Goal: Task Accomplishment & Management: Manage account settings

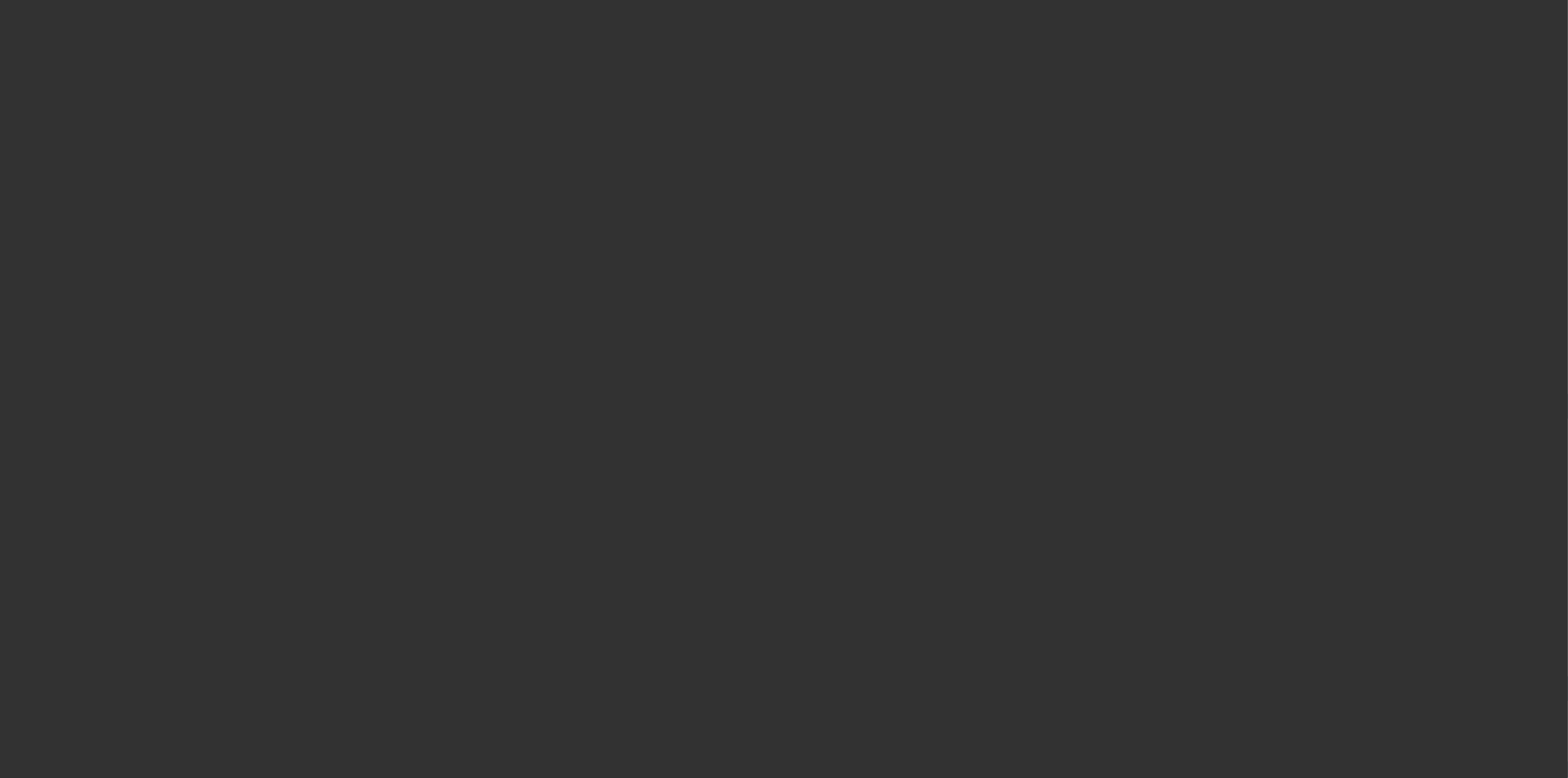
select select "4"
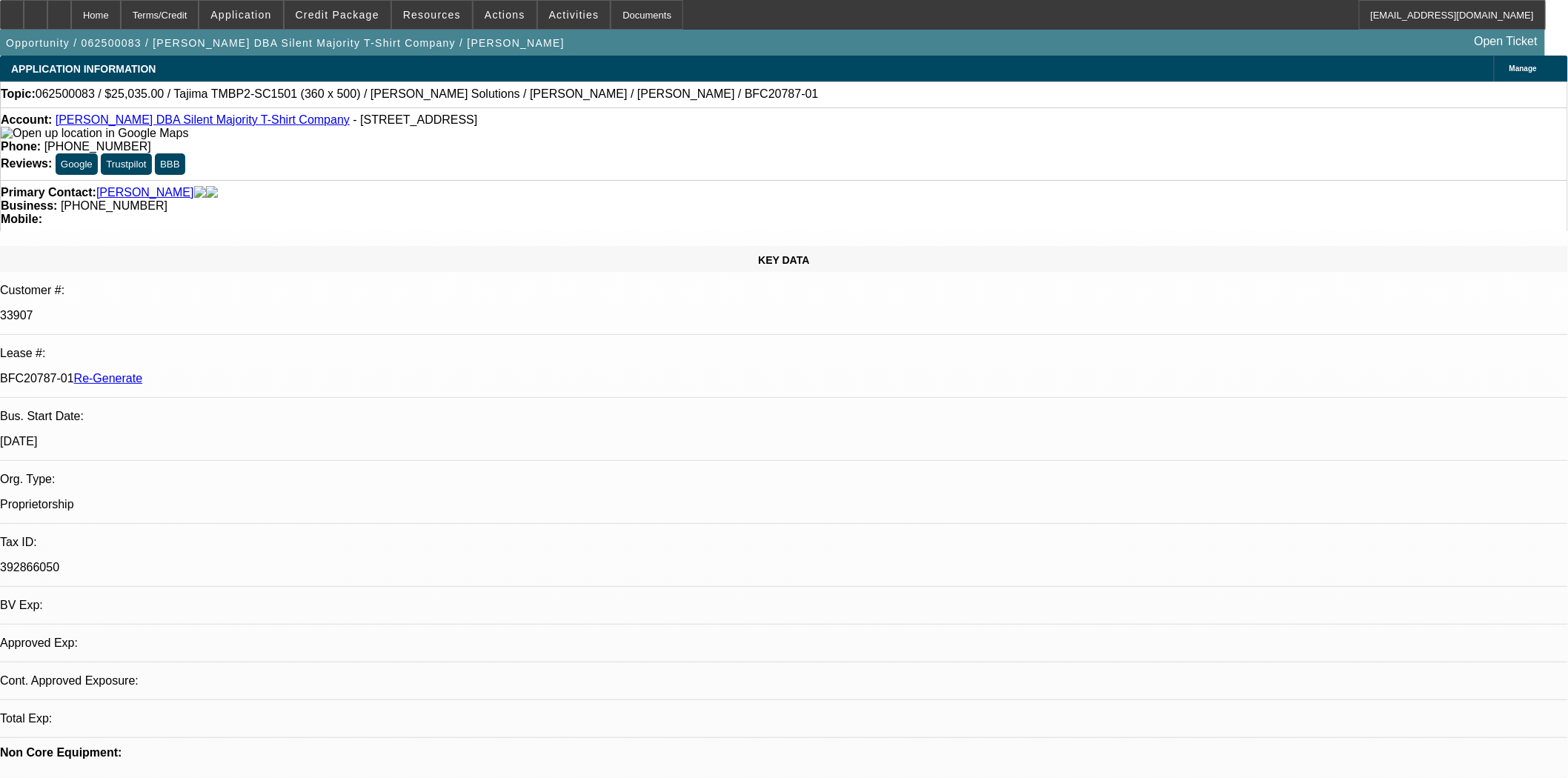
select select "0"
select select "6"
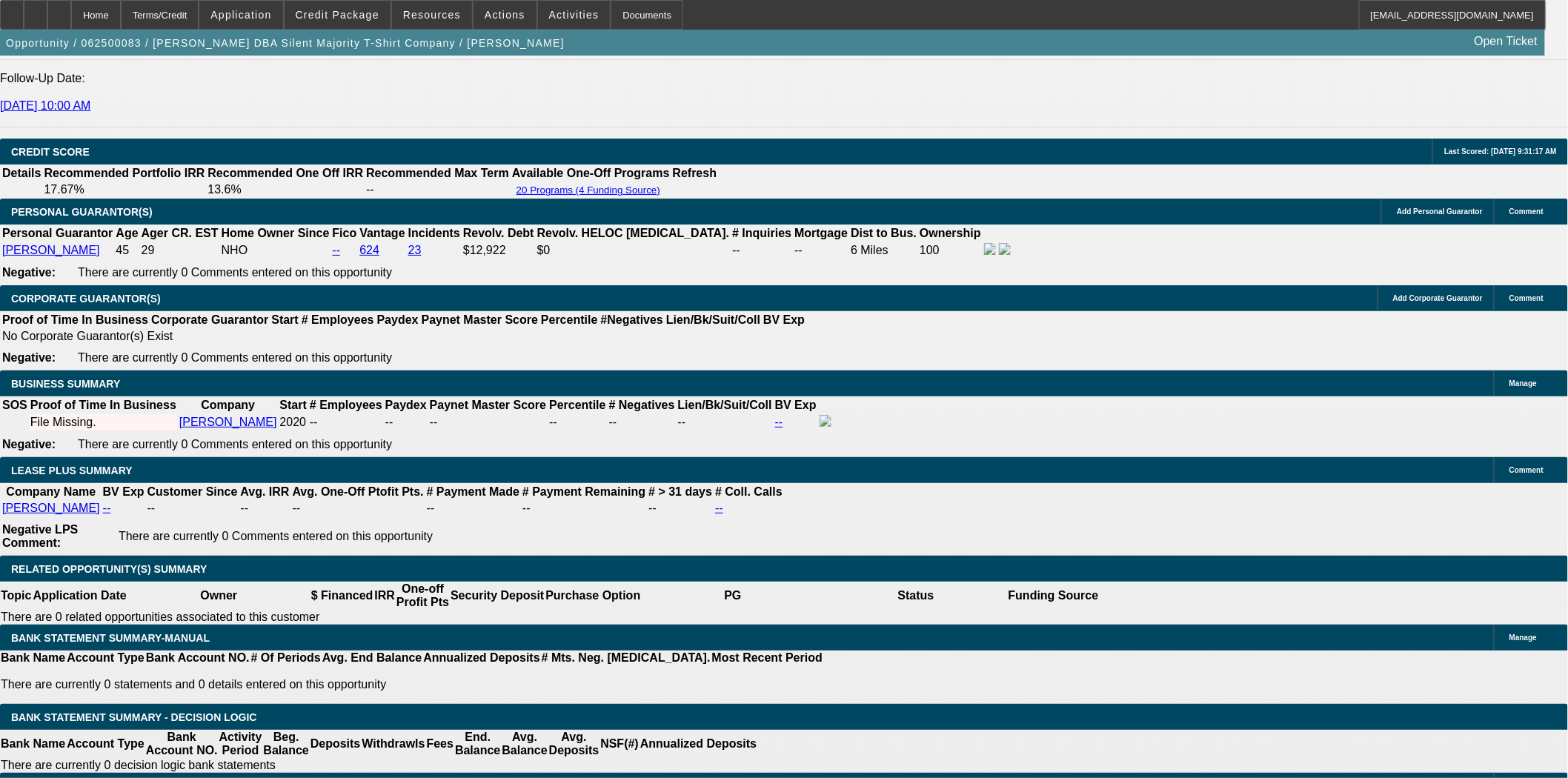
scroll to position [2139, 0]
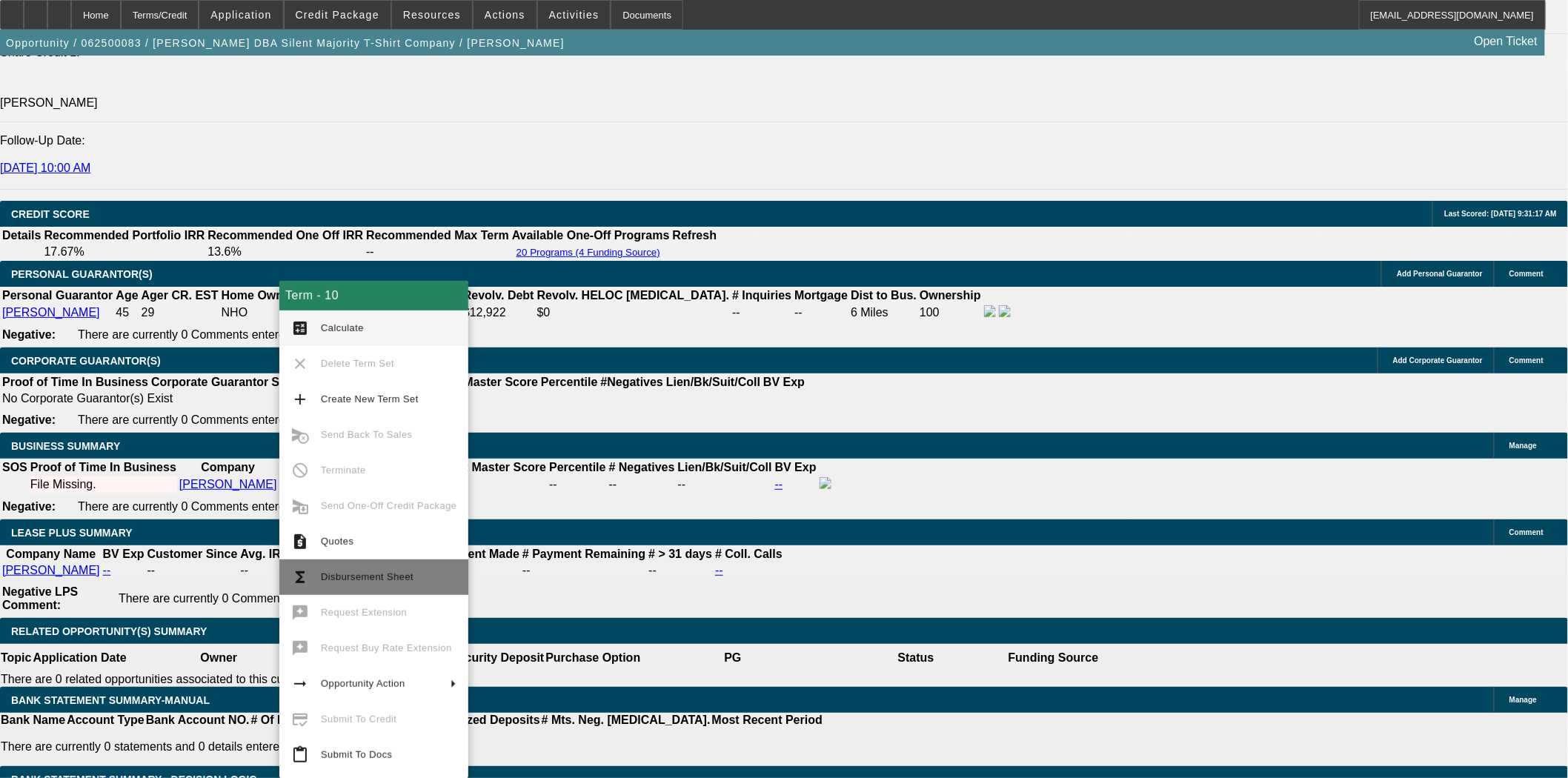
click at [343, 563] on button "functions Disbursement Sheet" at bounding box center [373, 577] width 189 height 36
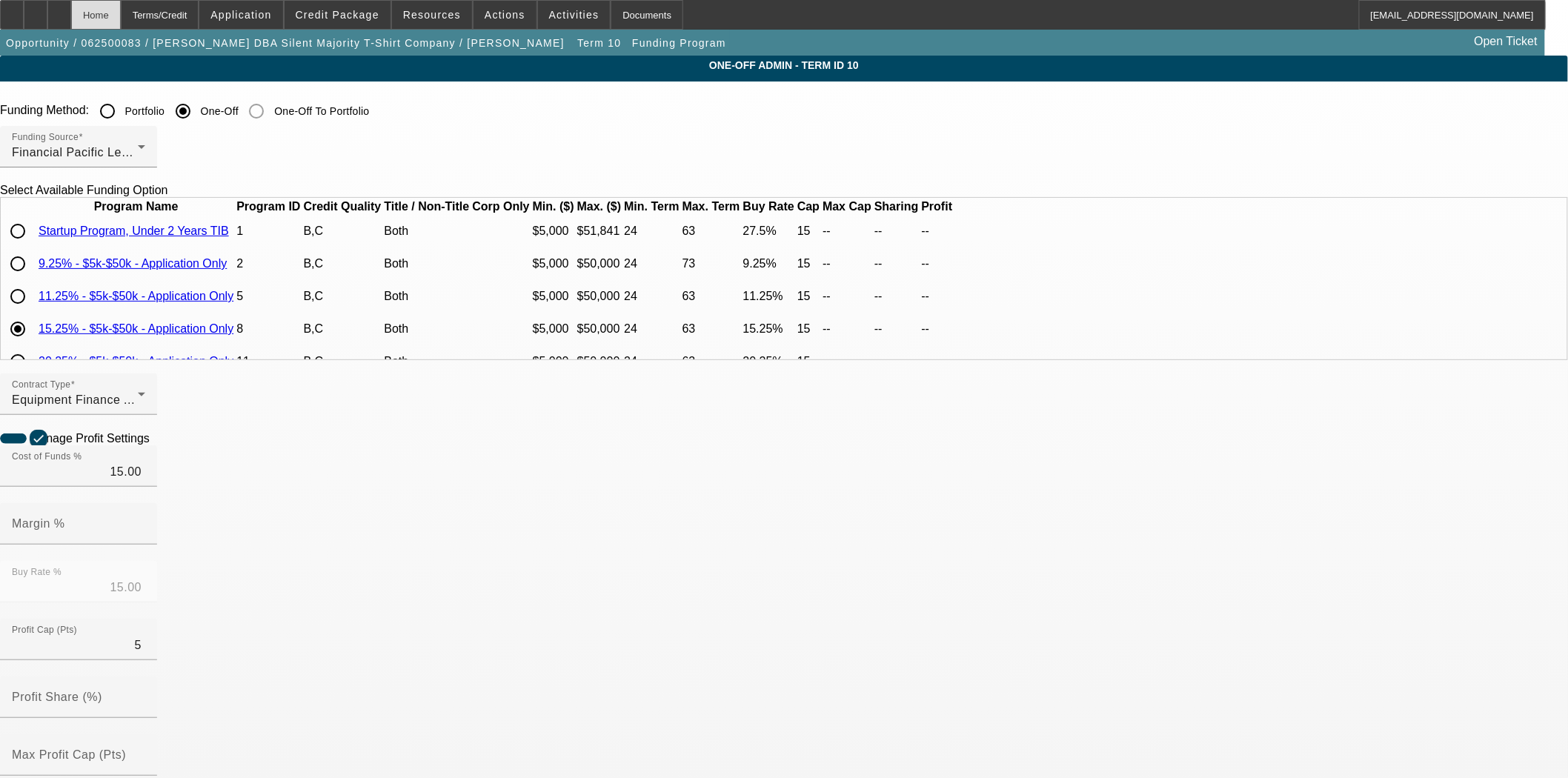
click at [121, 17] on div "Home" at bounding box center [97, 14] width 50 height 30
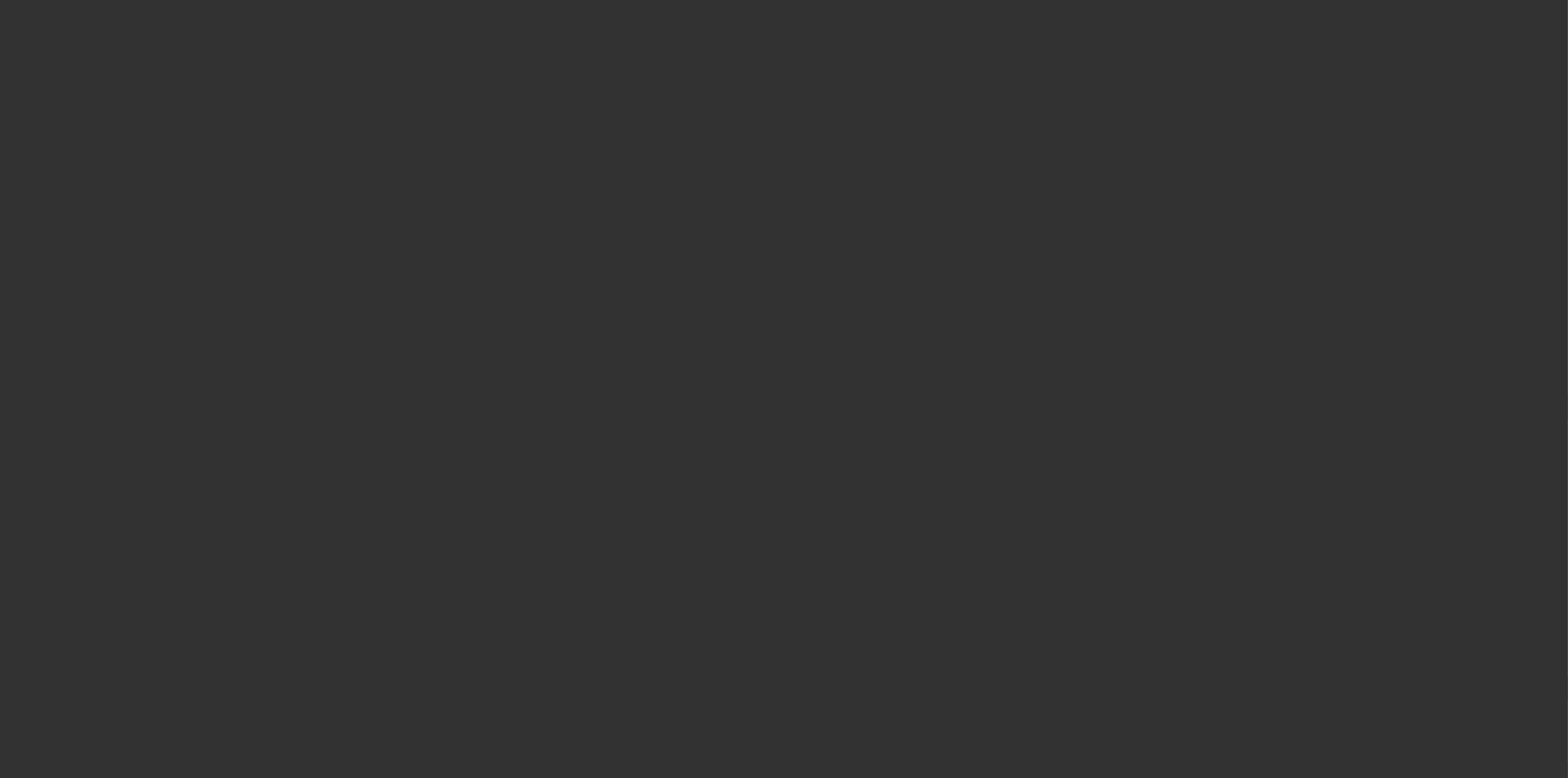
select select "4"
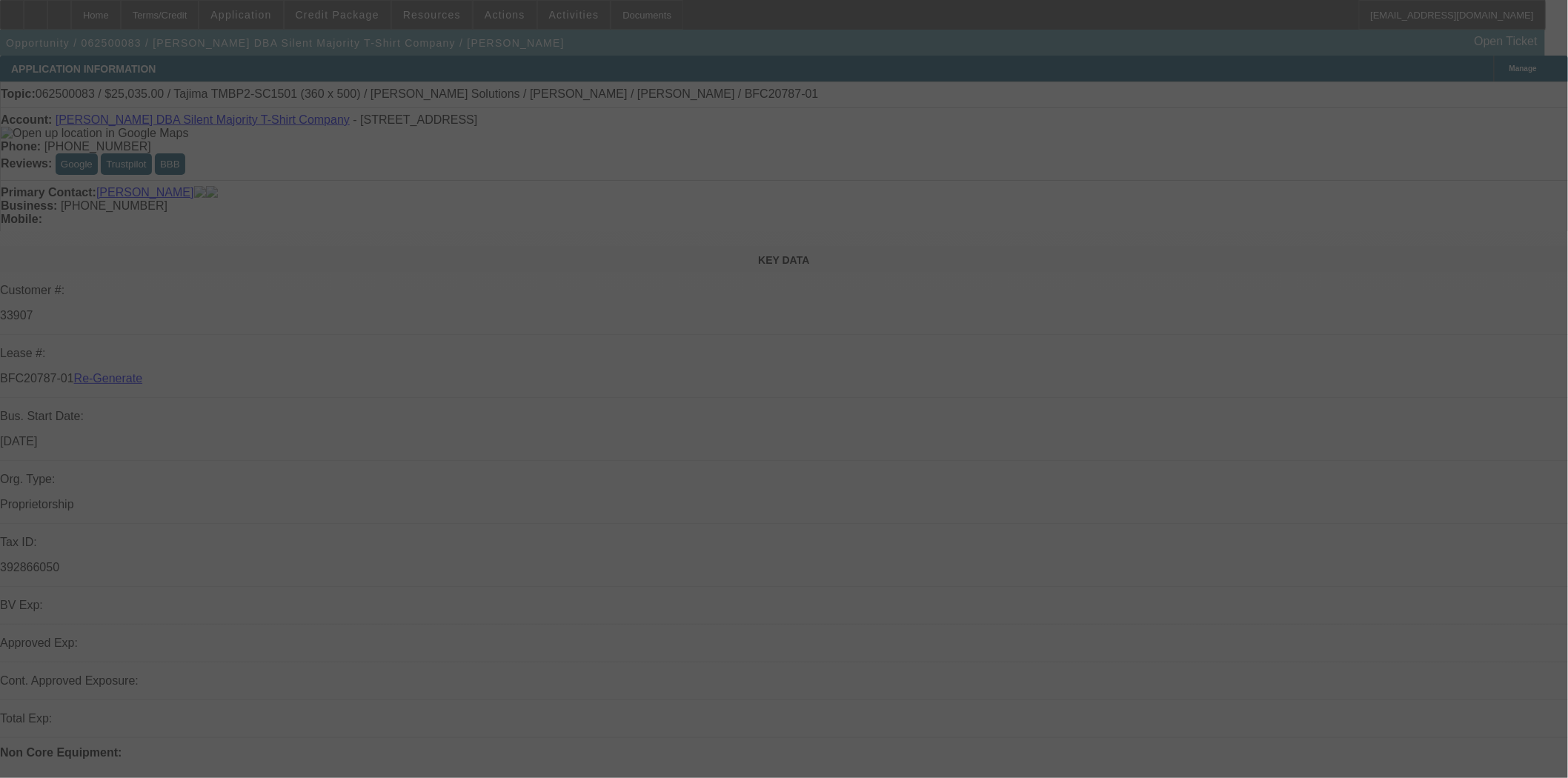
select select "0"
select select "6"
select select "4"
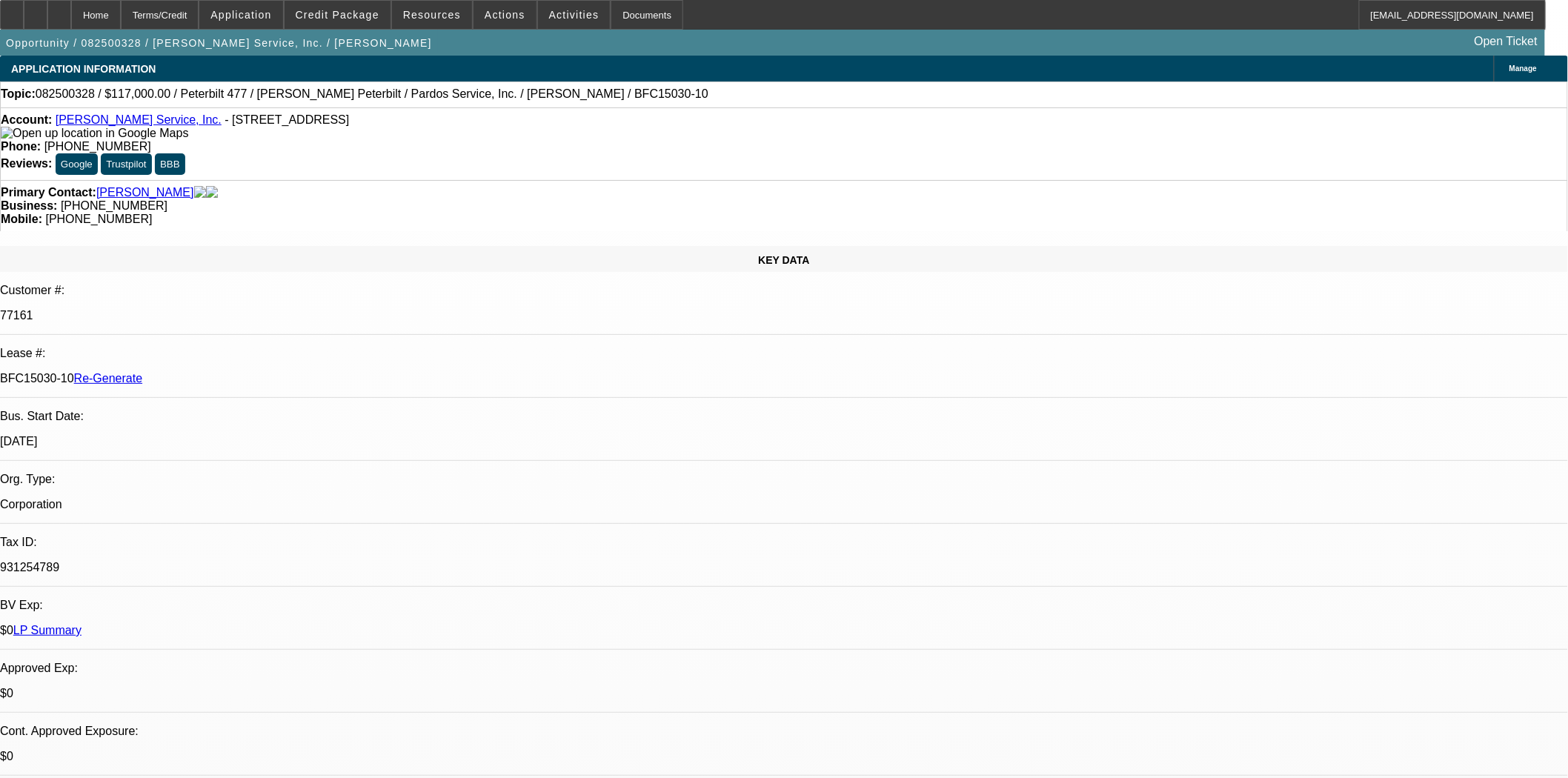
select select "0"
select select "2"
select select "0"
select select "6"
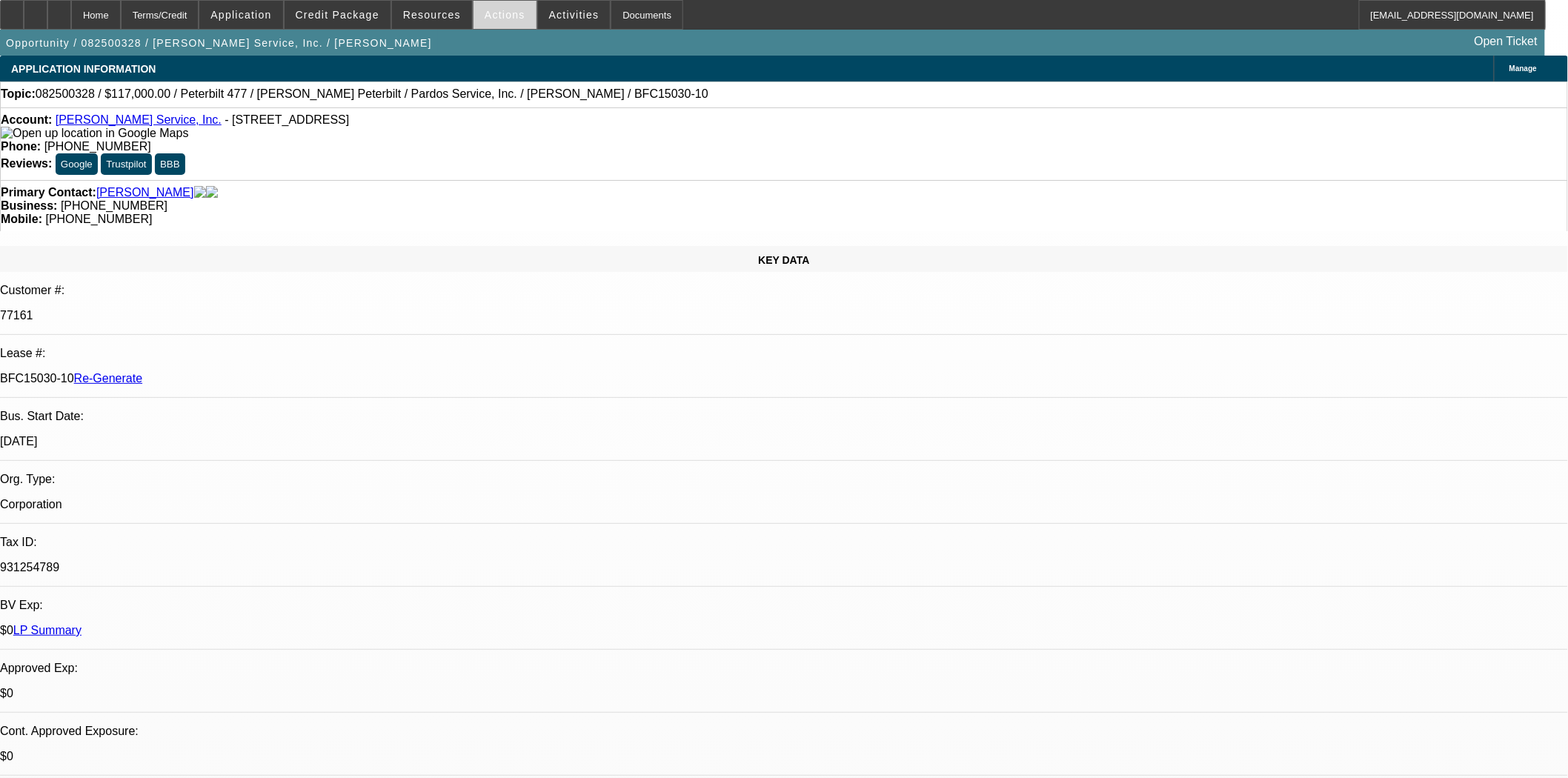
click at [503, 18] on span "Actions" at bounding box center [505, 14] width 41 height 12
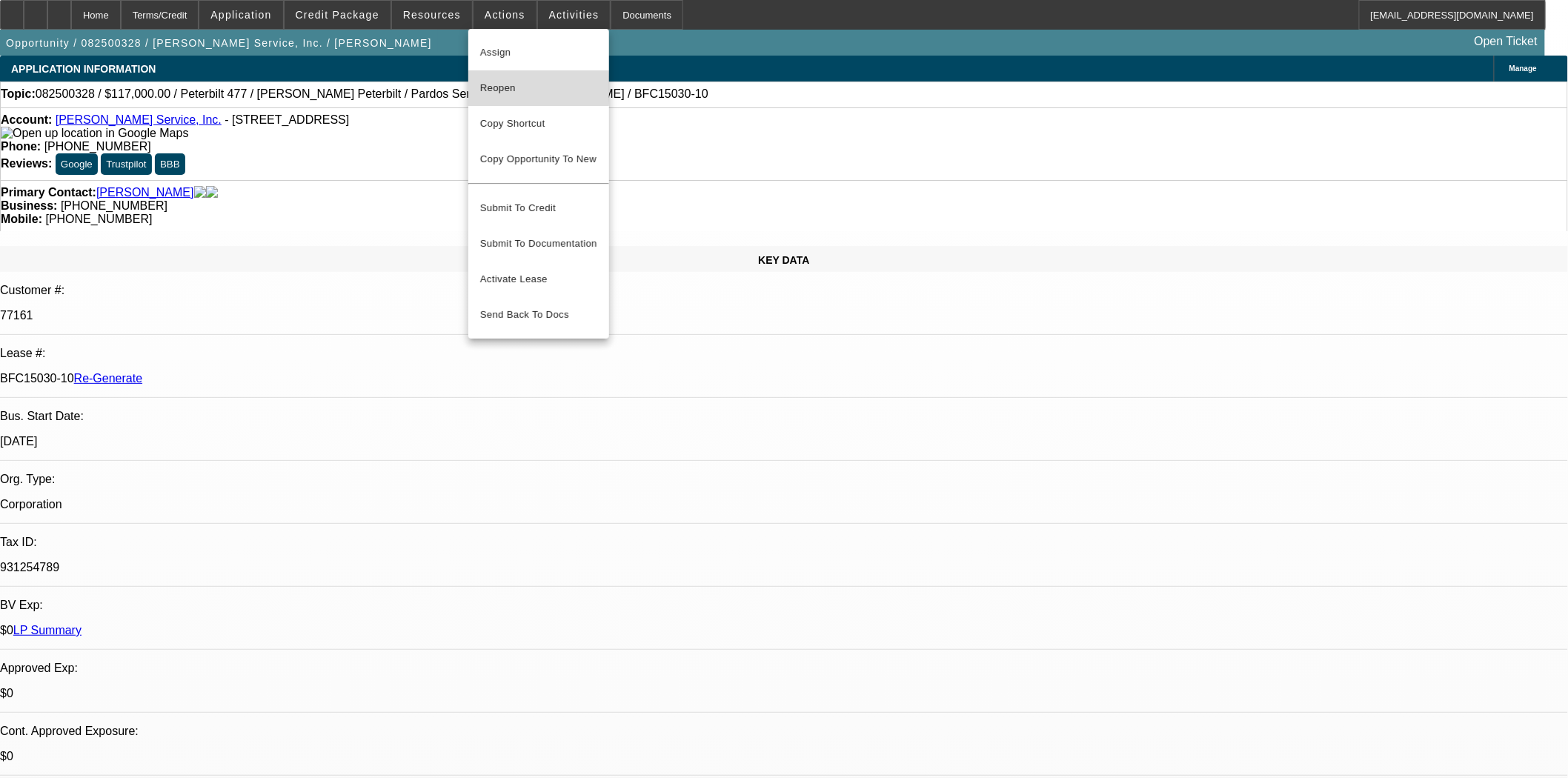
click at [512, 88] on span "Reopen" at bounding box center [538, 89] width 117 height 18
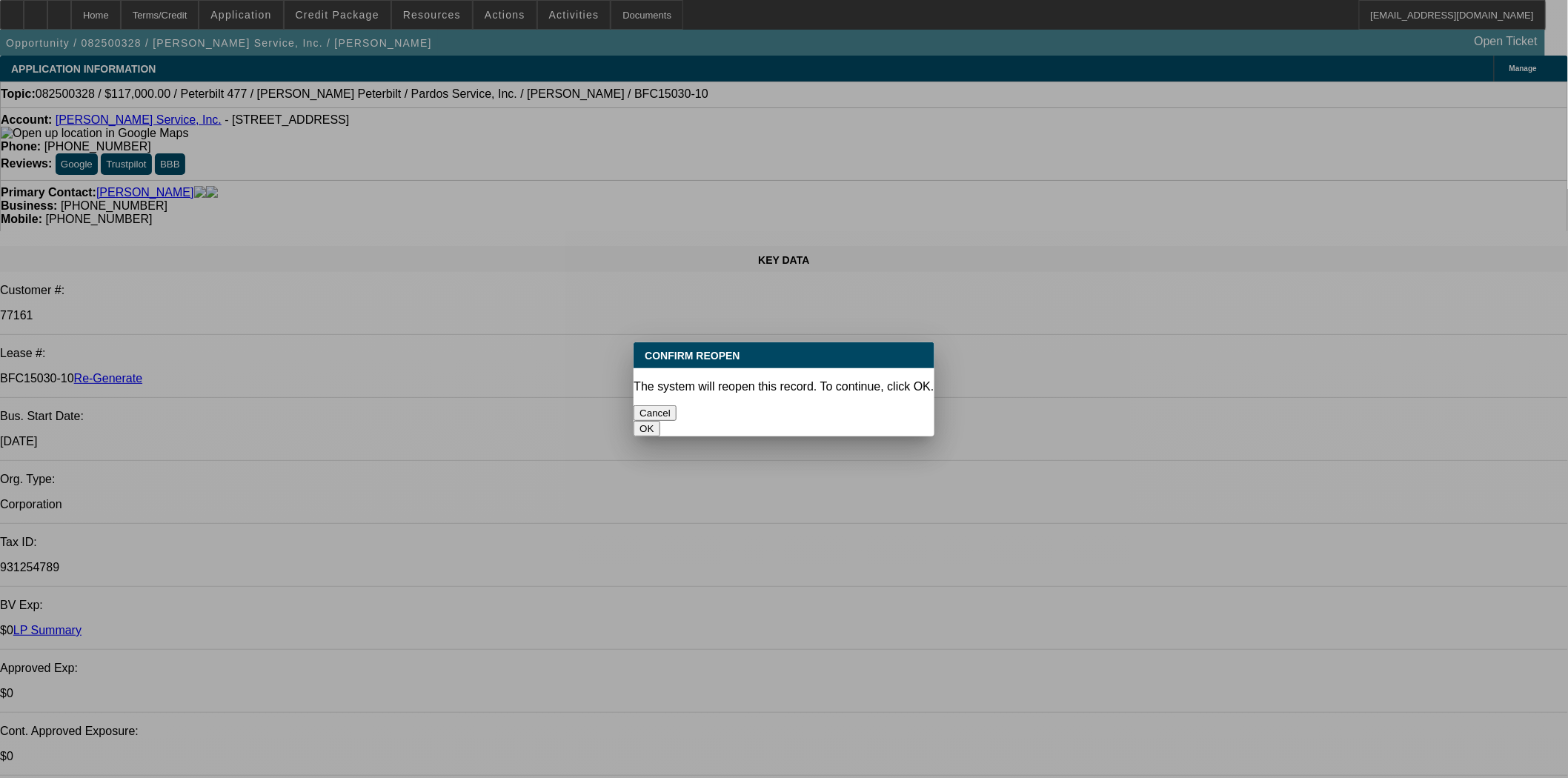
click at [659, 421] on button "OK" at bounding box center [646, 428] width 26 height 15
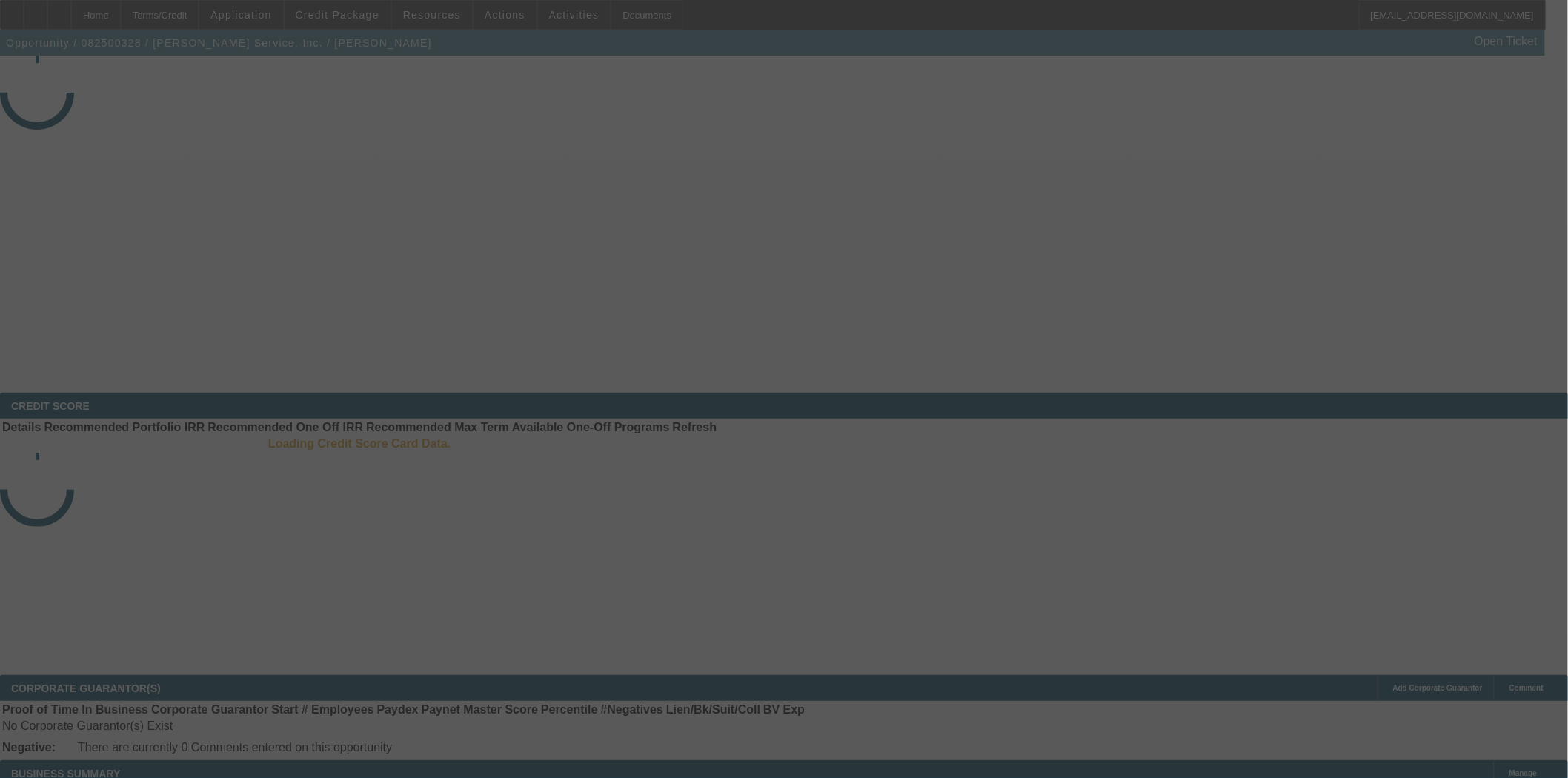
select select "4"
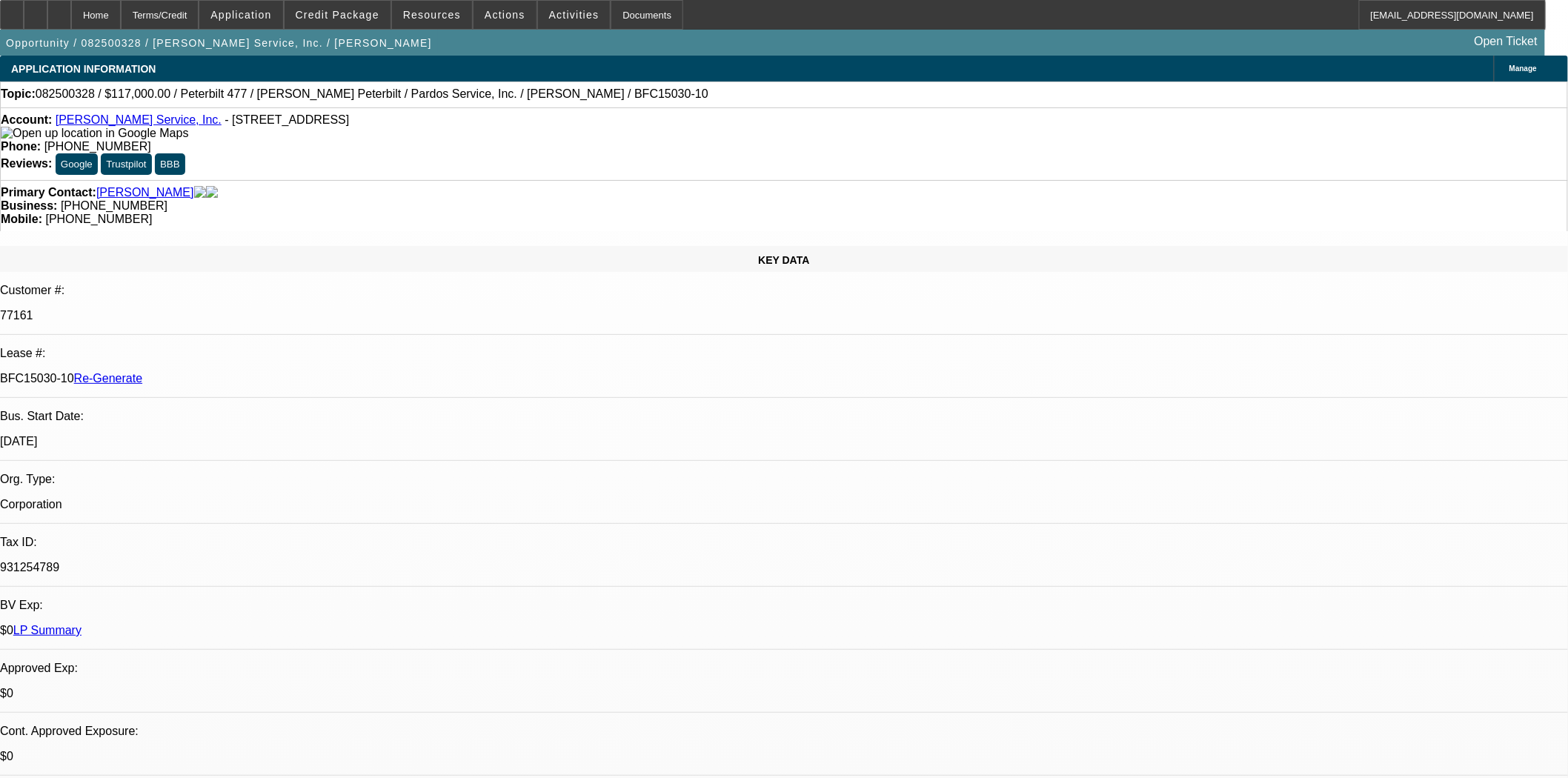
select select "0"
select select "2"
select select "0"
select select "6"
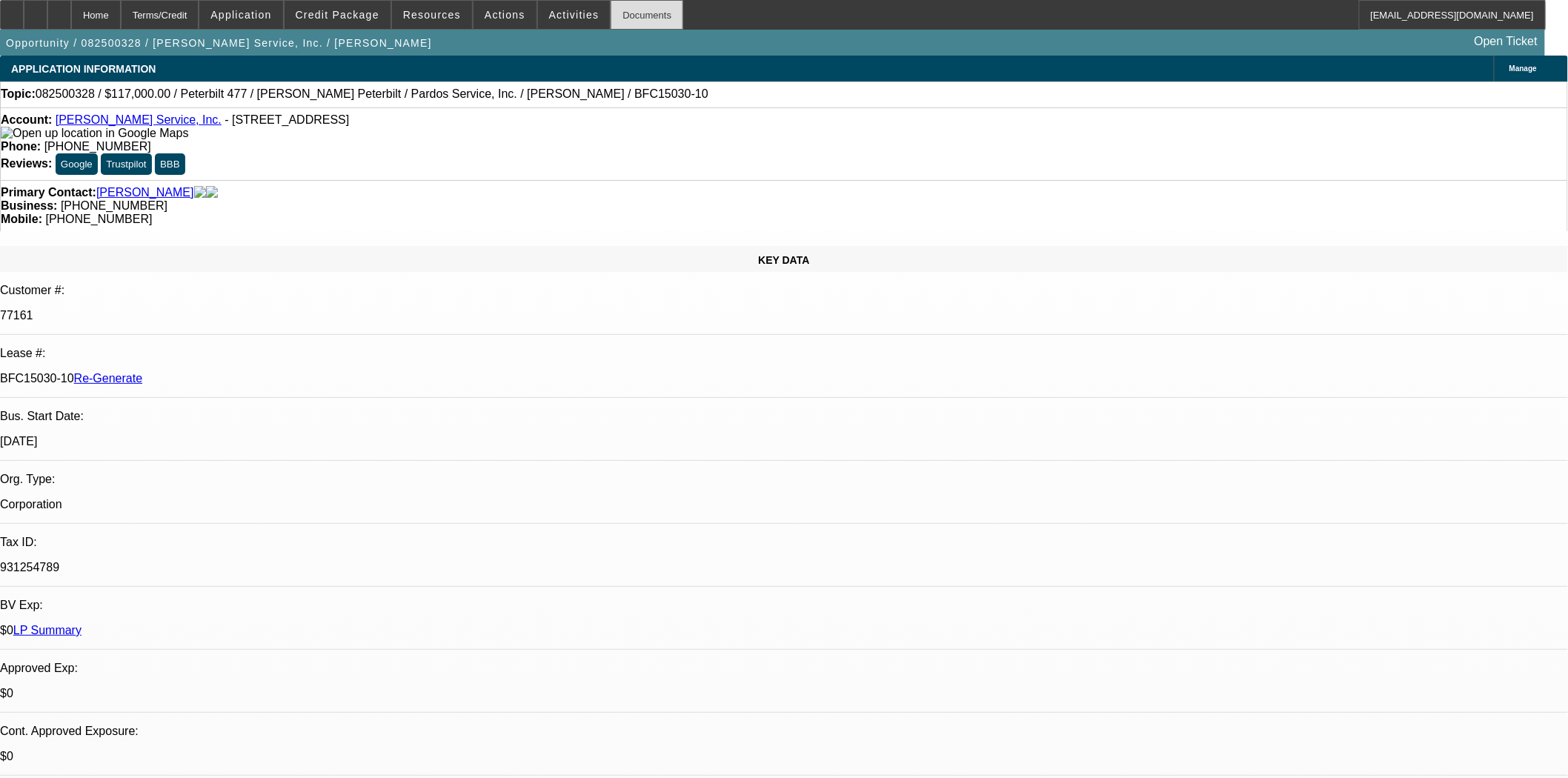
click at [611, 20] on div "Documents" at bounding box center [647, 14] width 72 height 30
click at [276, 246] on div "KEY DATA Customer #: 77161 Lease #: BFC15030-10 Re-Generate Bus. Start Date: 5/…" at bounding box center [784, 615] width 1568 height 739
click at [478, 13] on span at bounding box center [504, 15] width 63 height 36
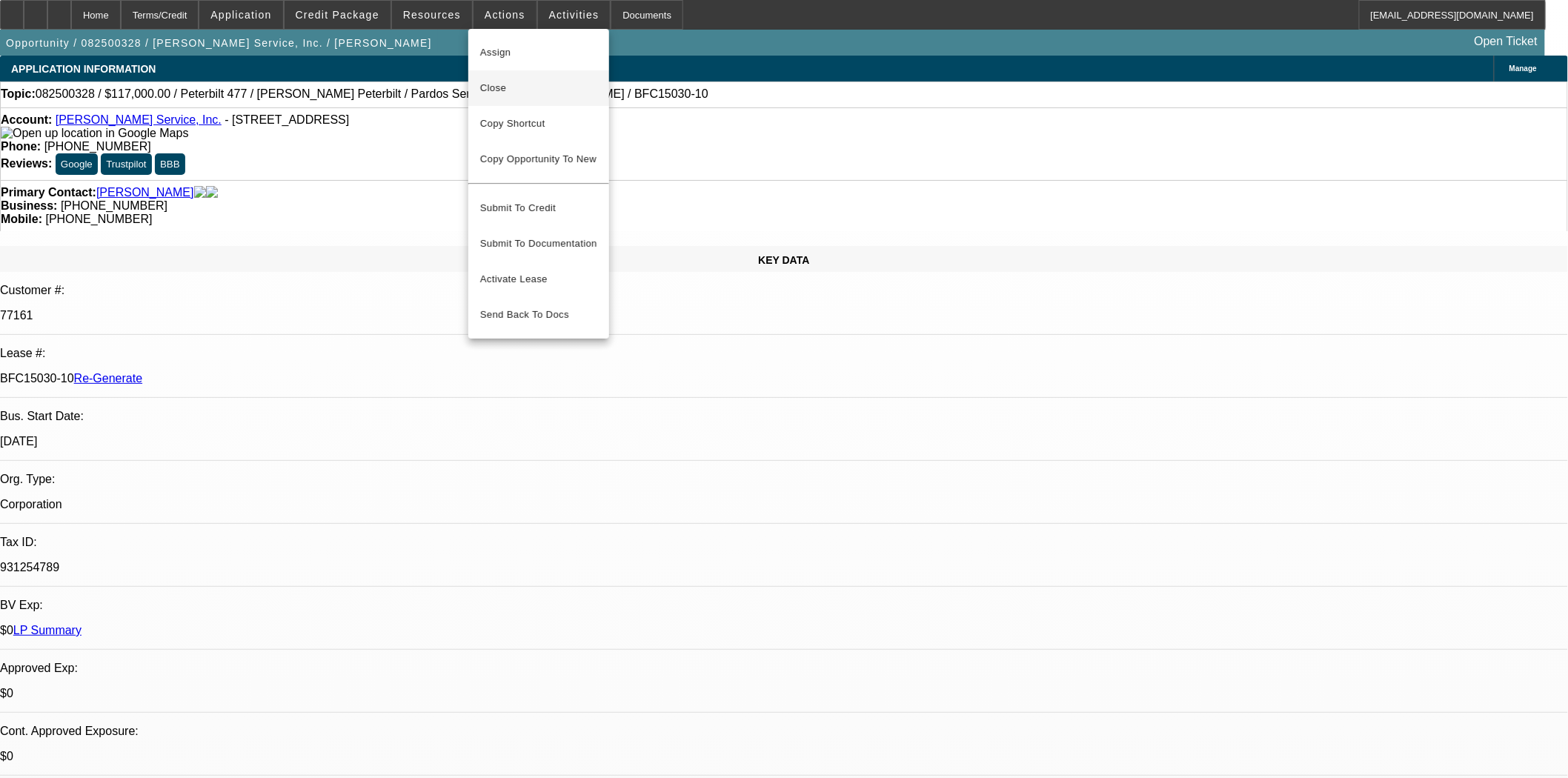
click at [490, 77] on button "Close" at bounding box center [538, 89] width 140 height 36
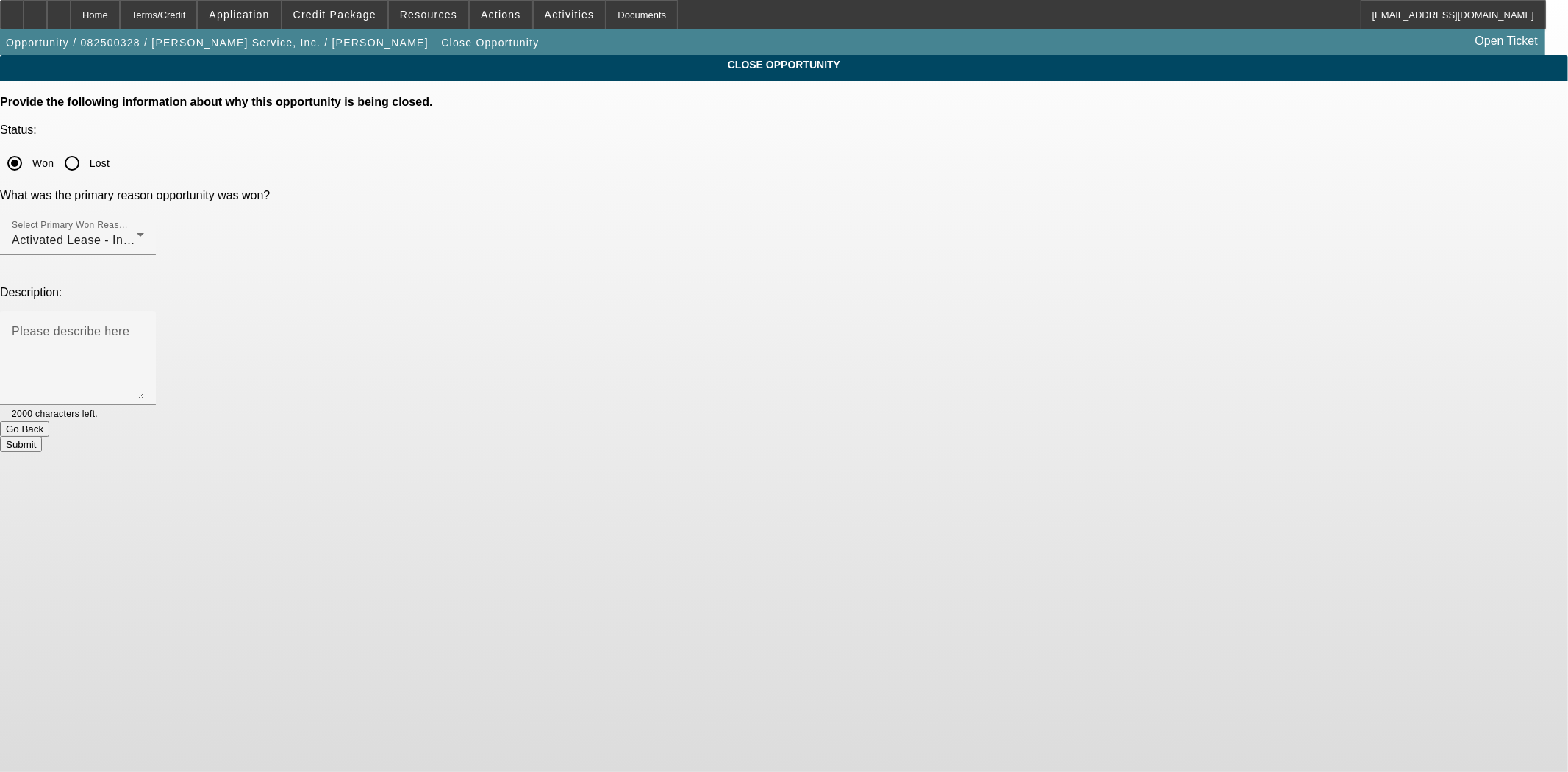
click at [42, 437] on button "Submit" at bounding box center [20, 444] width 42 height 15
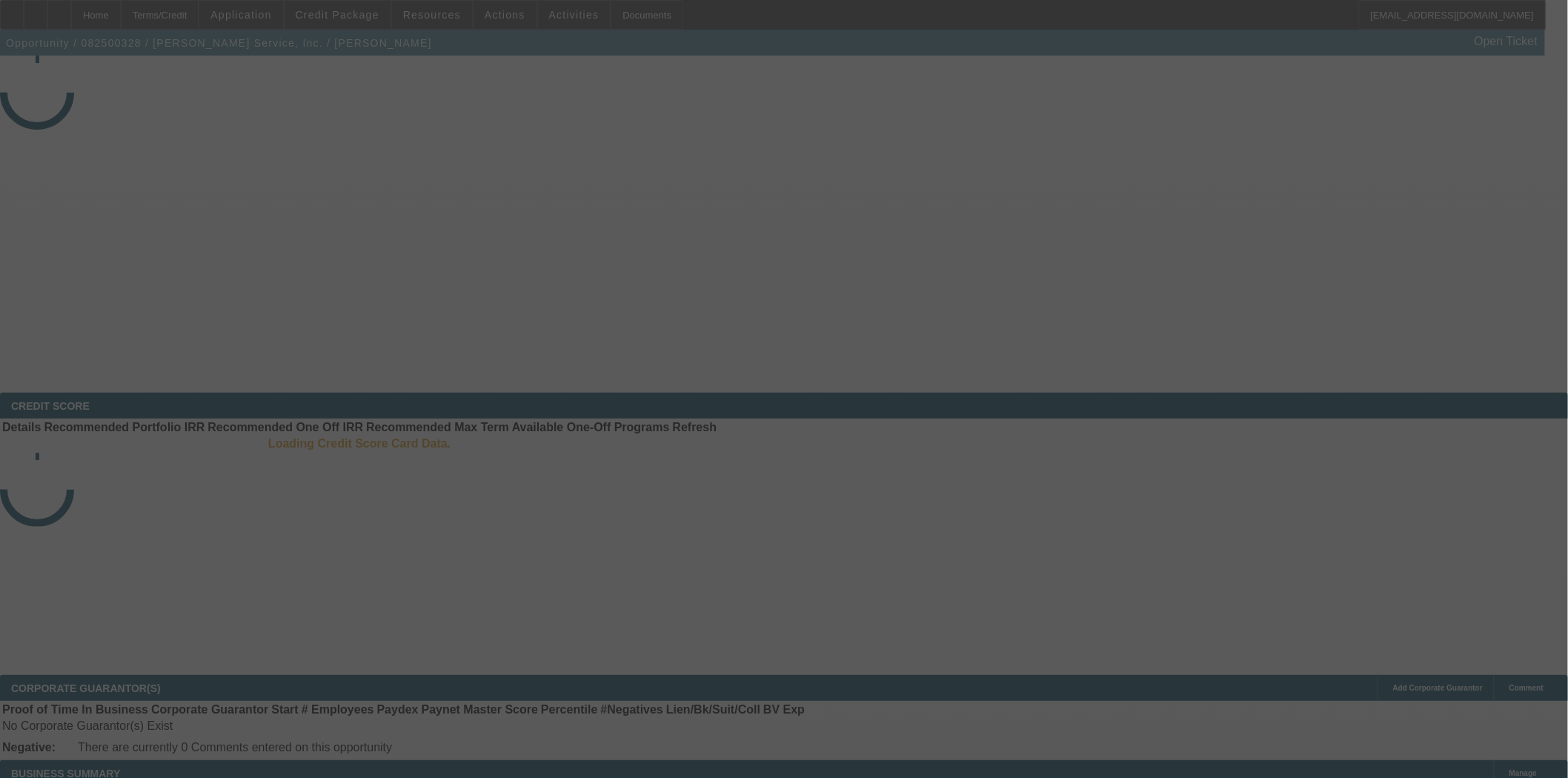
select select "4"
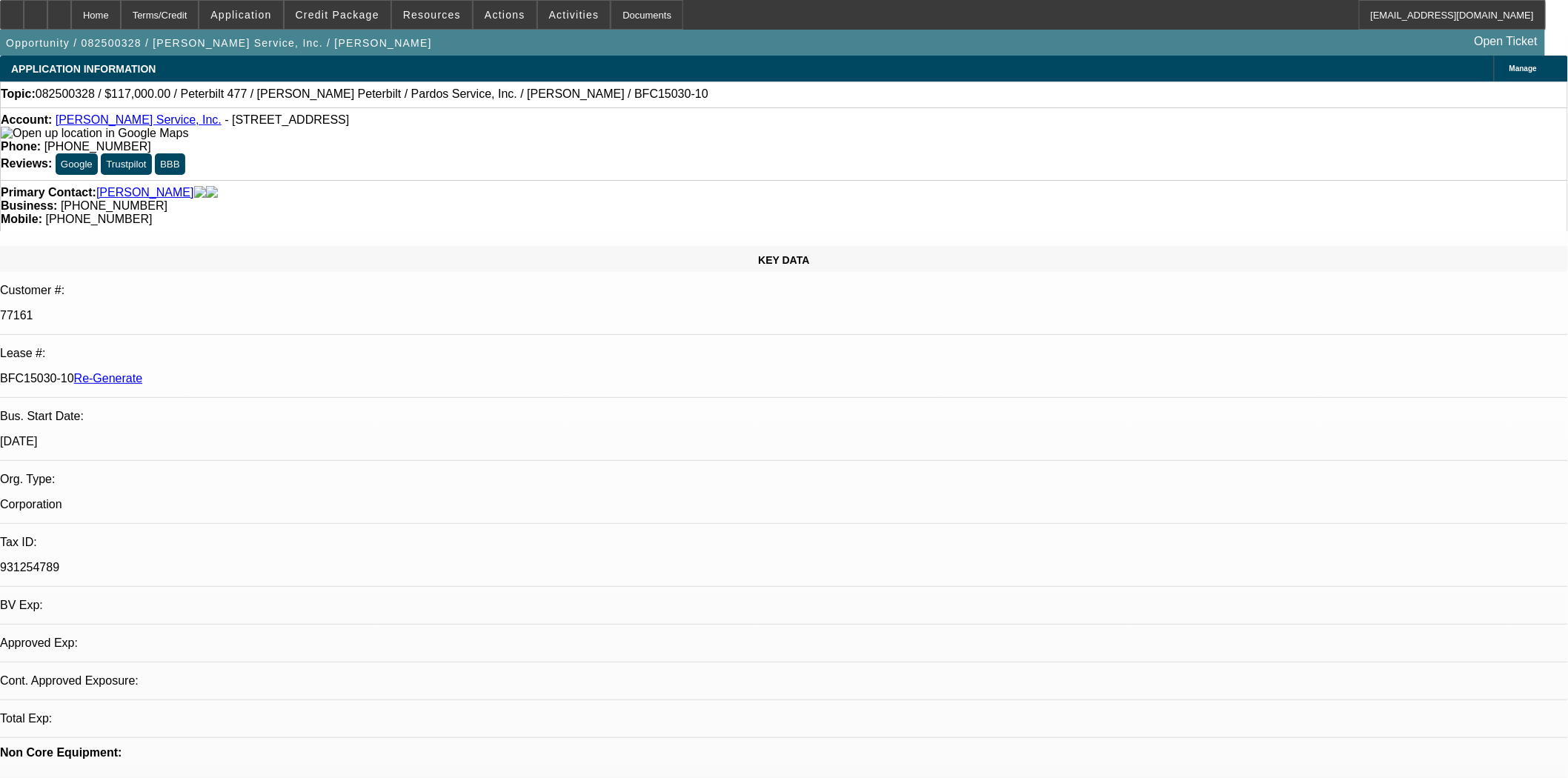
select select "0"
select select "2"
select select "0"
select select "6"
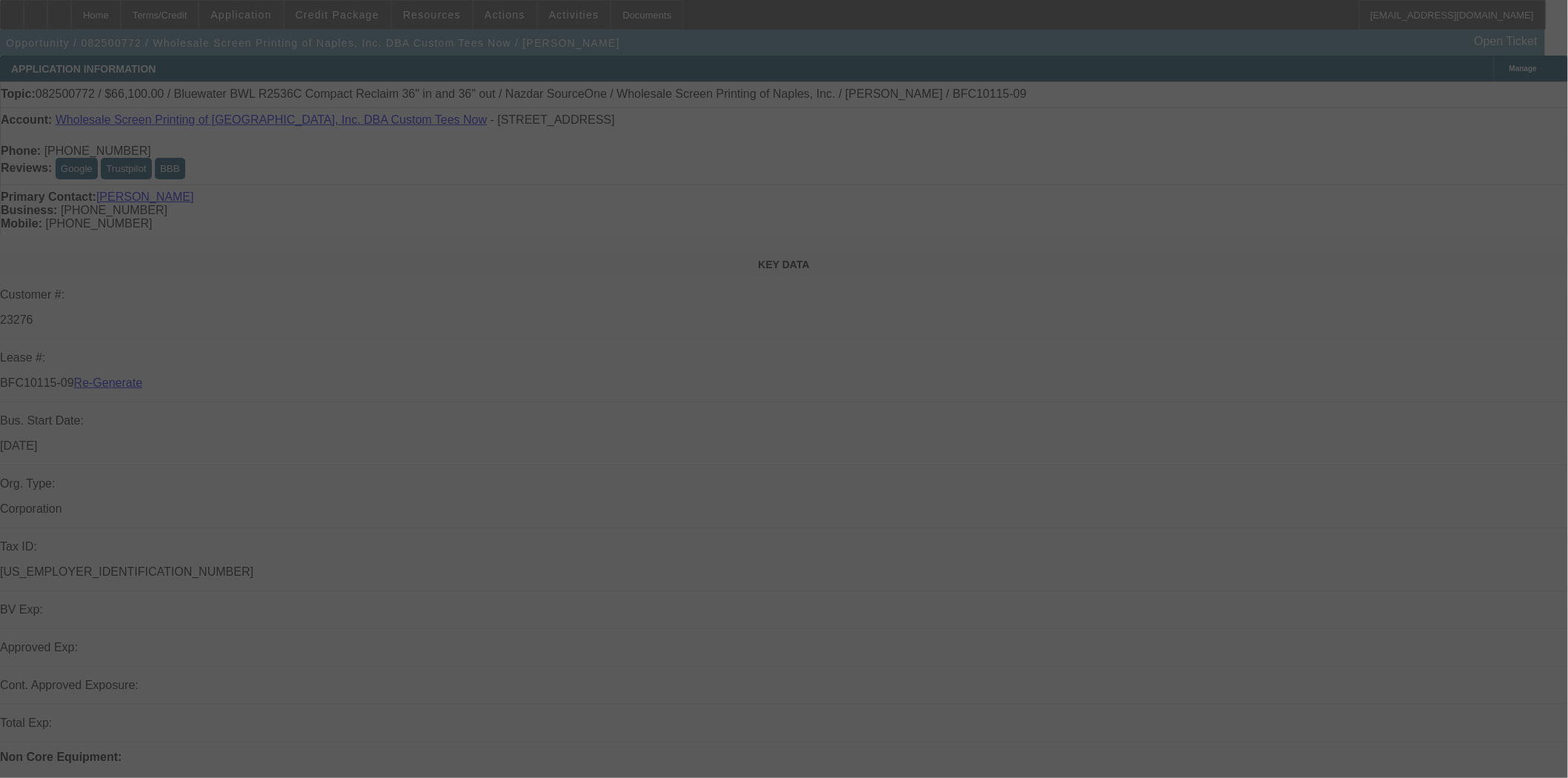
select select "3"
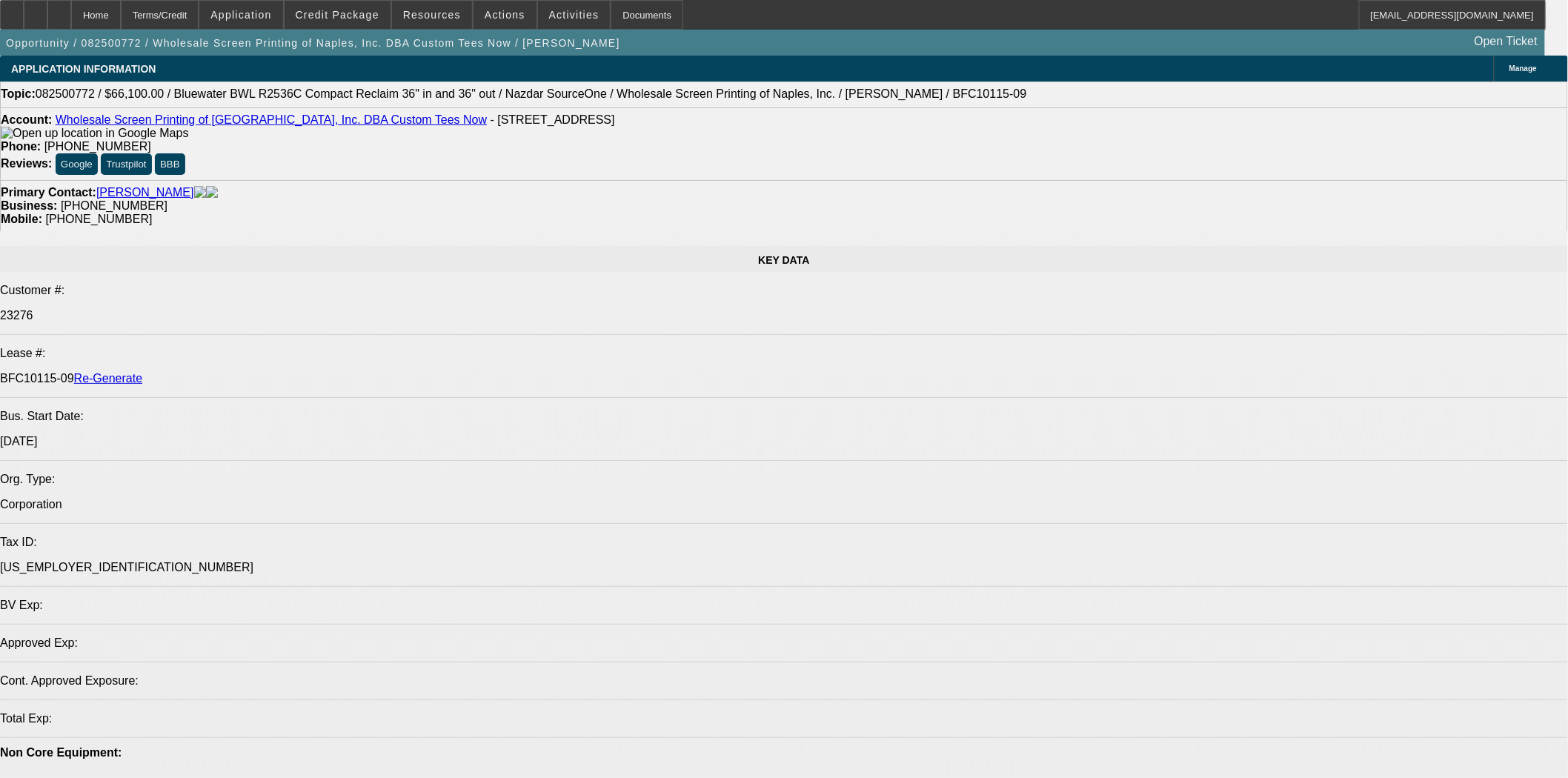
select select "0"
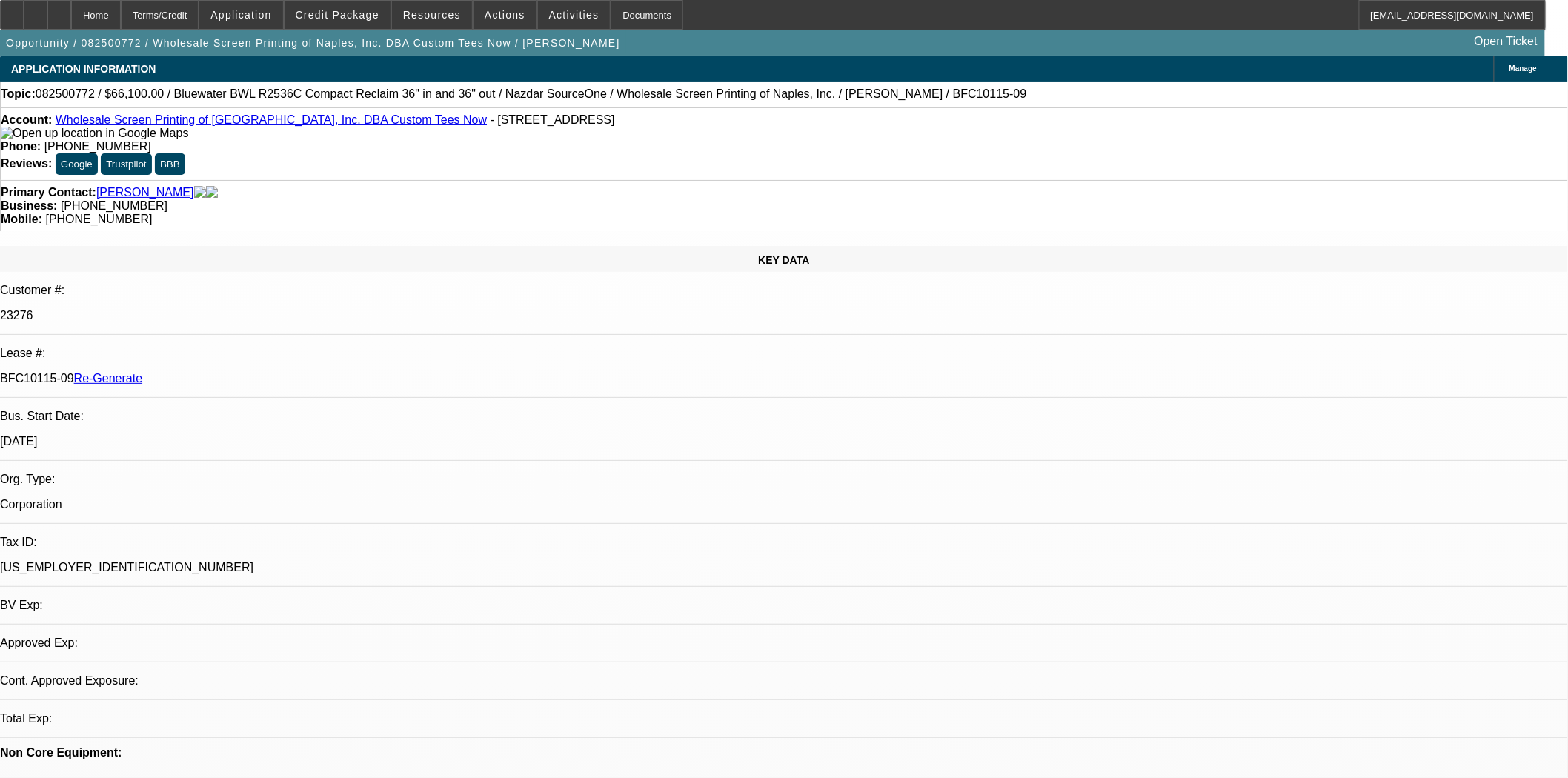
select select "2"
click at [374, 16] on span "Credit Package" at bounding box center [338, 14] width 84 height 12
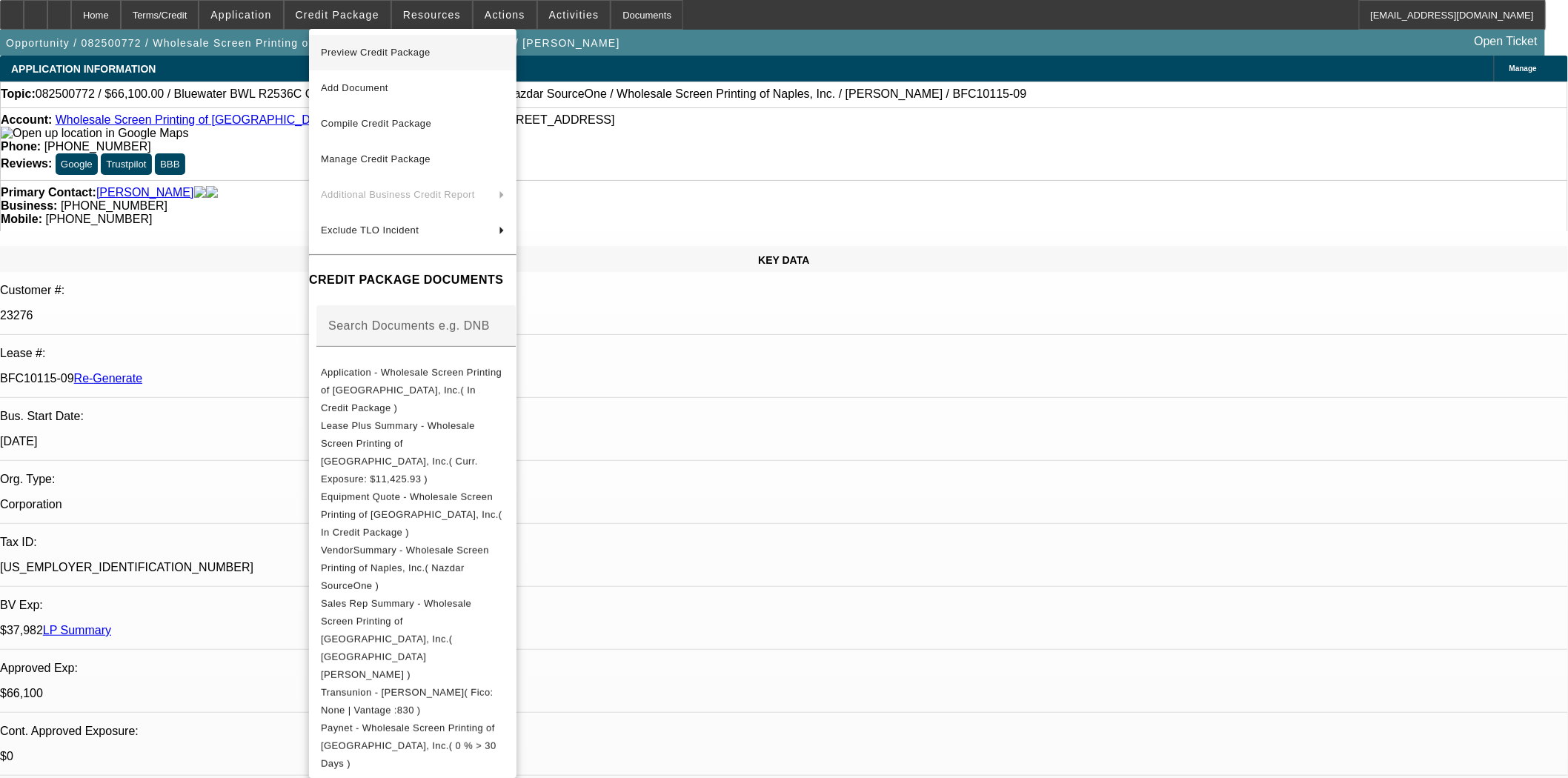
click at [382, 56] on span "Preview Credit Package" at bounding box center [376, 52] width 110 height 11
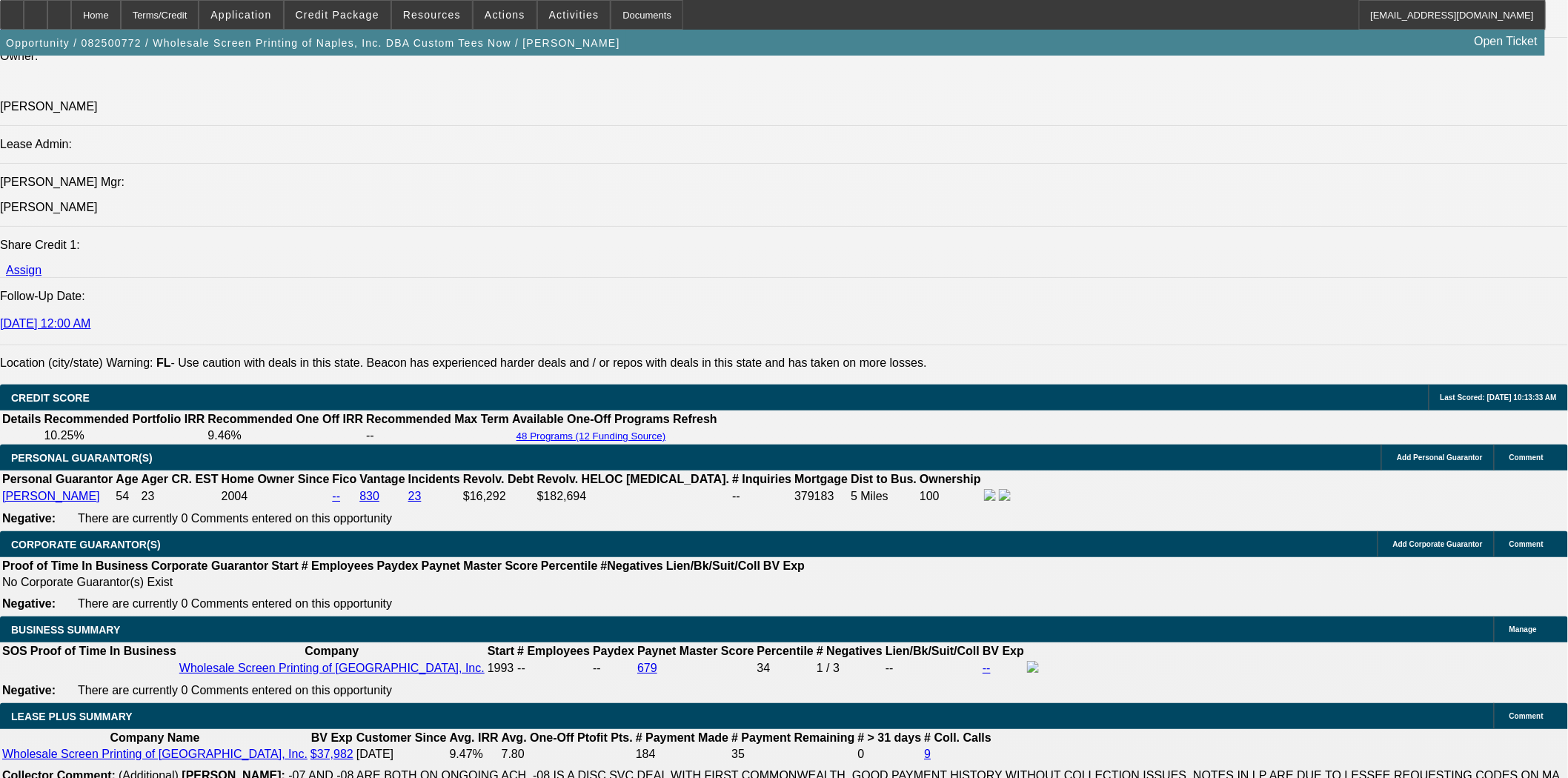
scroll to position [2304, 0]
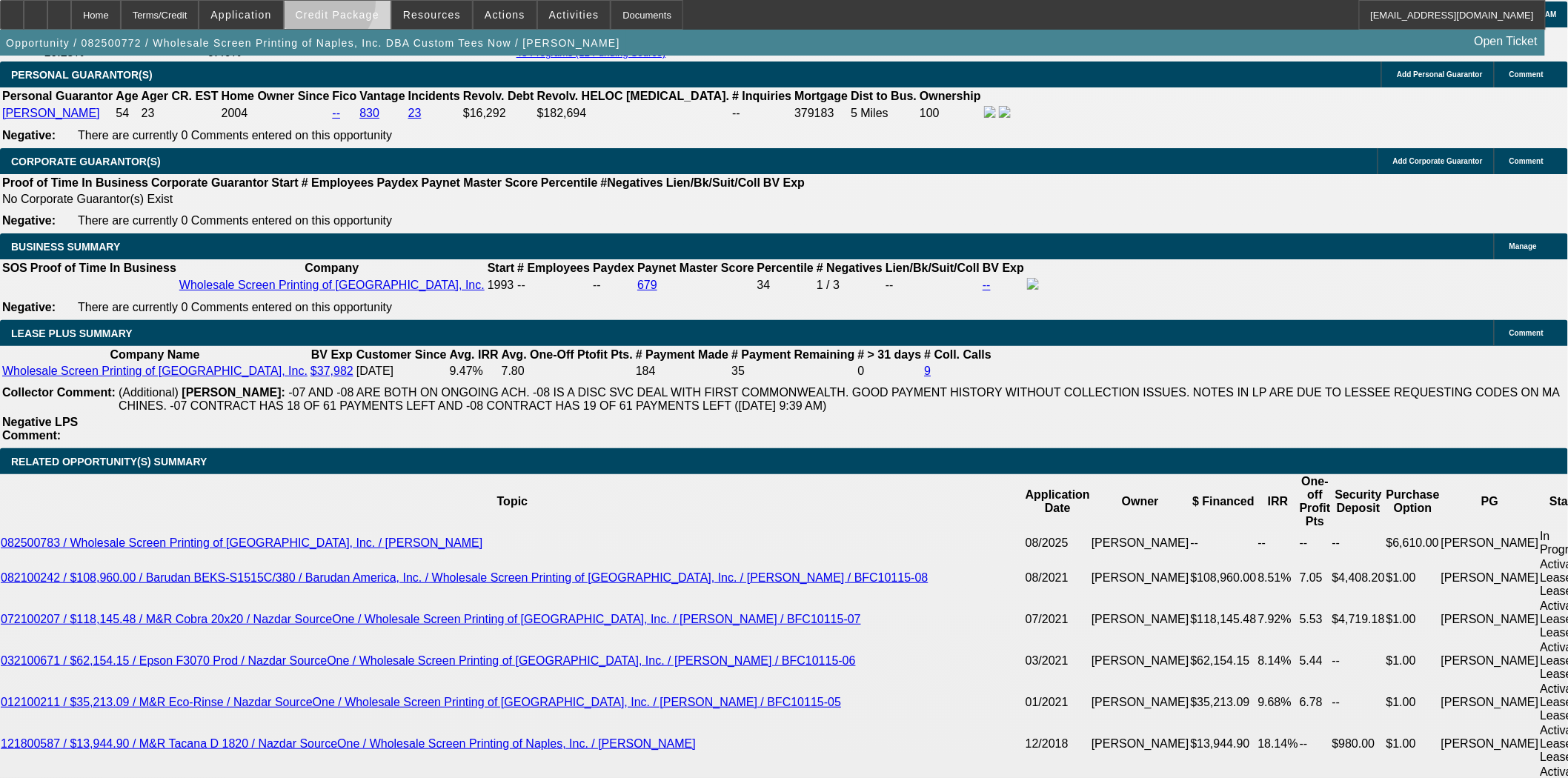
click at [348, 6] on span at bounding box center [337, 15] width 106 height 36
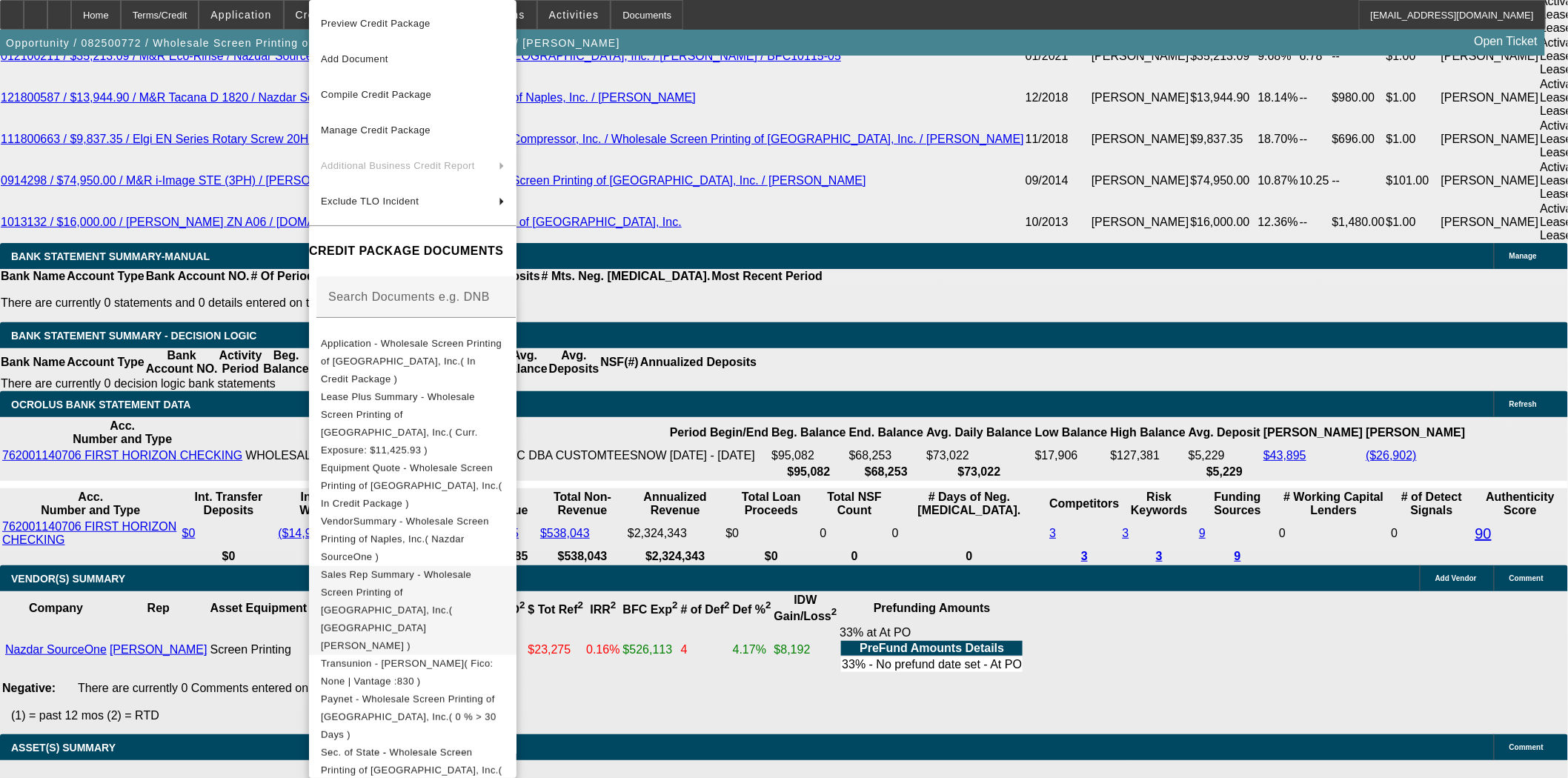
scroll to position [2374, 0]
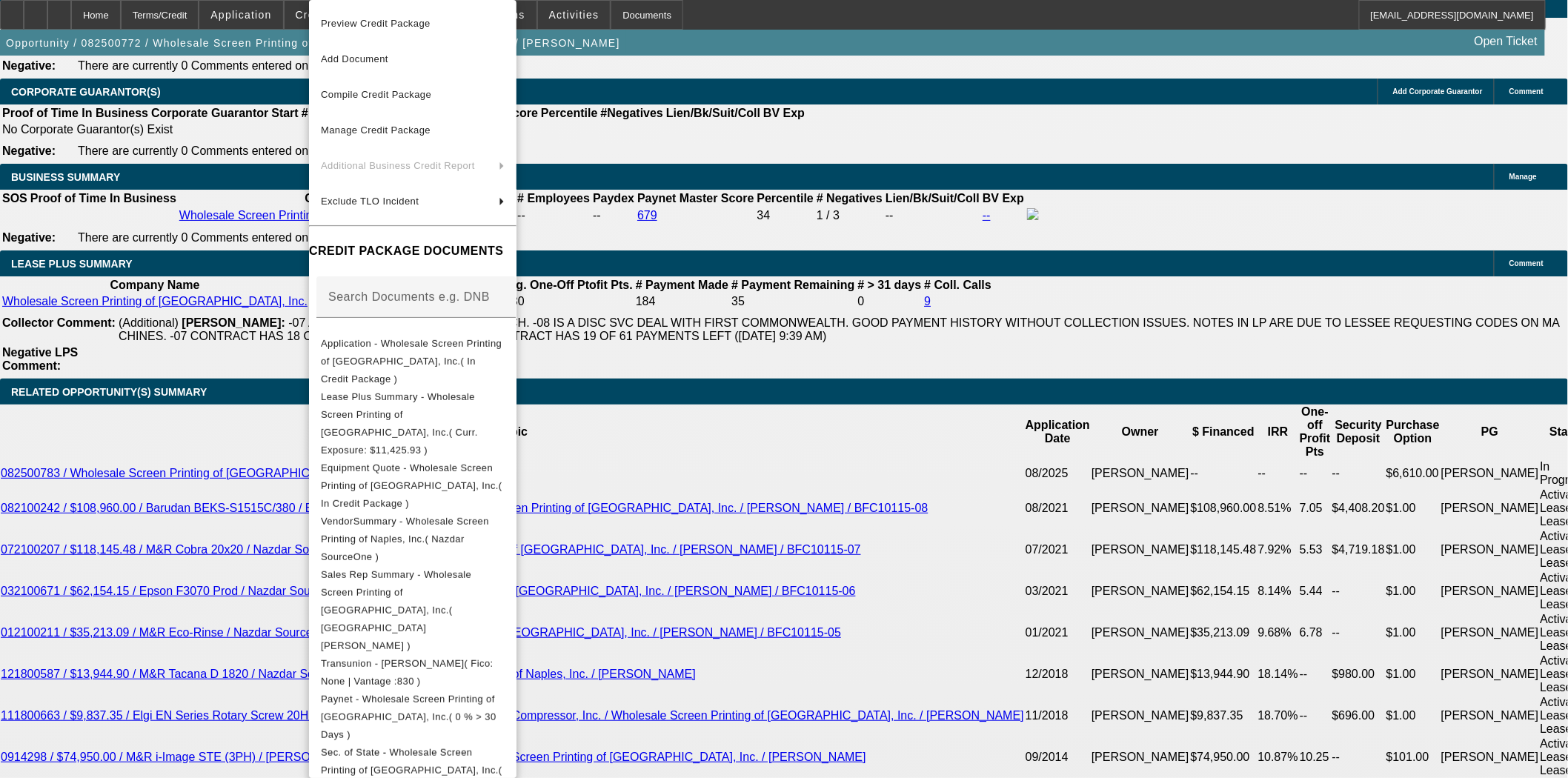
click at [845, 307] on div at bounding box center [784, 389] width 1568 height 778
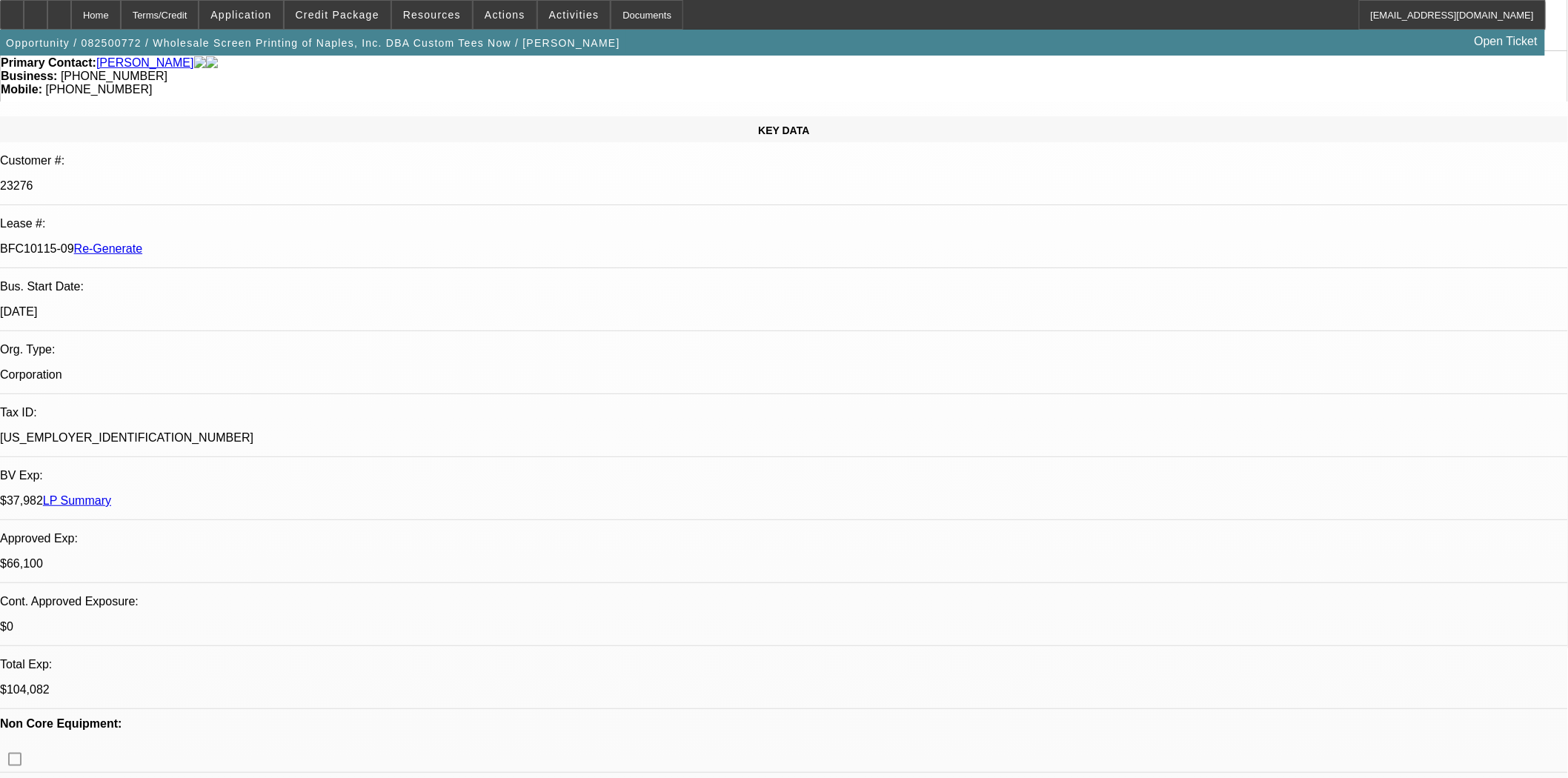
scroll to position [0, 0]
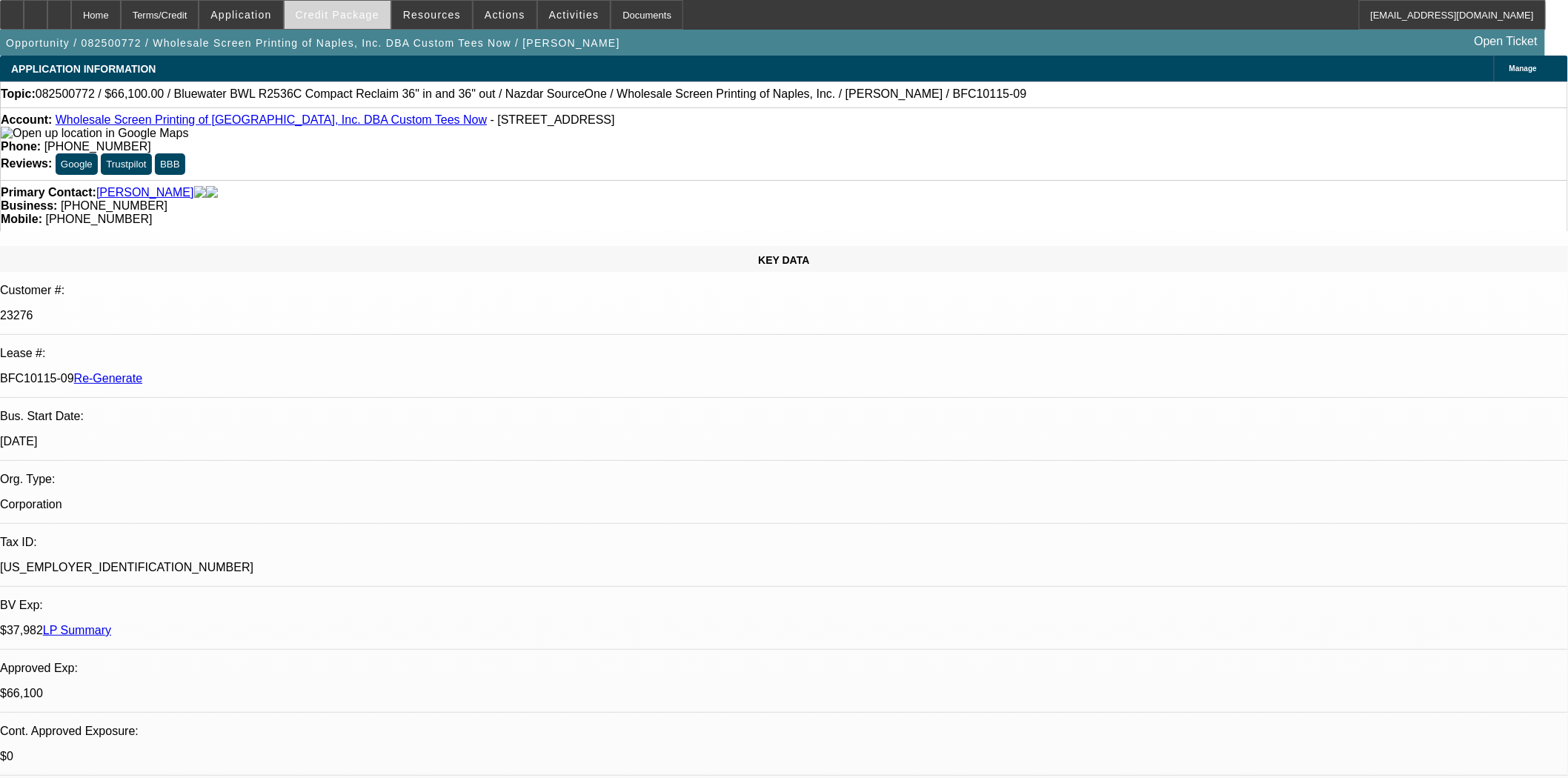
click at [344, 22] on span at bounding box center [337, 15] width 106 height 36
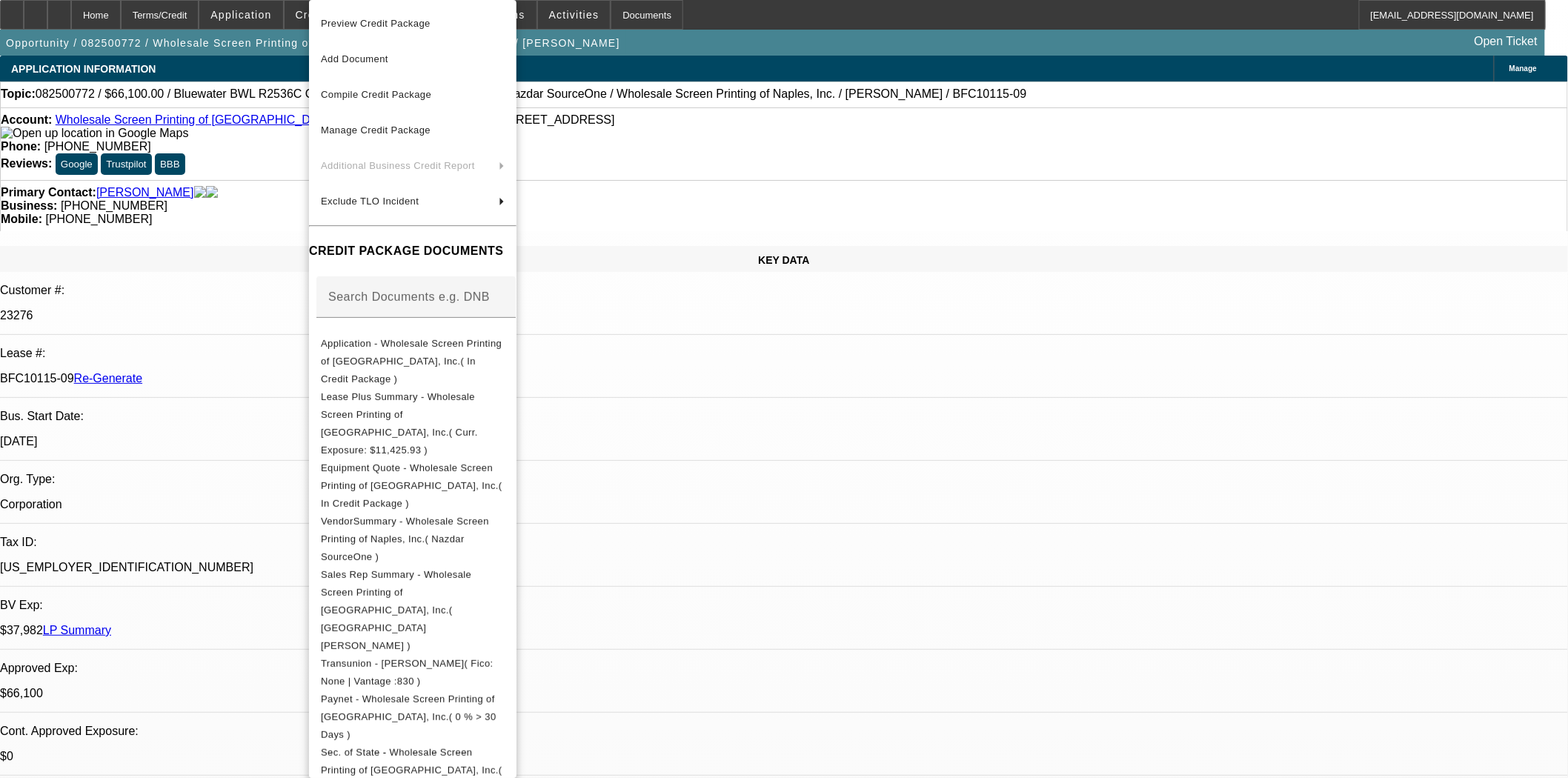
click at [826, 260] on div at bounding box center [784, 389] width 1568 height 778
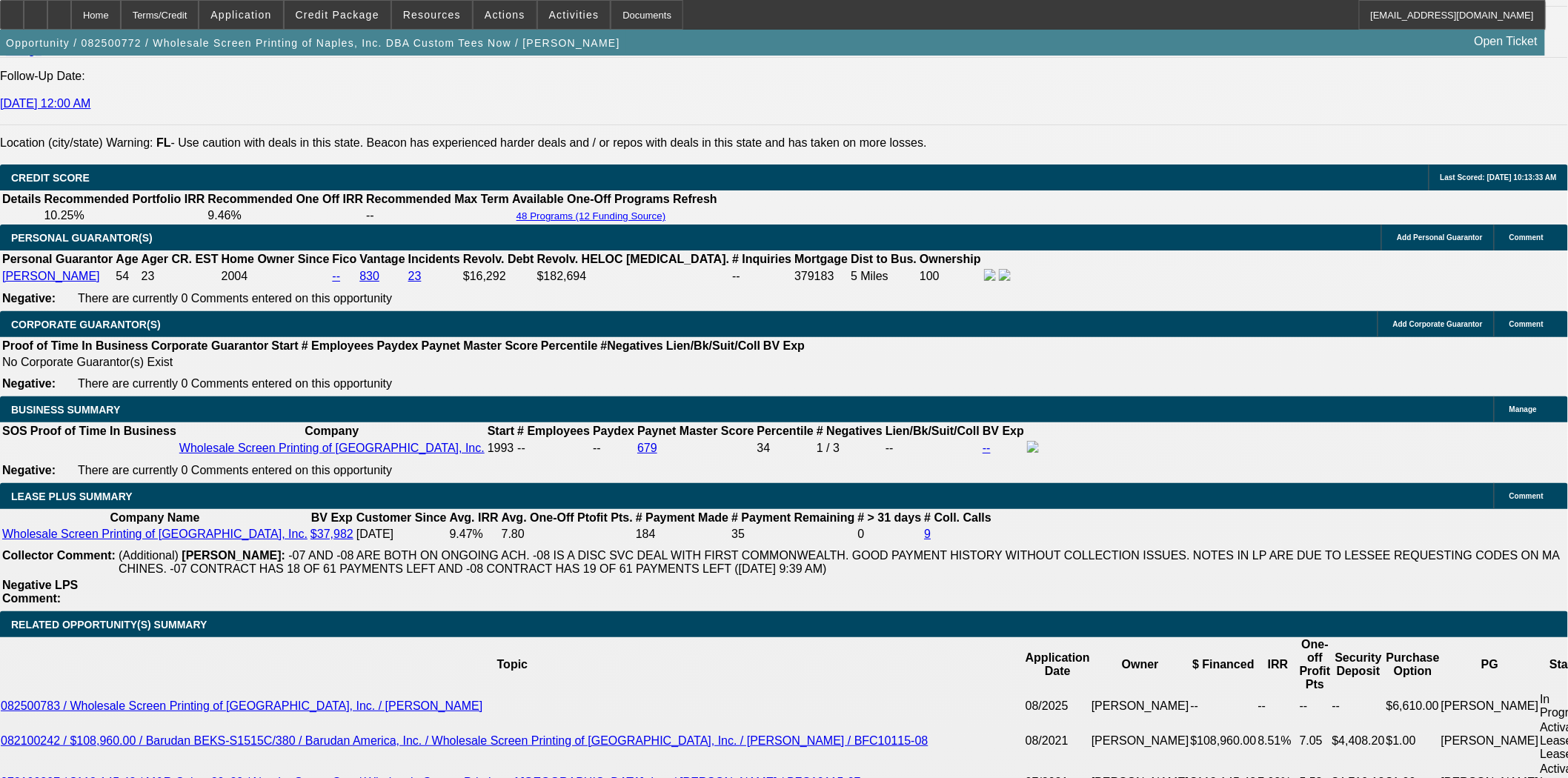
scroll to position [2304, 0]
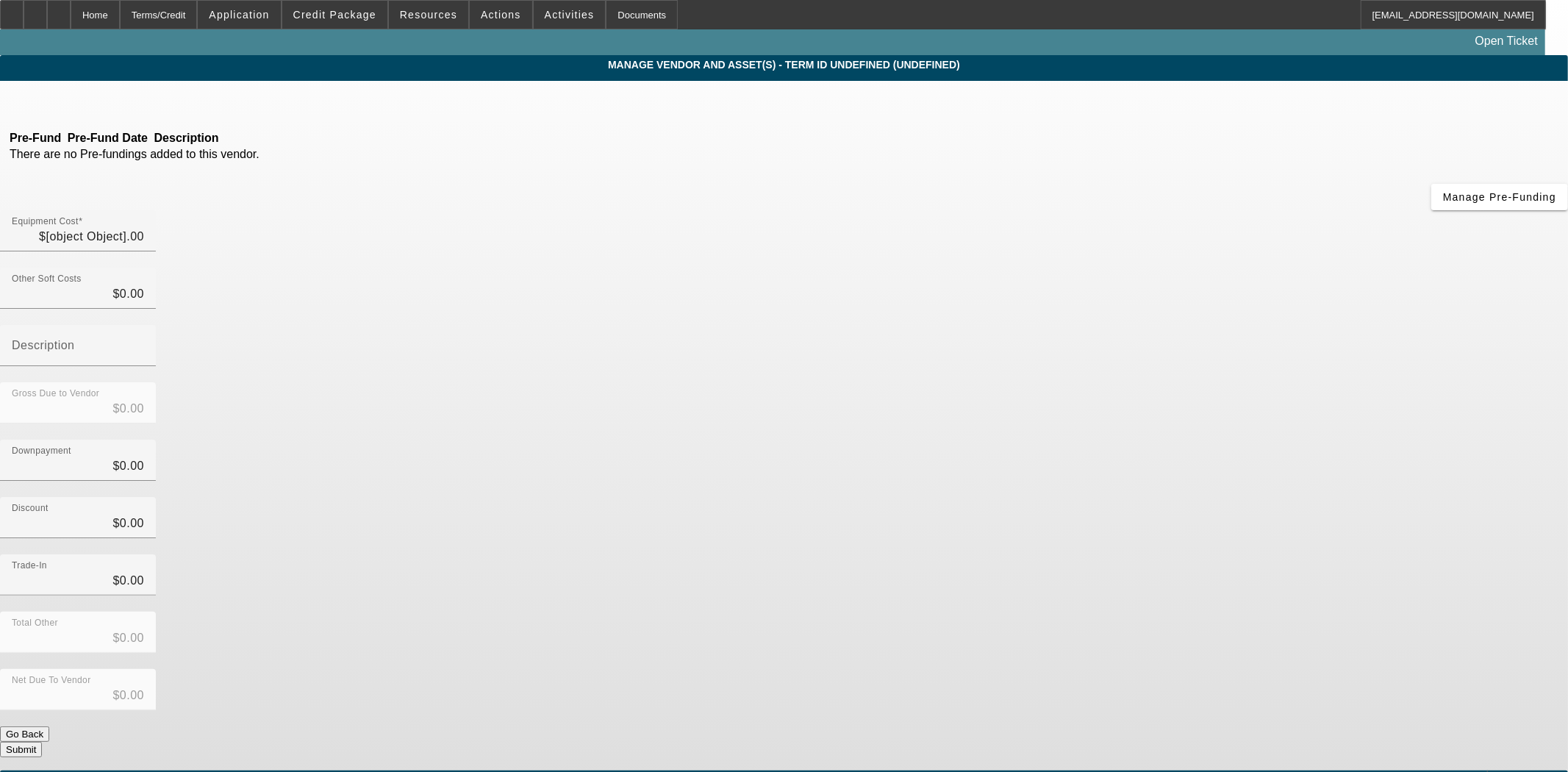
type input "$66,100.00"
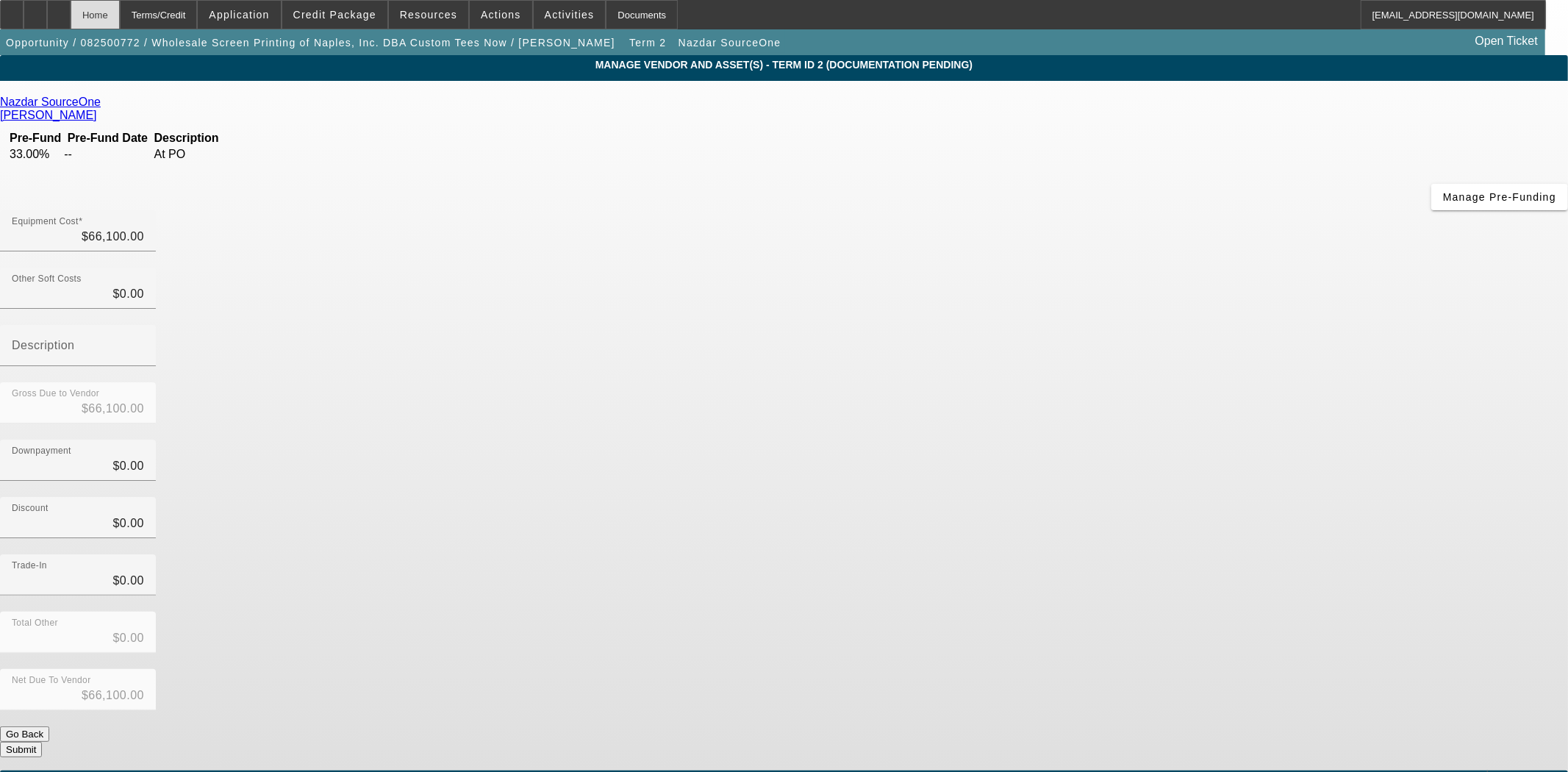
click at [120, 19] on div "Home" at bounding box center [96, 14] width 50 height 29
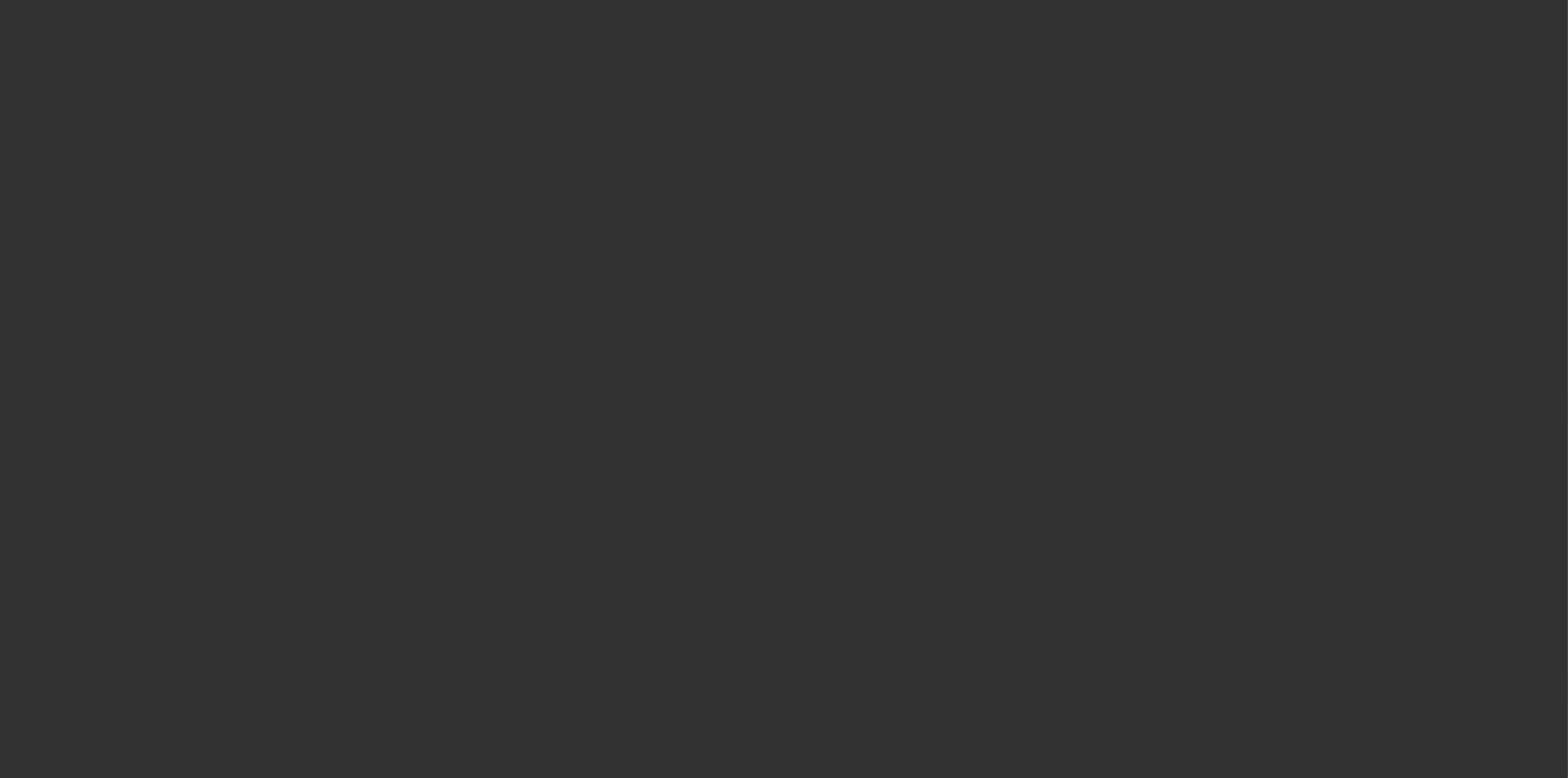
select select "3"
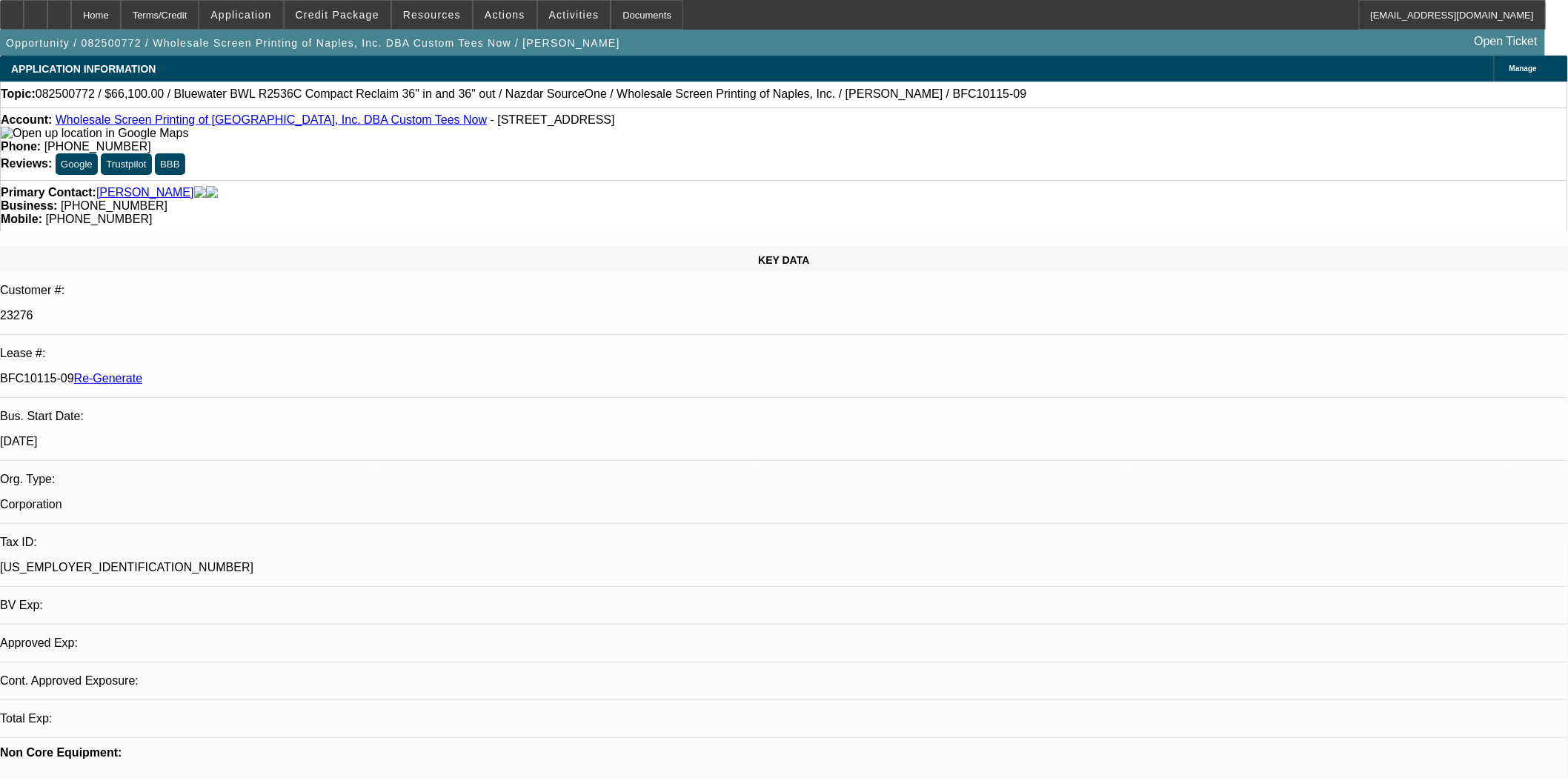
select select "0"
select select "2"
click at [20, 19] on div at bounding box center [12, 14] width 24 height 30
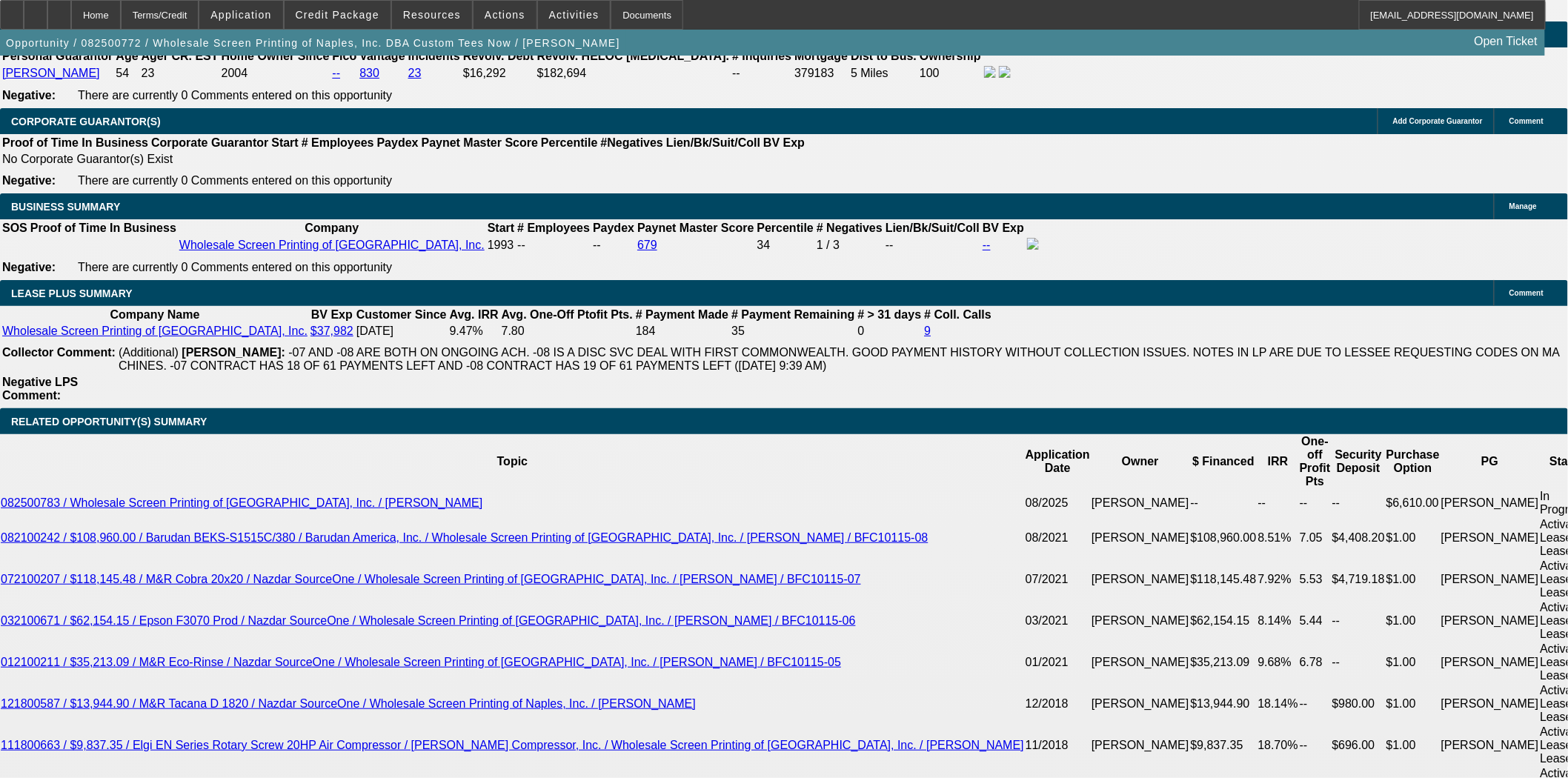
scroll to position [2551, 0]
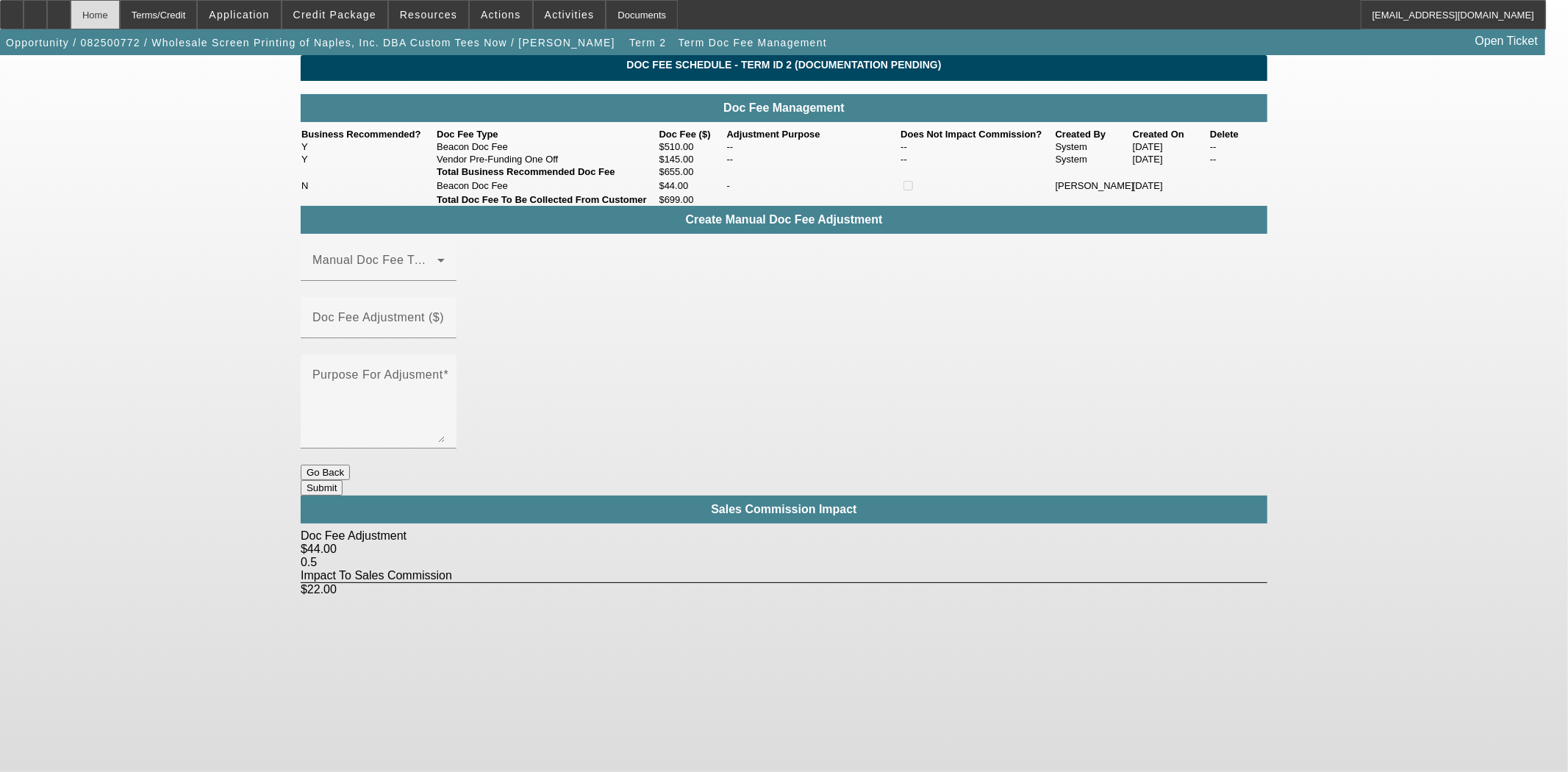
click at [120, 9] on div "Home" at bounding box center [96, 14] width 50 height 29
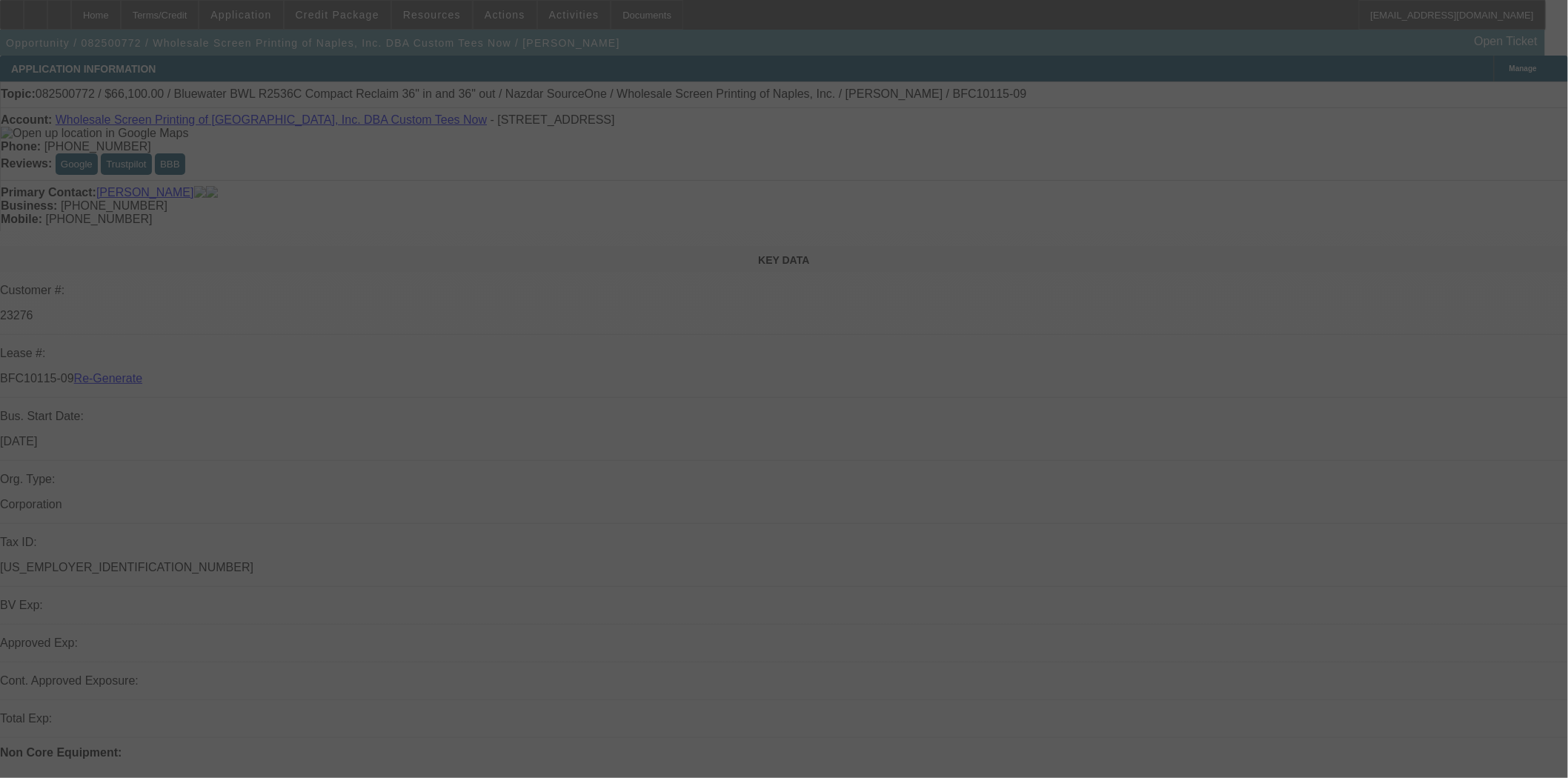
select select "3"
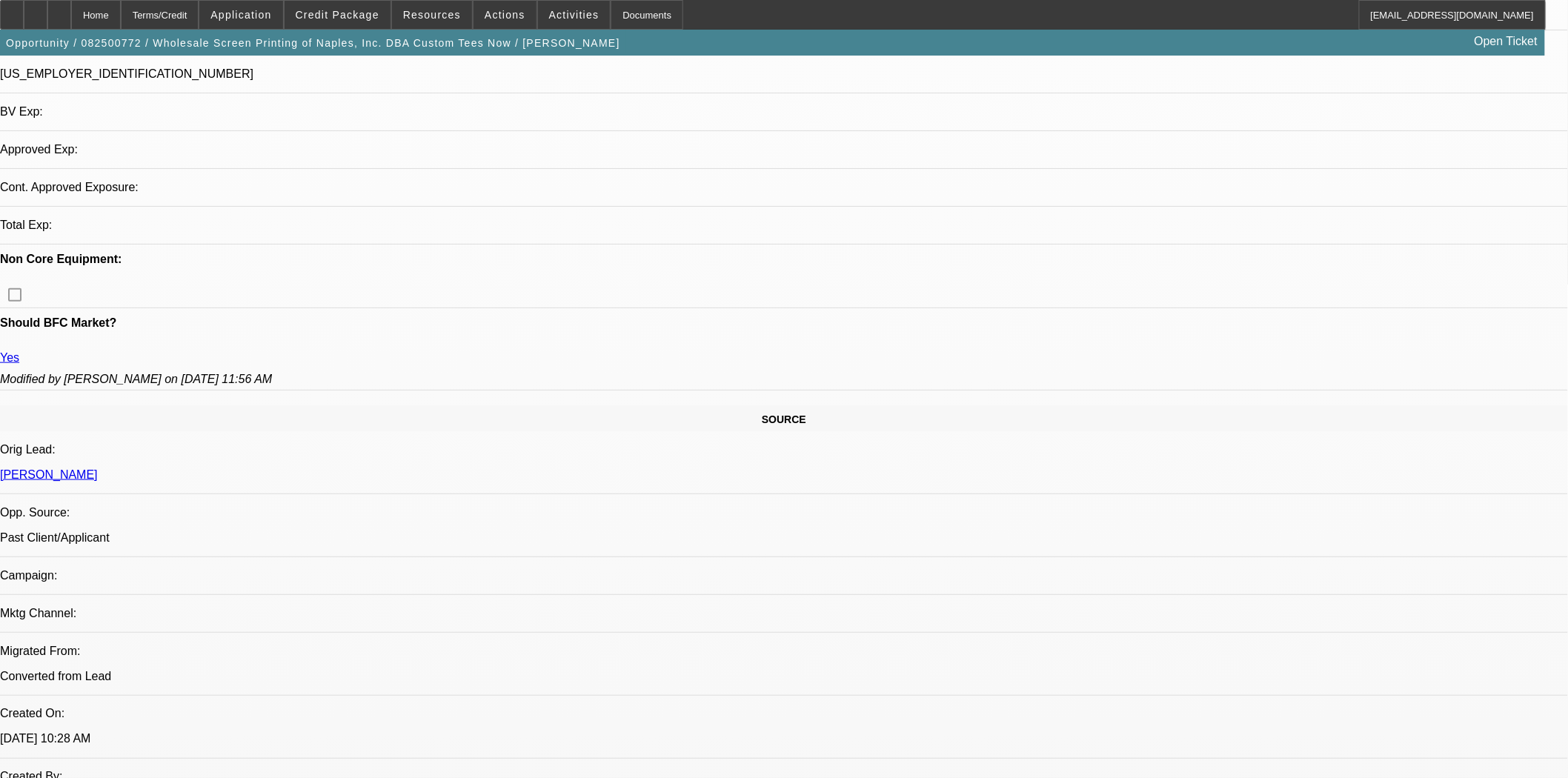
select select "0"
select select "2"
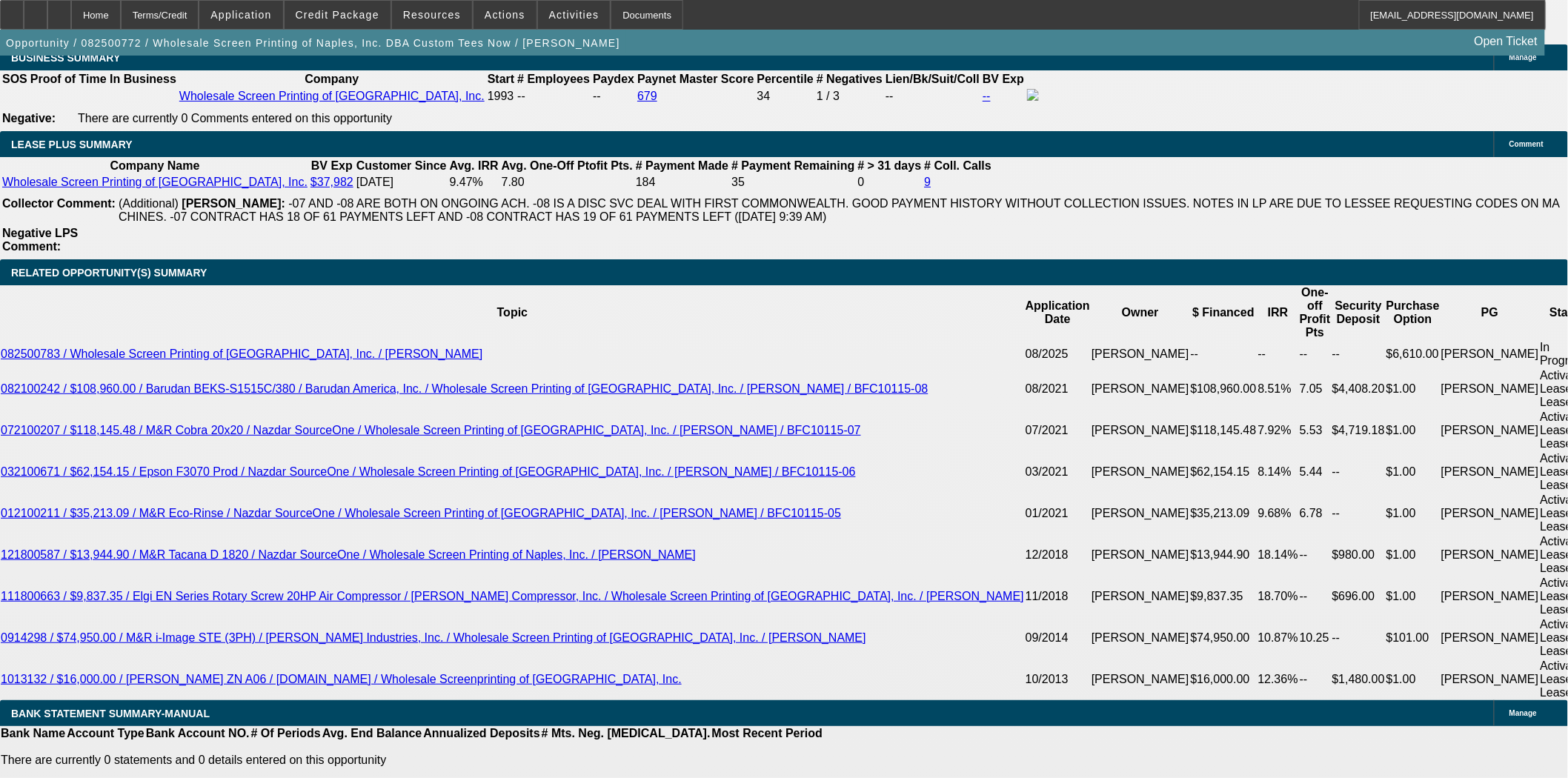
scroll to position [2716, 0]
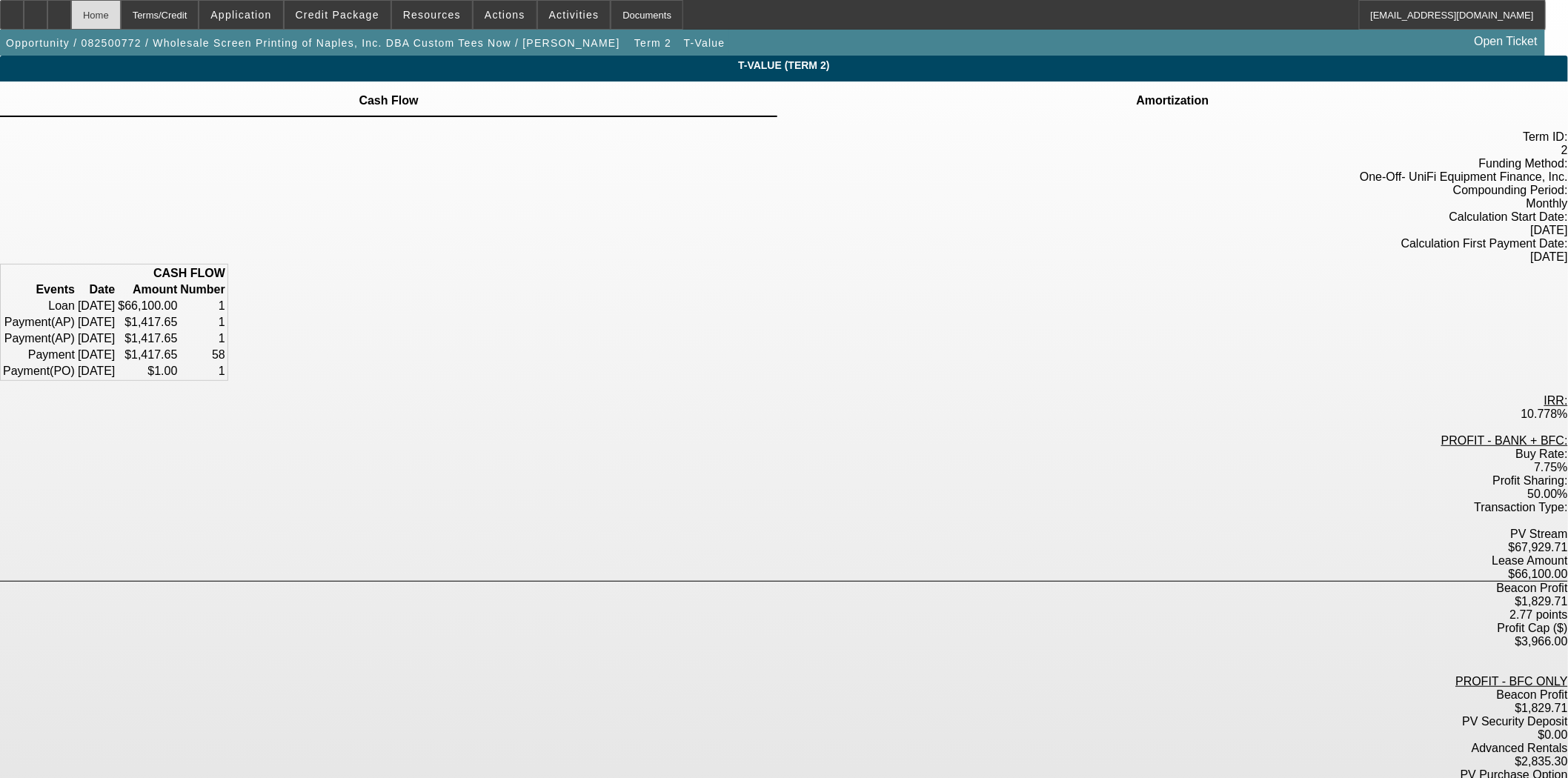
click at [120, 9] on div "Home" at bounding box center [97, 14] width 50 height 30
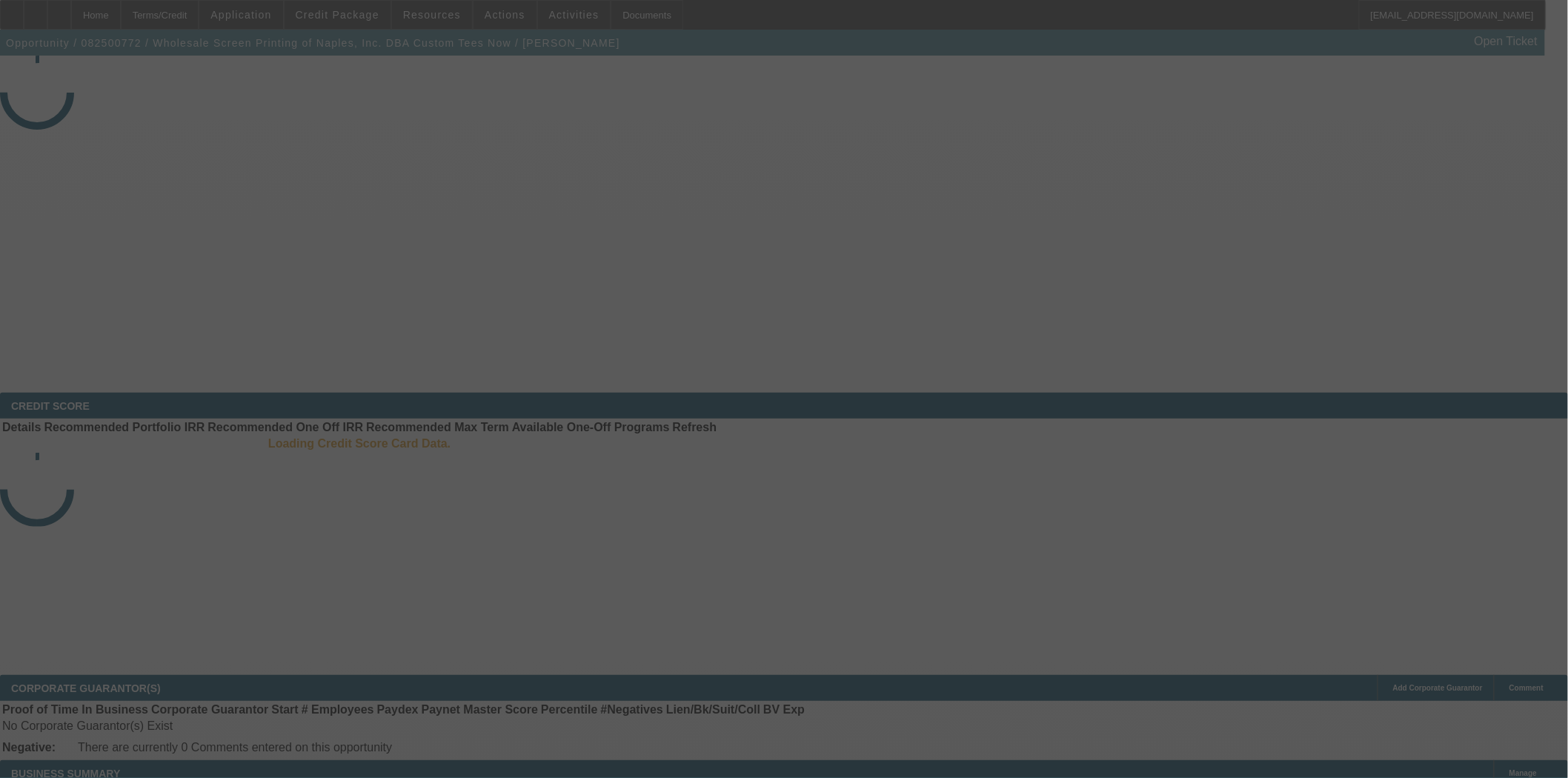
select select "3"
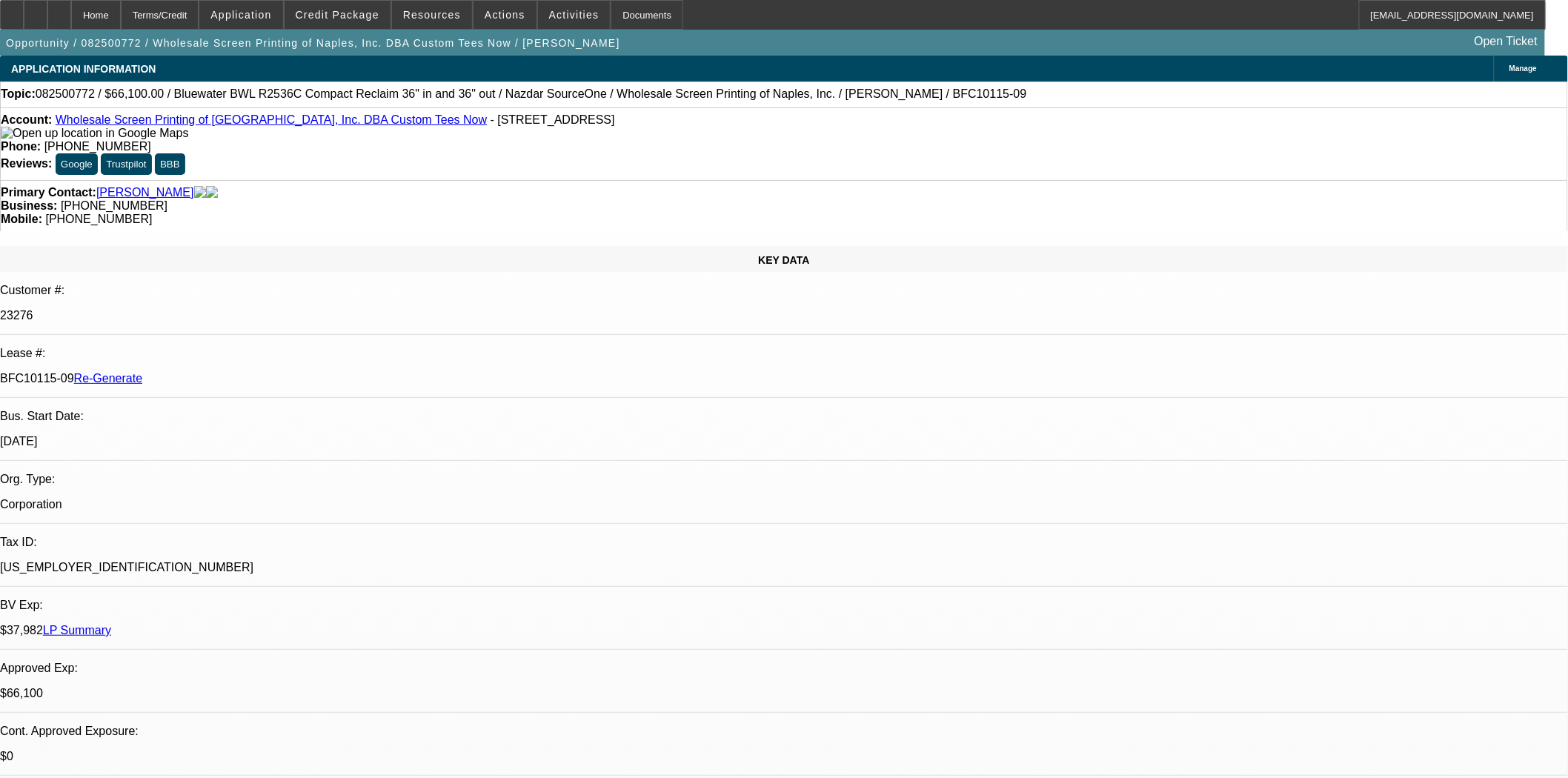
select select "0"
select select "2"
click at [538, 8] on span at bounding box center [573, 15] width 72 height 36
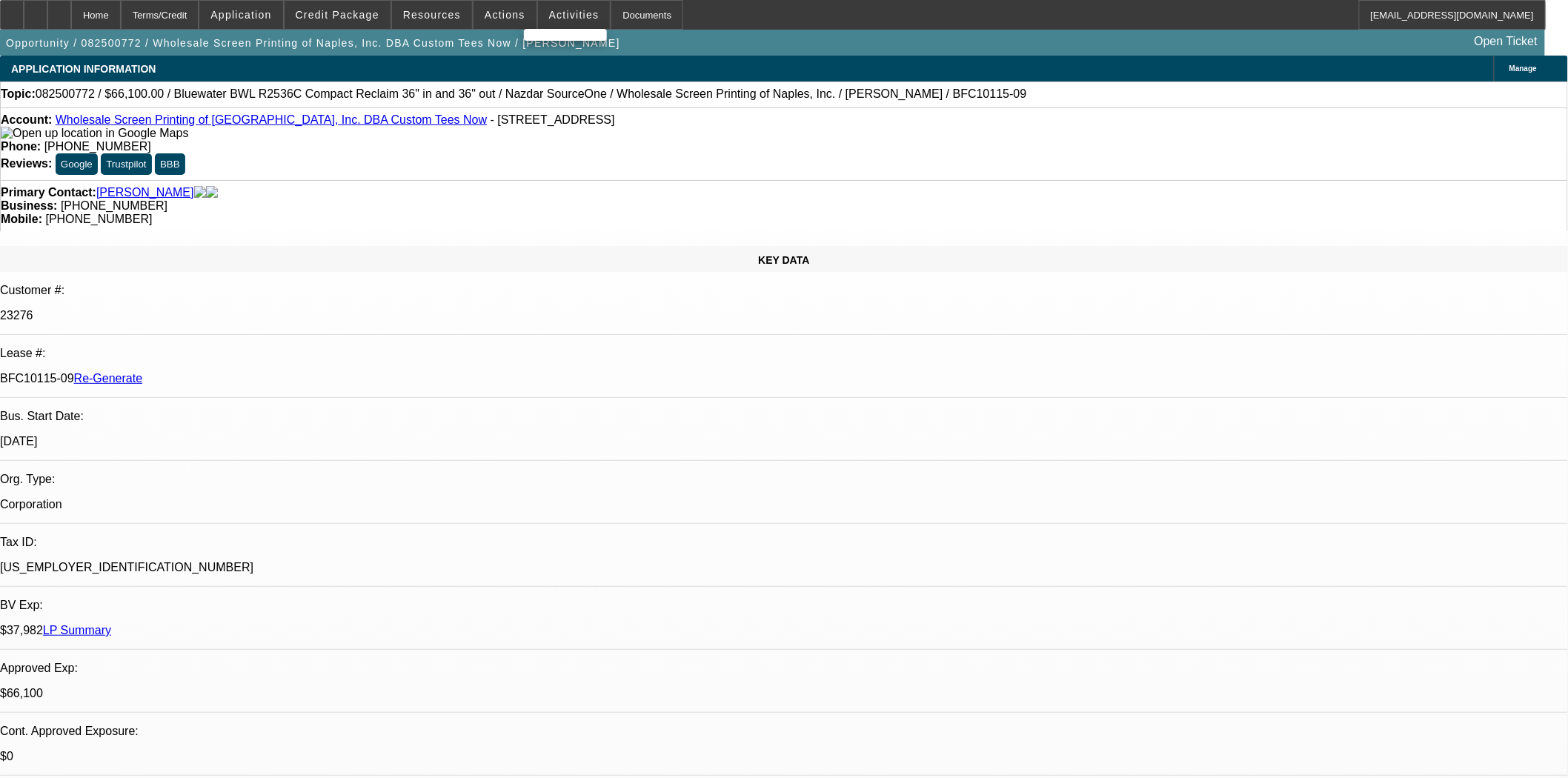
click at [475, 18] on div at bounding box center [784, 389] width 1568 height 778
click at [491, 16] on span "Actions" at bounding box center [505, 14] width 41 height 12
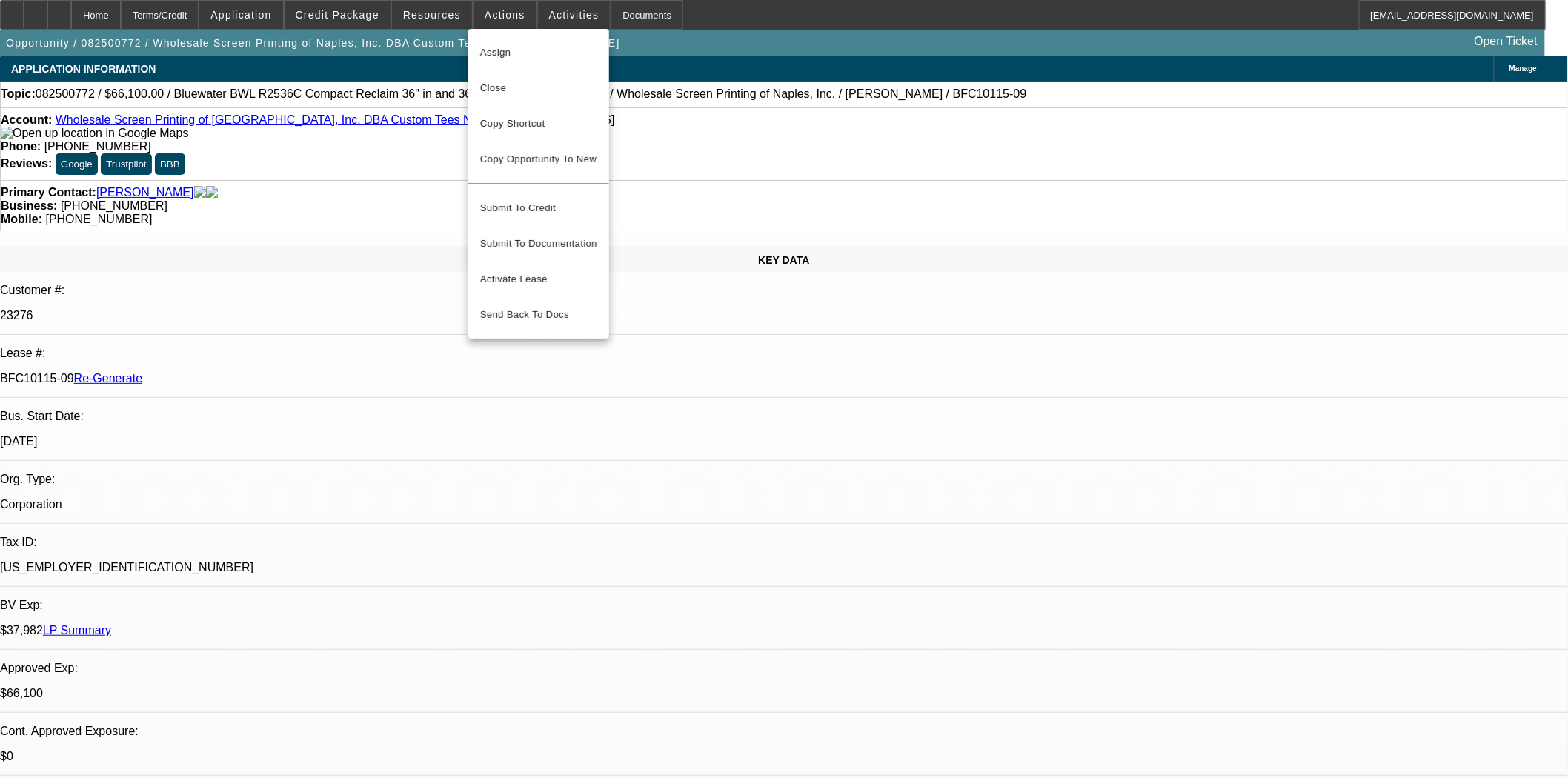
click at [501, 52] on span "Assign" at bounding box center [538, 53] width 117 height 18
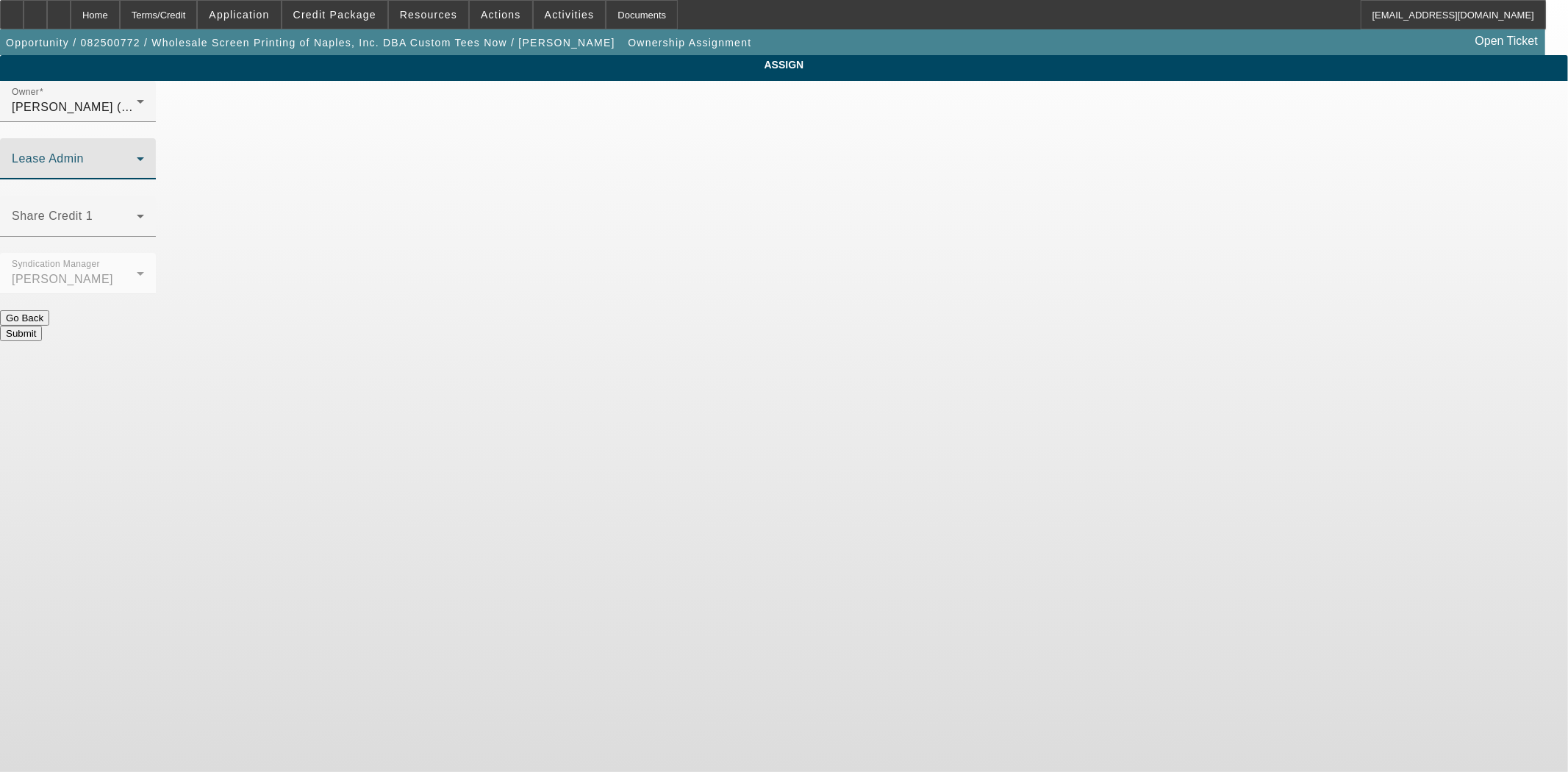
click at [137, 156] on span at bounding box center [74, 165] width 125 height 18
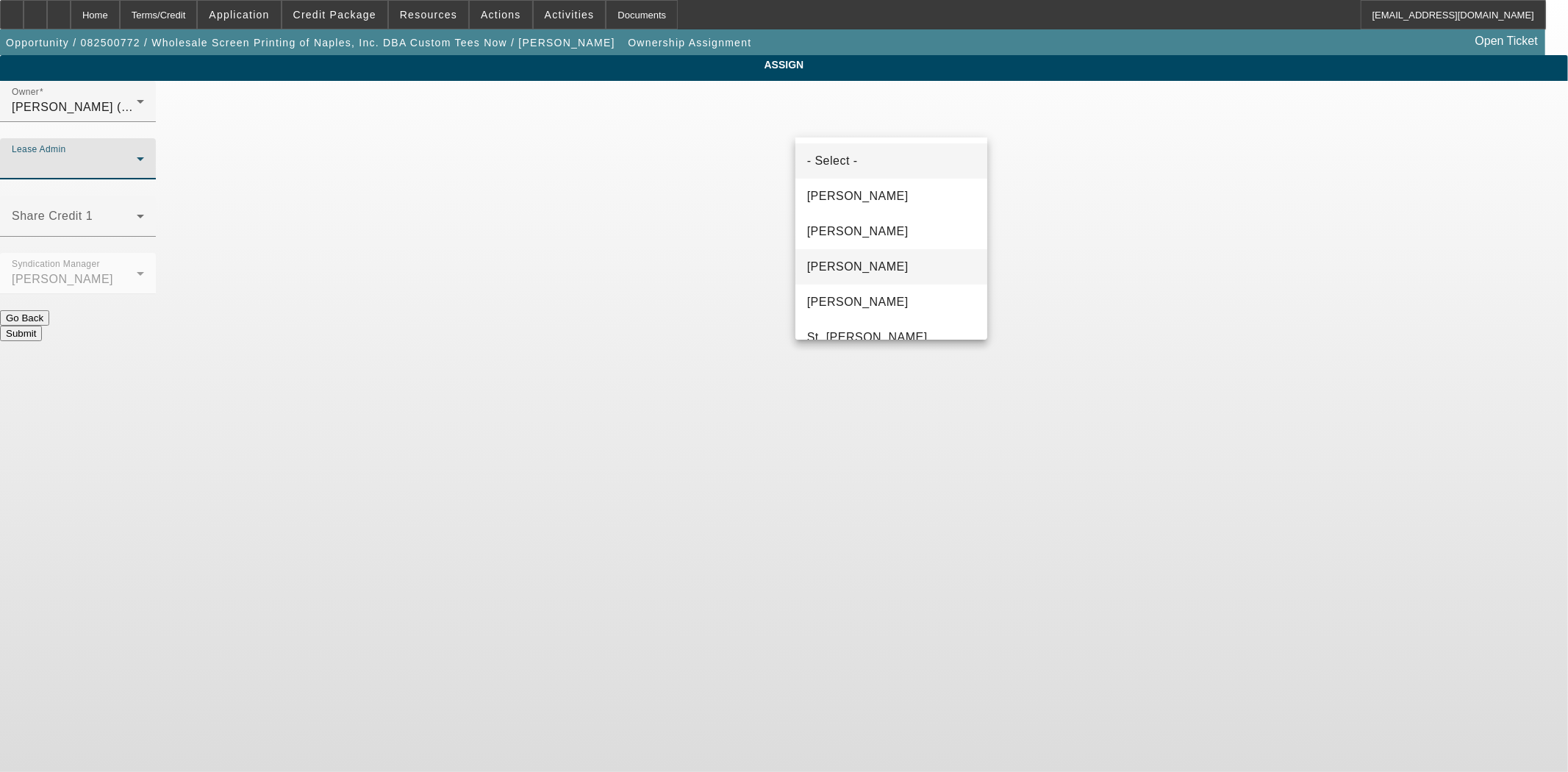
click at [868, 264] on span "Gonzalez, Amanda" at bounding box center [858, 267] width 101 height 18
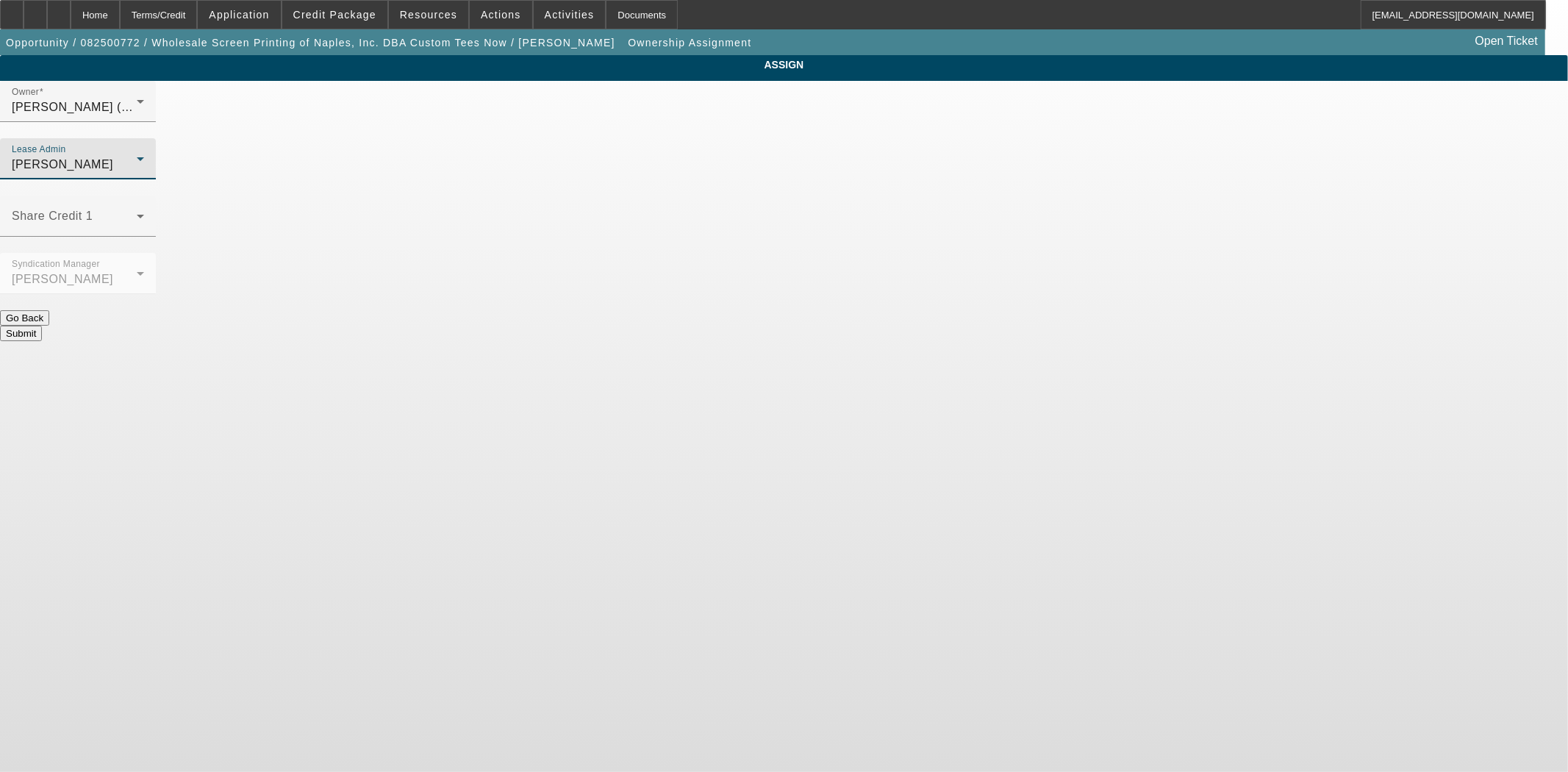
click at [42, 326] on button "Submit" at bounding box center [20, 333] width 42 height 15
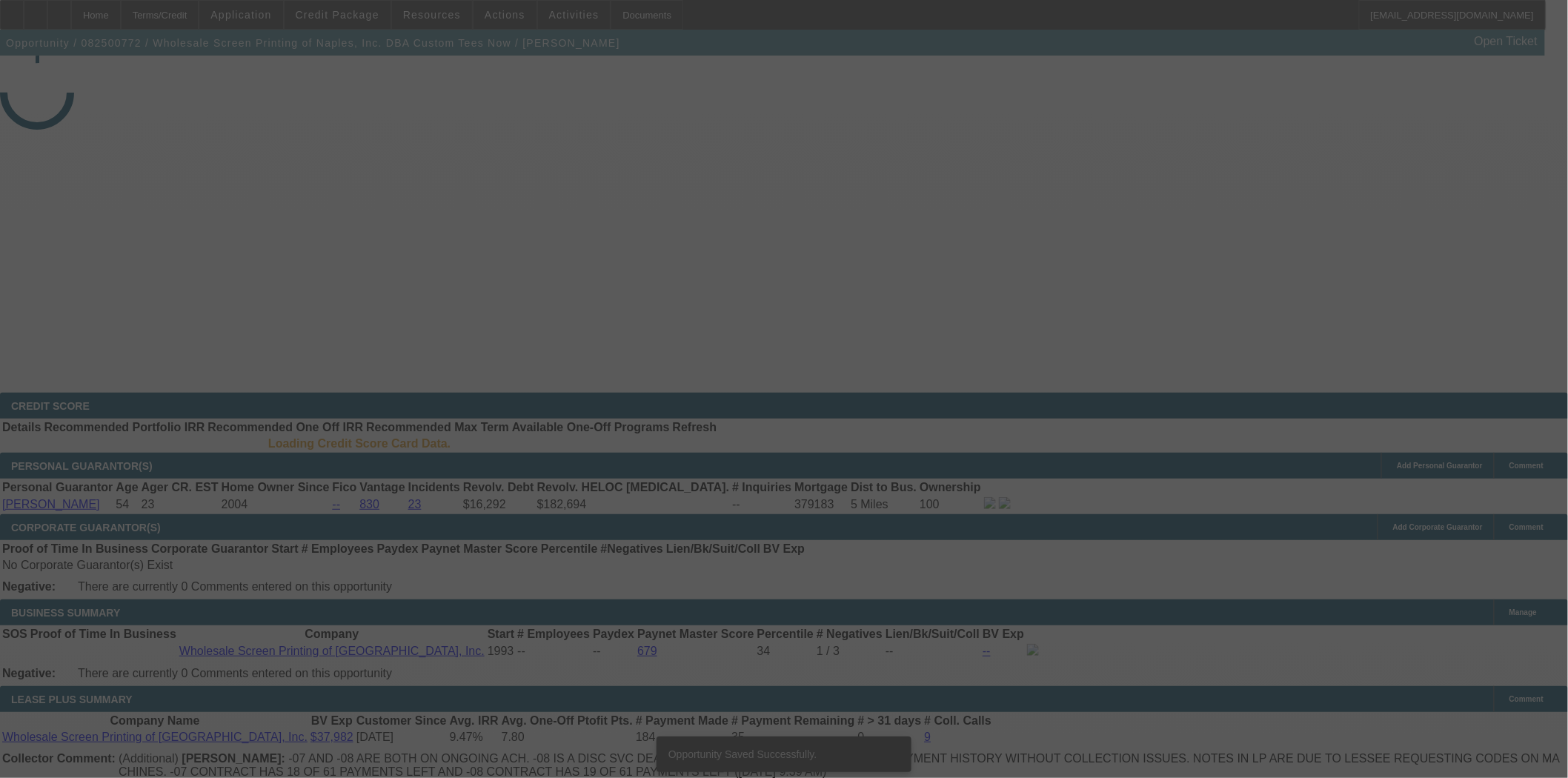
select select "3"
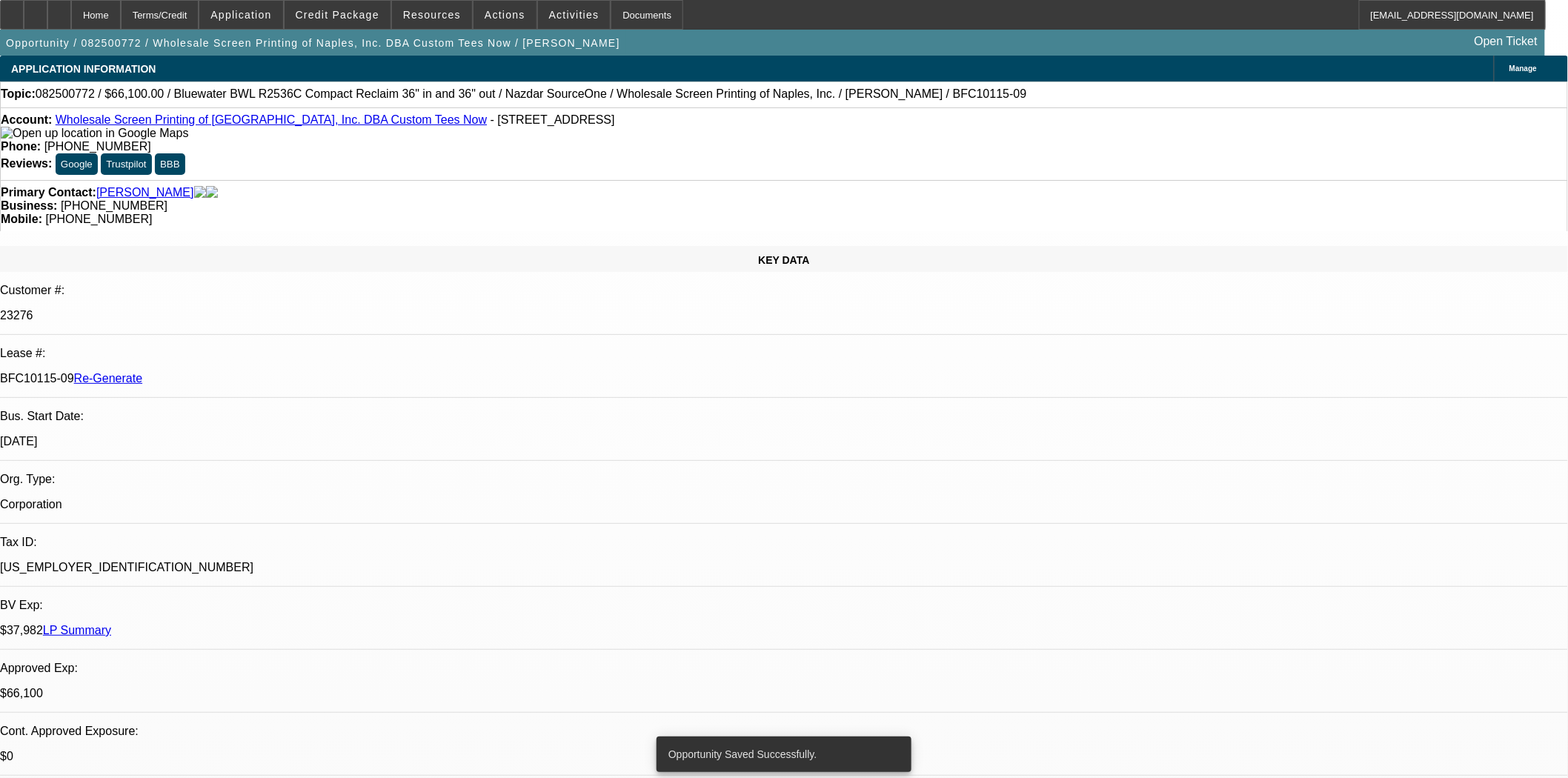
select select "0"
select select "2"
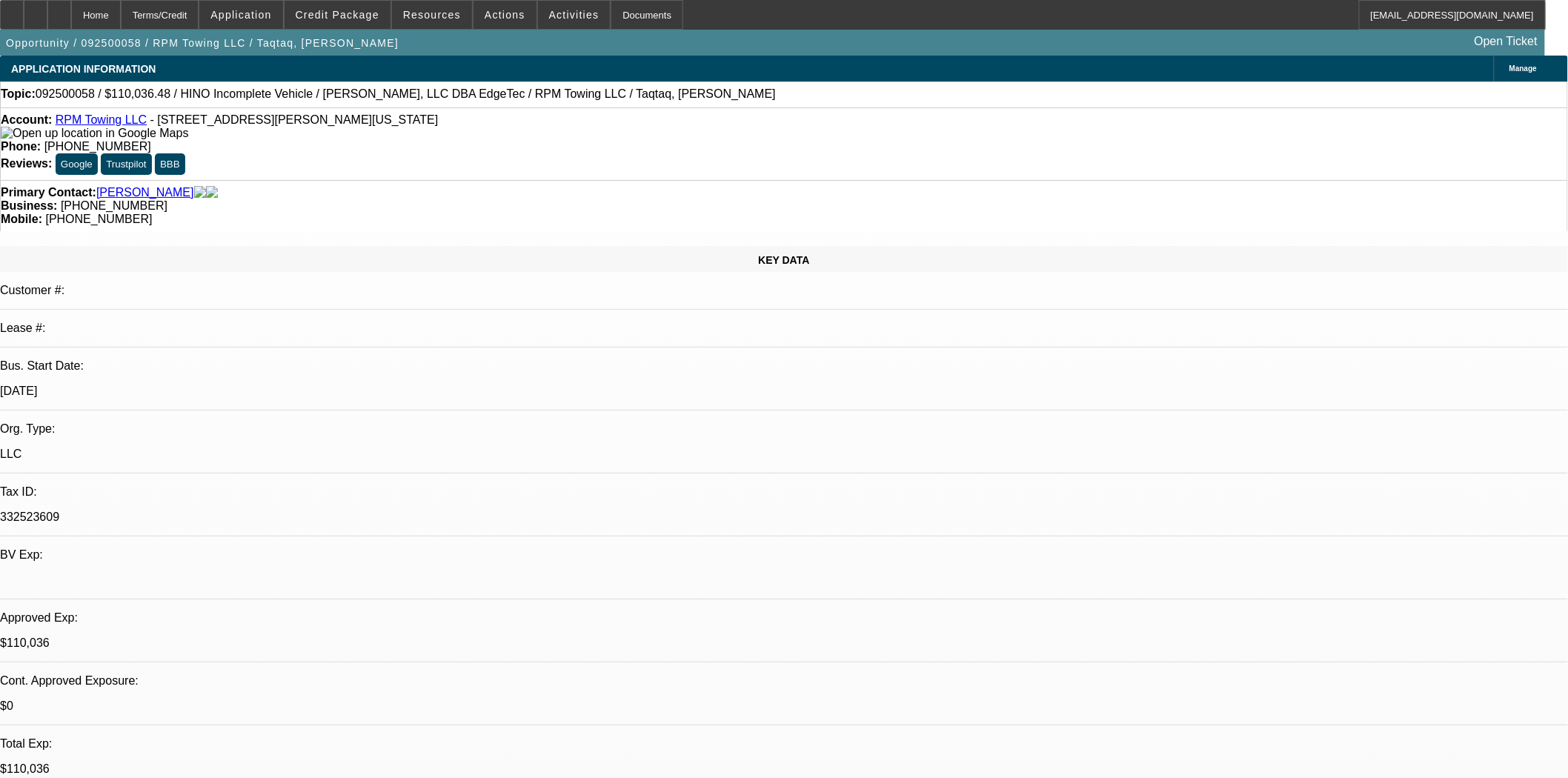
select select "0.15"
select select "2"
select select "0.1"
select select "4"
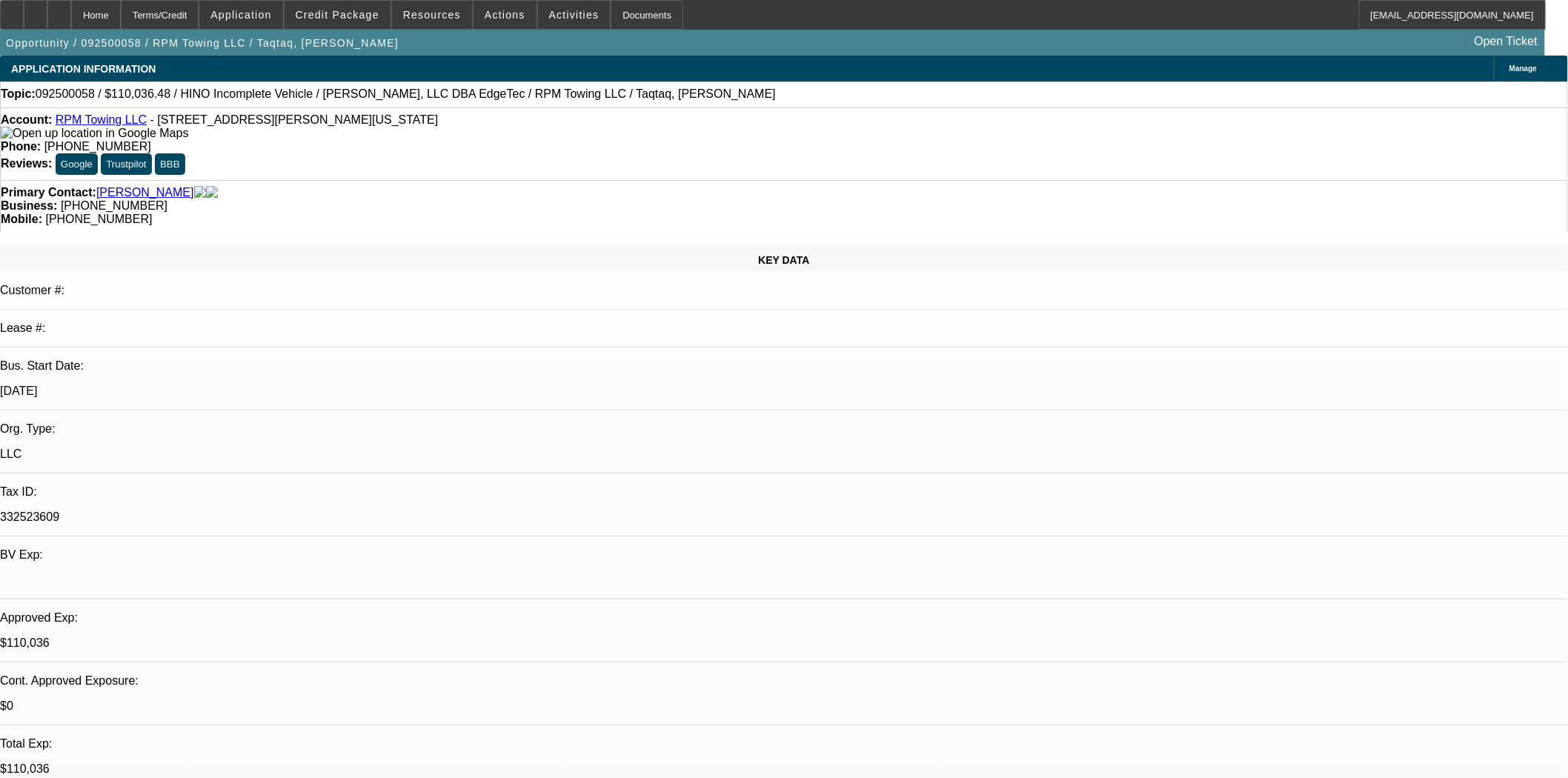
select select "0"
select select "2"
select select "0.1"
select select "4"
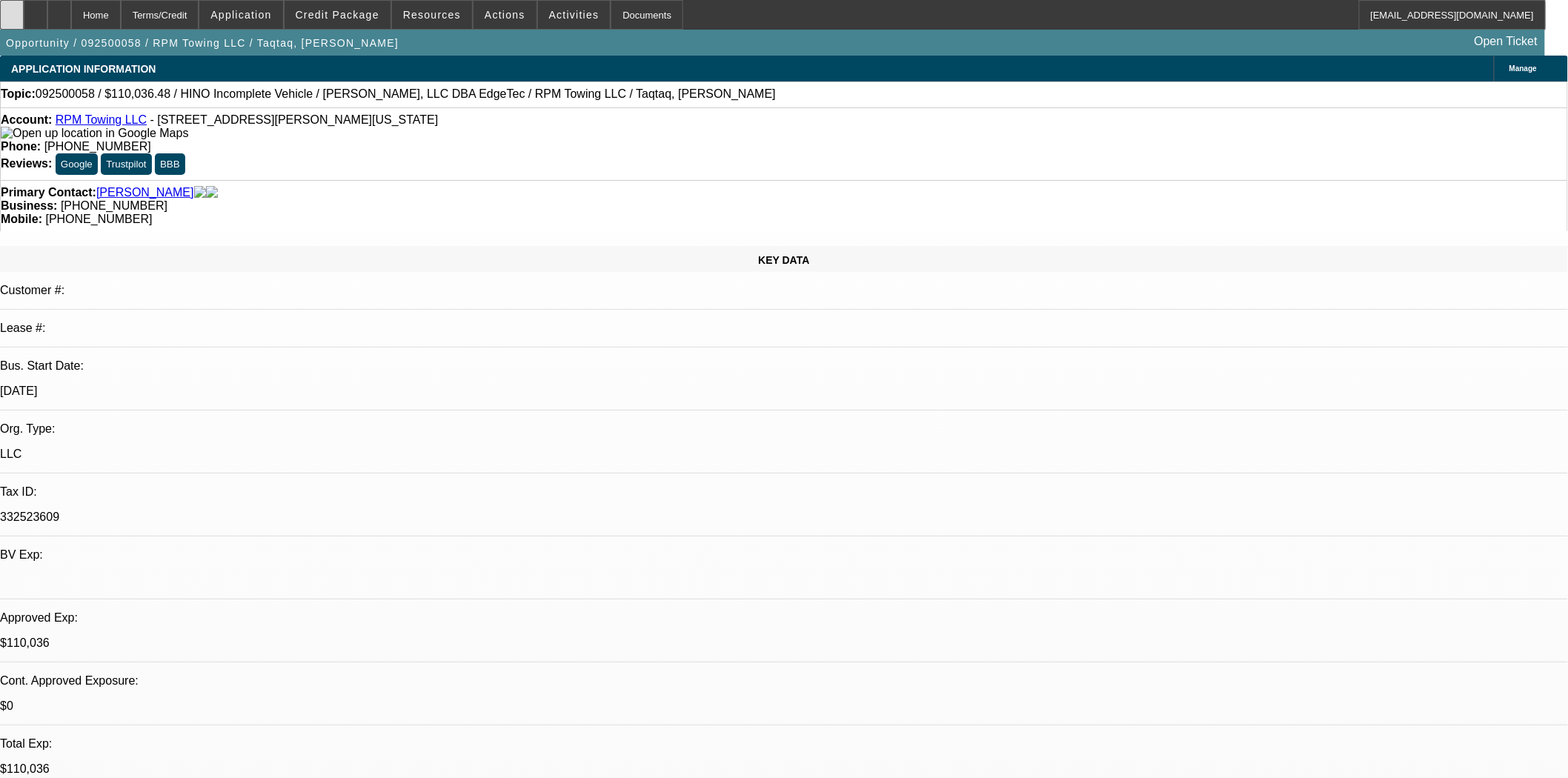
click at [24, 11] on div at bounding box center [12, 14] width 24 height 30
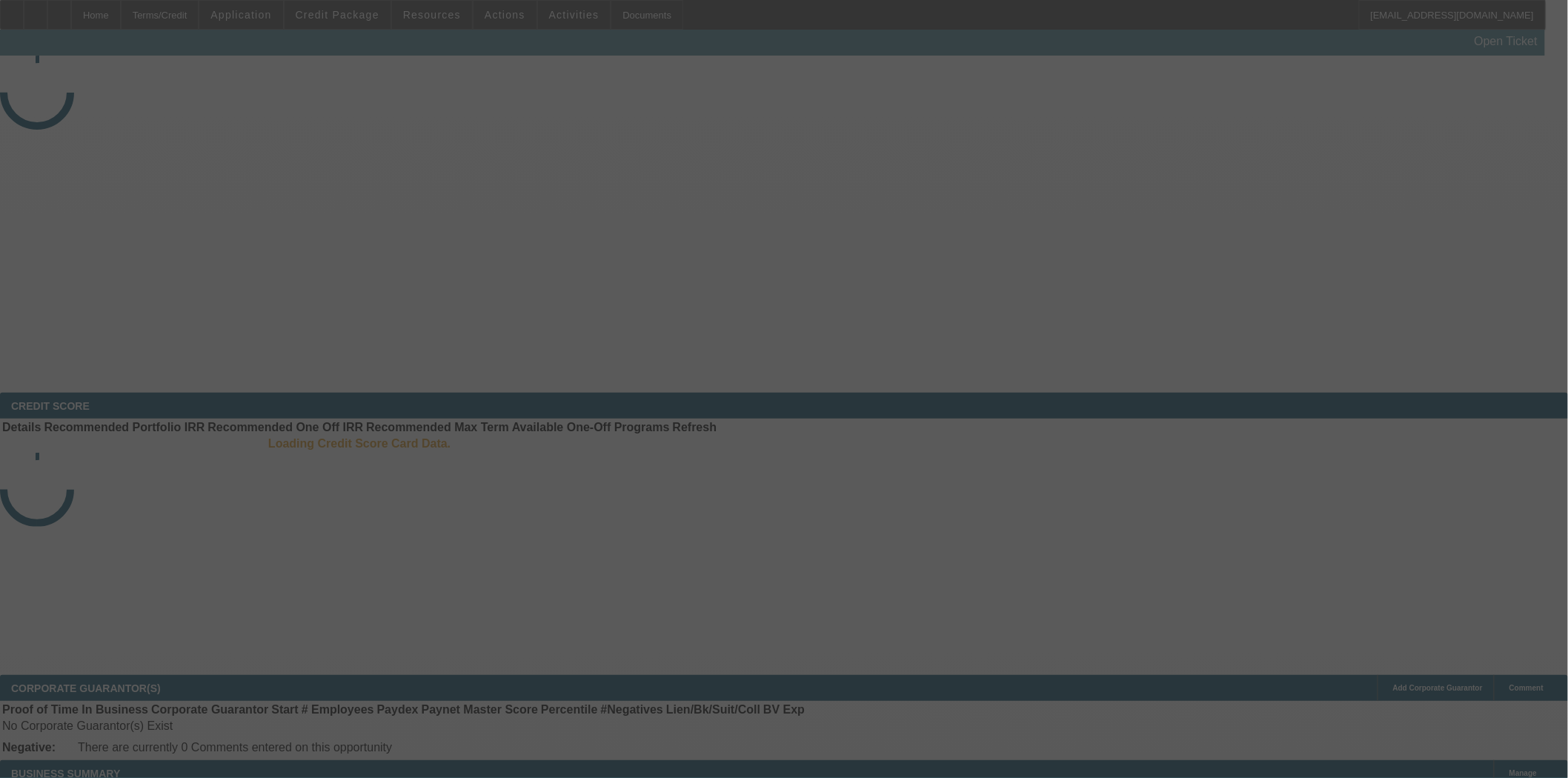
select select "3"
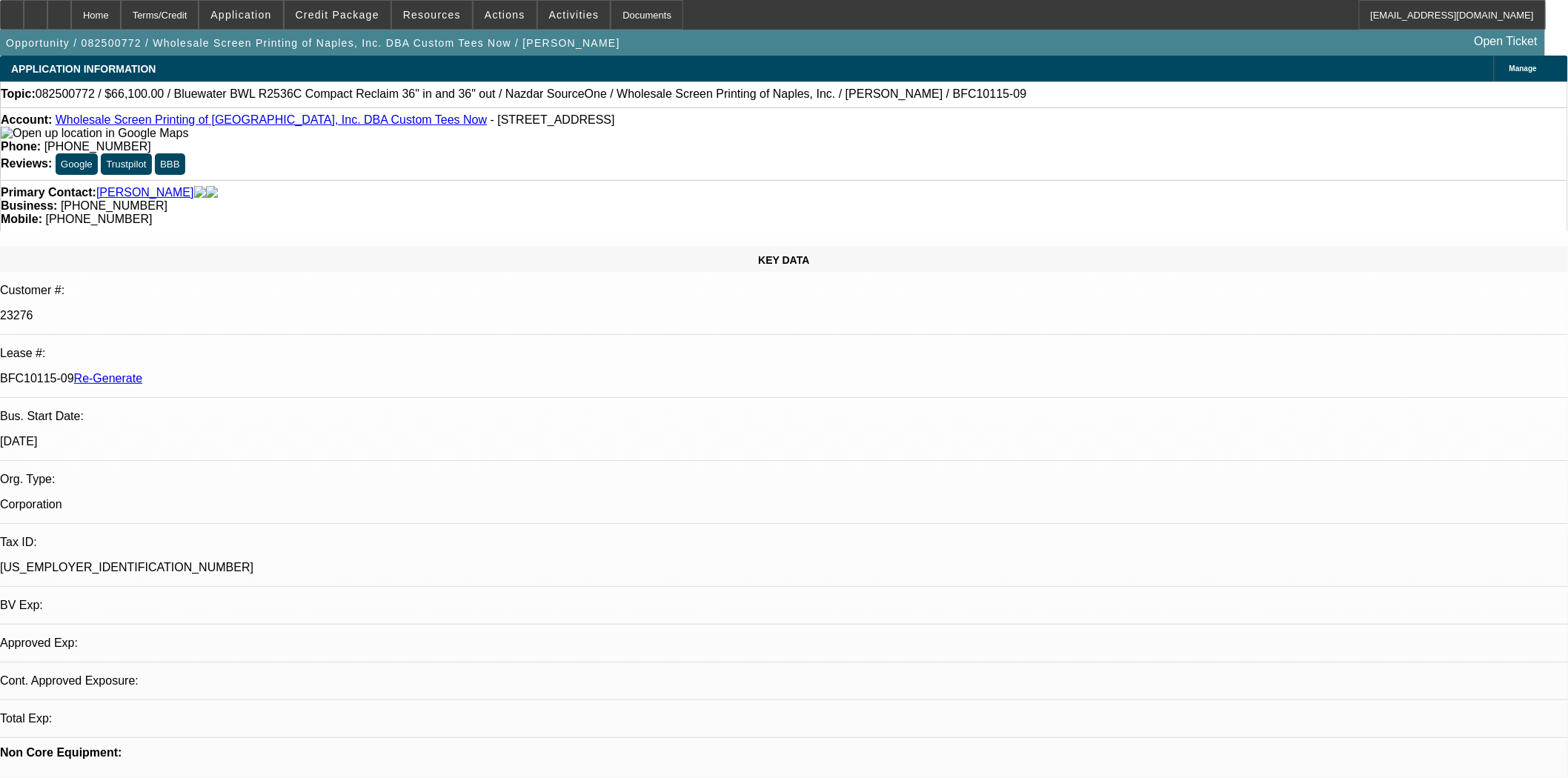
select select "0"
select select "2"
click at [632, 15] on div "Documents" at bounding box center [647, 14] width 72 height 30
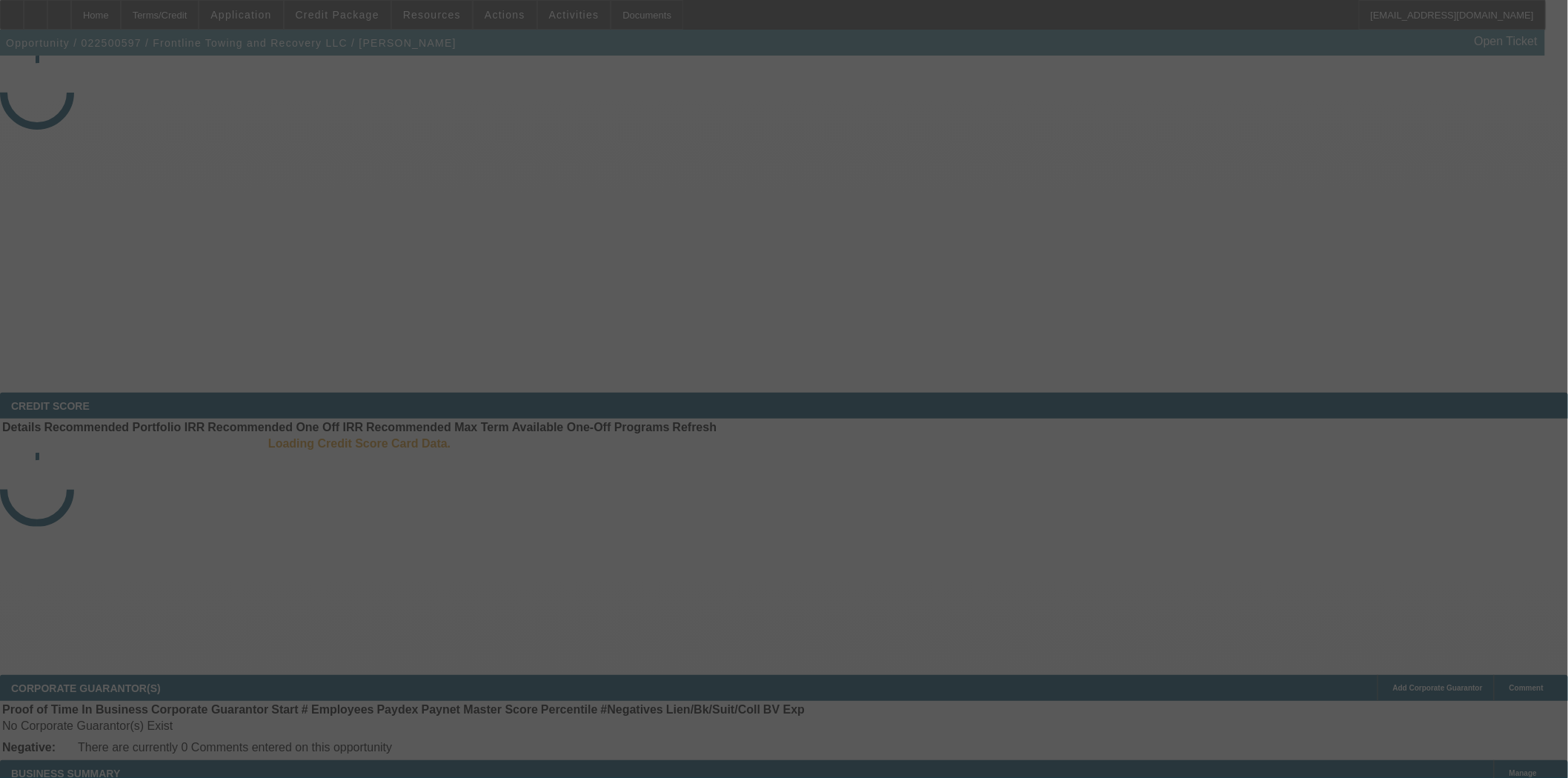
select select "4"
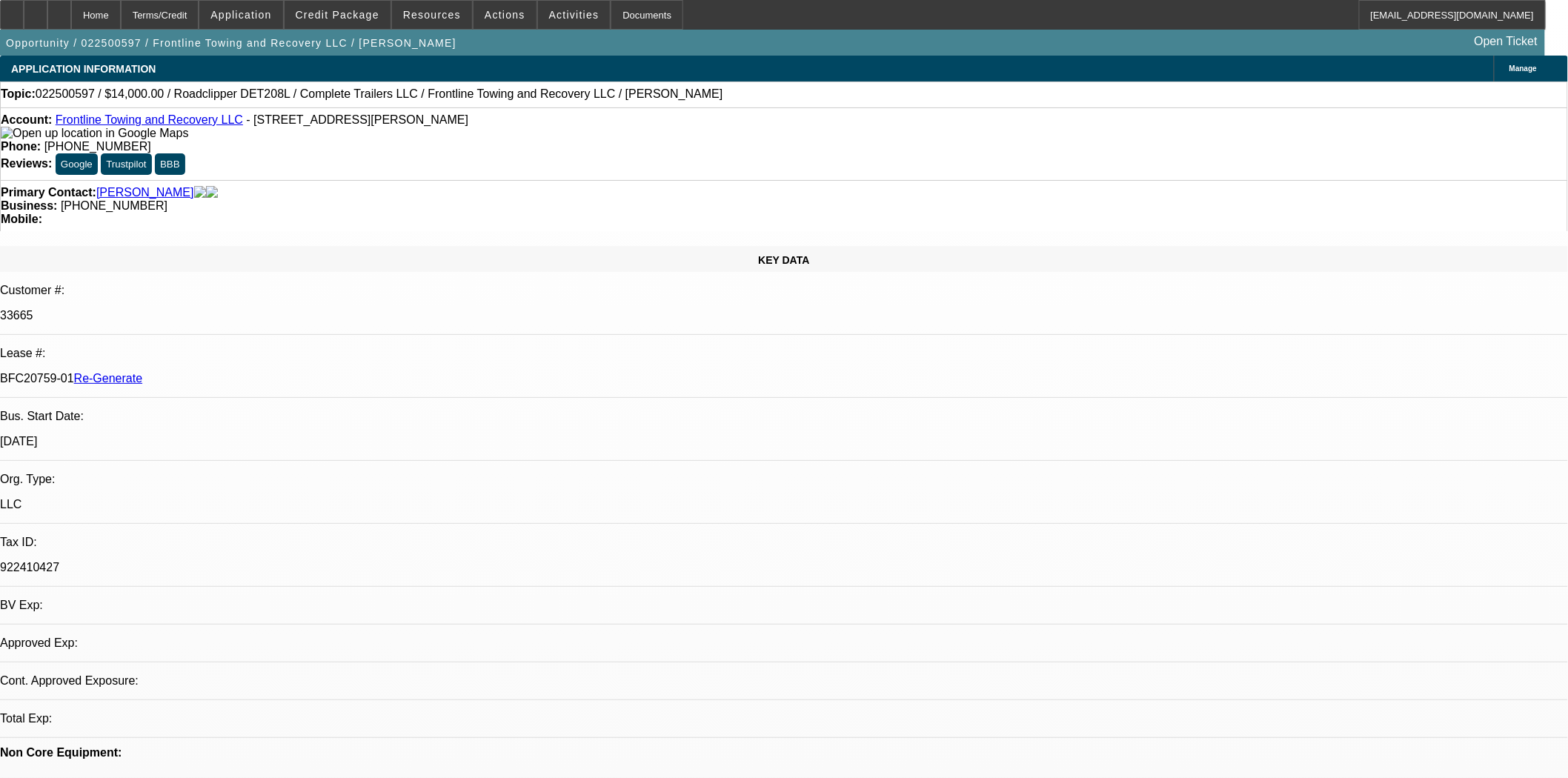
select select "0"
select select "2"
select select "0"
select select "6"
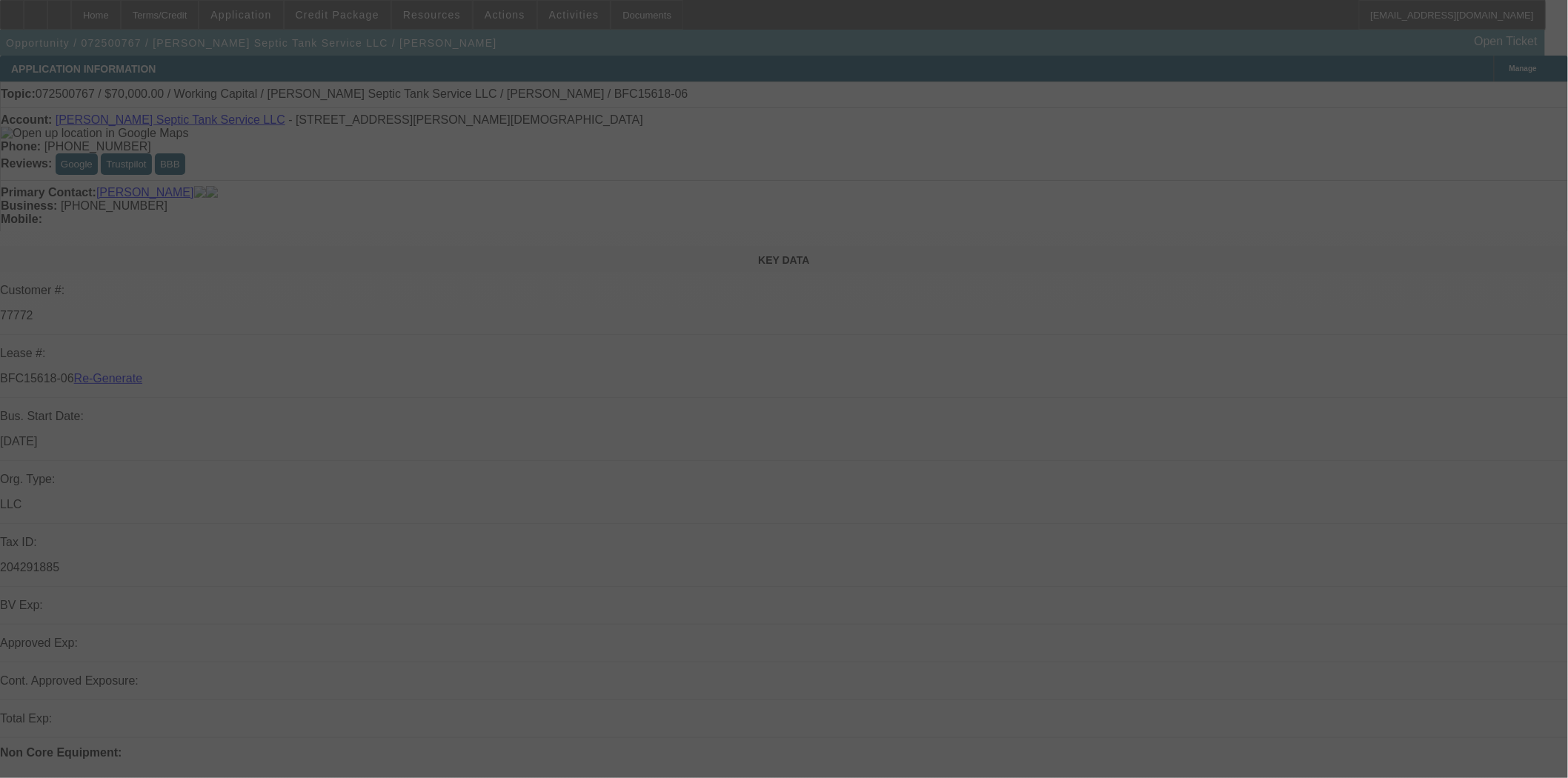
select select "3"
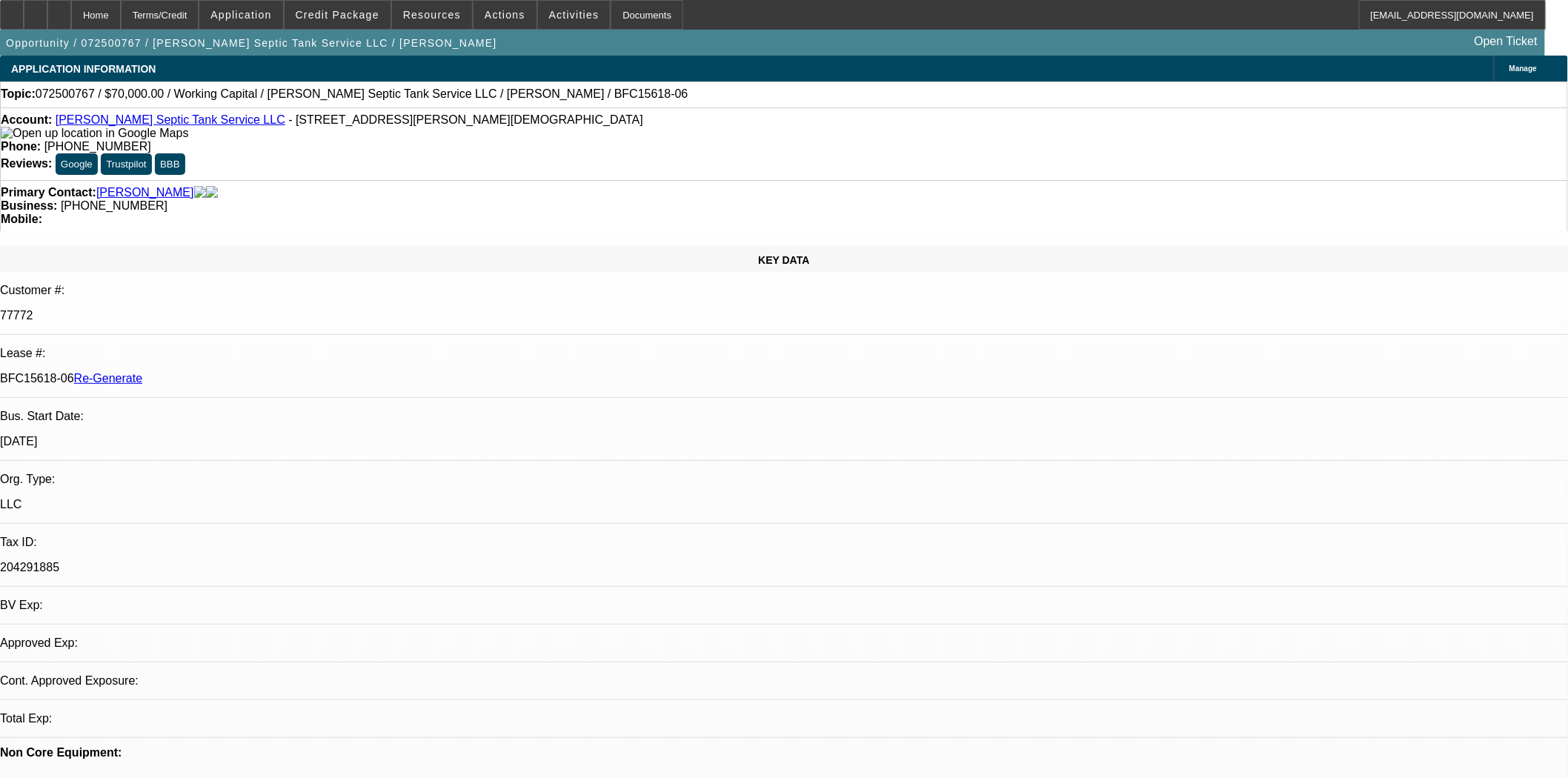
select select "0"
select select "2"
select select "0"
select select "6"
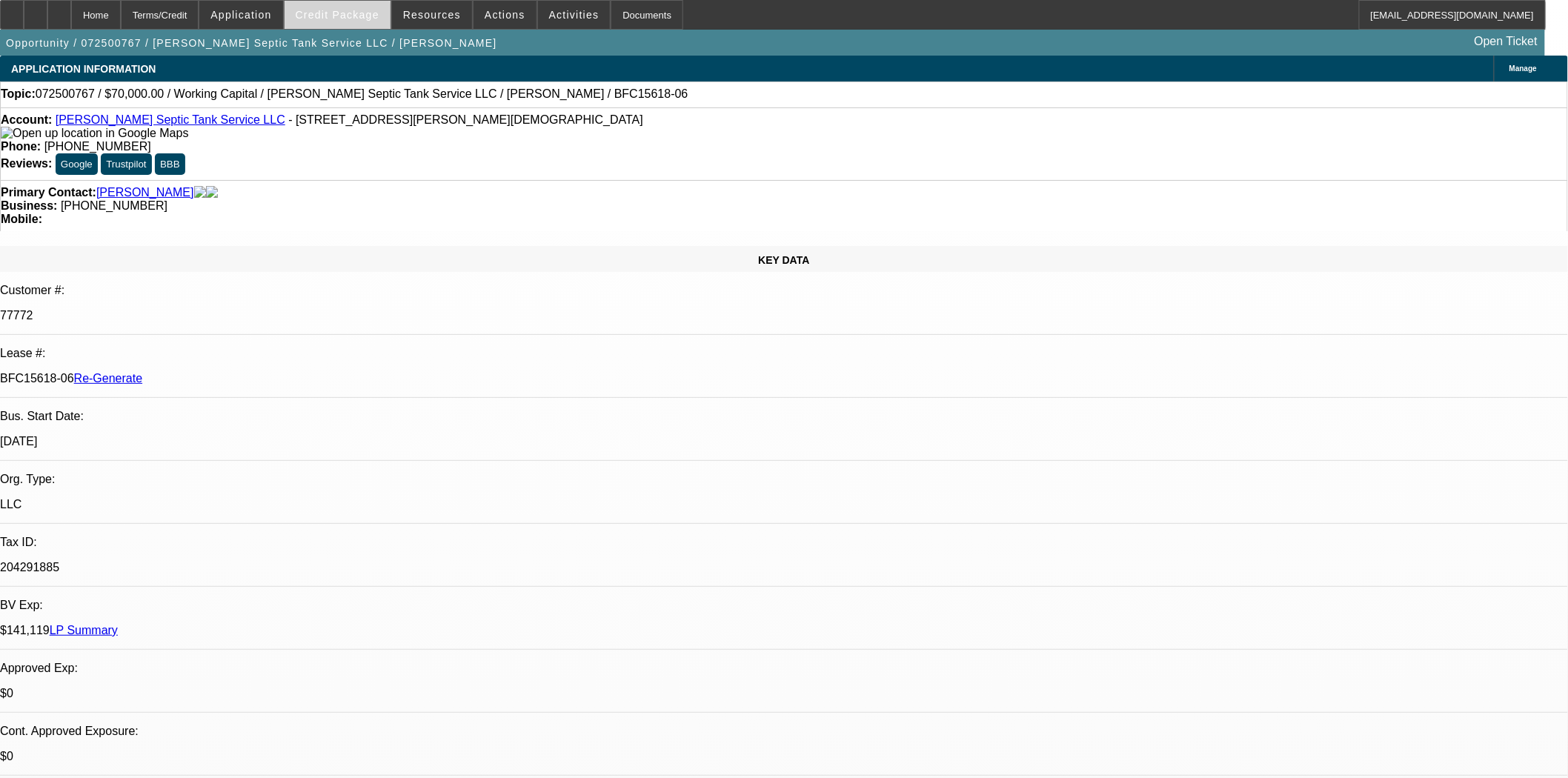
click at [364, 20] on span at bounding box center [337, 15] width 106 height 36
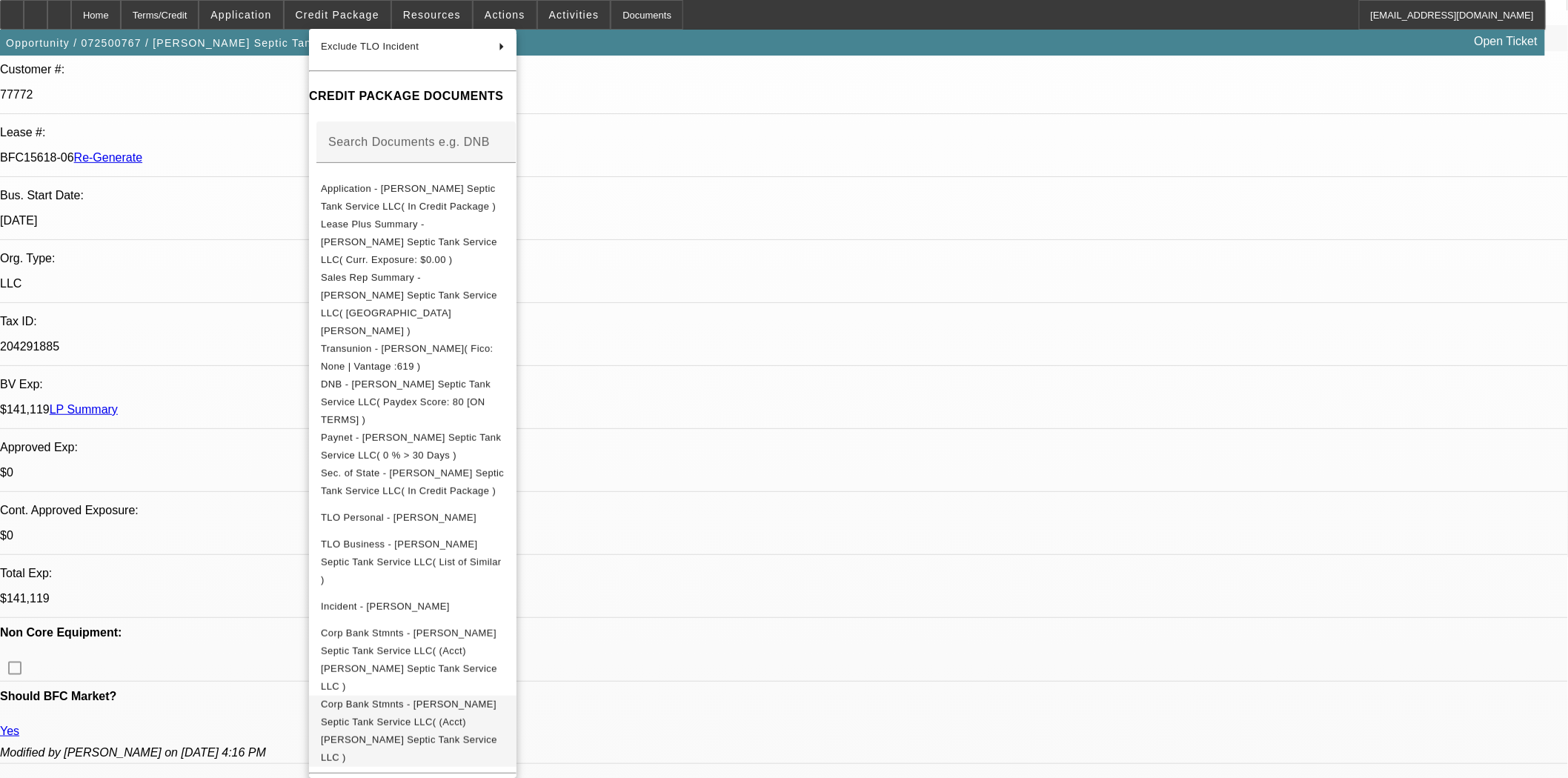
scroll to position [494, 0]
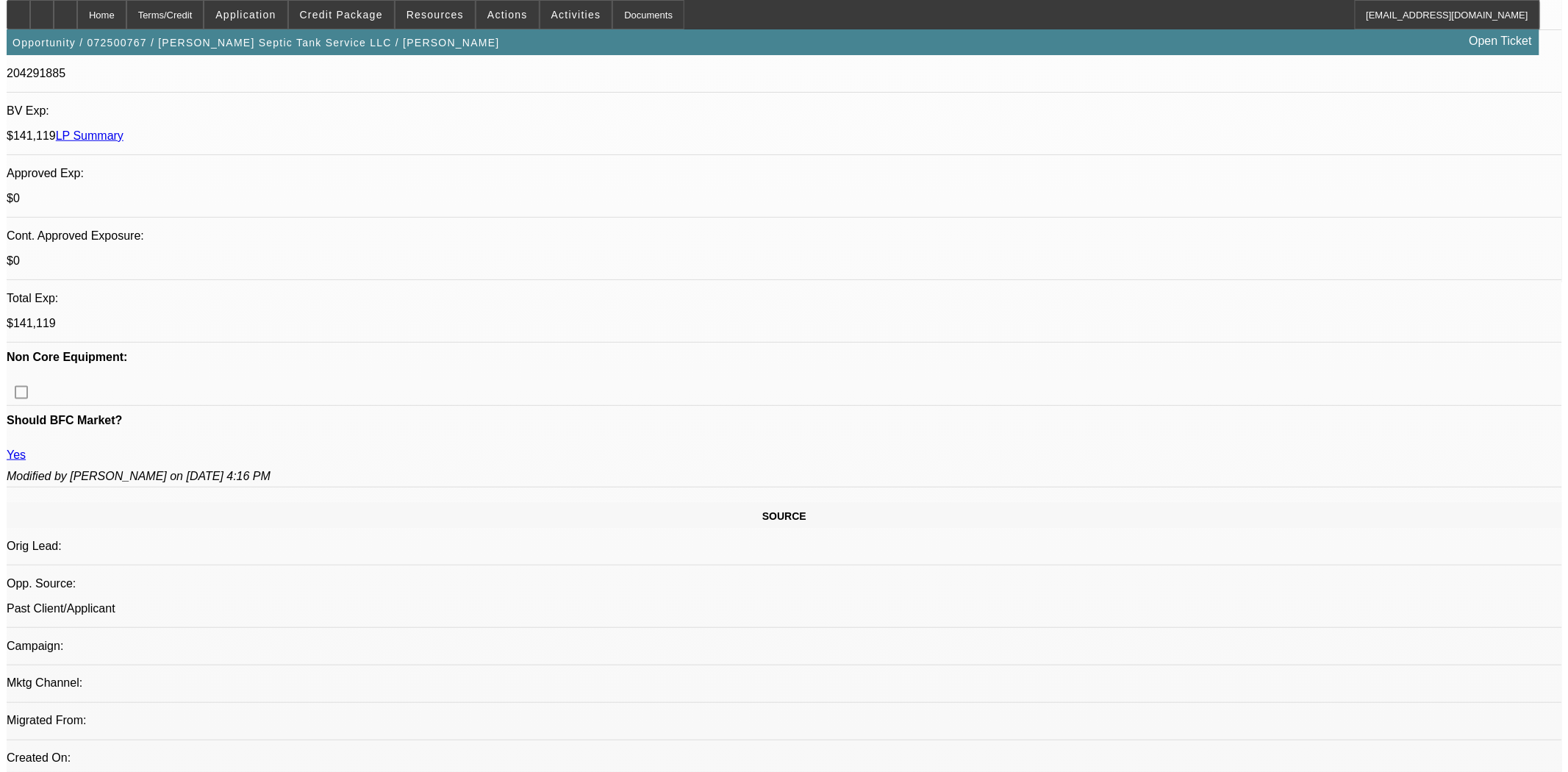
scroll to position [0, 0]
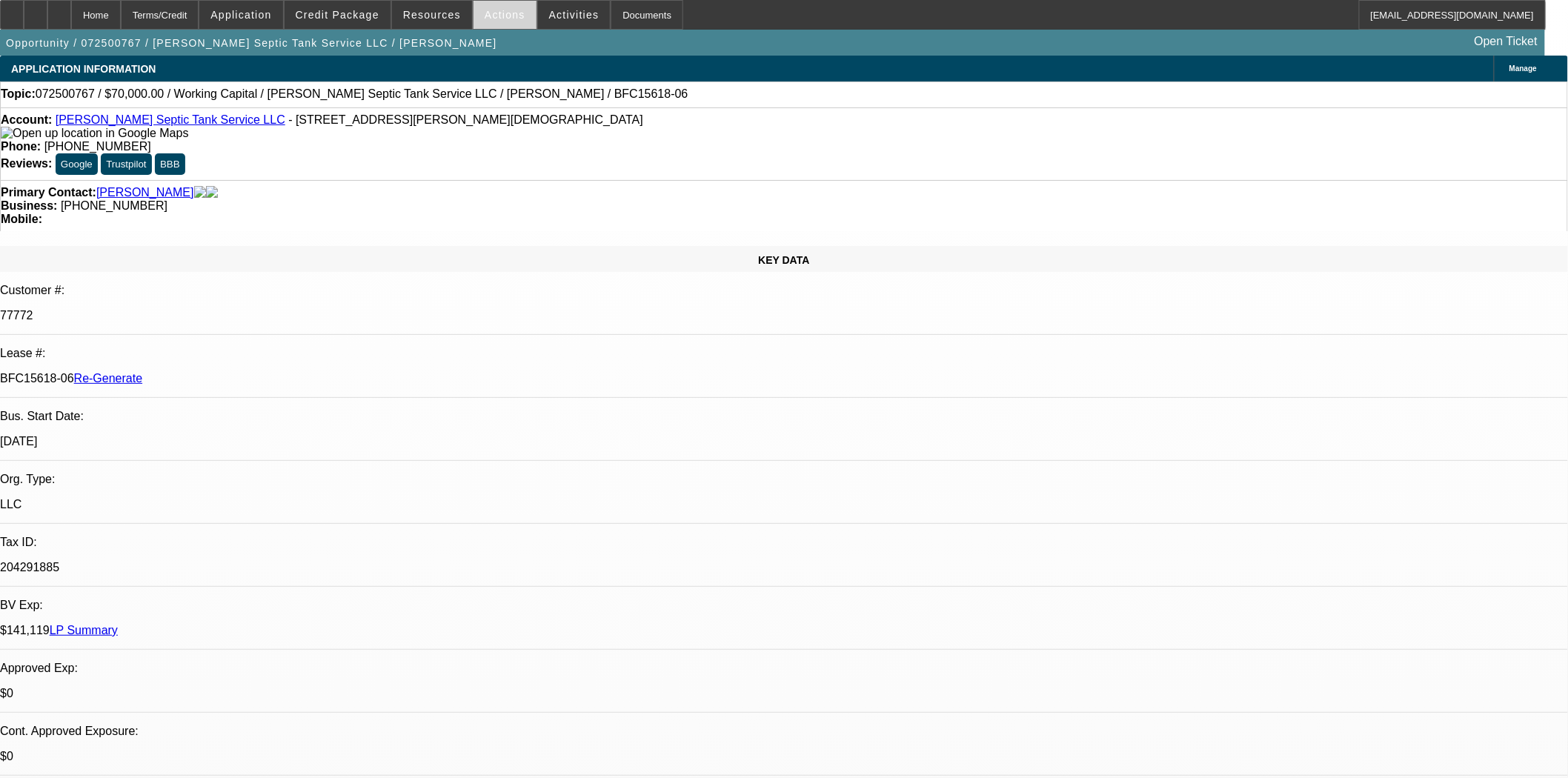
click at [504, 15] on span "Actions" at bounding box center [505, 14] width 41 height 12
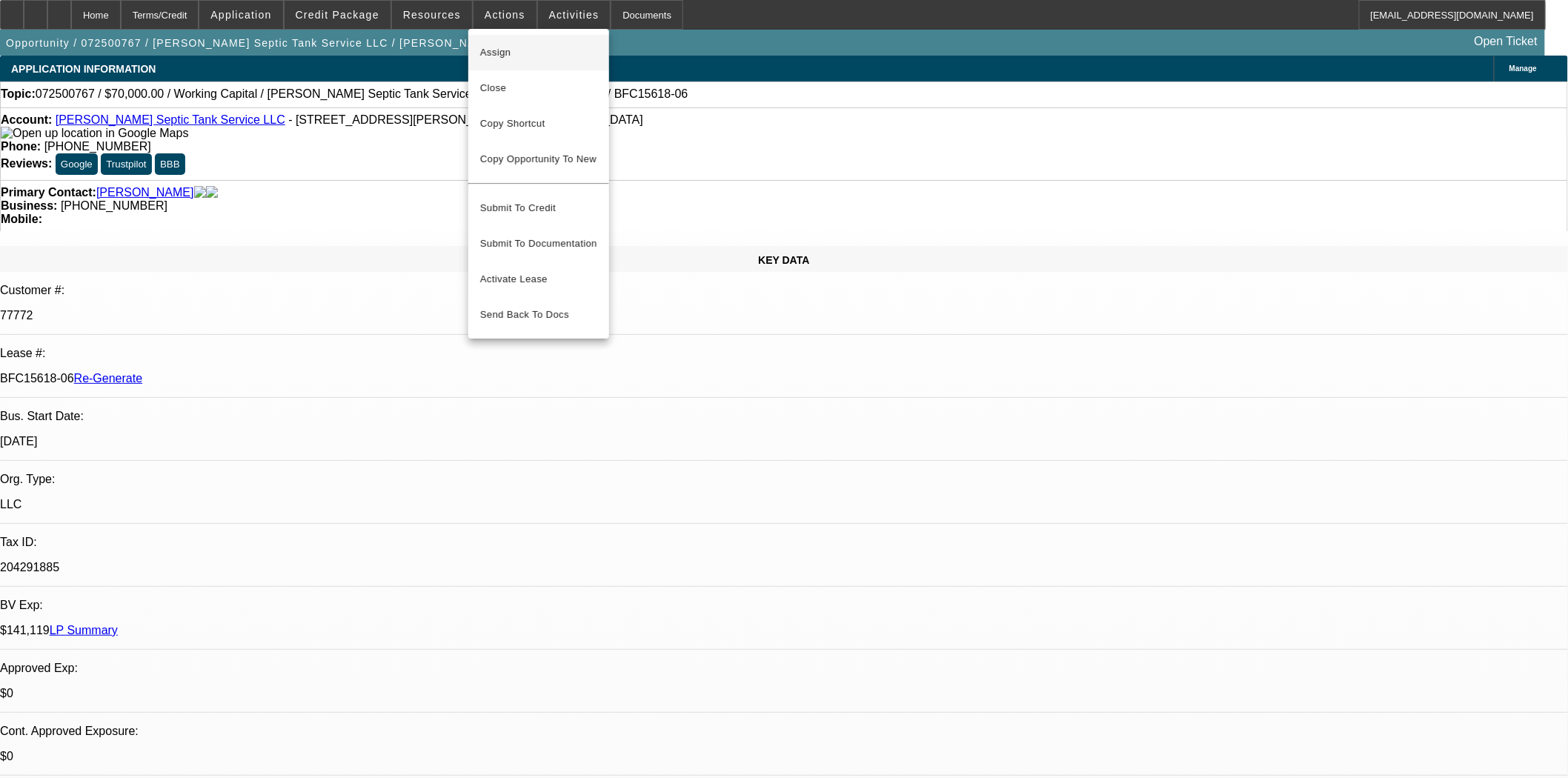
click at [507, 44] on span "Assign" at bounding box center [538, 53] width 117 height 18
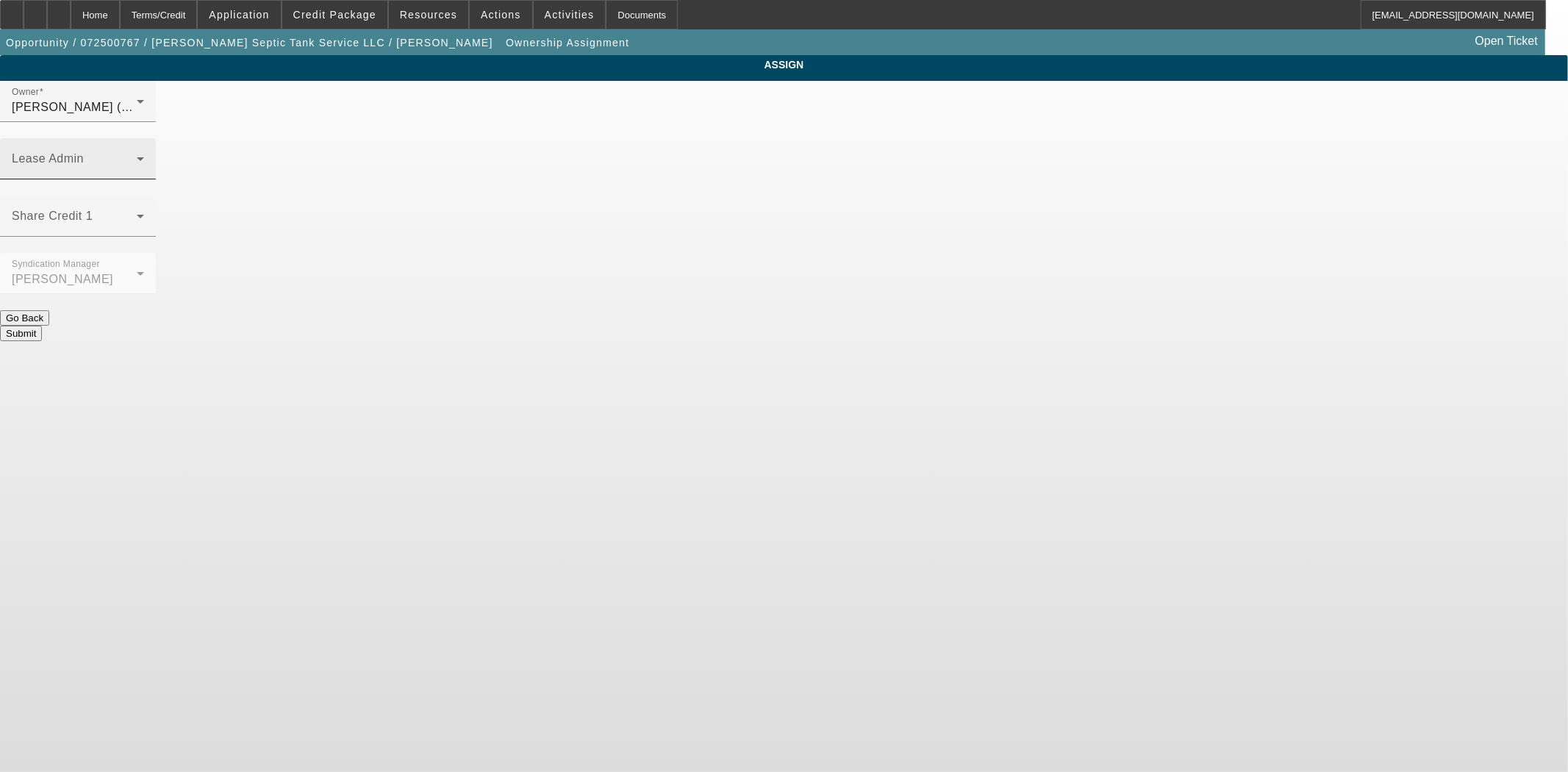
click at [83, 152] on mat-label "Lease Admin" at bounding box center [47, 158] width 72 height 12
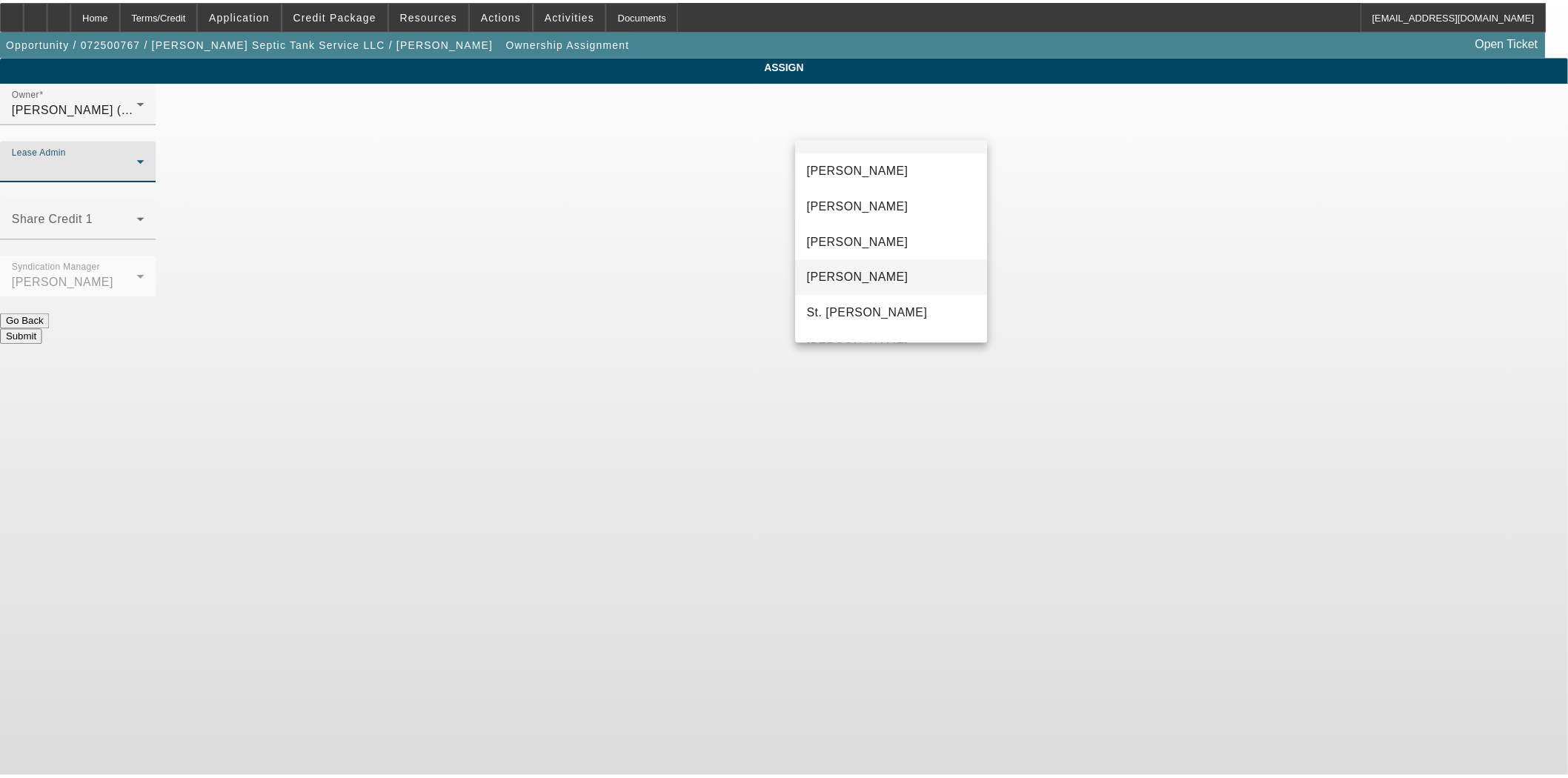
scroll to position [56, 0]
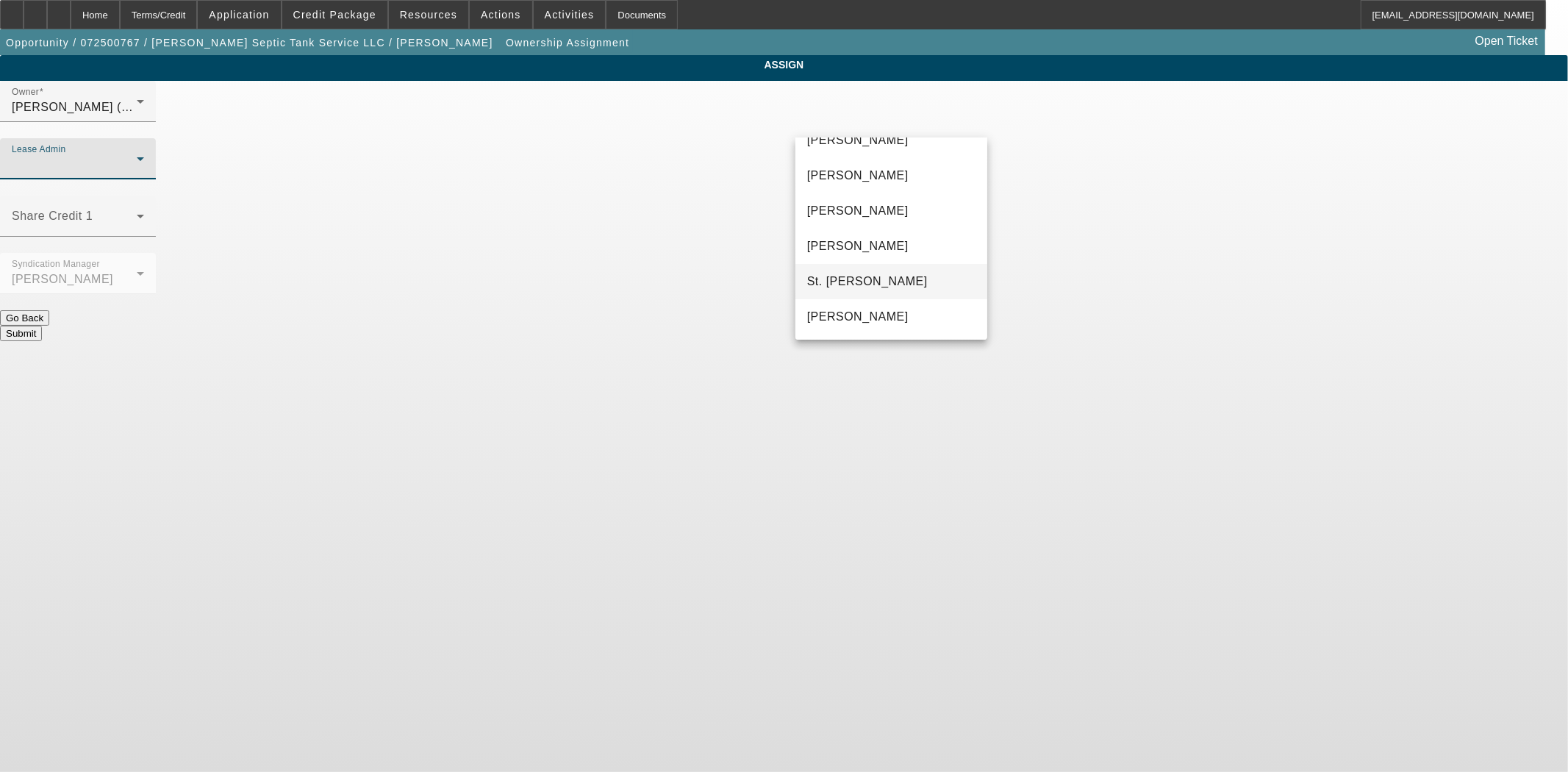
drag, startPoint x: 886, startPoint y: 322, endPoint x: 871, endPoint y: 274, distance: 50.3
click at [885, 322] on span "Wreschinsky, Sarah" at bounding box center [858, 317] width 101 height 18
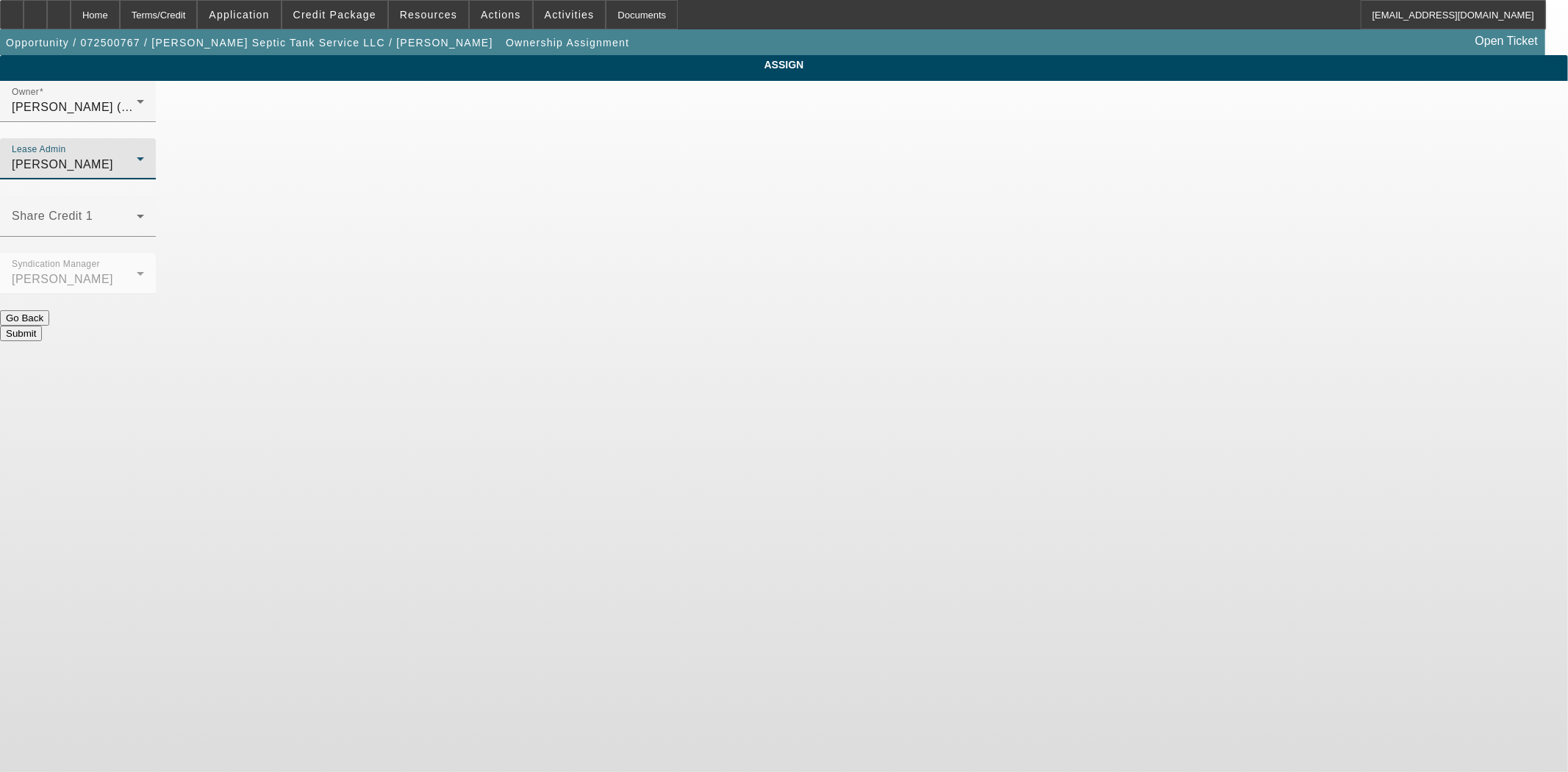
click at [42, 326] on button "Submit" at bounding box center [20, 333] width 42 height 15
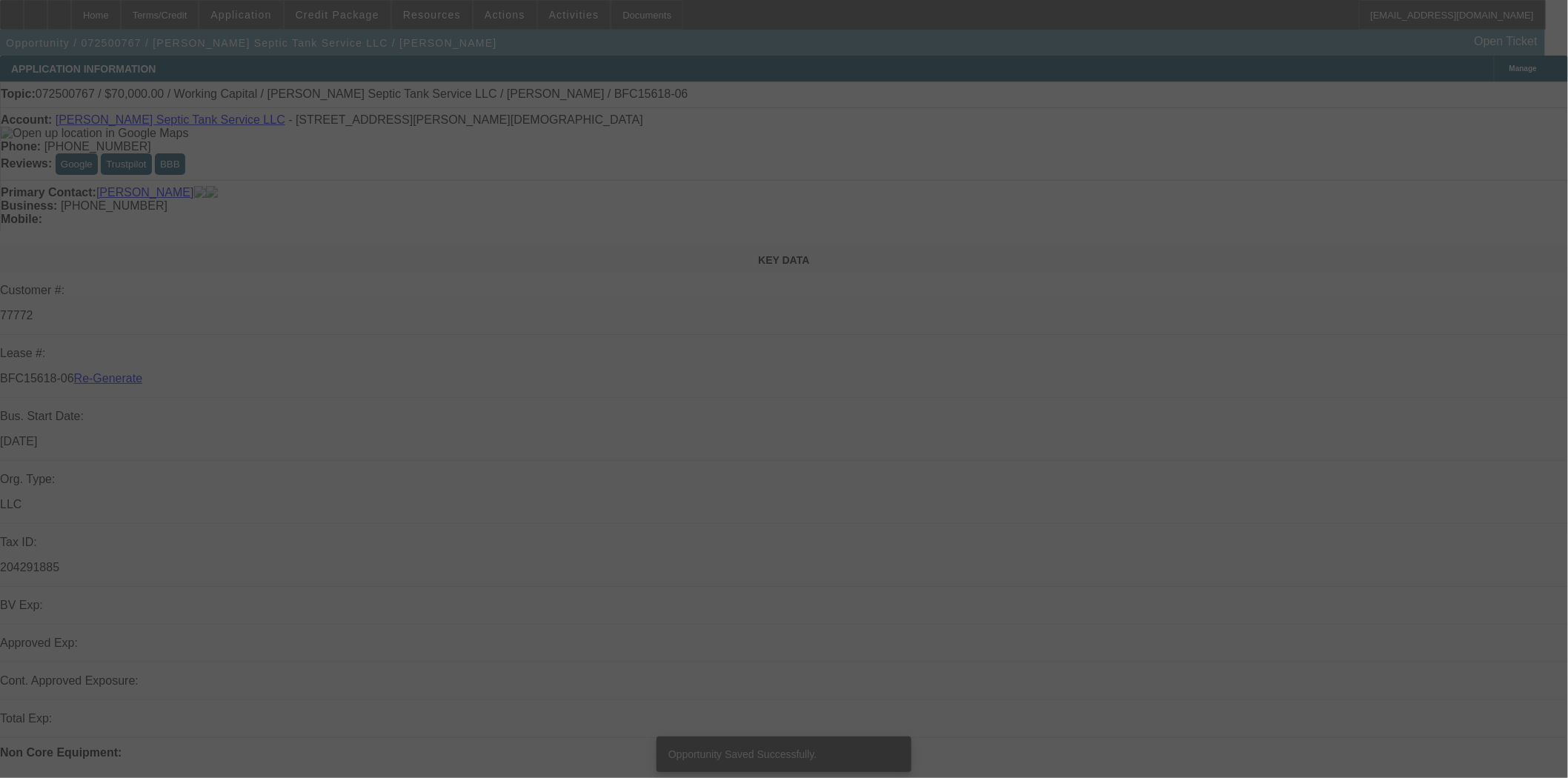
select select "3"
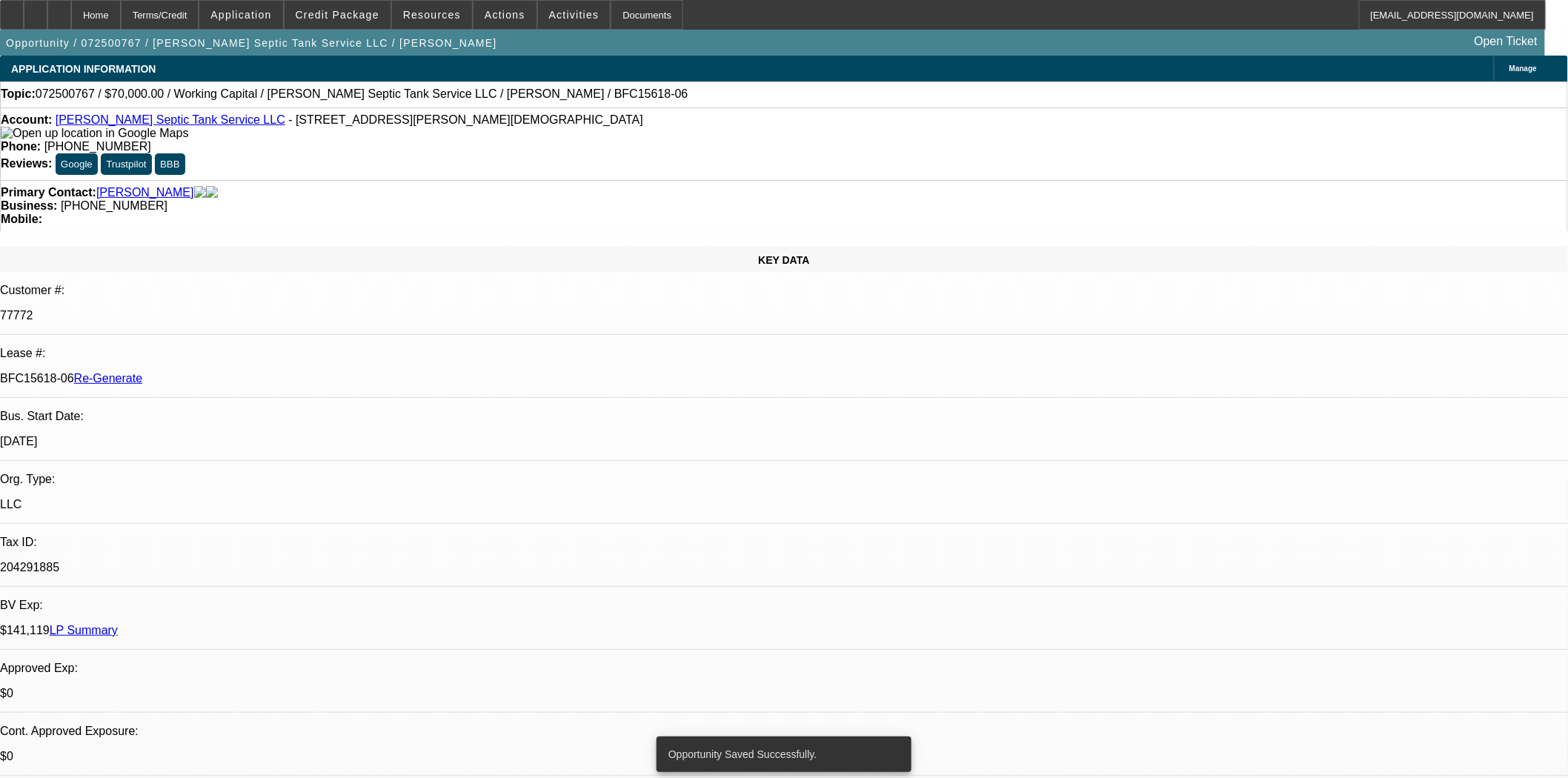
select select "0"
select select "2"
select select "0"
select select "6"
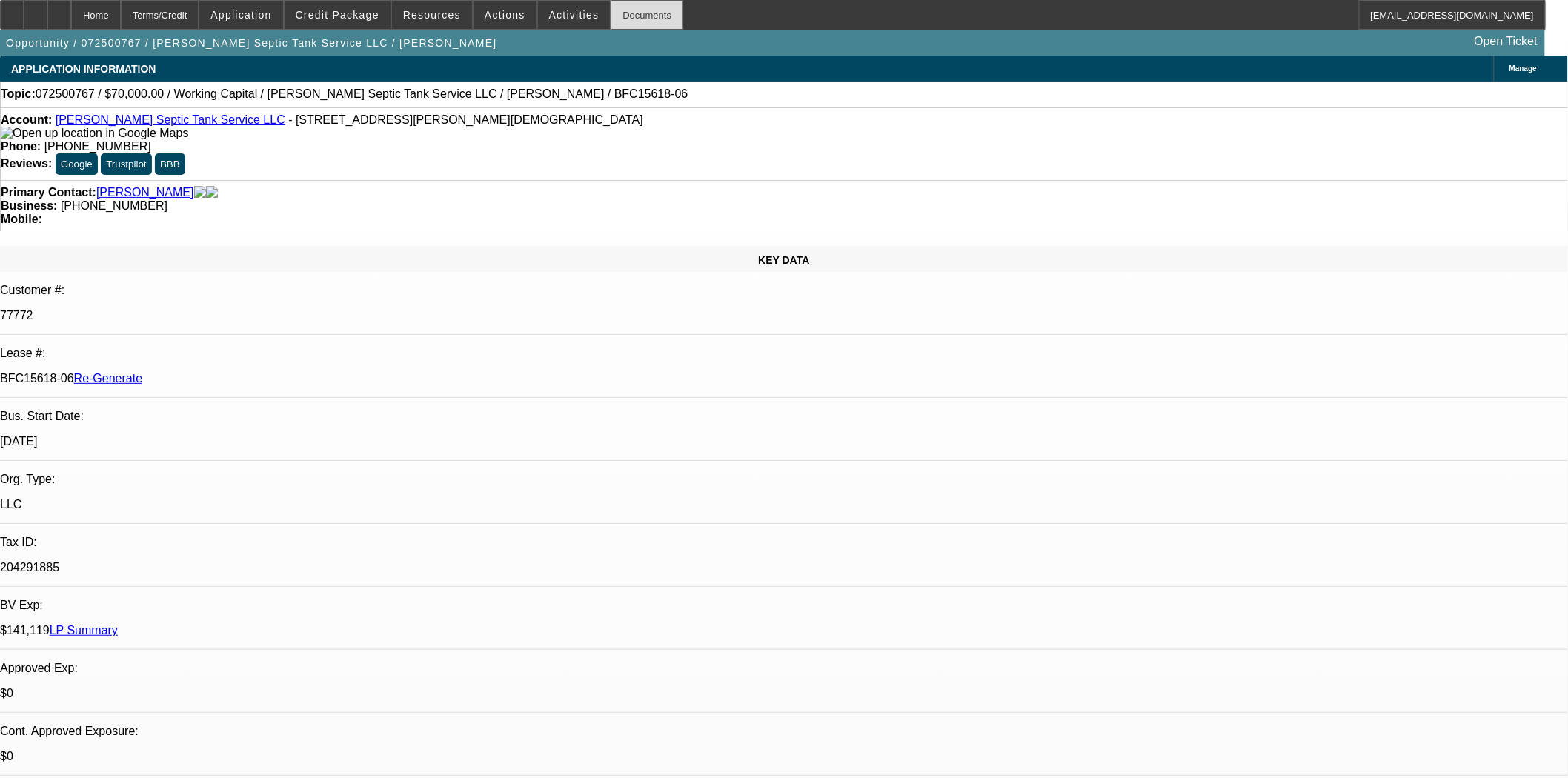
drag, startPoint x: 614, startPoint y: 20, endPoint x: 623, endPoint y: 21, distance: 9.1
click at [614, 20] on div "Documents" at bounding box center [647, 14] width 72 height 30
click at [514, 11] on span at bounding box center [504, 15] width 63 height 36
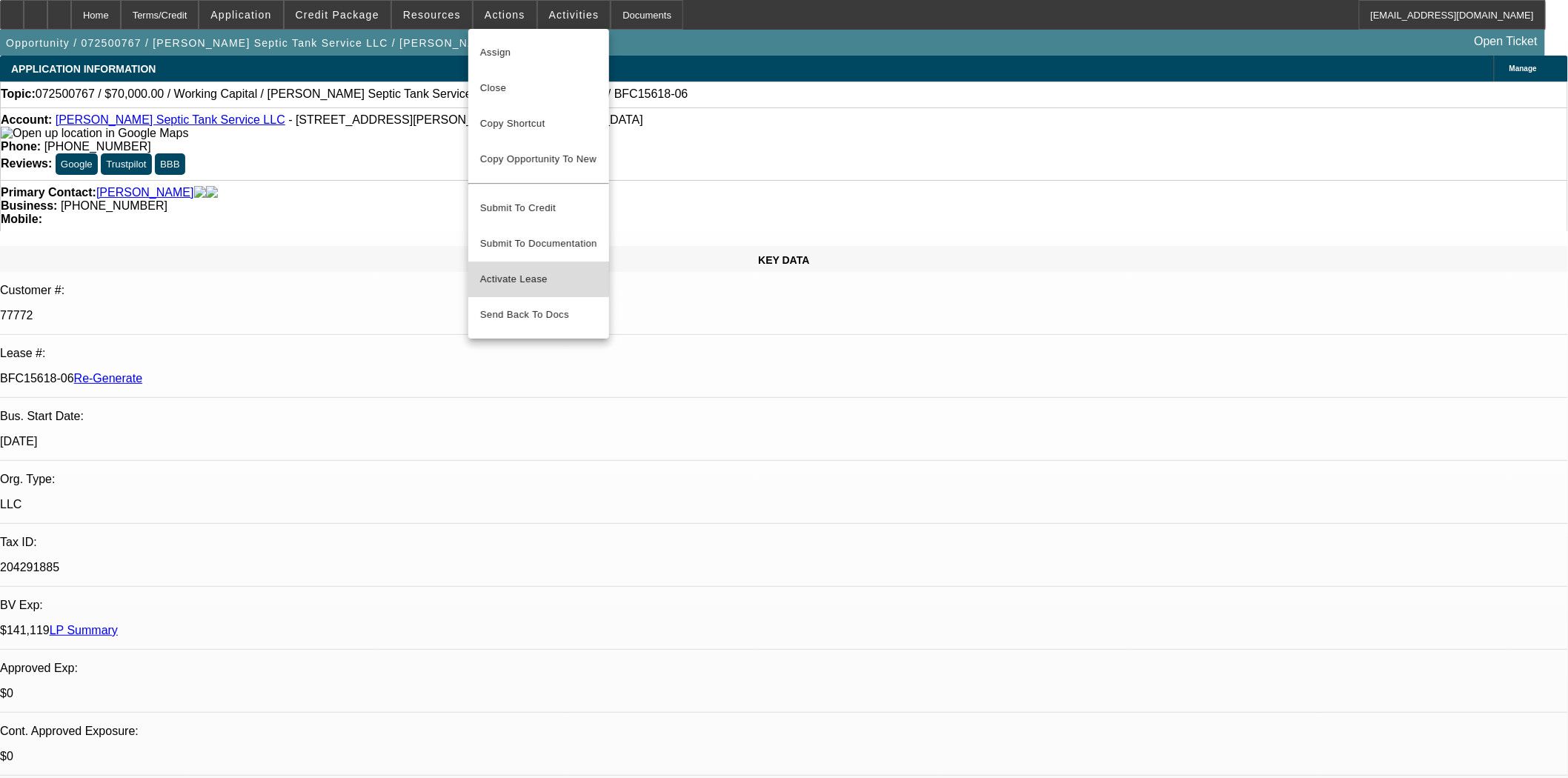
click at [510, 270] on span "Activate Lease" at bounding box center [538, 279] width 117 height 18
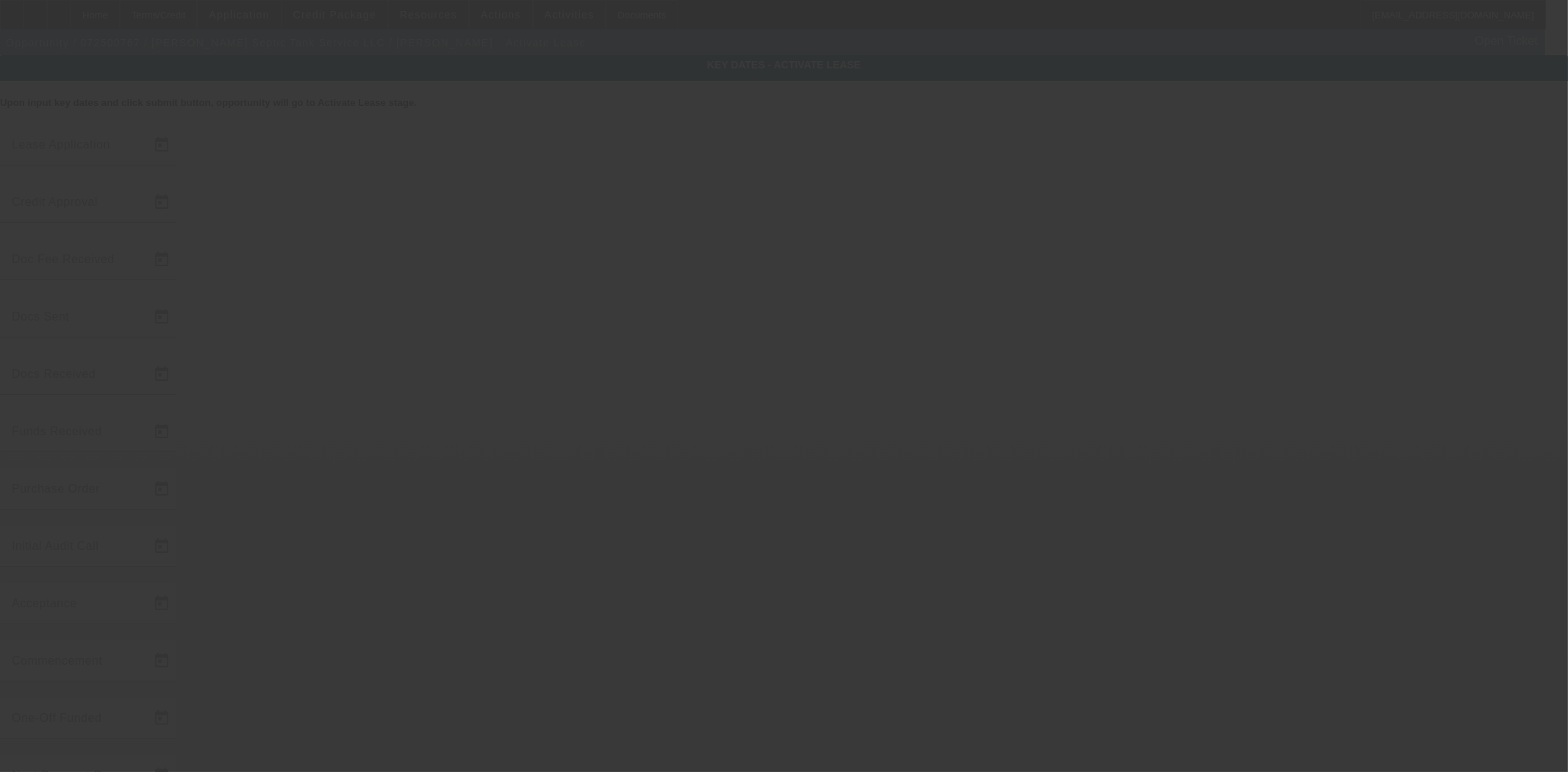
type input "7/31/2025"
type input "9/3/2025"
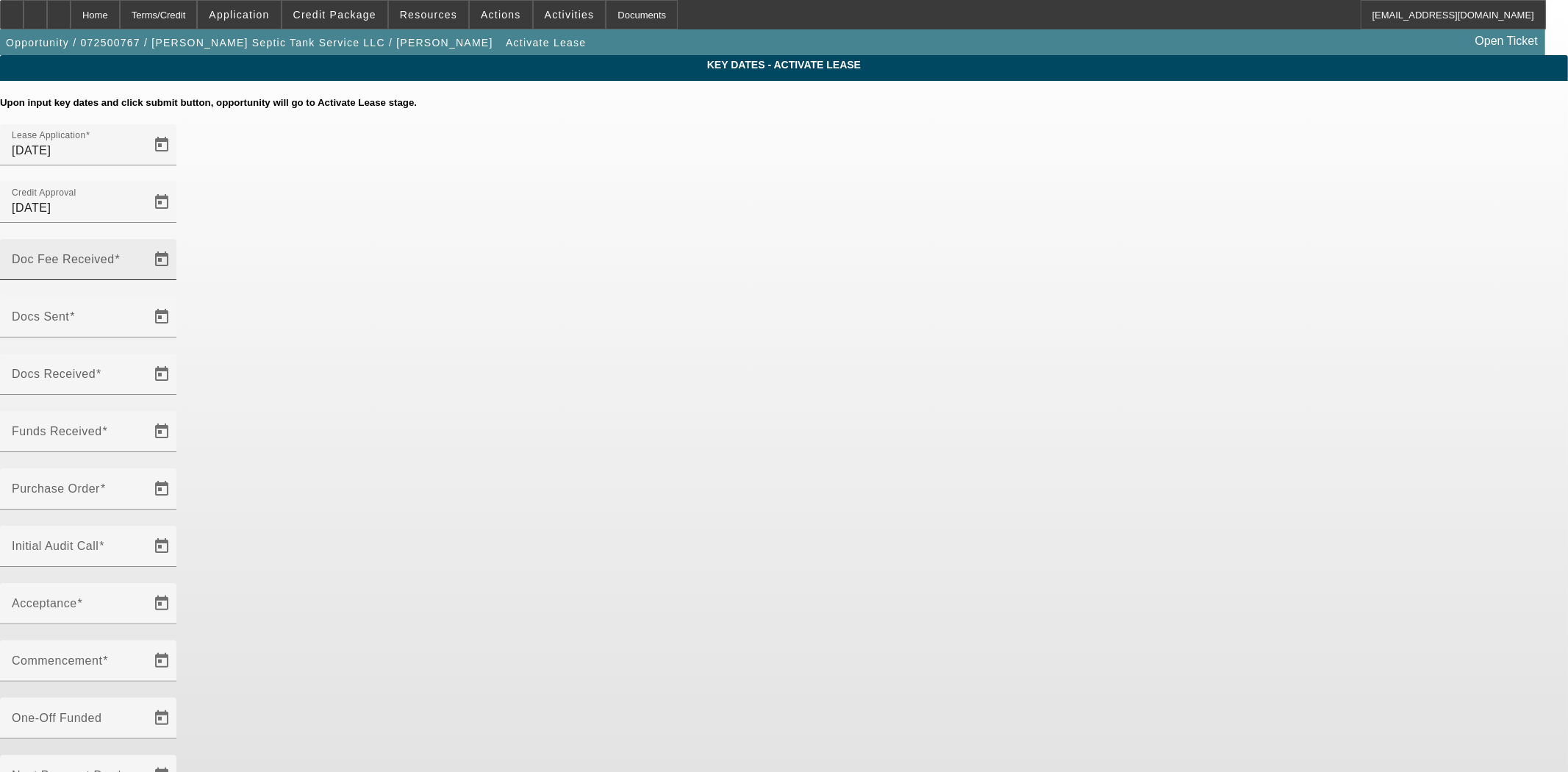
click at [114, 253] on mat-label "Doc Fee Received" at bounding box center [63, 259] width 103 height 12
click at [144, 256] on input "Doc Fee Received" at bounding box center [77, 265] width 132 height 18
type input "9/4/2025"
type input "[DATE]"
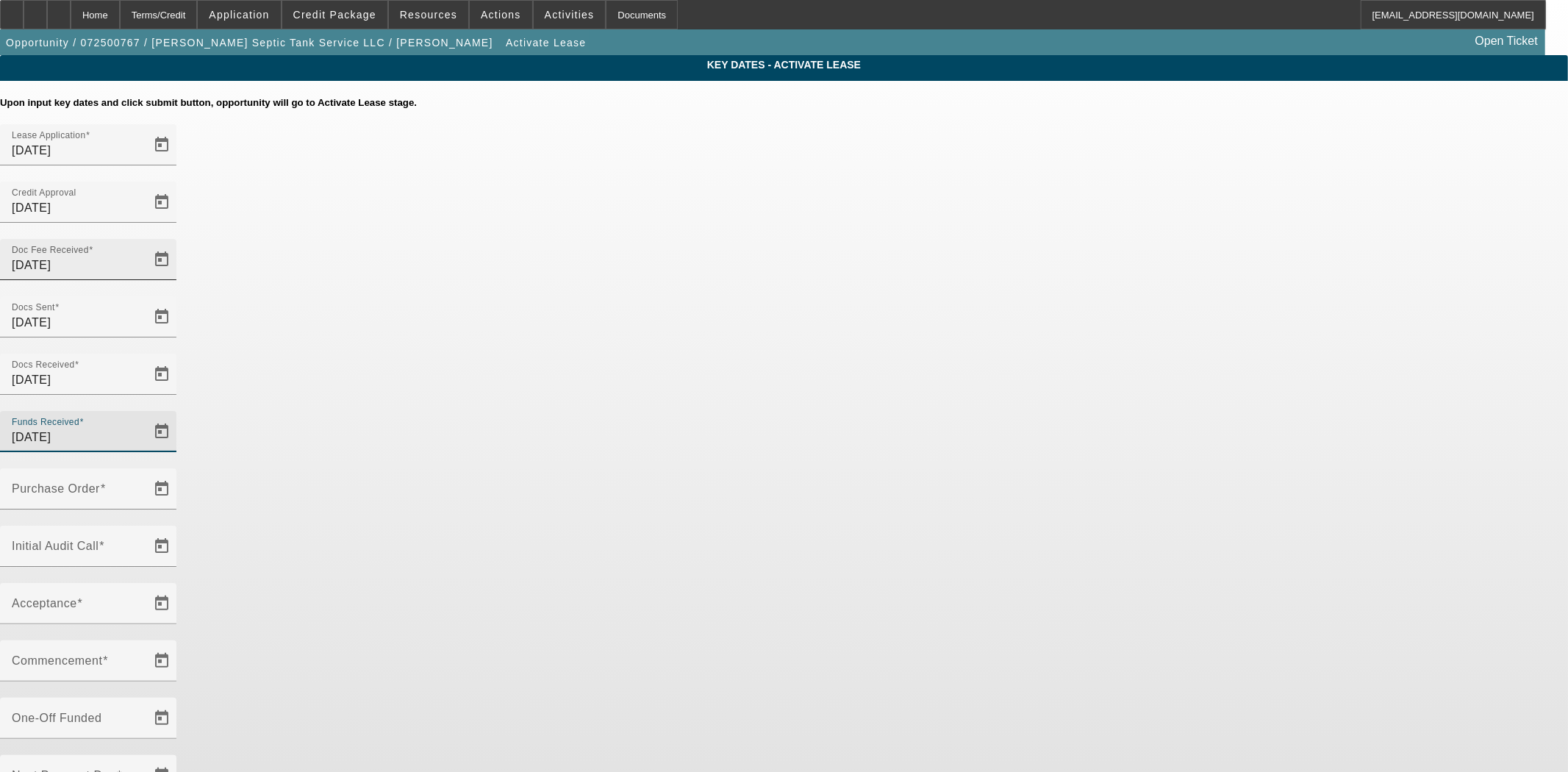
type input "[DATE]"
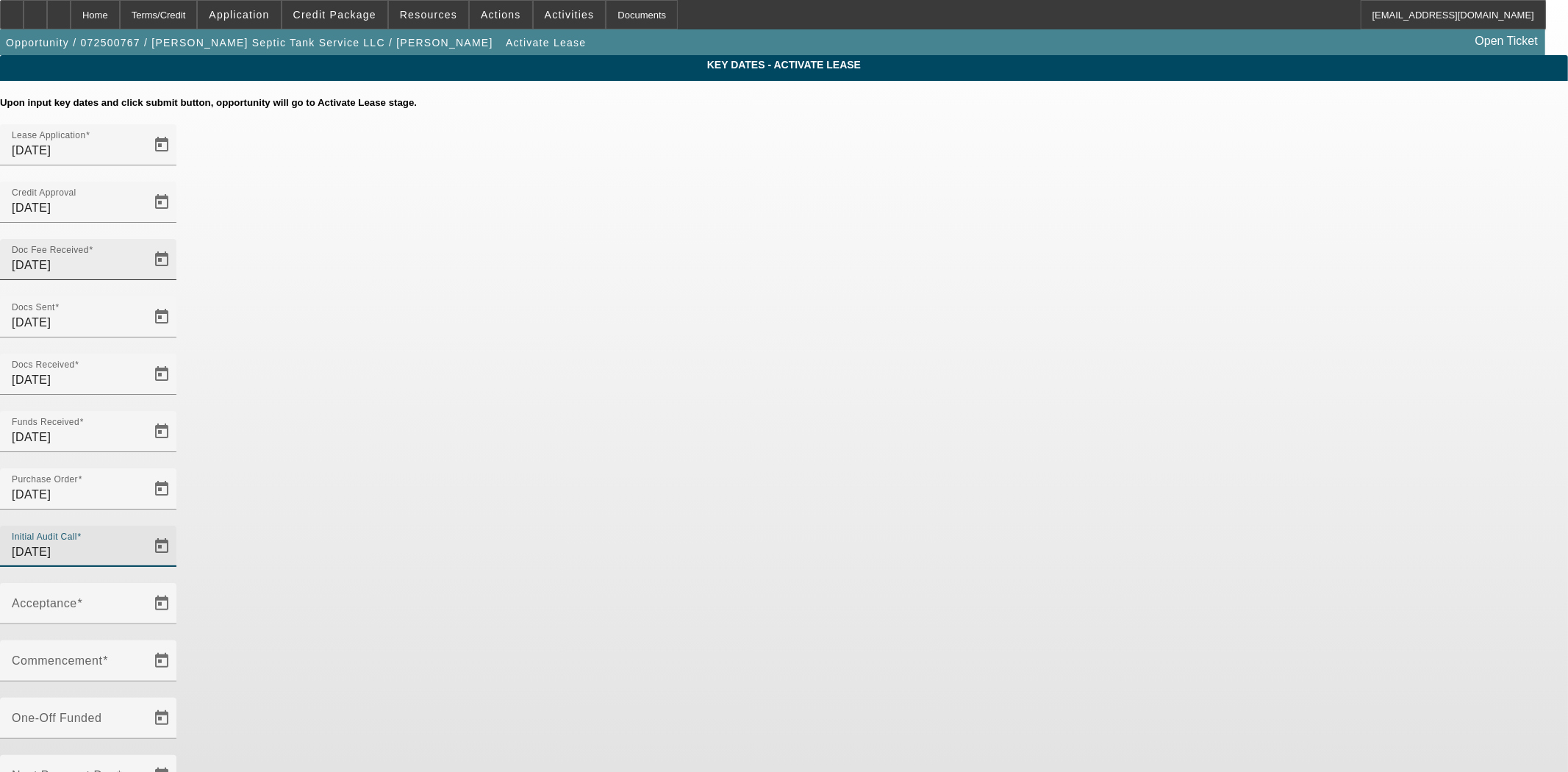
type input "9/4/2025"
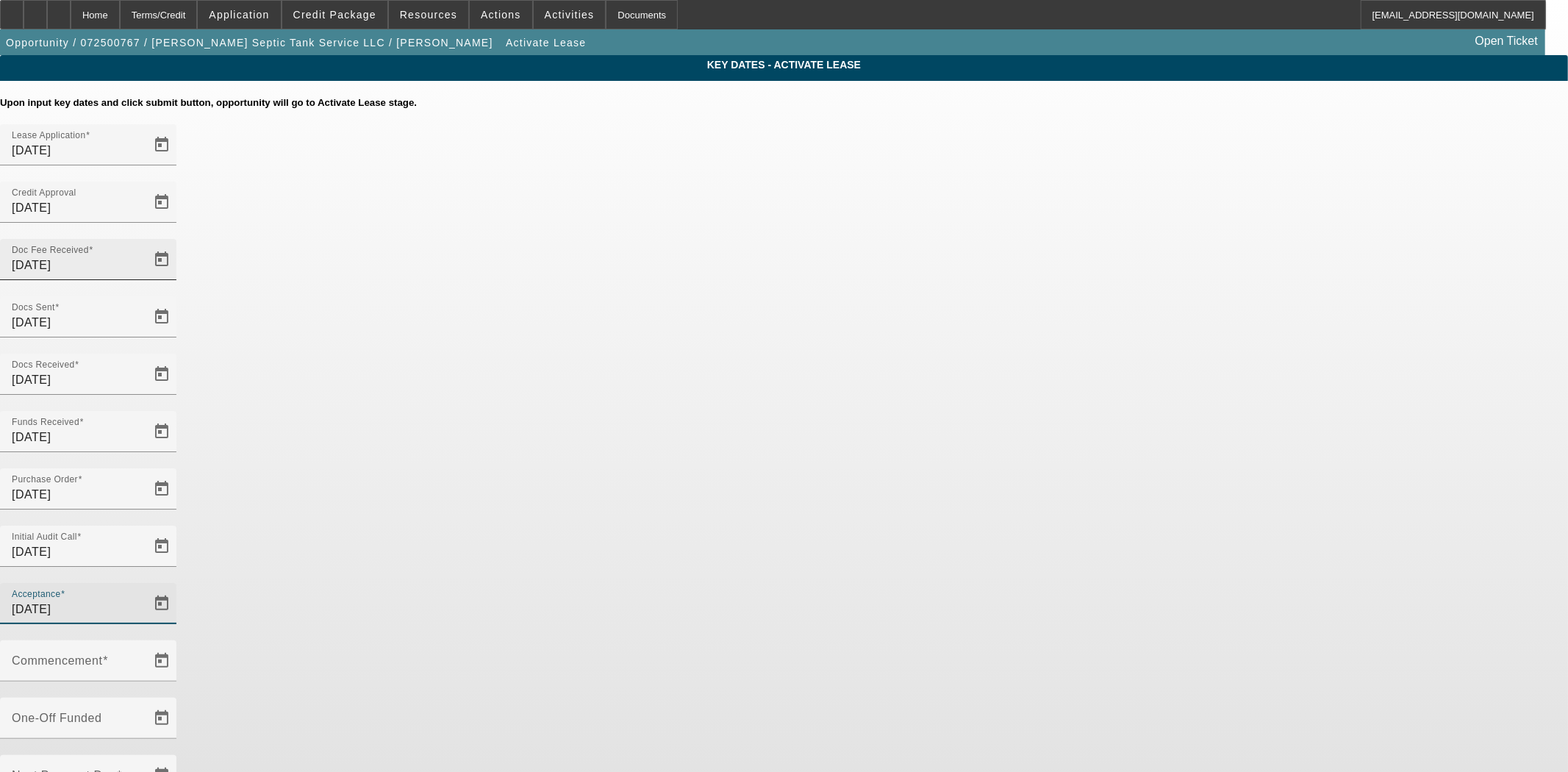
type input "9/4/2025"
type input "10/1/2025"
type input "11/1/2025"
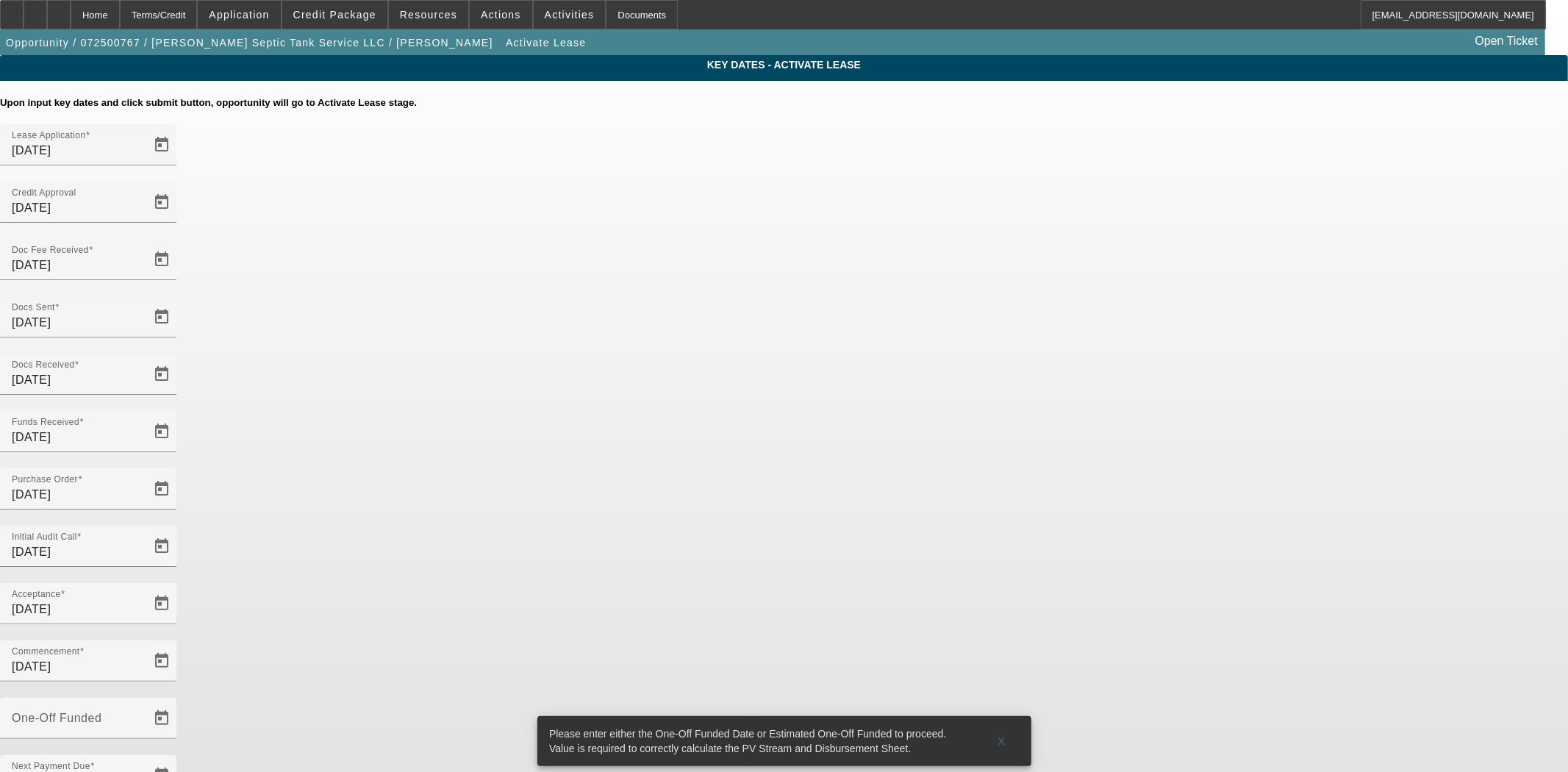
type input "9/4/2025"
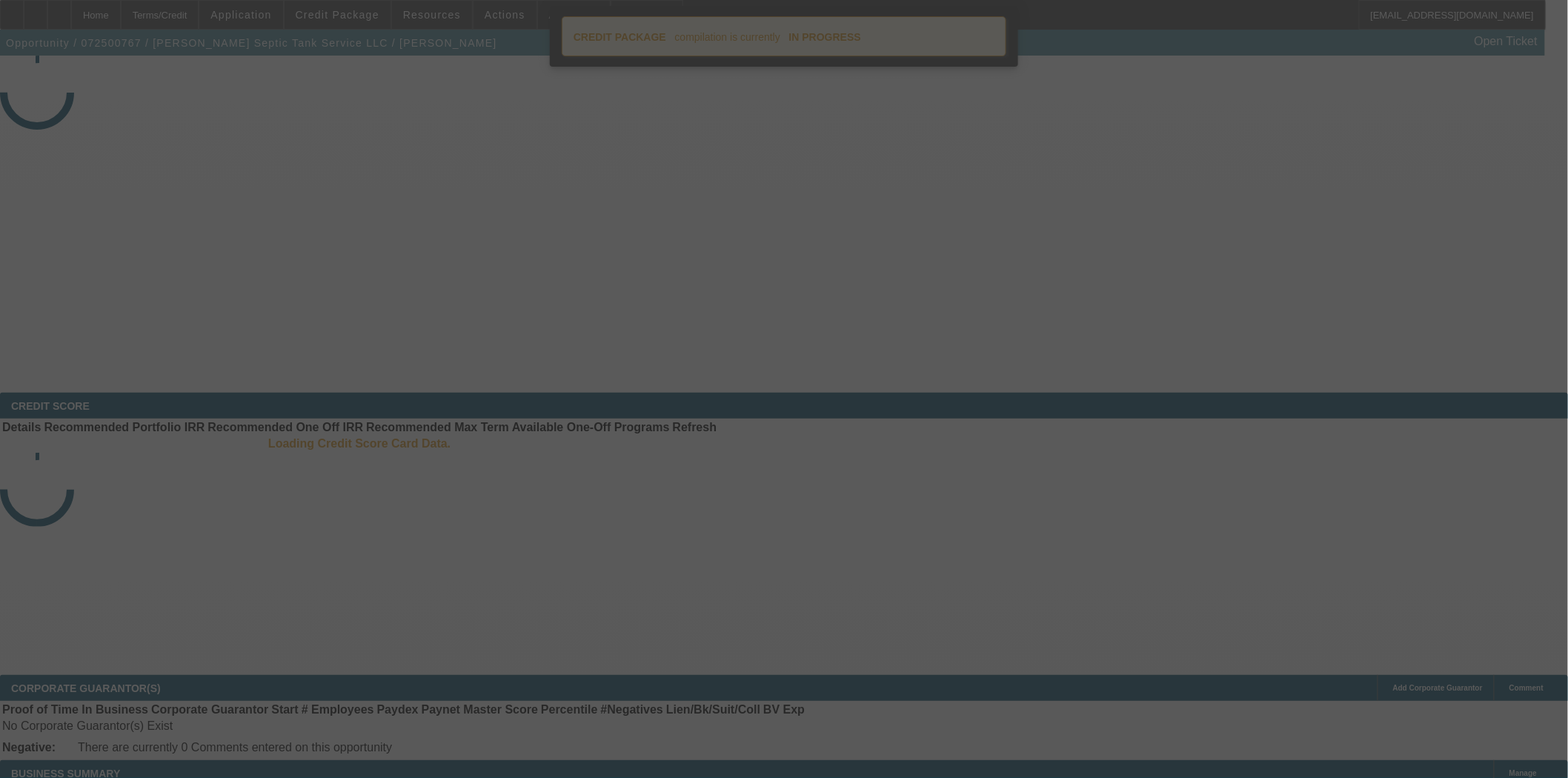
select select "4"
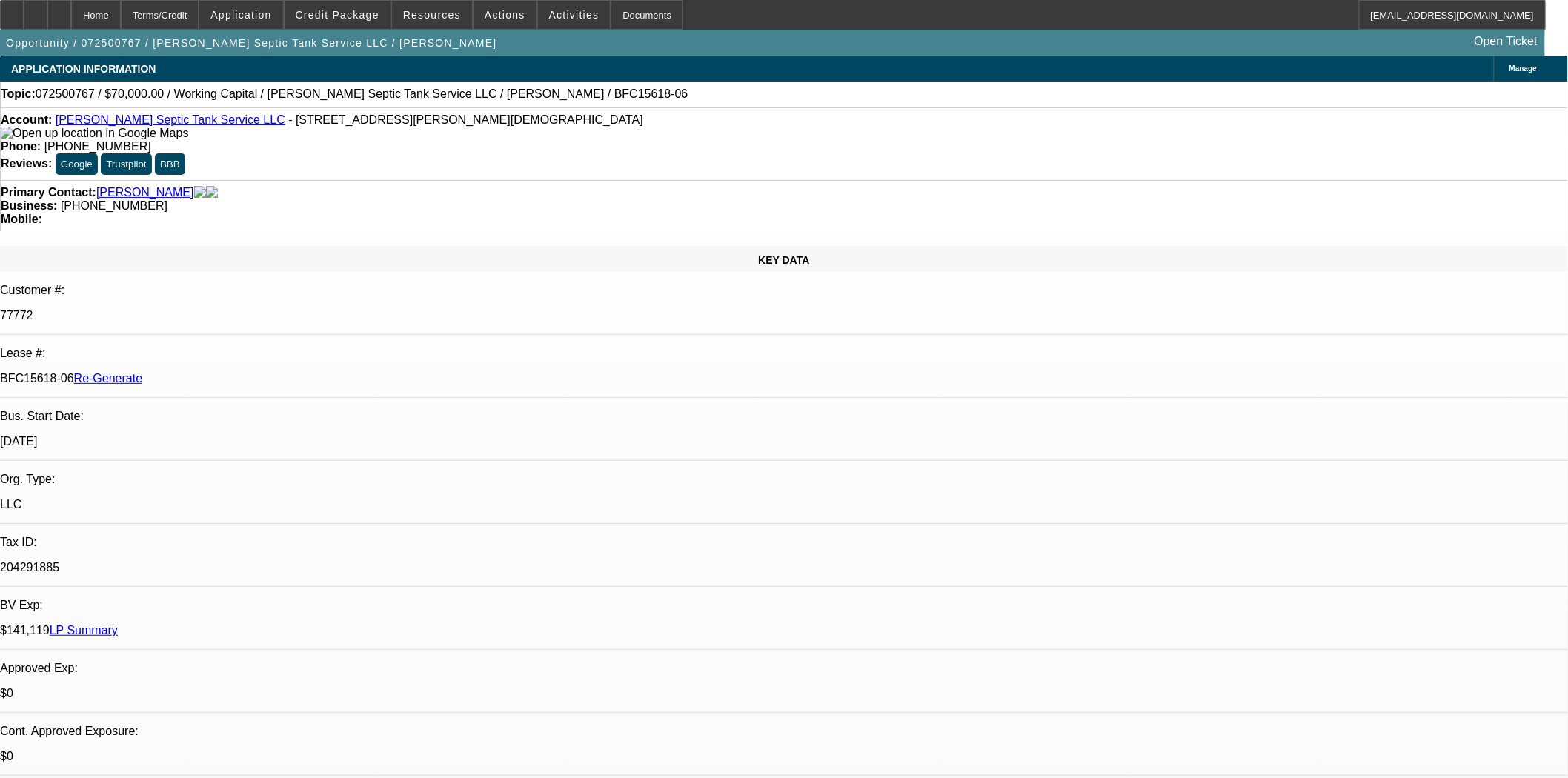
select select "0"
select select "2"
select select "0"
select select "6"
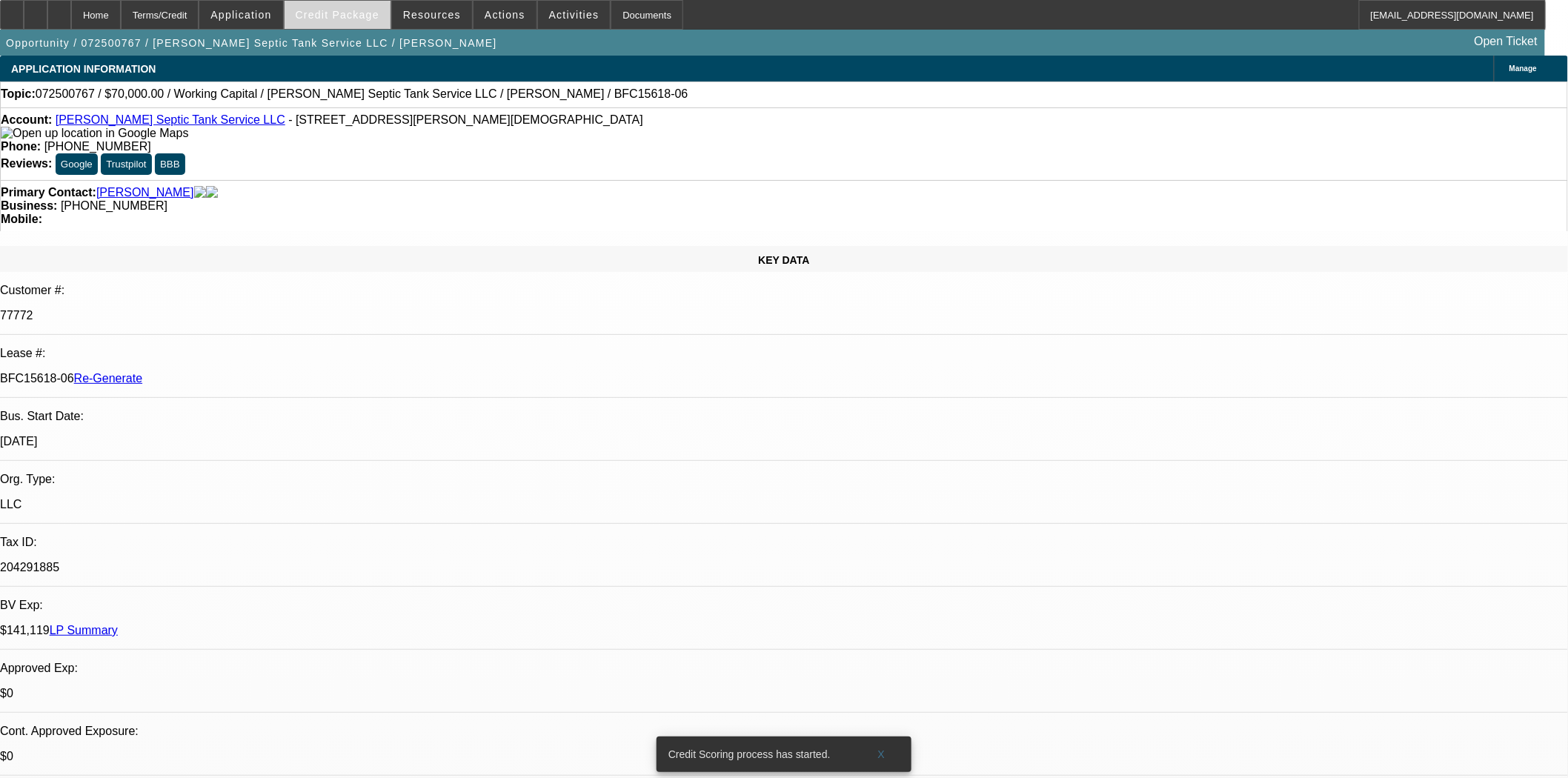
click at [368, 18] on span "Credit Package" at bounding box center [338, 14] width 84 height 12
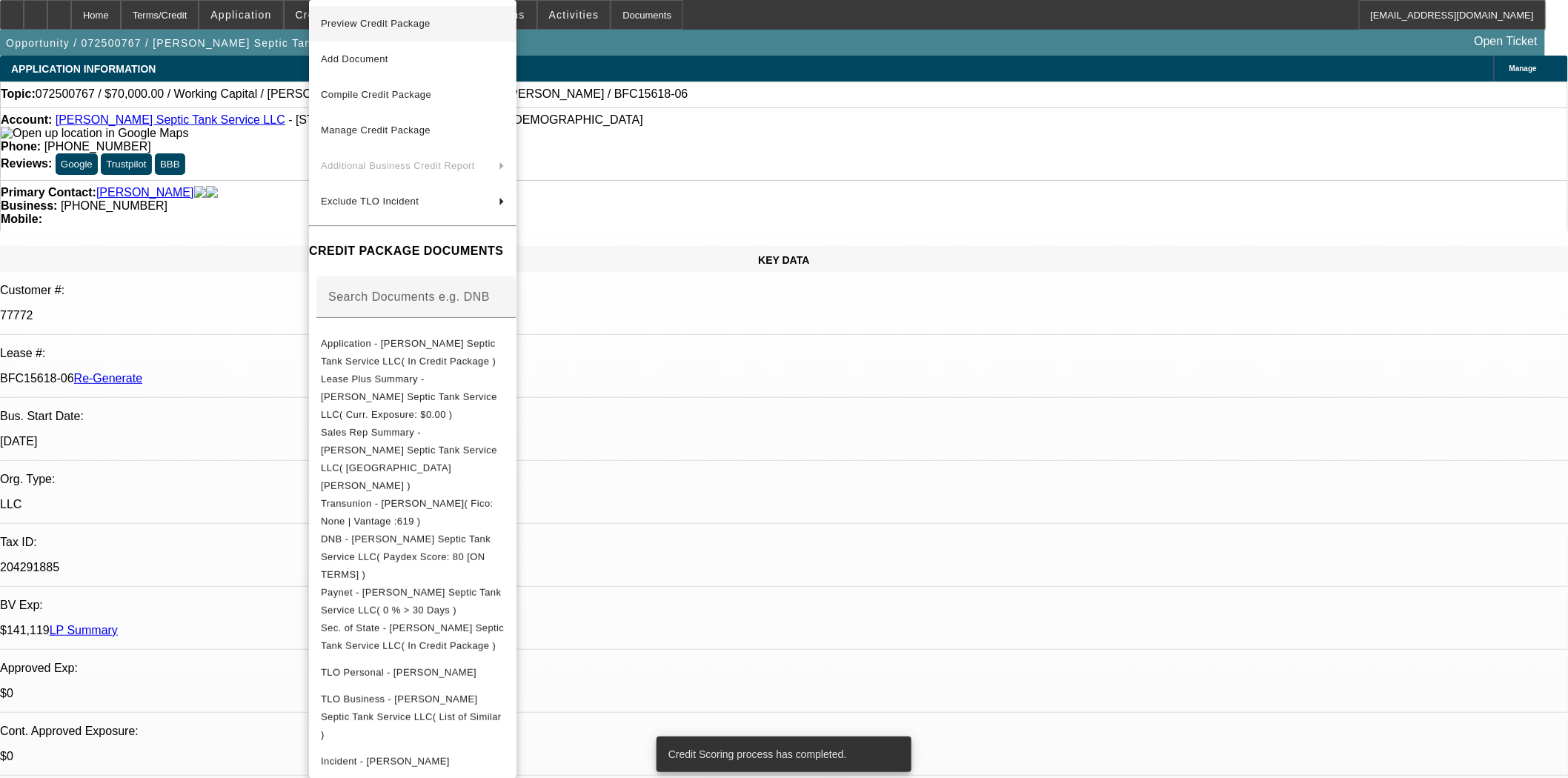
click at [369, 24] on span "Preview Credit Package" at bounding box center [376, 23] width 110 height 11
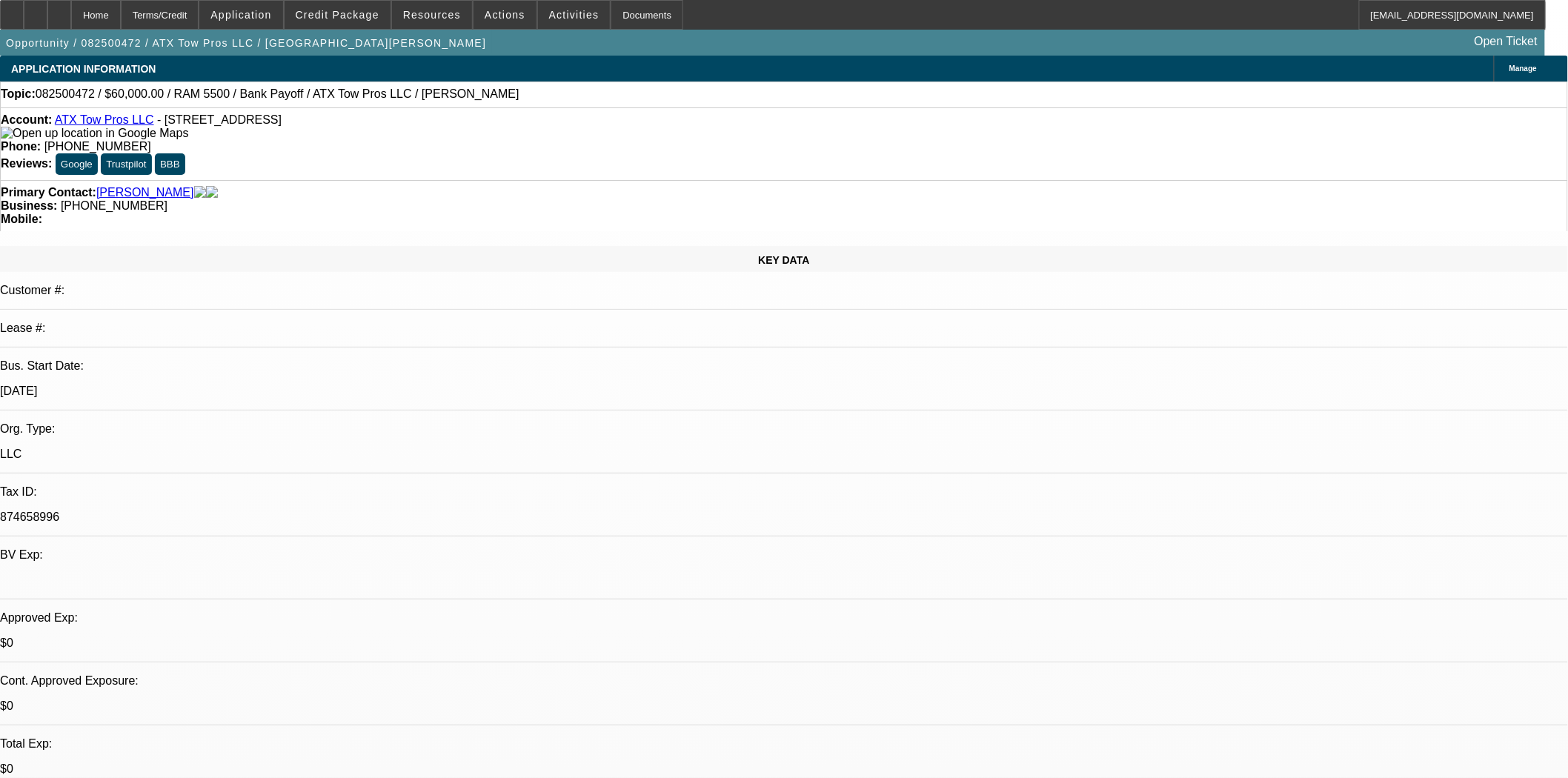
select select "0"
select select "3"
select select "0.1"
select select "4"
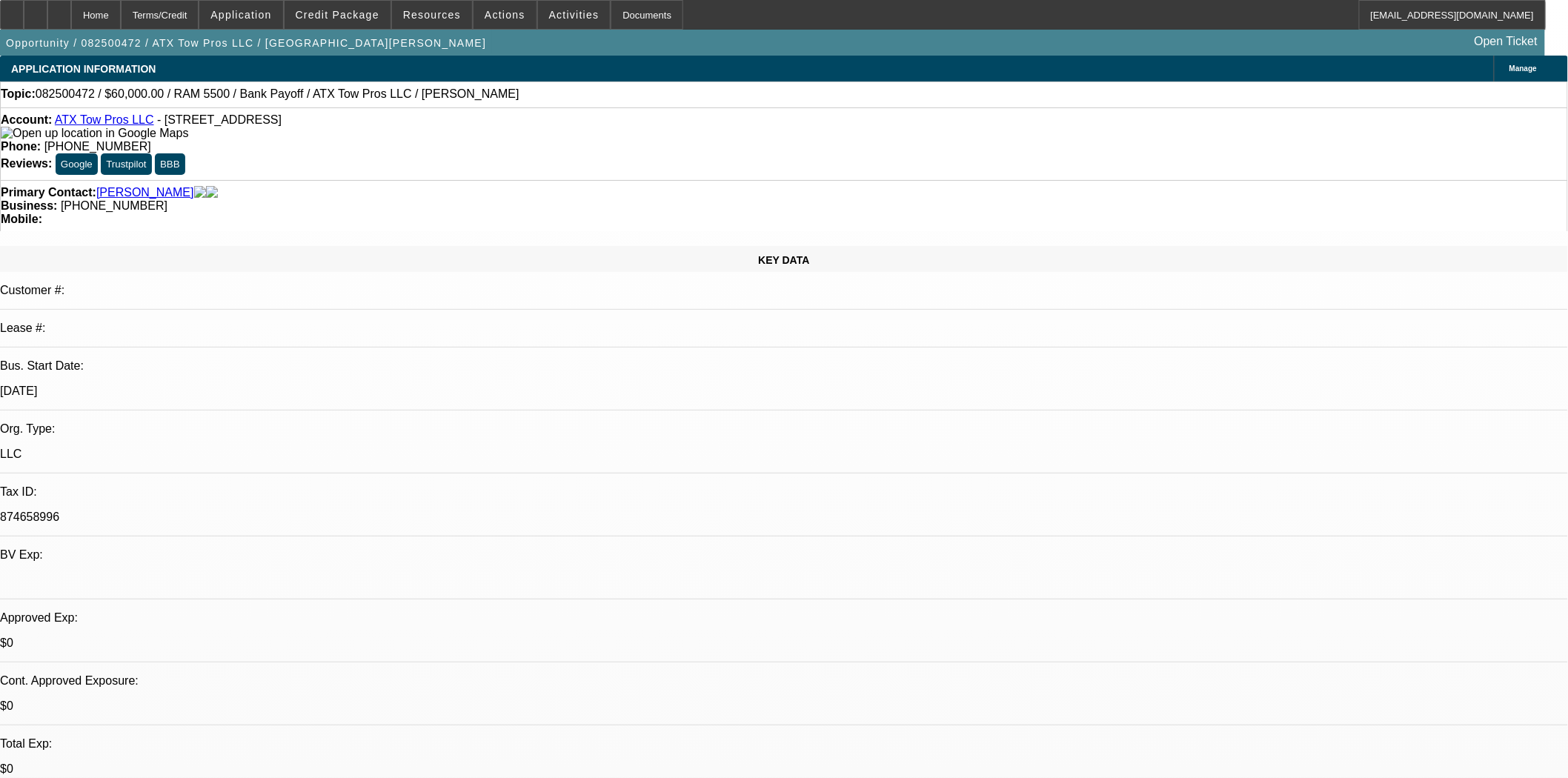
select select "0"
select select "3"
select select "0"
select select "6"
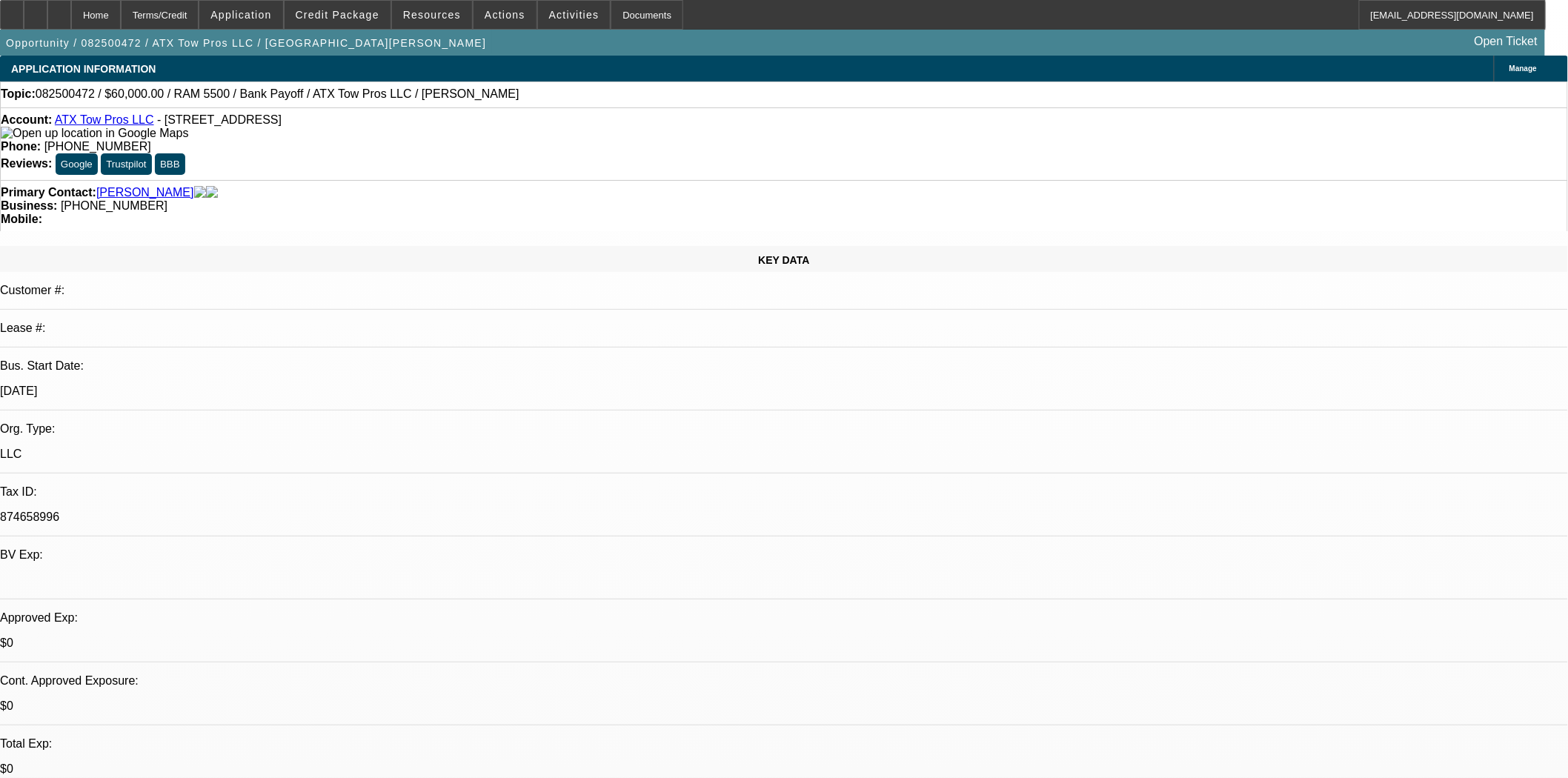
select select "0"
select select "3"
select select "0"
select select "6"
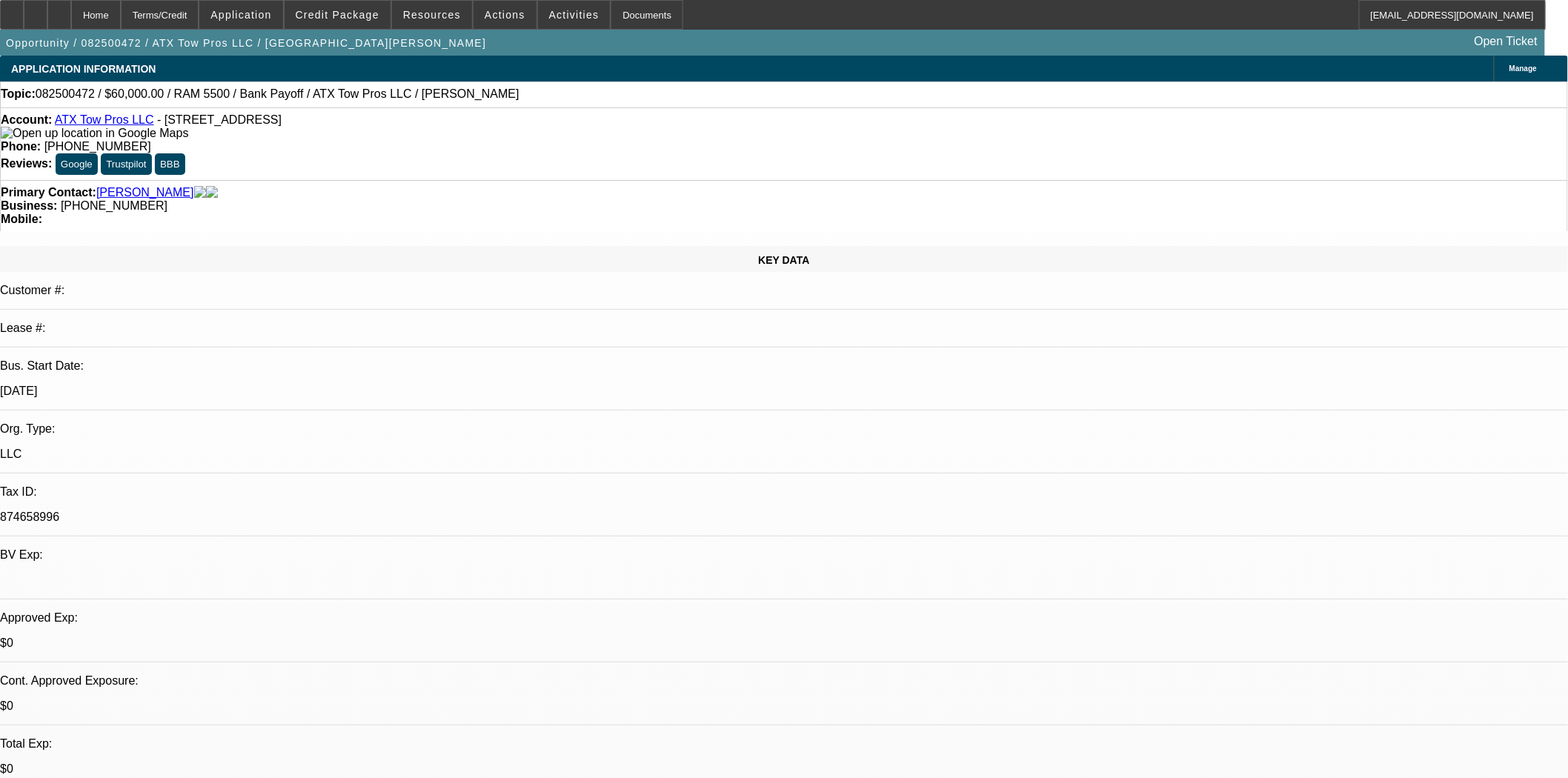
select select "0"
select select "3"
select select "0.1"
select select "4"
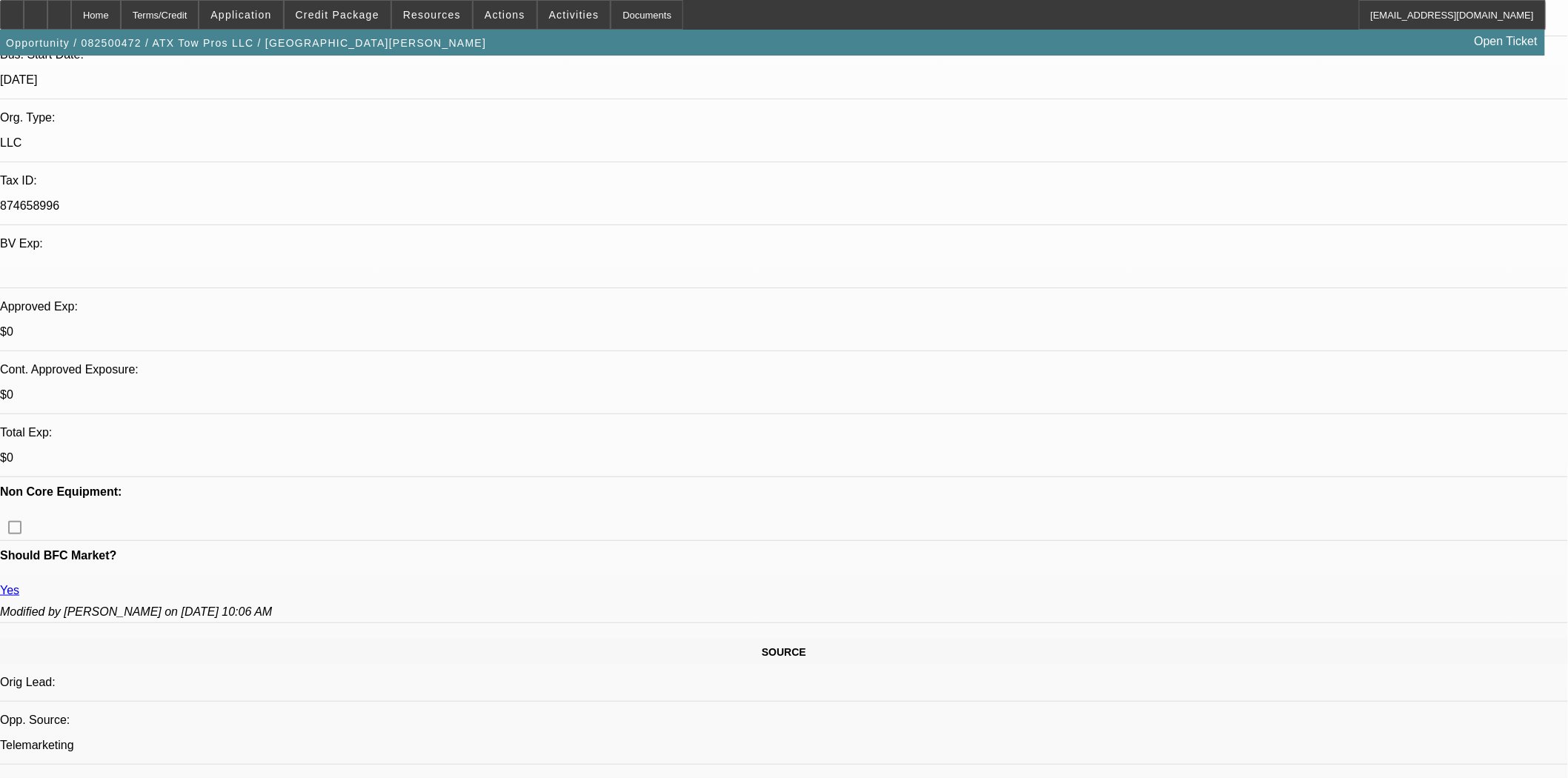
scroll to position [247, 0]
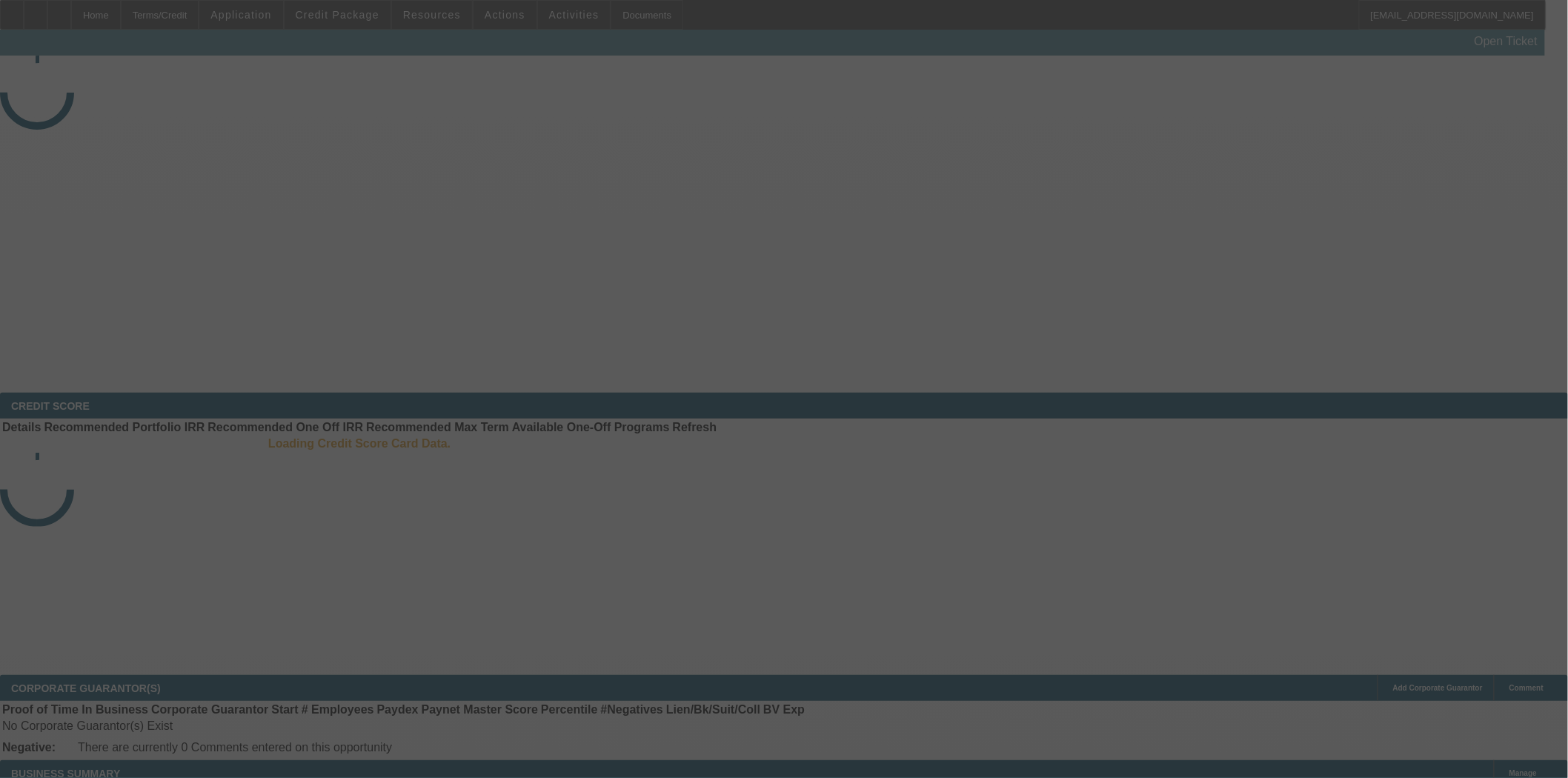
select select "3"
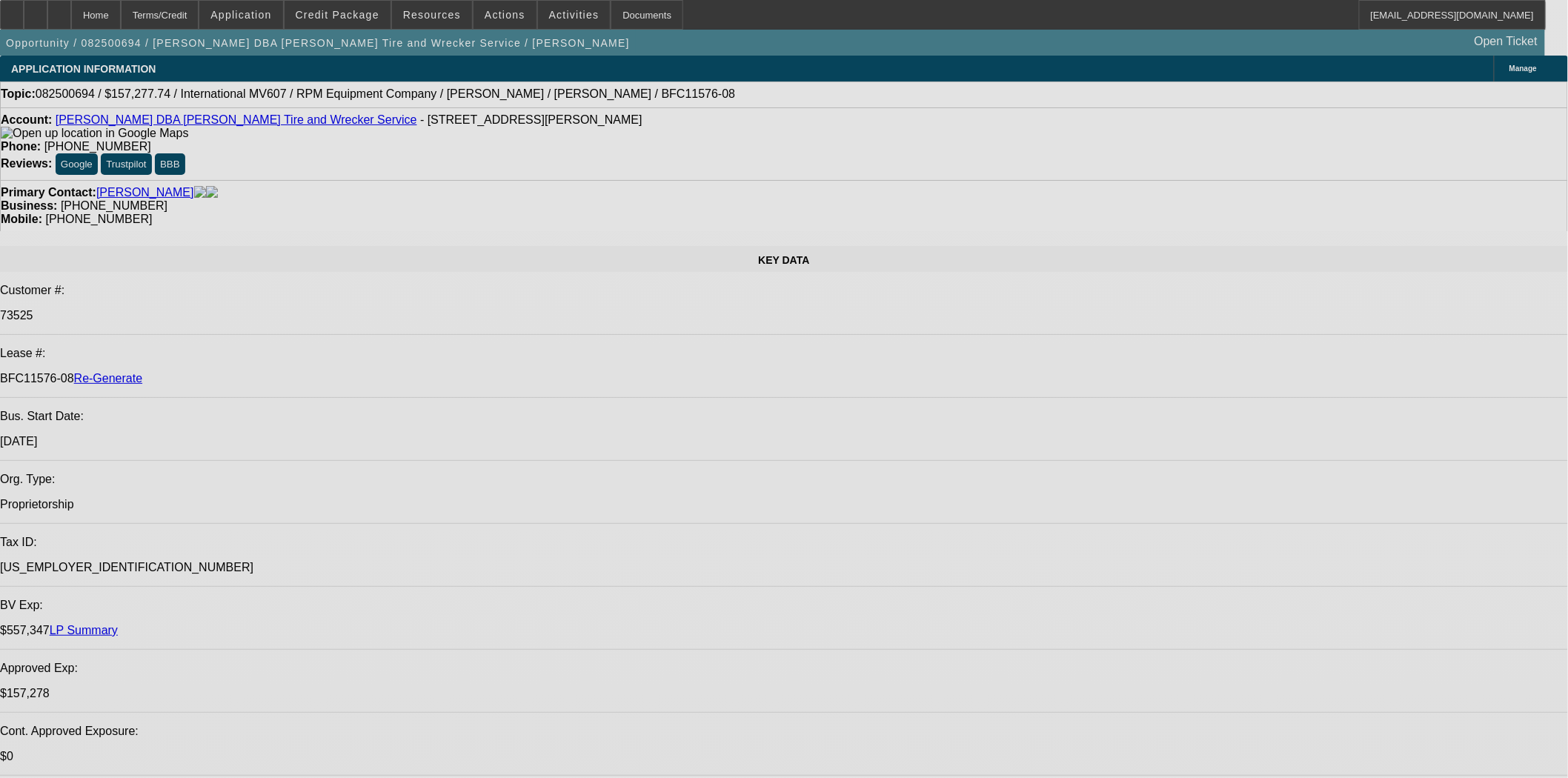
select select "0"
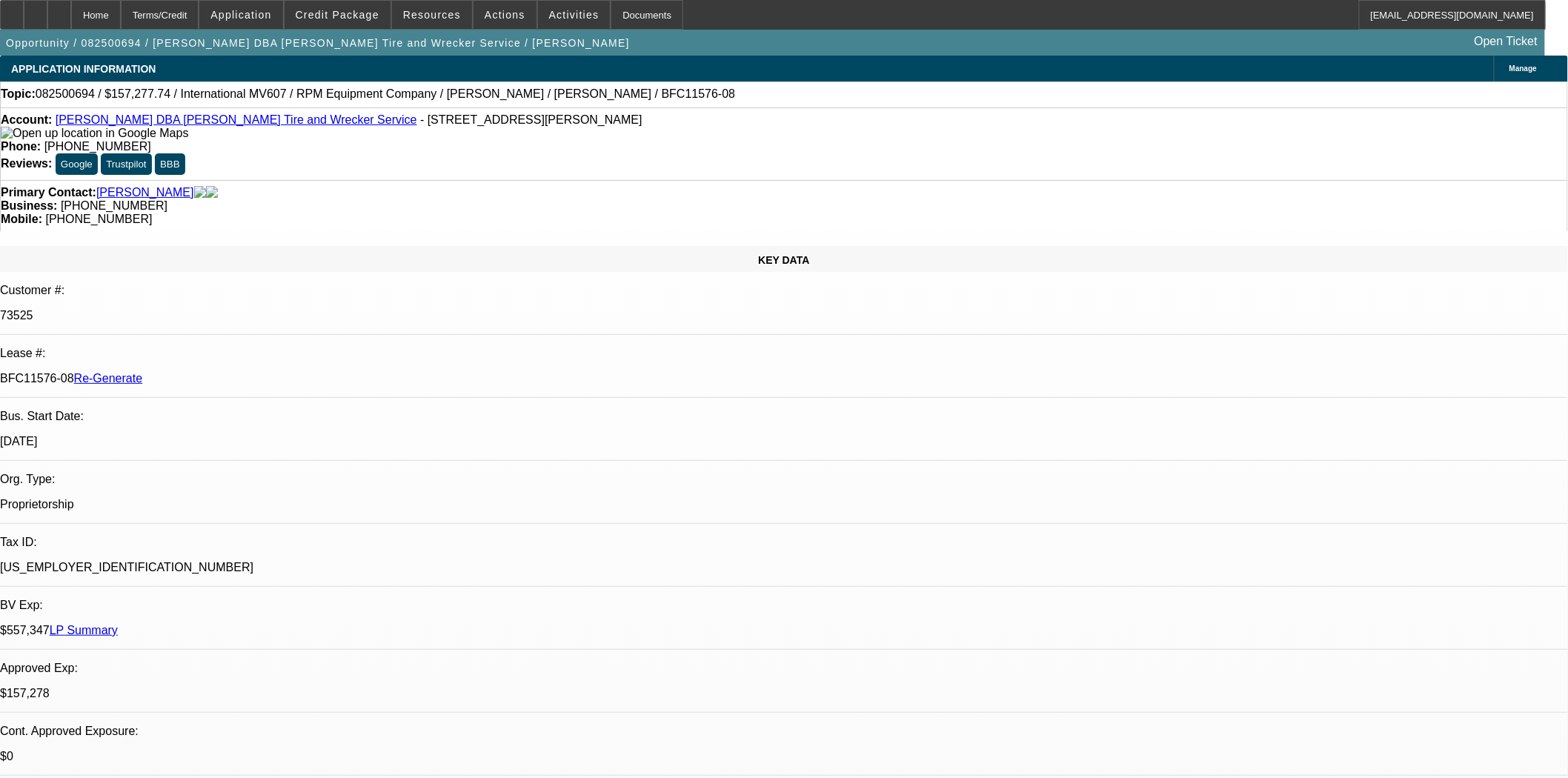
select select "0"
select select "2"
select select "0"
select select "6"
click at [352, 15] on span "Credit Package" at bounding box center [338, 14] width 84 height 12
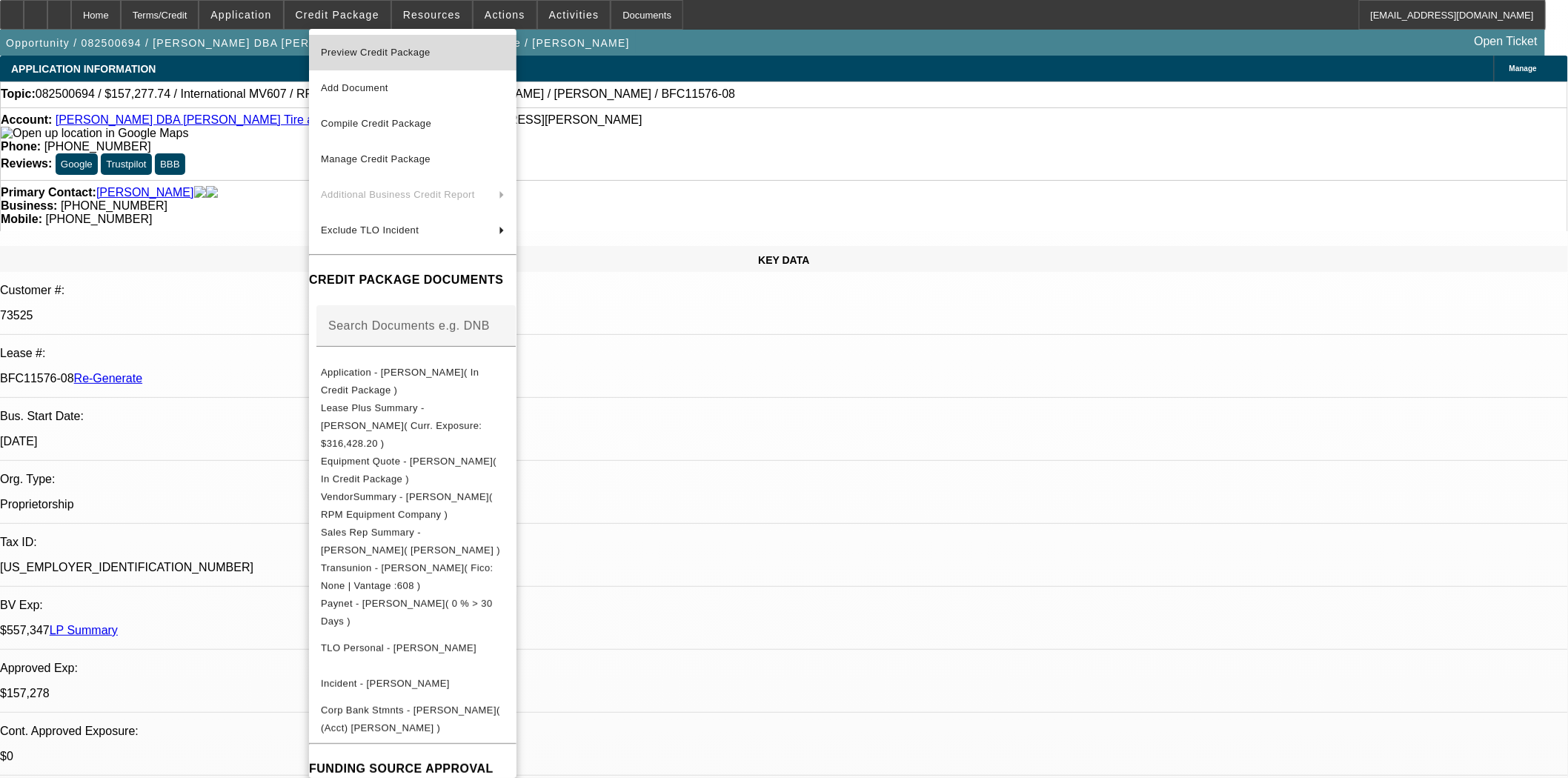
click at [353, 54] on span "Preview Credit Package" at bounding box center [376, 52] width 110 height 11
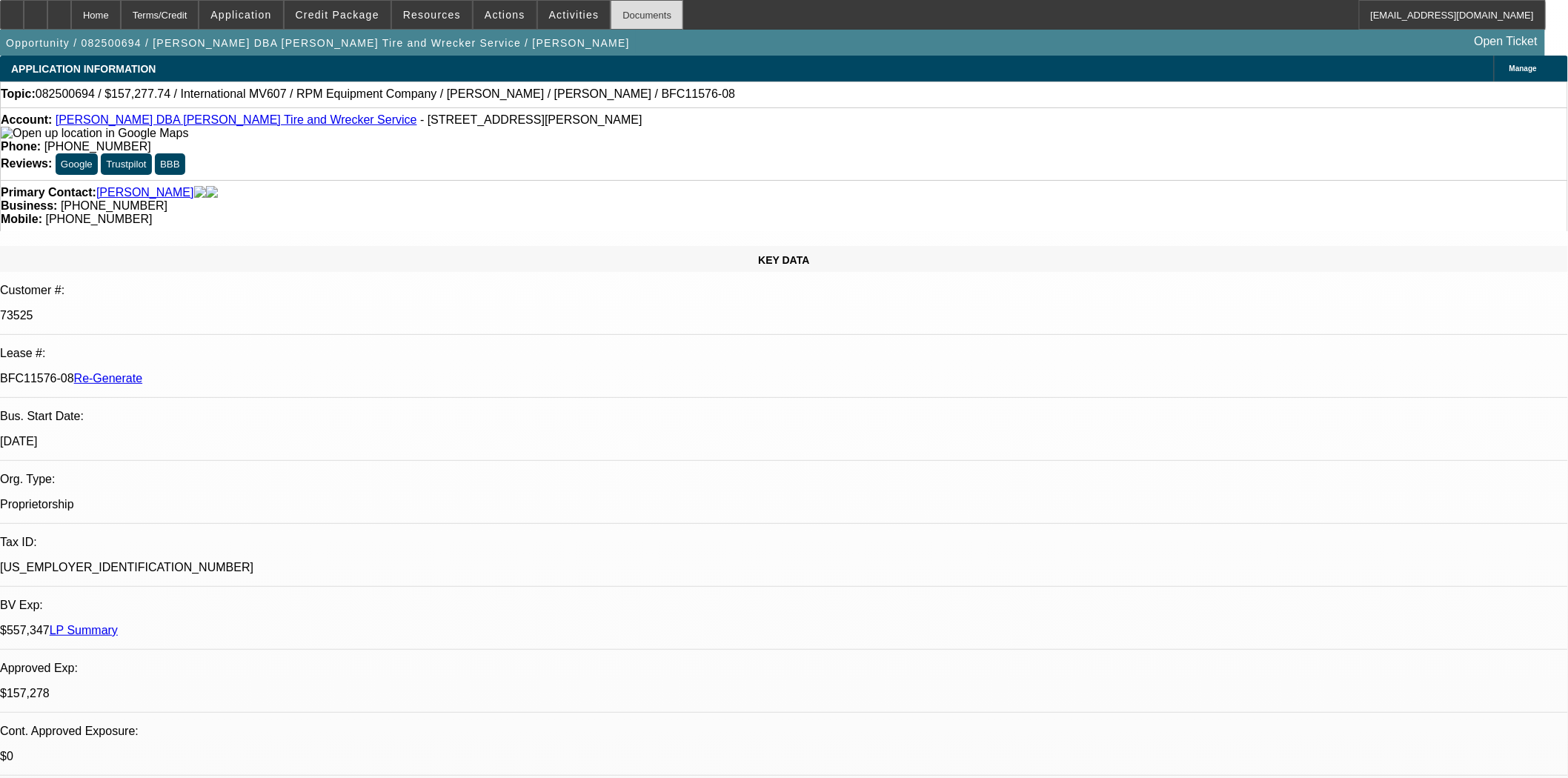
click at [615, 15] on div "Documents" at bounding box center [647, 14] width 72 height 30
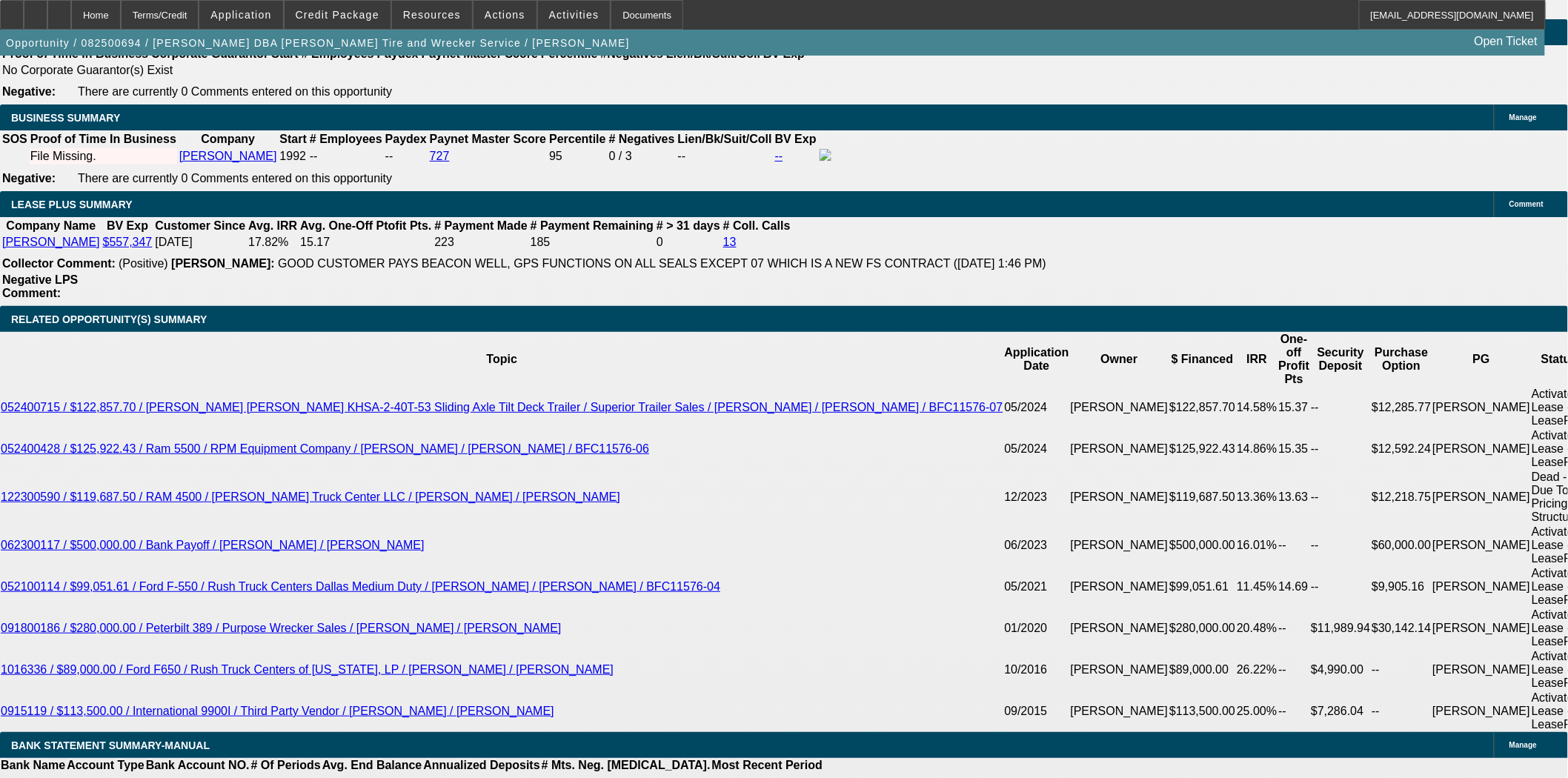
scroll to position [2634, 0]
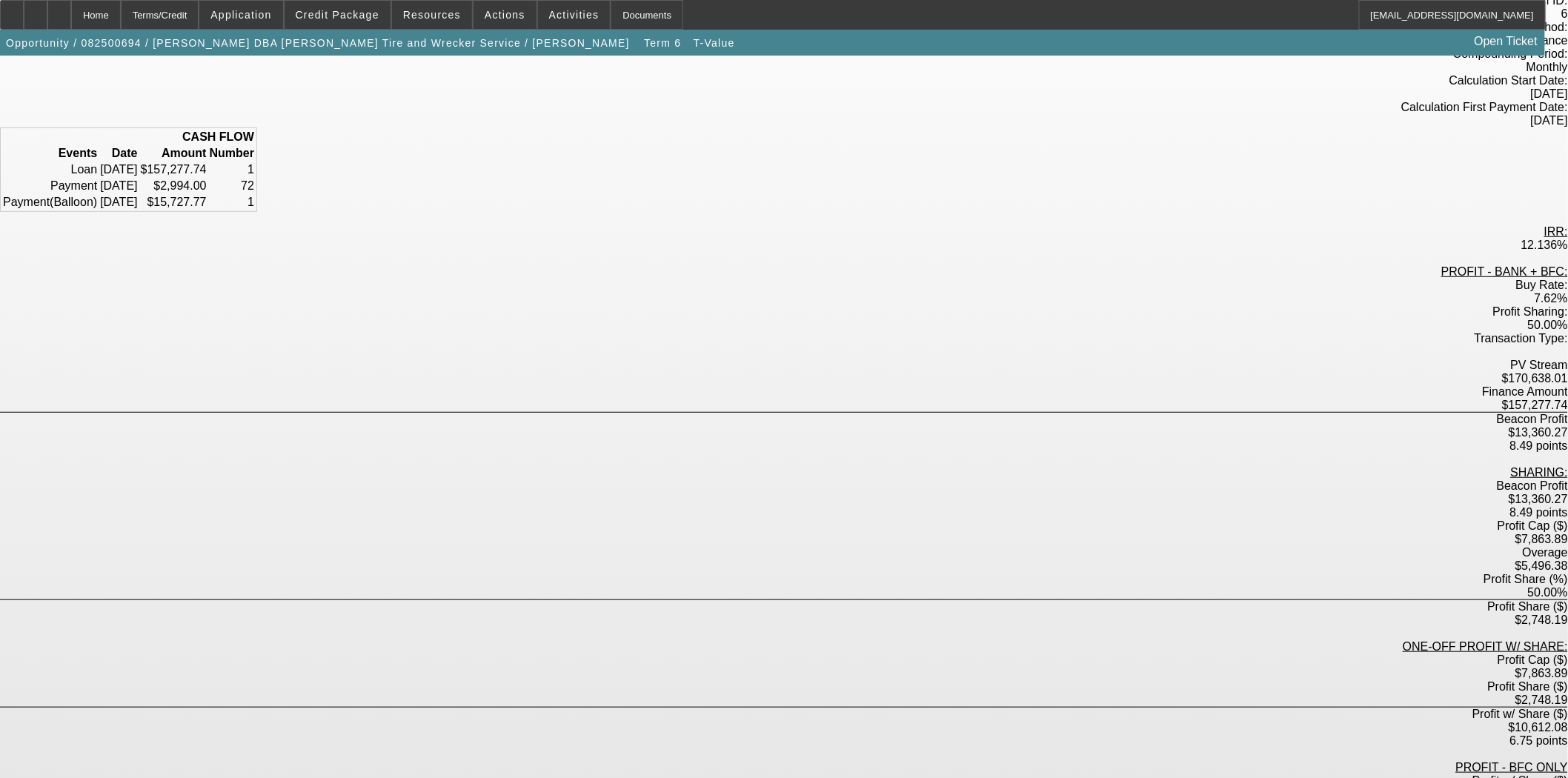
scroll to position [139, 0]
click at [121, 20] on div "Home" at bounding box center [97, 14] width 50 height 30
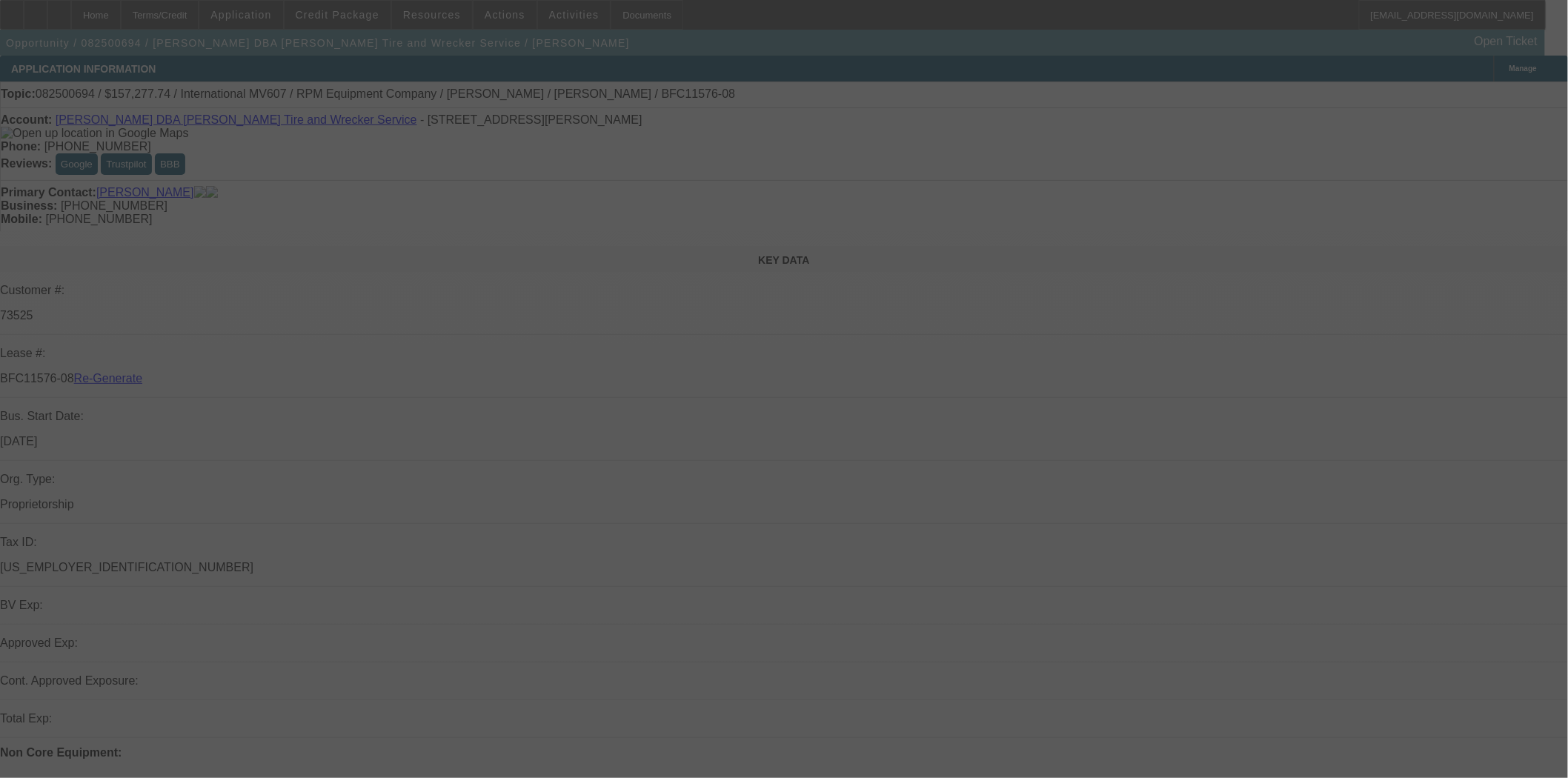
select select "3"
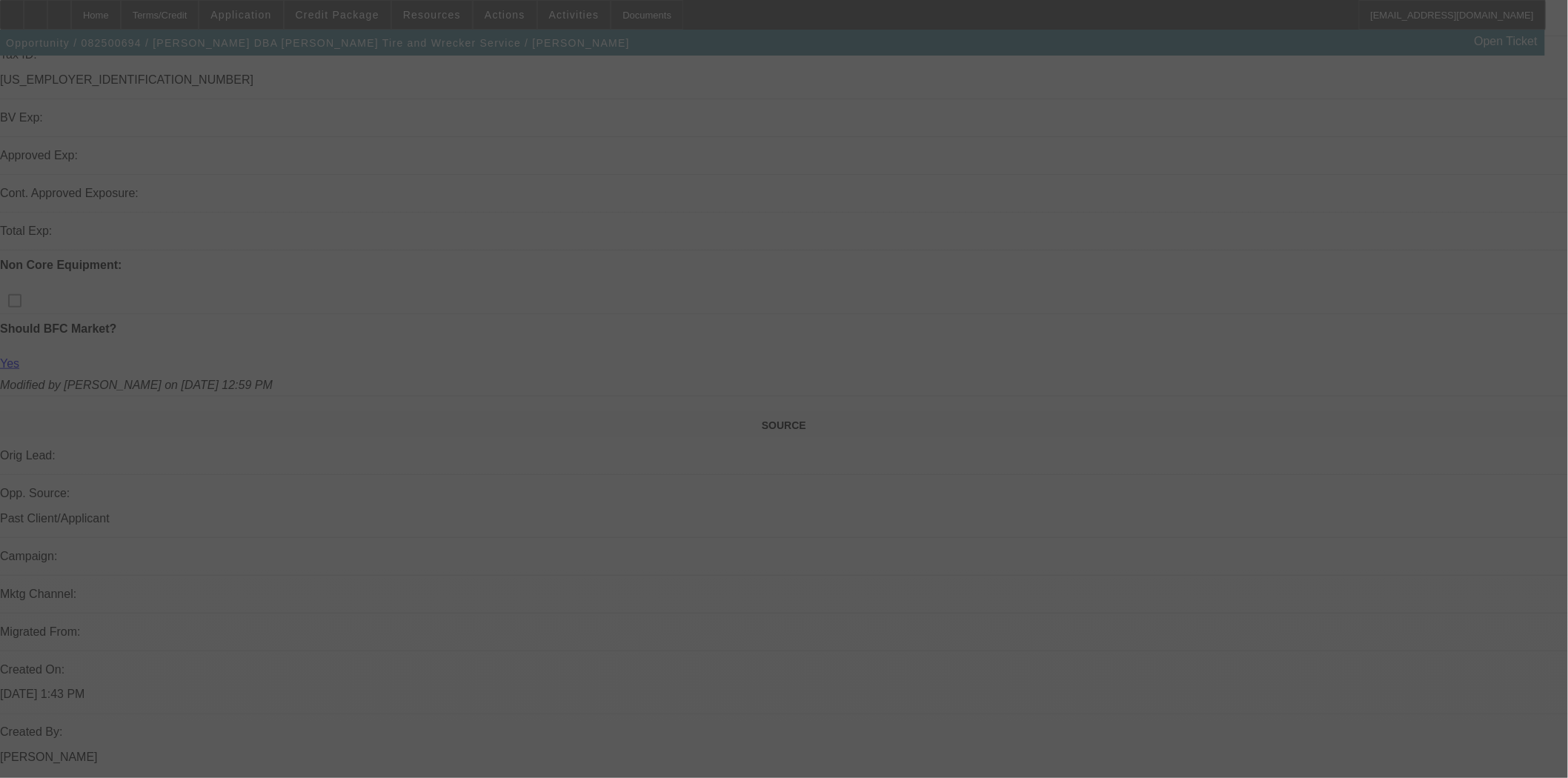
scroll to position [494, 0]
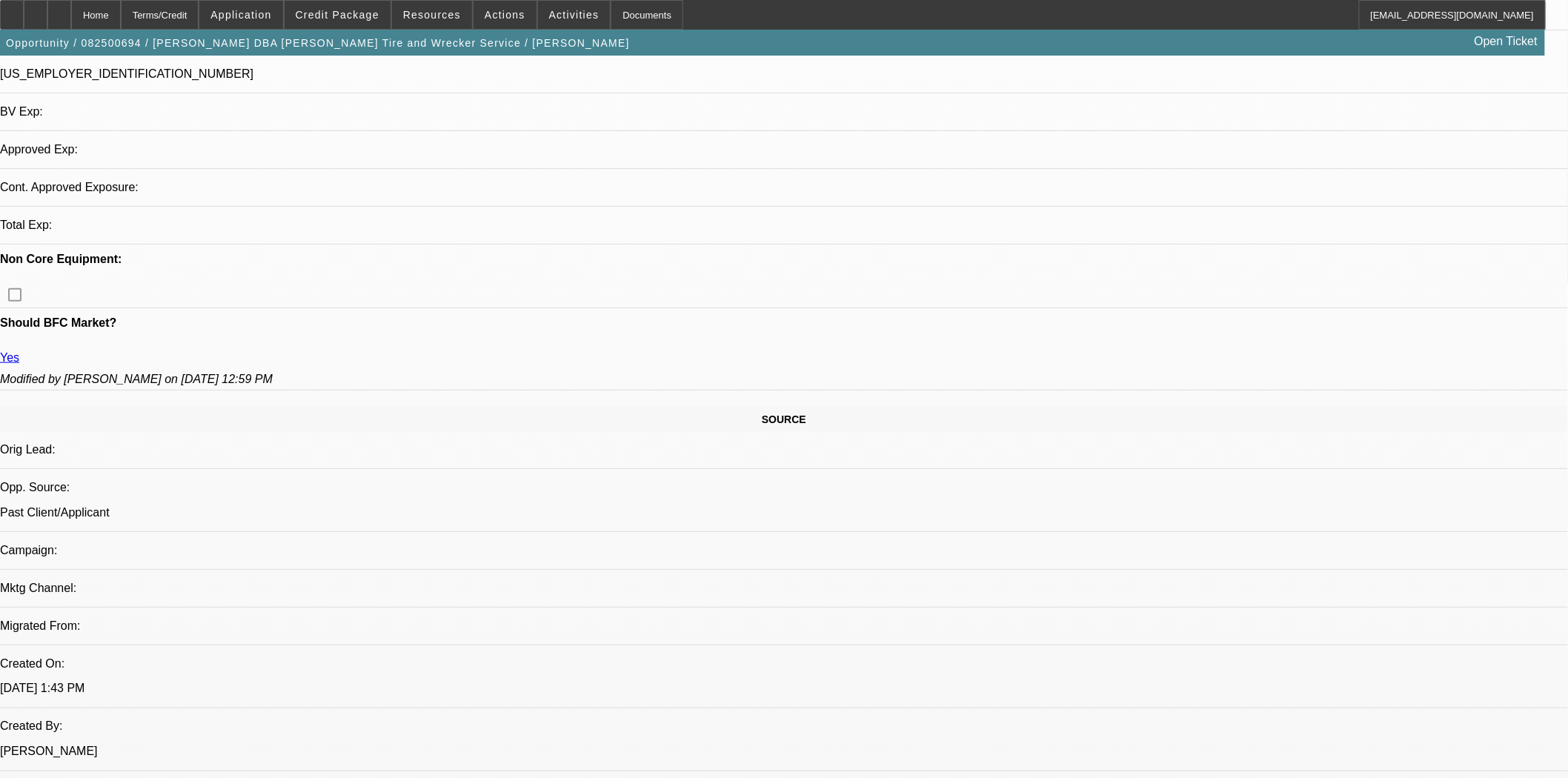
select select "0"
select select "2"
select select "0"
select select "6"
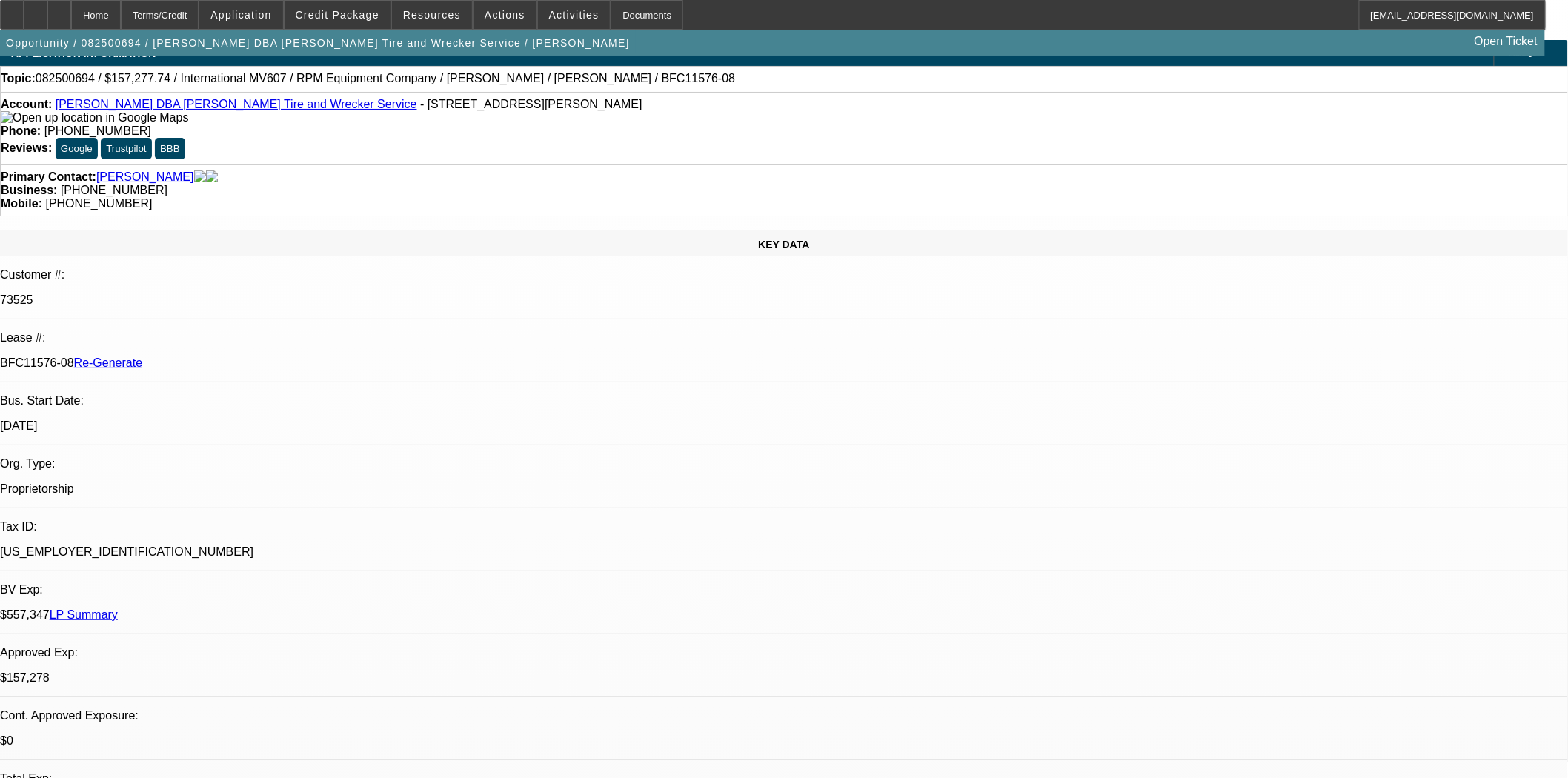
scroll to position [0, 0]
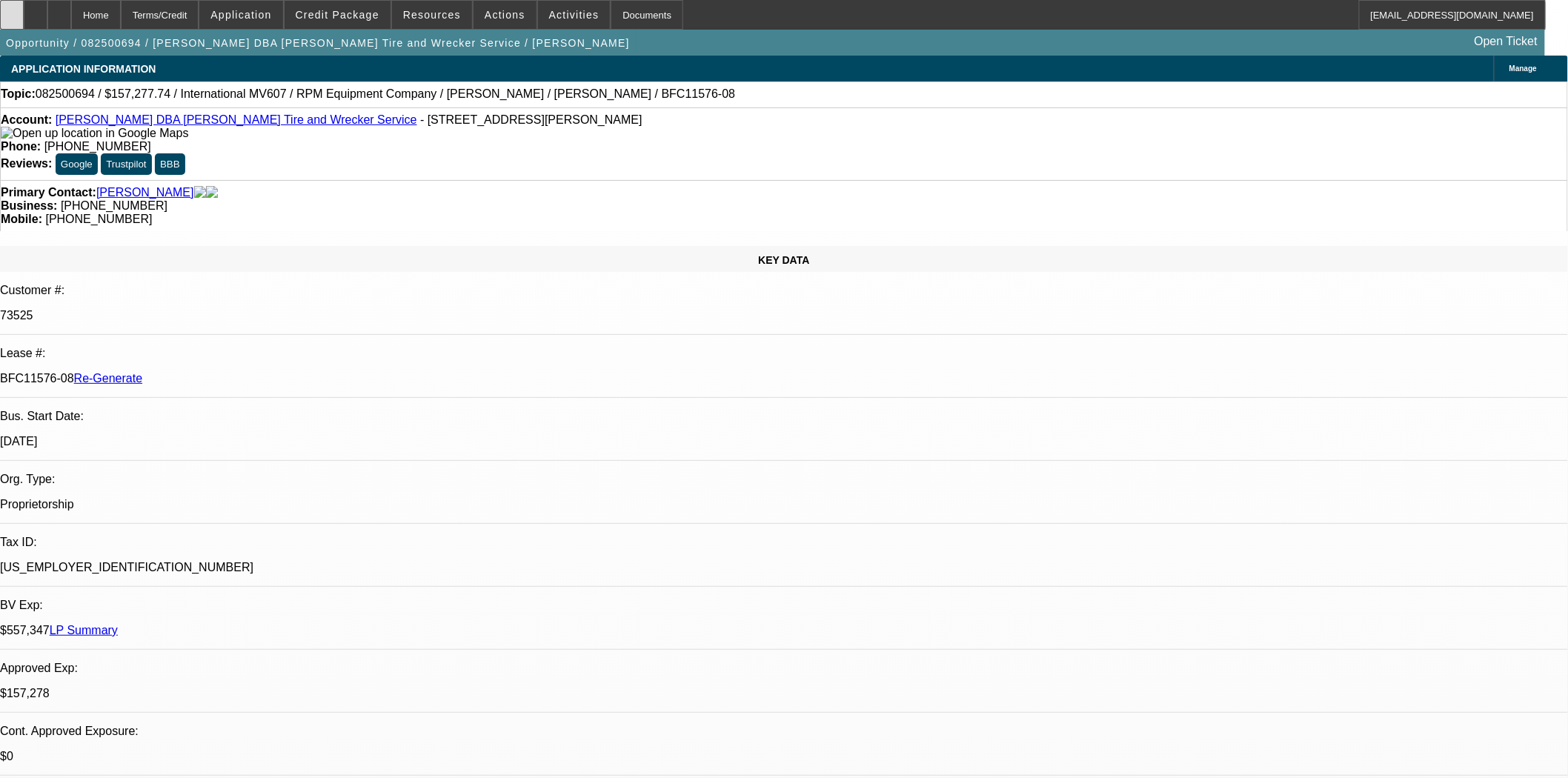
click at [24, 16] on div at bounding box center [12, 14] width 24 height 30
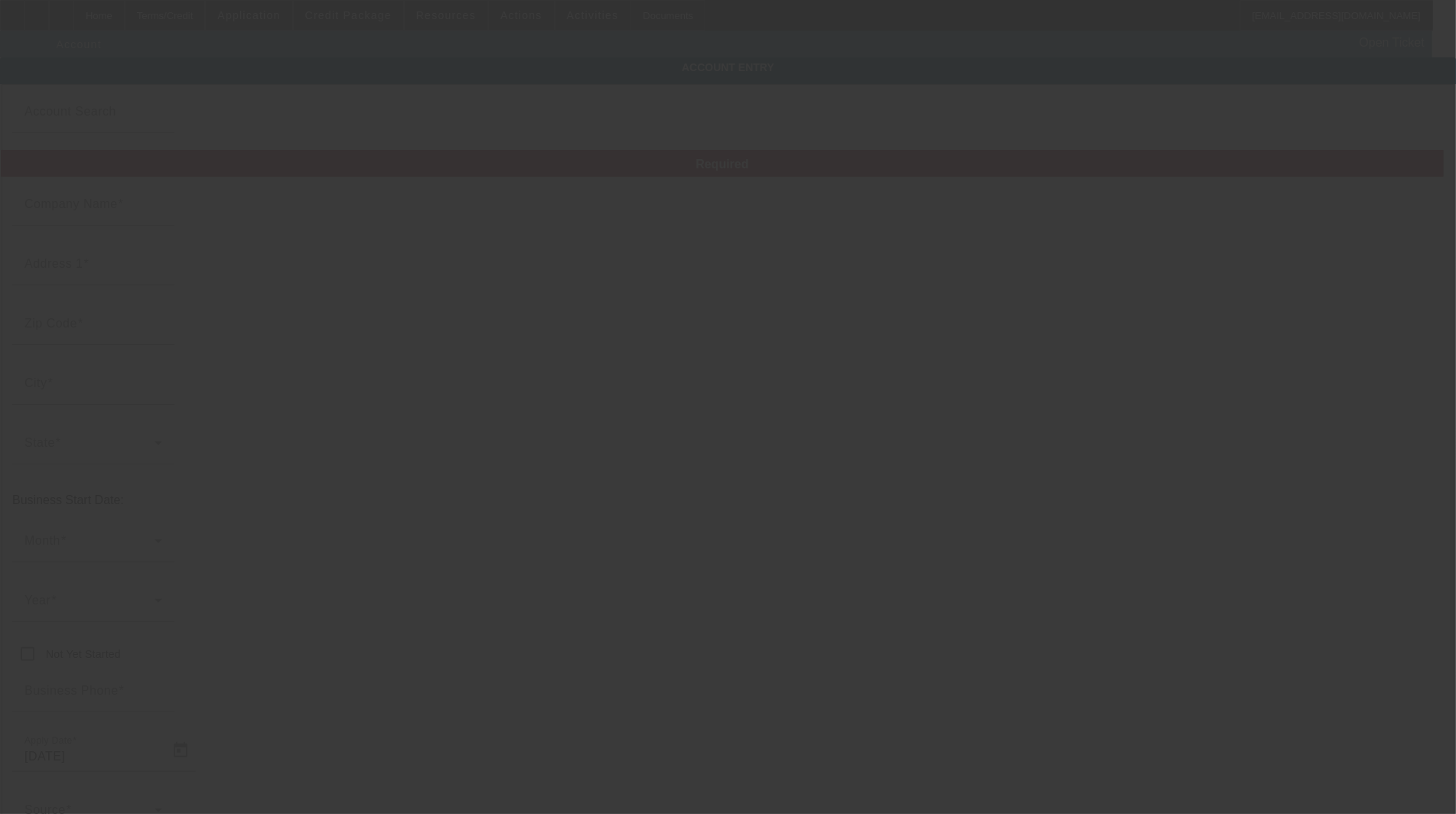
type input "[PERSON_NAME]"
type input "[STREET_ADDRESS][PERSON_NAME]"
type input "78852"
type input "Eagle Pass"
type input "[PHONE_NUMBER]"
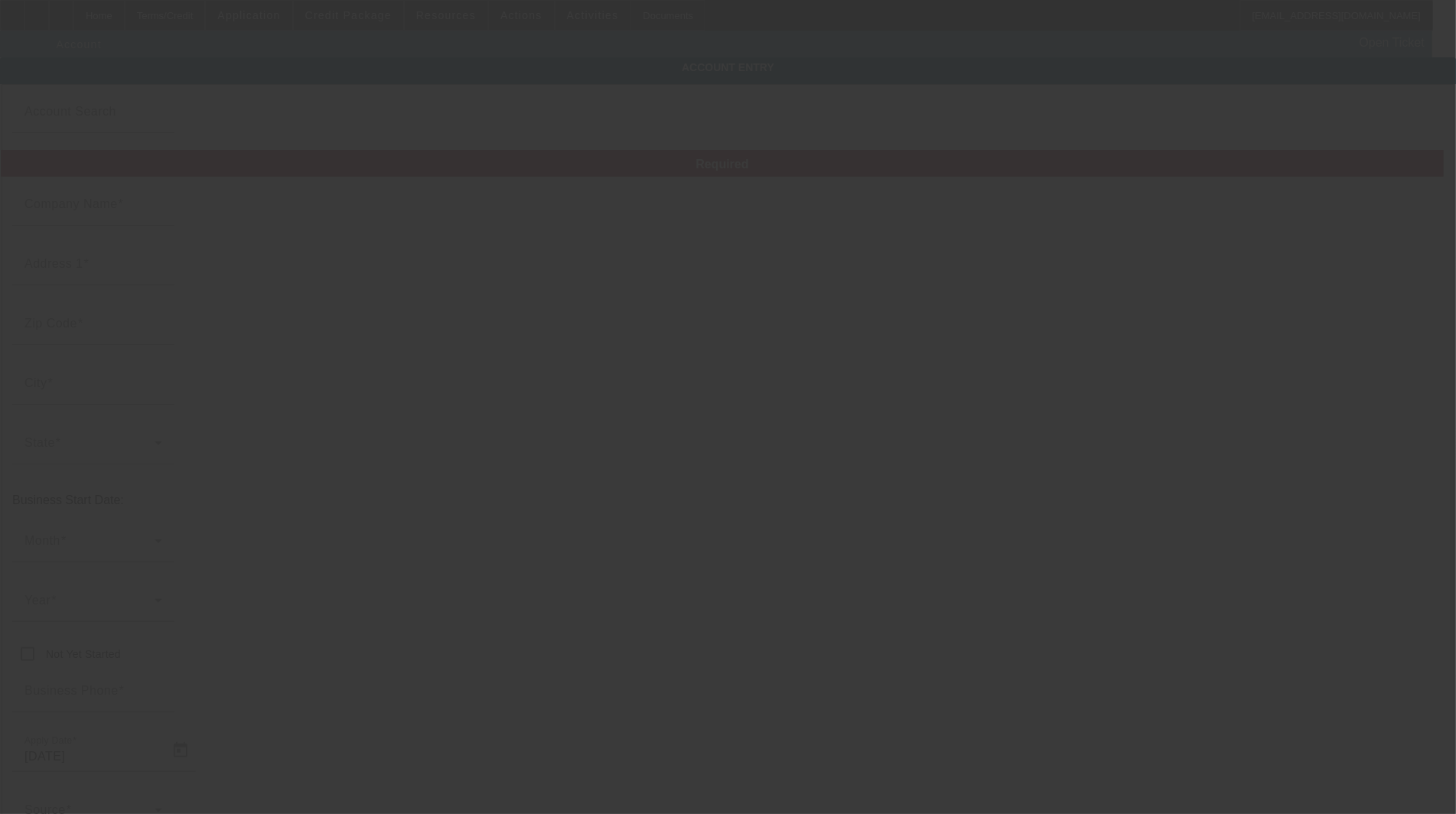
type input "[PERSON_NAME] Tire and Wrecker Service"
type input "[EMAIL_ADDRESS][DOMAIN_NAME]"
type input "Maverick"
type input "[US_EMPLOYER_IDENTIFICATION_NUMBER]"
type input "[URL][PERSON_NAME][DOMAIN_NAME]"
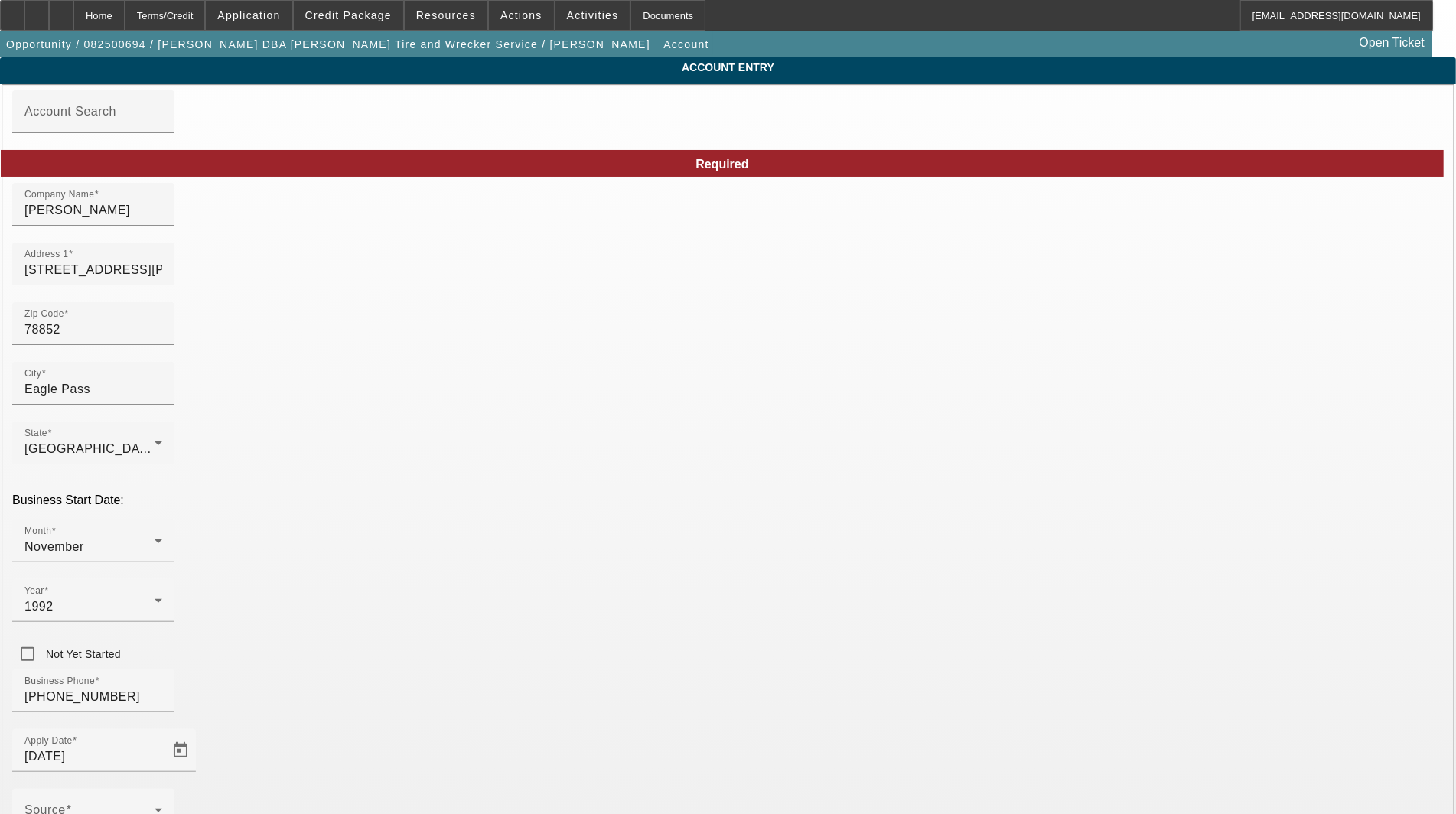
type input "[DATE]"
click at [163, 274] on input "[STREET_ADDRESS][PERSON_NAME]" at bounding box center [93, 270] width 138 height 18
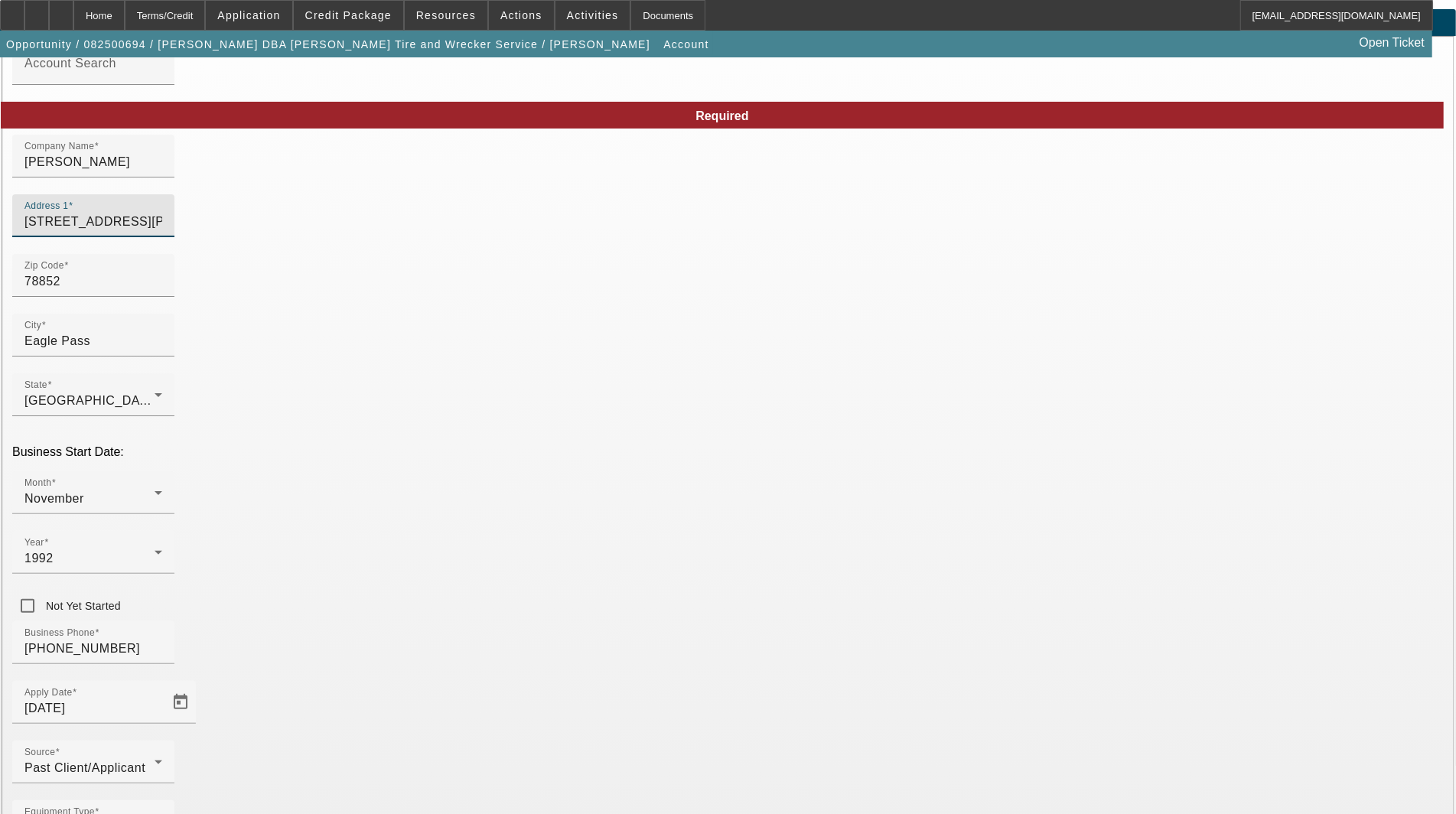
scroll to position [74, 0]
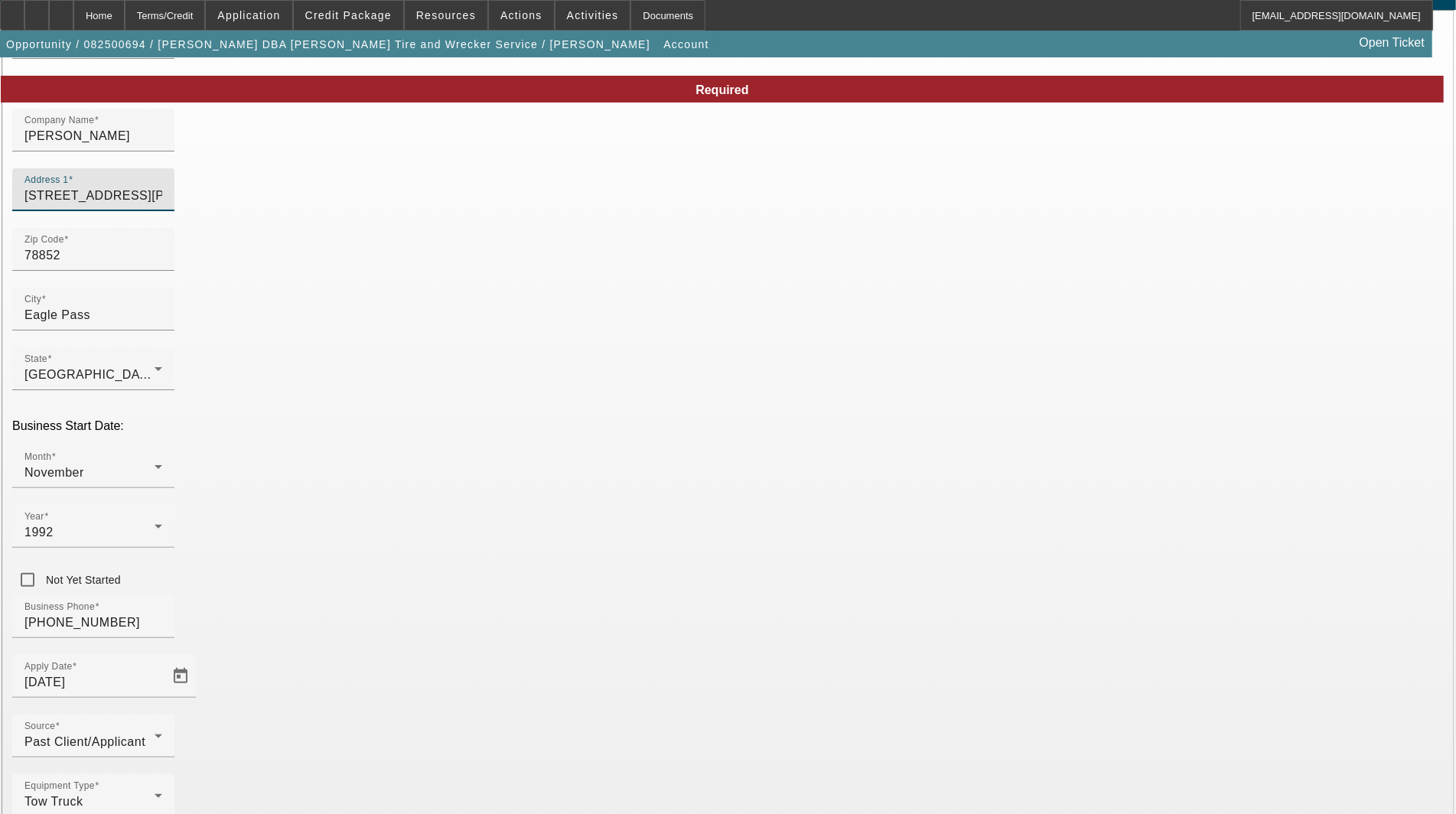
type input "[STREET_ADDRESS][PERSON_NAME]"
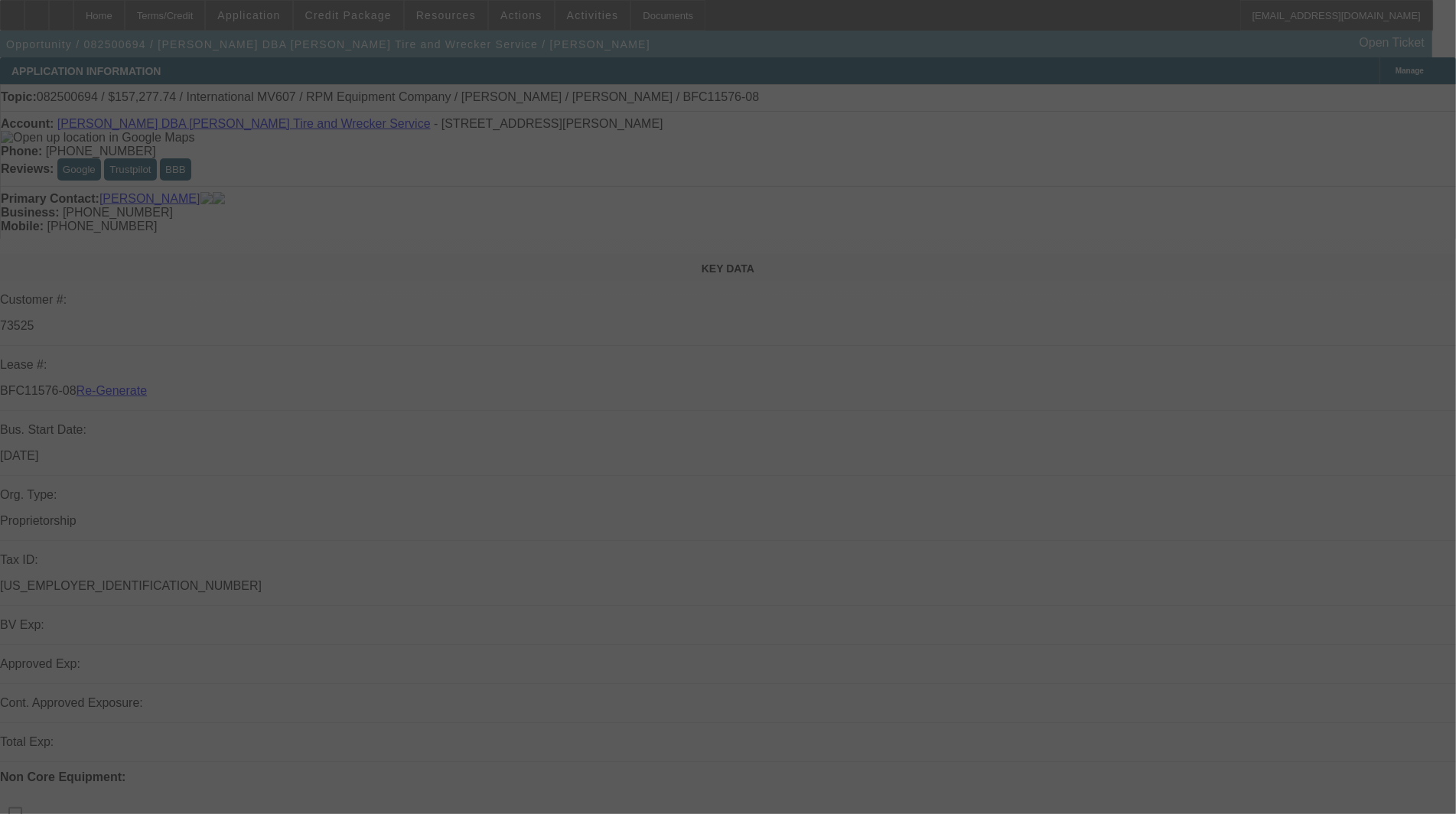
select select "3"
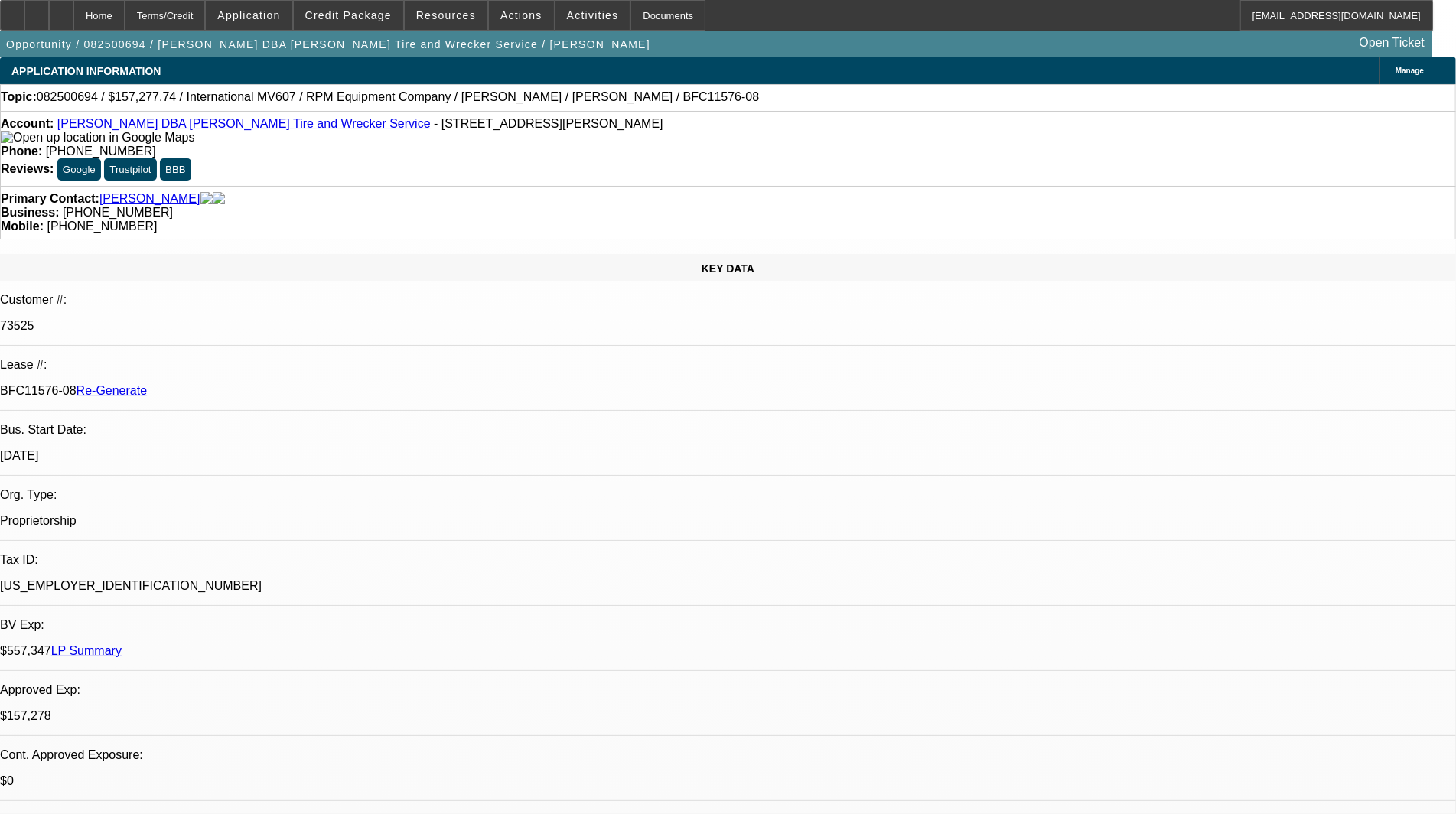
select select "0"
select select "2"
select select "0"
select select "6"
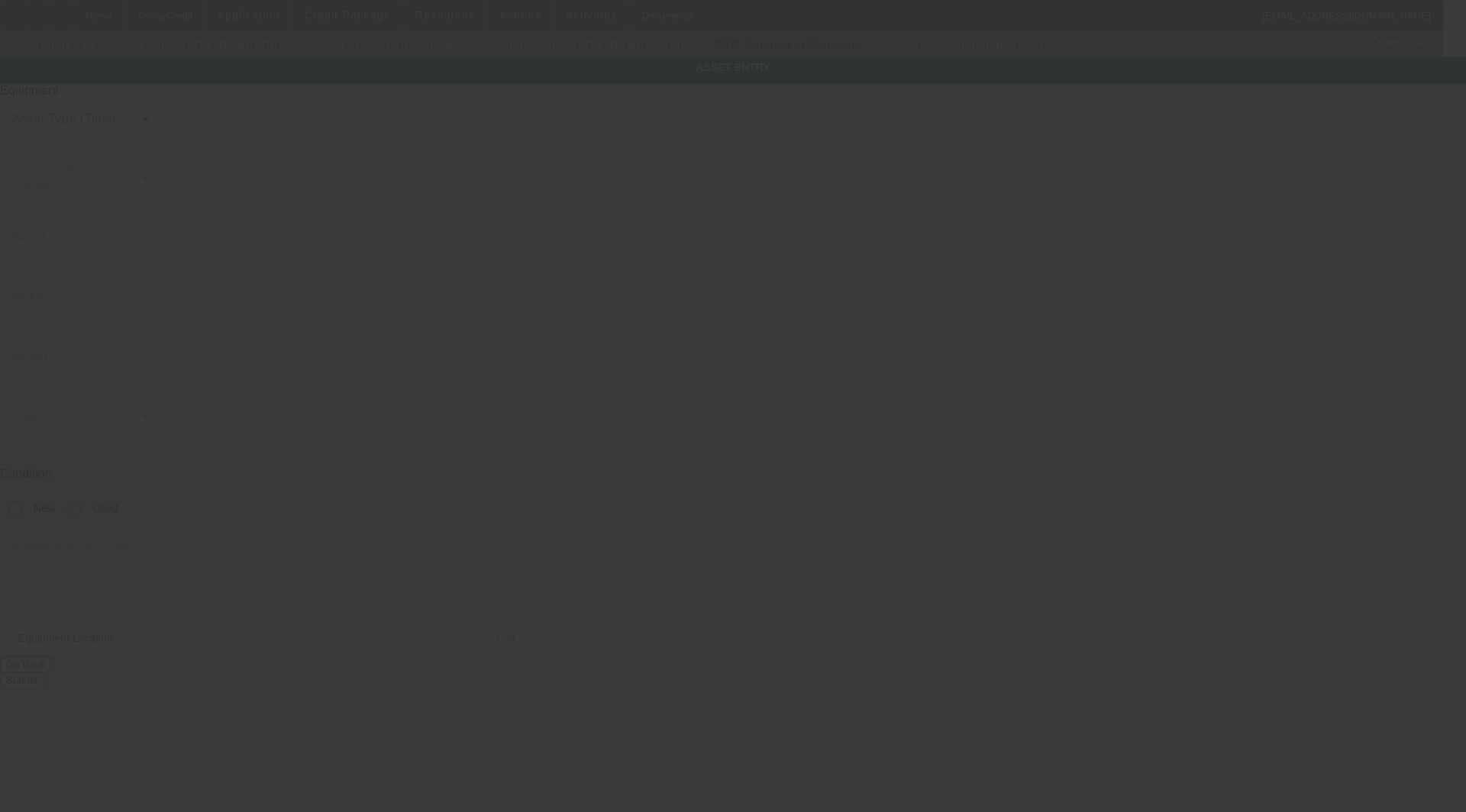
type input "International"
type input "MV607"
radio input "true"
type textarea "Rollback"
type input "[STREET_ADDRESS][PERSON_NAME]"
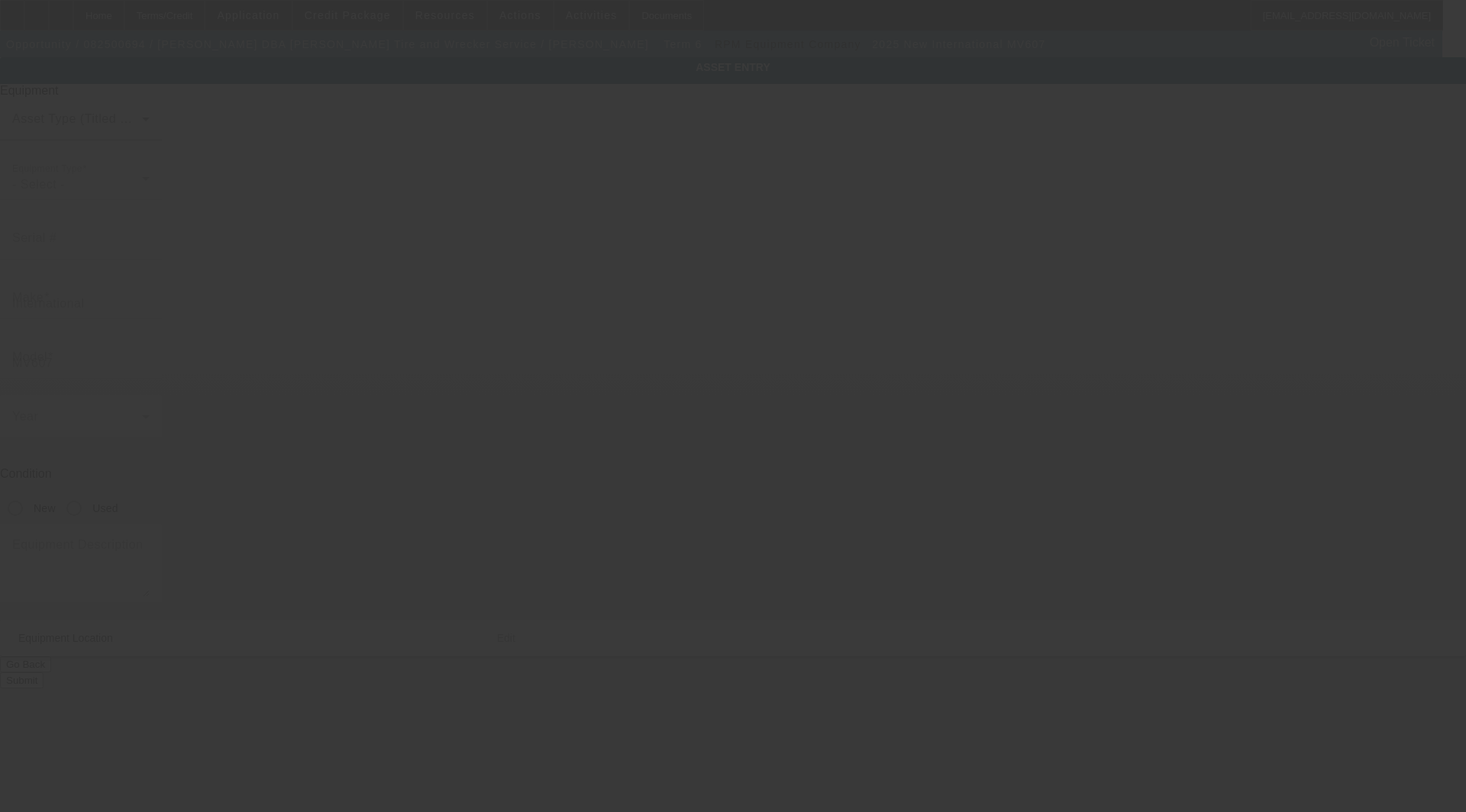
type input "Eagle Pass"
type input "78852"
type input "Maverick"
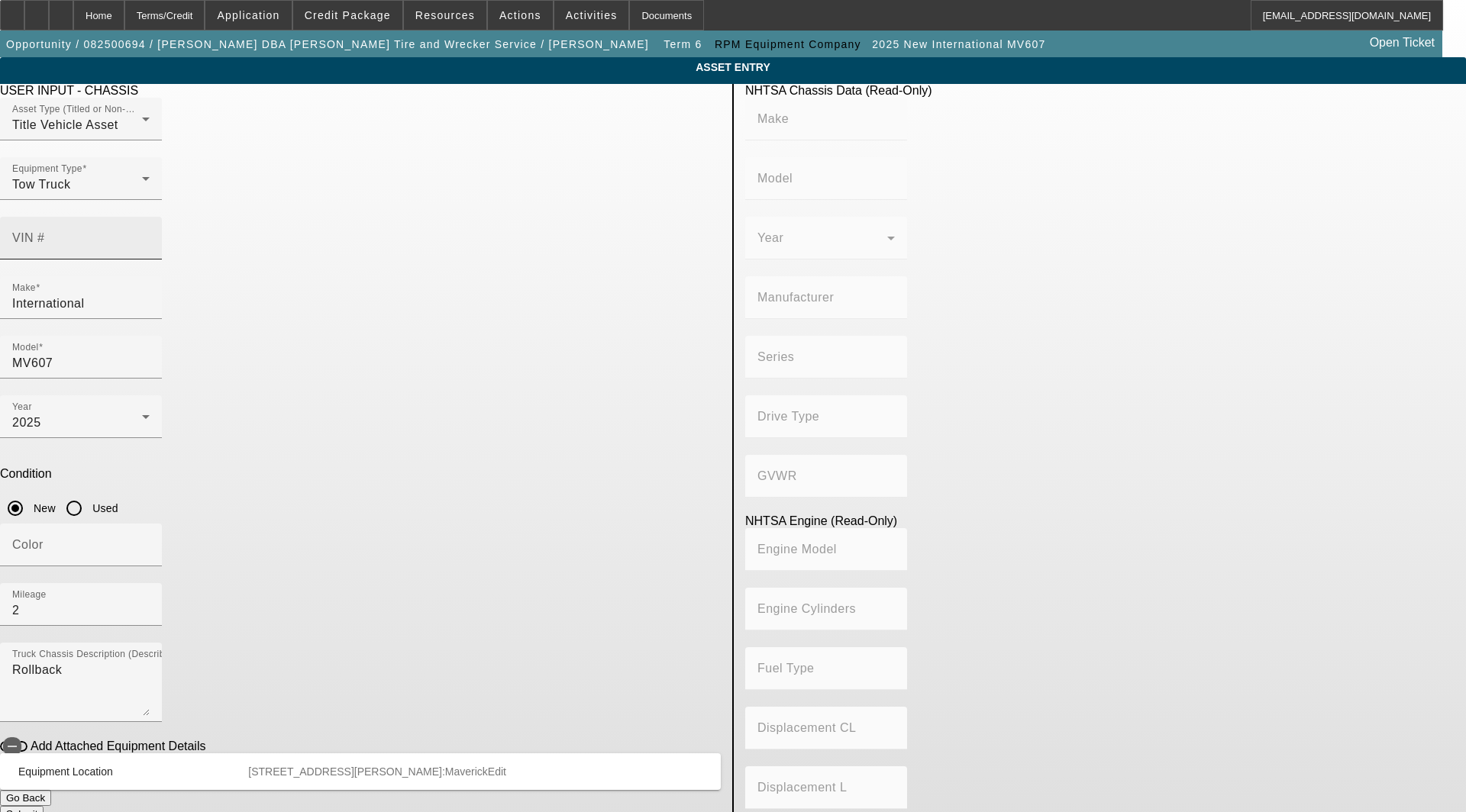
click at [149, 235] on input "VIN #" at bounding box center [80, 244] width 137 height 18
type input "1HTEUMML5SS745326"
type input "INTERNATIONAL"
type input "MV607"
type input "INTERNATIONAL MOTORS, LLC"
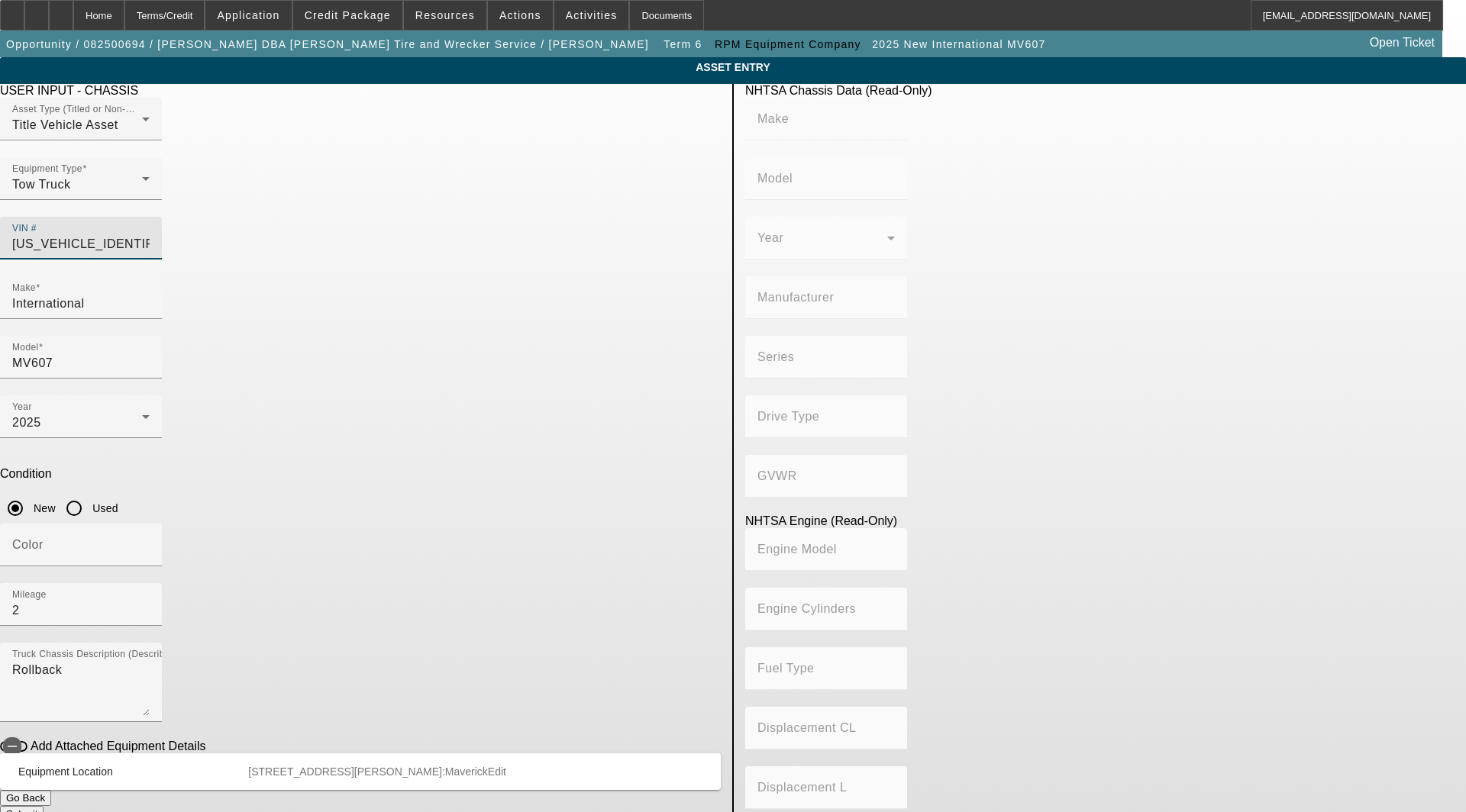
type input "MV"
type input "4x2"
type input "Class 6: 19,501 - 26,000 lb (8,845 - 11,794 kg)"
type input "B 6.7"
type input "Diesel"
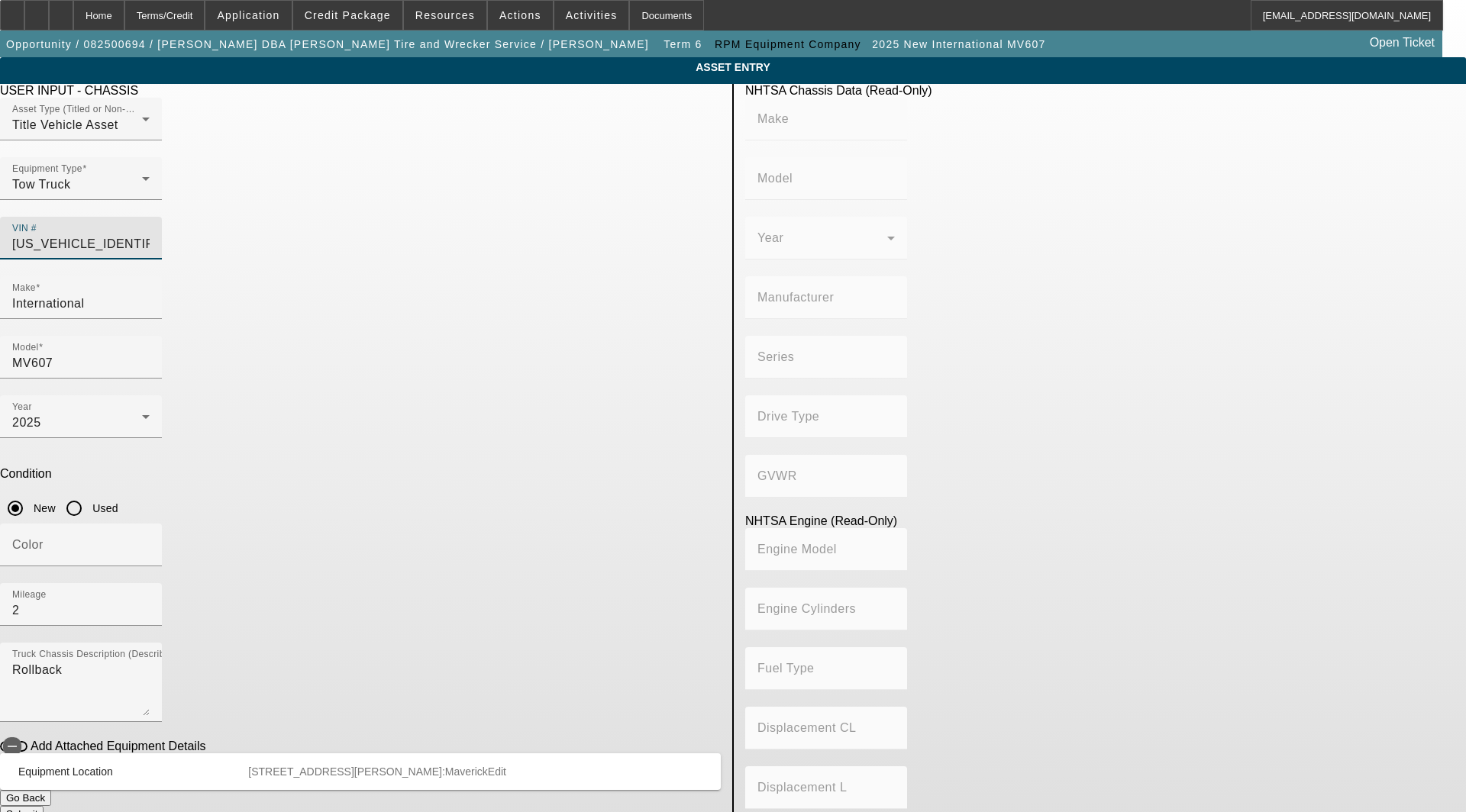
type input "408.85908543470"
type input "6.7"
type input "1HTEUMML5SS745326"
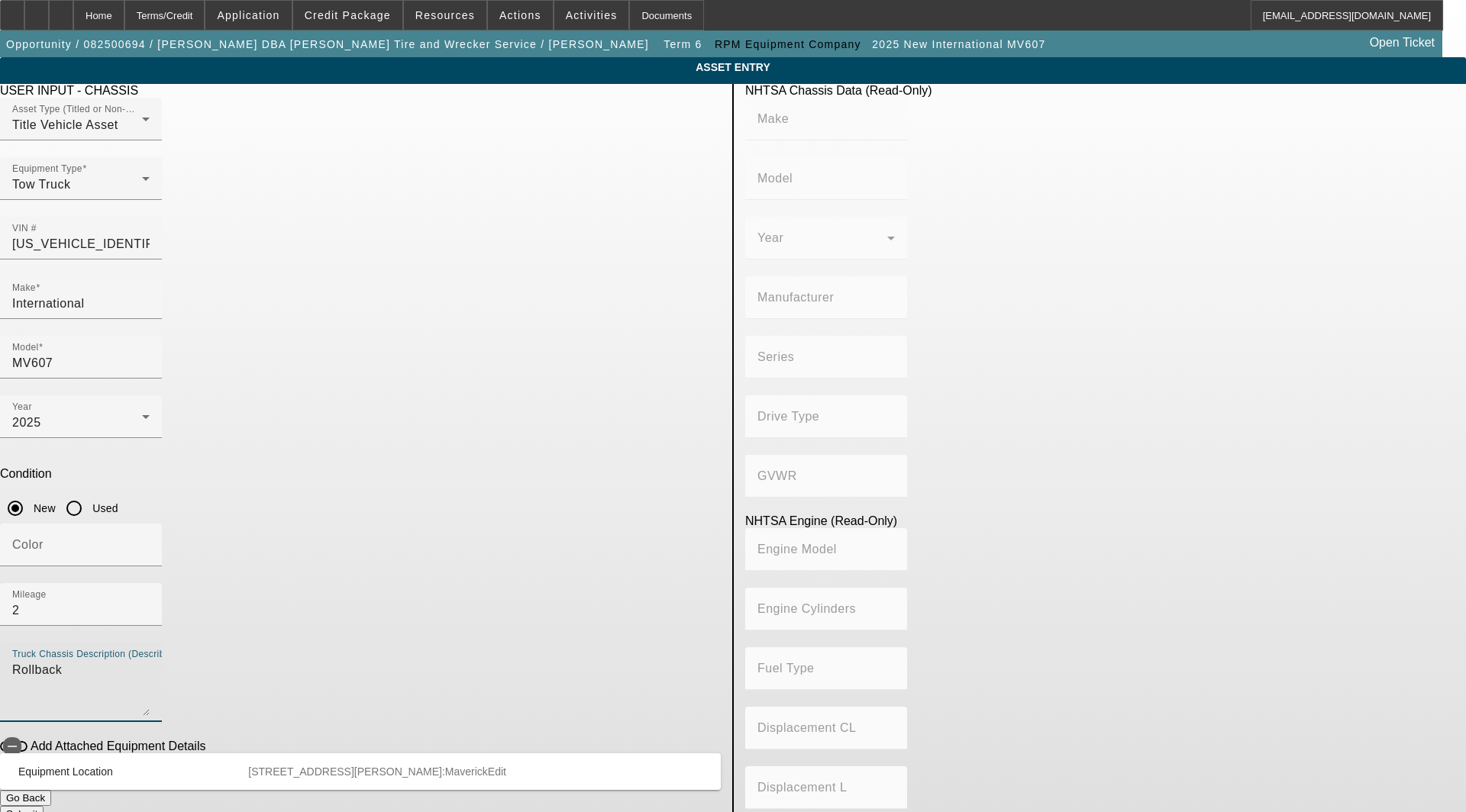
drag, startPoint x: 374, startPoint y: 456, endPoint x: 112, endPoint y: 423, distance: 264.1
click at [112, 423] on app-asset-collateral-manage "ASSET ENTRY Delete asset USER INPUT - CHASSIS Asset Type (Titled or Non-Titled)…" at bounding box center [733, 480] width 1466 height 847
type input "INTERNATIONAL"
type input "MV607"
type input "INTERNATIONAL MOTORS, LLC"
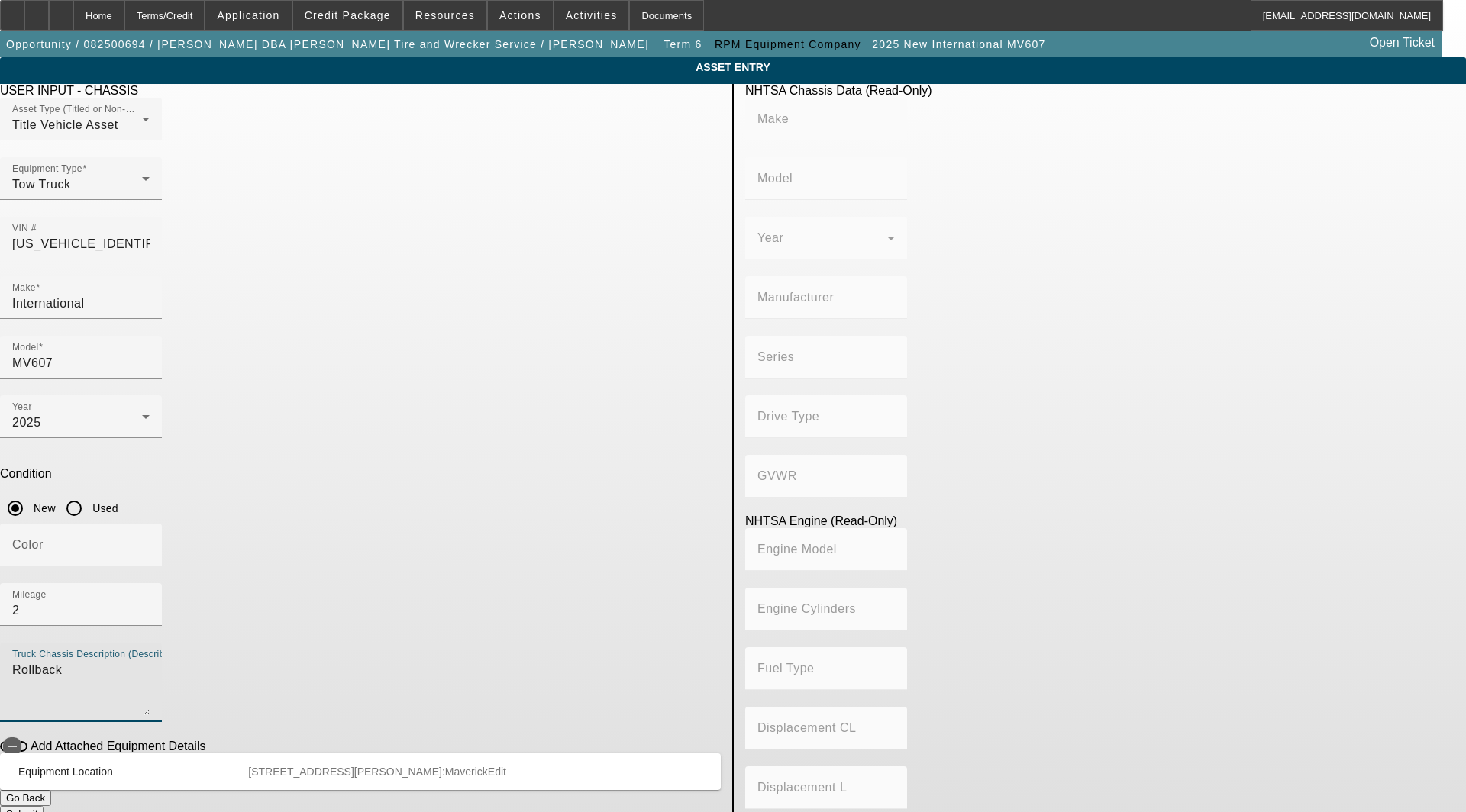
type input "MV"
type input "4x2"
type input "Class 6: 19,501 - 26,000 lb (8,845 - 11,794 kg)"
type input "B 6.7"
type input "Diesel"
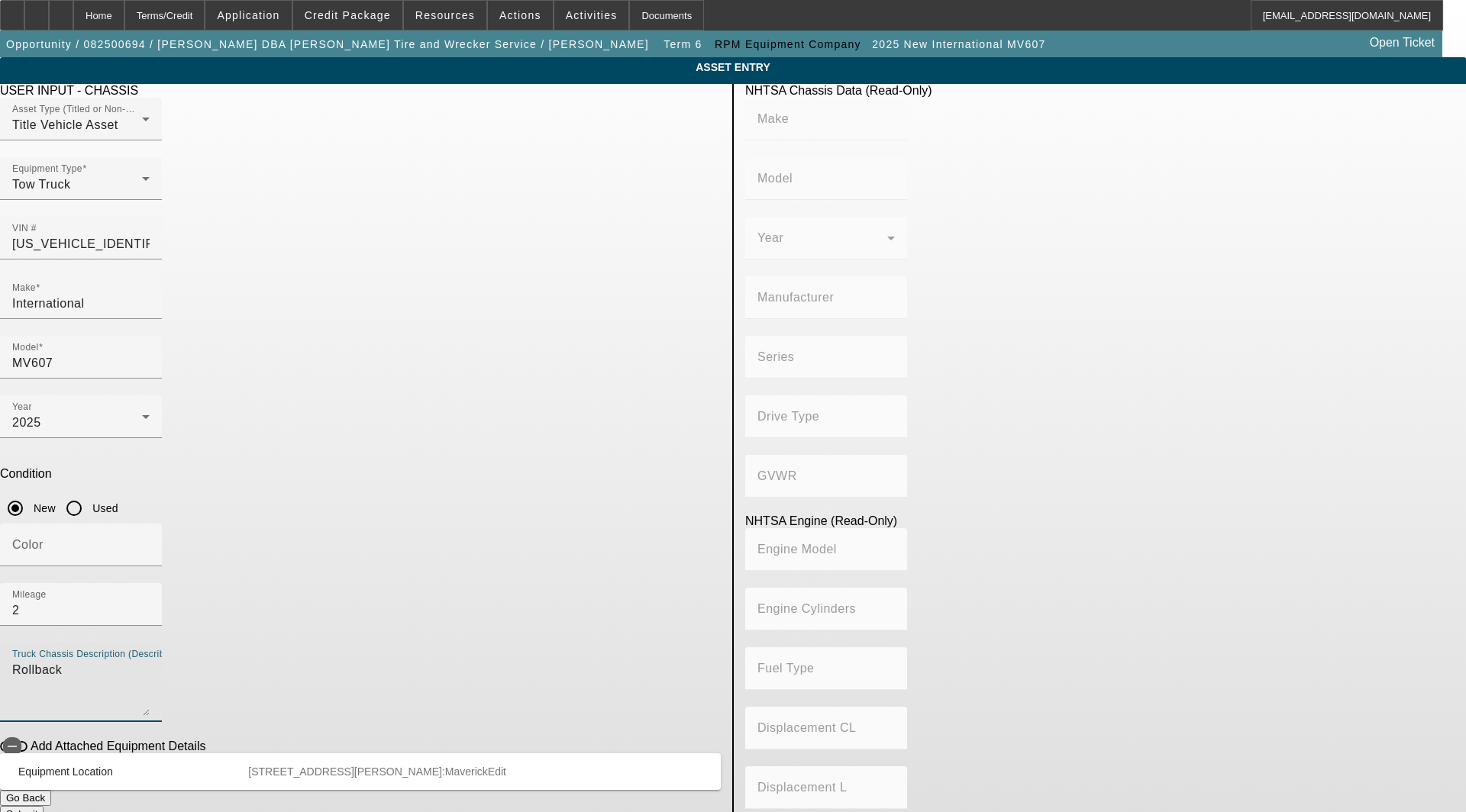
type input "408.85908543470"
type input "6.7"
type textarea "with:"
click at [19, 740] on icon "button" at bounding box center [12, 747] width 14 height 14
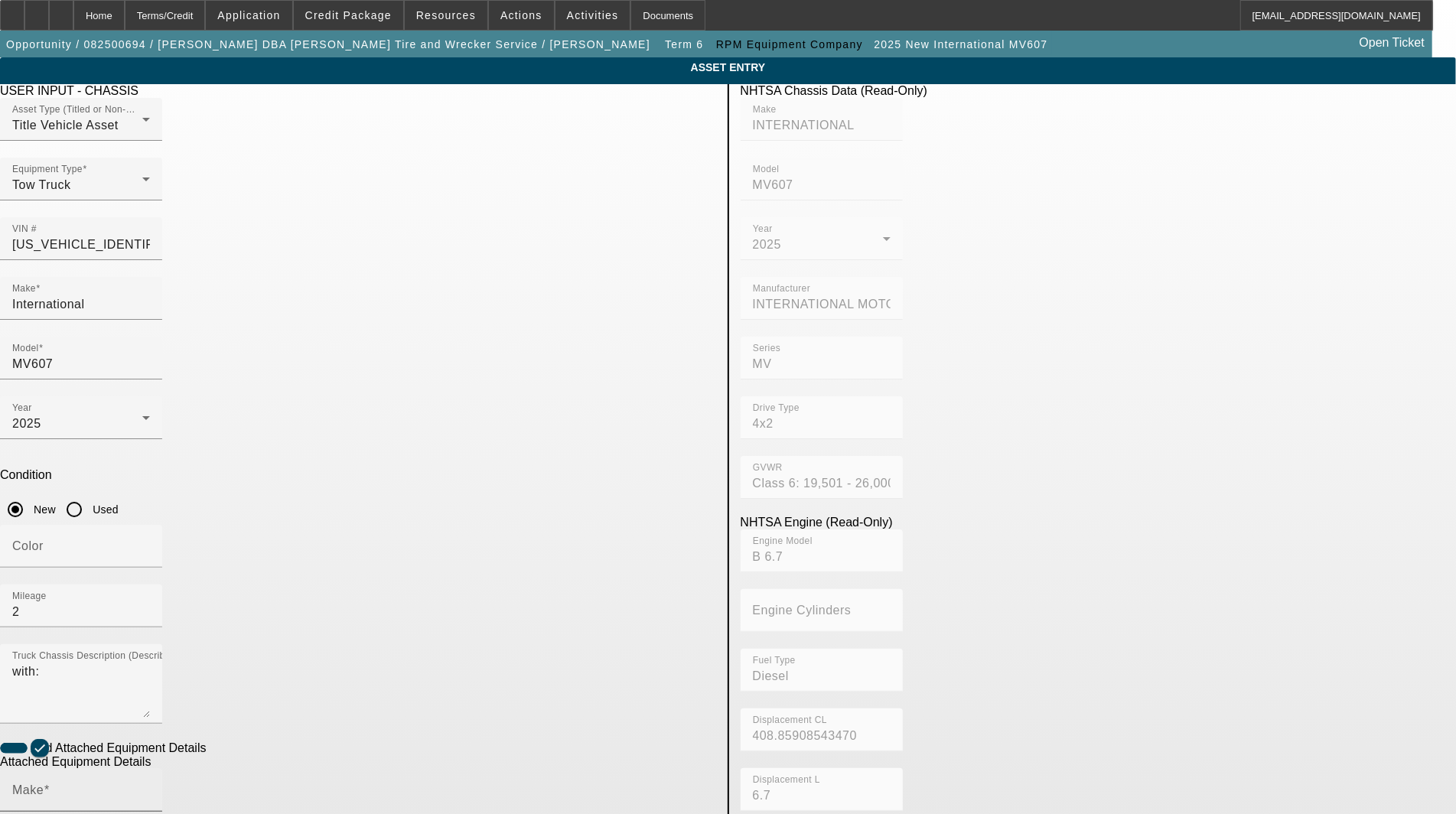
click at [150, 770] on div "Make" at bounding box center [80, 791] width 138 height 43
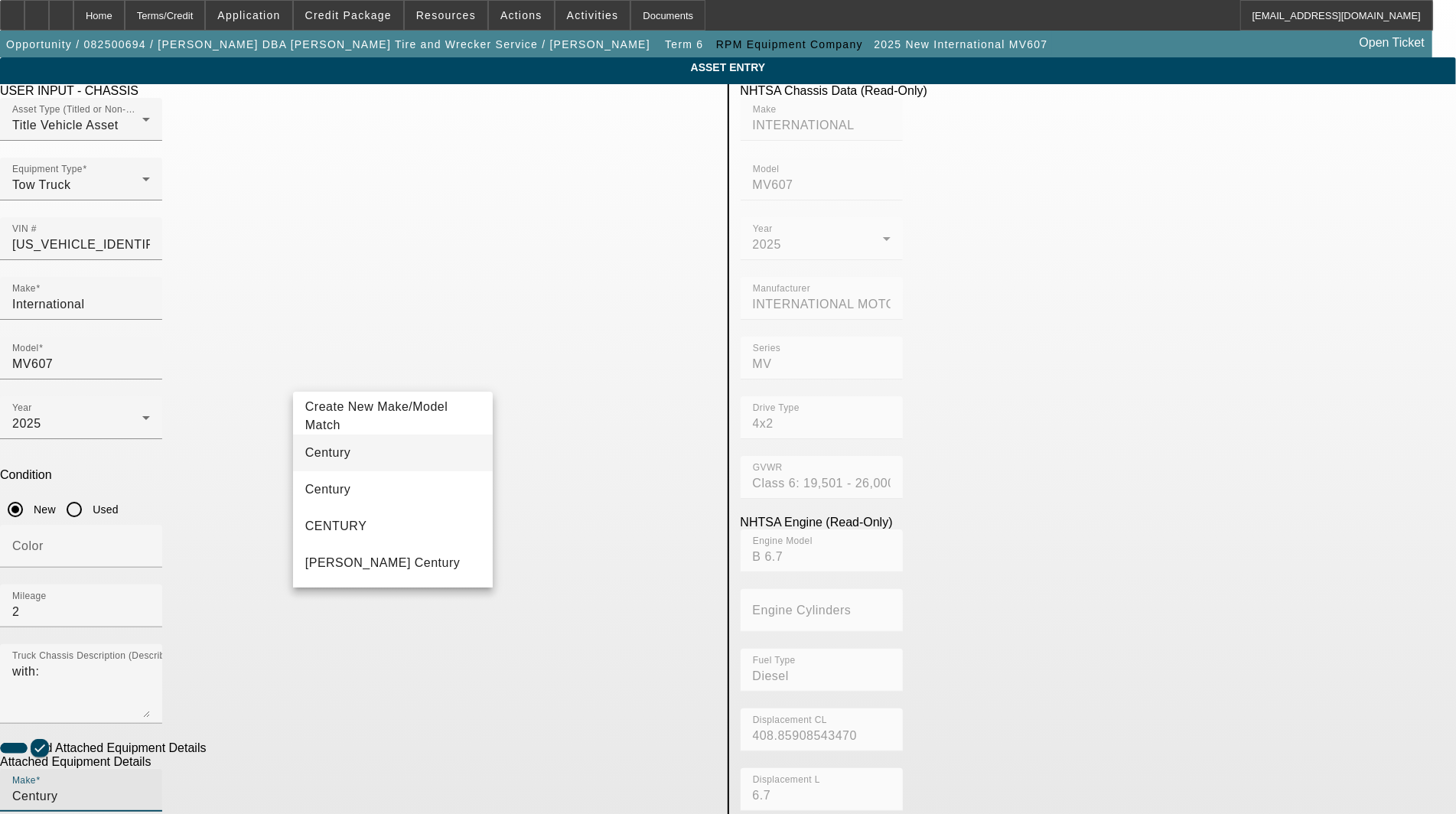
type input "Century"
drag, startPoint x: 331, startPoint y: 456, endPoint x: 379, endPoint y: 492, distance: 60.0
click at [331, 456] on span "Century" at bounding box center [329, 453] width 46 height 13
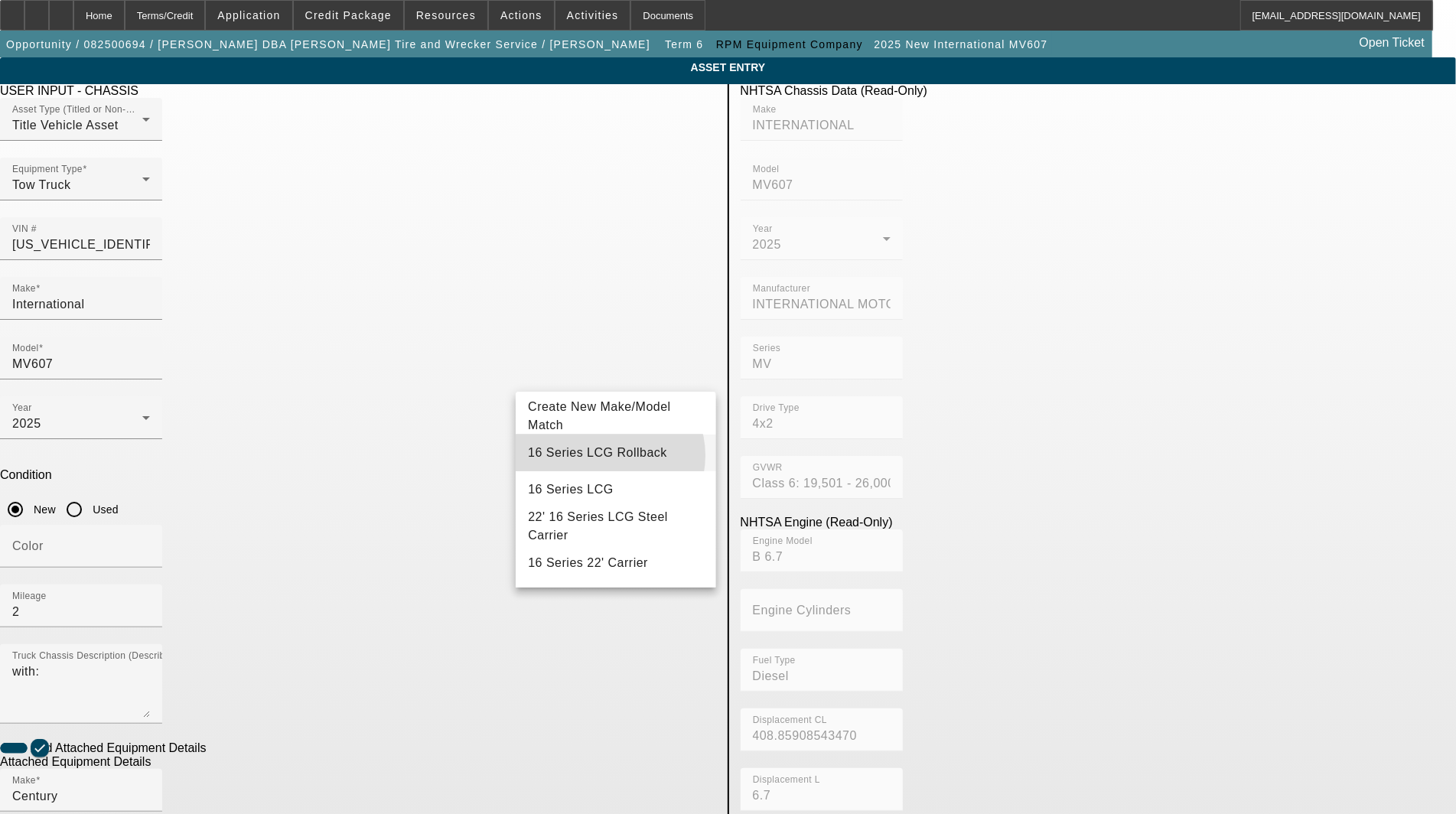
click at [605, 456] on span "16 Series LCG Rollback" at bounding box center [598, 453] width 140 height 13
type input "16 Series LCG Rollback"
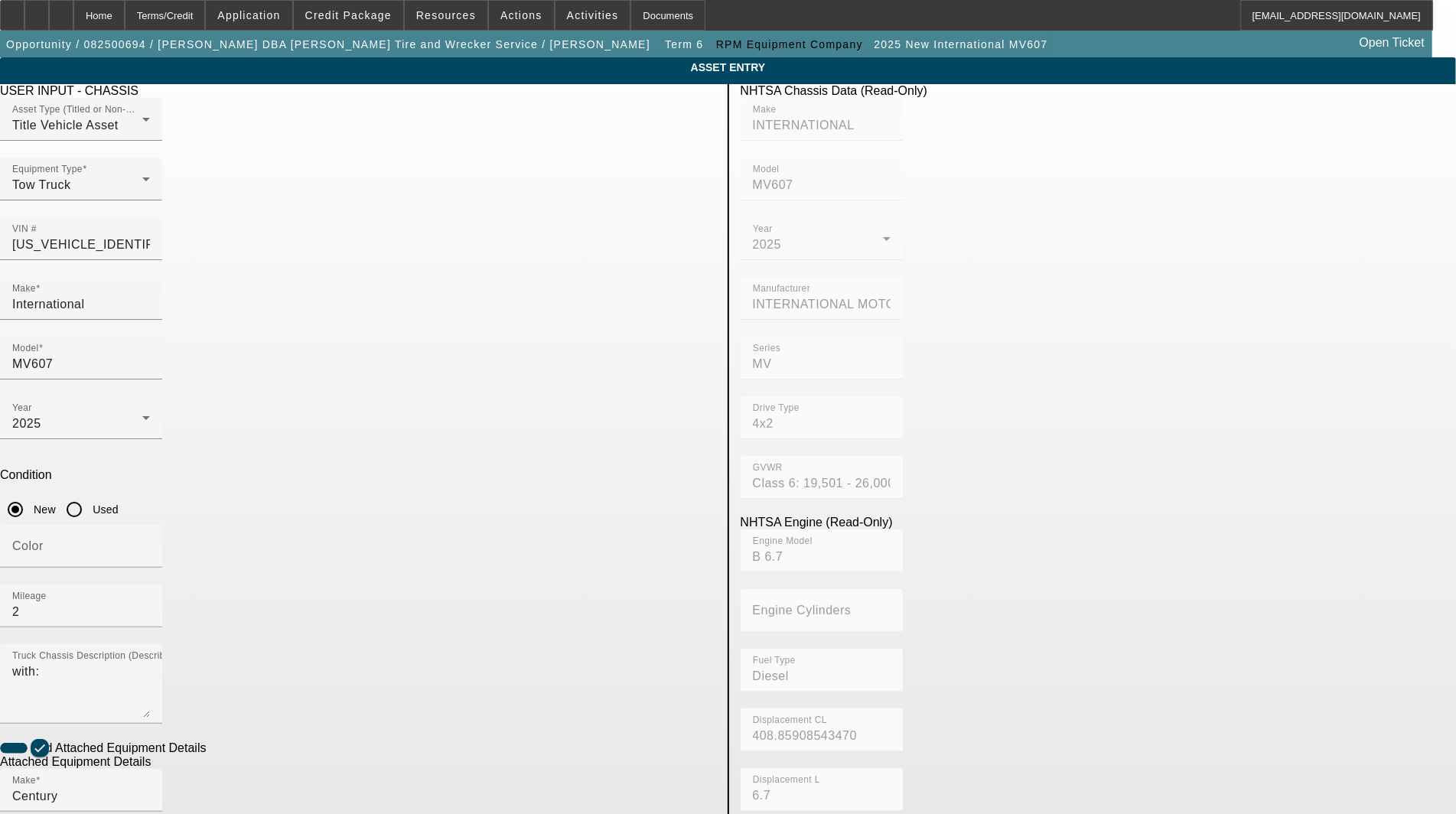
radio input "true"
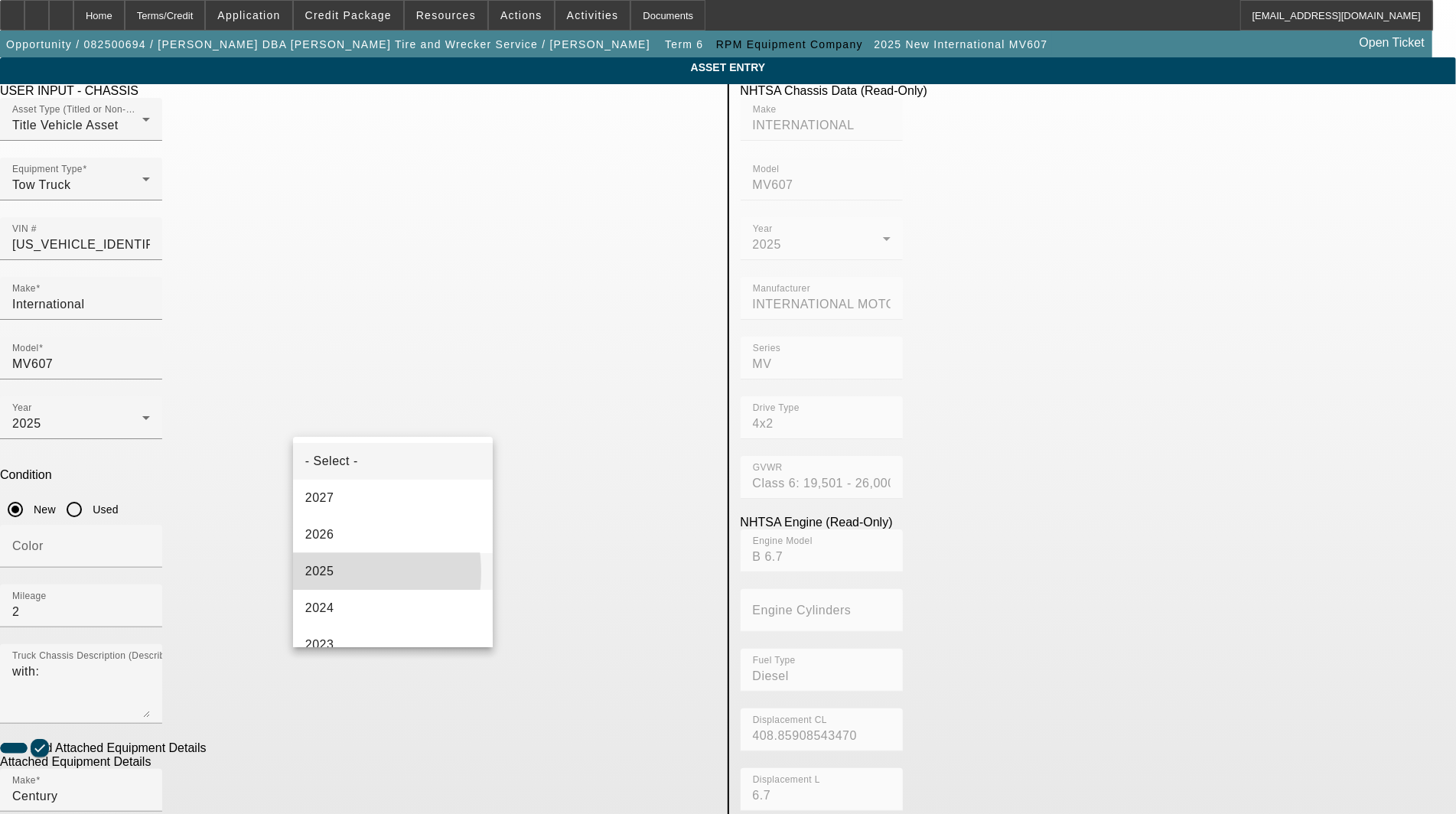
click at [322, 573] on span "2025" at bounding box center [320, 572] width 29 height 18
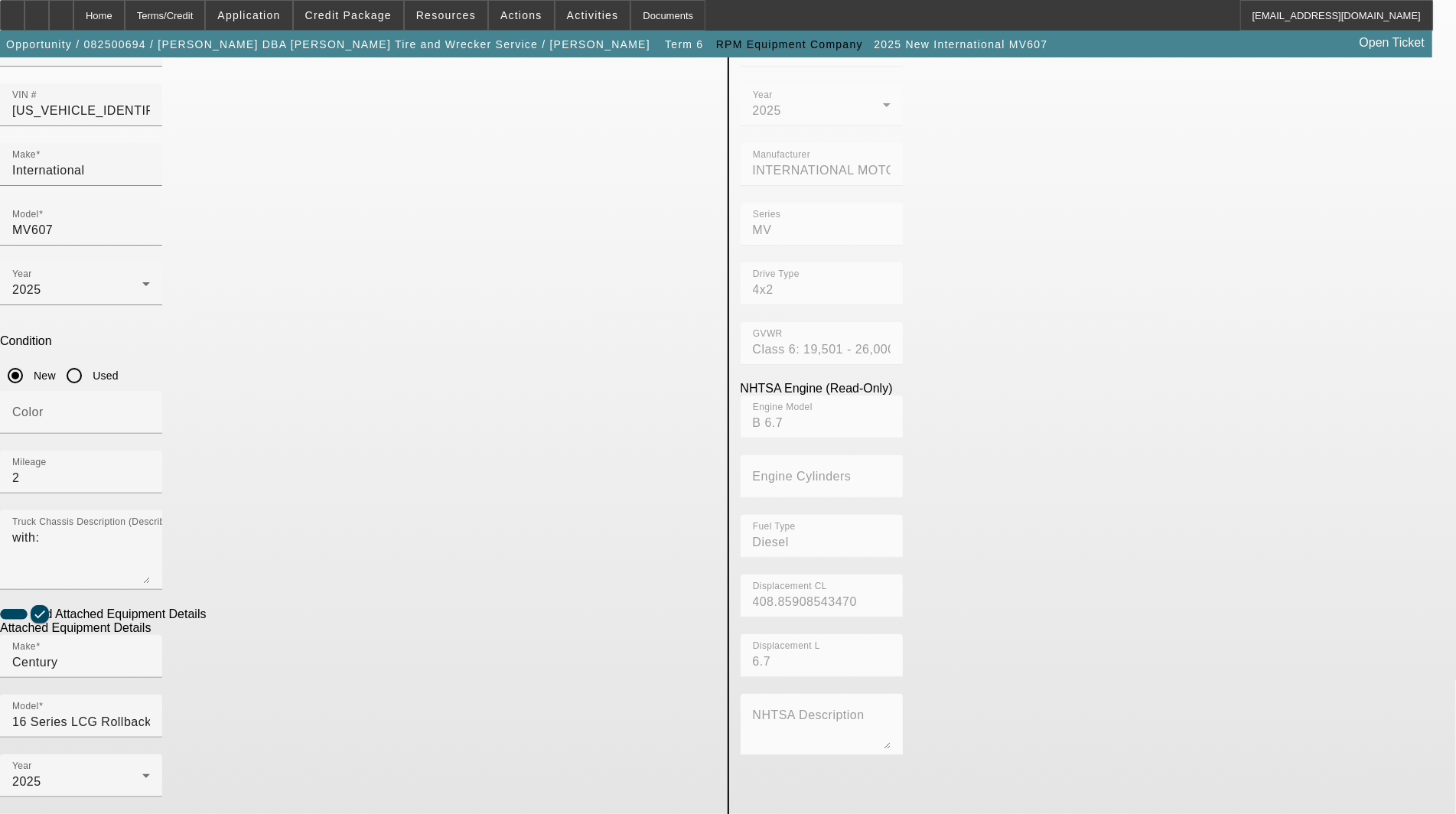
scroll to position [162, 0]
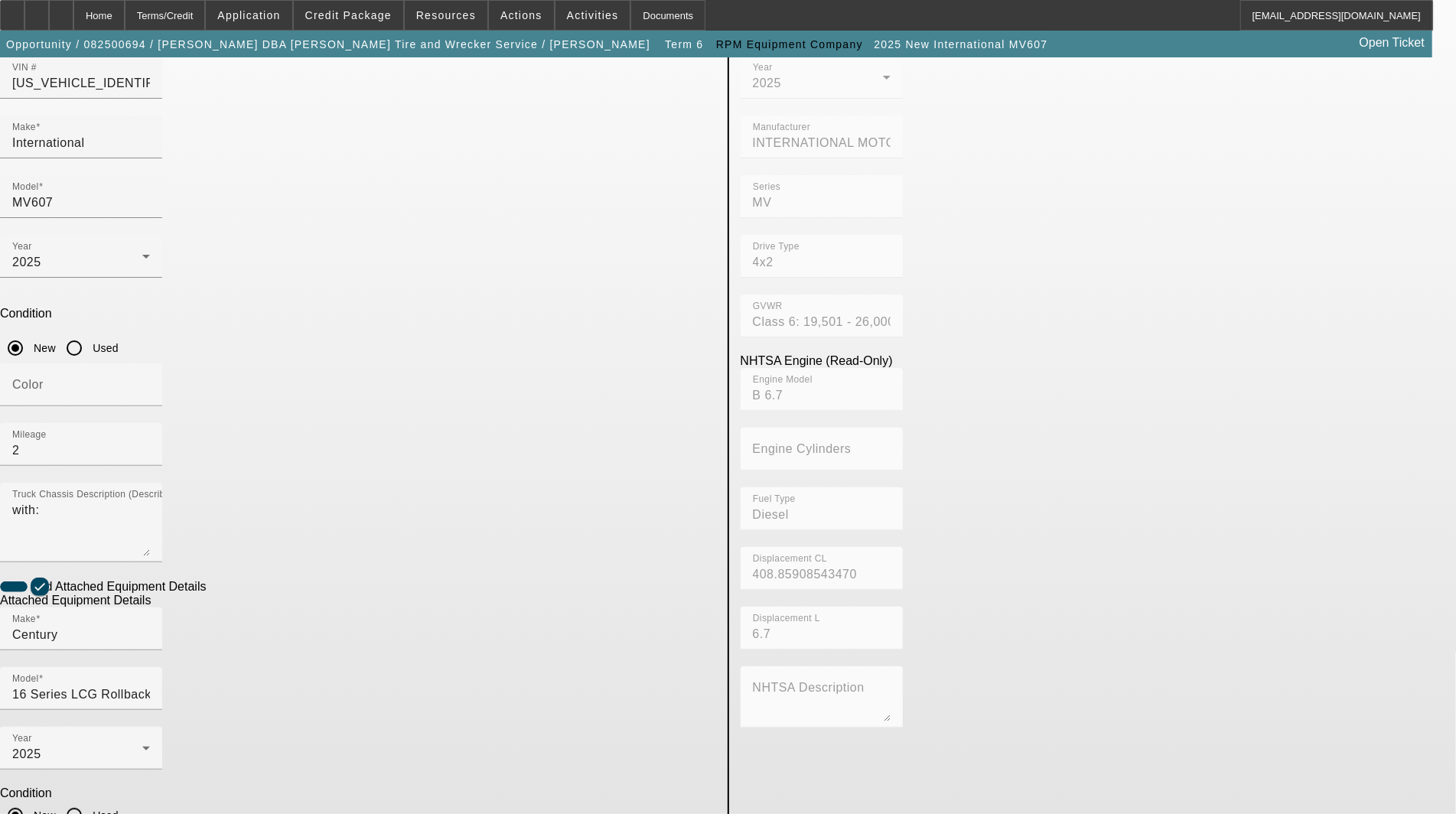
type input "ST16L2A50054"
type textarea "includes: all options, attachments and accessories"
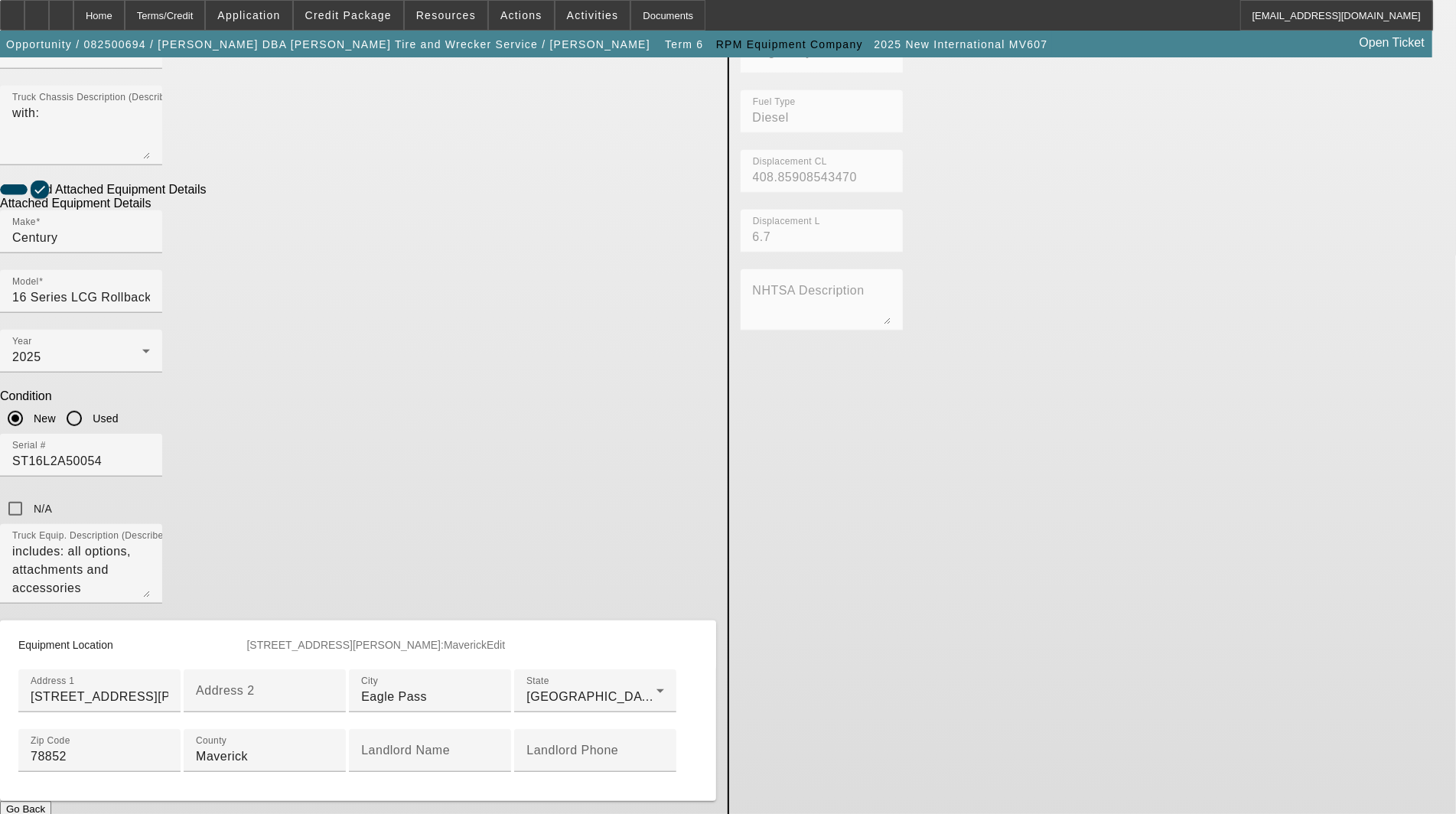
scroll to position [587, 0]
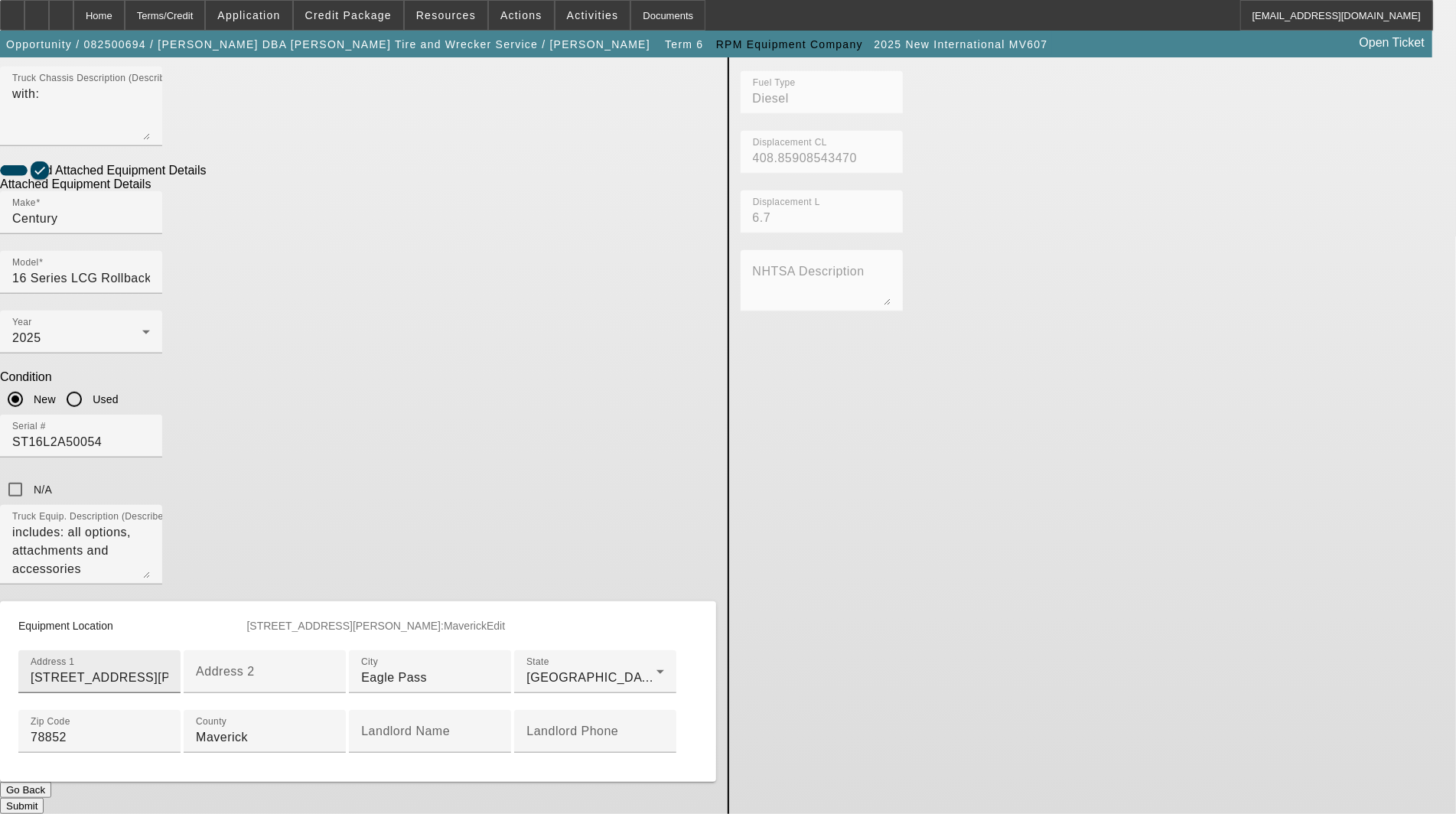
click at [168, 669] on input "522 N Pierce St" at bounding box center [99, 678] width 138 height 18
type input "522 N Pierce Street"
click at [43, 798] on button "Submit" at bounding box center [21, 806] width 43 height 16
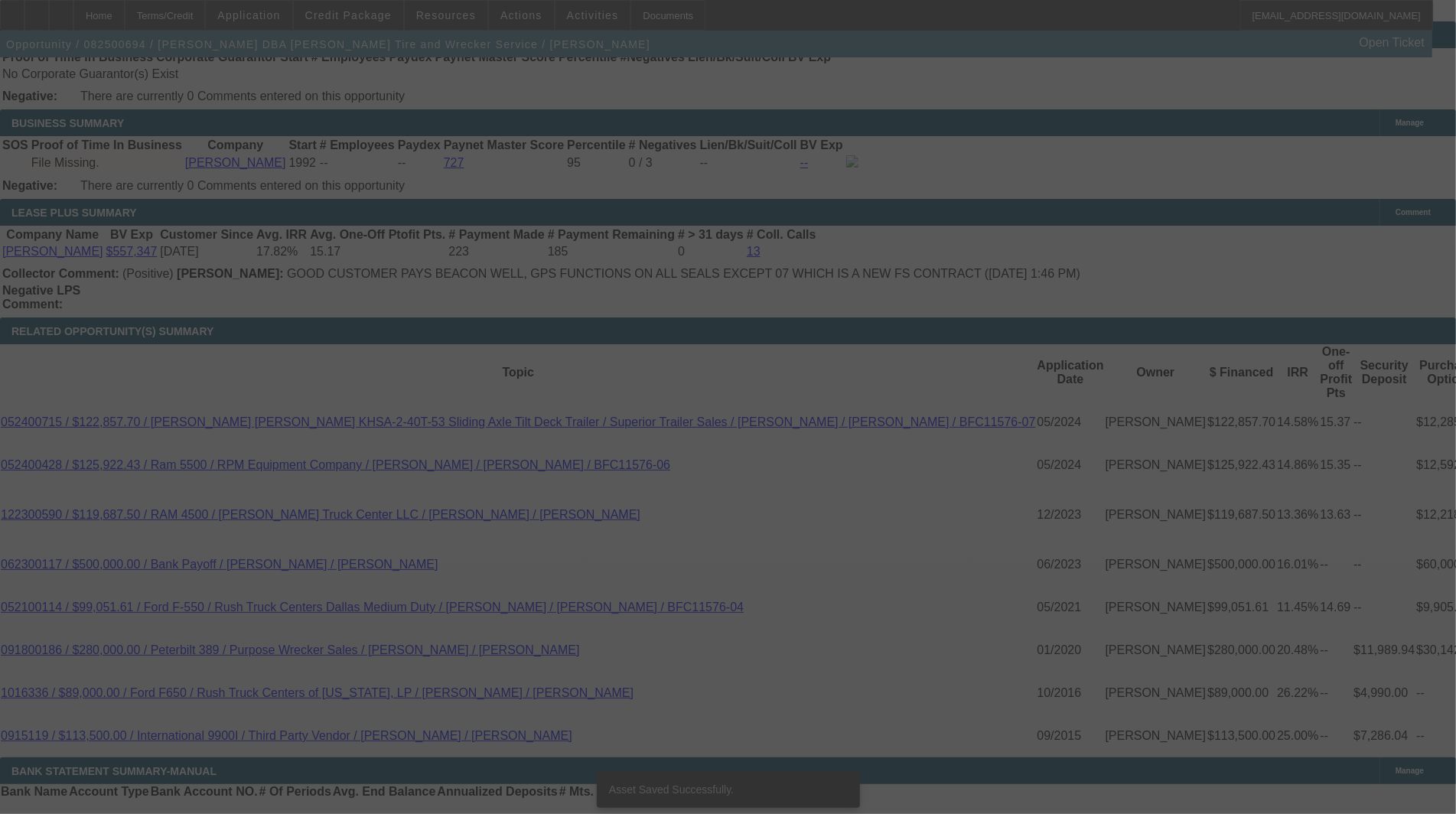
select select "3"
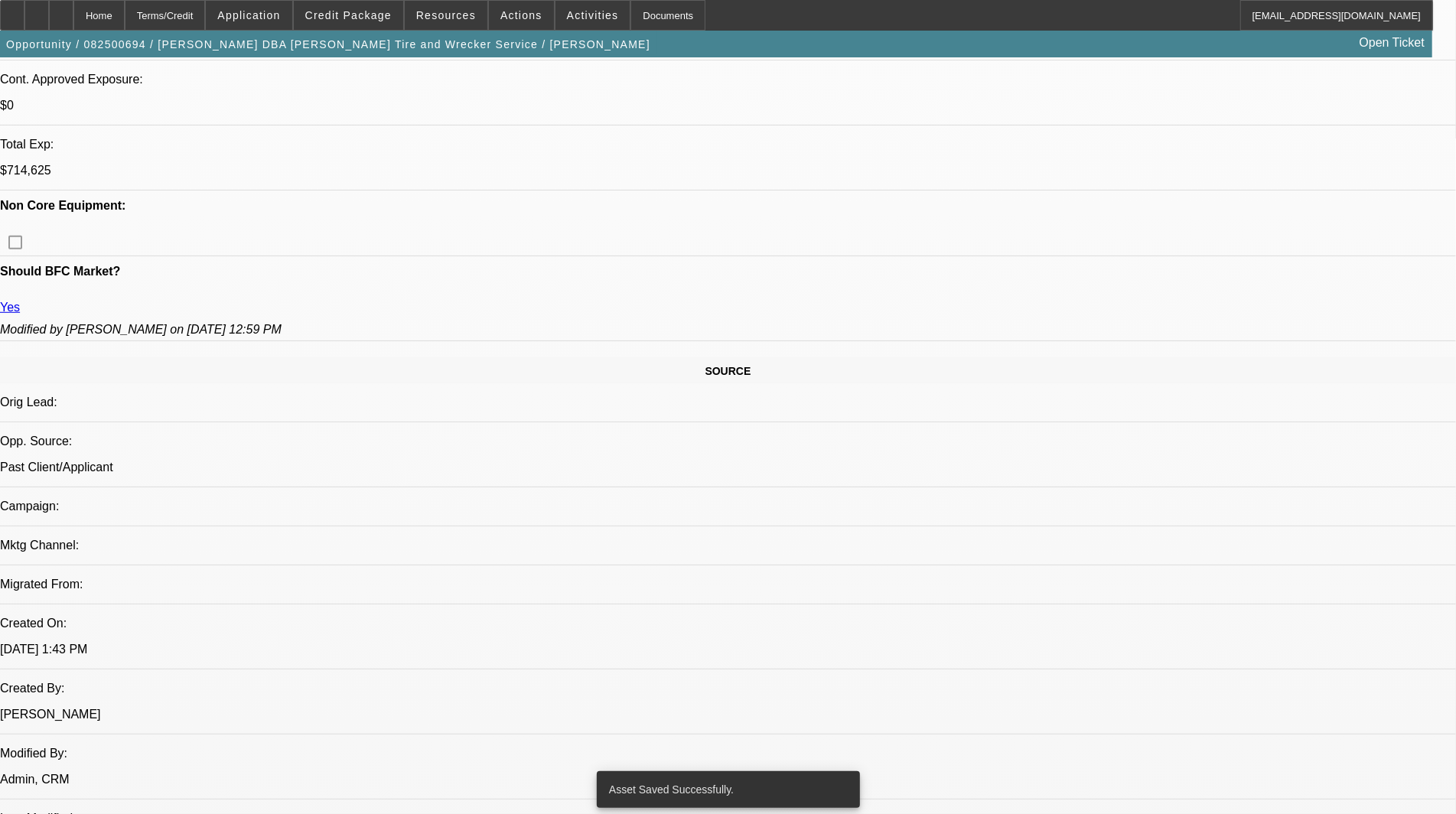
select select "0"
select select "2"
select select "0"
select select "6"
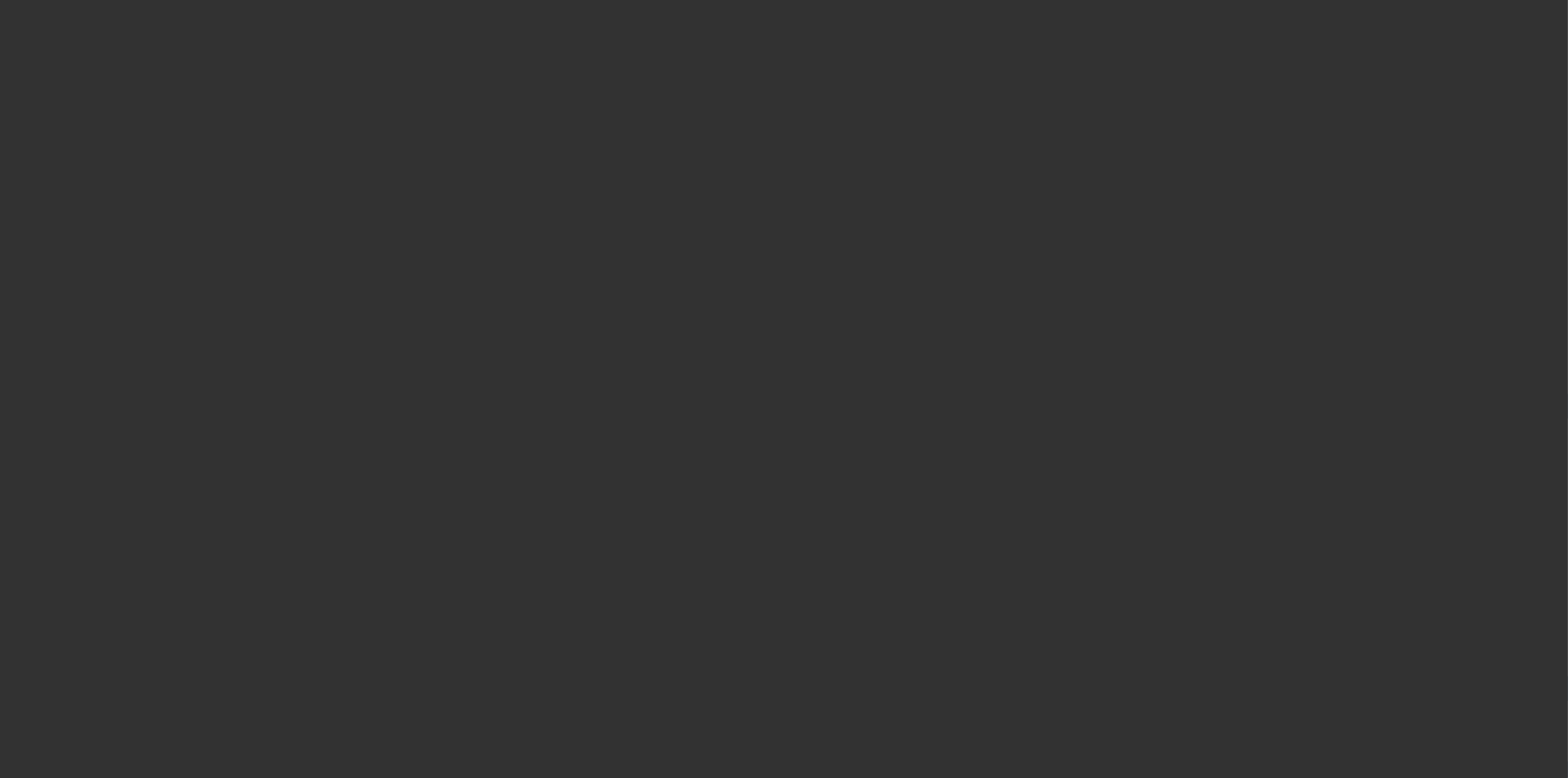
select select "3"
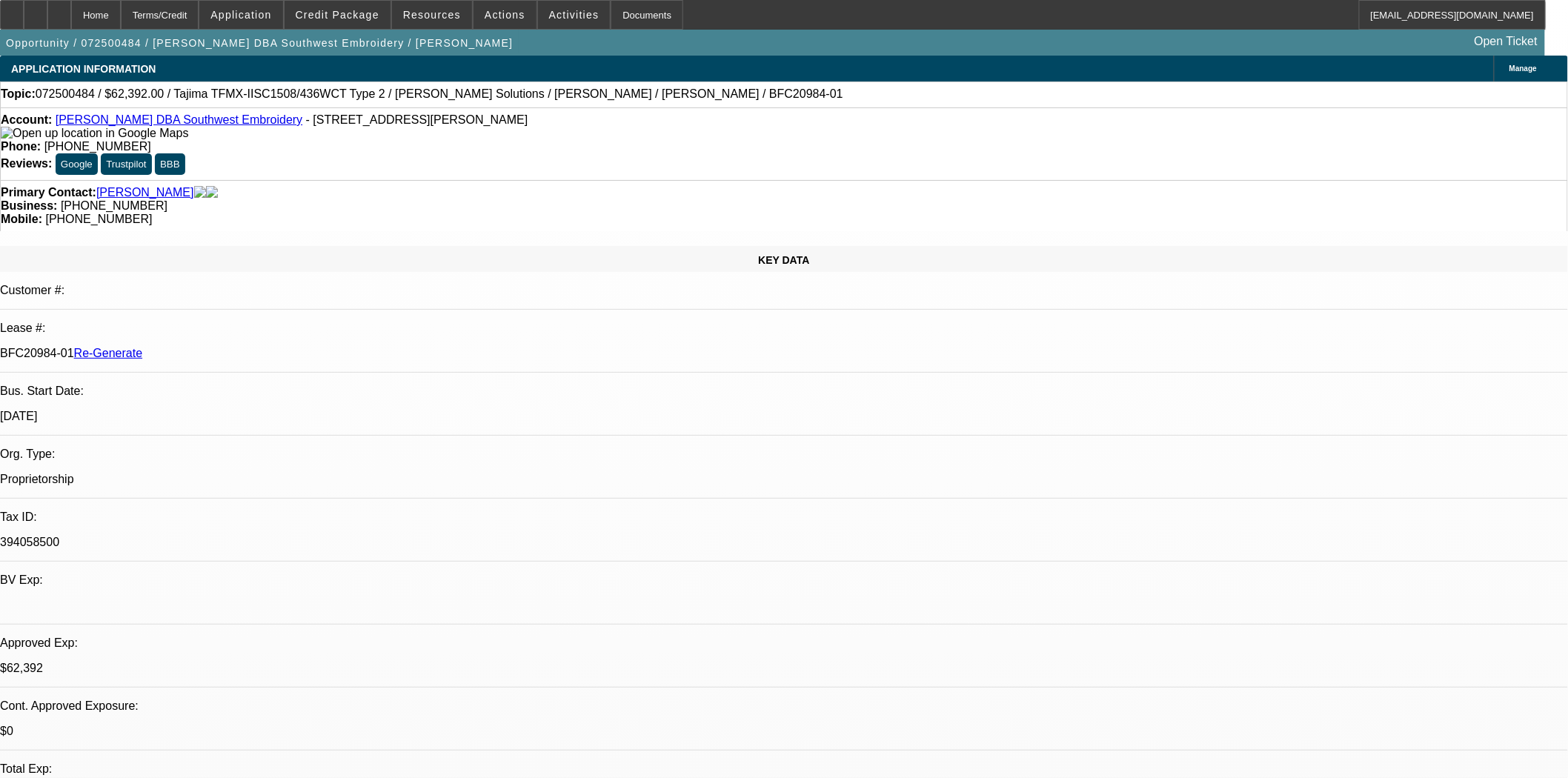
select select "0.2"
select select "2"
select select "0.1"
select select "4"
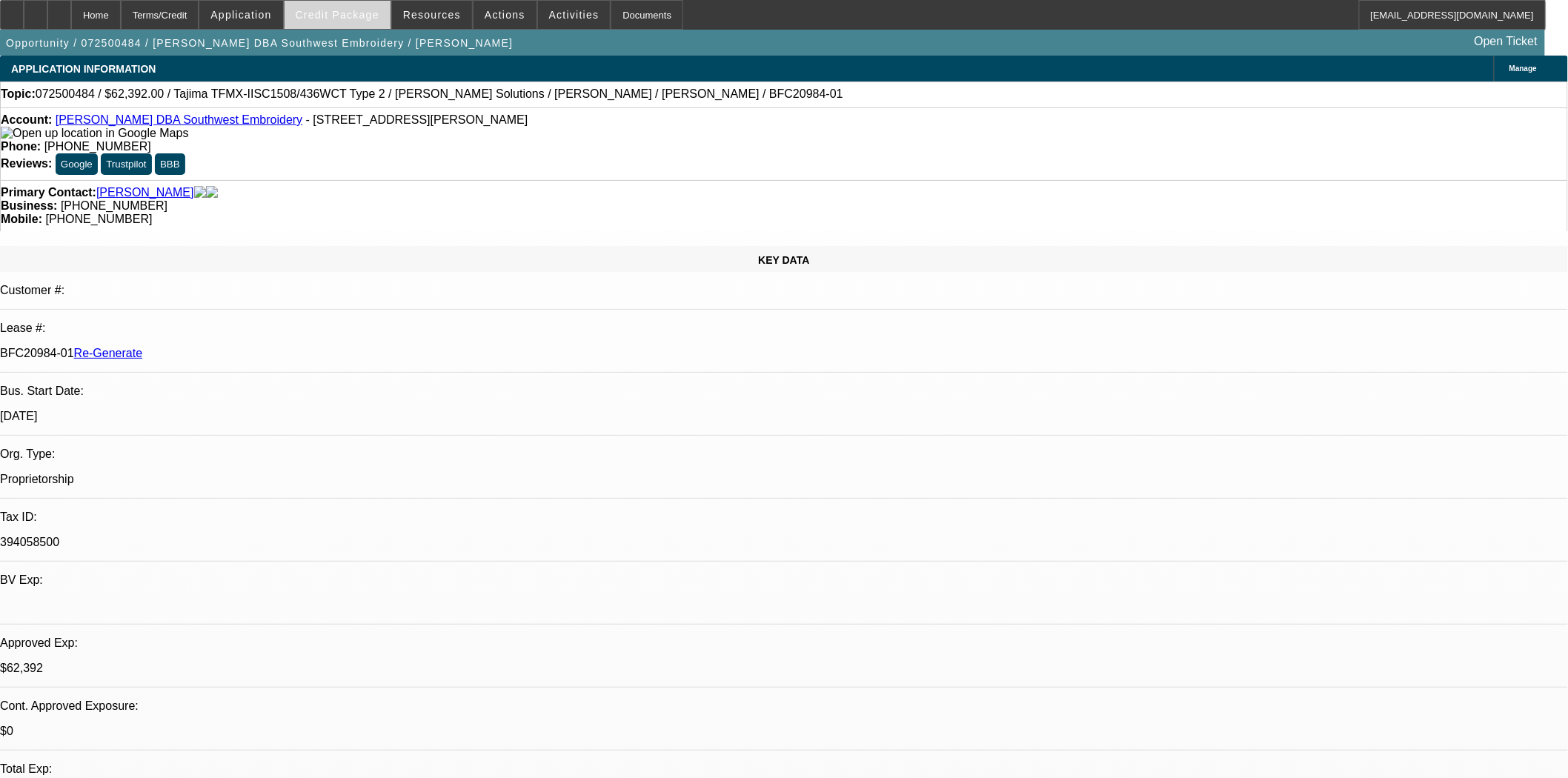
click at [352, 15] on span "Credit Package" at bounding box center [338, 14] width 84 height 12
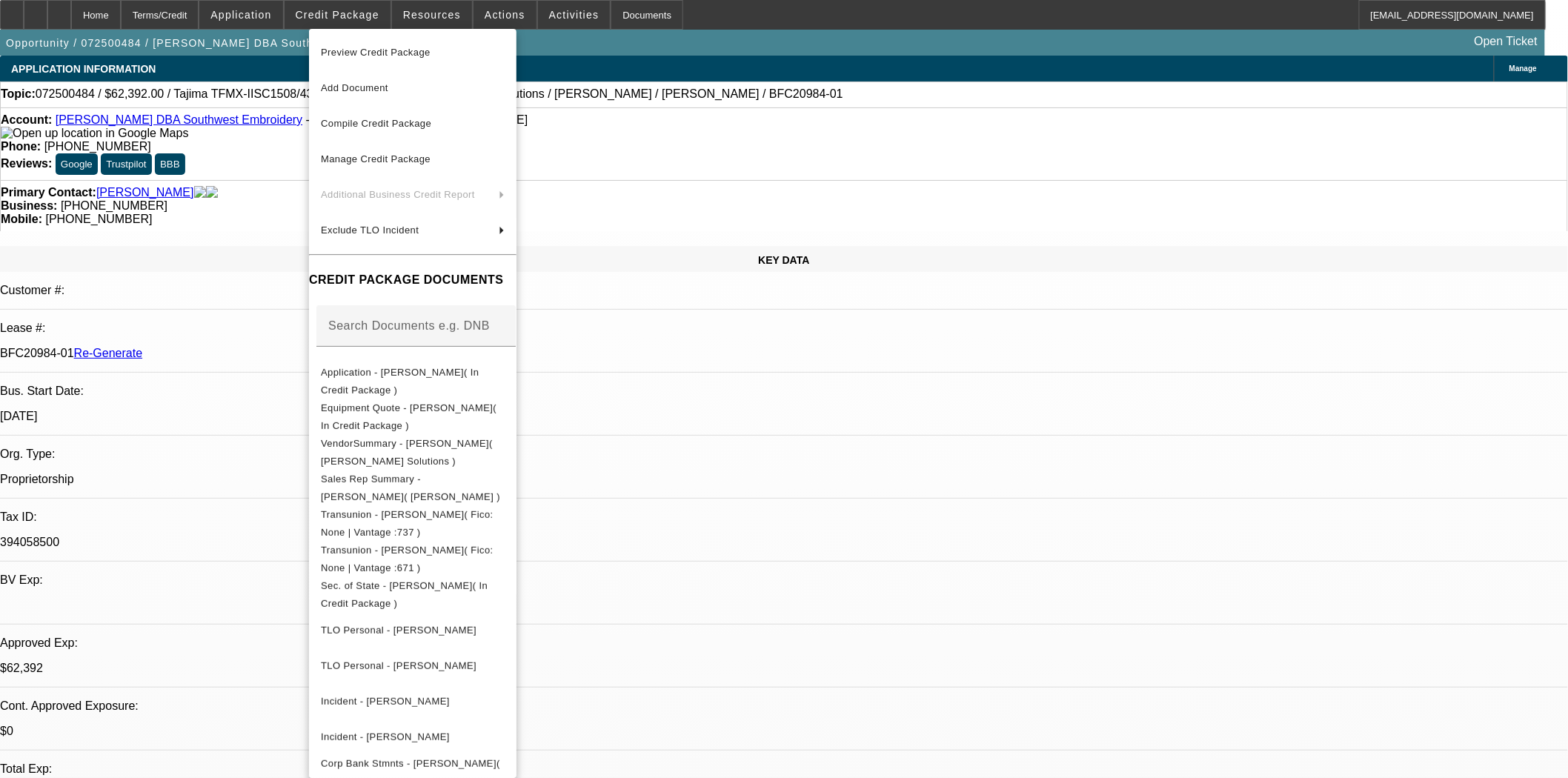
click at [369, 53] on span "Preview Credit Package" at bounding box center [376, 52] width 110 height 11
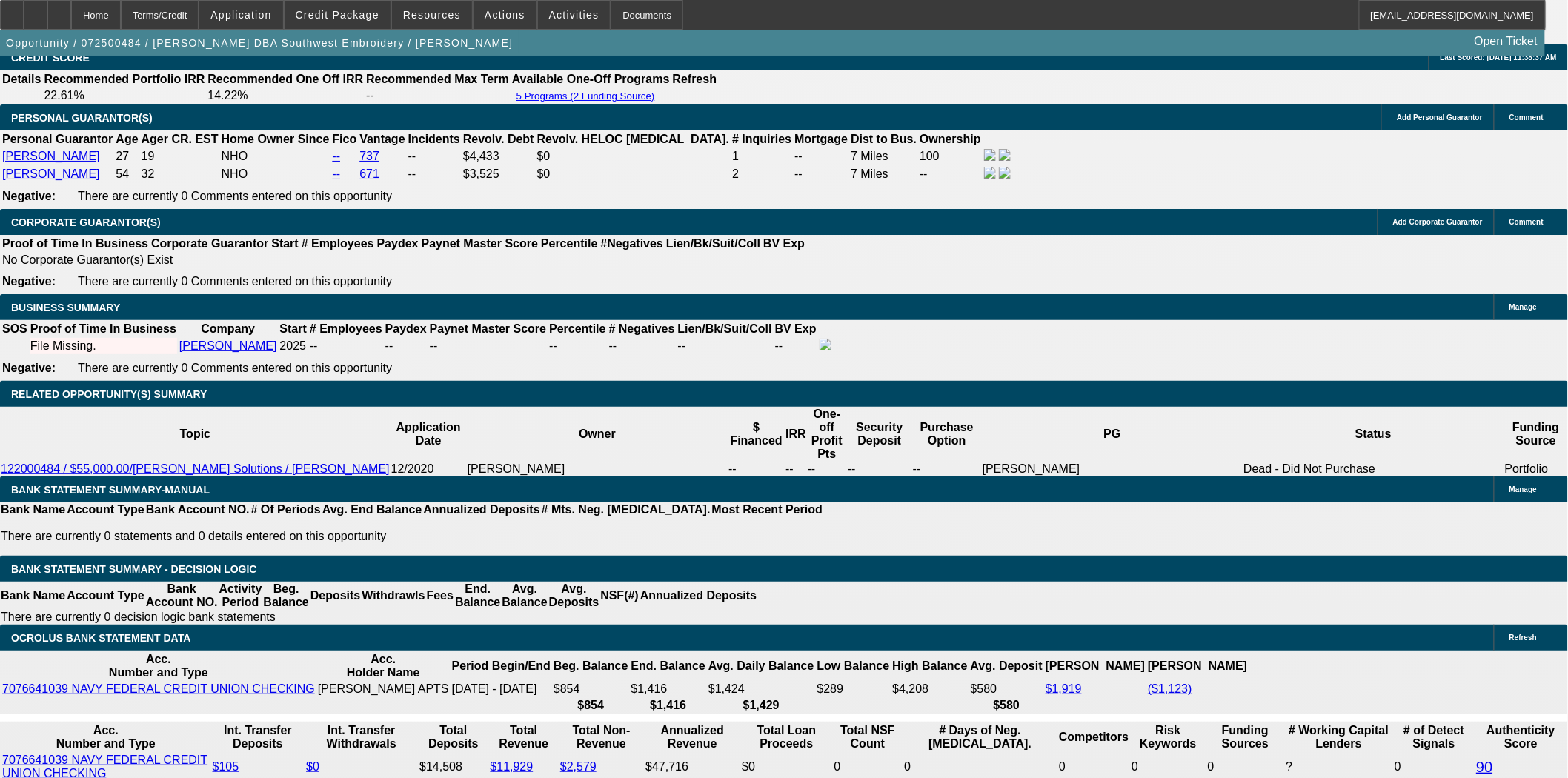
scroll to position [2304, 0]
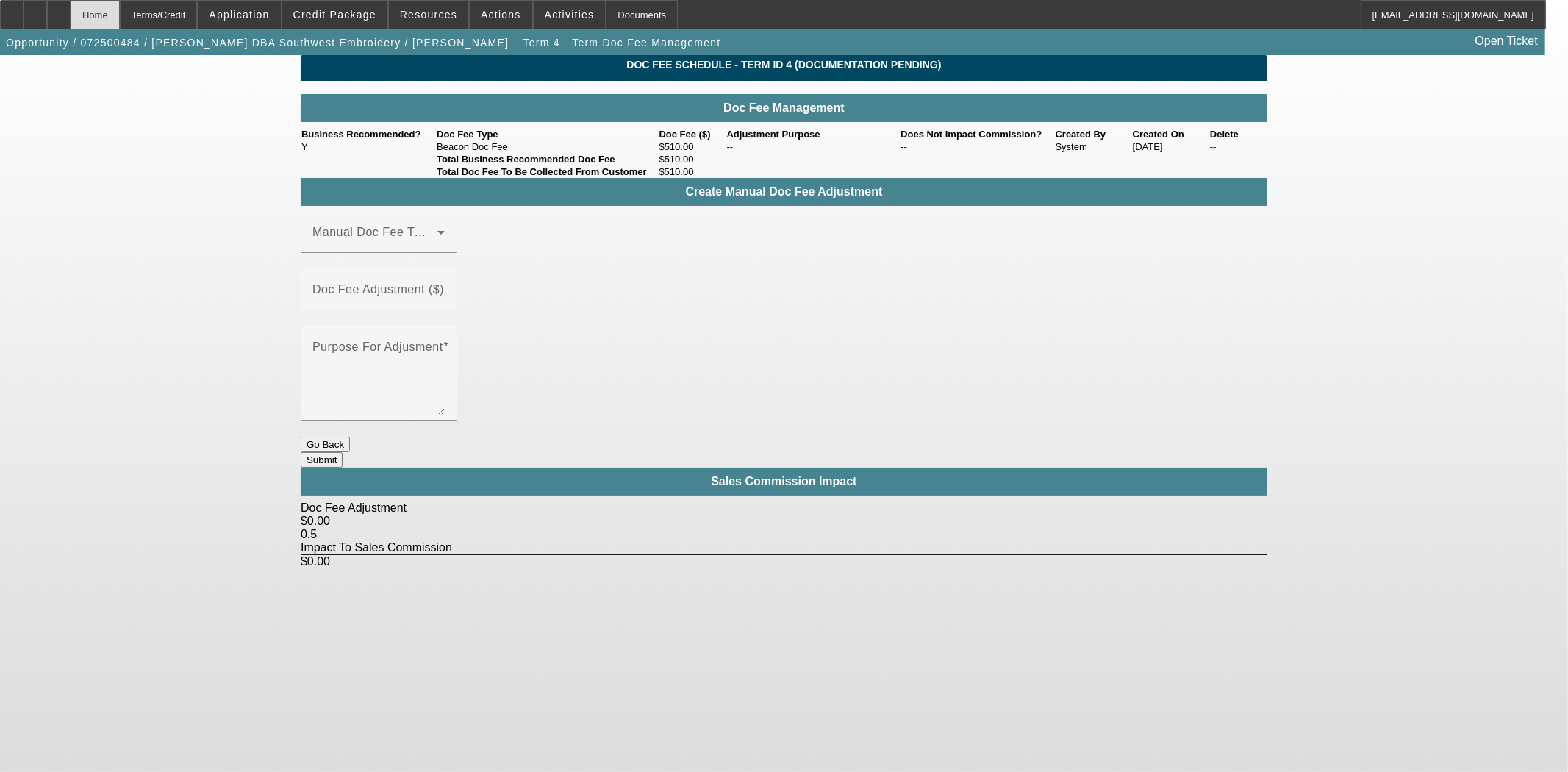
click at [120, 18] on div "Home" at bounding box center [96, 14] width 50 height 29
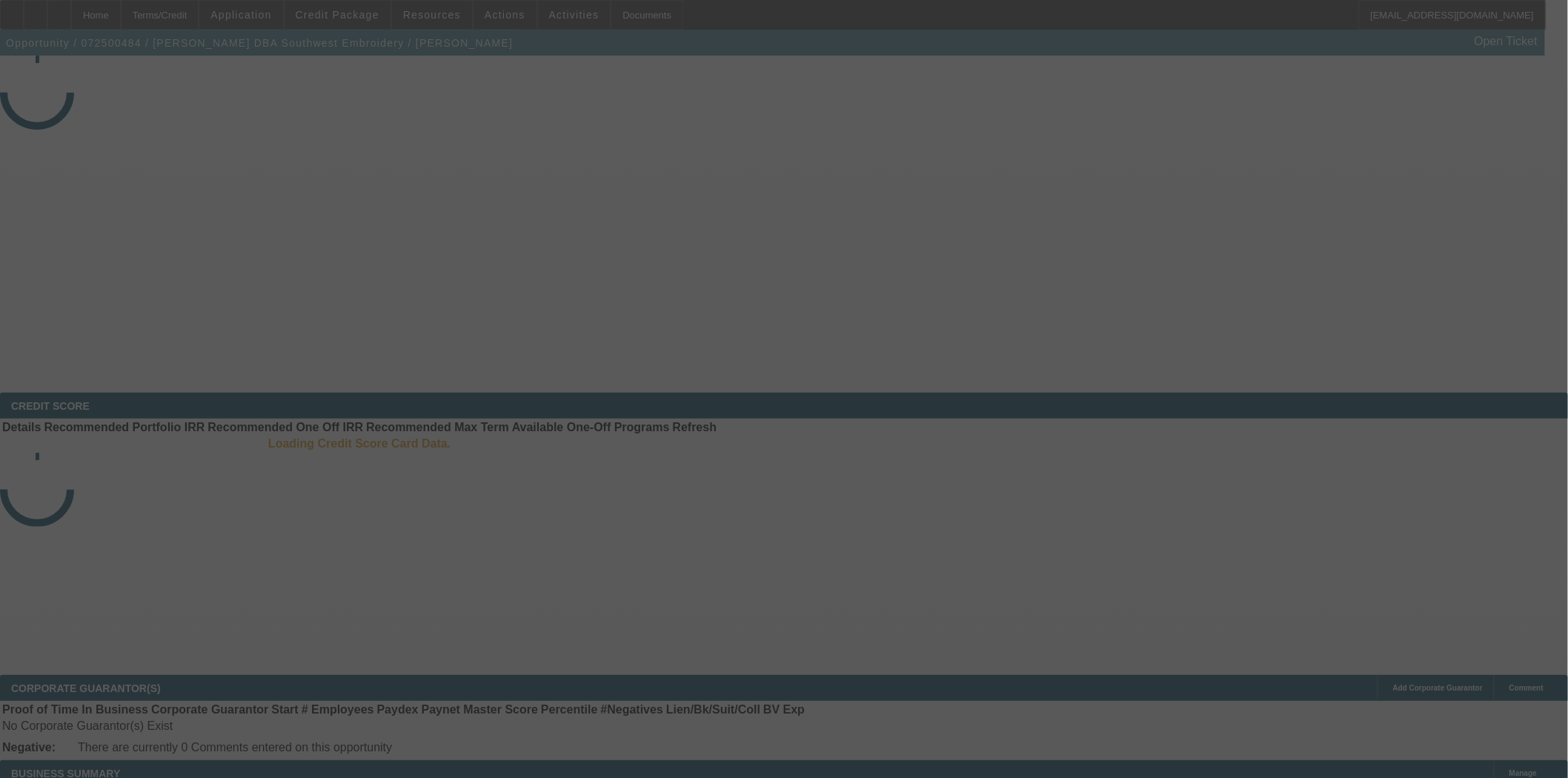
select select "3"
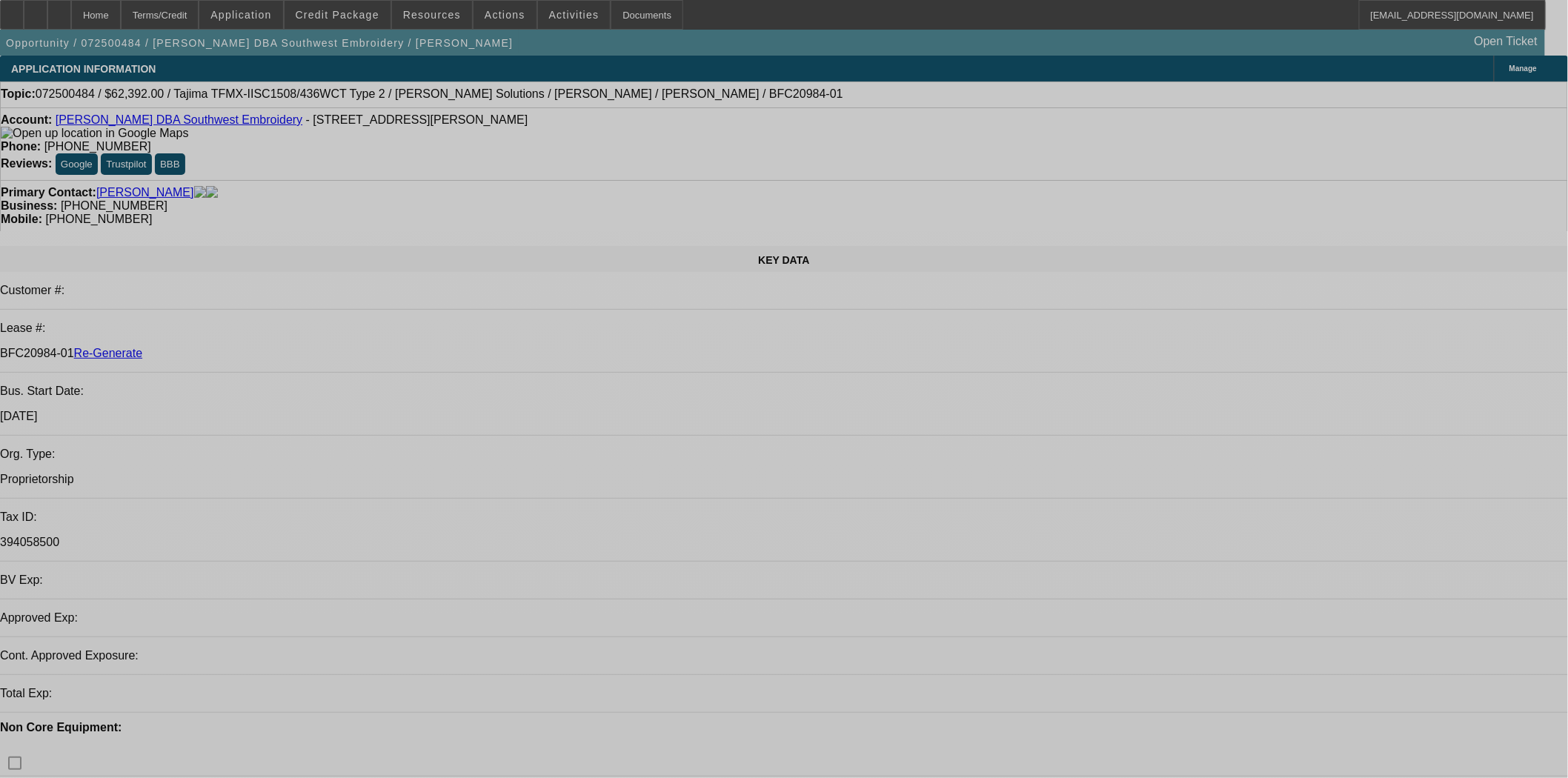
select select "0.2"
select select "2"
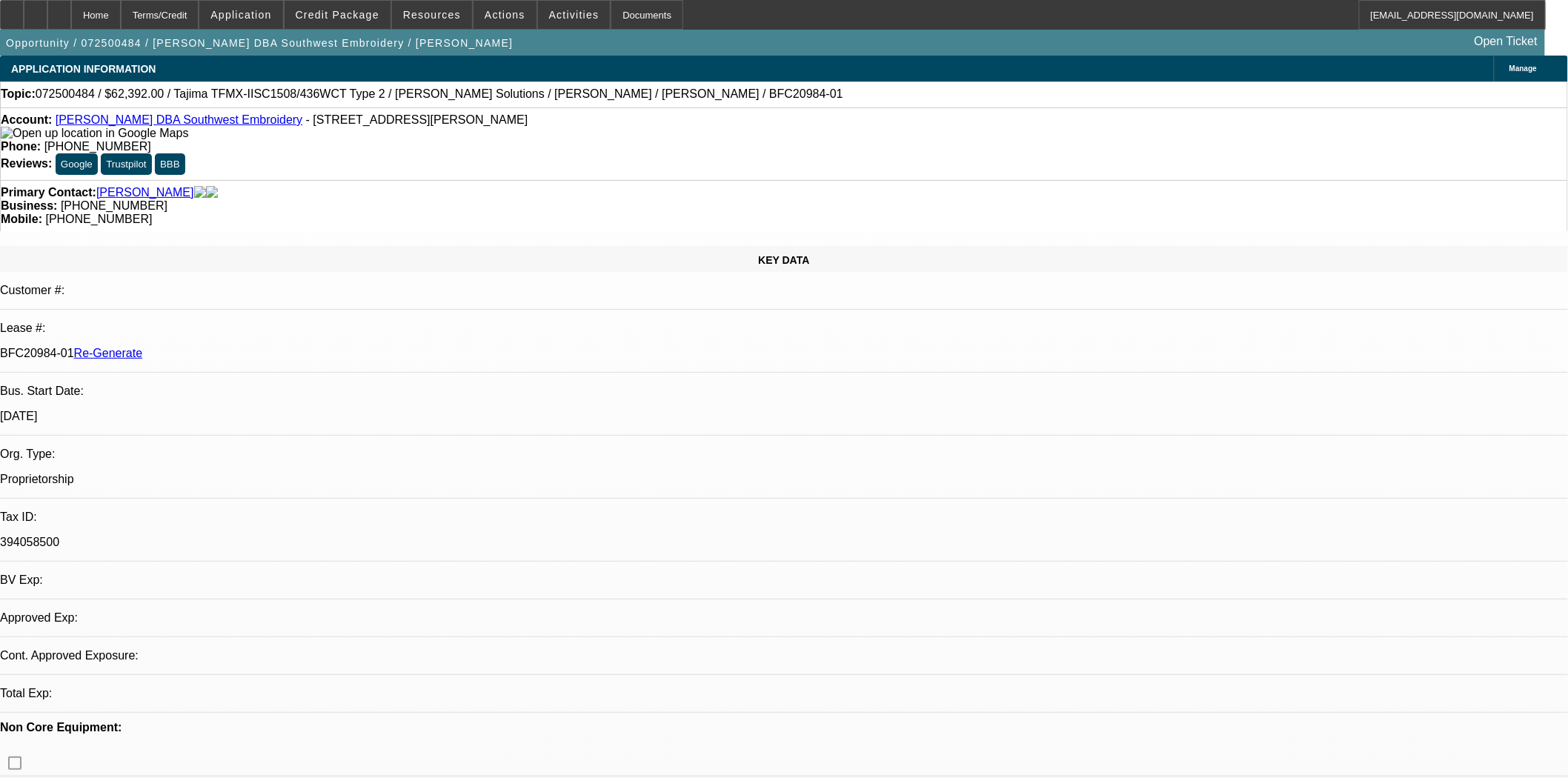
select select "2"
select select "0.1"
select select "4"
click at [516, 19] on span at bounding box center [504, 15] width 63 height 36
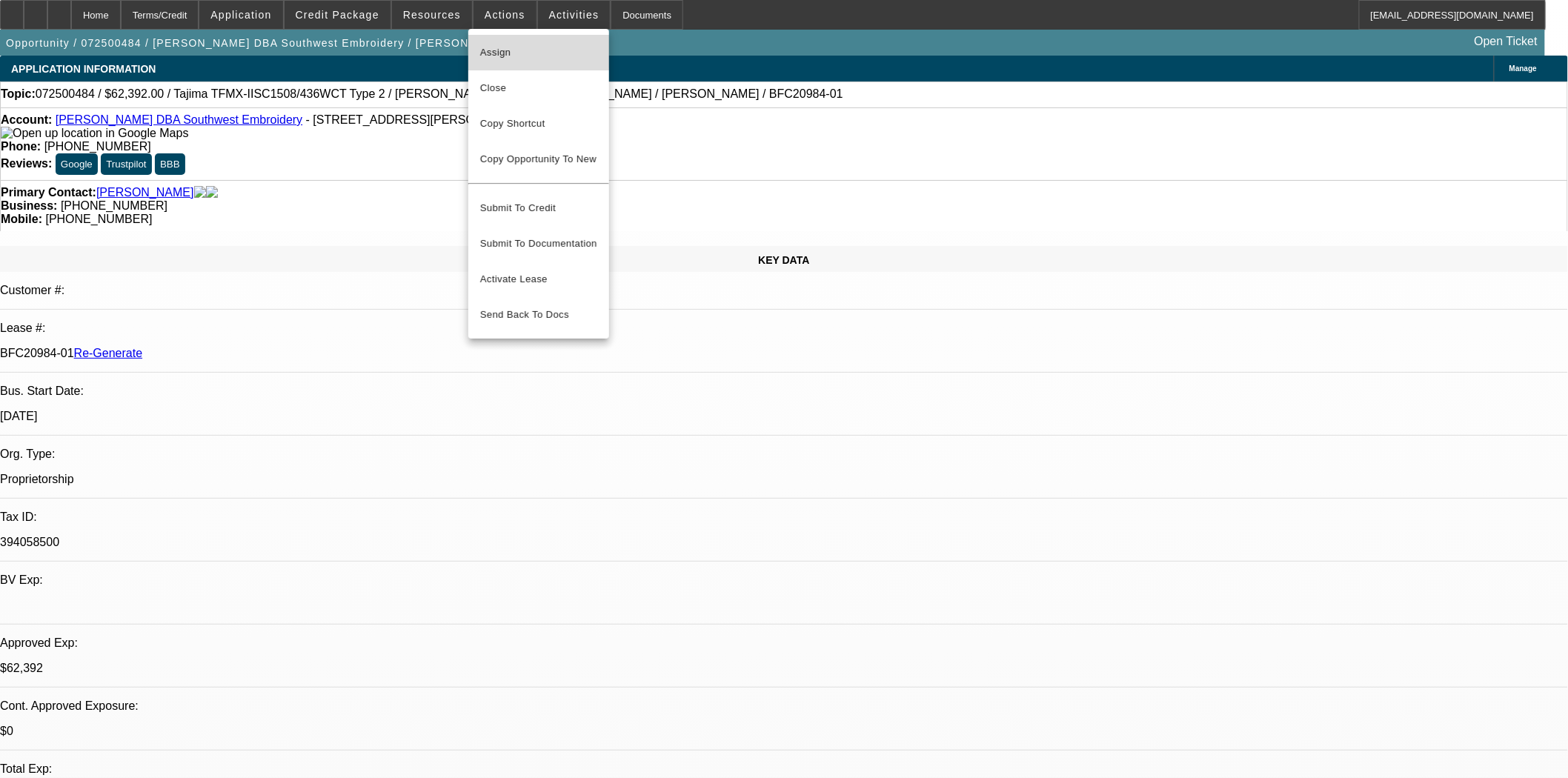
click at [516, 49] on span "Assign" at bounding box center [538, 53] width 117 height 18
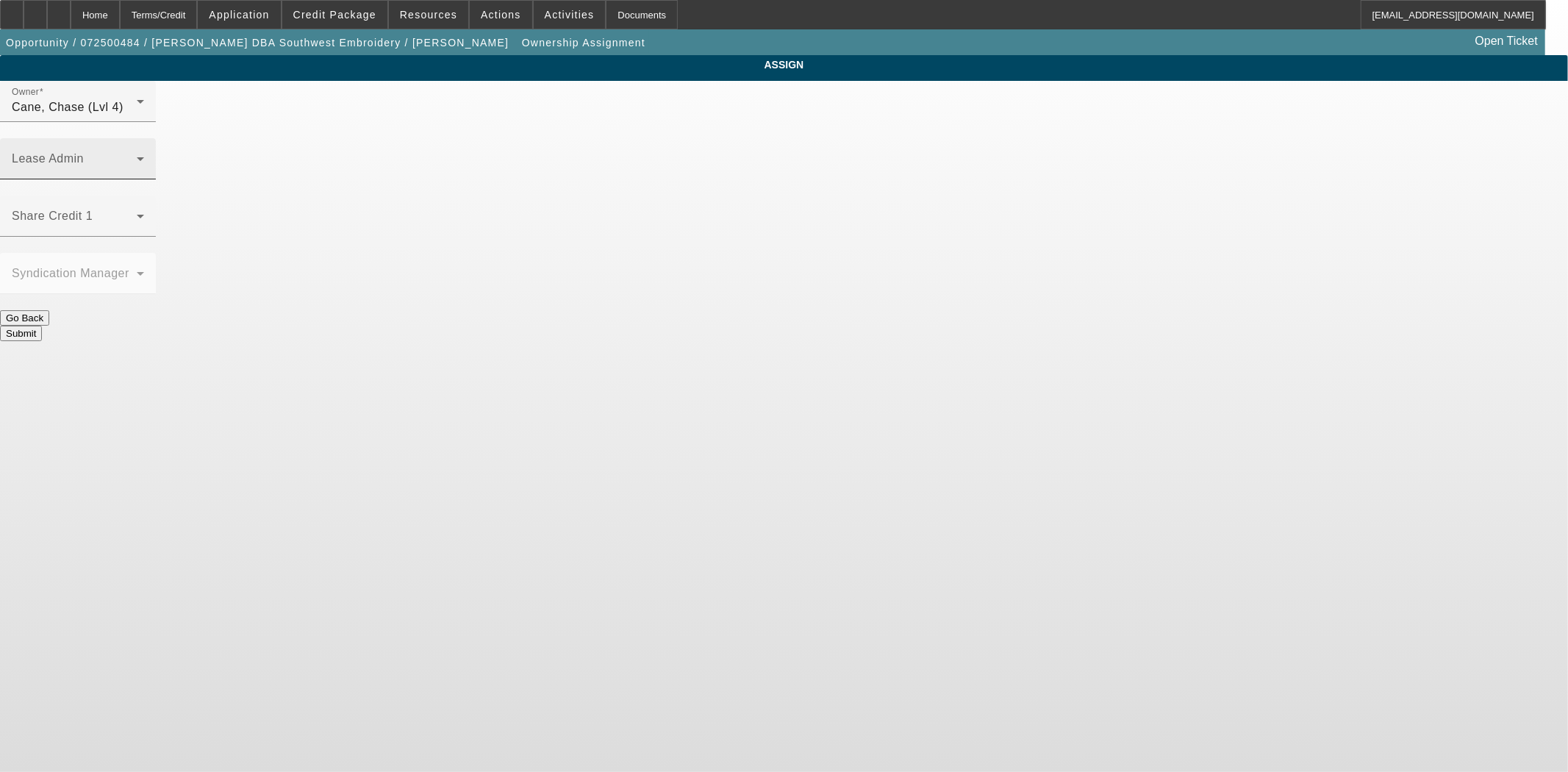
click at [137, 156] on span at bounding box center [74, 165] width 125 height 18
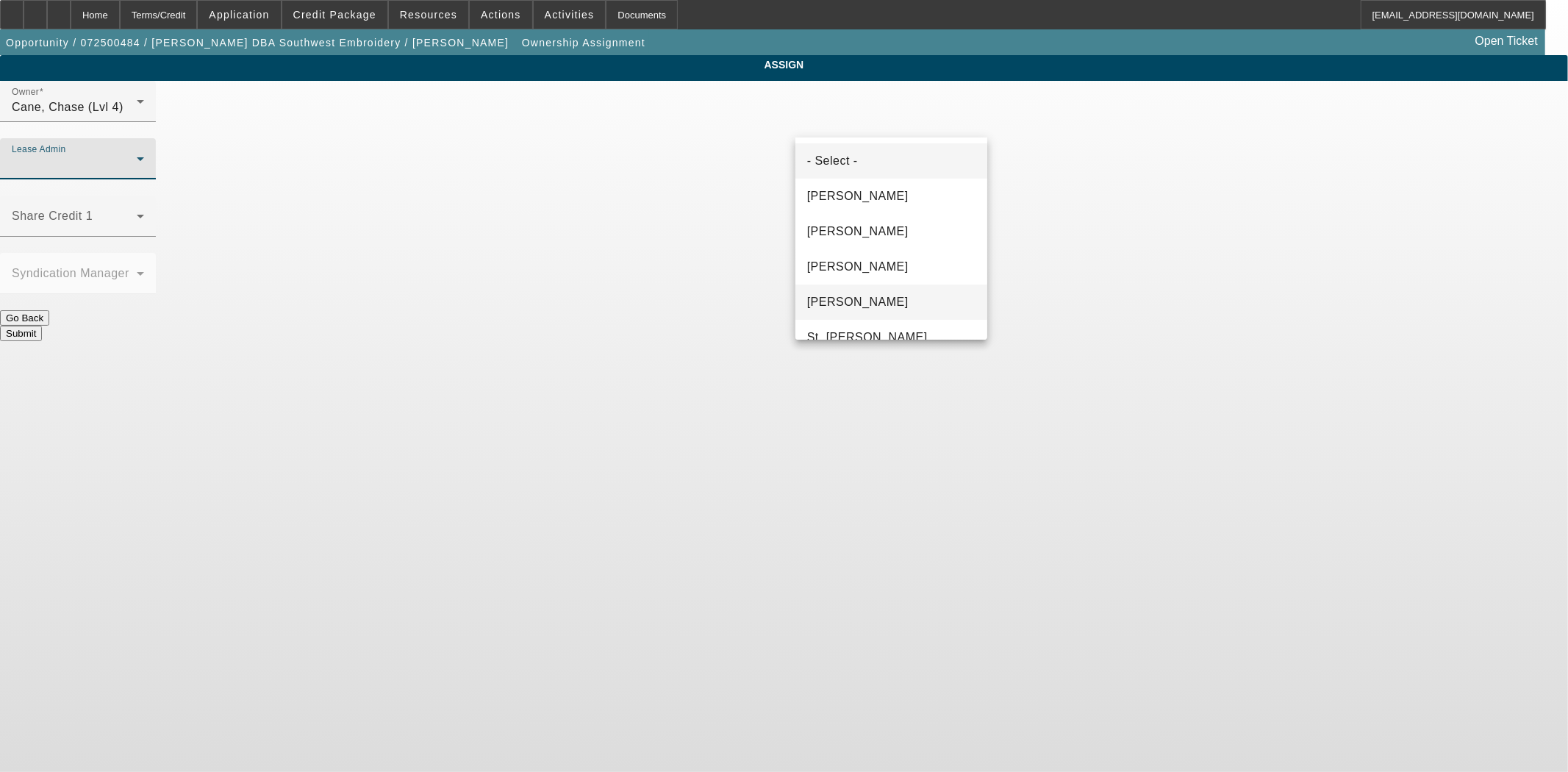
click at [875, 298] on span "[PERSON_NAME]" at bounding box center [858, 303] width 101 height 18
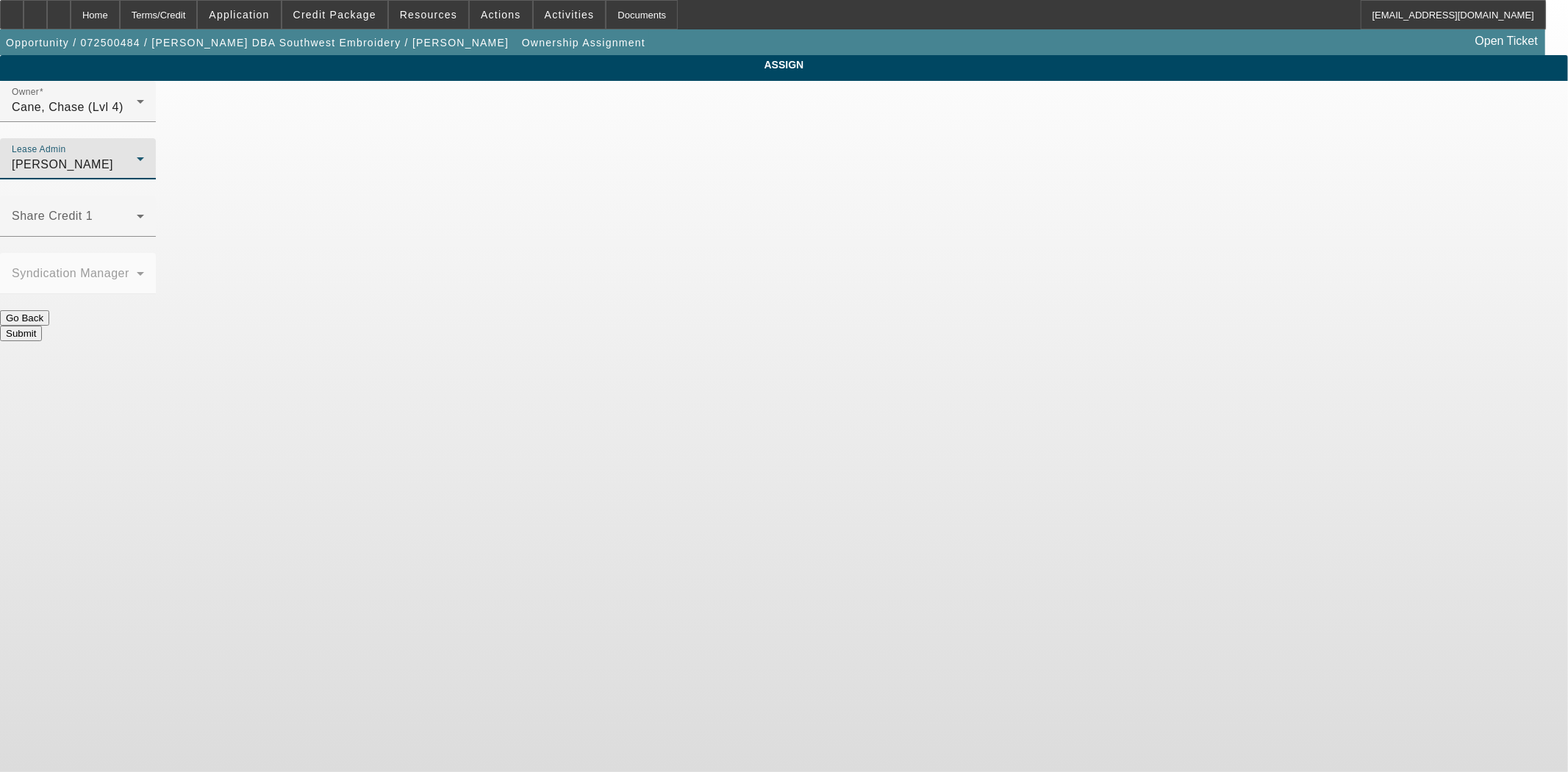
click at [42, 326] on button "Submit" at bounding box center [20, 333] width 42 height 15
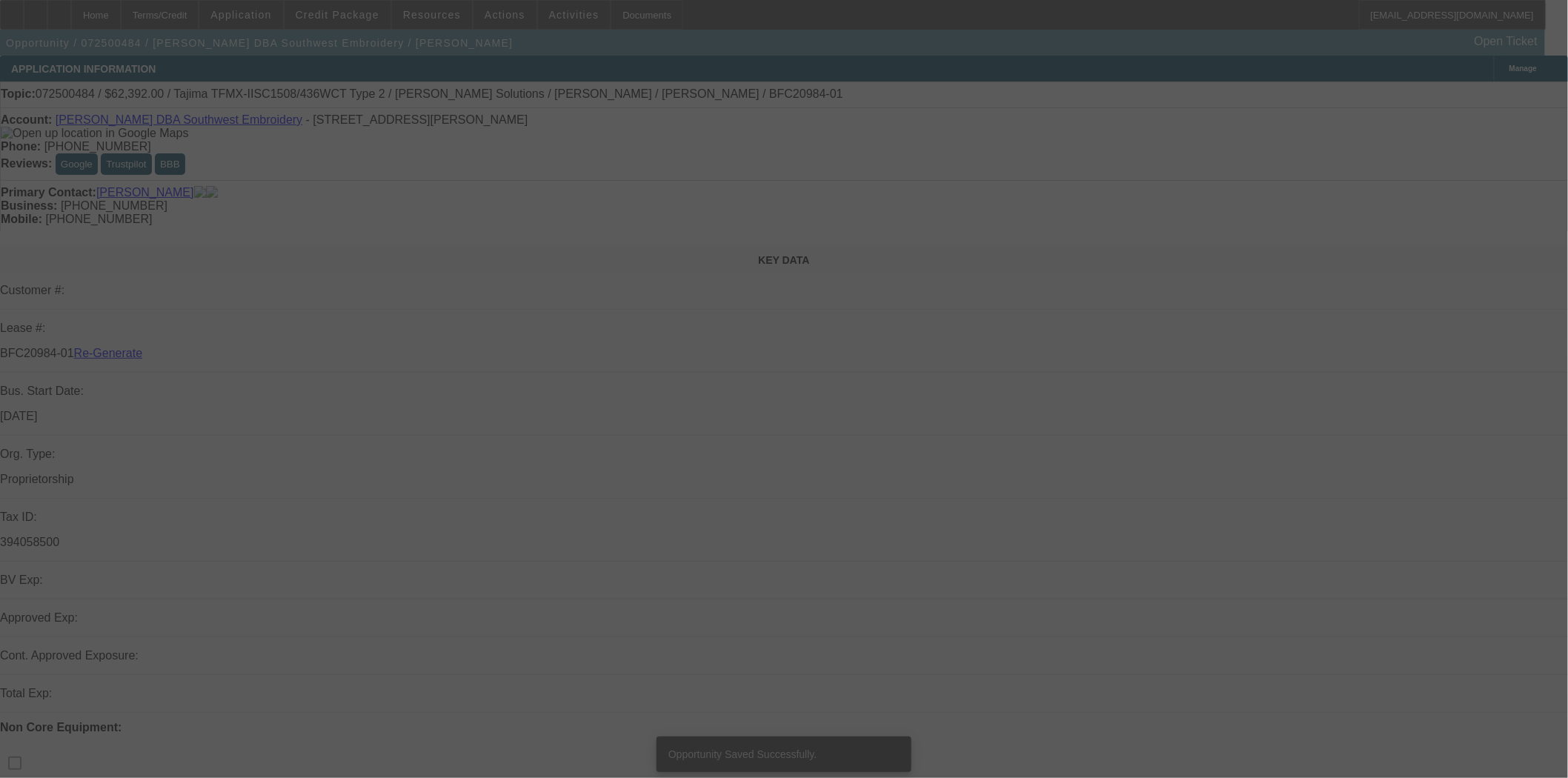
select select "3"
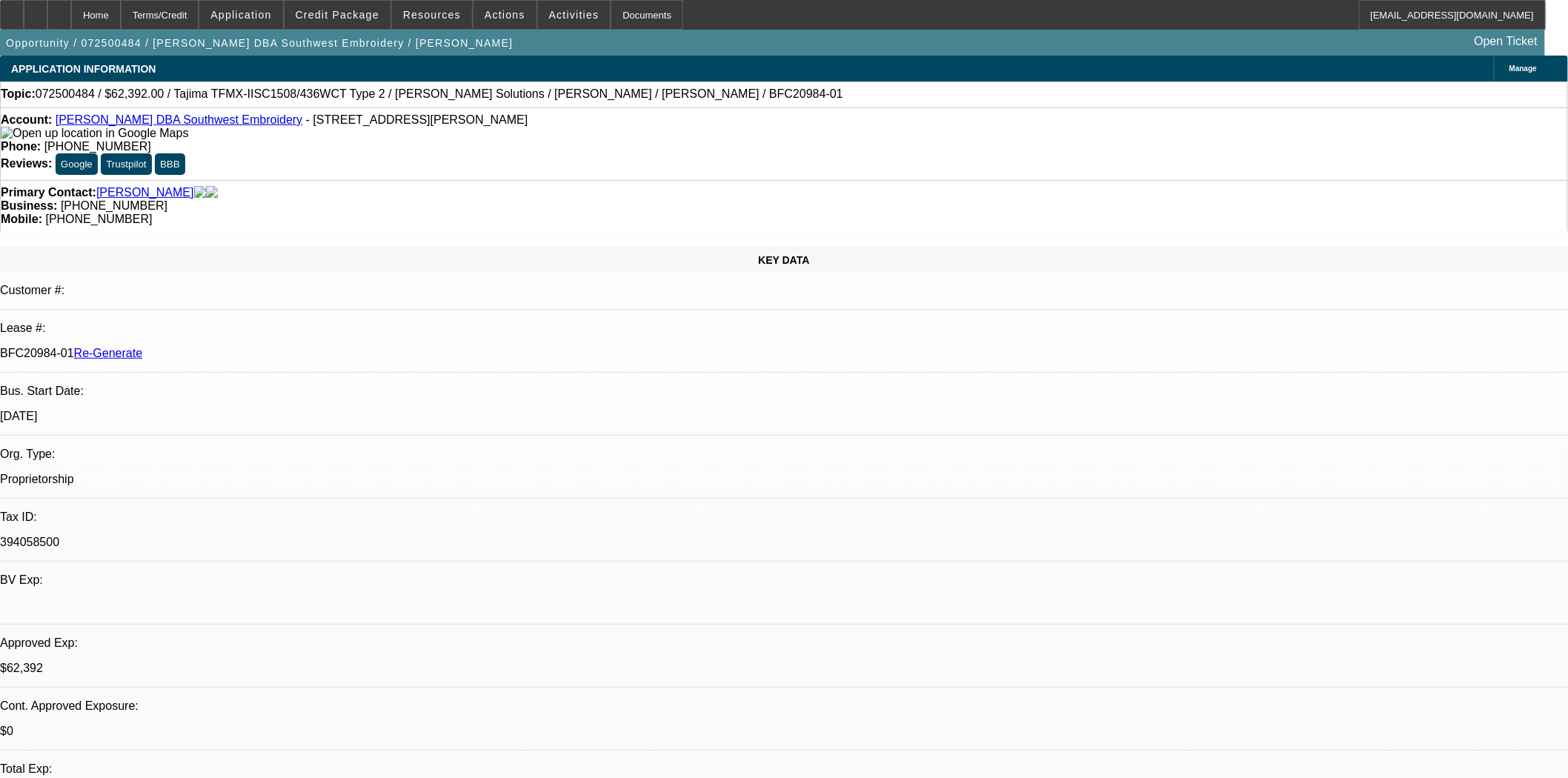
select select "0.2"
select select "2"
select select "0.1"
select select "4"
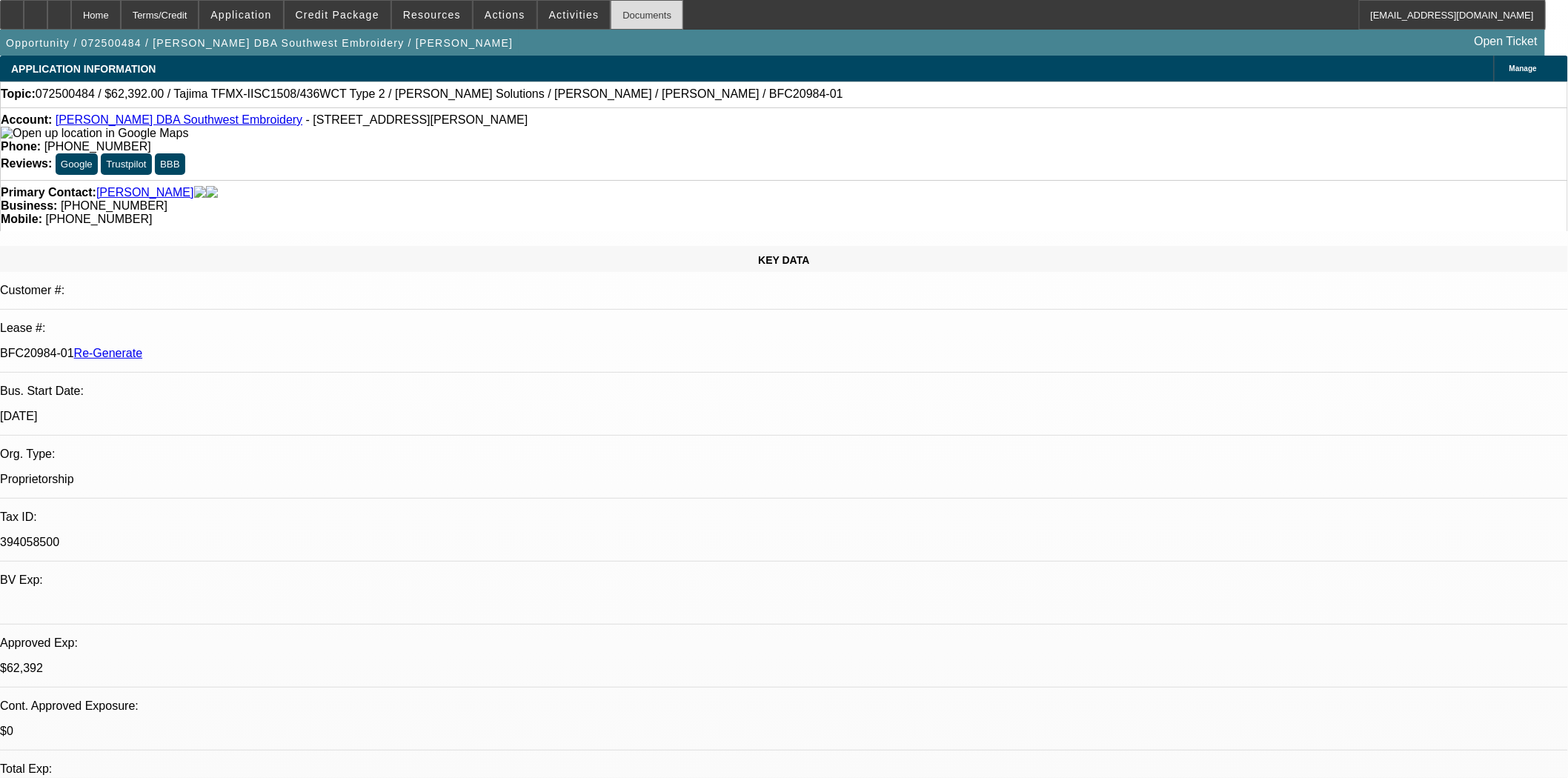
click at [614, 20] on div "Documents" at bounding box center [647, 14] width 72 height 30
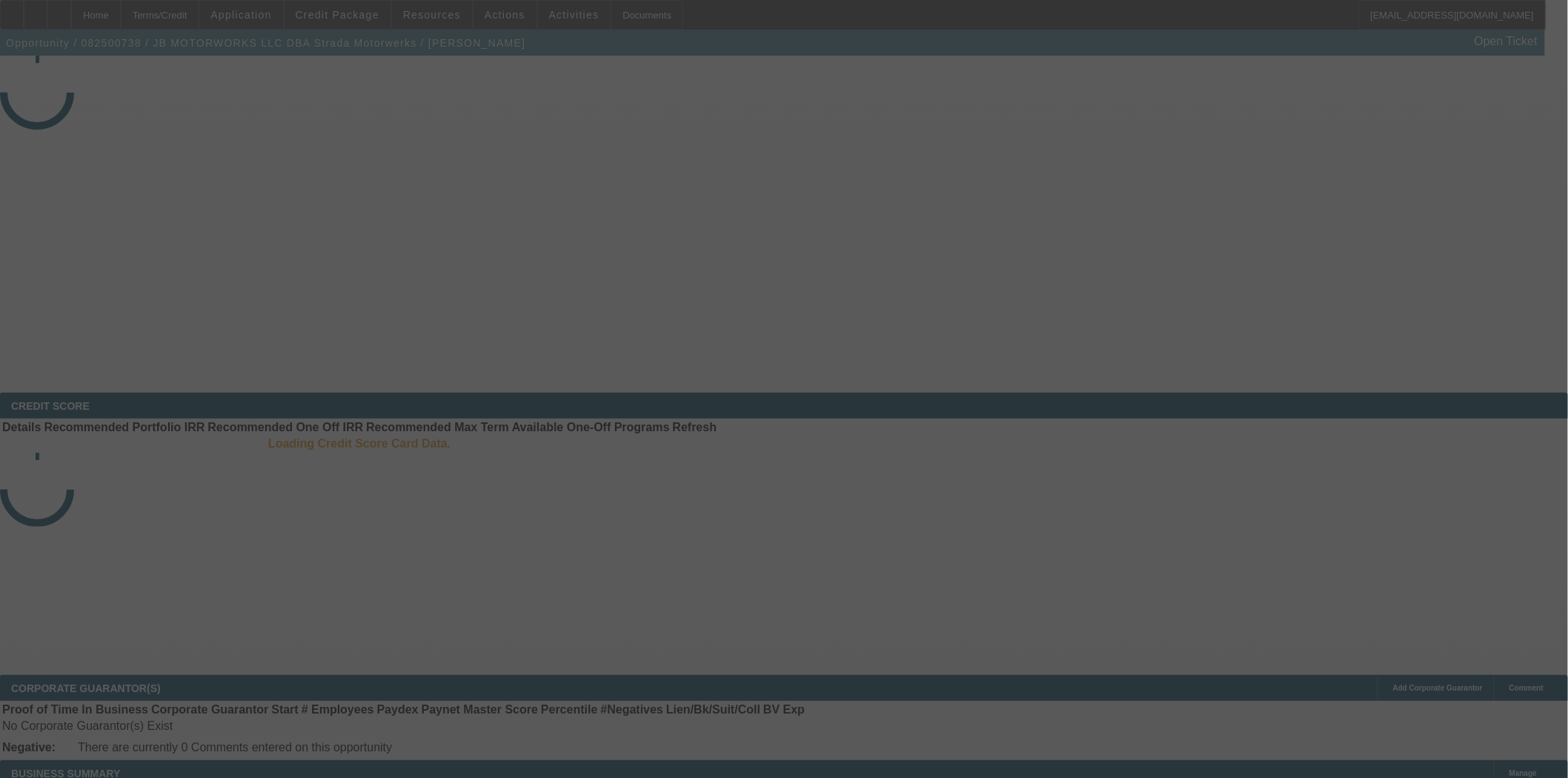
select select "3"
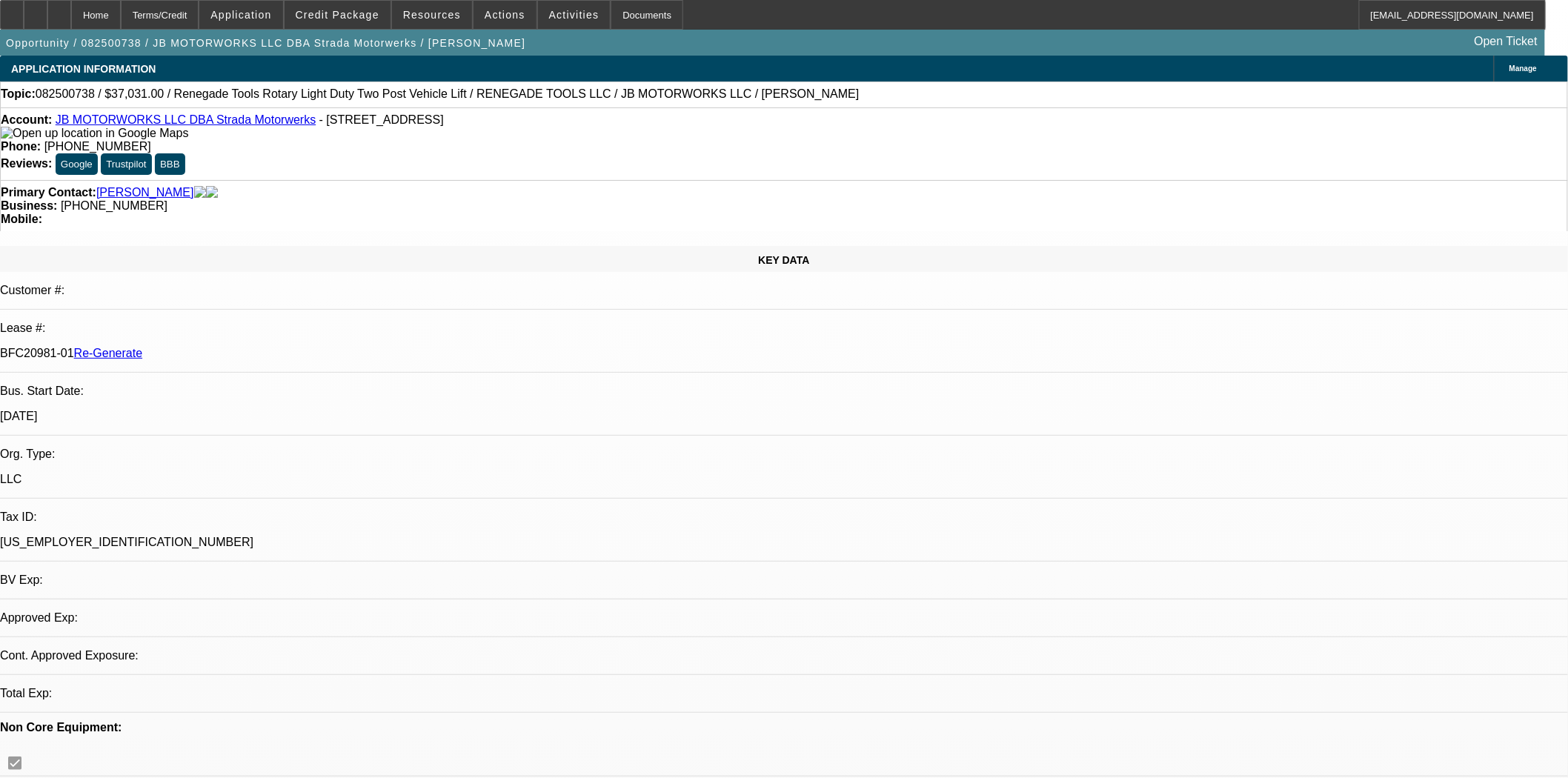
select select "0"
select select "3"
select select "0.1"
select select "4"
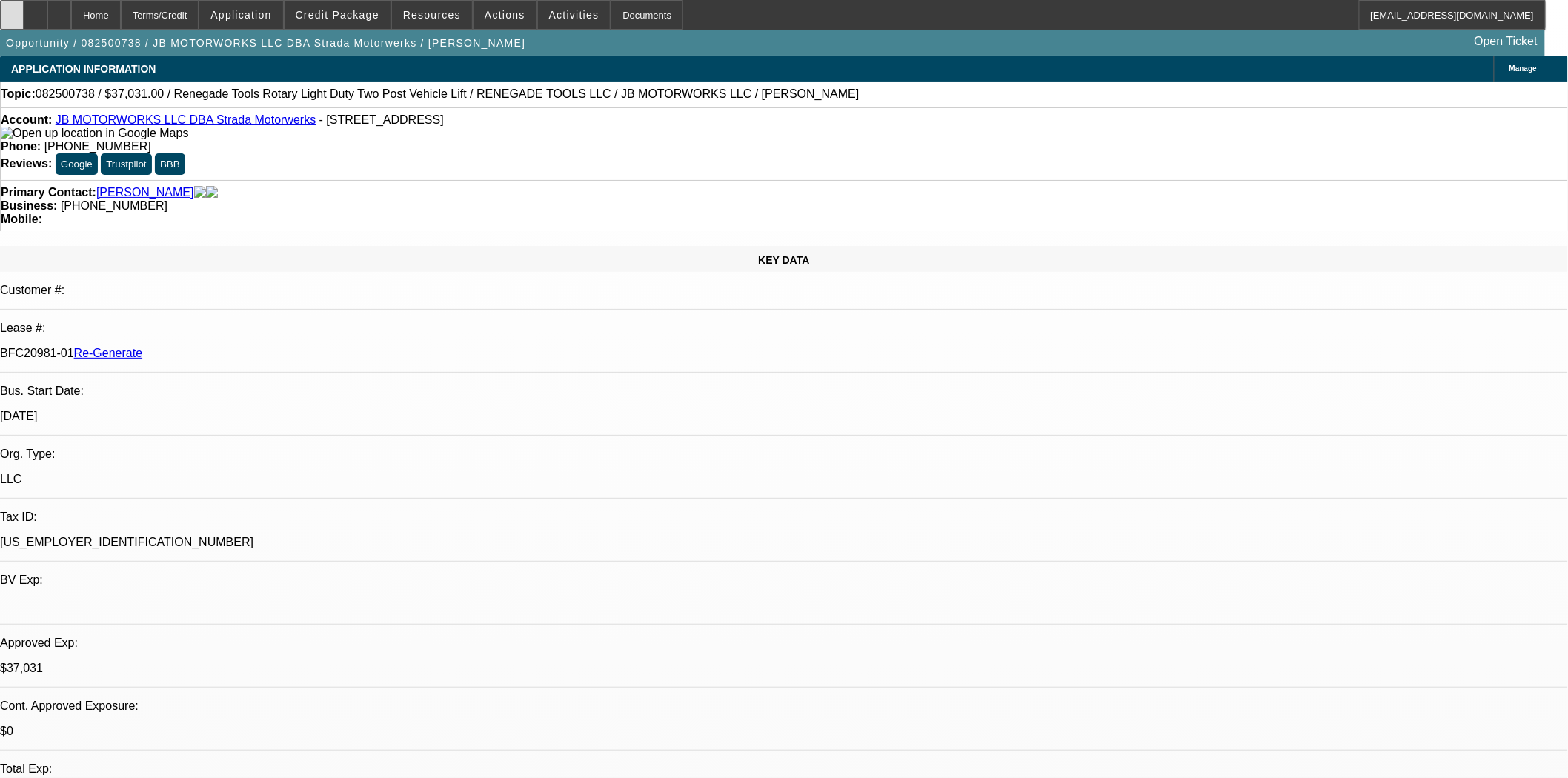
click at [24, 9] on div at bounding box center [12, 14] width 24 height 30
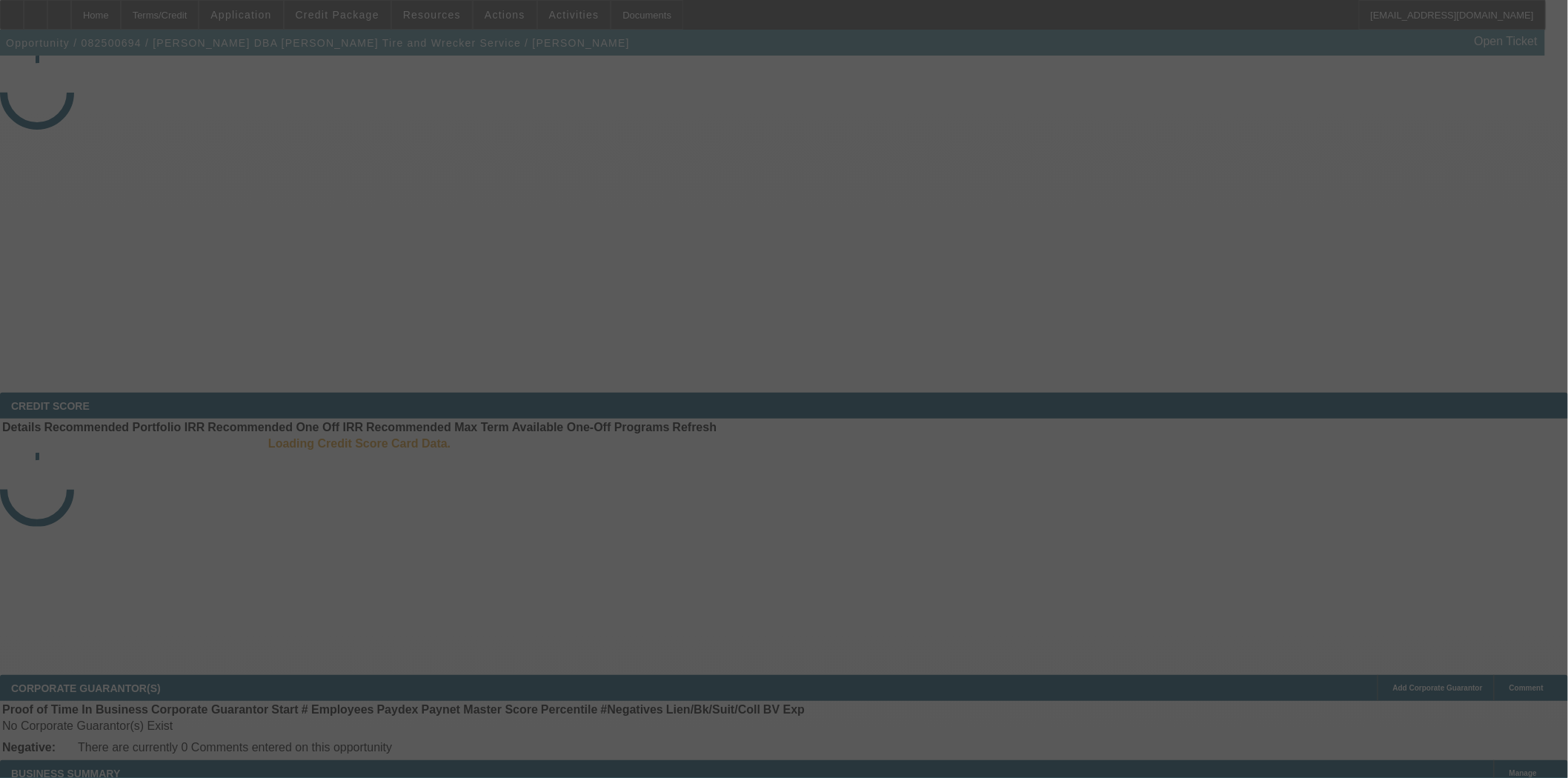
select select "3"
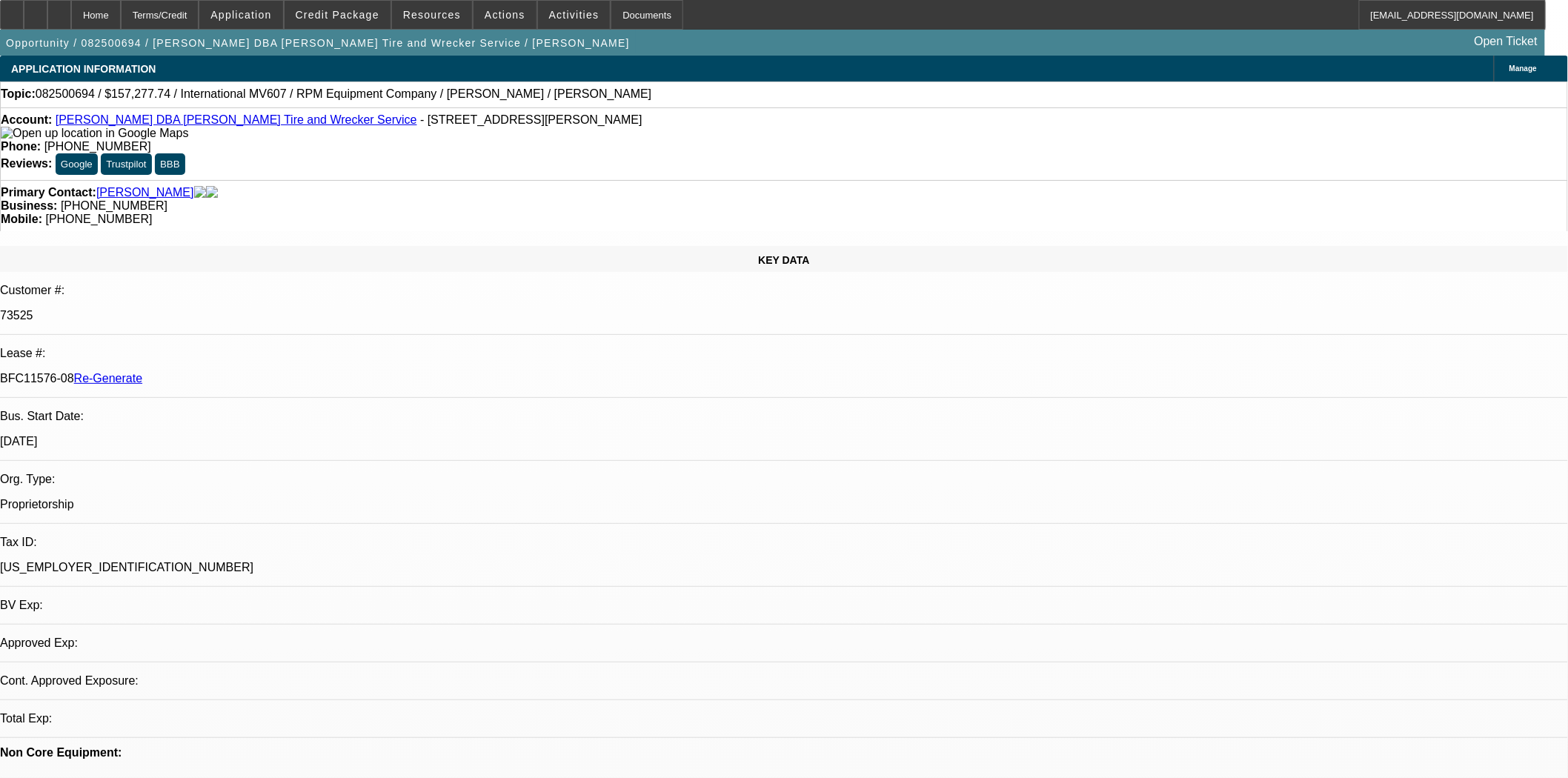
select select "0"
select select "2"
select select "0"
select select "6"
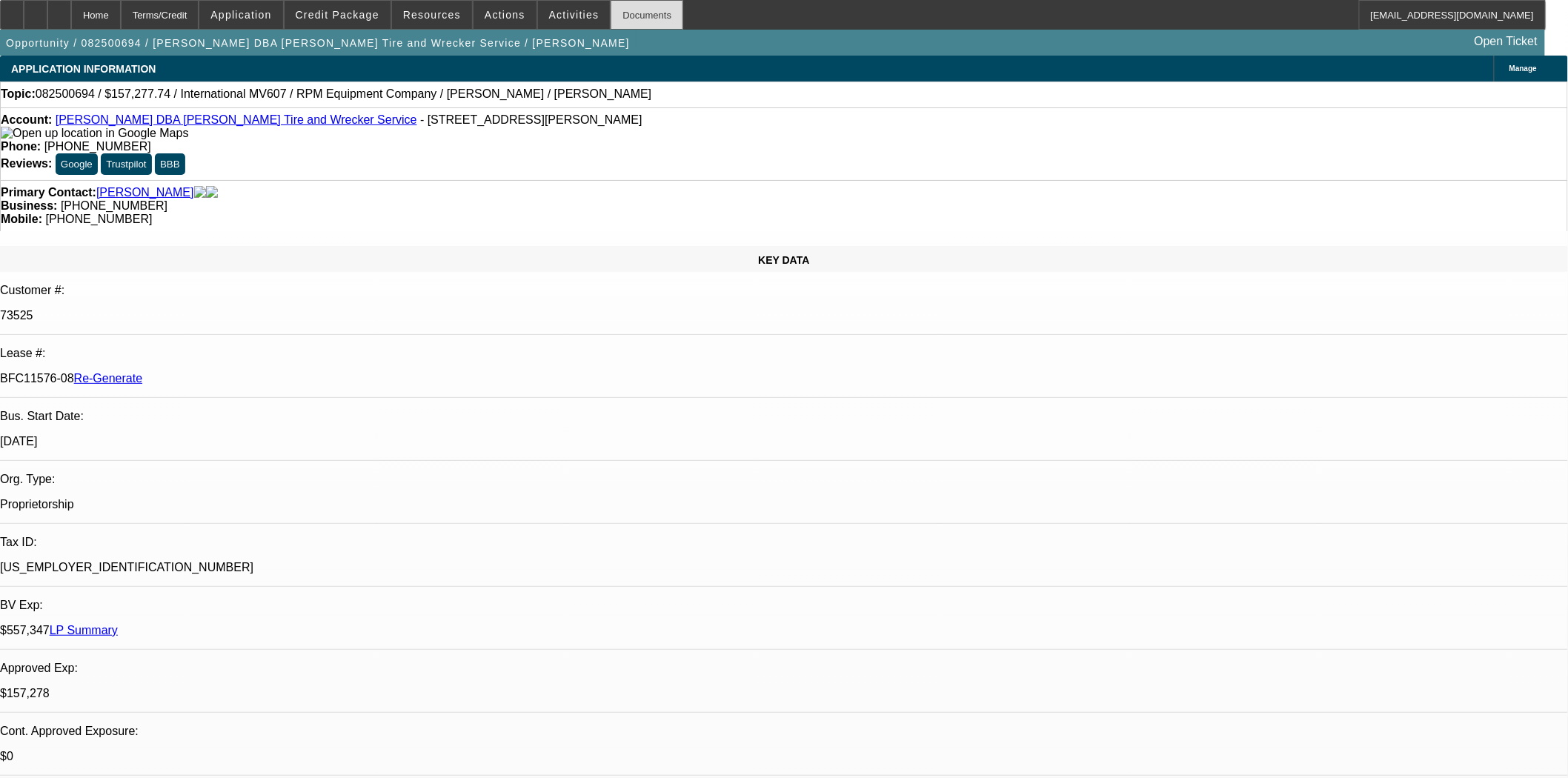
click at [631, 8] on div "Documents" at bounding box center [647, 14] width 72 height 30
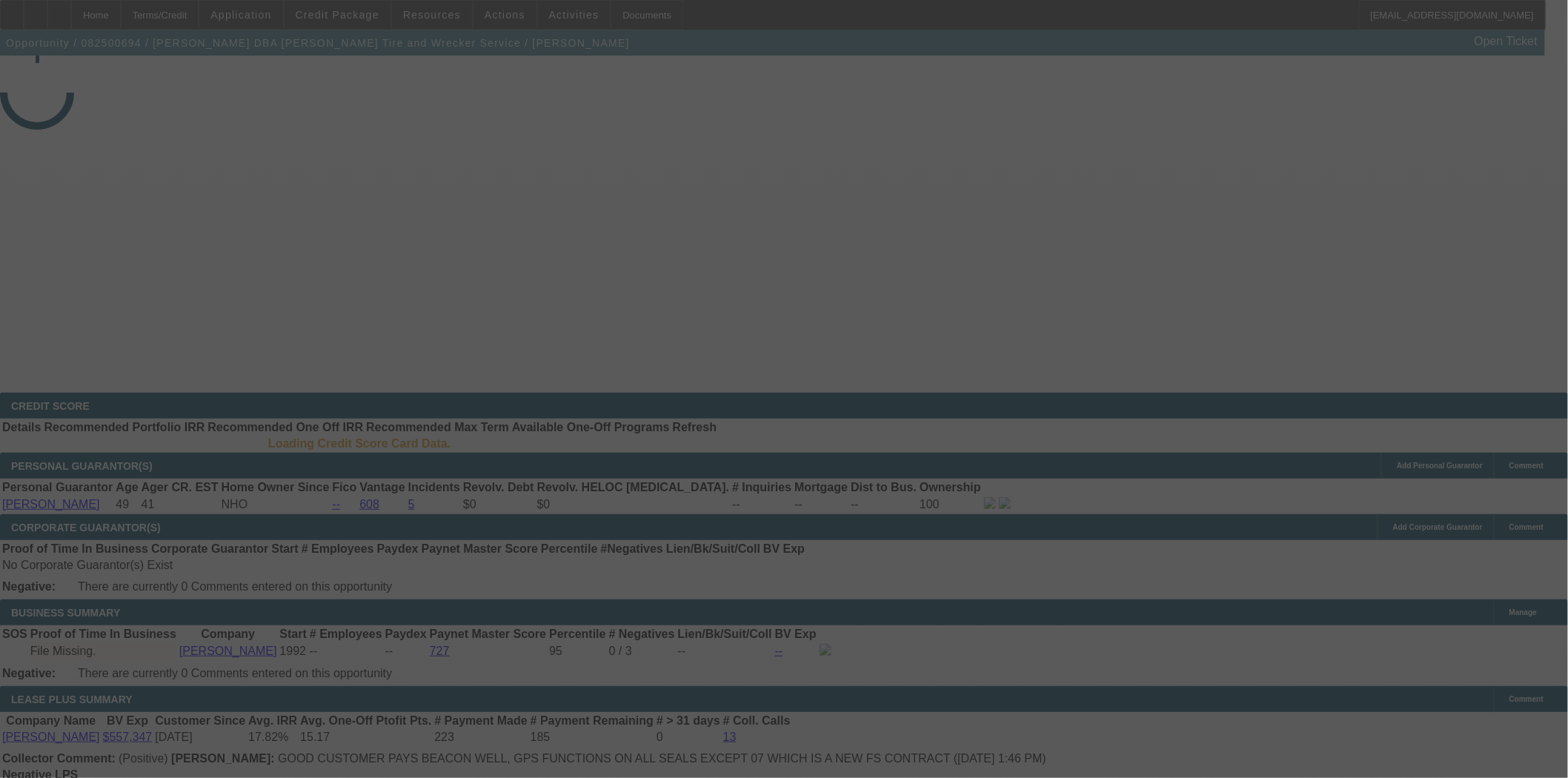
select select "3"
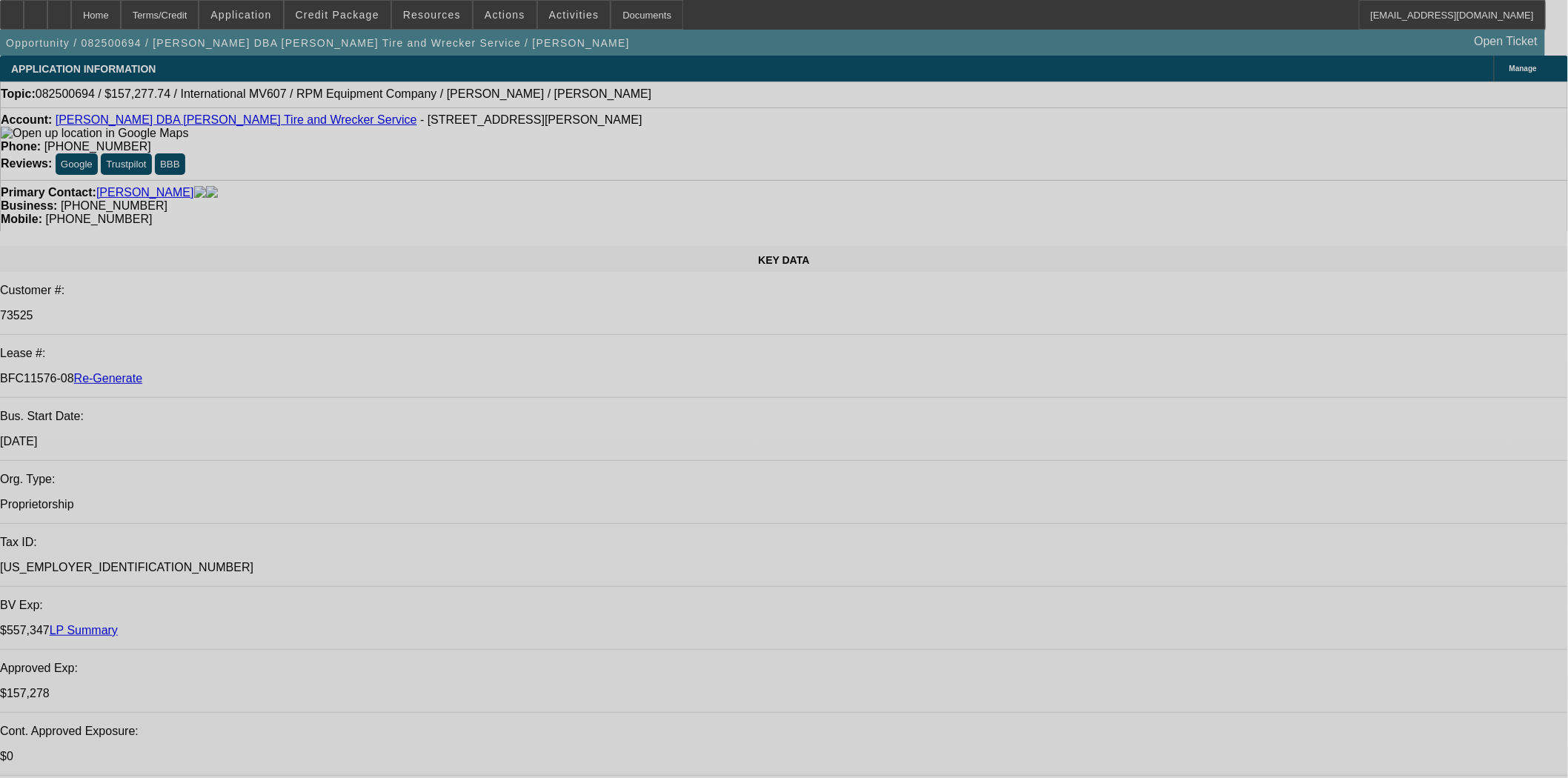
select select "0"
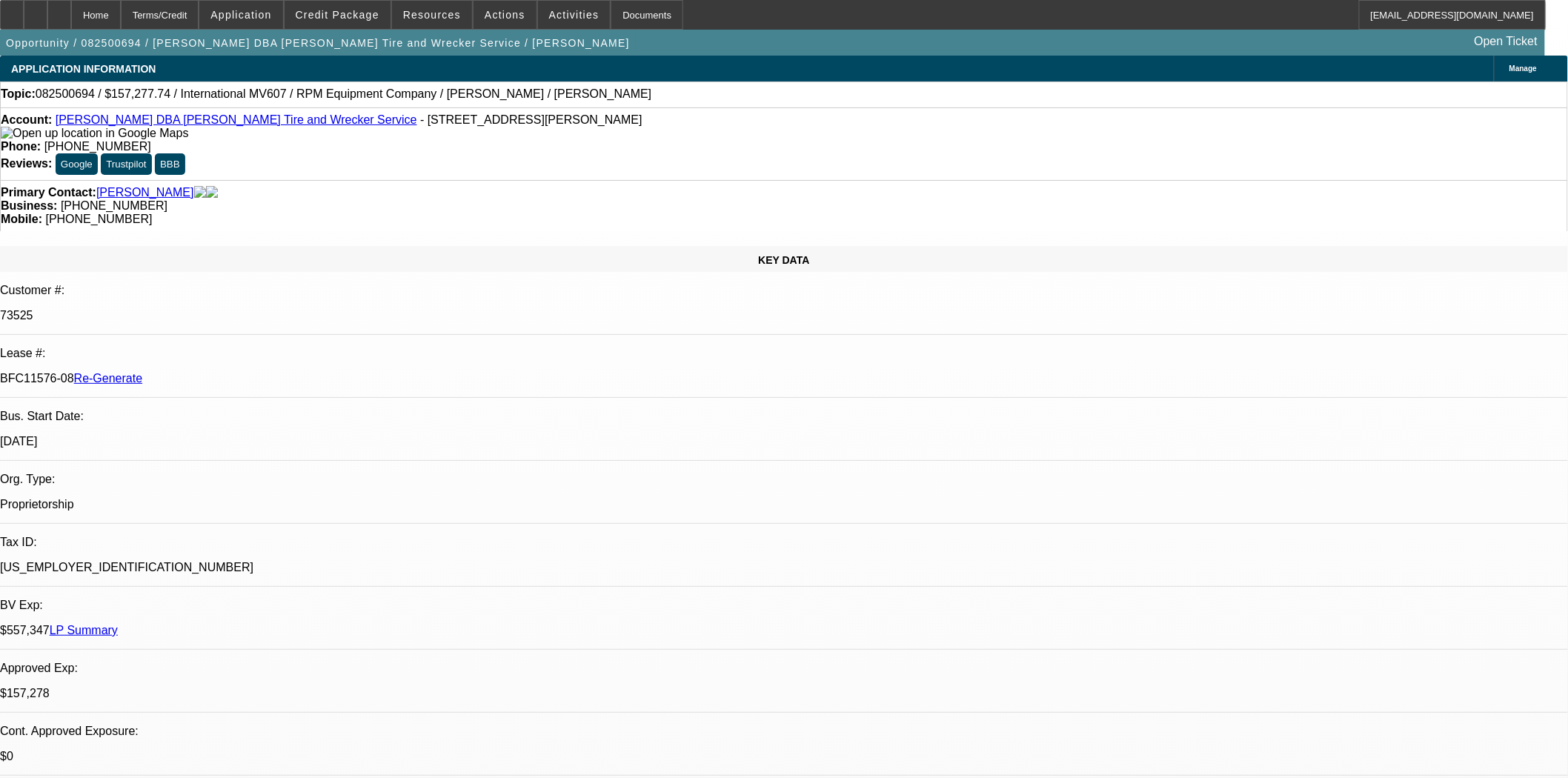
select select "0"
select select "2"
select select "0"
select select "6"
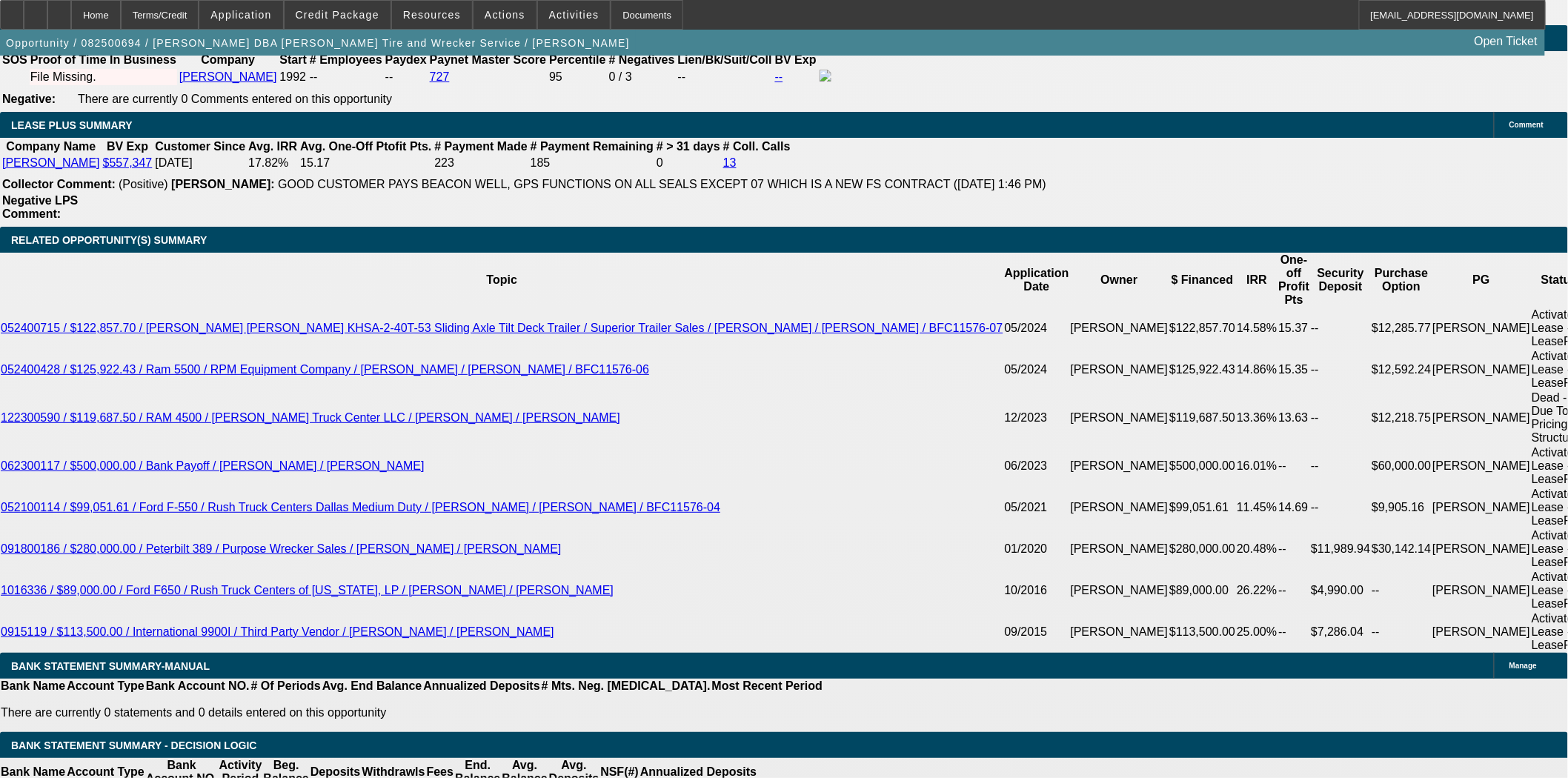
scroll to position [2935, 0]
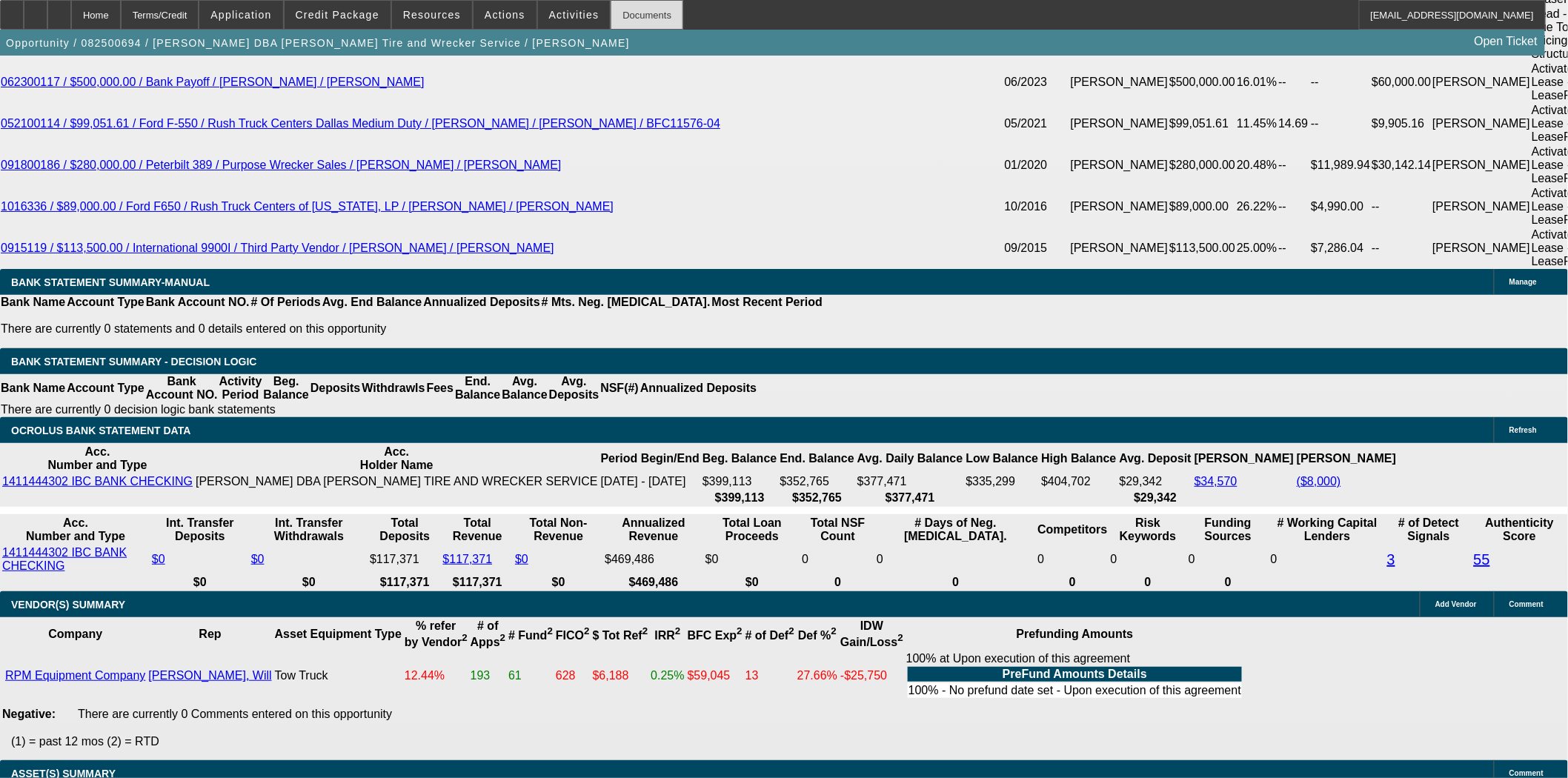
click at [611, 15] on div "Documents" at bounding box center [647, 14] width 72 height 30
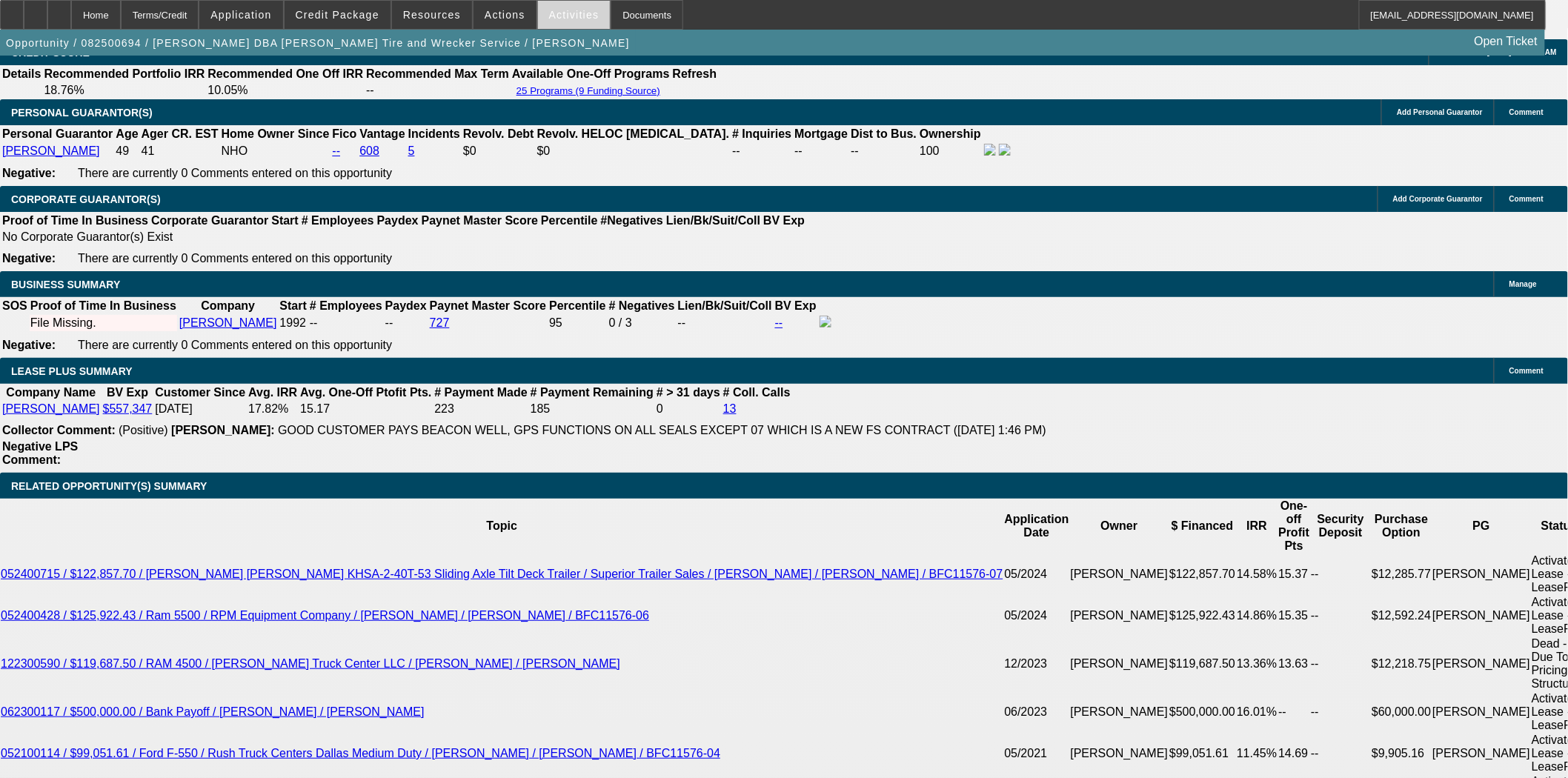
scroll to position [2277, 0]
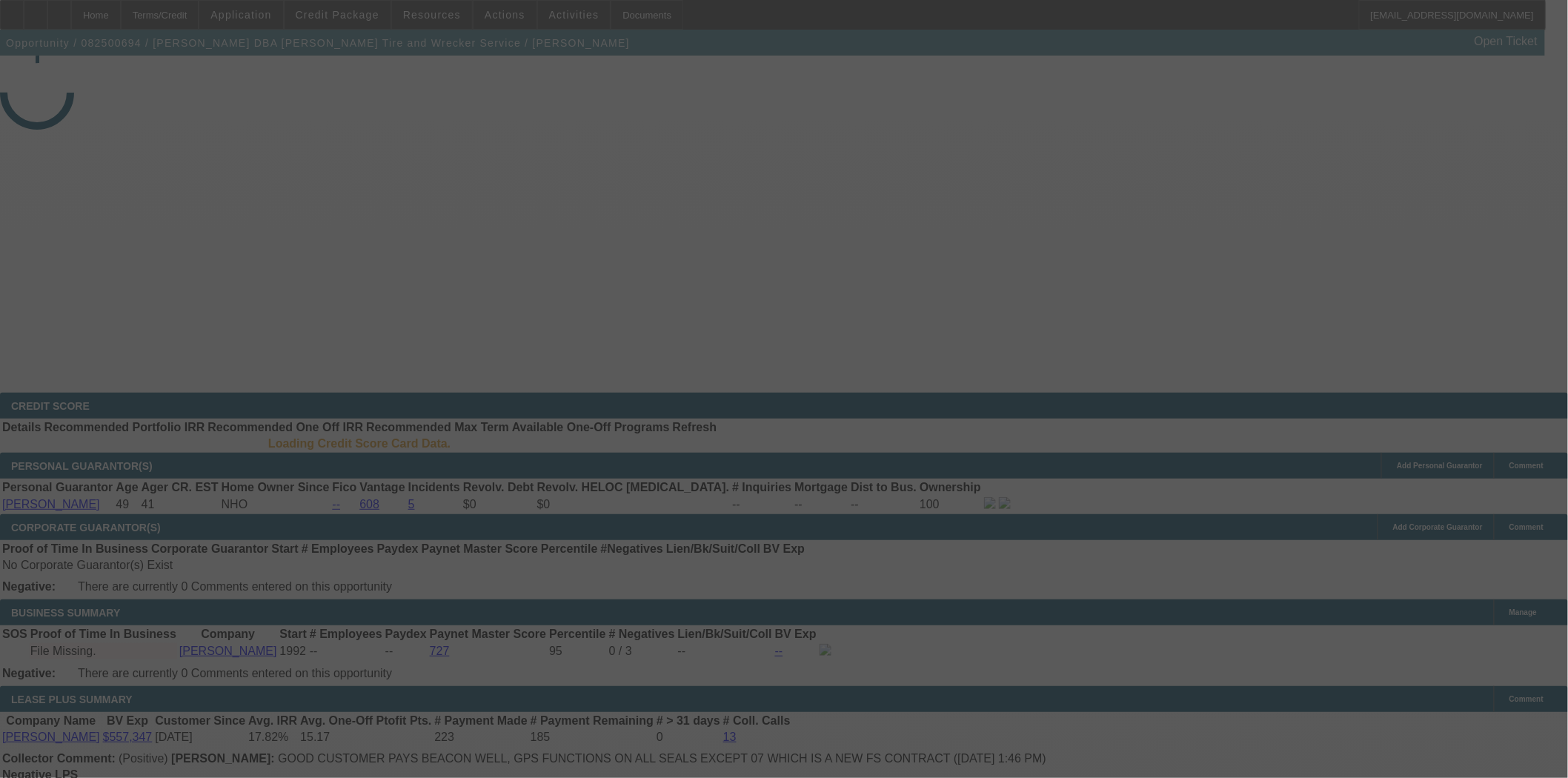
select select "3"
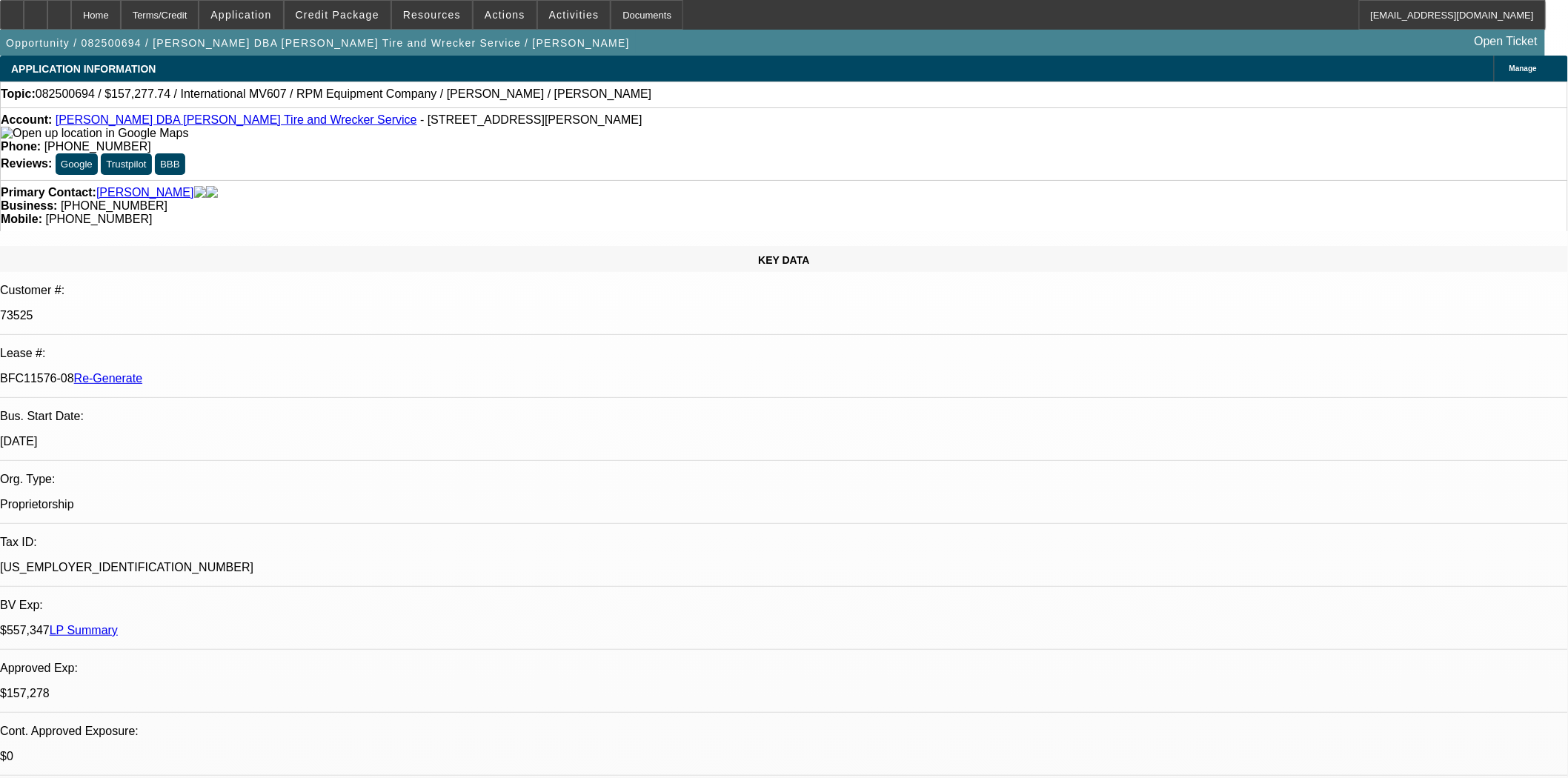
select select "0"
select select "2"
select select "0"
select select "6"
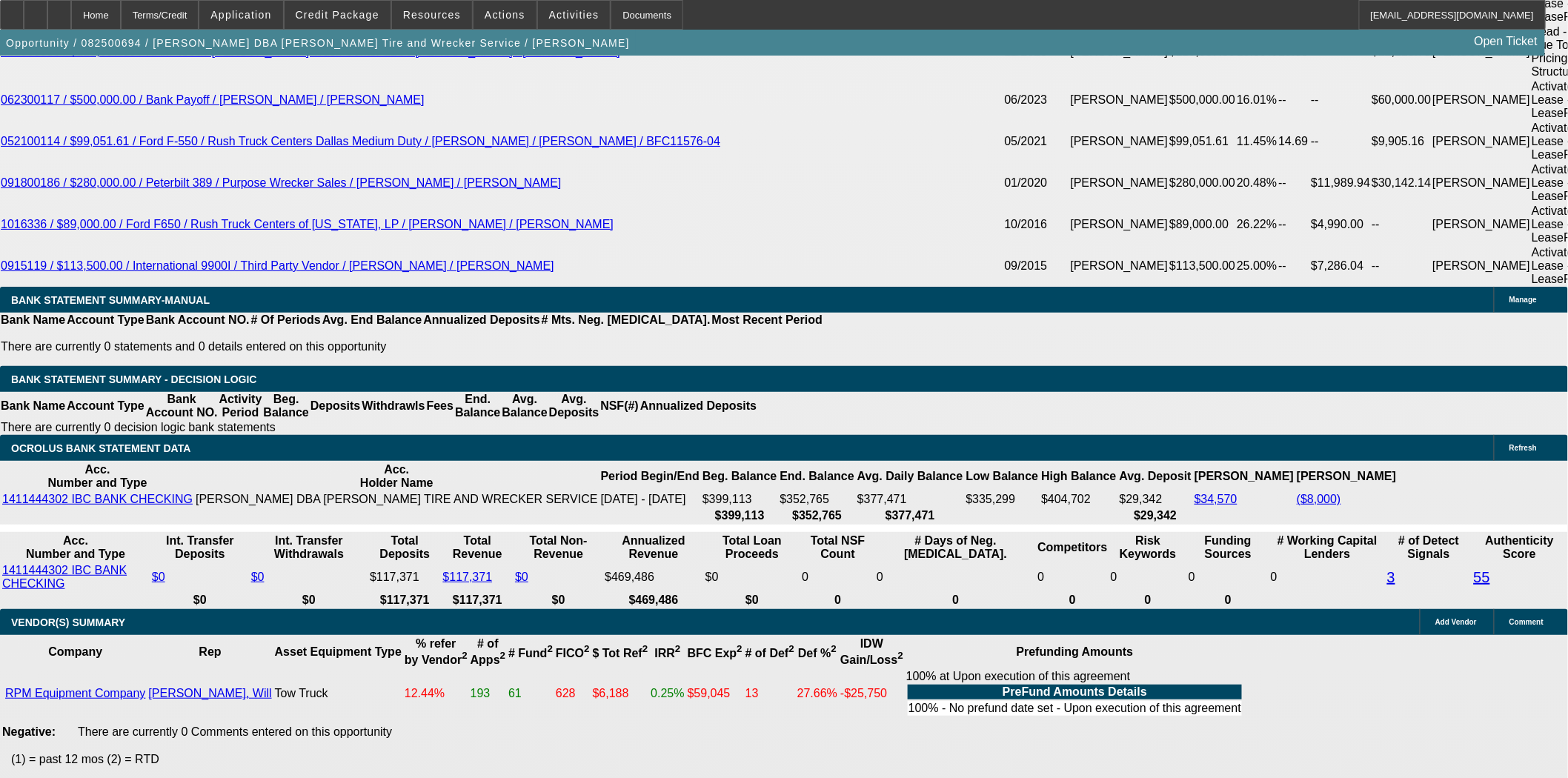
scroll to position [2935, 0]
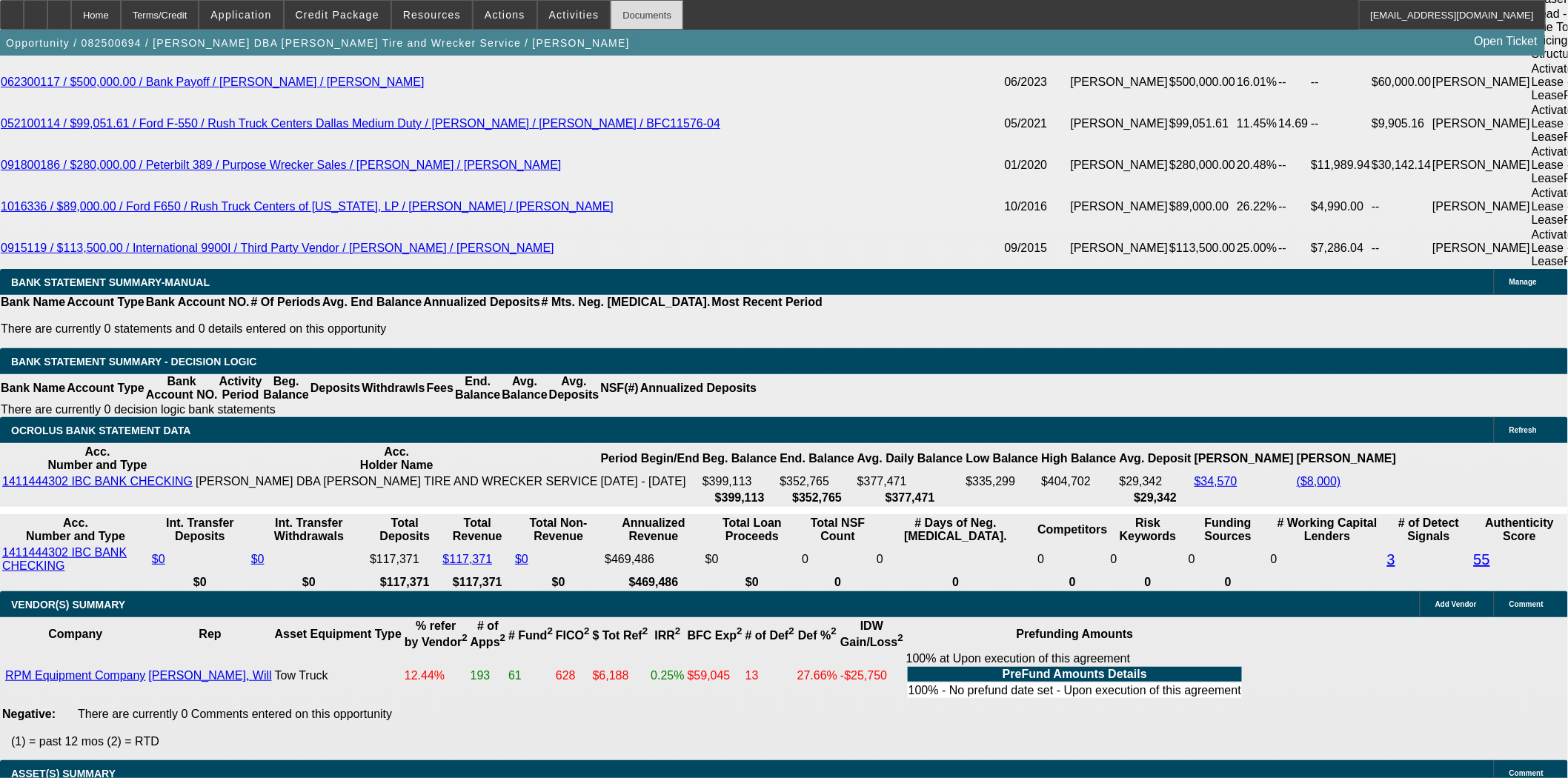
click at [648, 15] on div "Documents" at bounding box center [647, 14] width 72 height 30
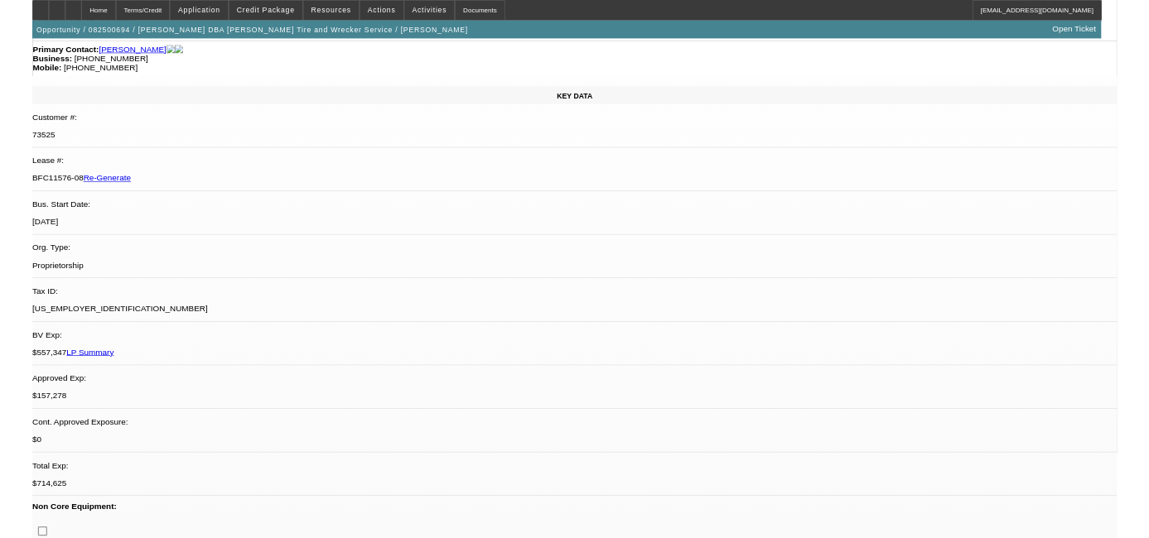
scroll to position [0, 0]
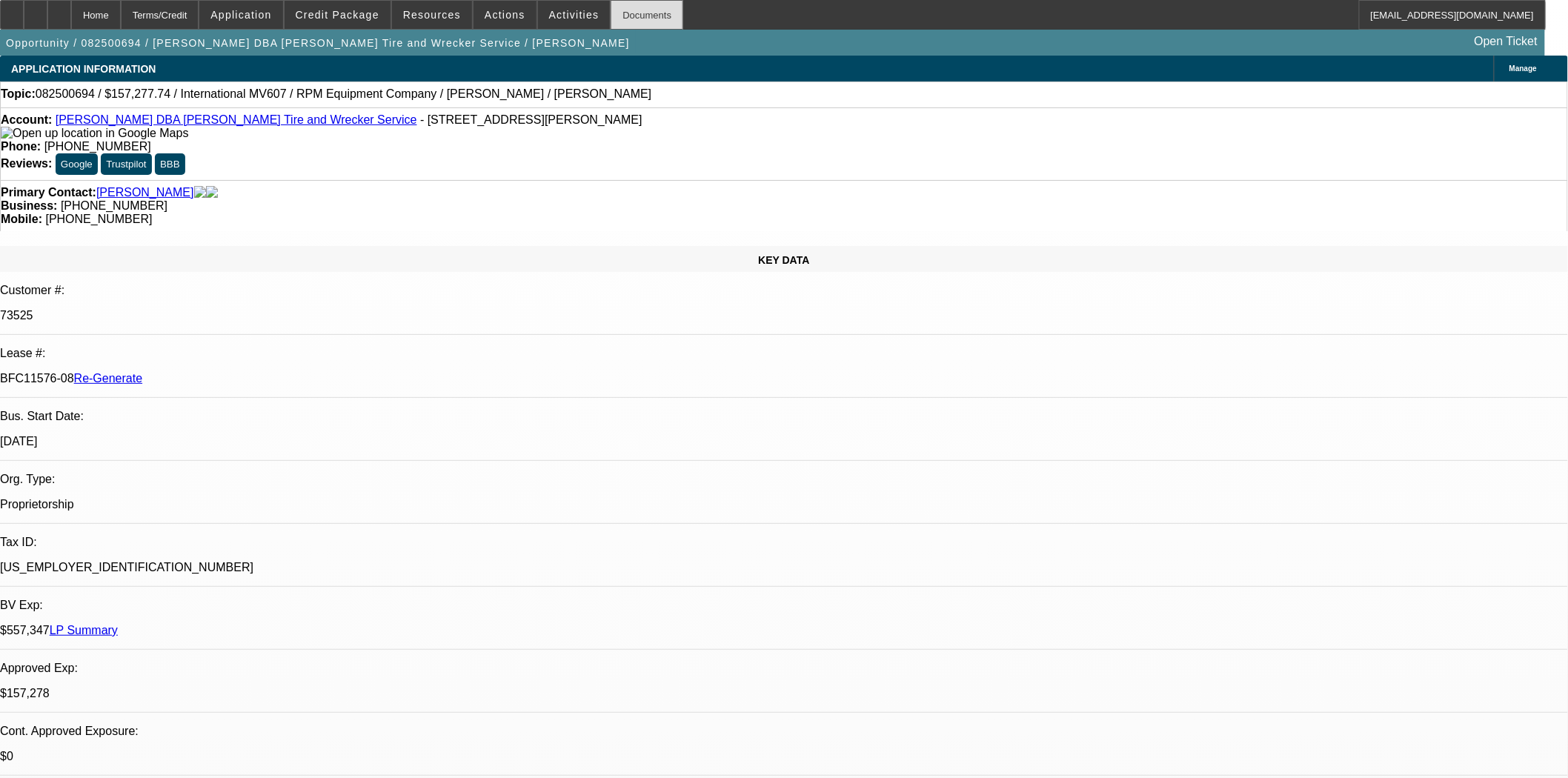
click at [612, 24] on div "Documents" at bounding box center [647, 14] width 72 height 30
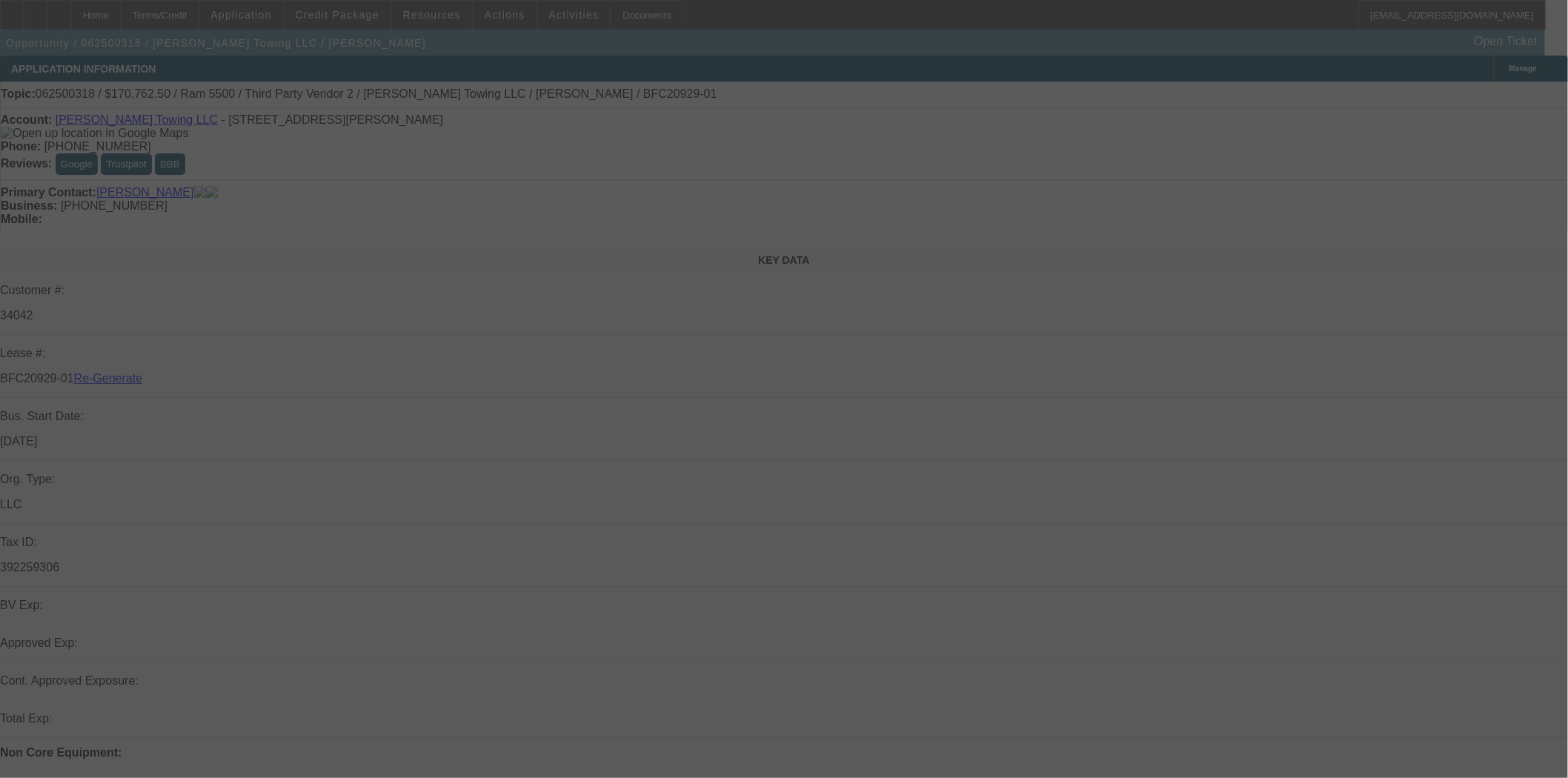
select select "4"
select select "0"
select select "2"
select select "0"
select select "6"
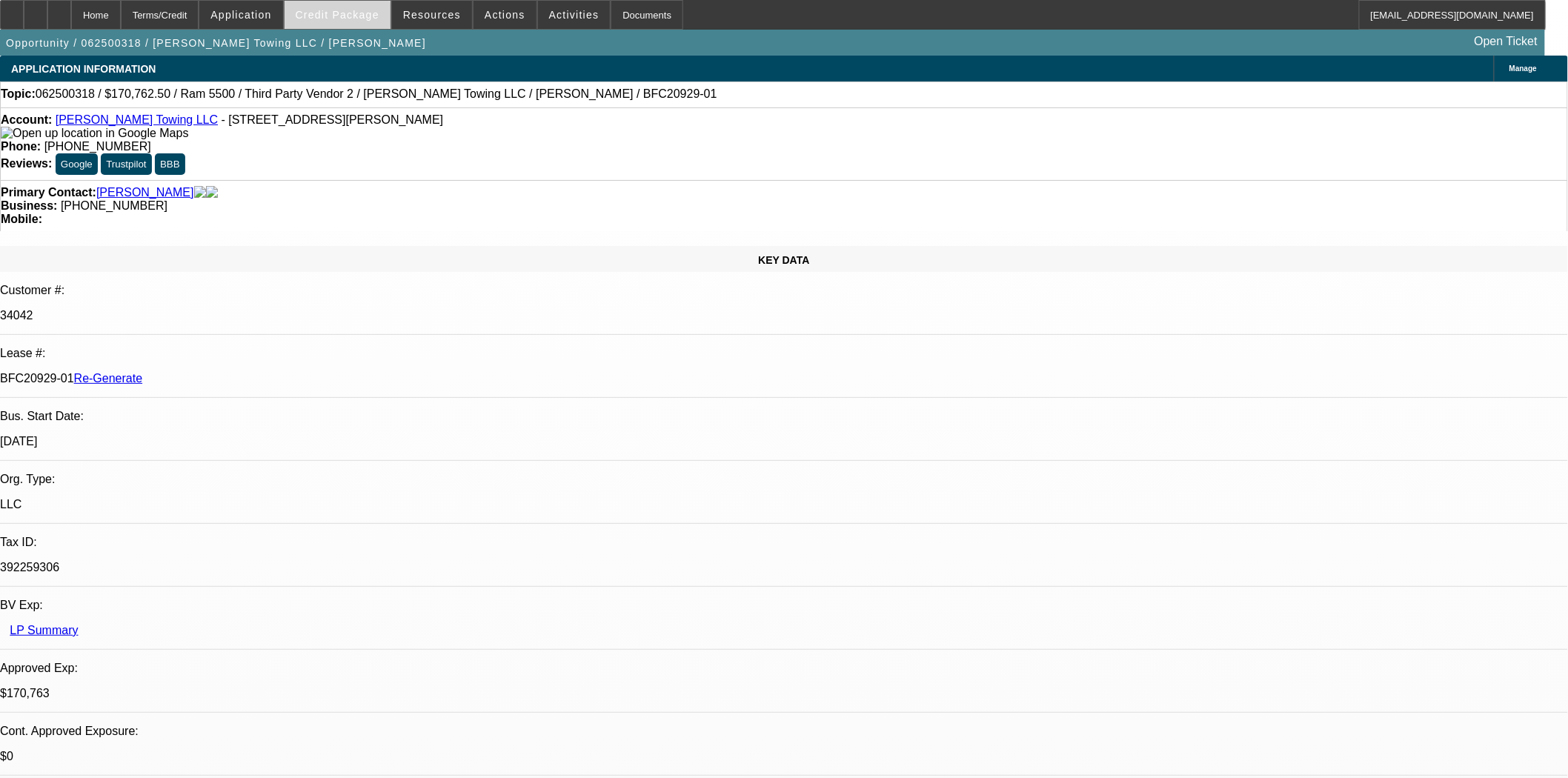
click at [330, 19] on span "Credit Package" at bounding box center [338, 14] width 84 height 12
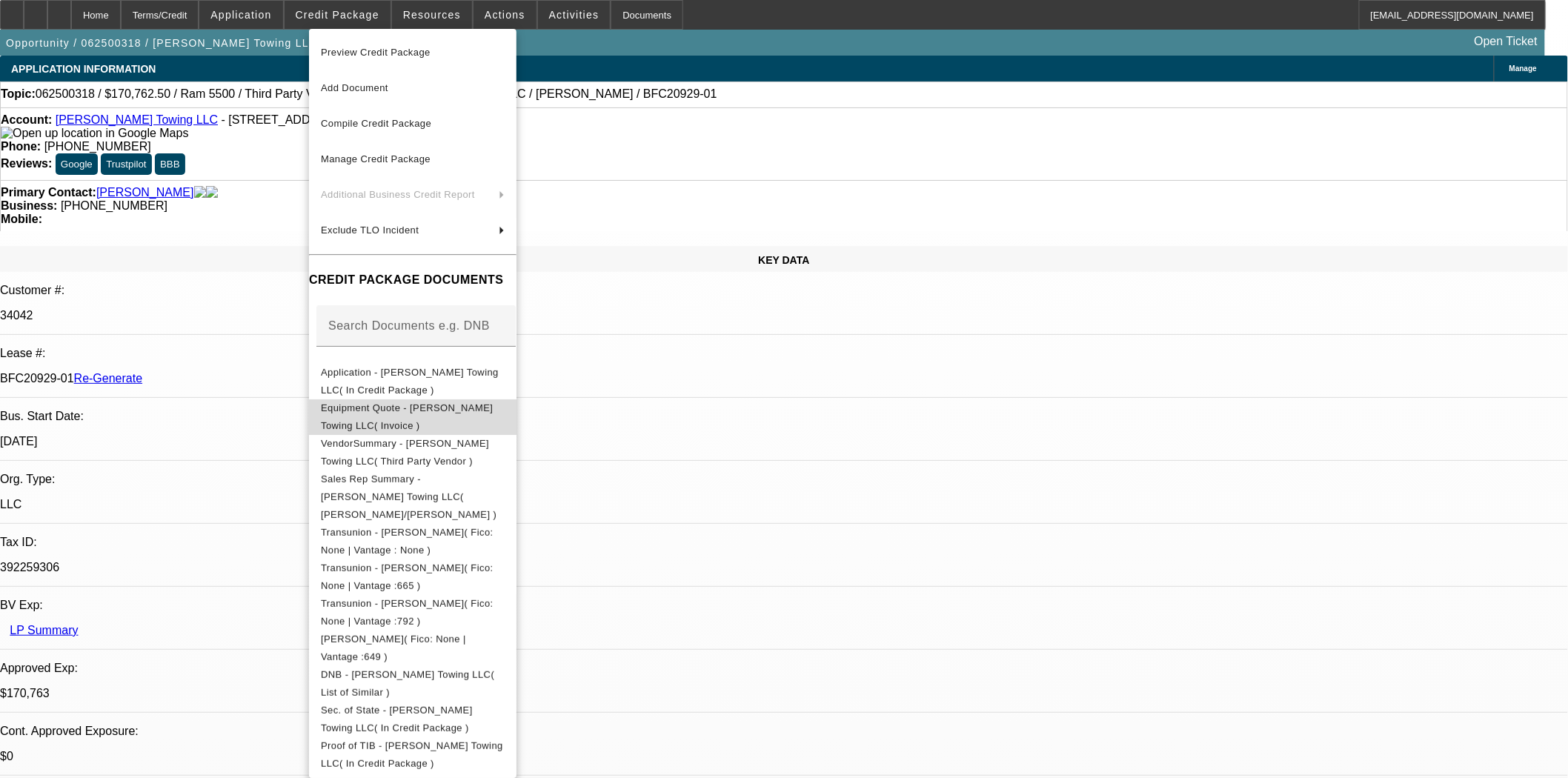
click at [408, 403] on span "Equipment Quote - Rogers Towing LLC( Invoice )" at bounding box center [412, 417] width 183 height 36
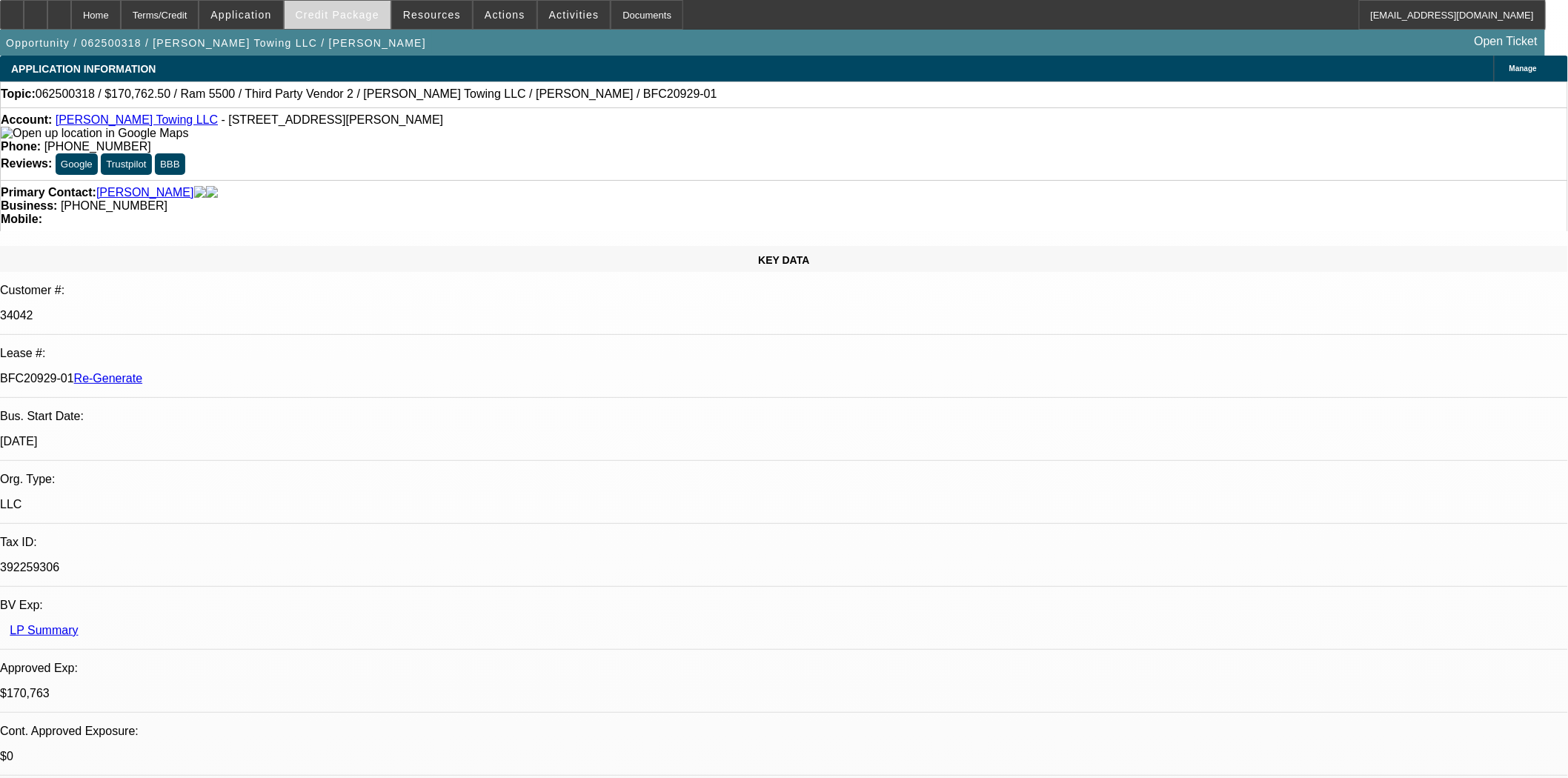
click at [332, 16] on span "Credit Package" at bounding box center [338, 14] width 84 height 12
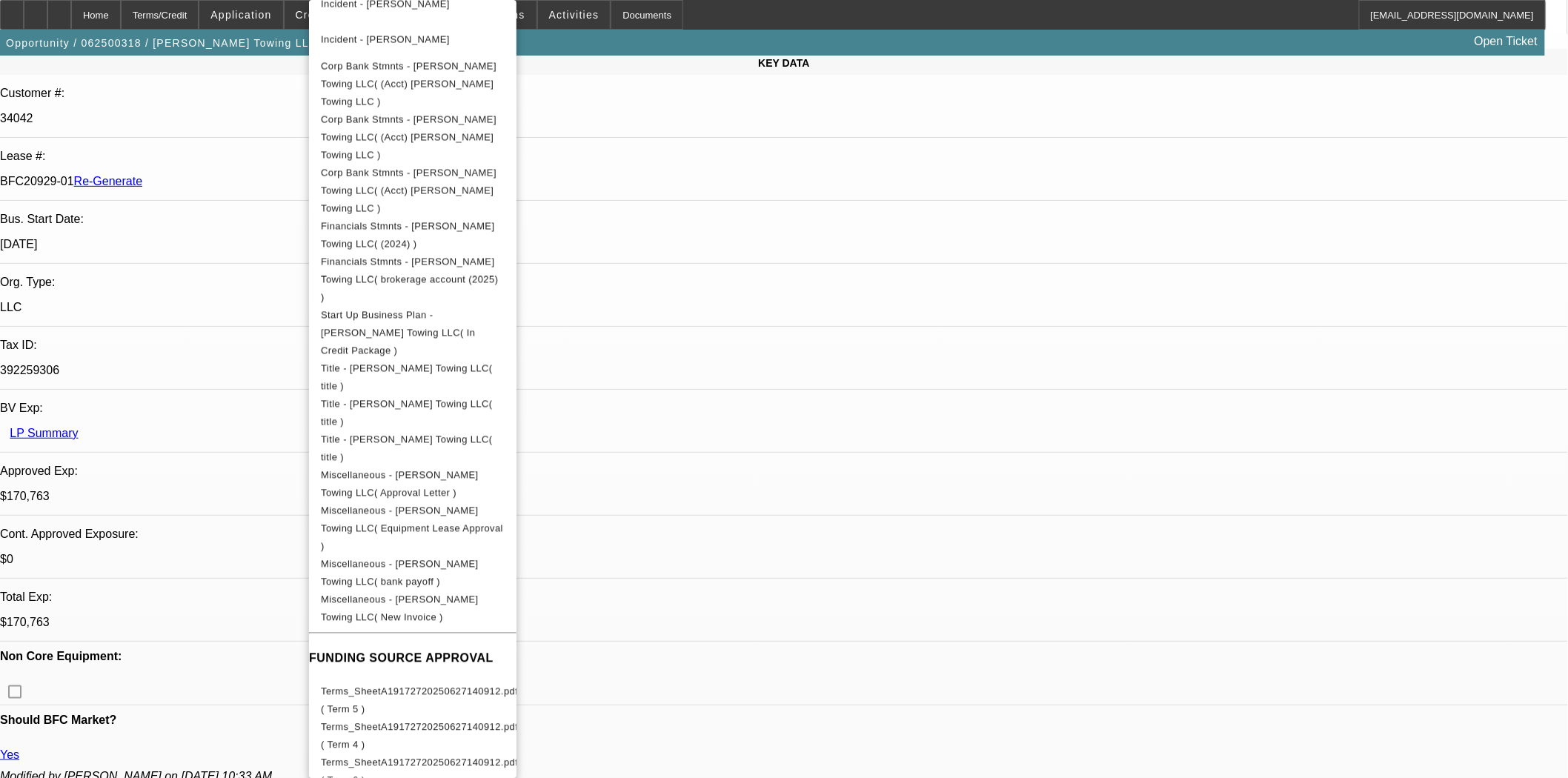
scroll to position [494, 0]
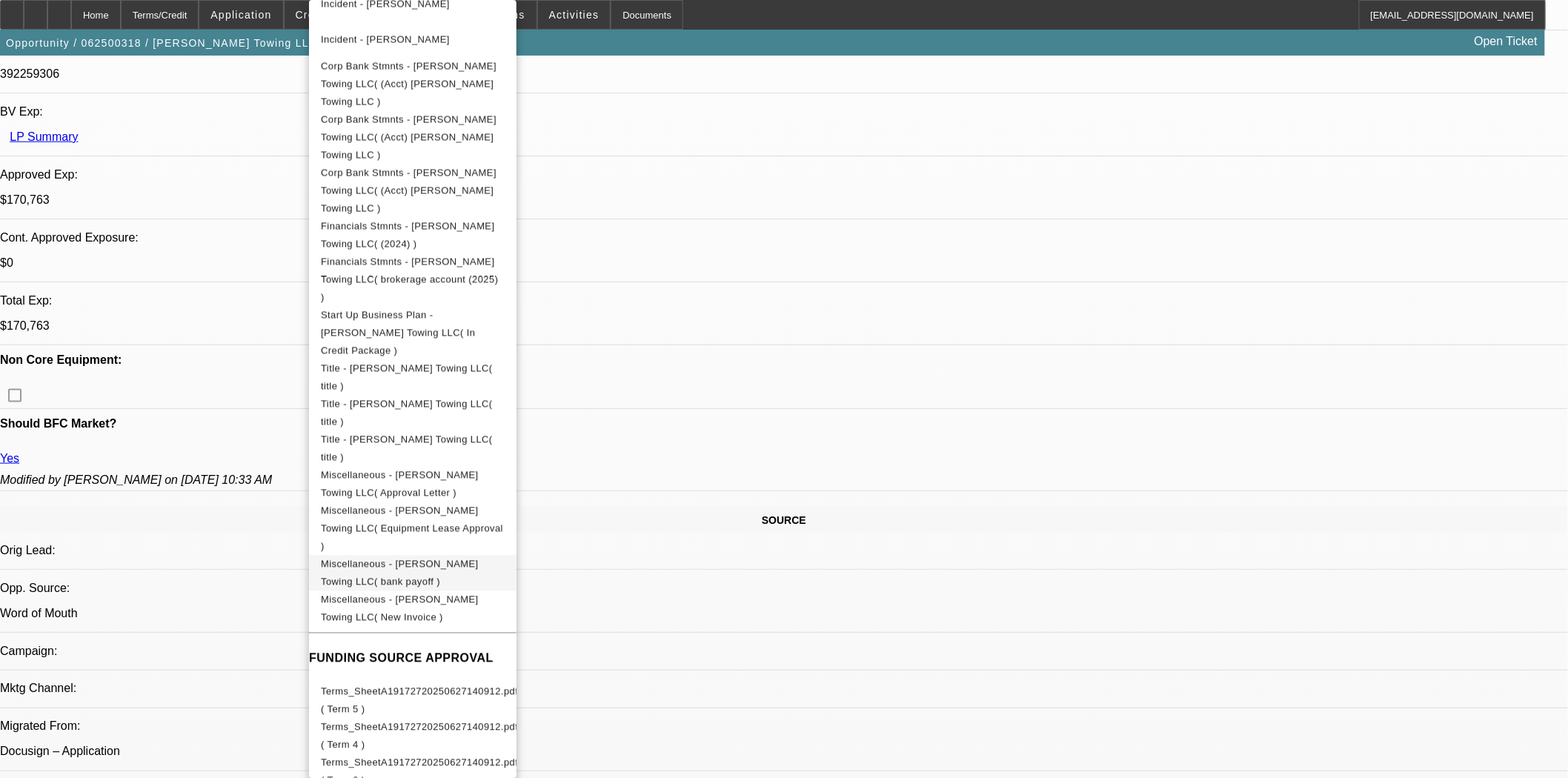
click at [464, 555] on span "Miscellaneous - Rogers Towing LLC( bank payoff )" at bounding box center [412, 573] width 183 height 36
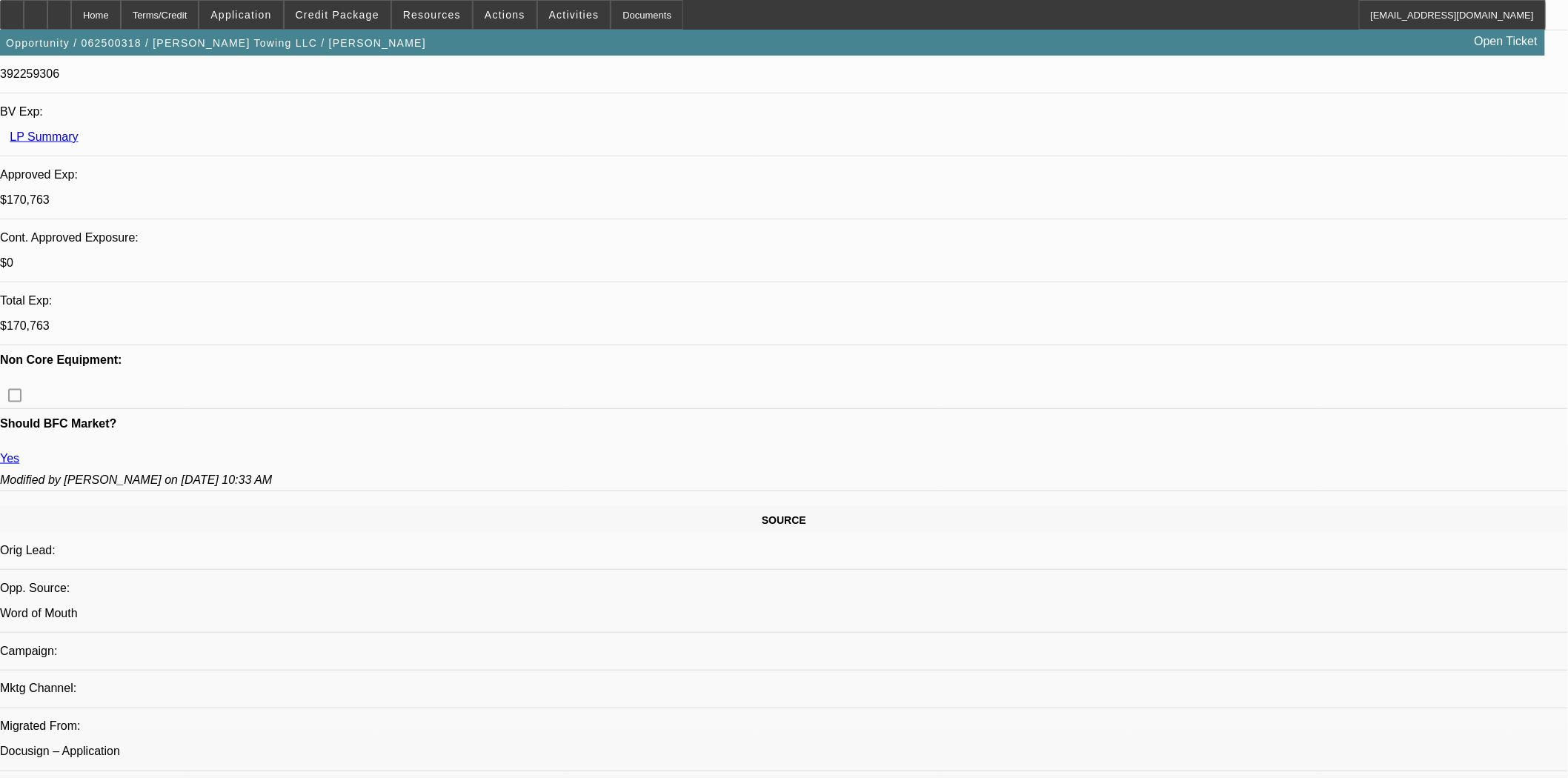
scroll to position [247, 0]
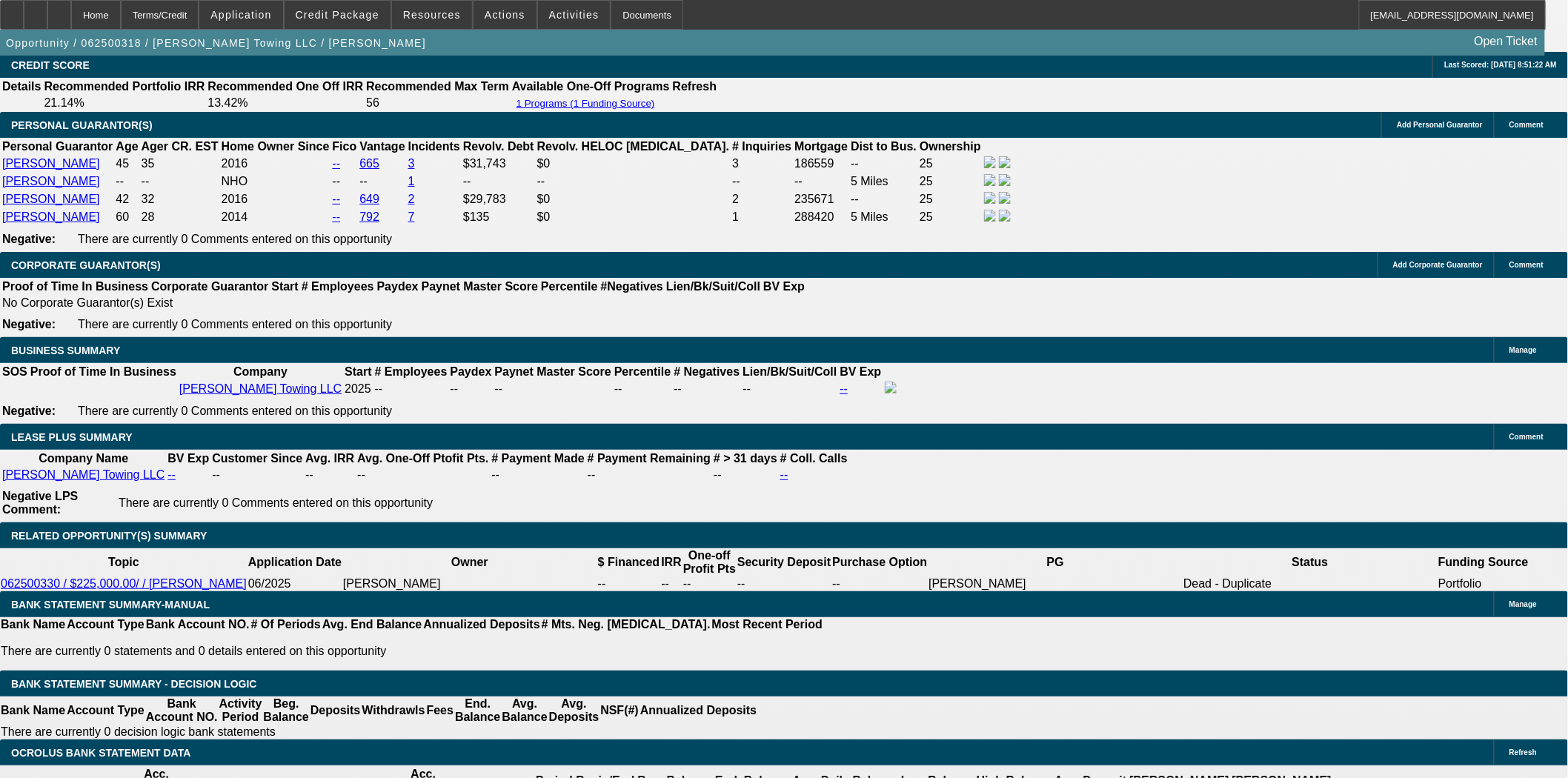
scroll to position [2387, 0]
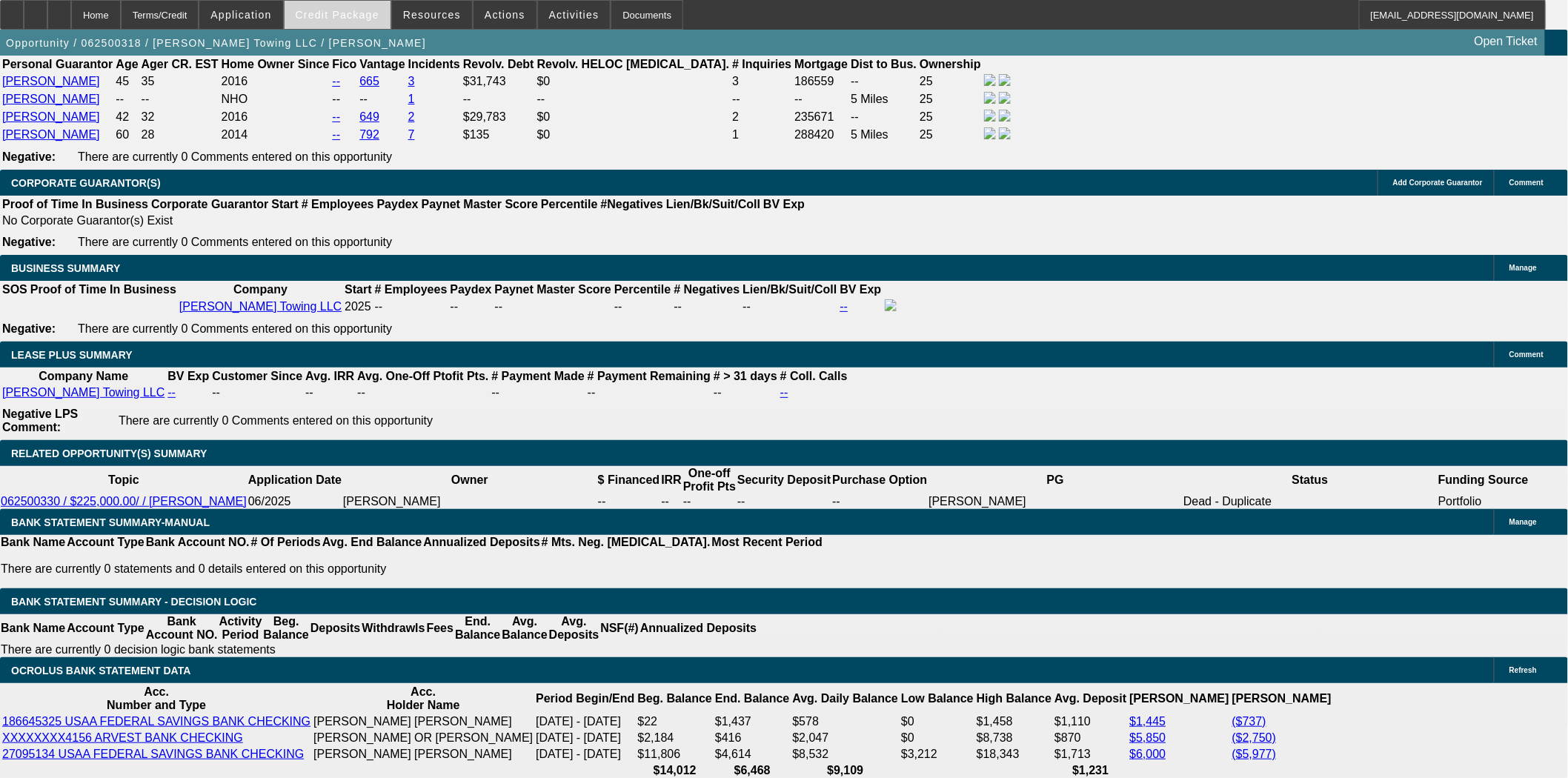
click at [356, 22] on span at bounding box center [337, 15] width 106 height 36
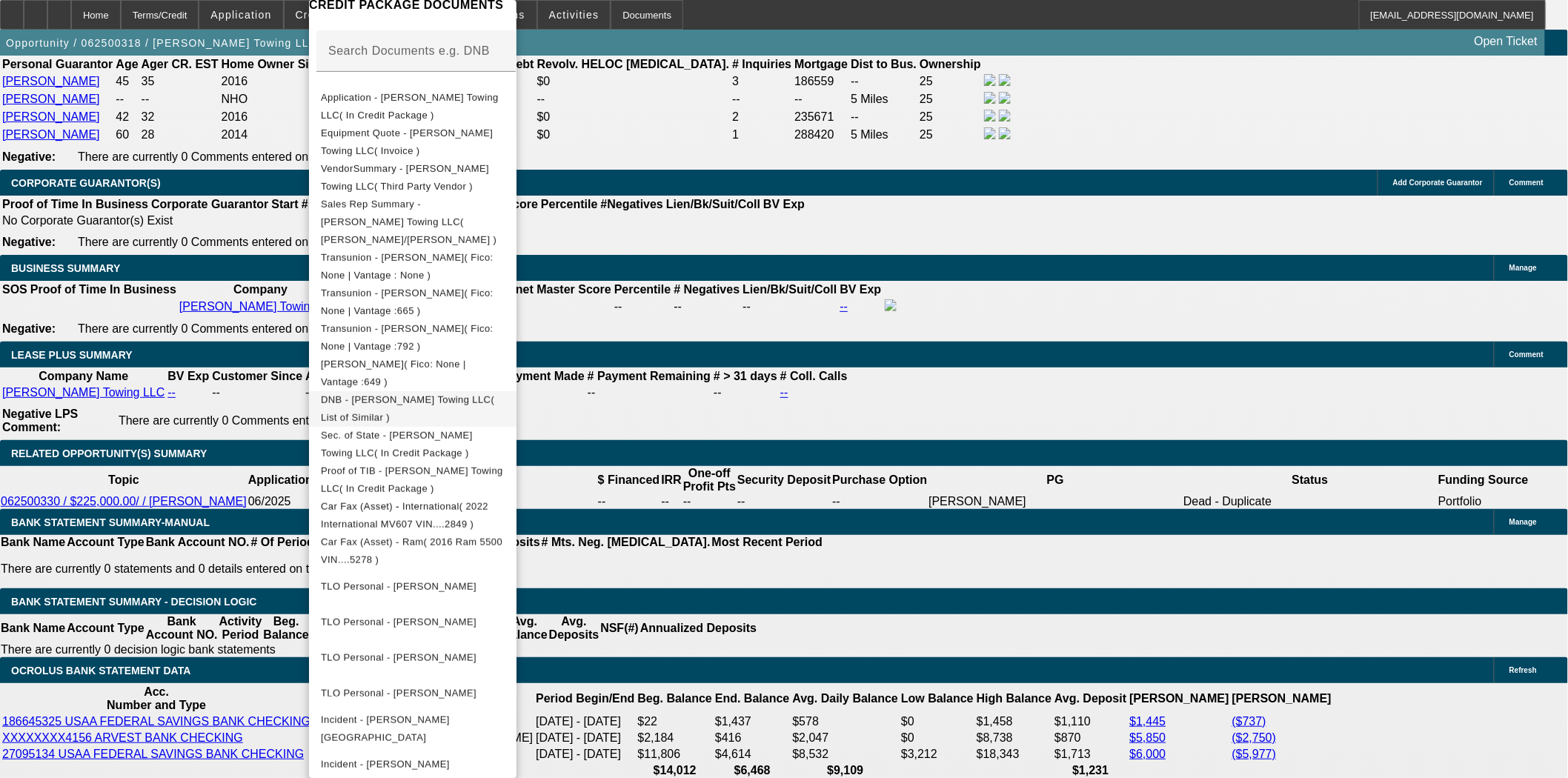
scroll to position [247, 0]
click at [424, 131] on span "Equipment Quote - Rogers Towing LLC( Invoice )" at bounding box center [407, 141] width 172 height 29
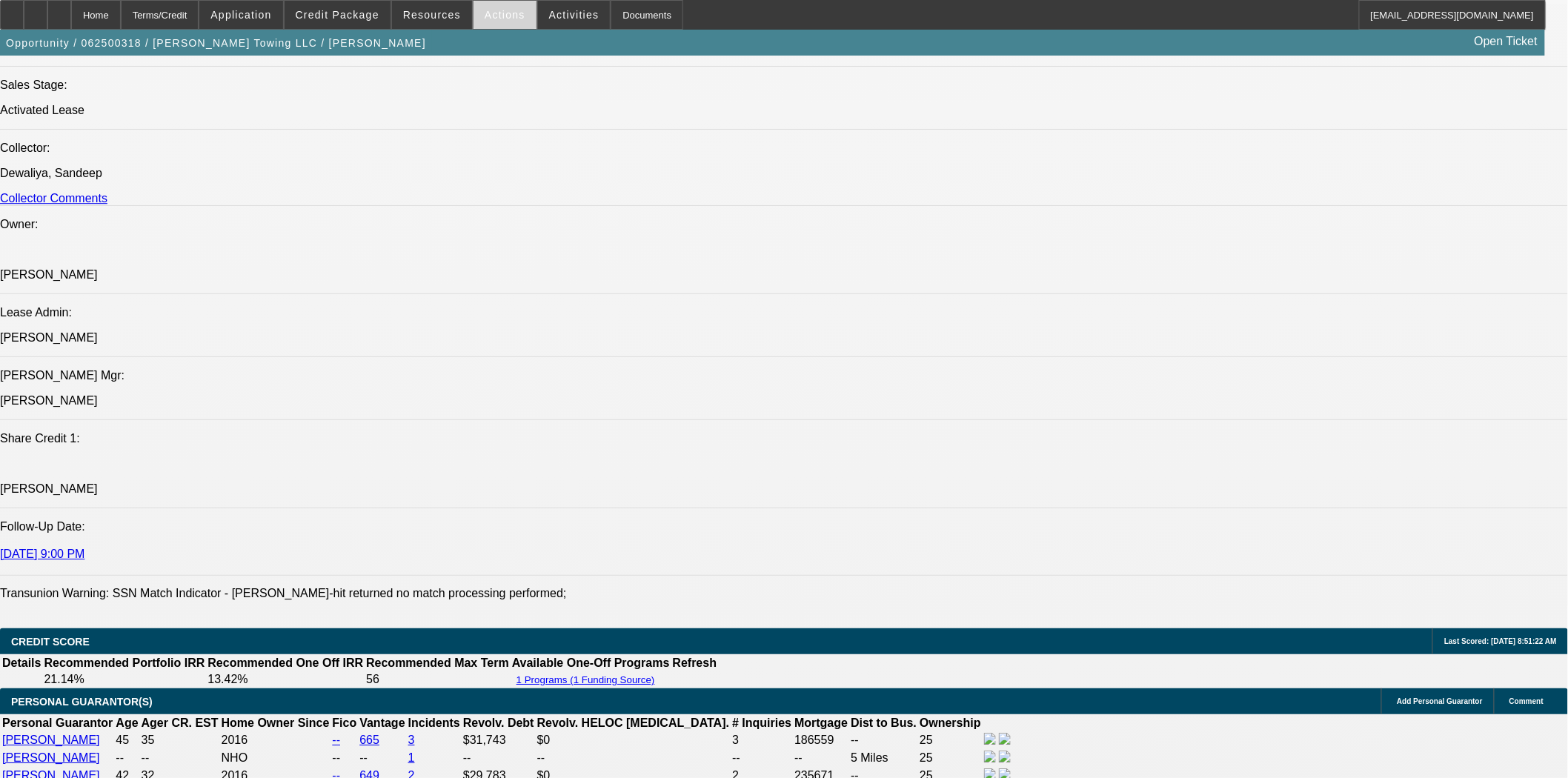
scroll to position [1234, 0]
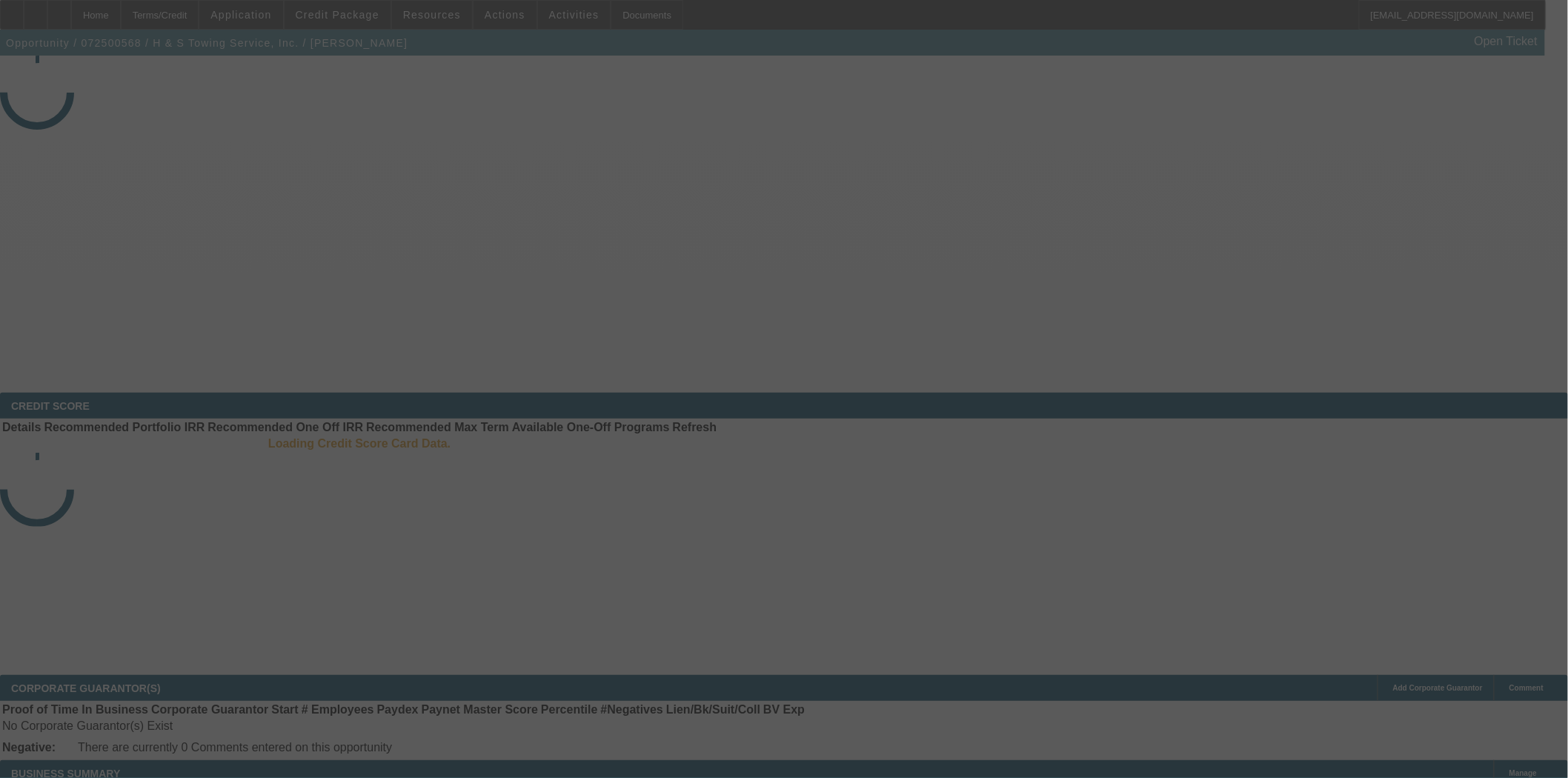
select select "4"
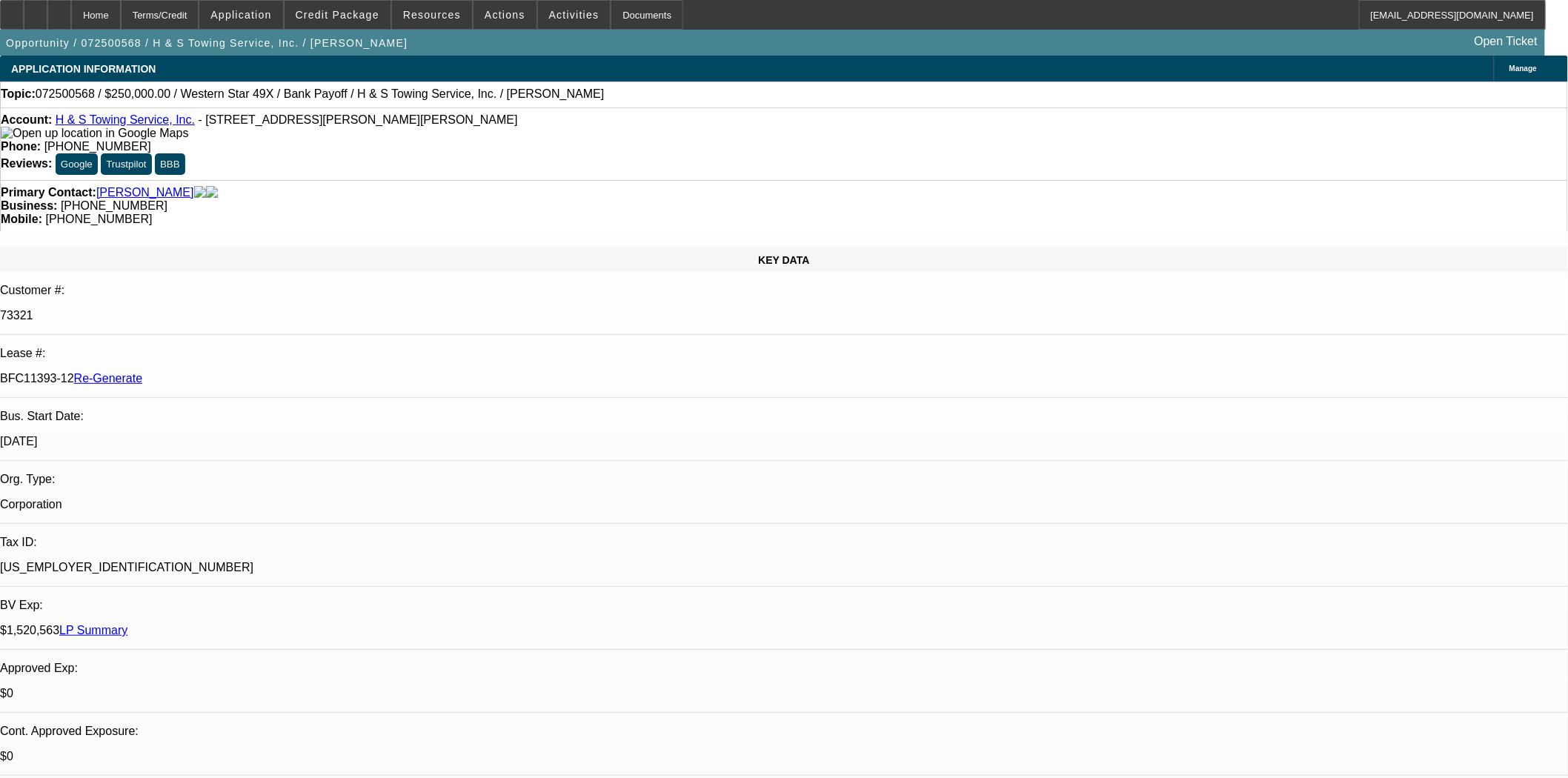
select select "0"
select select "2"
select select "0.1"
select select "4"
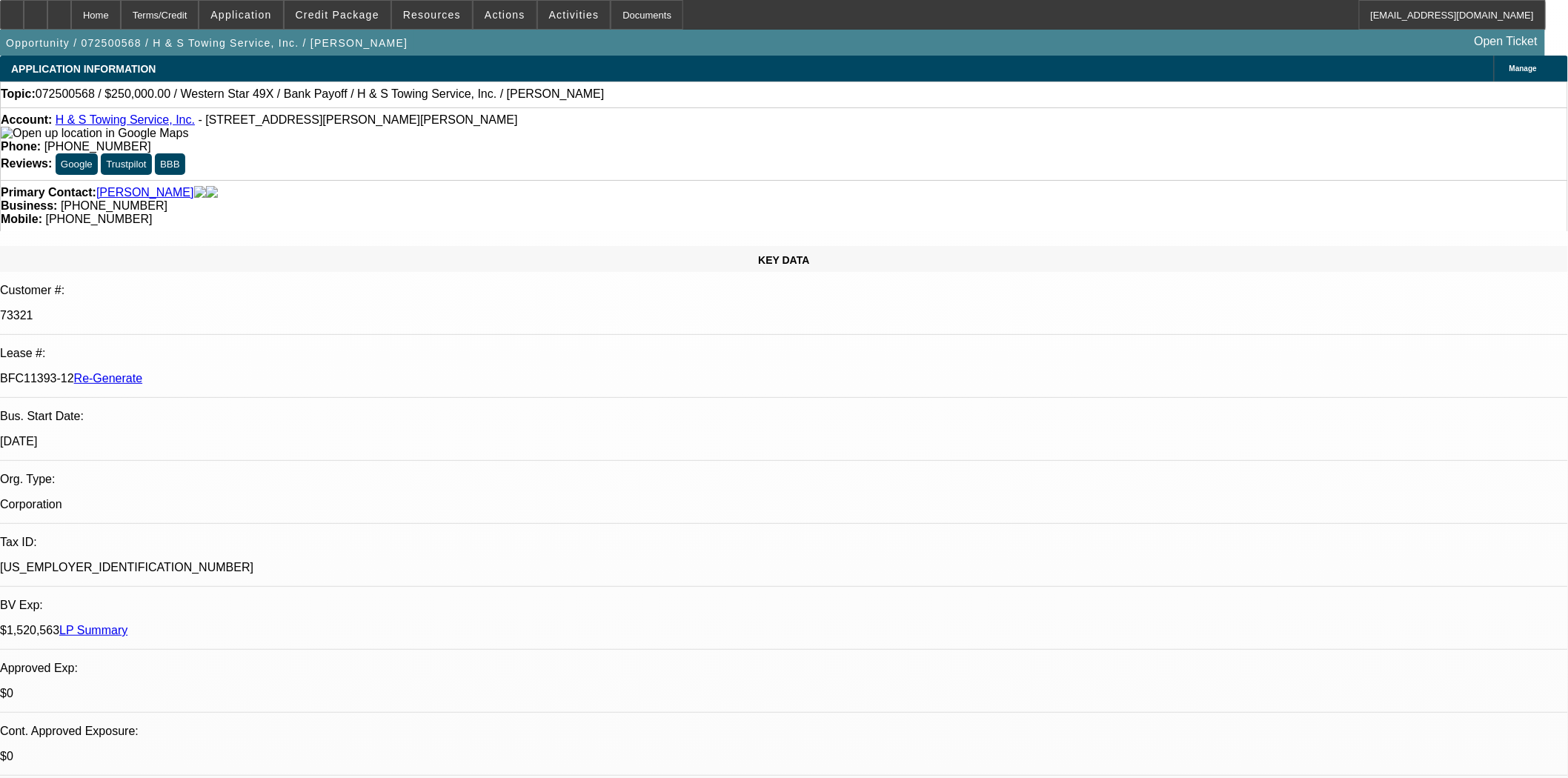
drag, startPoint x: 1217, startPoint y: 331, endPoint x: 1211, endPoint y: 341, distance: 11.7
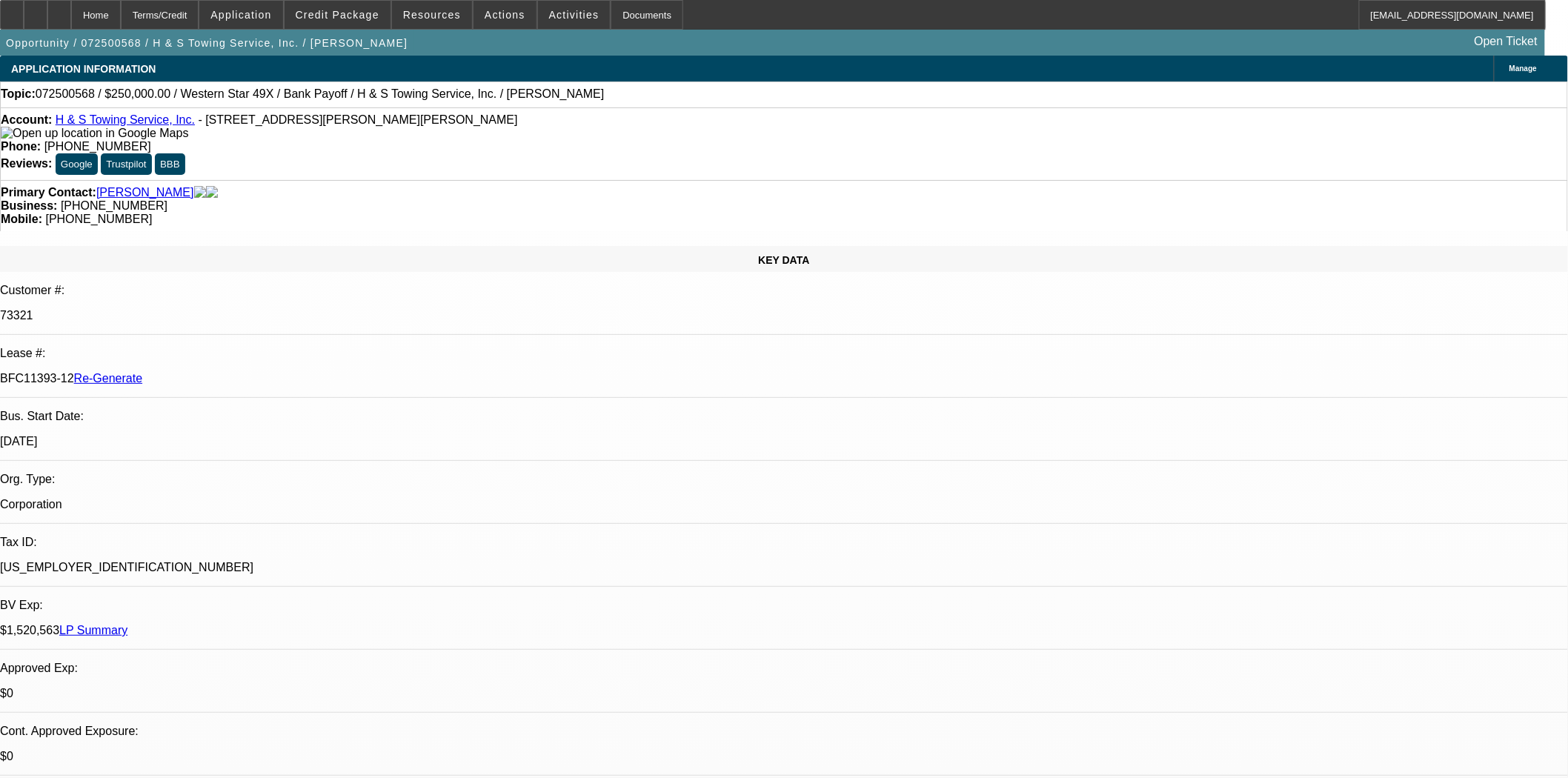
scroll to position [1729, 0]
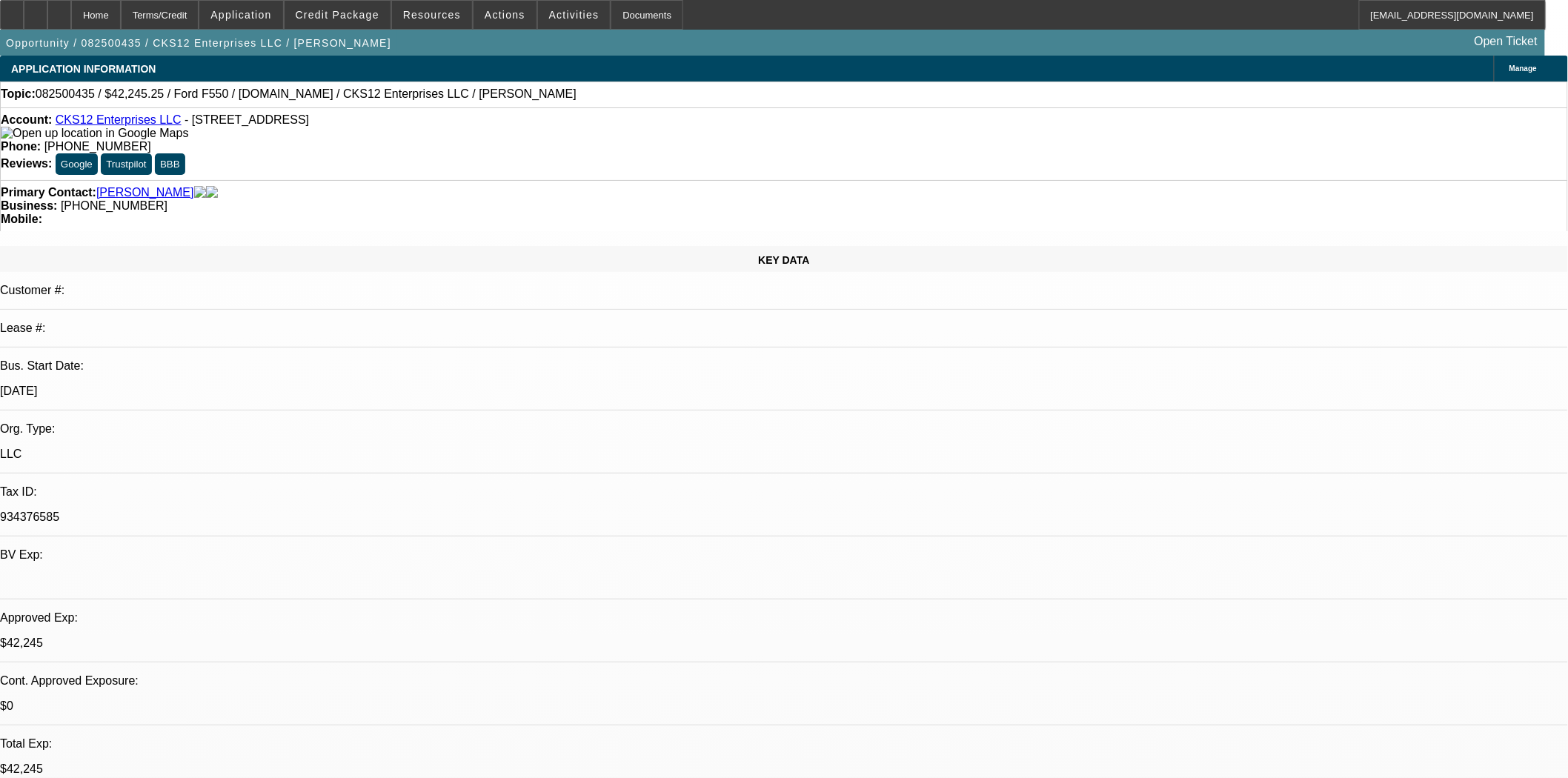
select select "0"
select select "2"
select select "0.1"
select select "4"
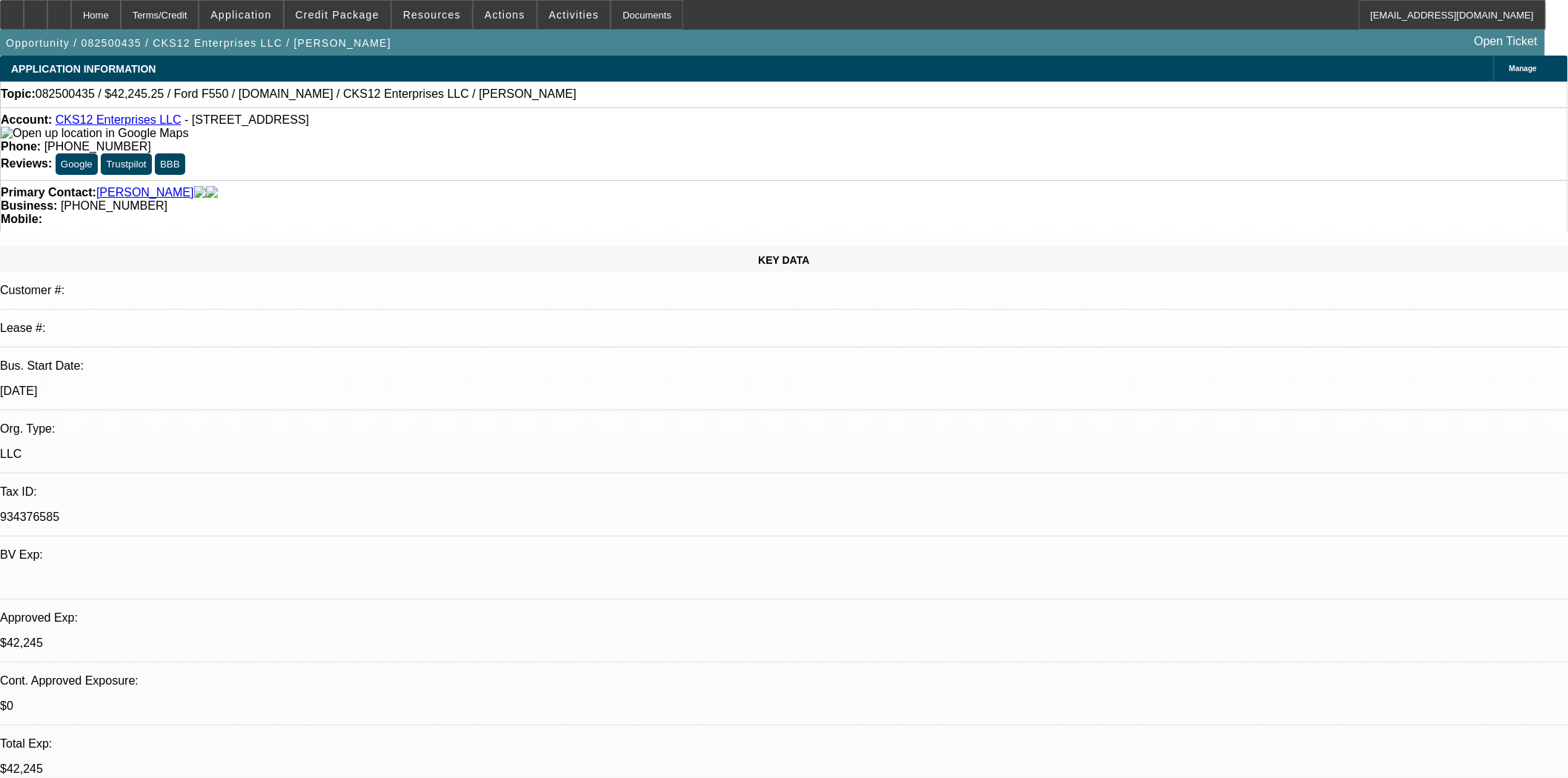
select select "0"
select select "2"
select select "0.1"
select select "4"
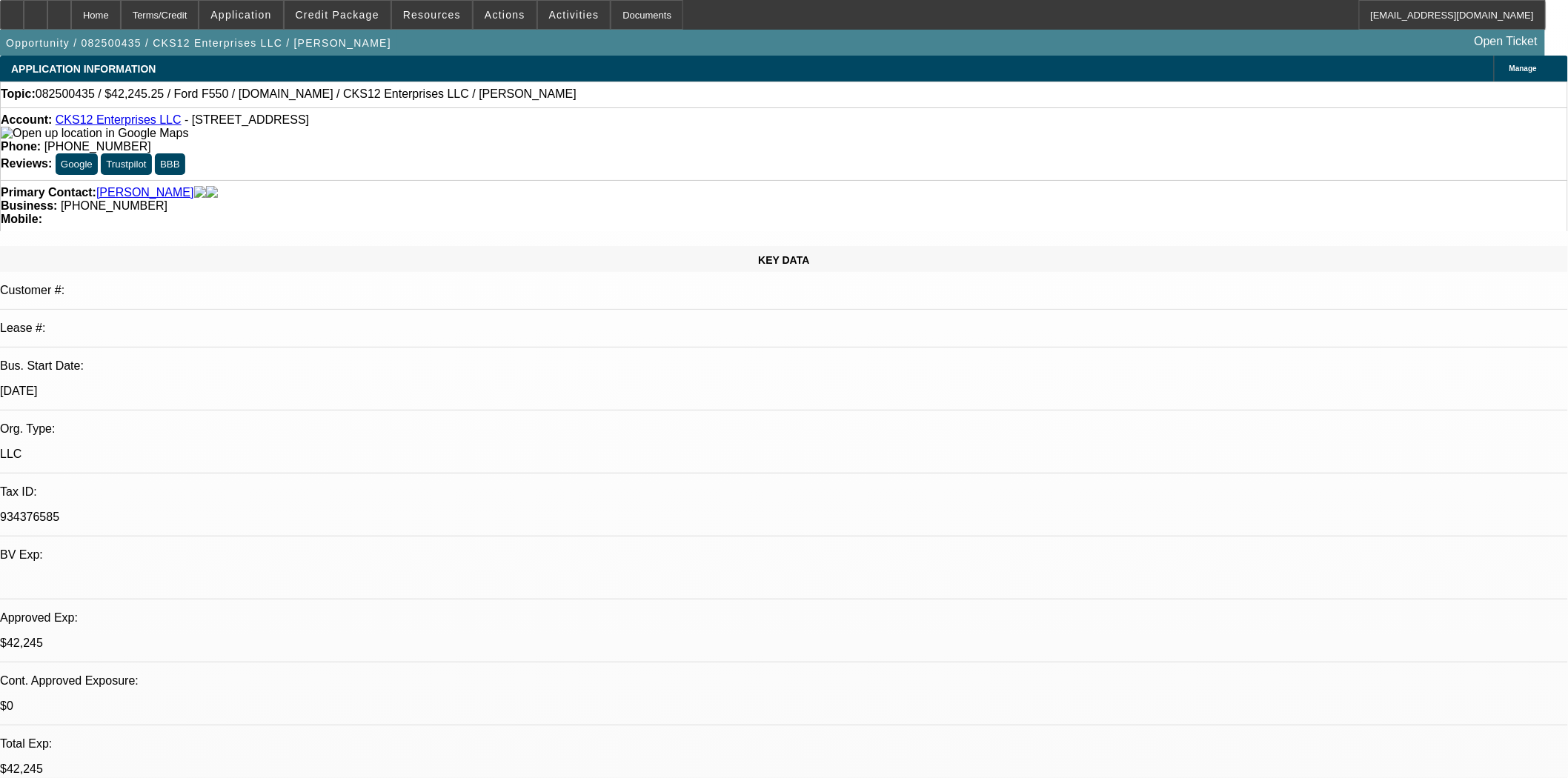
select select "0"
select select "2"
select select "0.1"
select select "4"
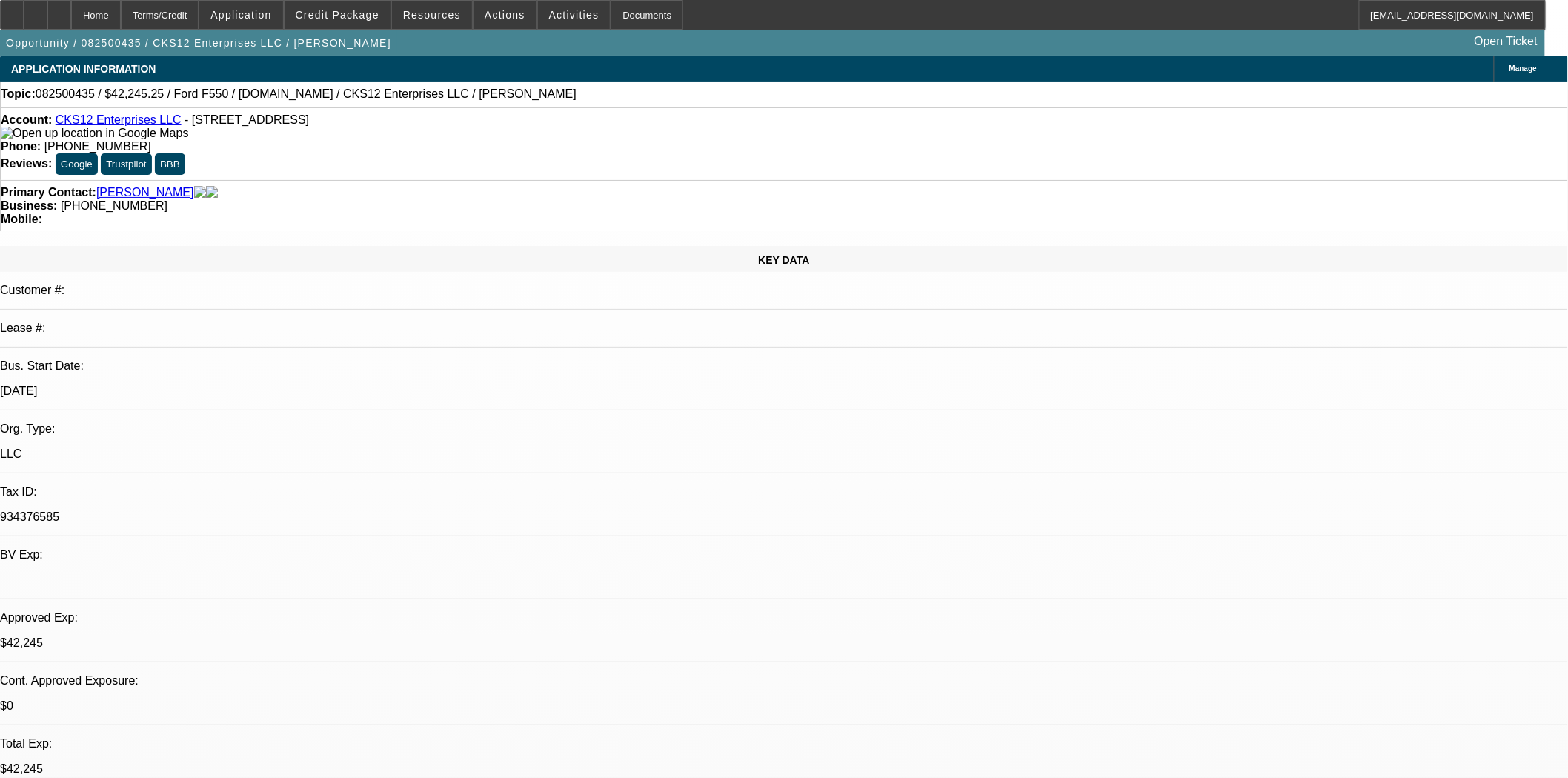
select select "0"
select select "2"
select select "0.1"
select select "4"
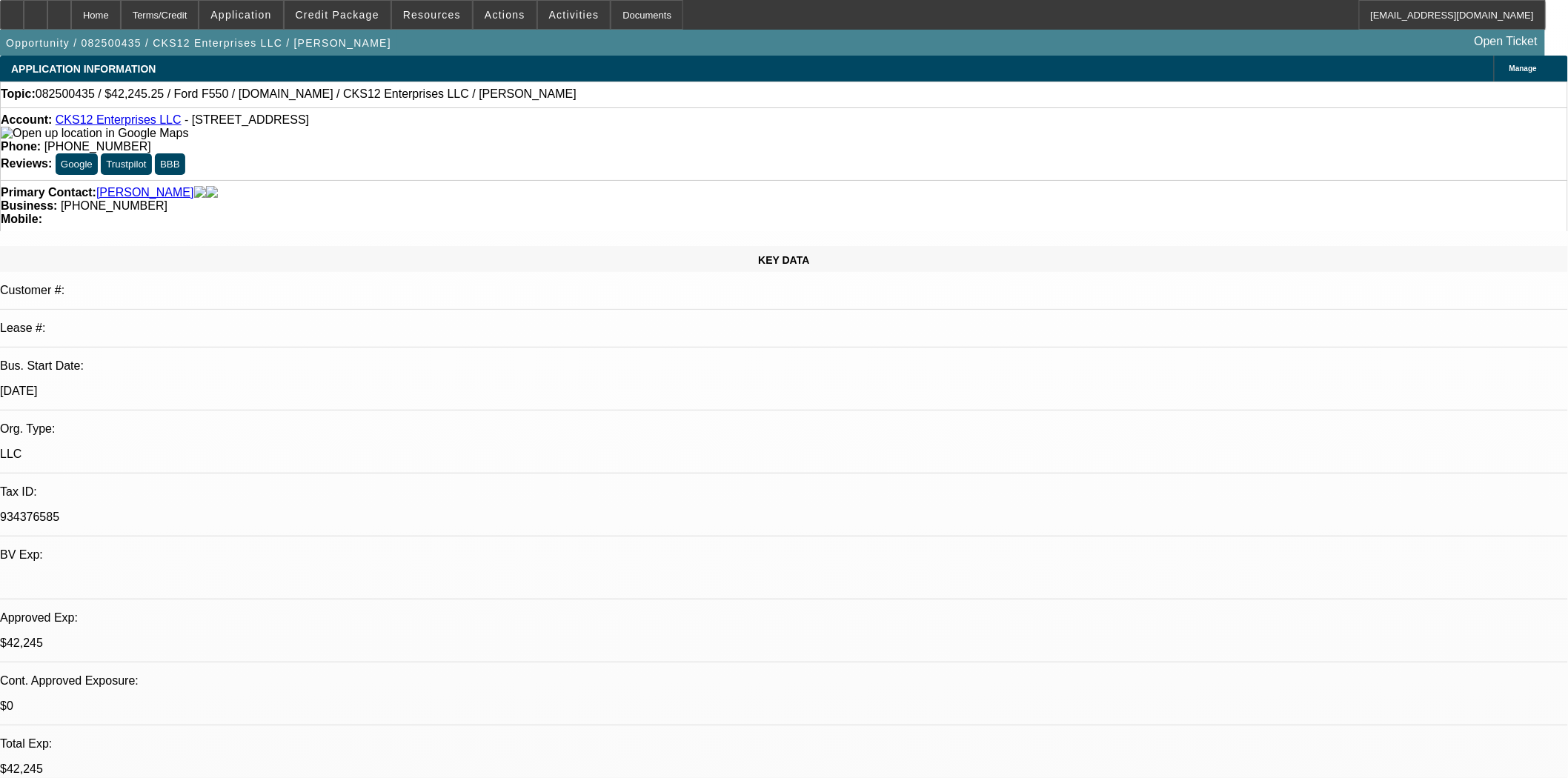
scroll to position [1729, 0]
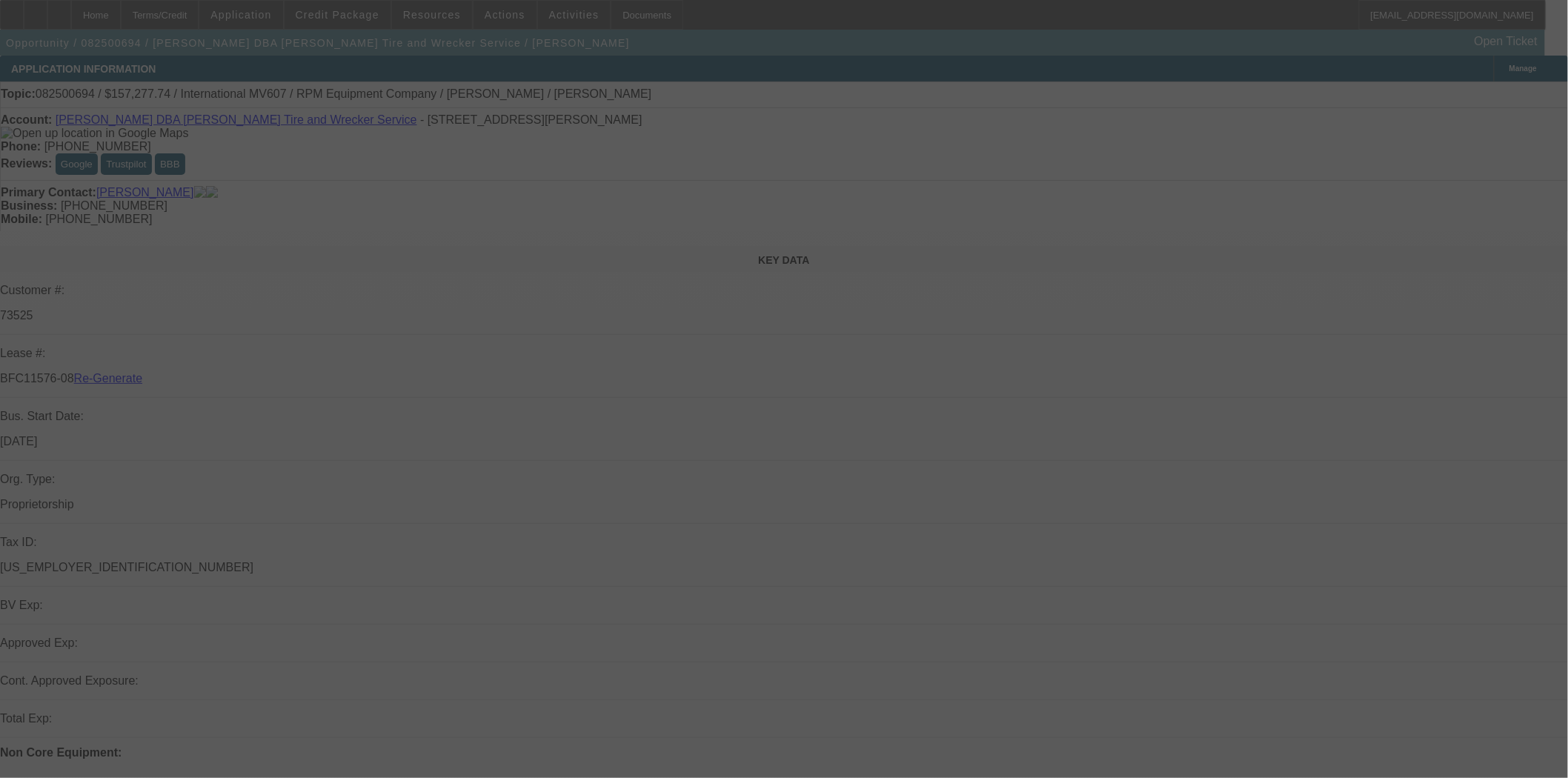
select select "3"
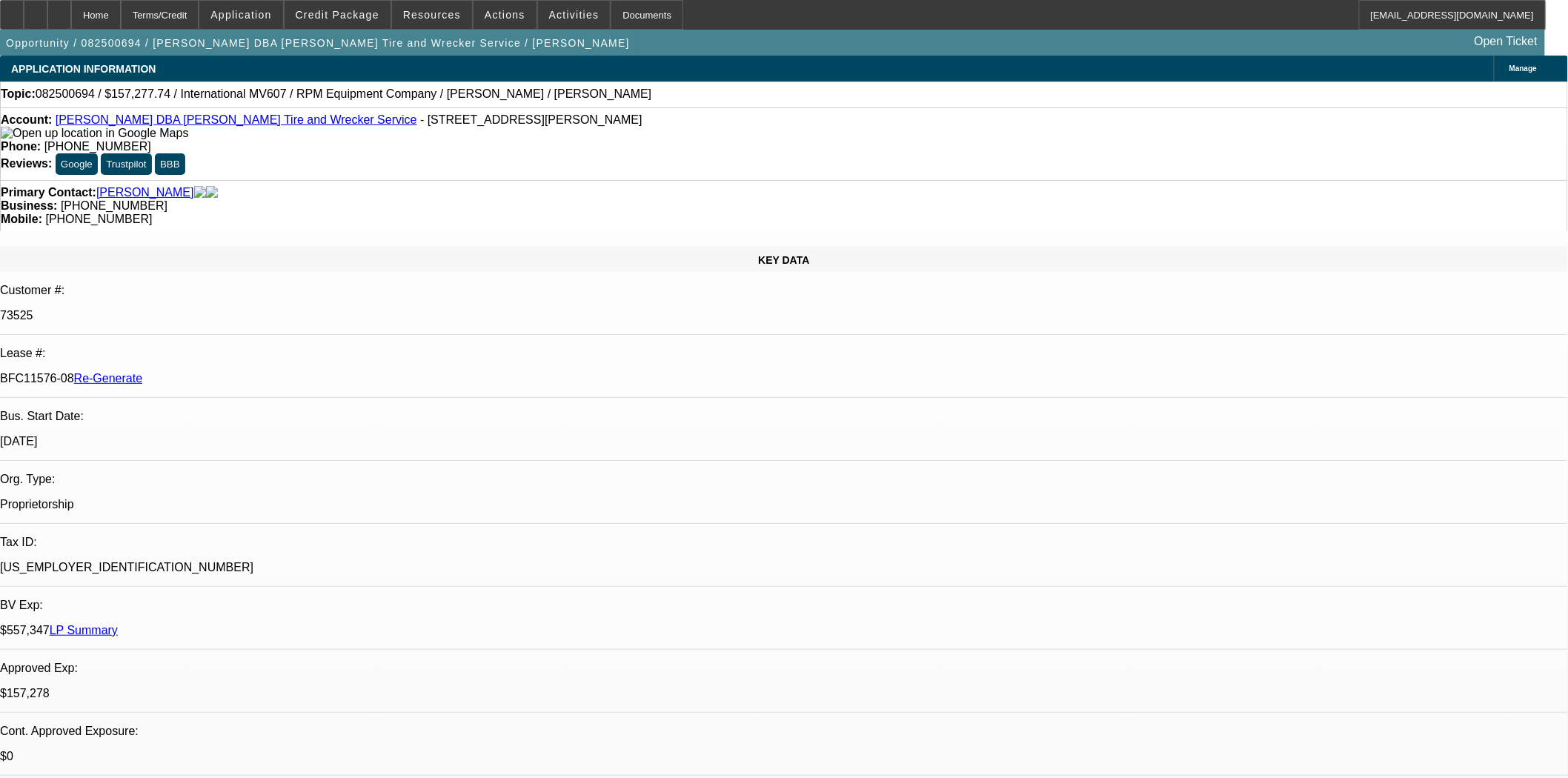
select select "0"
select select "2"
select select "0"
select select "6"
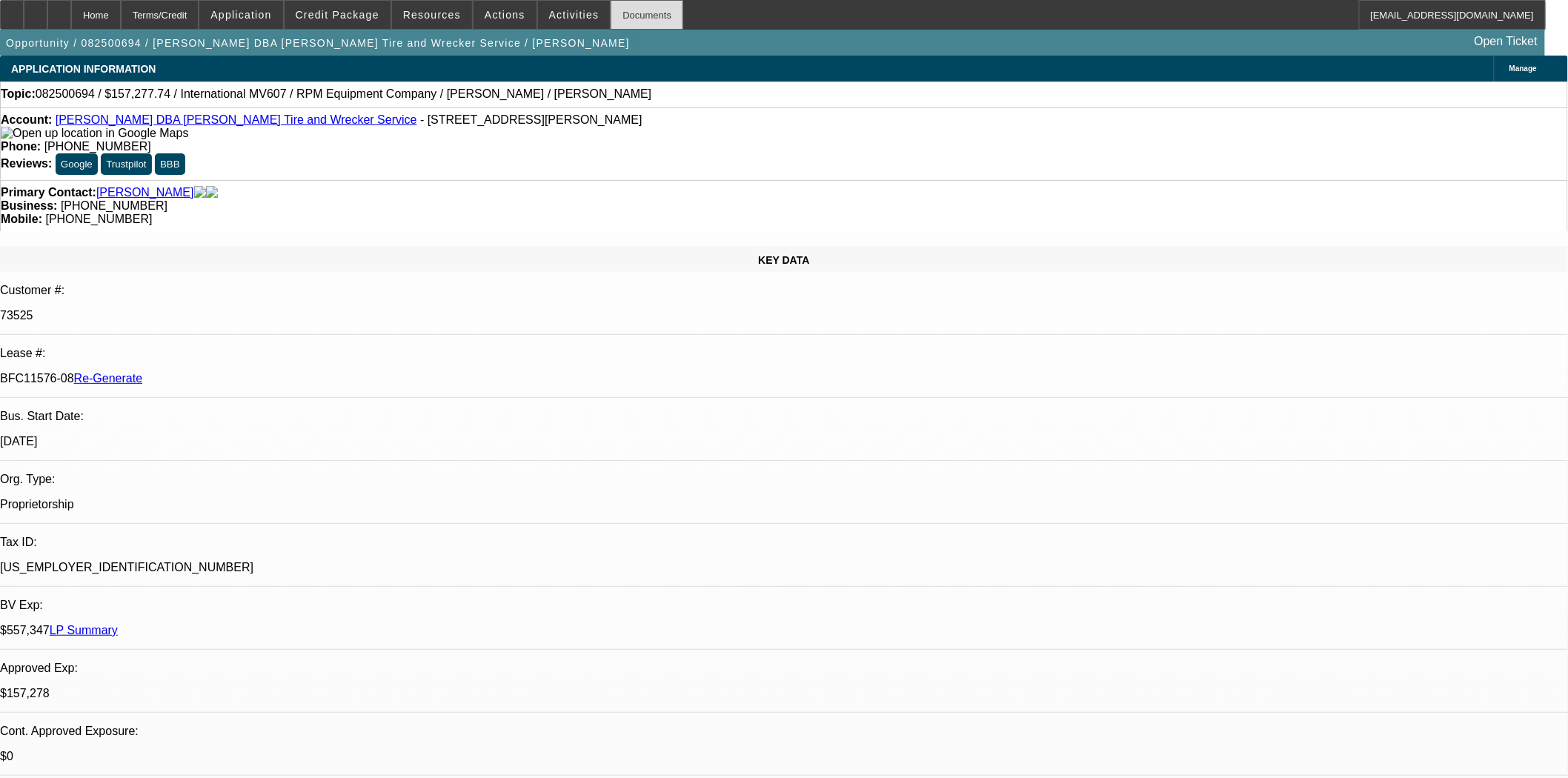
click at [611, 21] on div "Documents" at bounding box center [647, 14] width 72 height 30
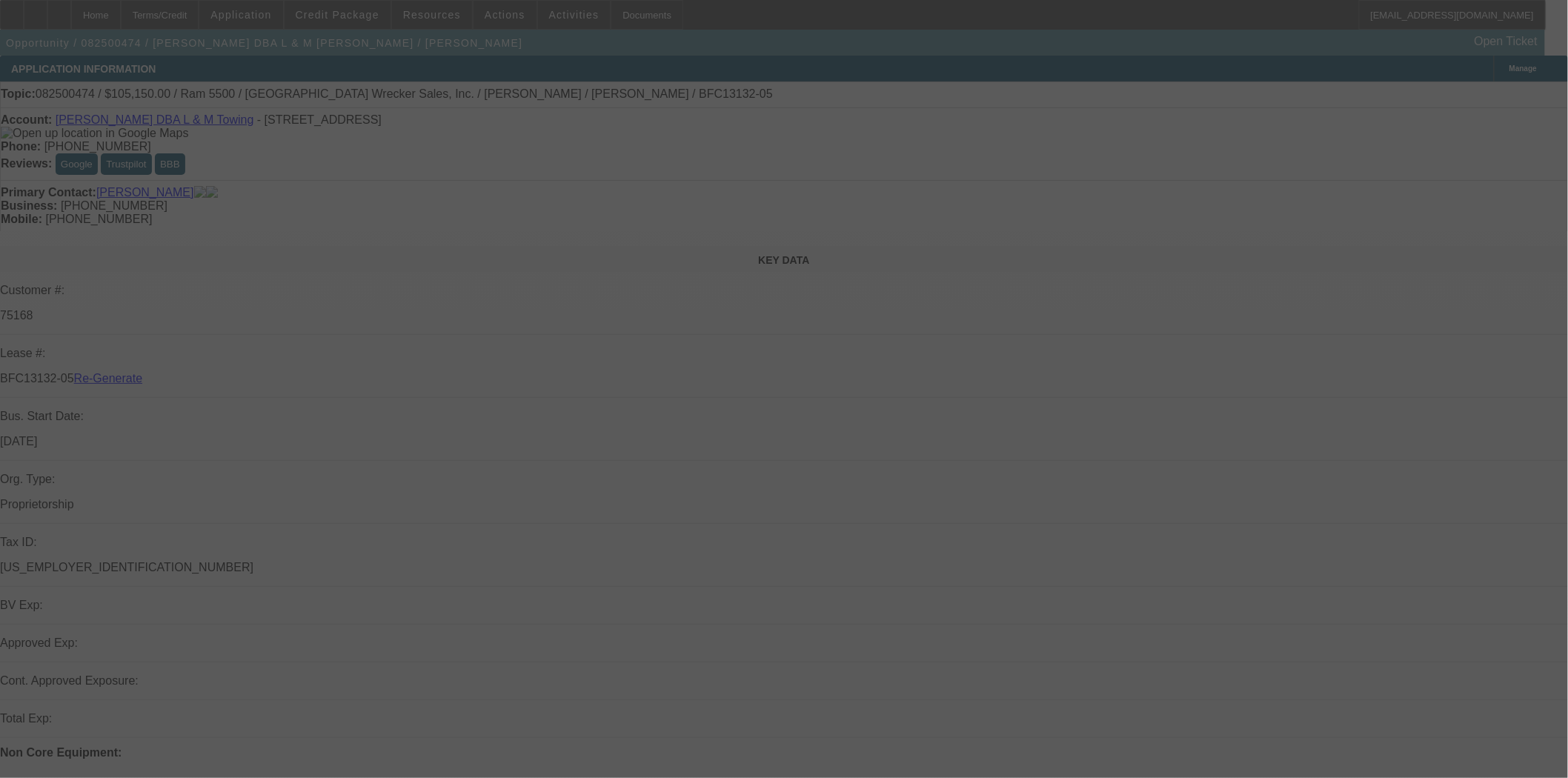
select select "3"
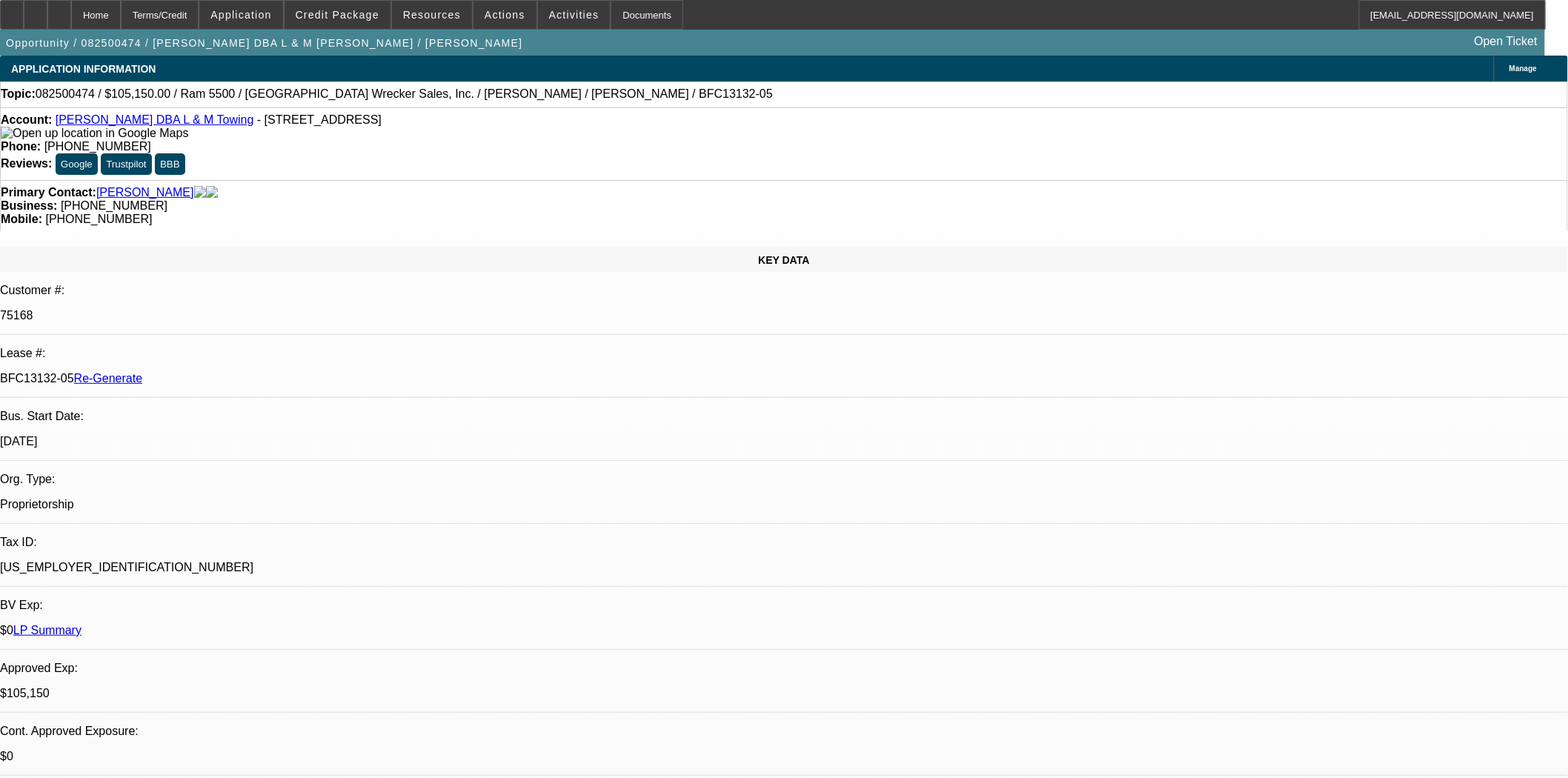
select select "0"
select select "3"
select select "0"
select select "6"
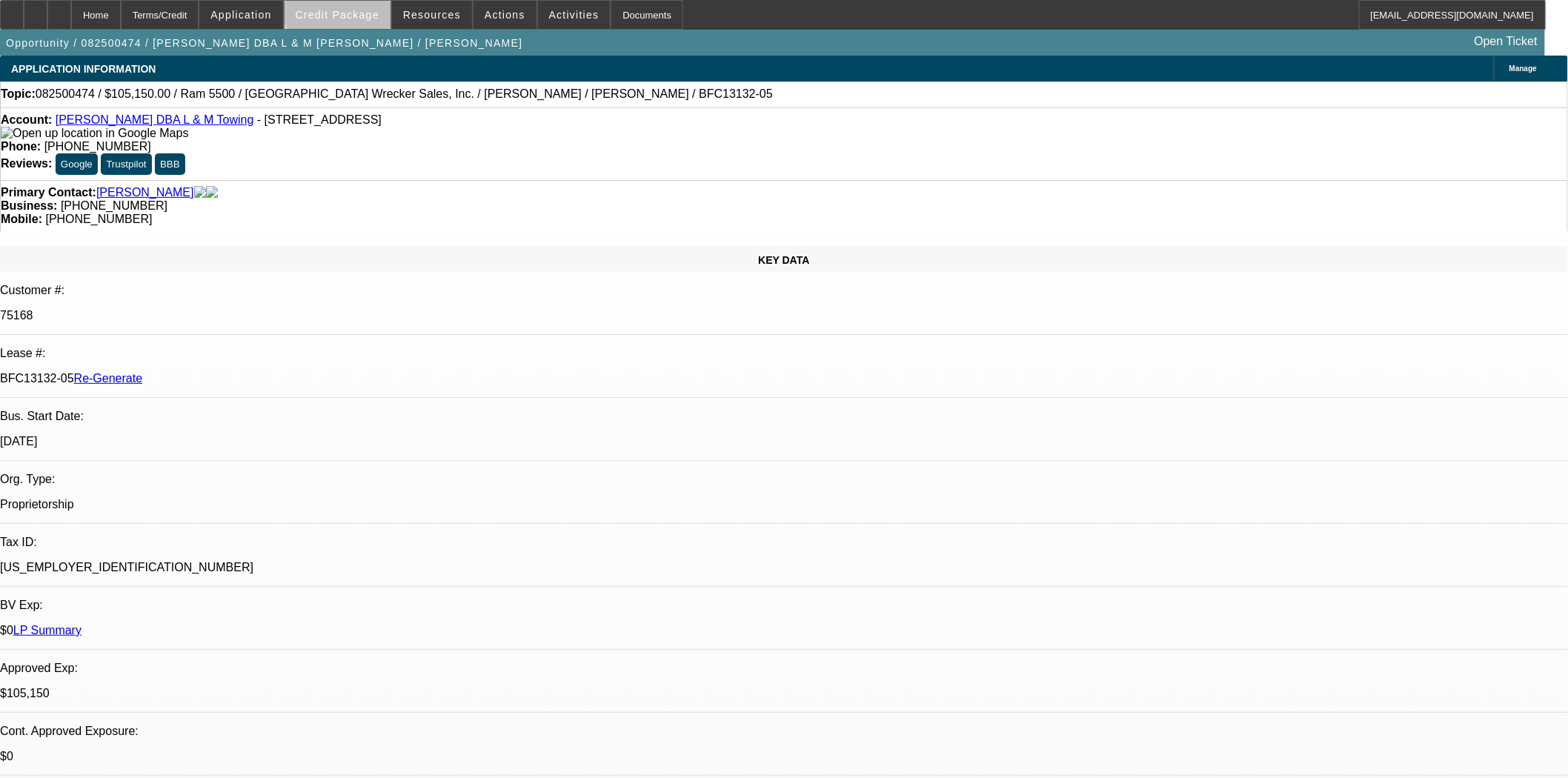
click at [370, 3] on span at bounding box center [337, 15] width 106 height 36
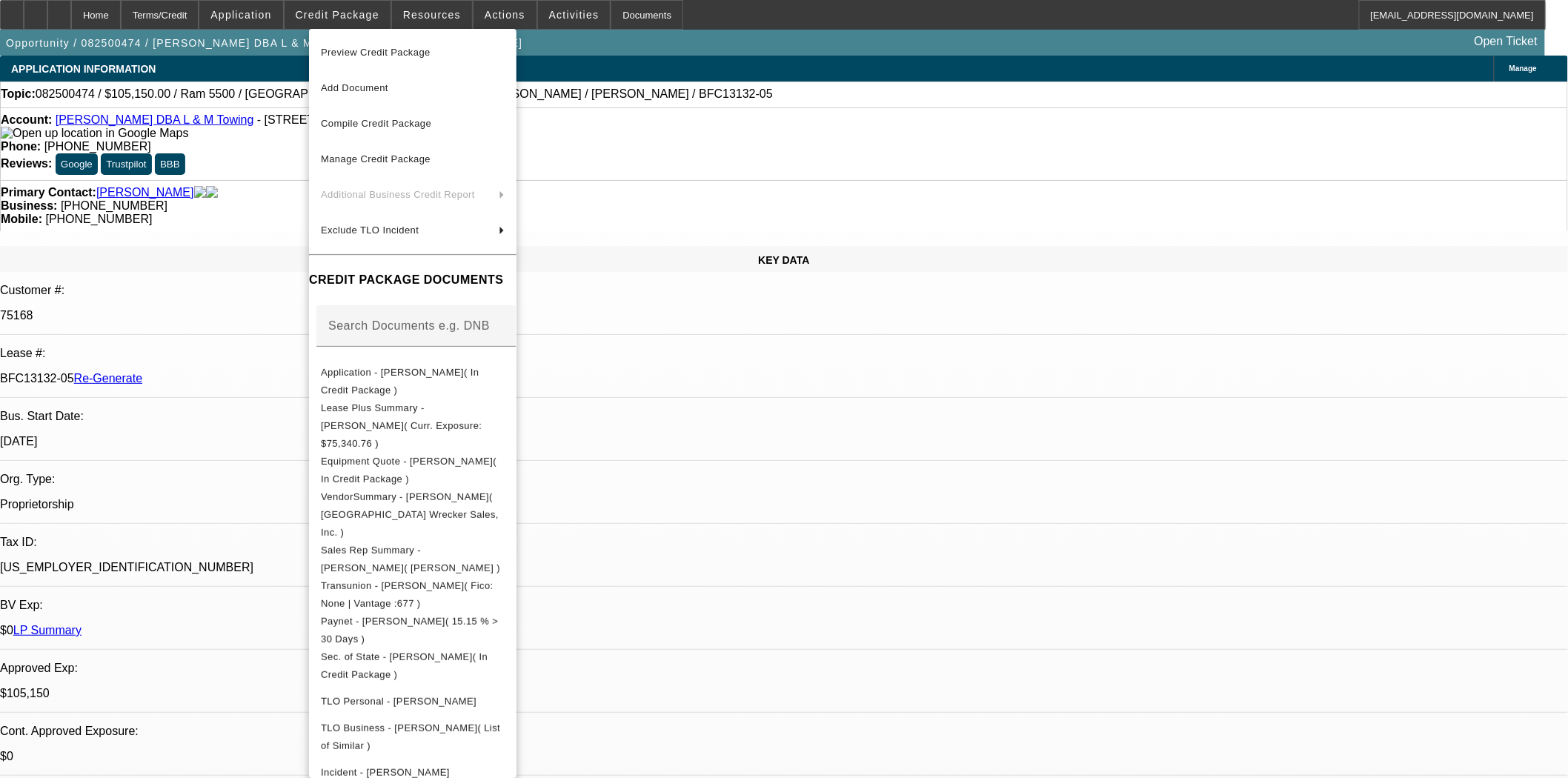
click at [372, 49] on span "Preview Credit Package" at bounding box center [376, 52] width 110 height 11
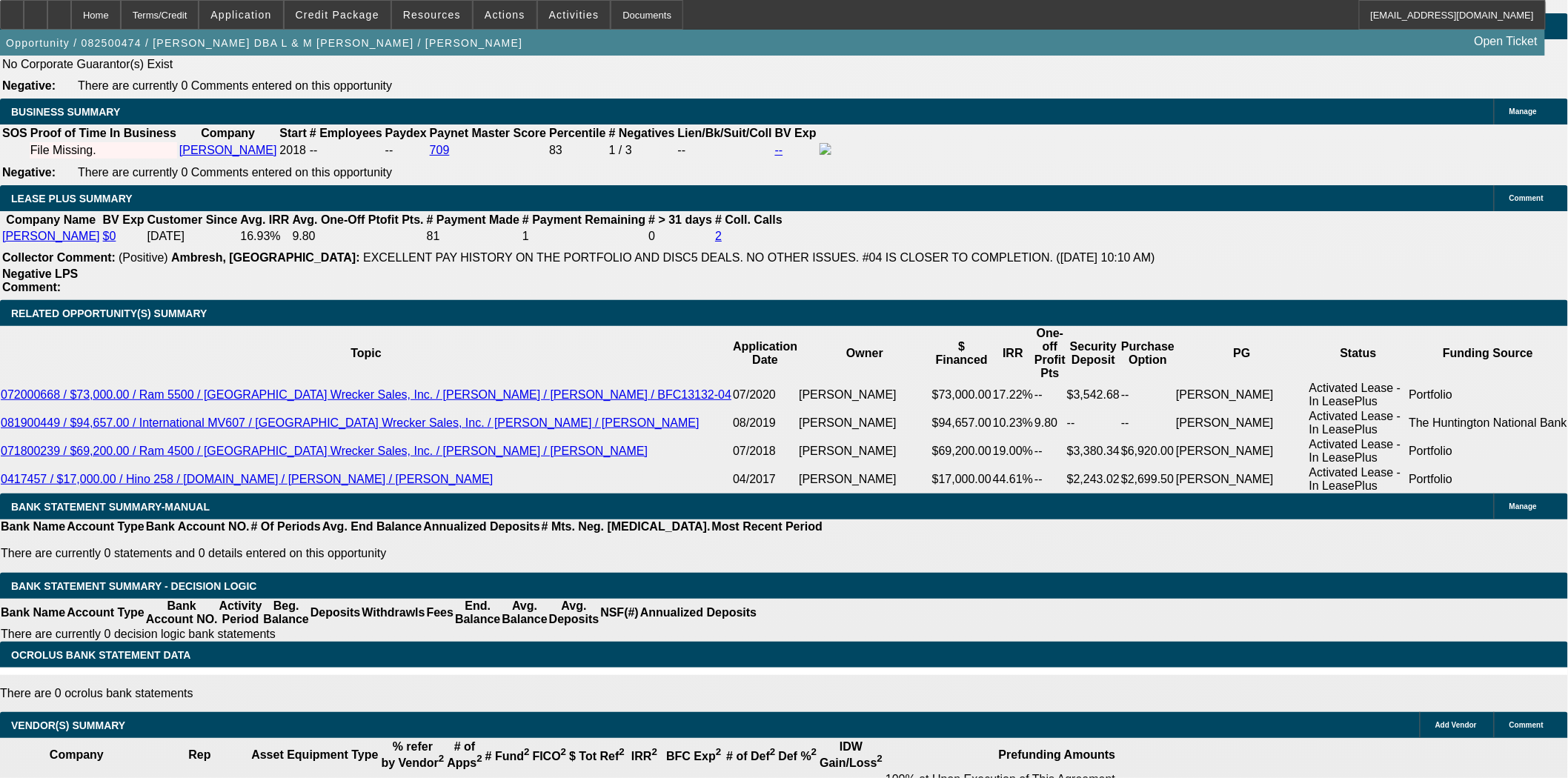
scroll to position [2056, 0]
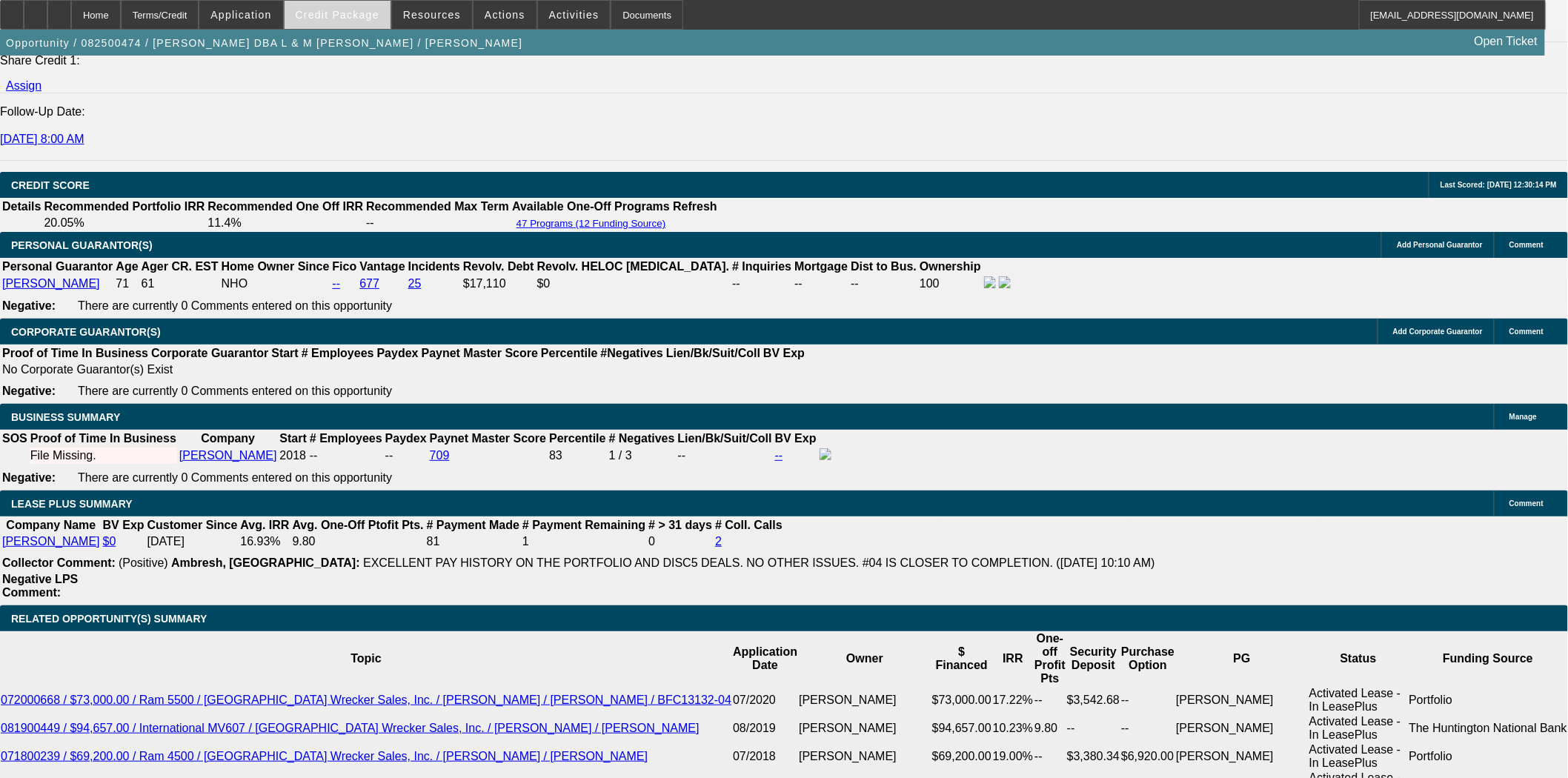
click at [375, 19] on span "Credit Package" at bounding box center [338, 14] width 84 height 12
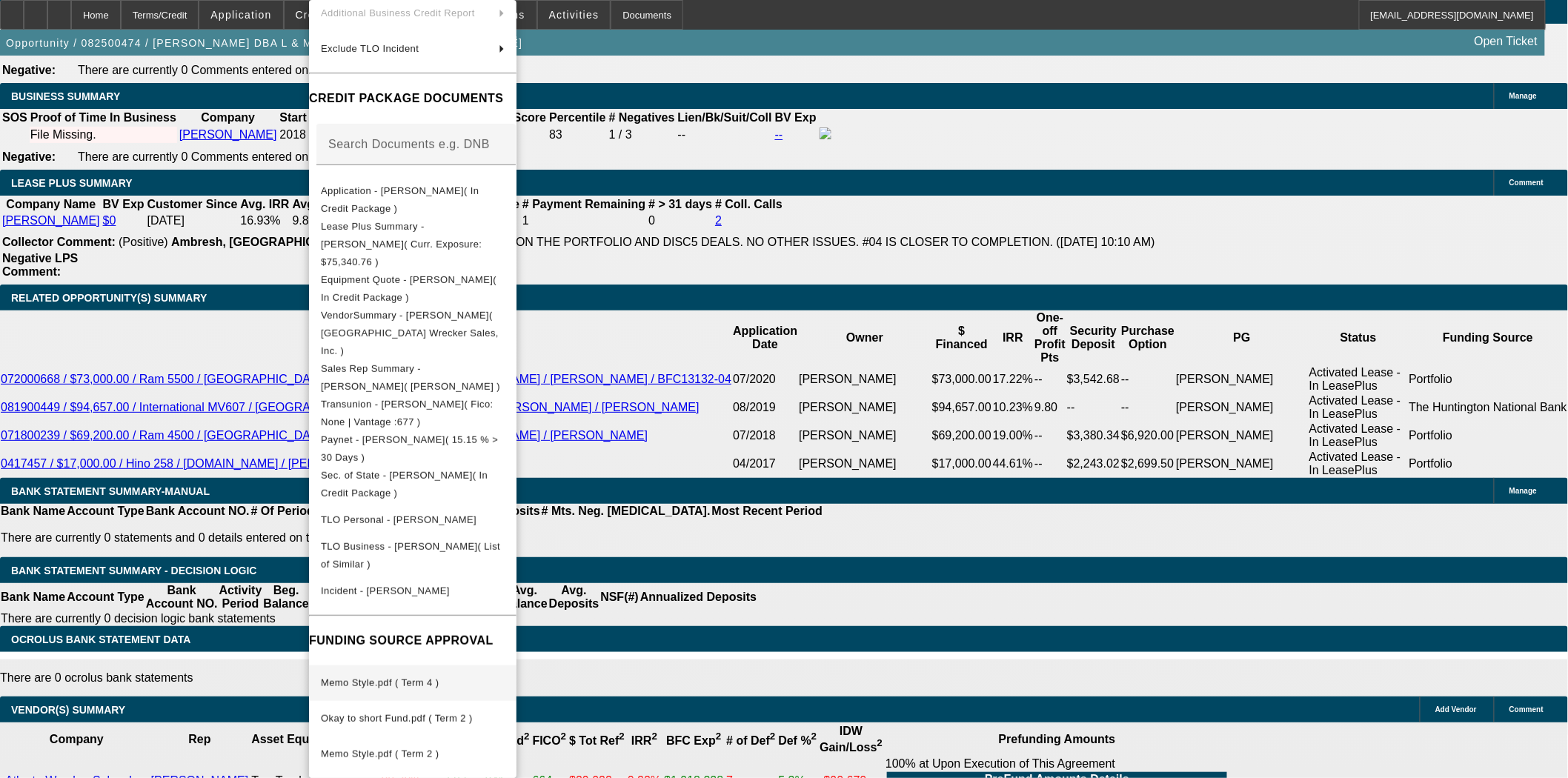
scroll to position [2385, 0]
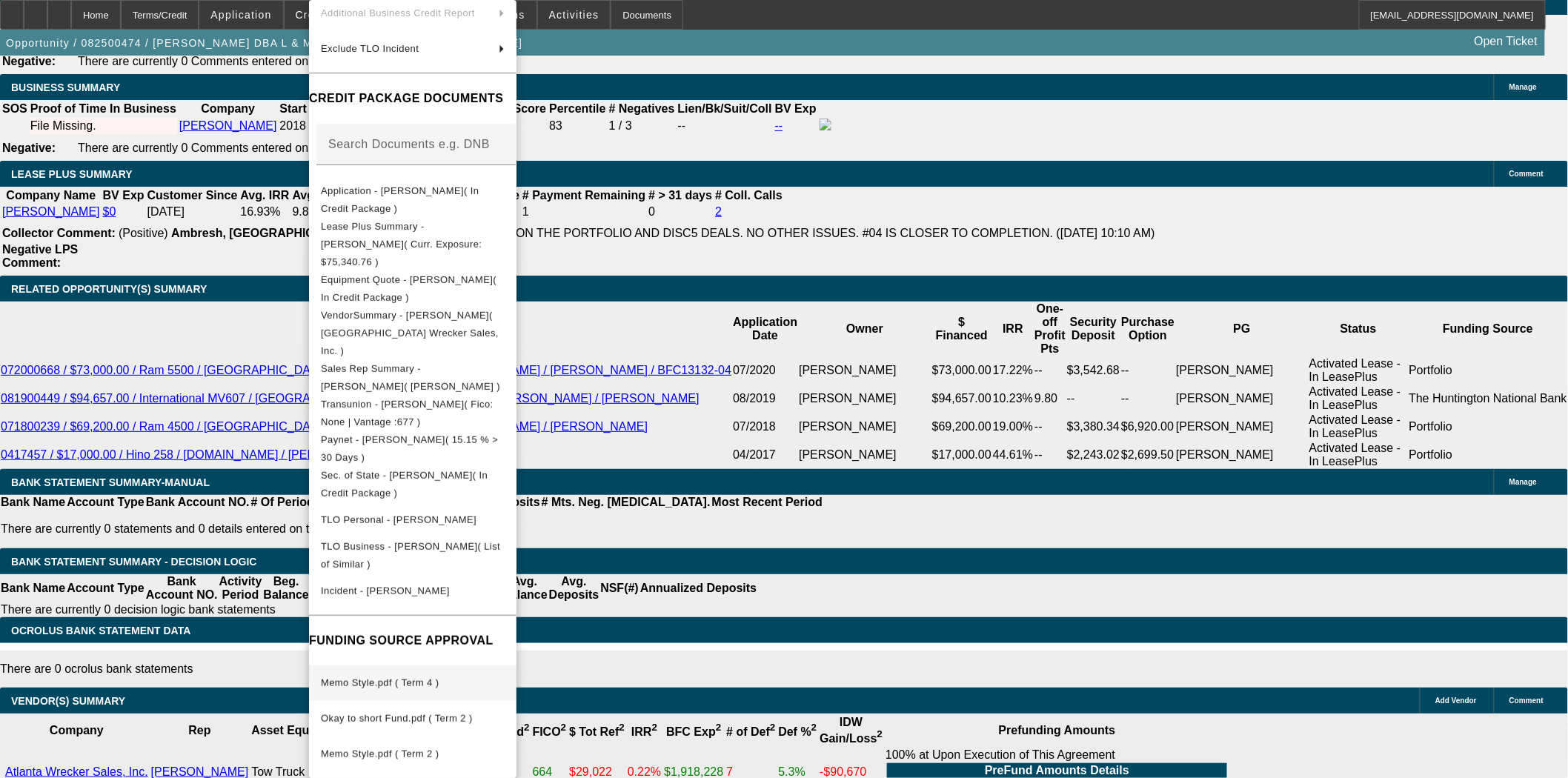
click at [401, 674] on span "Memo Style.pdf ( Term 4 )" at bounding box center [412, 683] width 183 height 18
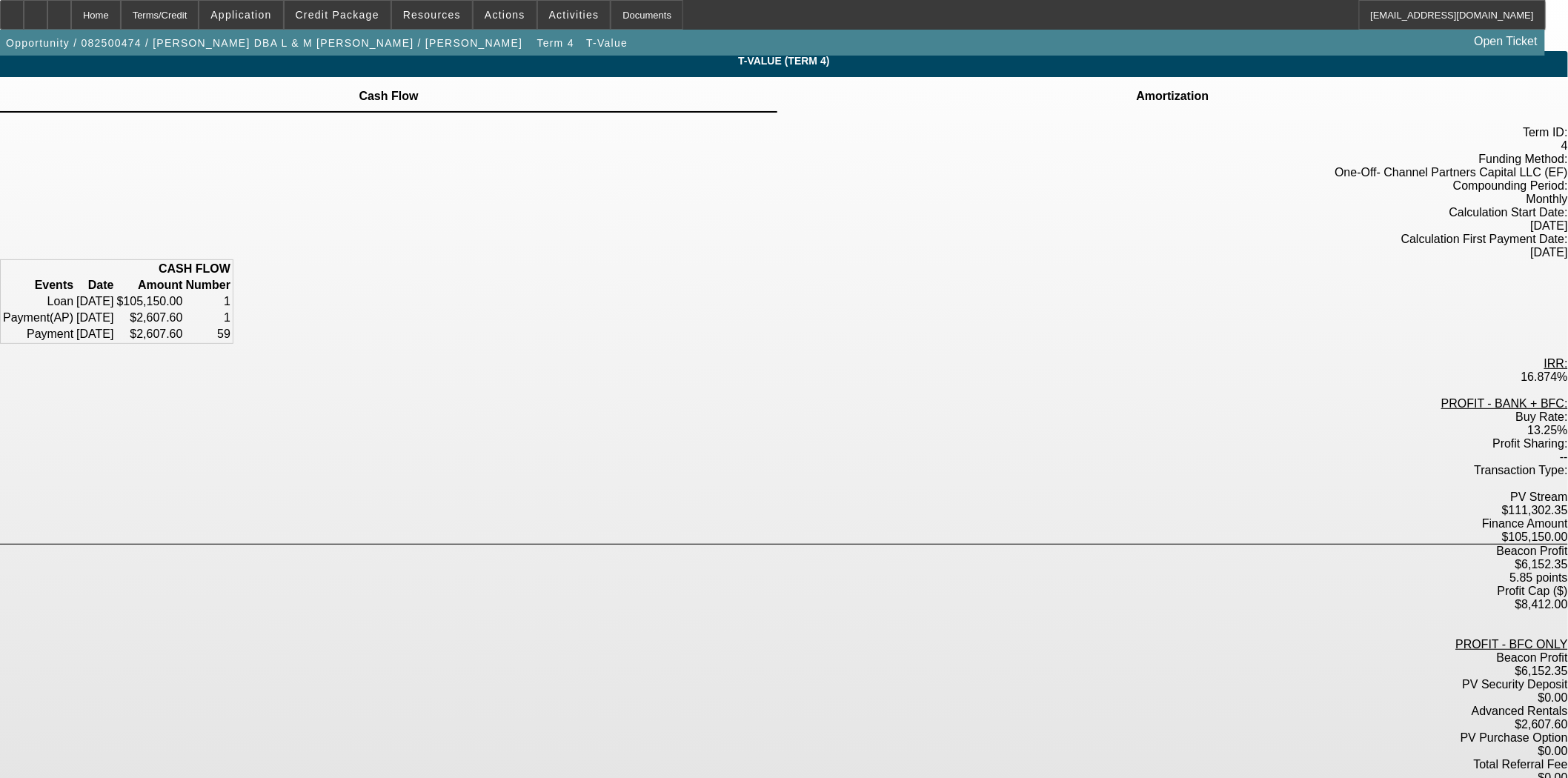
scroll to position [5, 0]
click at [121, 12] on div "Home" at bounding box center [97, 14] width 50 height 30
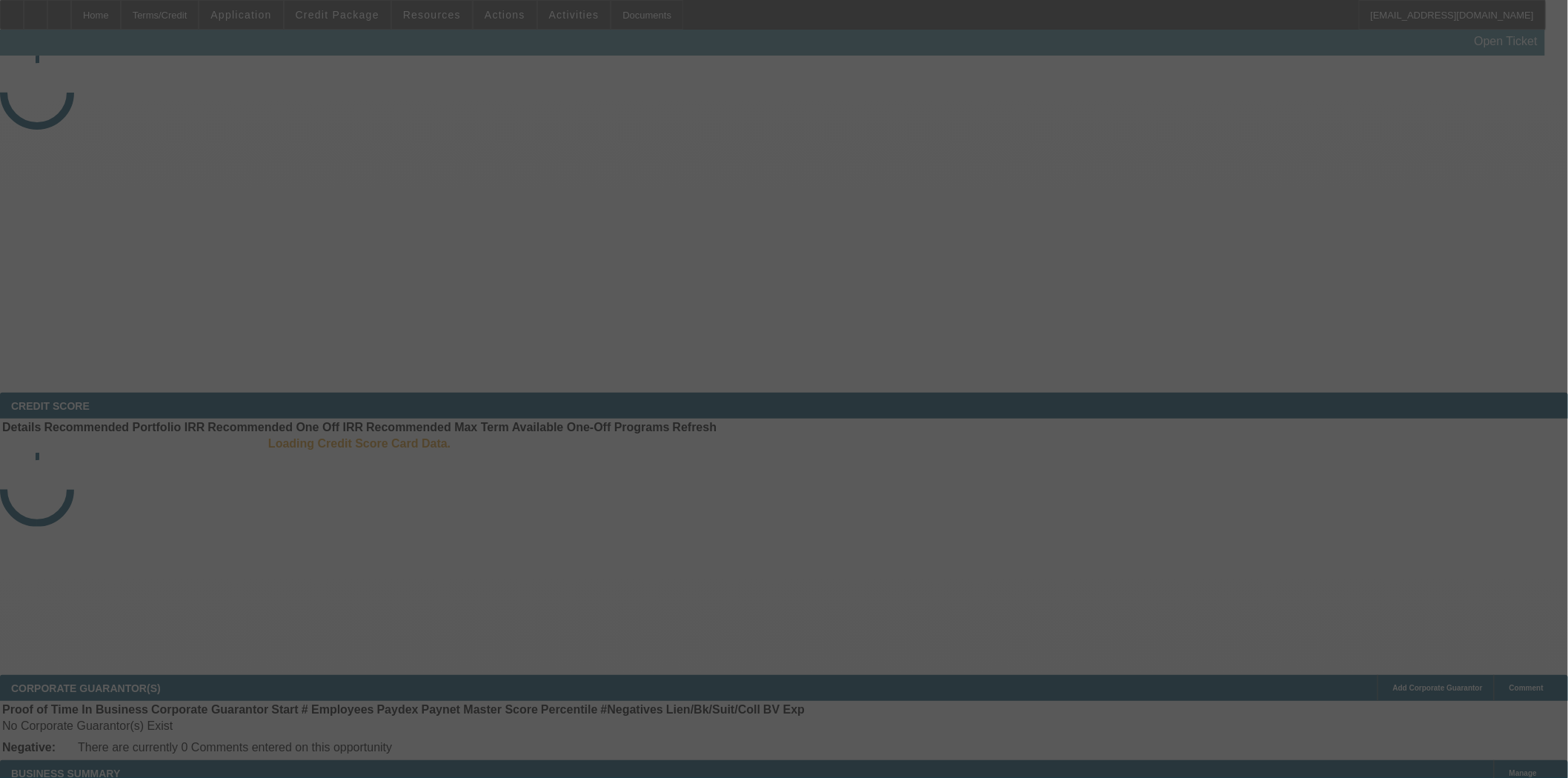
select select "3"
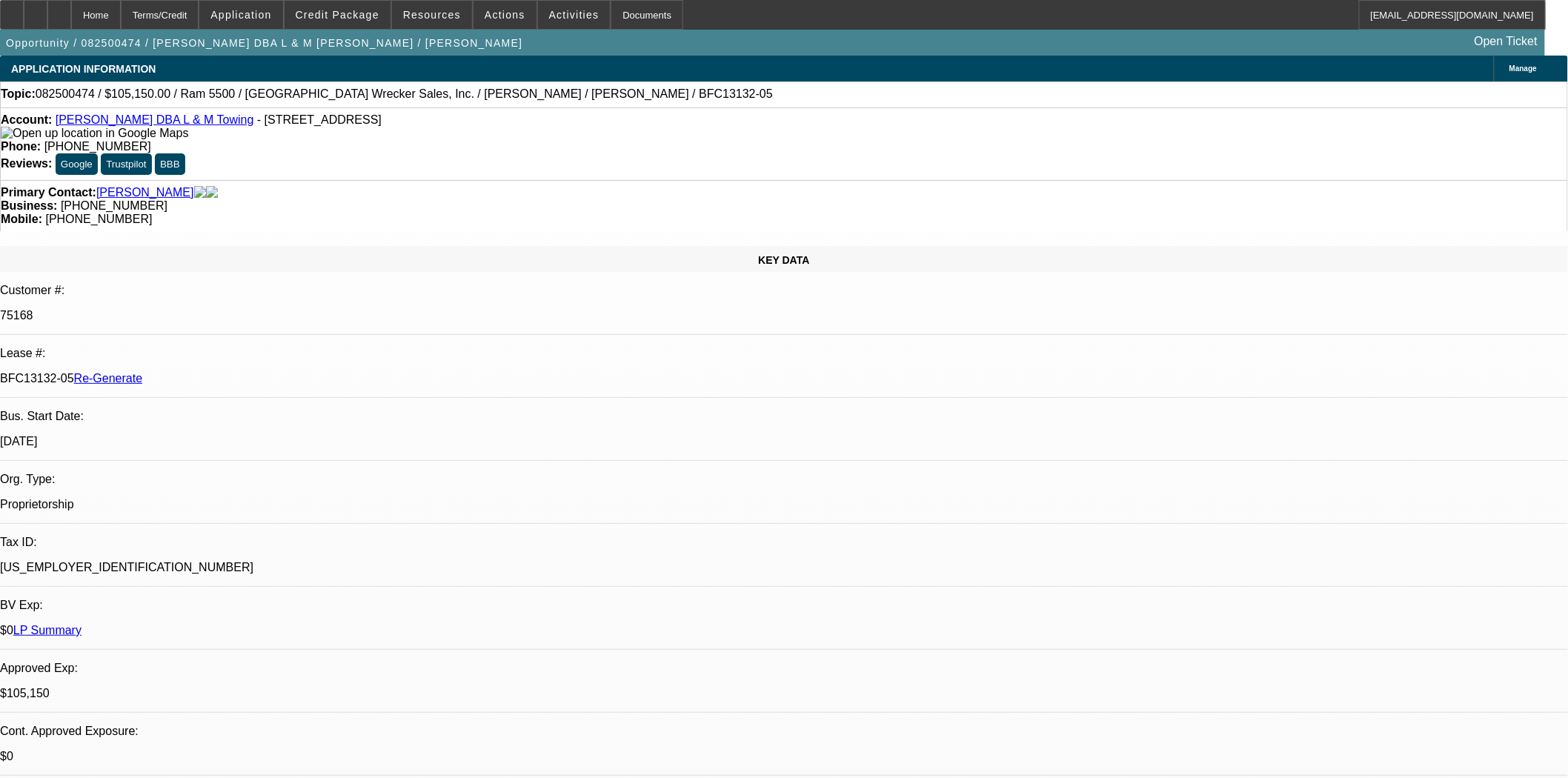
select select "0"
select select "3"
select select "0"
select select "6"
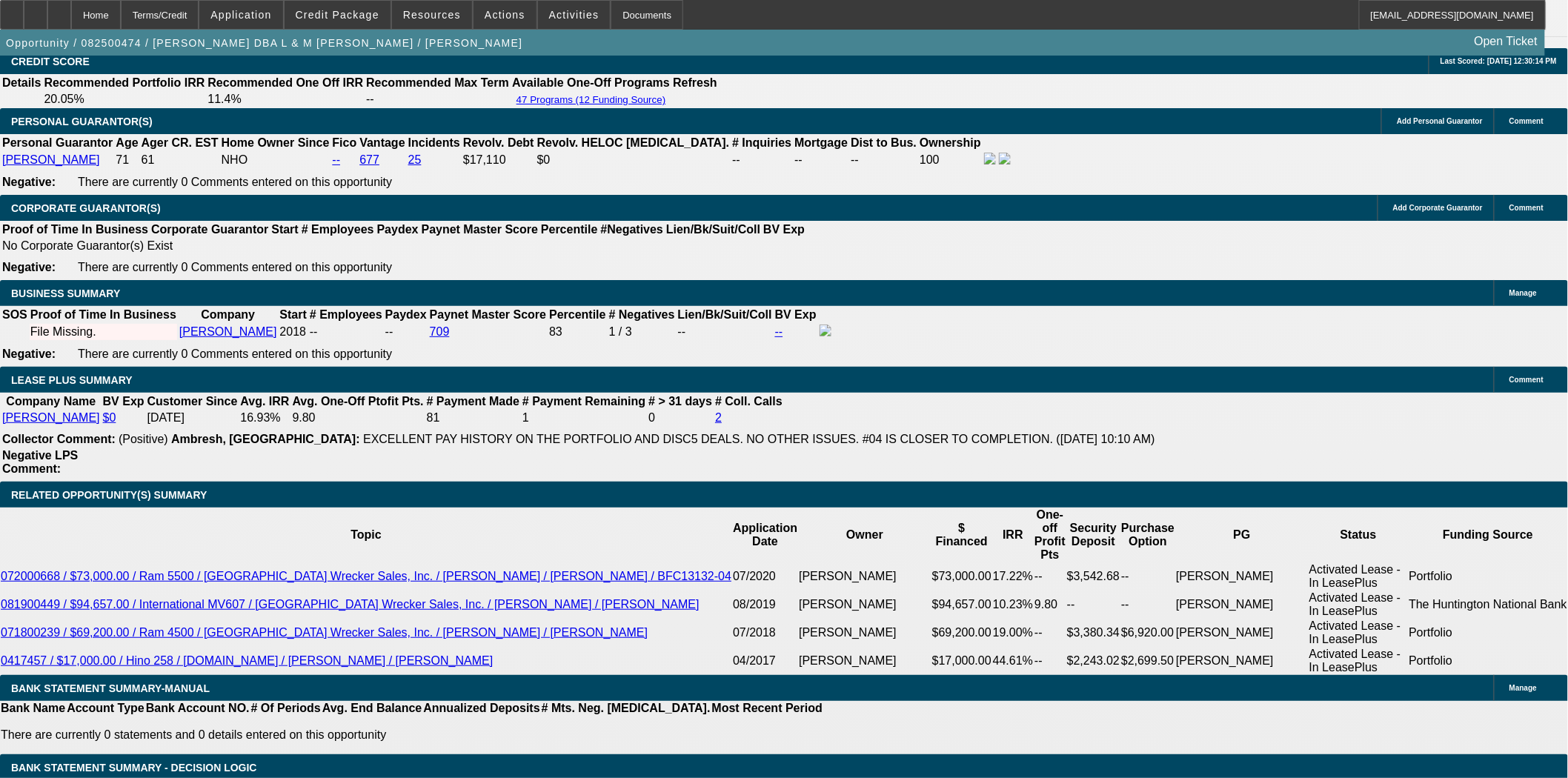
scroll to position [2304, 0]
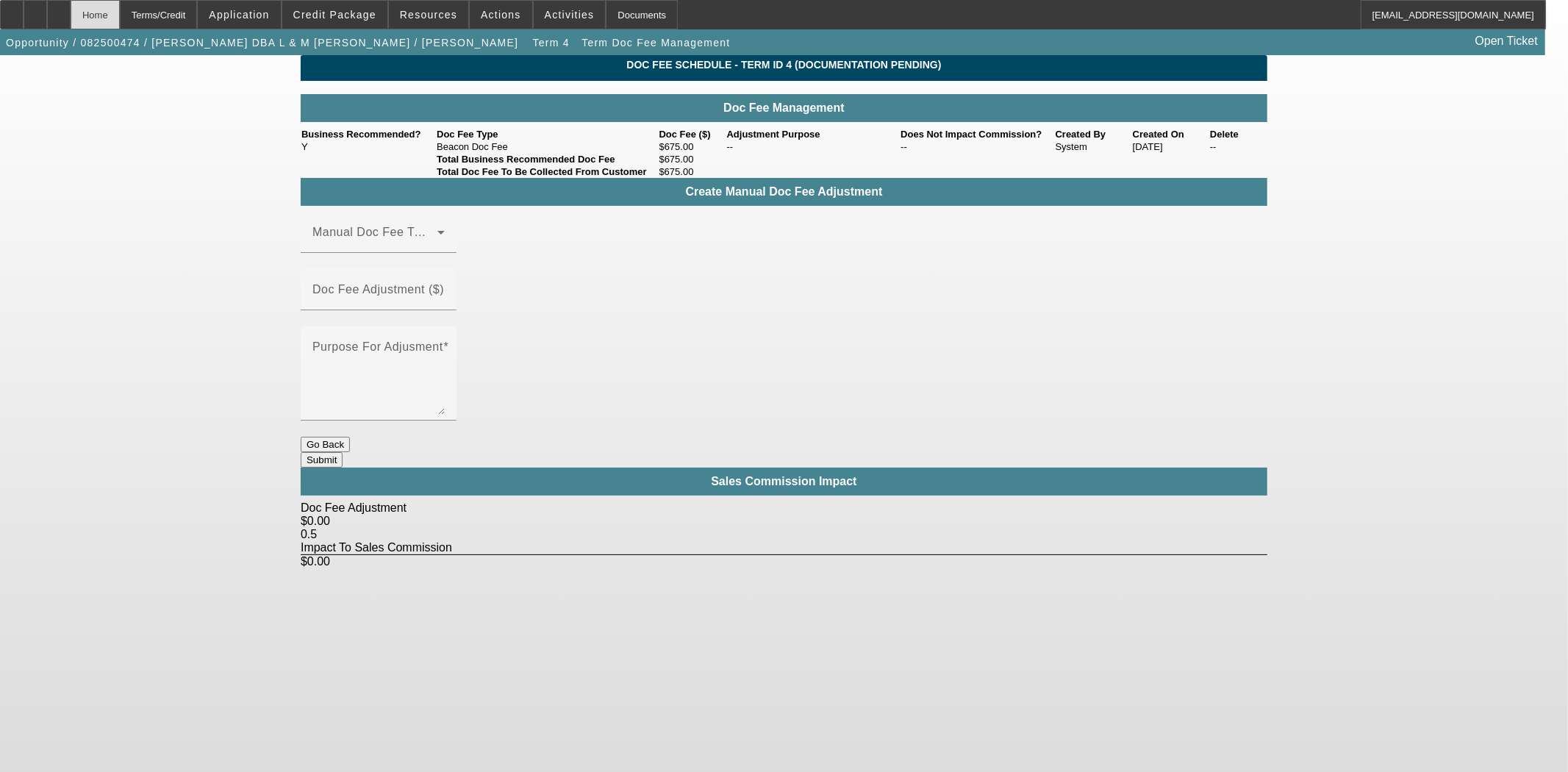
click at [120, 18] on div "Home" at bounding box center [96, 14] width 50 height 29
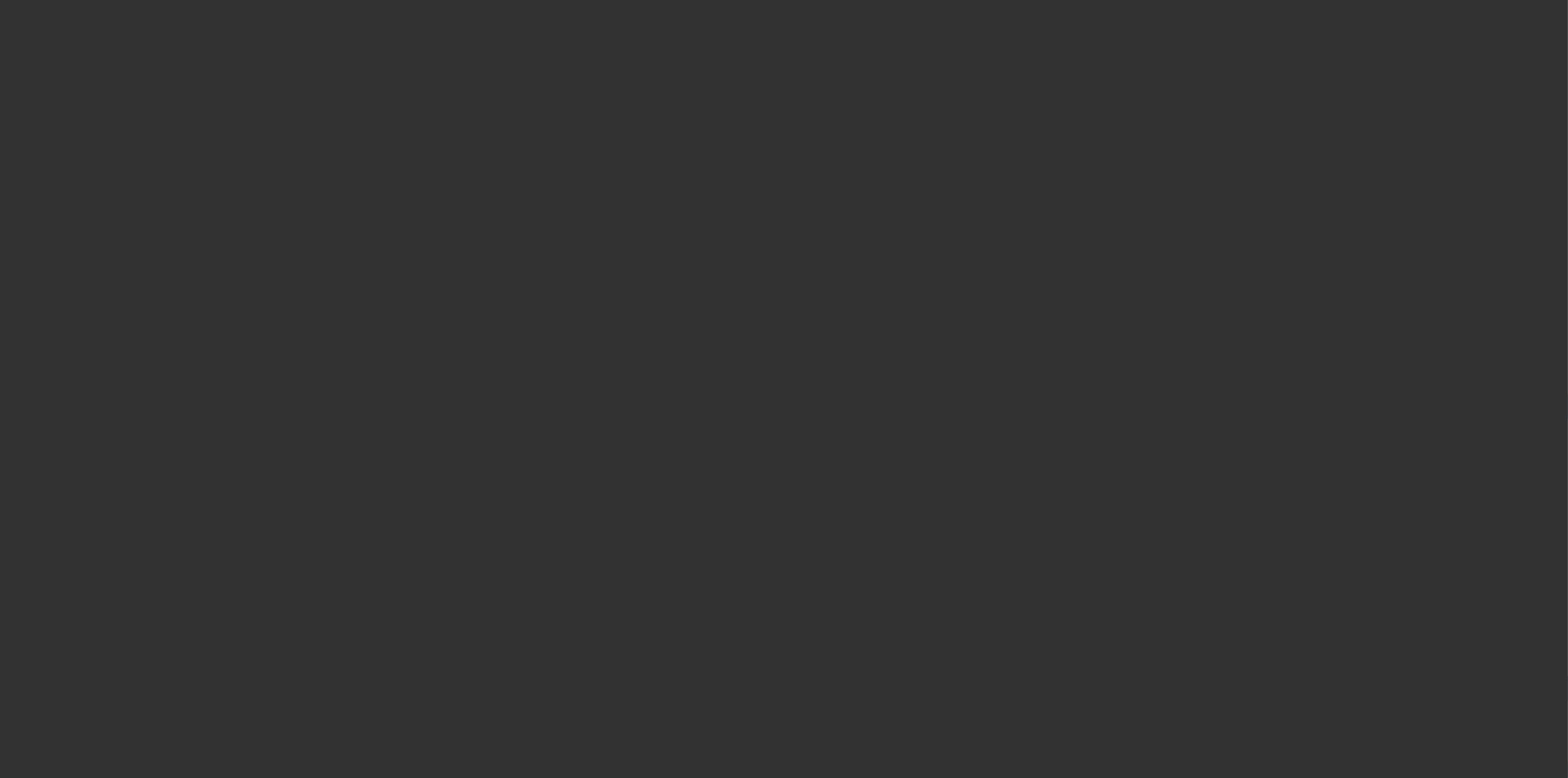
select select "3"
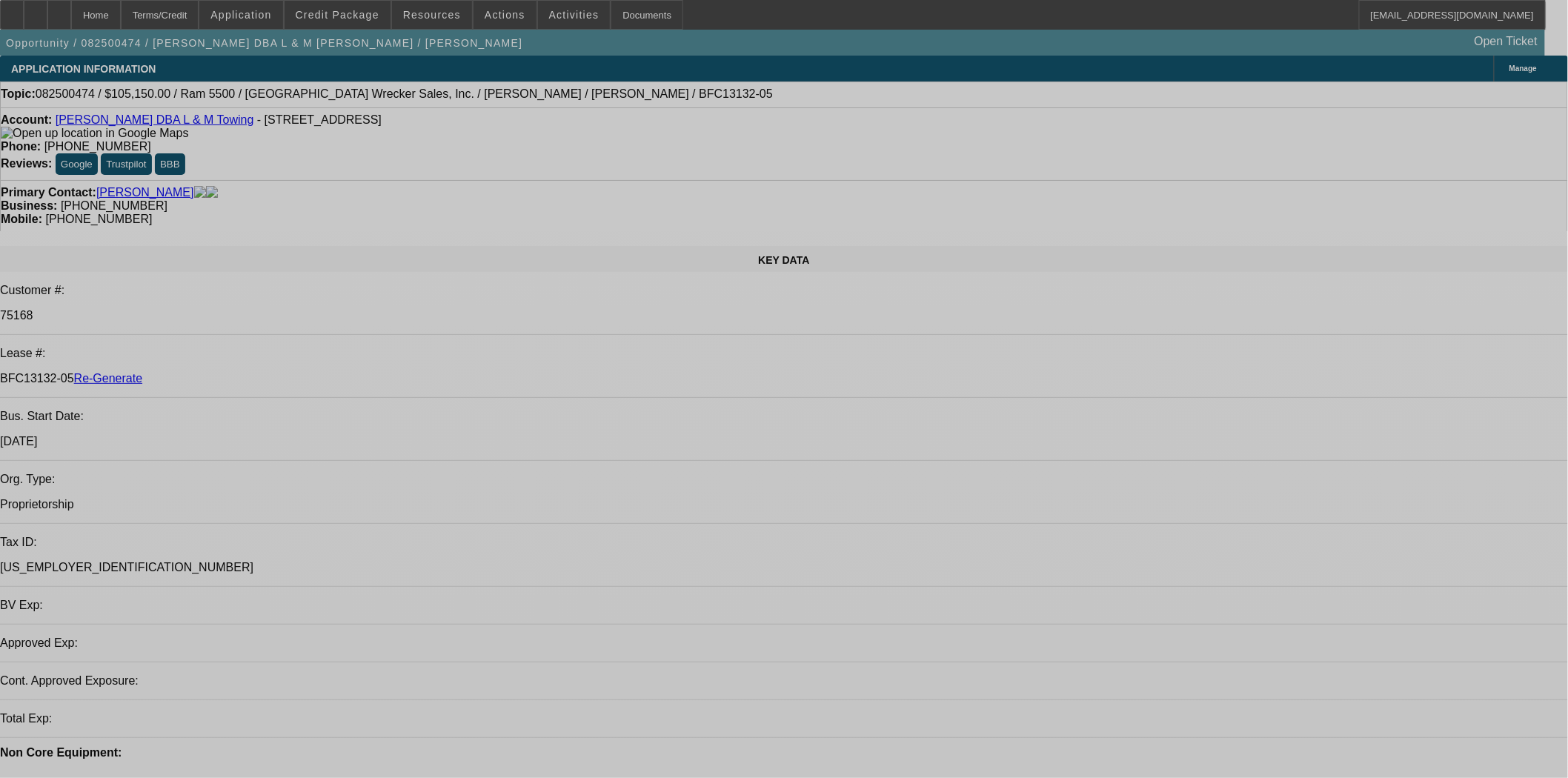
select select "0"
select select "3"
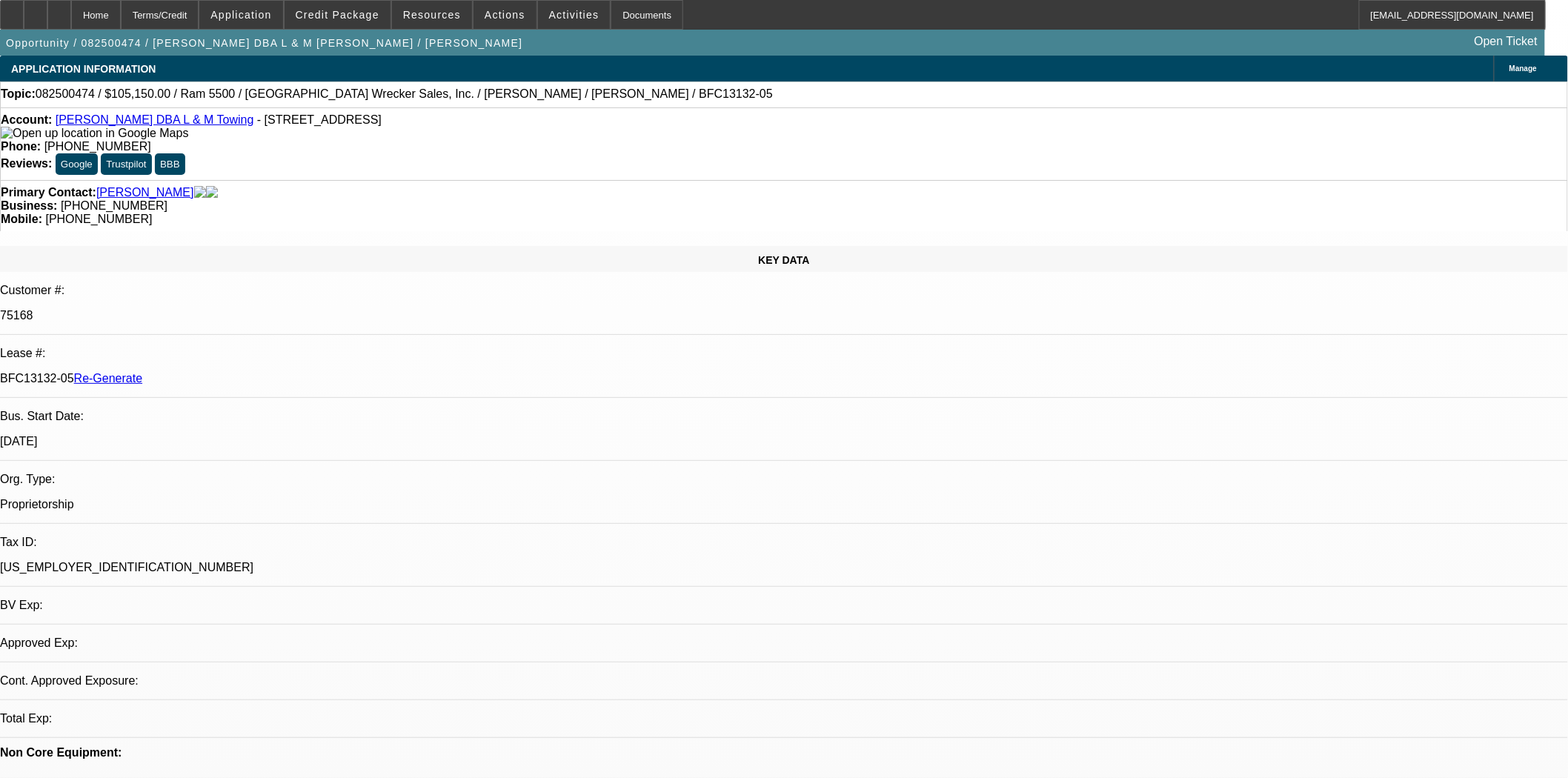
select select "0"
select select "6"
click at [486, 25] on span at bounding box center [504, 15] width 63 height 36
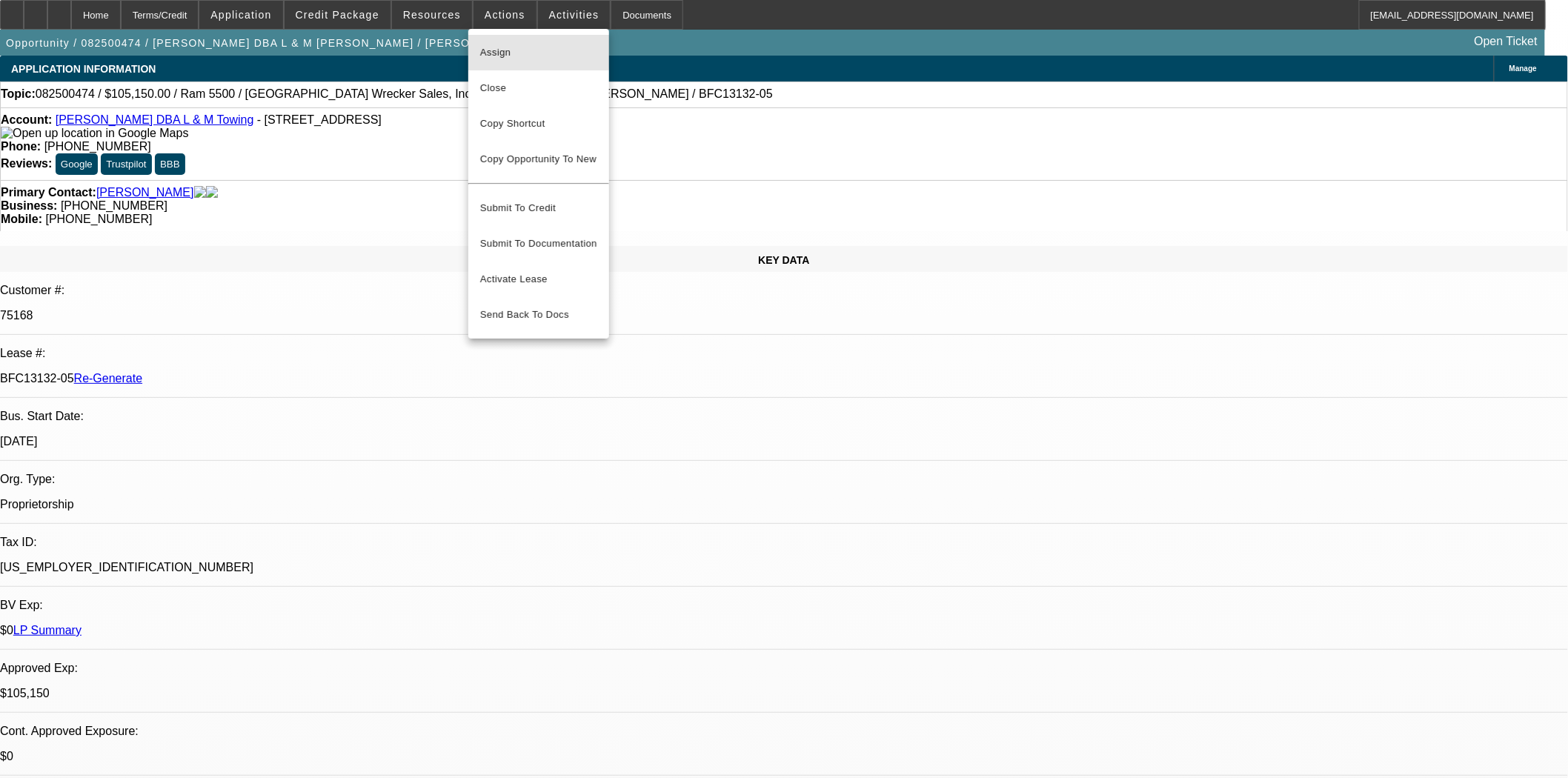
click at [485, 44] on span "Assign" at bounding box center [538, 53] width 117 height 18
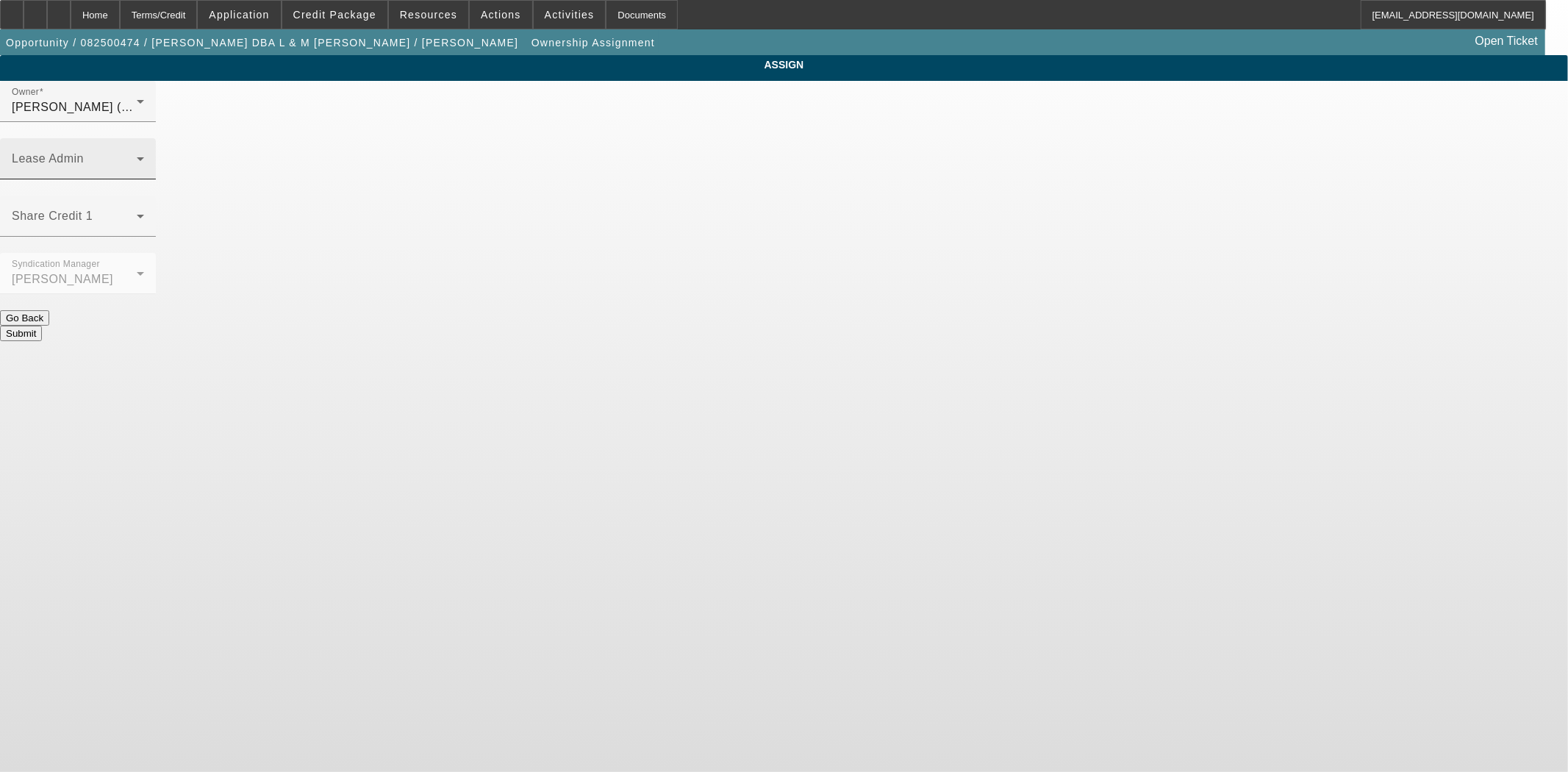
click at [137, 156] on span at bounding box center [74, 165] width 125 height 18
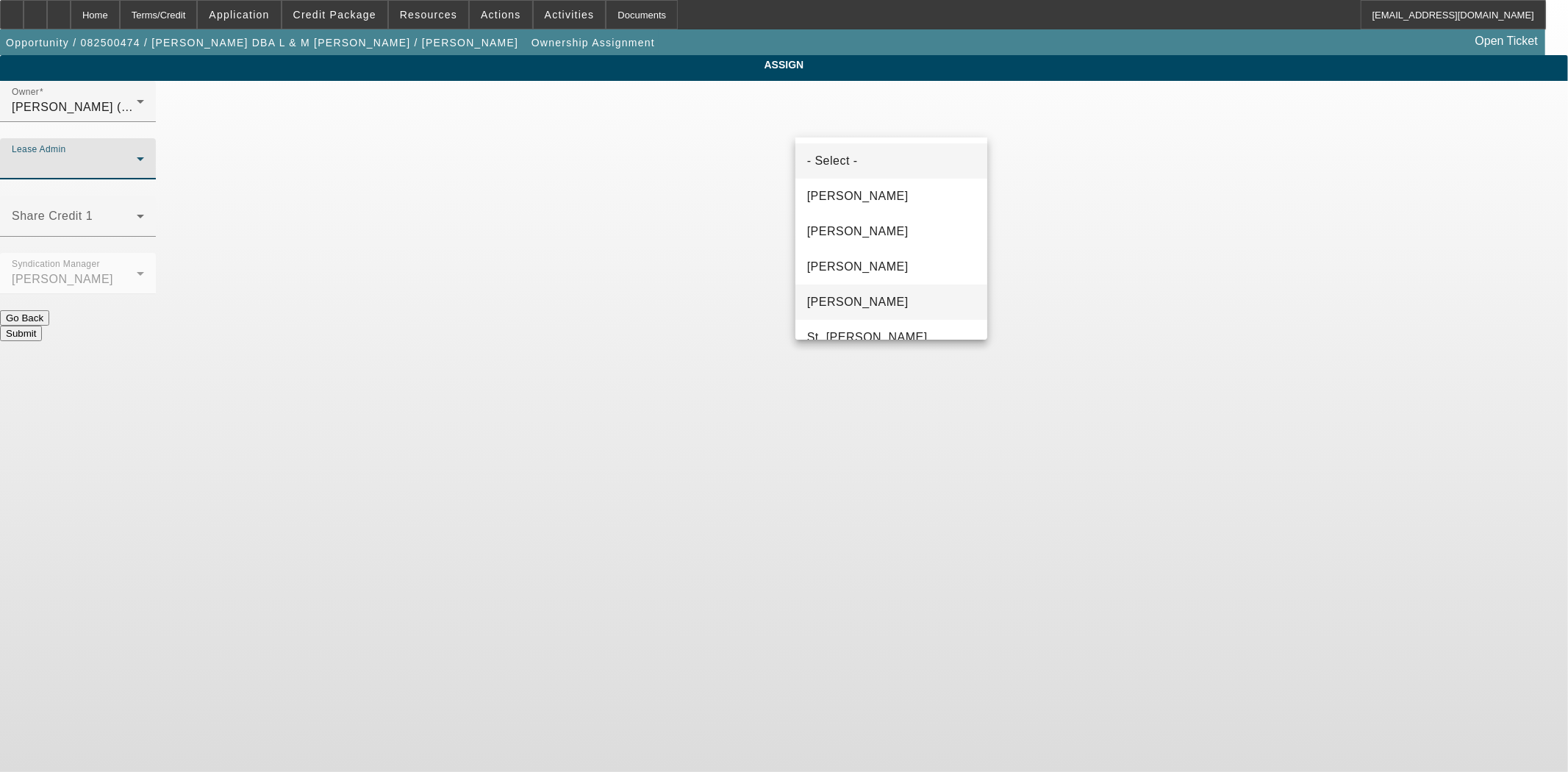
scroll to position [56, 0]
click at [835, 148] on span "Byrne, Mark" at bounding box center [858, 140] width 101 height 18
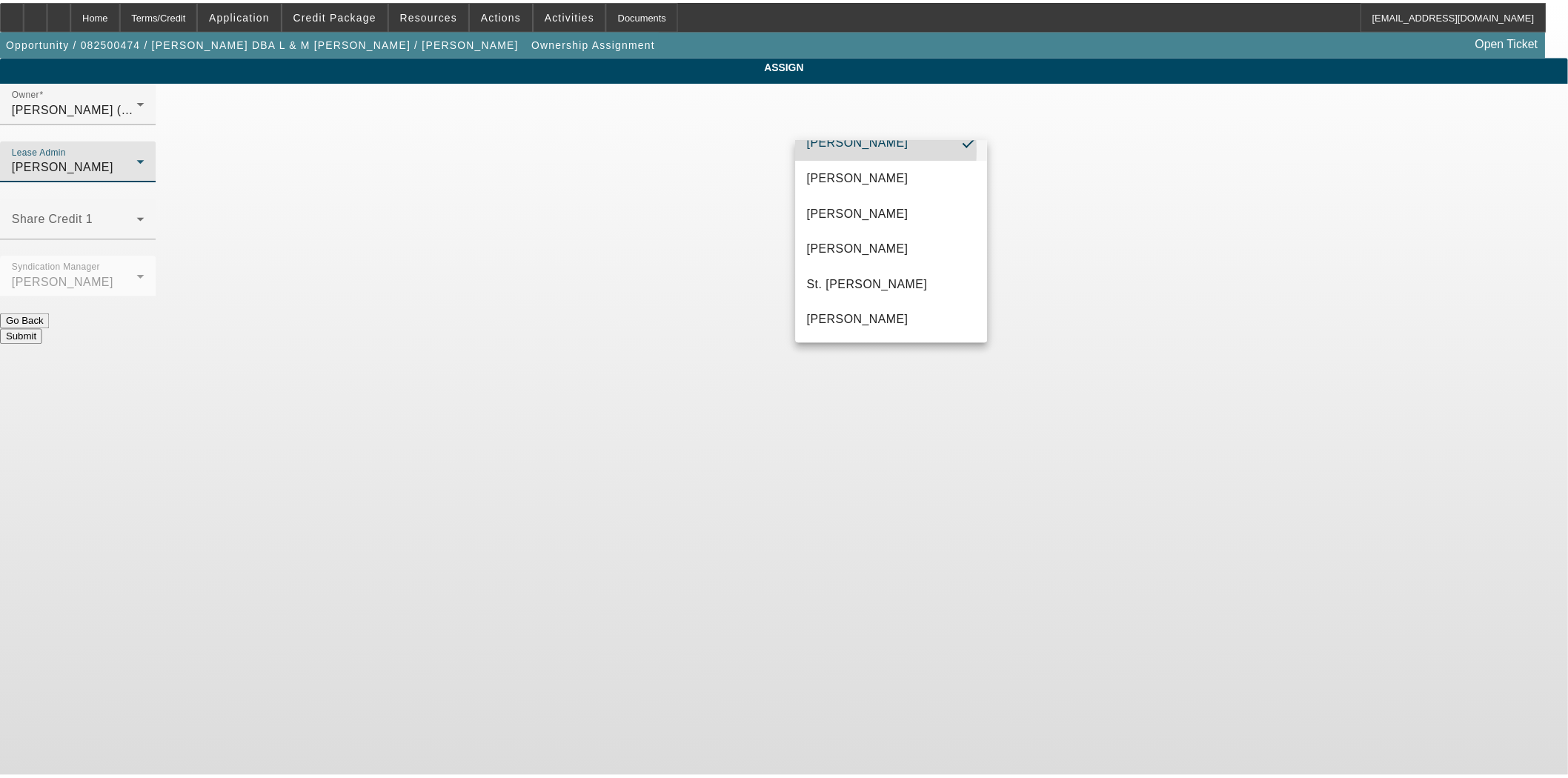
scroll to position [0, 0]
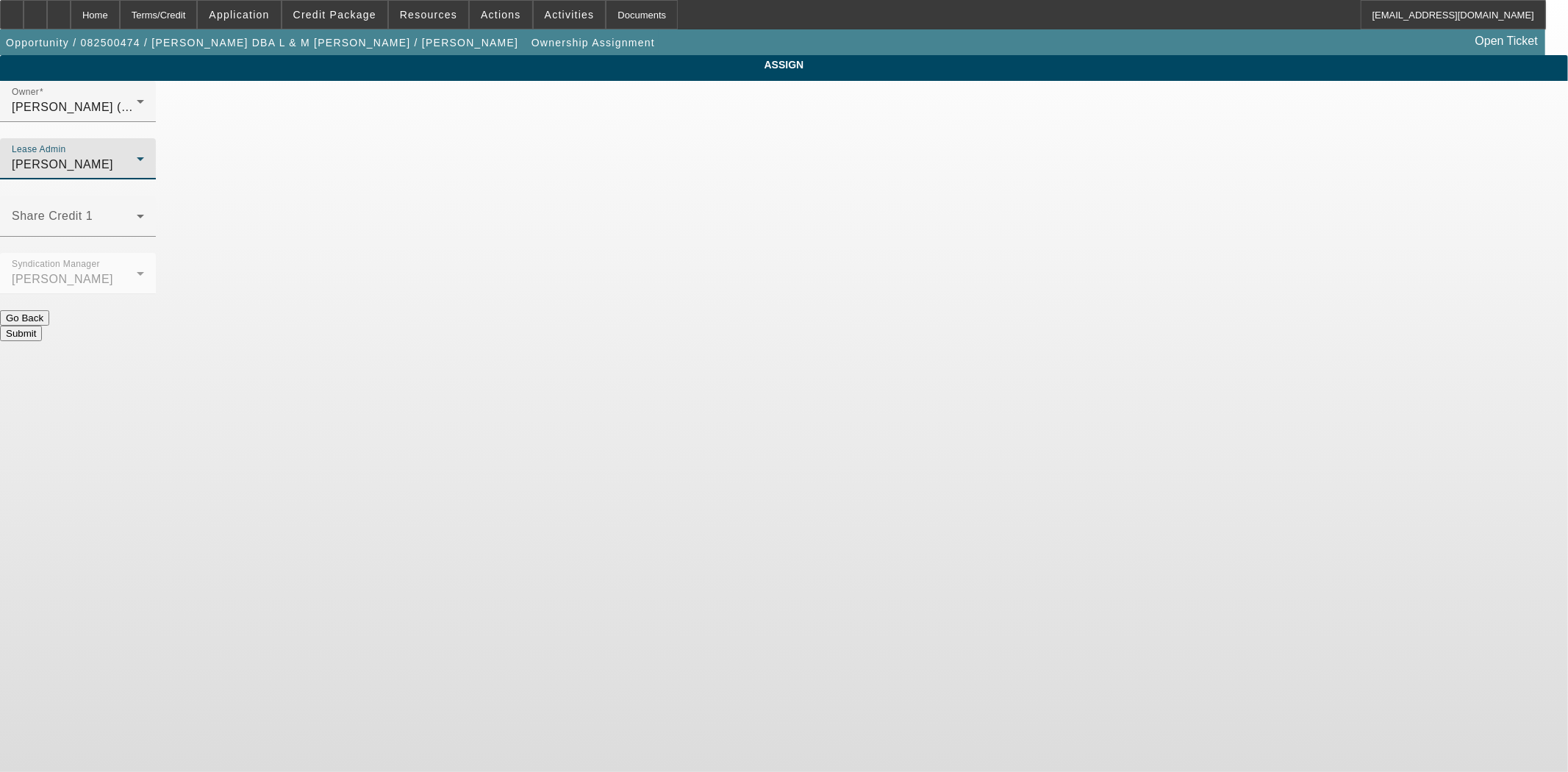
click at [42, 326] on button "Submit" at bounding box center [20, 333] width 42 height 15
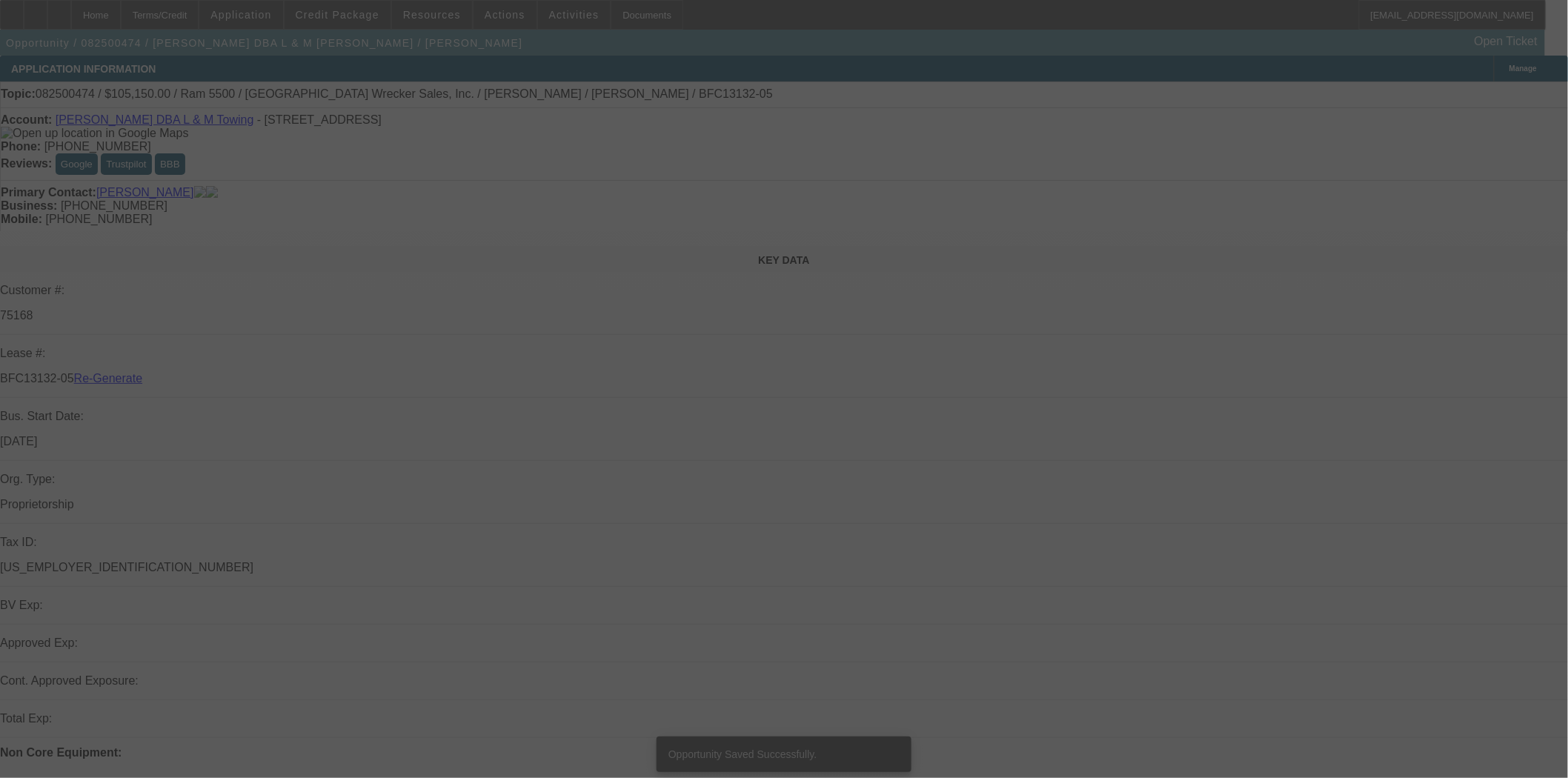
select select "3"
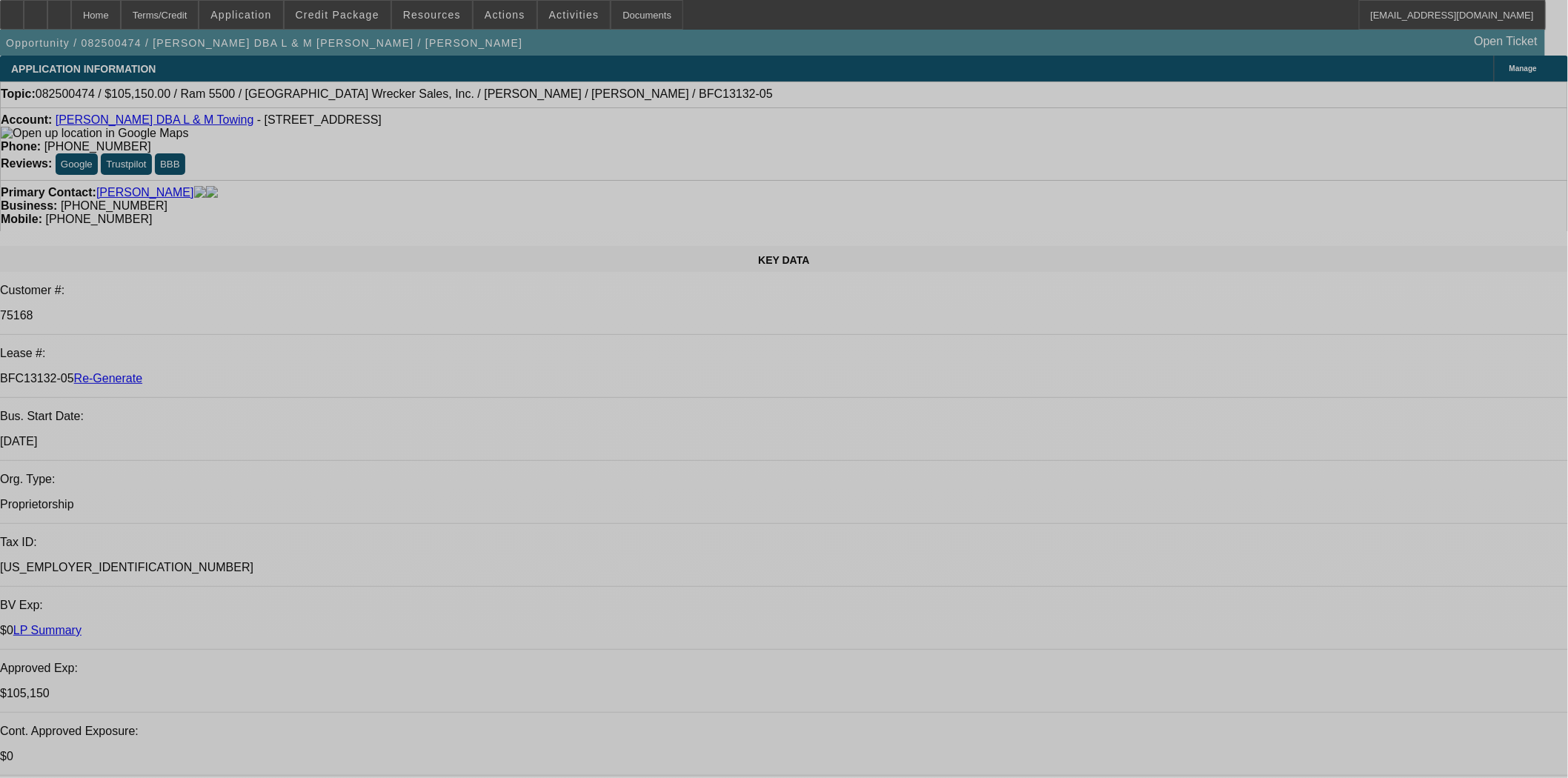
select select "0"
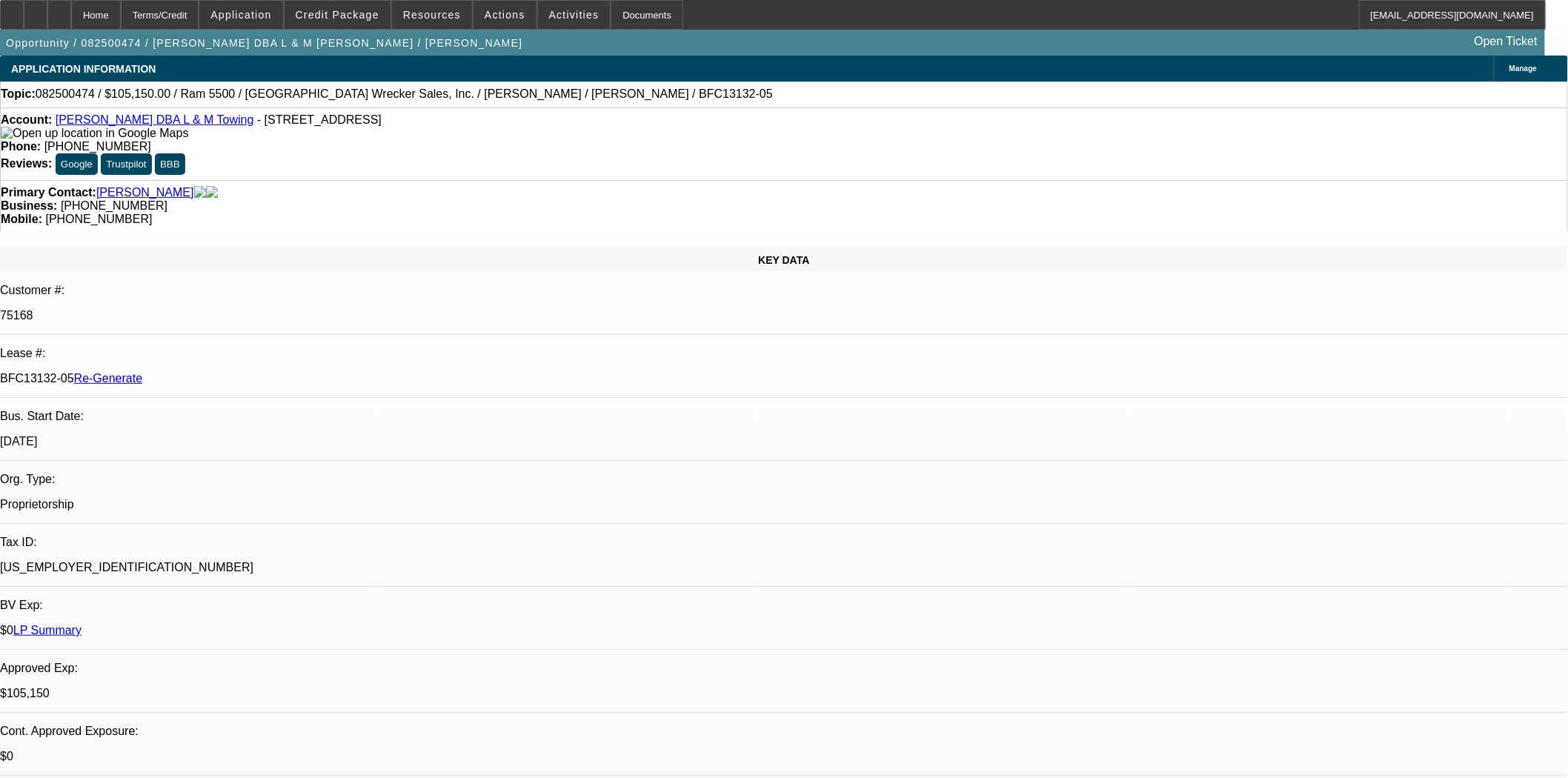
select select "0"
select select "3"
select select "0"
select select "6"
click at [624, 15] on div "Documents" at bounding box center [647, 14] width 72 height 30
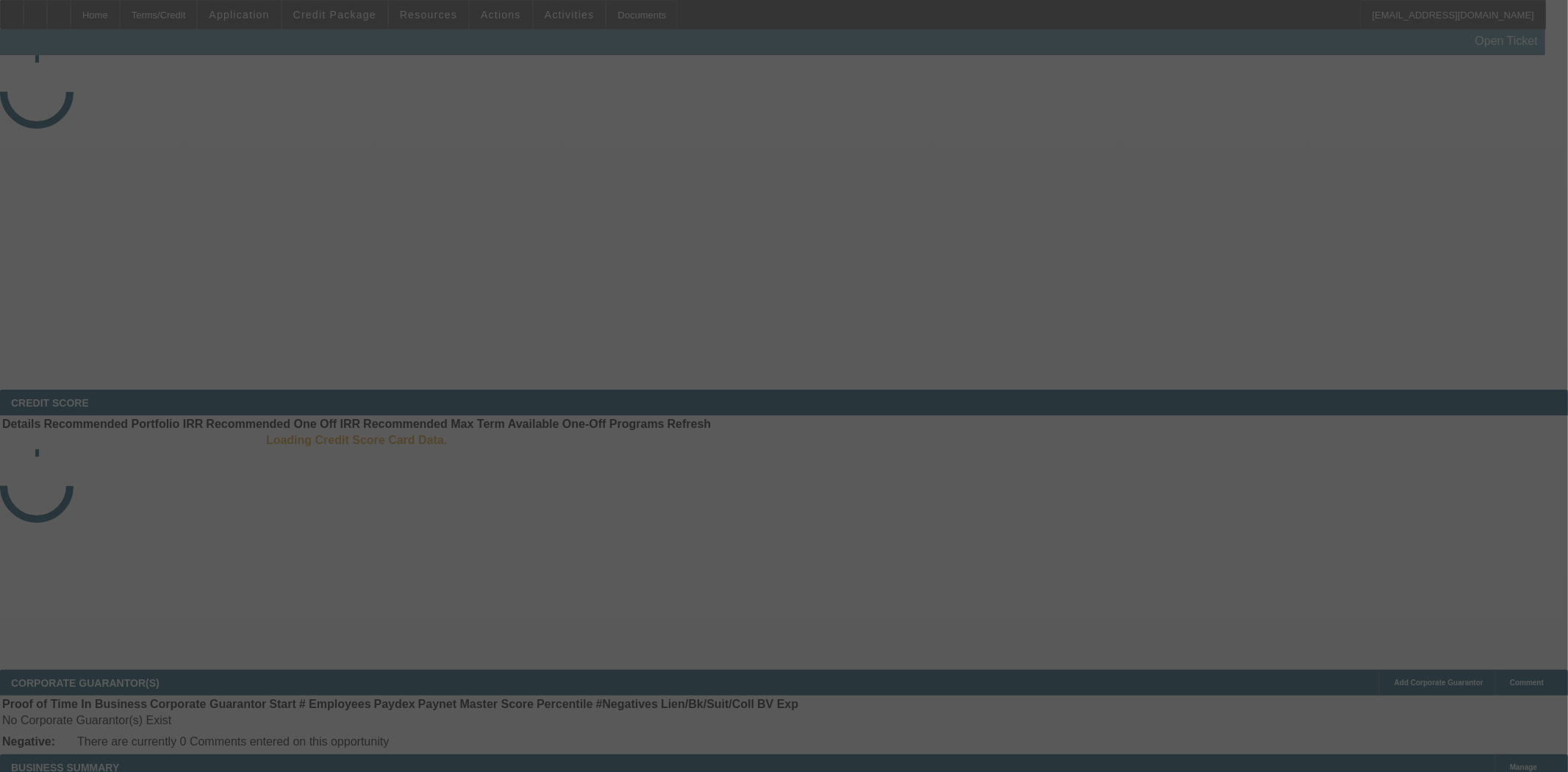
select select "3"
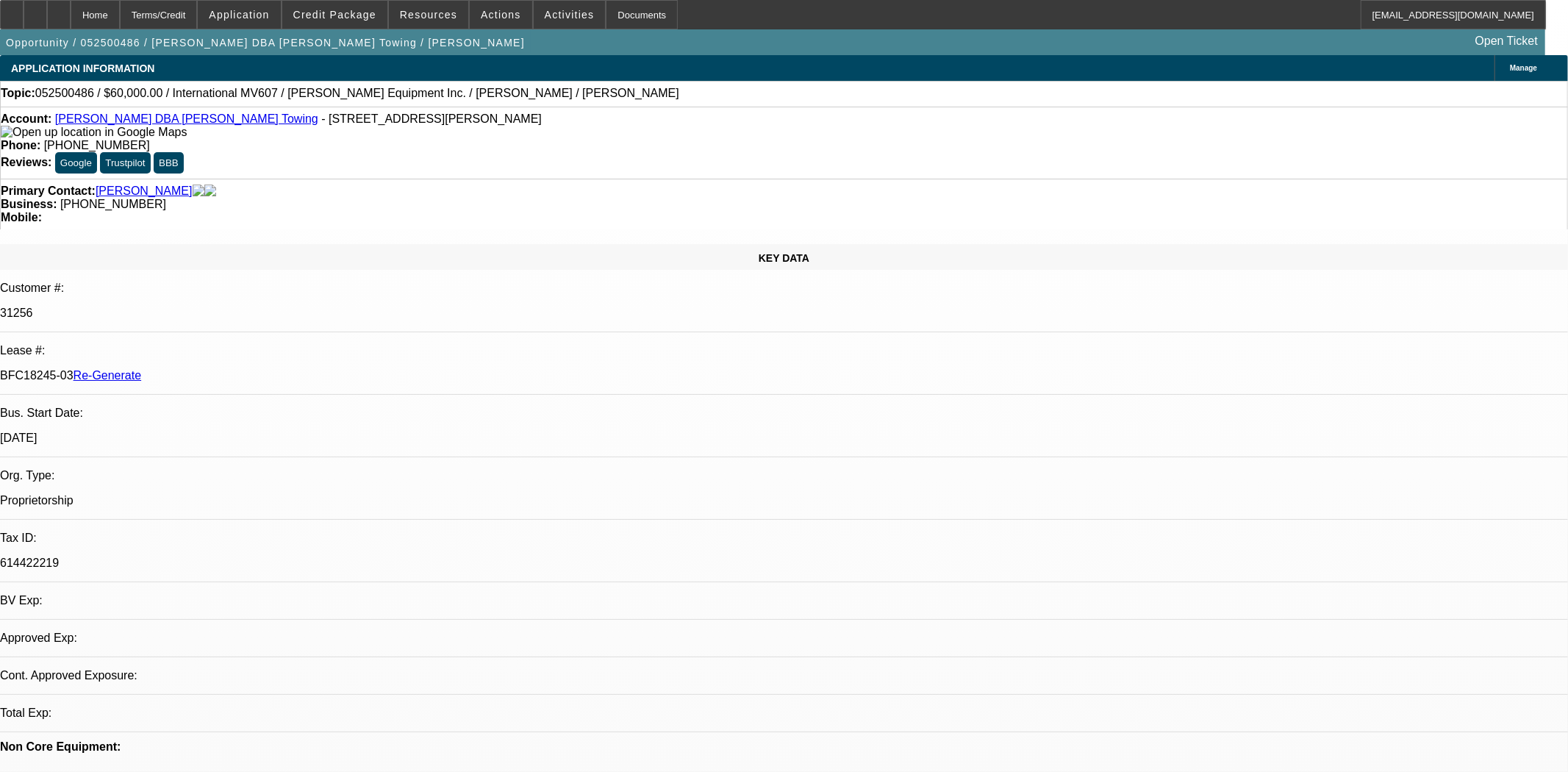
select select "0"
select select "2"
select select "0.1"
select select "4"
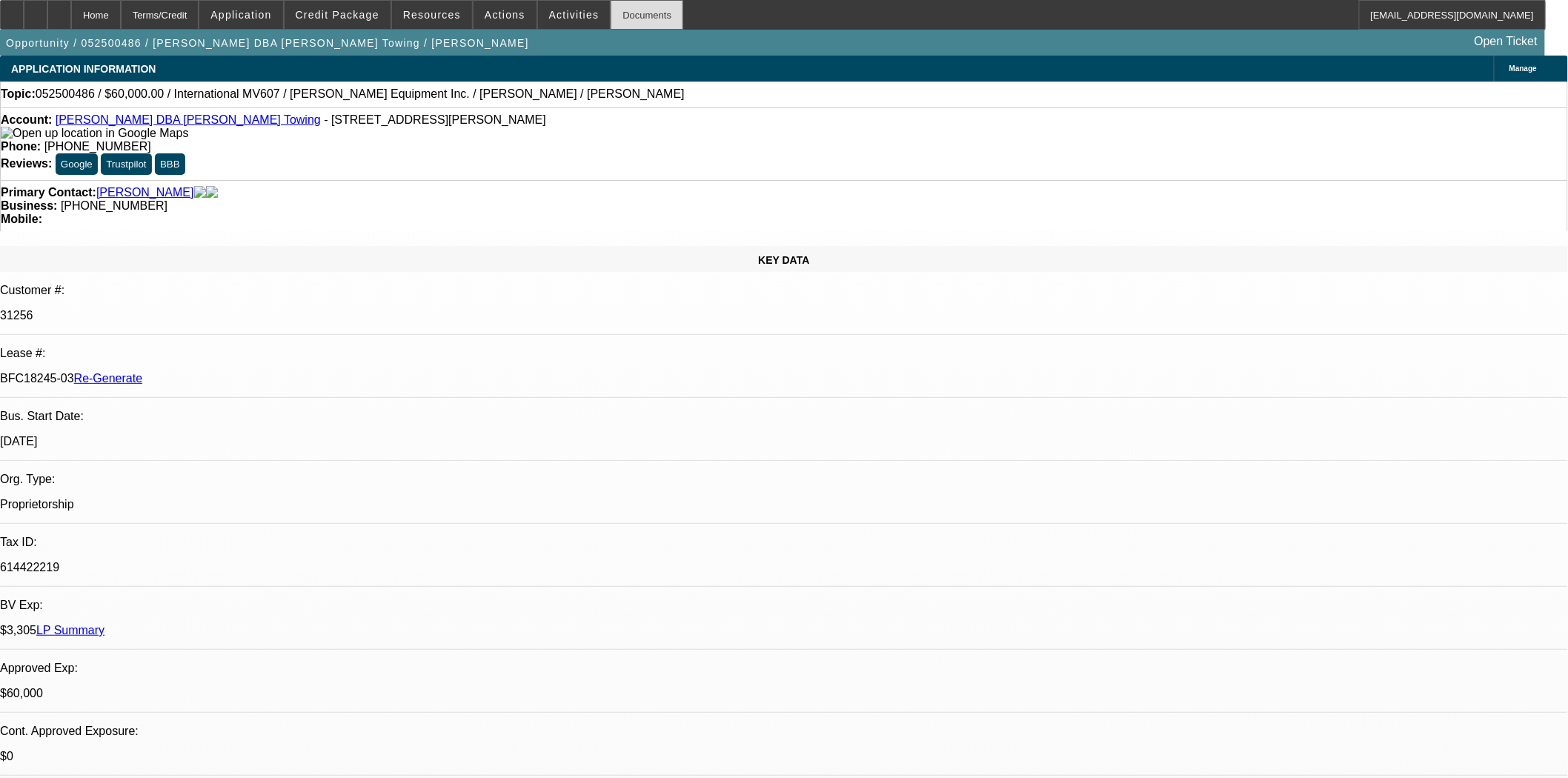
click at [619, 11] on div "Documents" at bounding box center [647, 14] width 72 height 30
click at [506, 19] on span "Actions" at bounding box center [505, 14] width 41 height 12
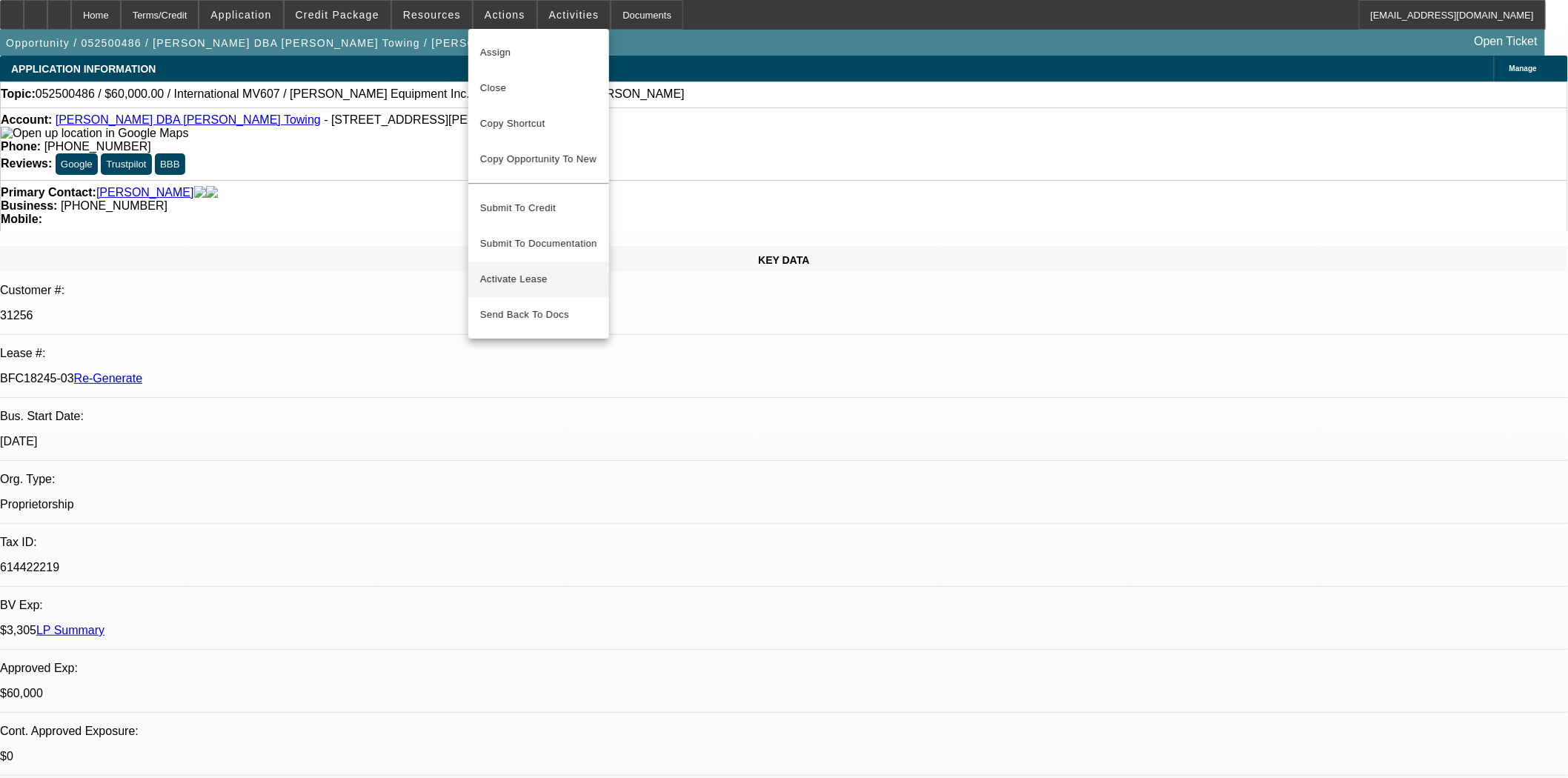
click at [523, 261] on button "Activate Lease" at bounding box center [538, 279] width 140 height 36
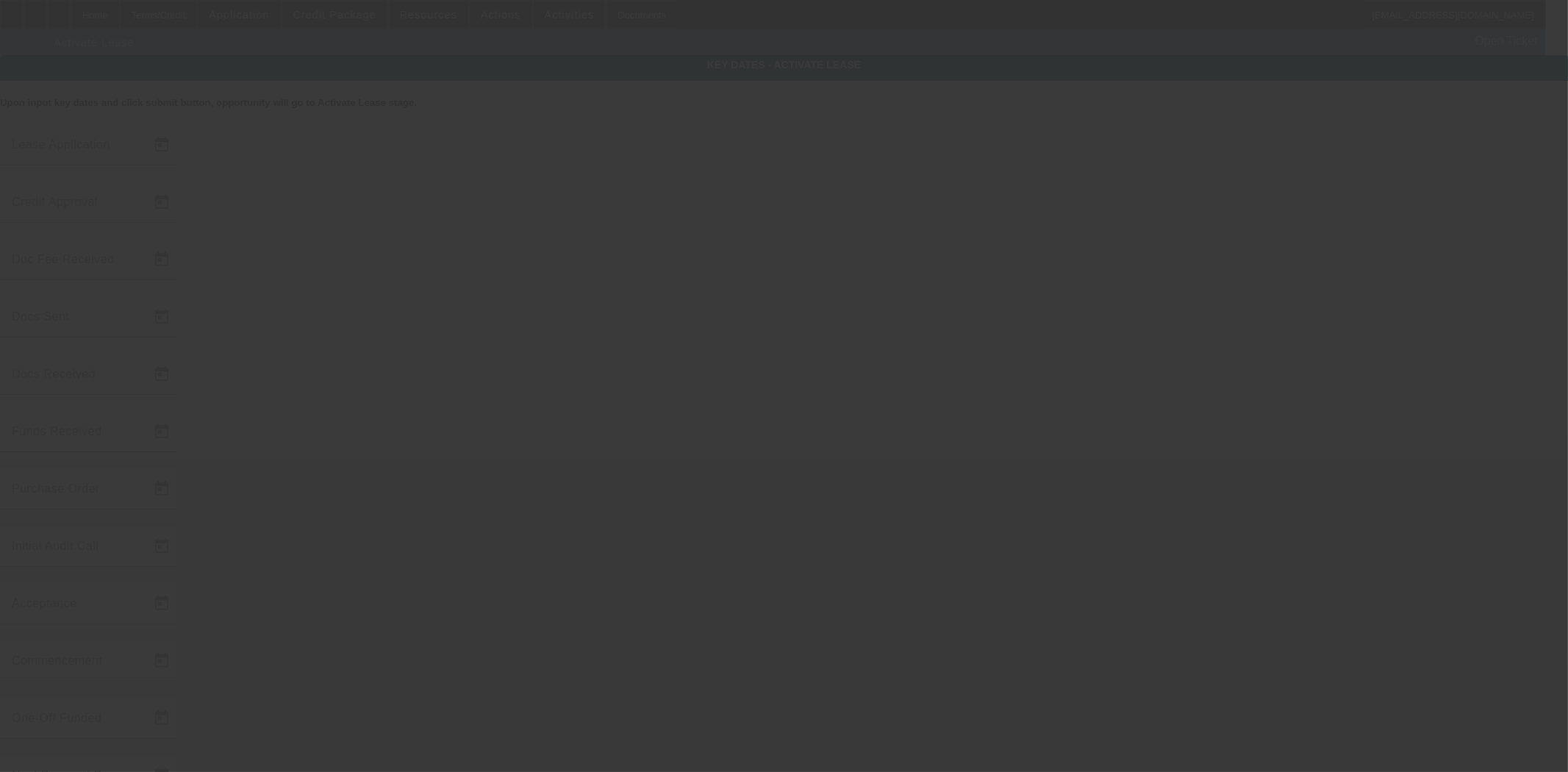
type input "5/20/2025"
type input "8/19/2025"
type input "8/21/2025"
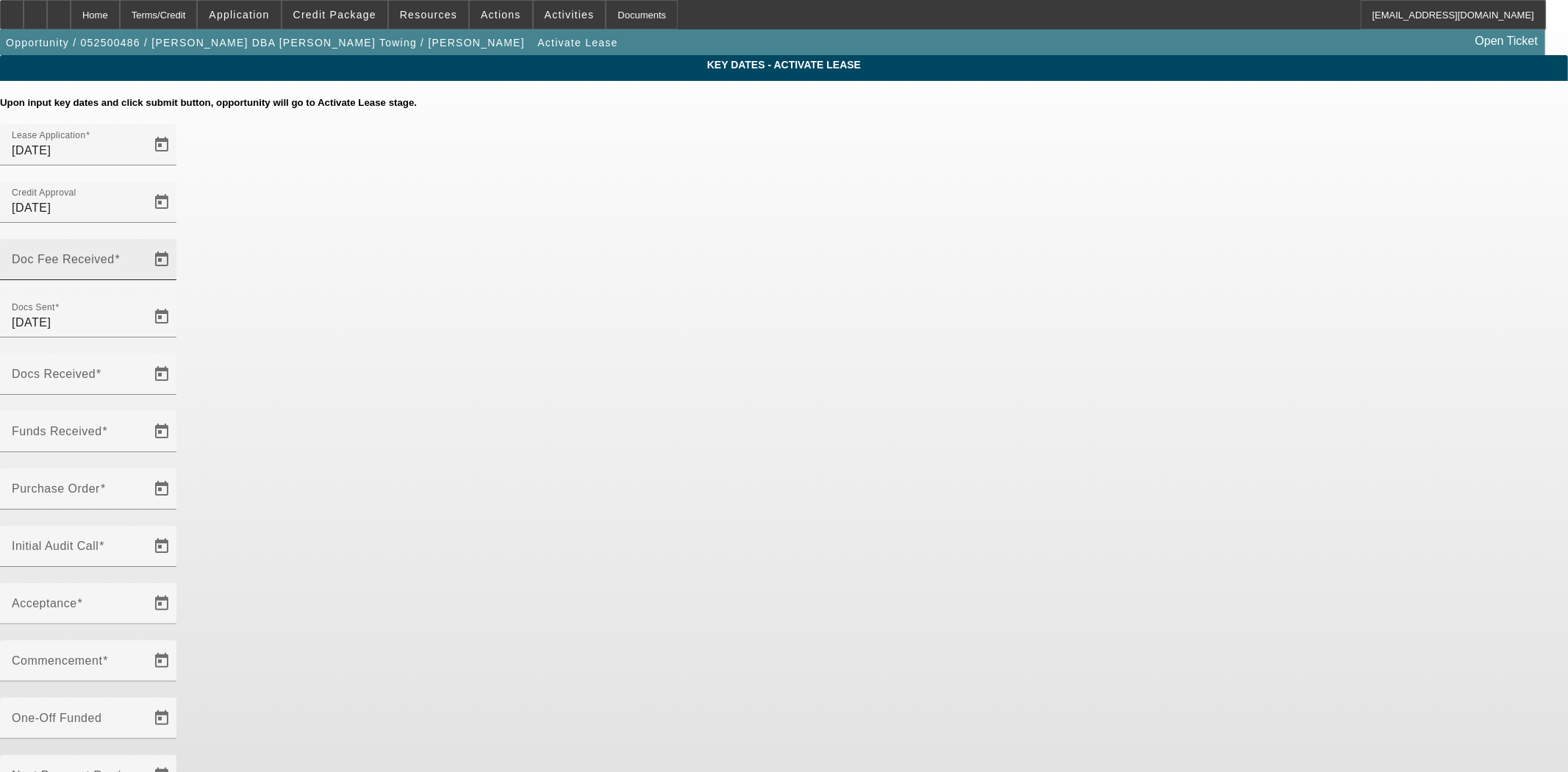
click at [114, 253] on mat-label "Doc Fee Received" at bounding box center [63, 259] width 103 height 12
click at [144, 256] on input "Doc Fee Received" at bounding box center [77, 265] width 132 height 18
type input "[DATE]"
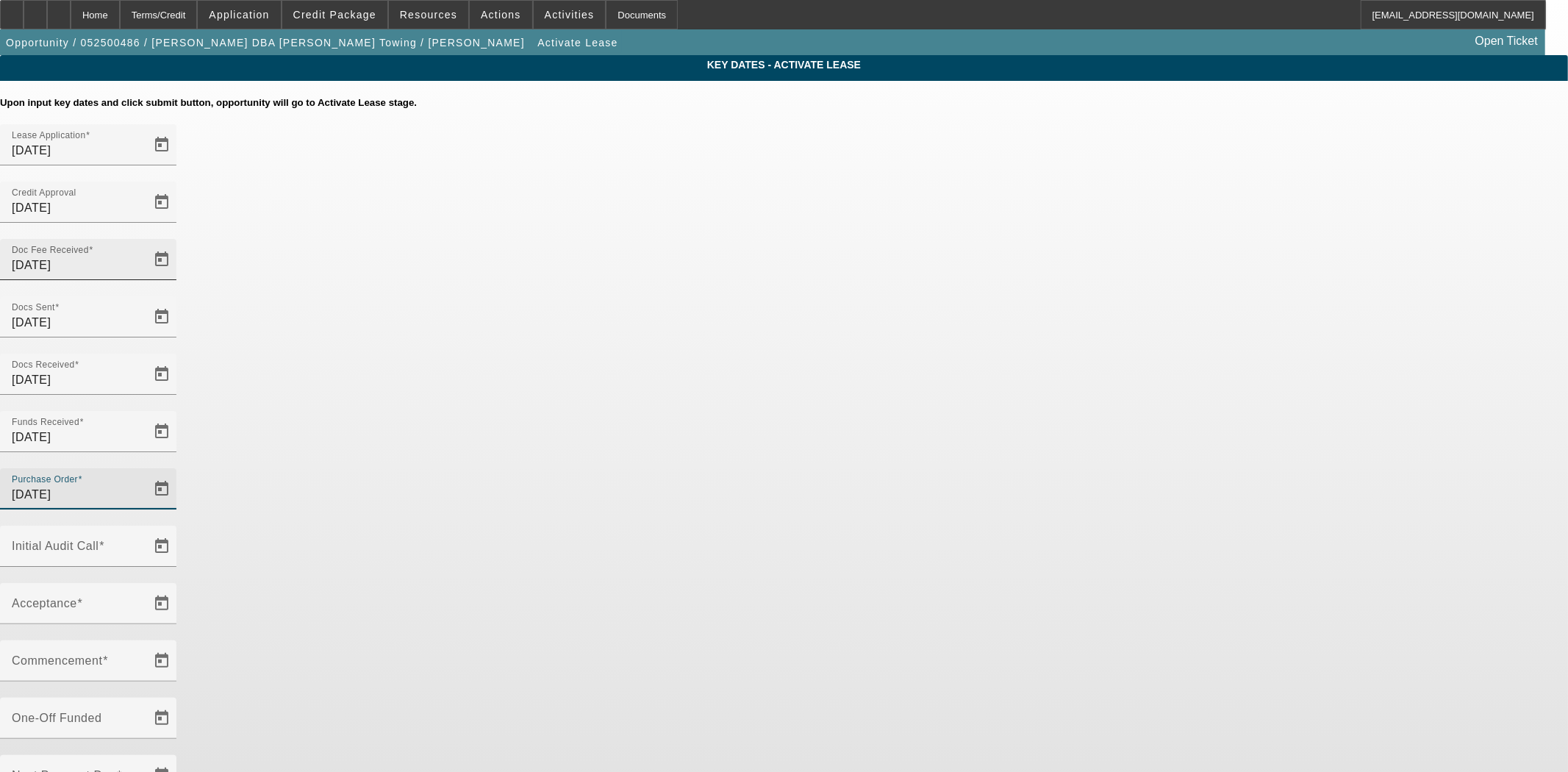
type input "[DATE]"
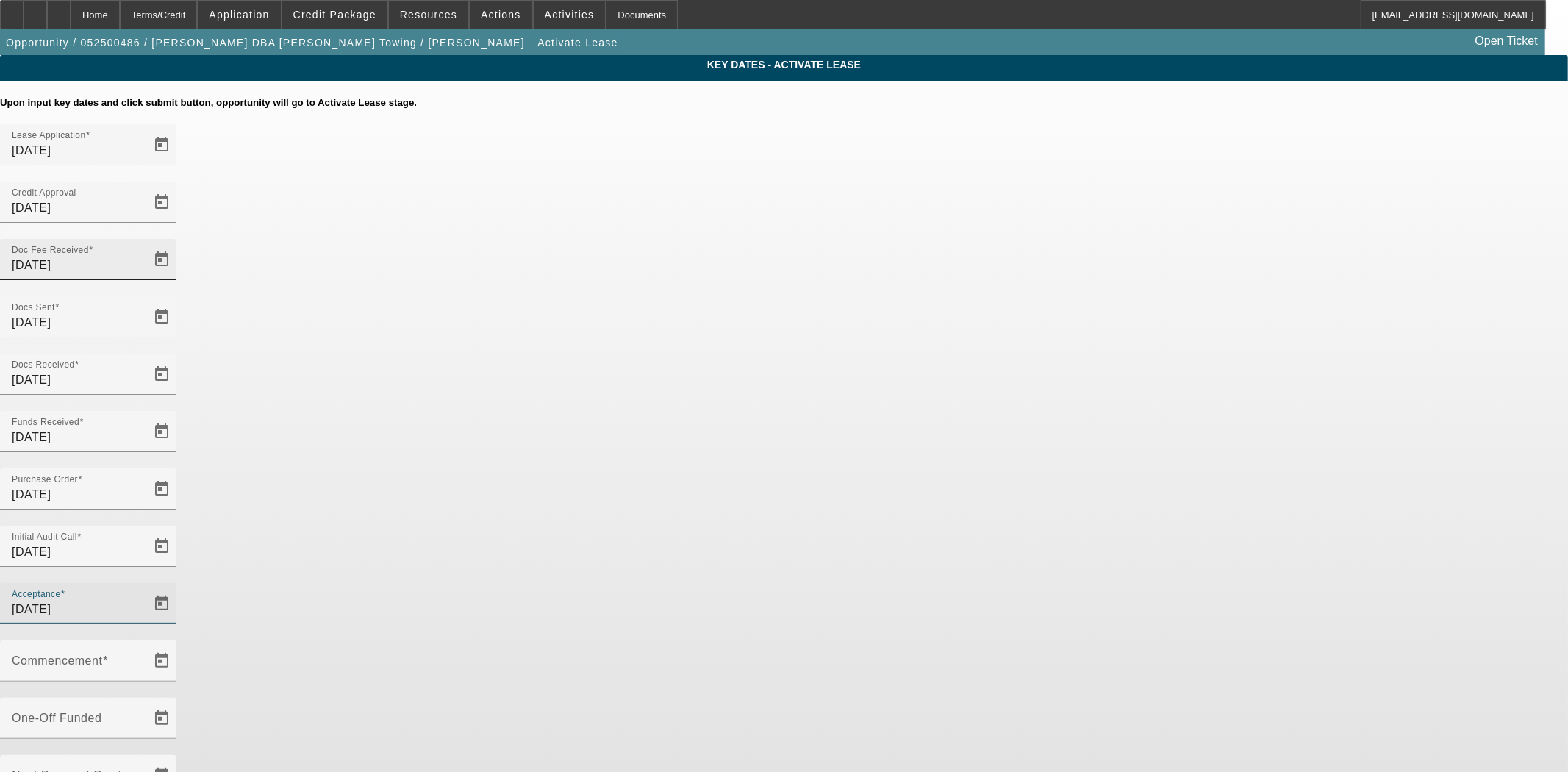
type input "[DATE]"
type input "10/1/2025"
type input "11/1/2025"
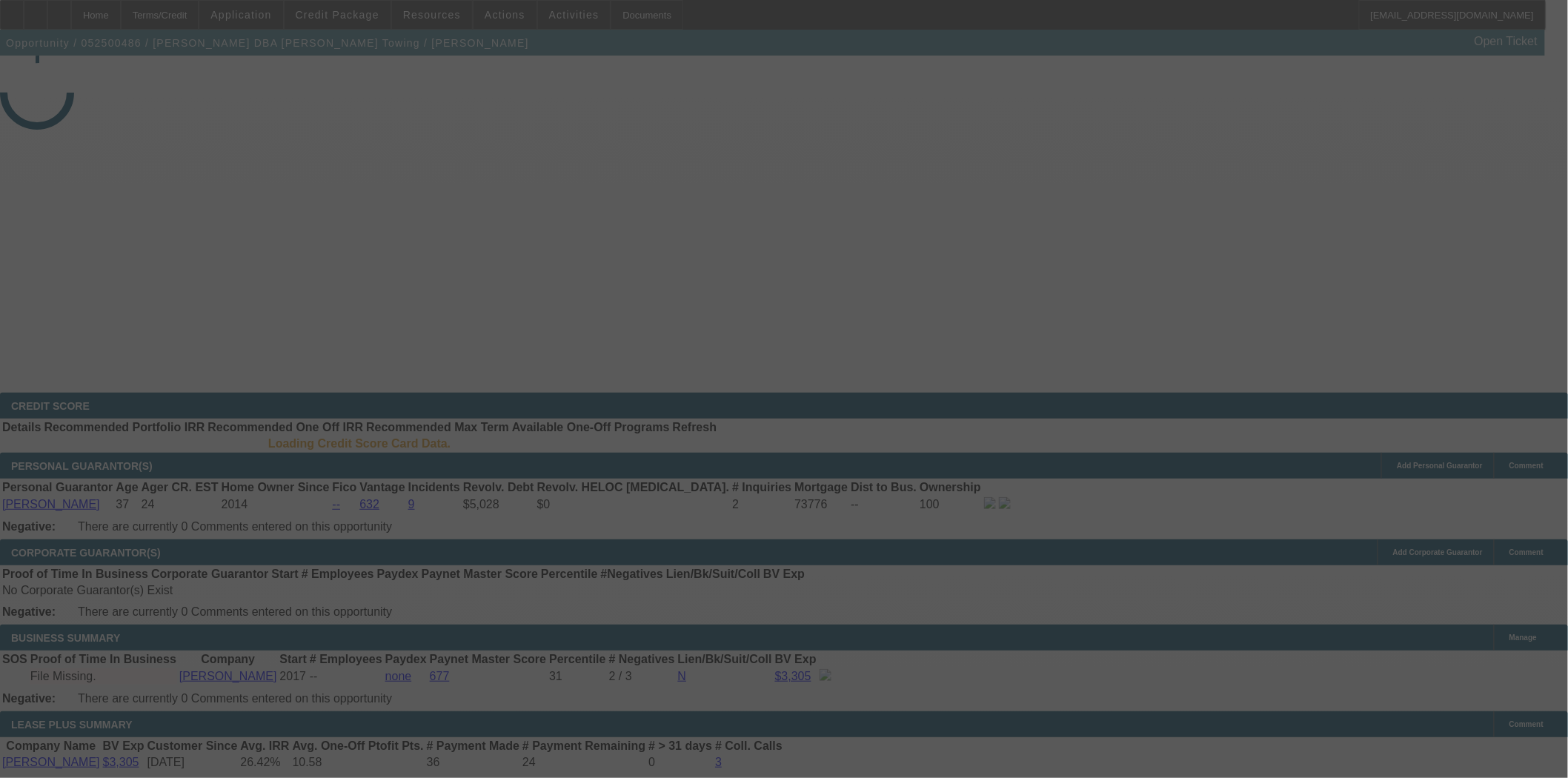
select select "4"
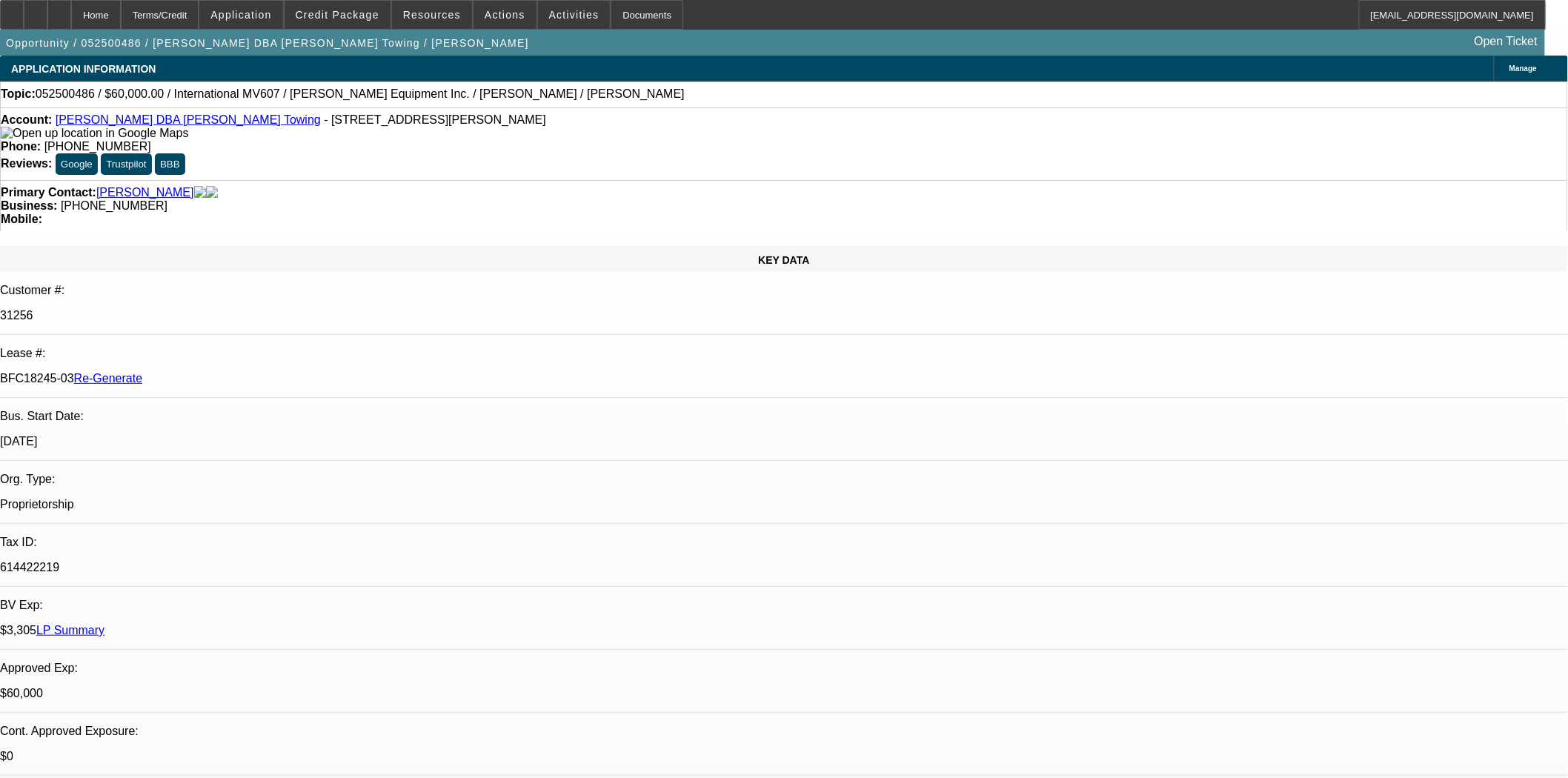
select select "0"
select select "2"
select select "0.1"
select select "4"
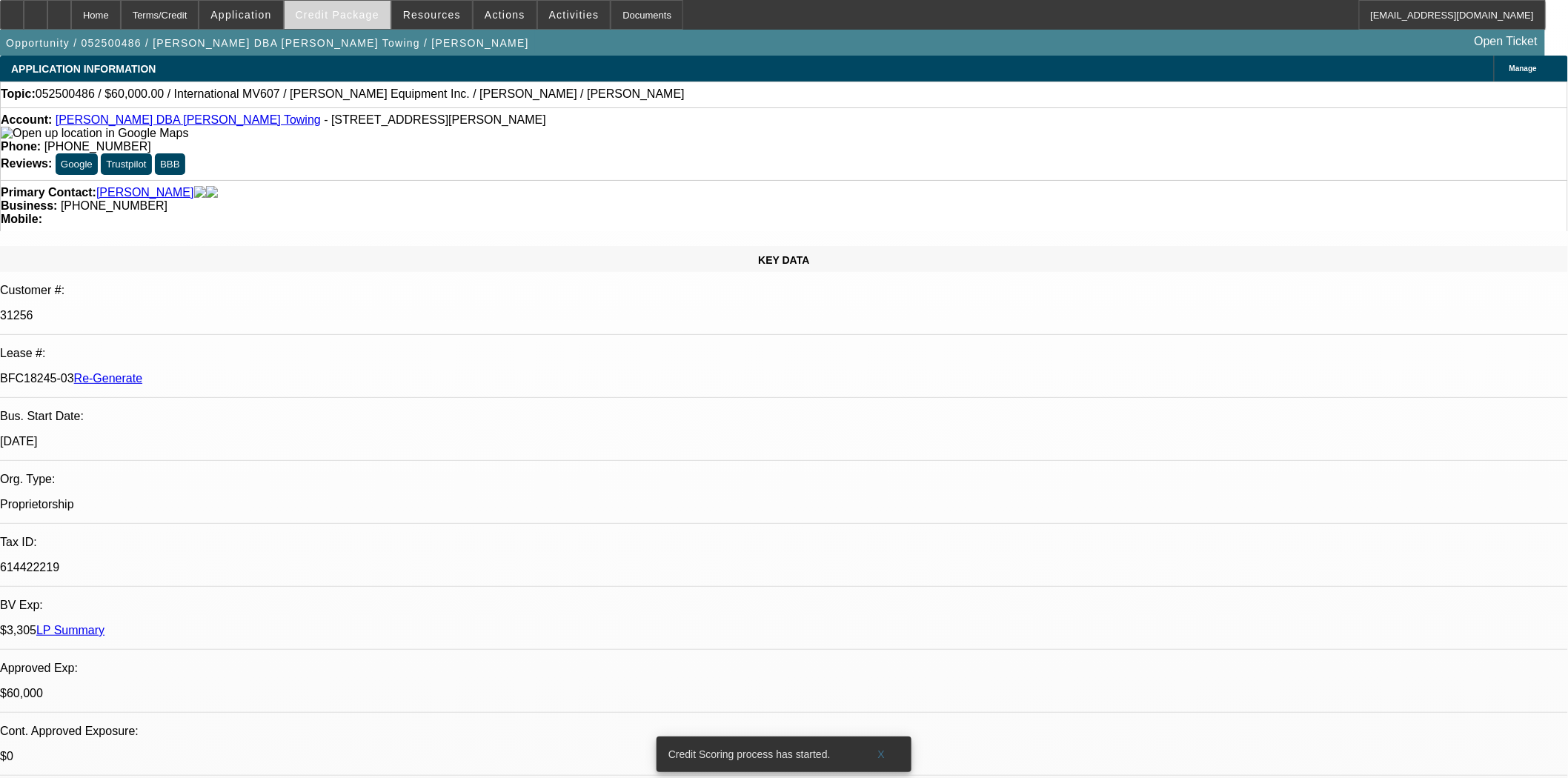
click at [331, 24] on span at bounding box center [337, 15] width 106 height 36
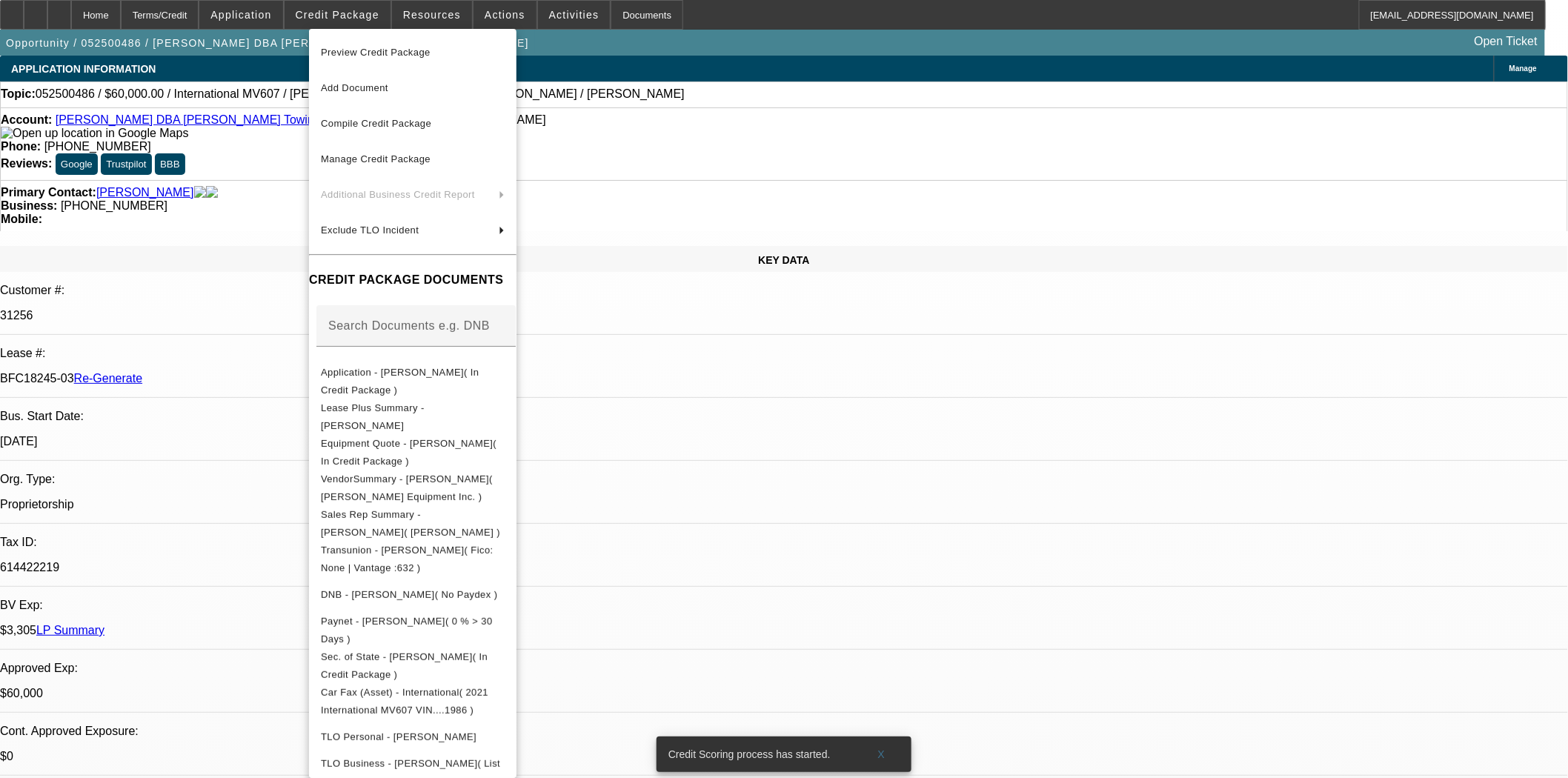
click at [345, 52] on span "Preview Credit Package" at bounding box center [376, 52] width 110 height 11
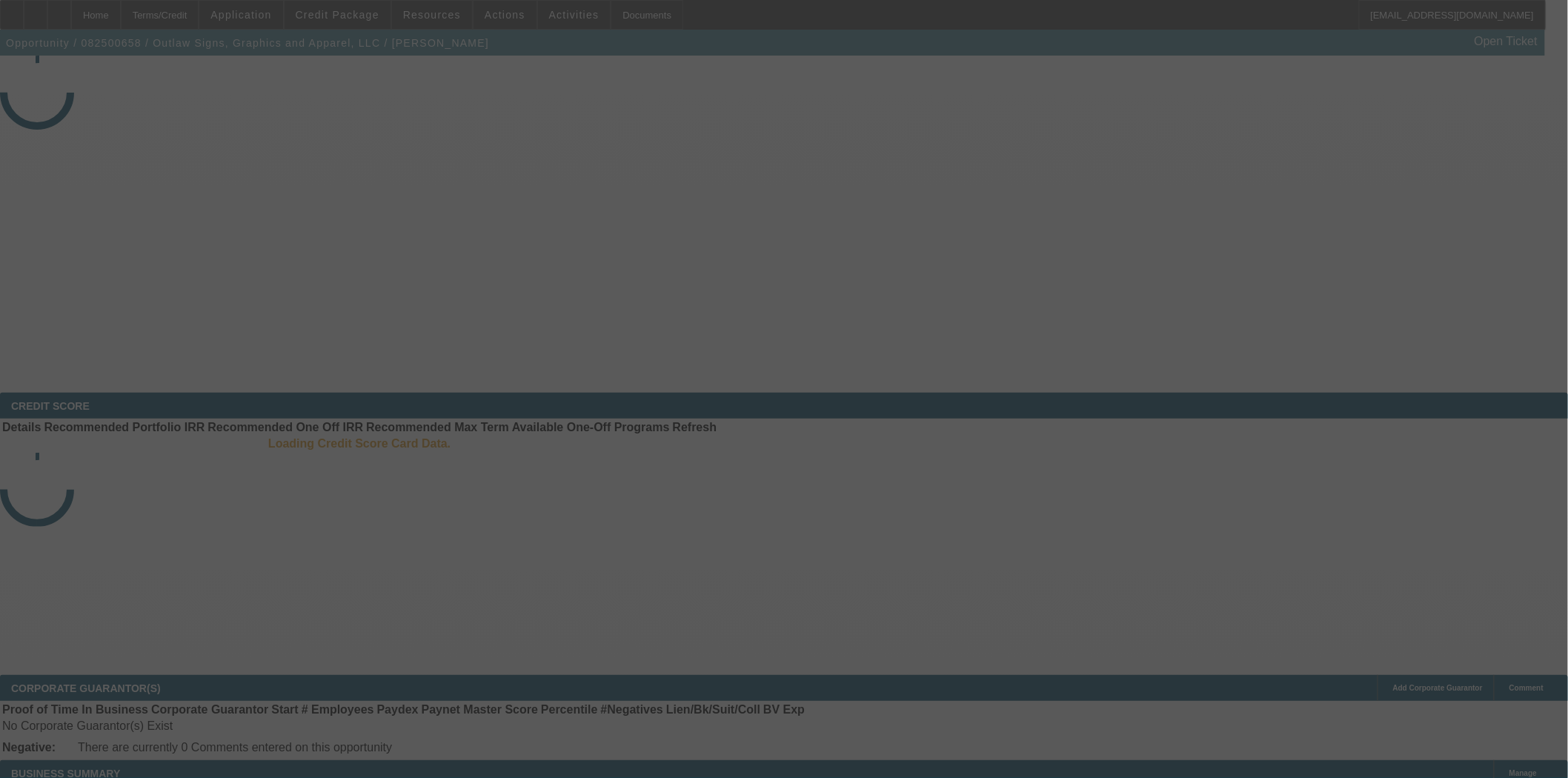
select select "3"
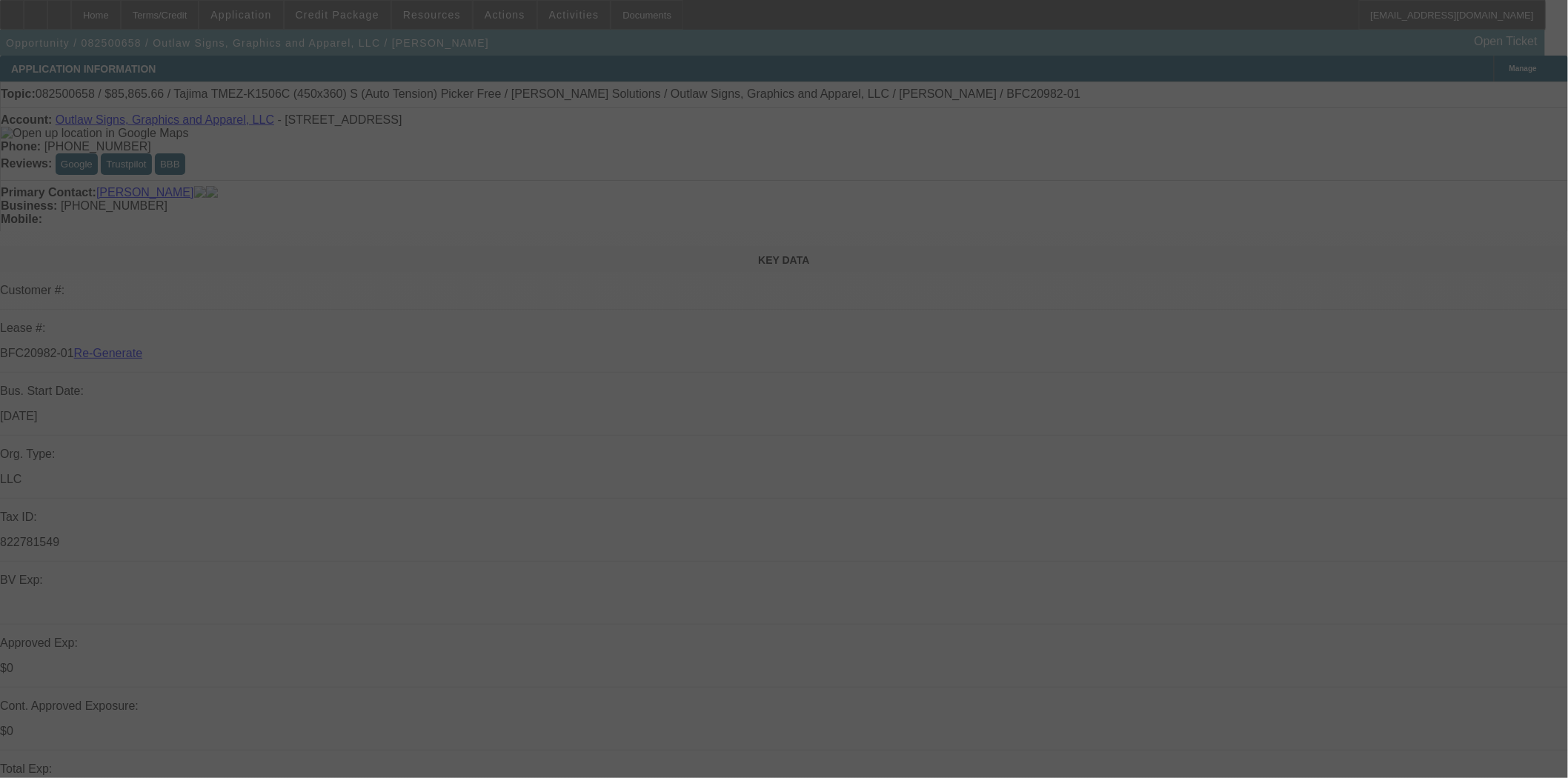
select select "0"
select select "6"
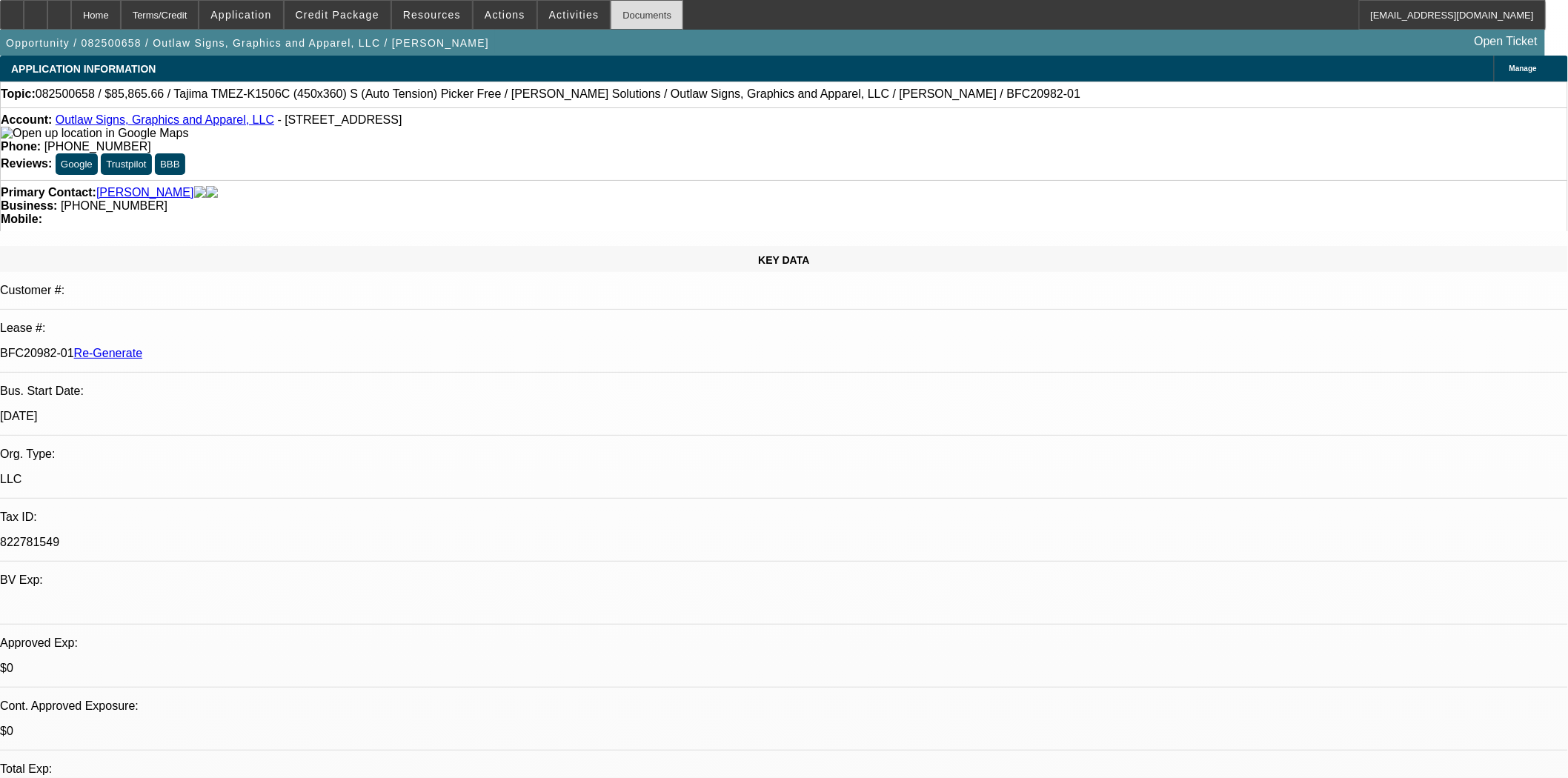
click at [627, 20] on div "Documents" at bounding box center [647, 14] width 72 height 30
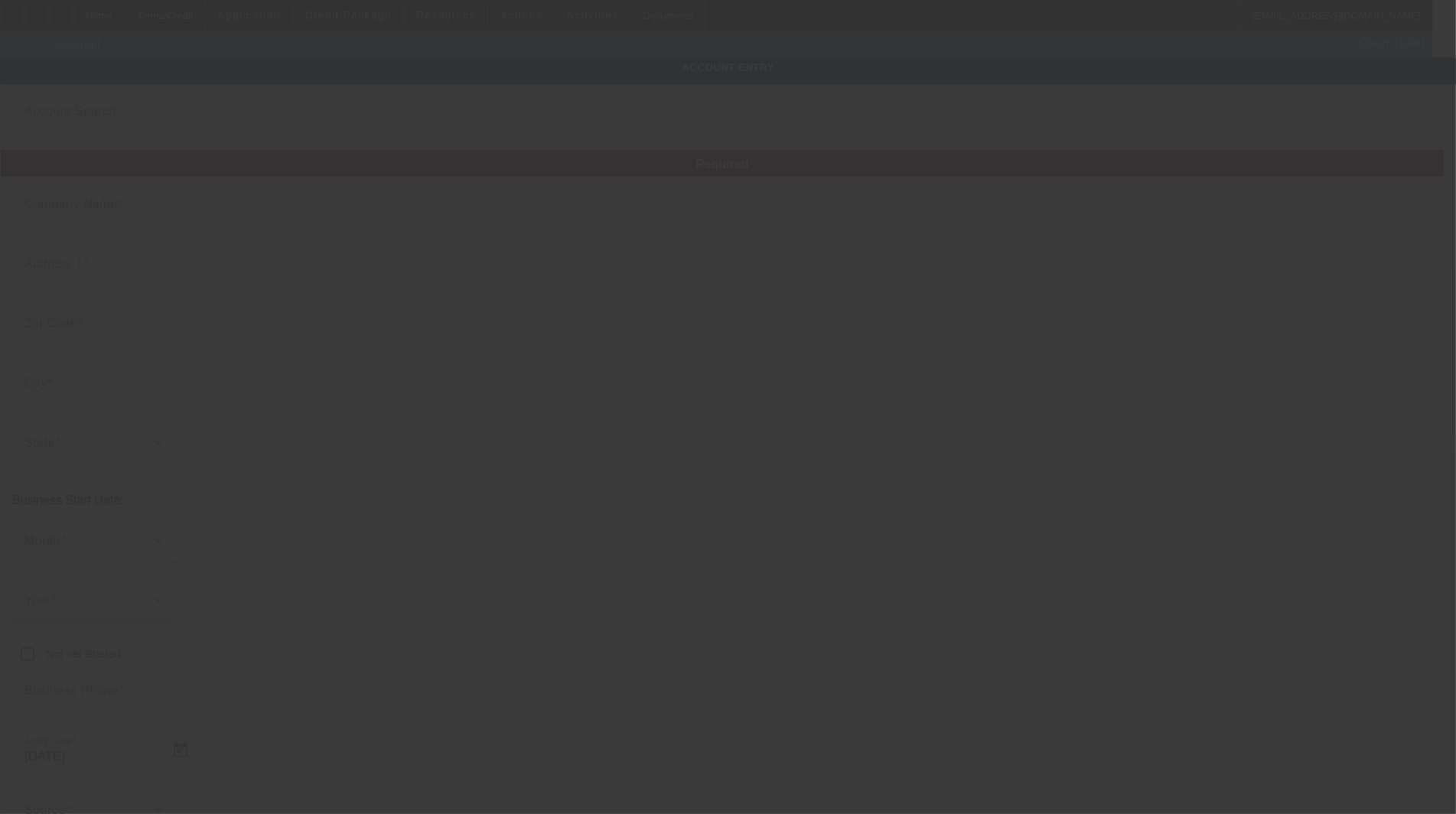
type input "Outlaw Signs, Graphics and Apparel, LLC"
type input "[STREET_ADDRESS]"
type input "51401"
type input "[PERSON_NAME]"
type input "[PHONE_NUMBER]"
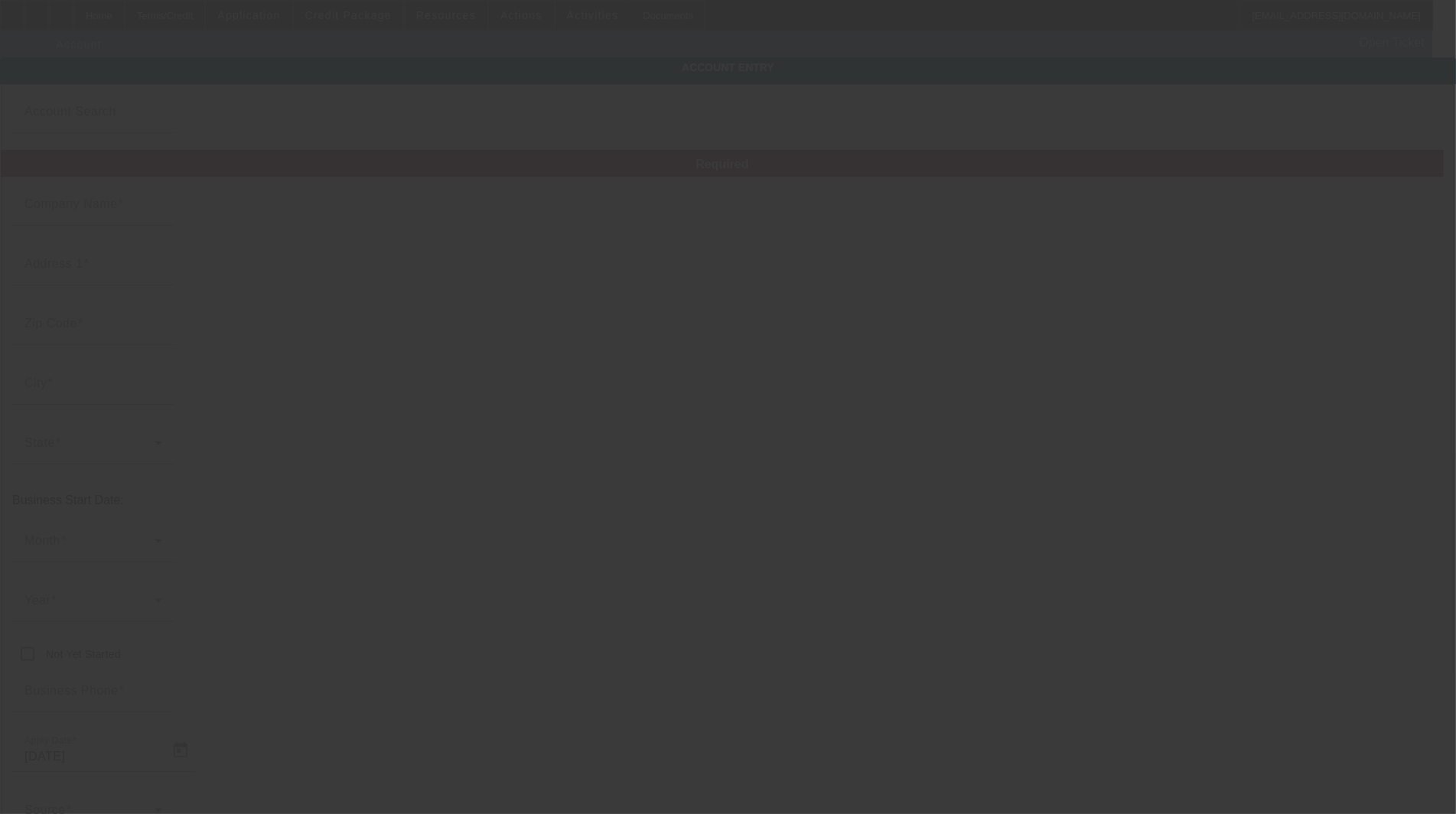
type input "[EMAIL_ADDRESS][DOMAIN_NAME]"
type input "822781549"
type input "Screen printing and signs"
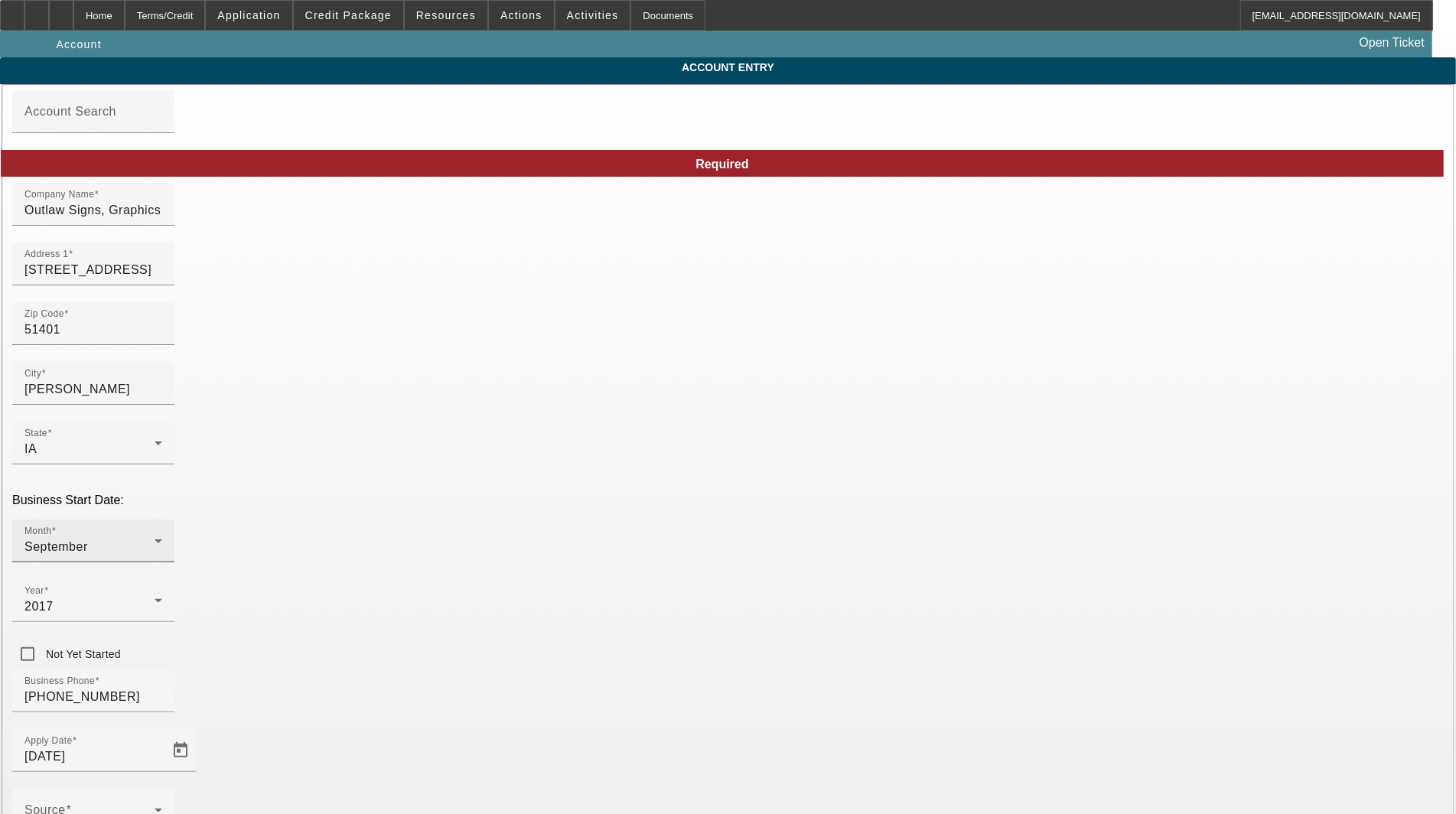
type input "[DATE]"
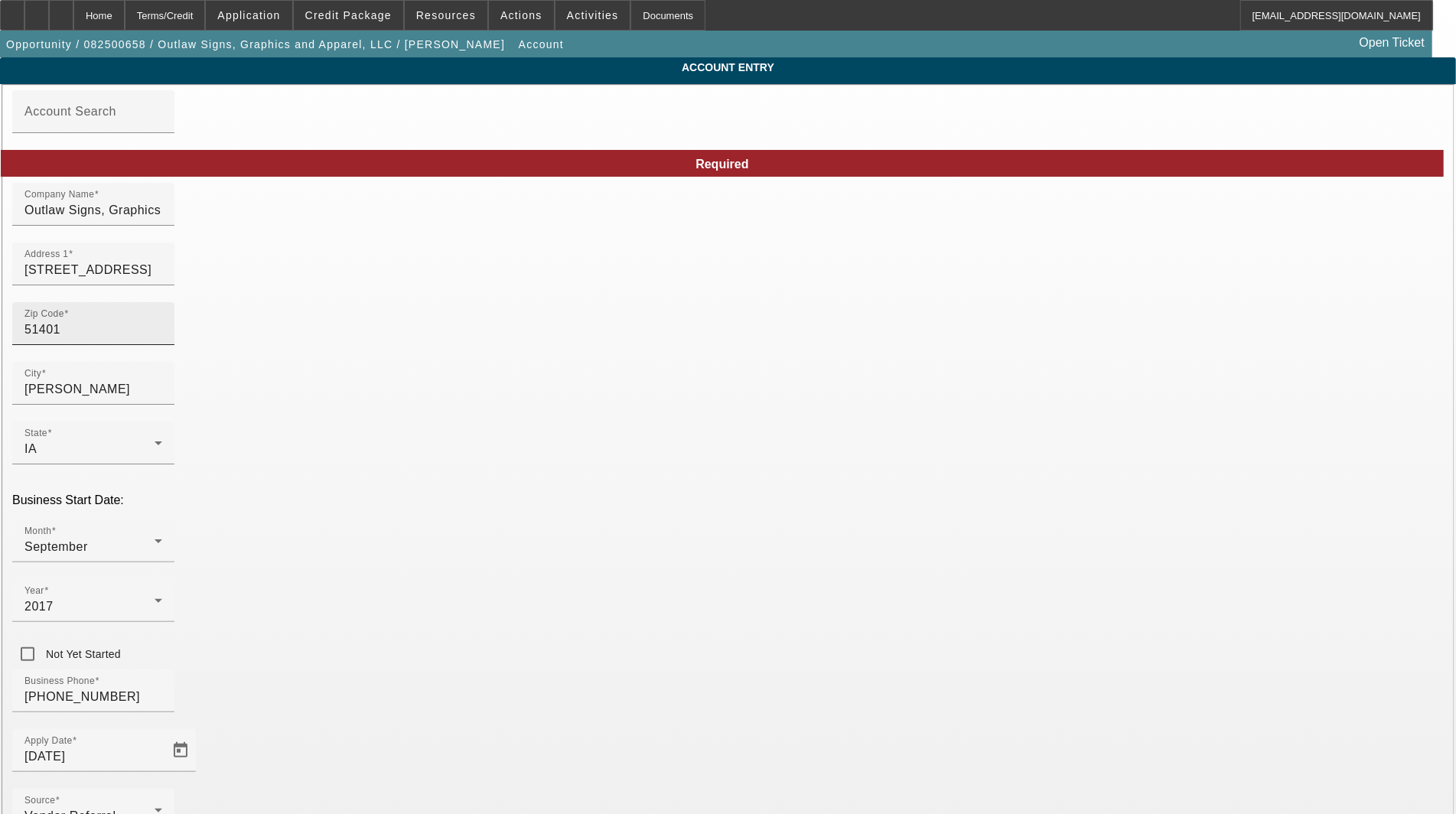
click at [163, 339] on input "51401" at bounding box center [93, 330] width 138 height 18
type input "5140"
type input "51401"
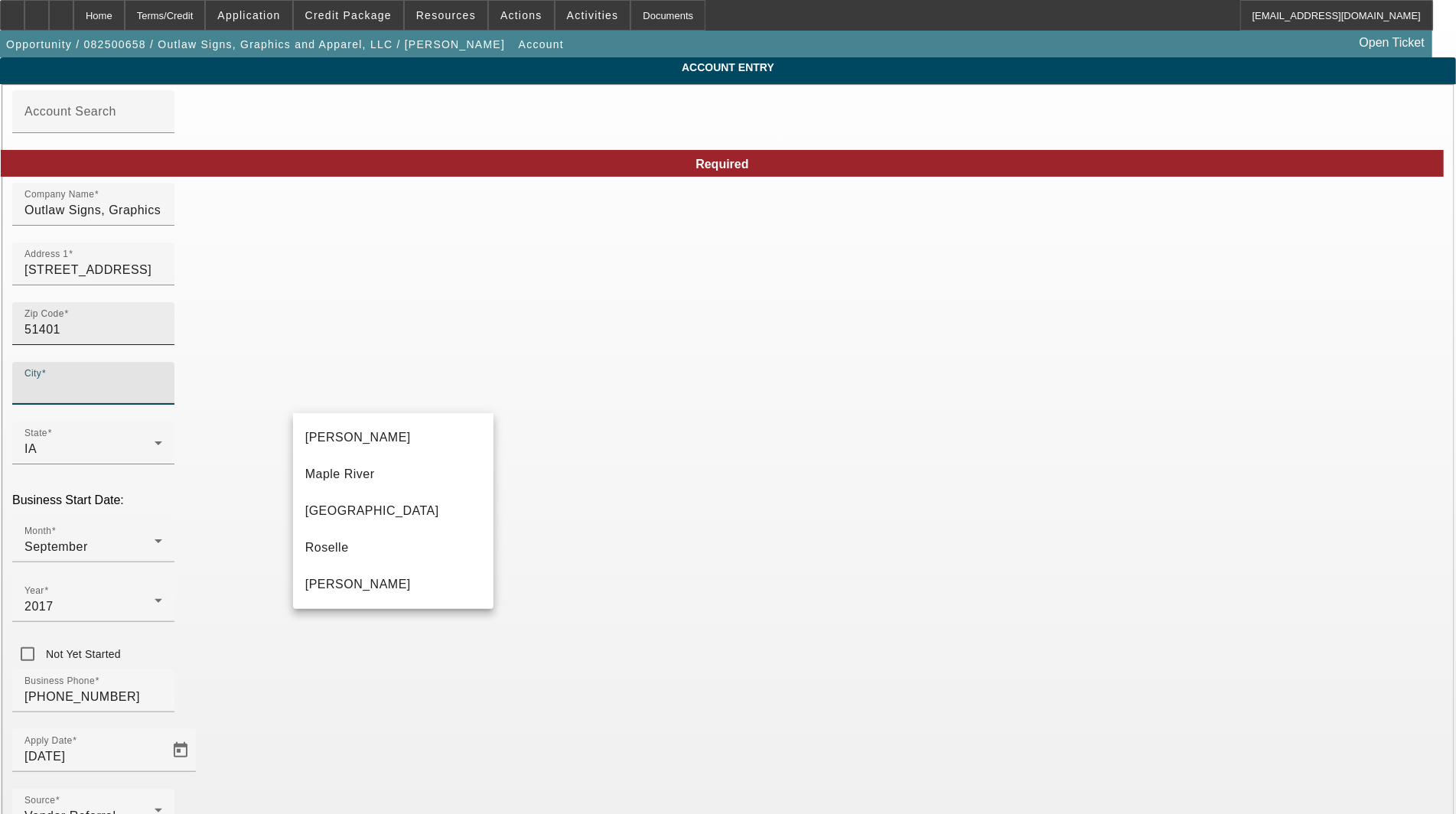
type input "[PERSON_NAME]"
click at [322, 434] on span "[PERSON_NAME]" at bounding box center [358, 437] width 105 height 13
type input "[PERSON_NAME]"
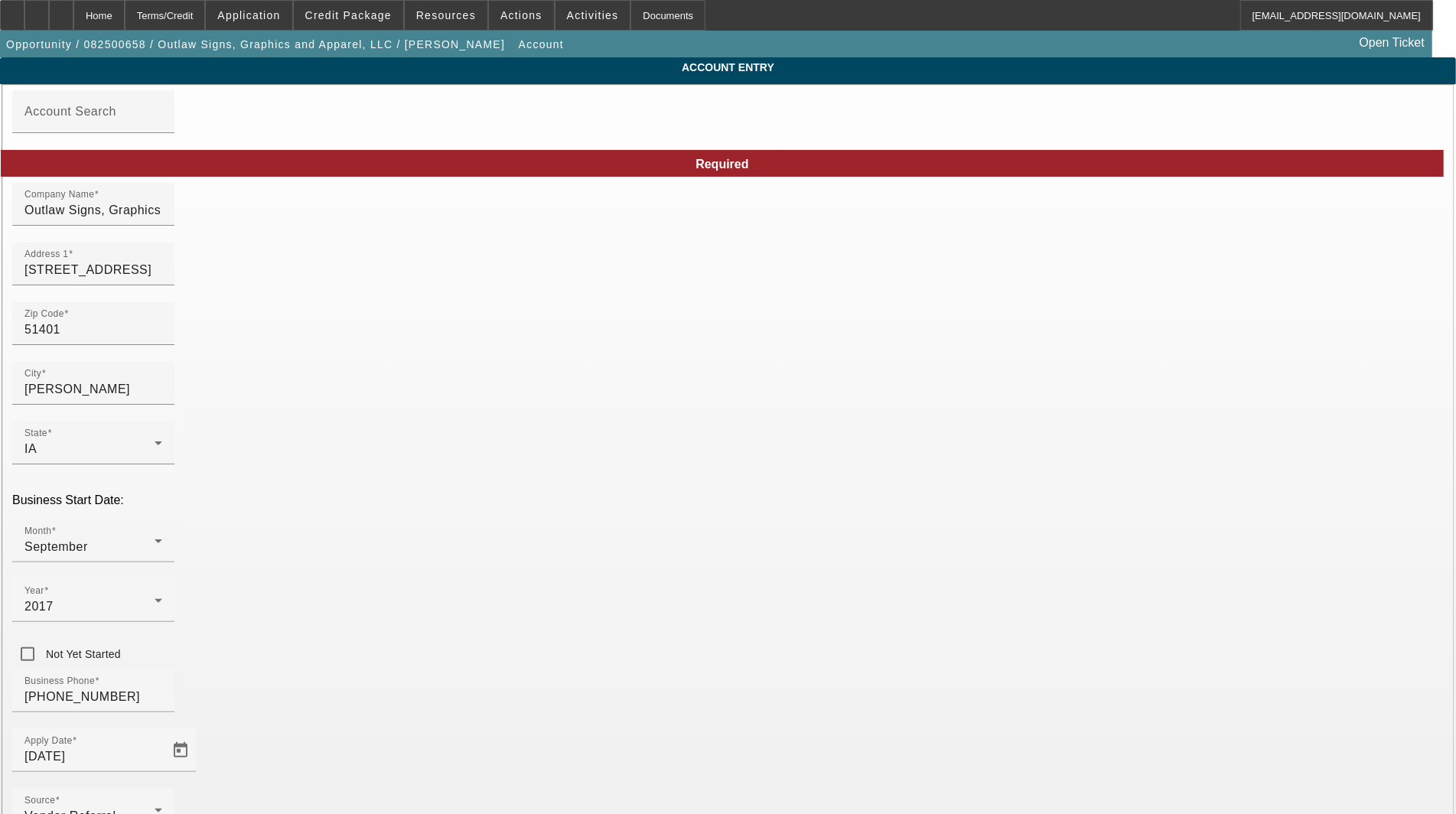
type input "[PERSON_NAME]"
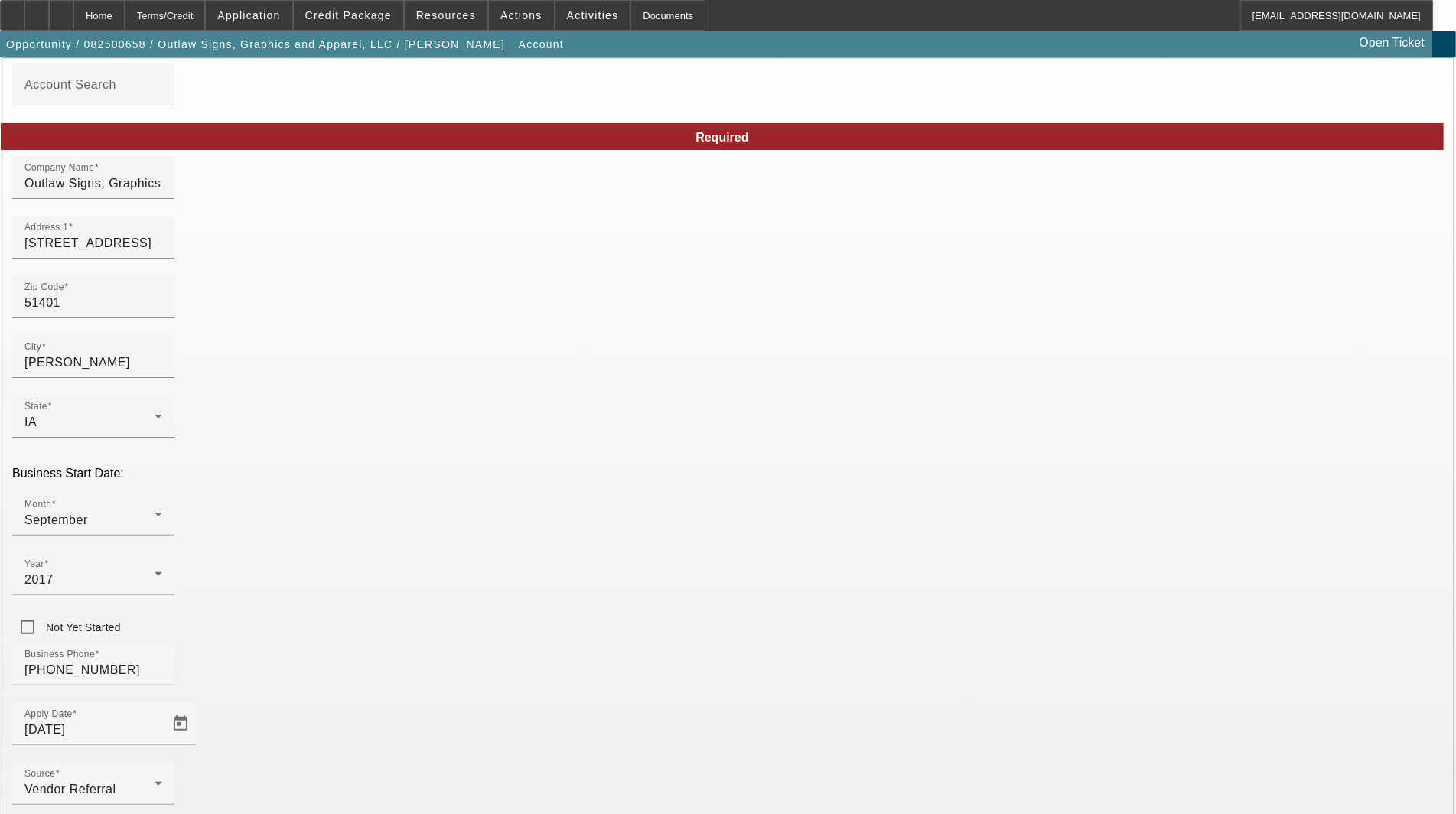
scroll to position [74, 0]
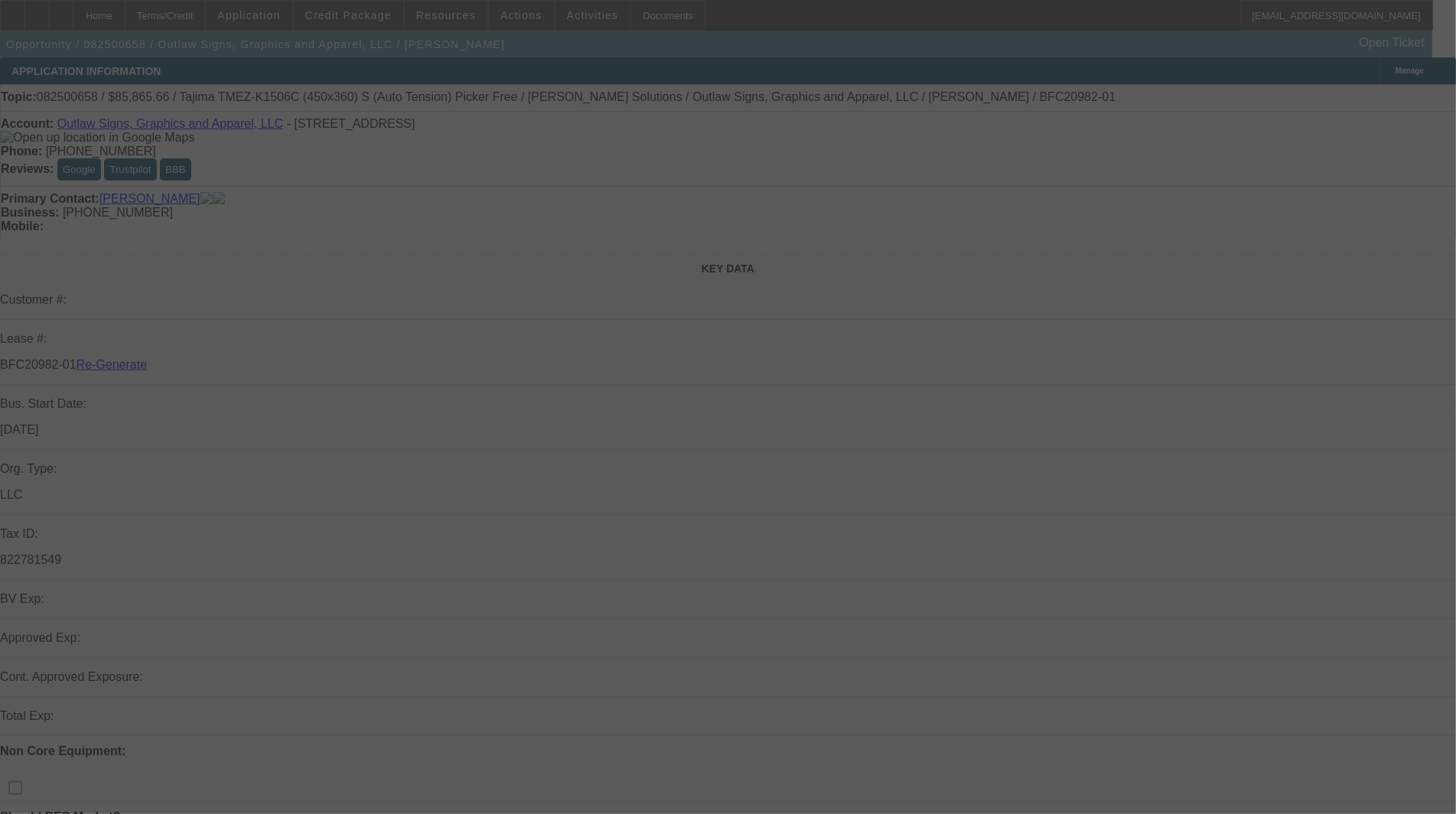
select select "3"
select select "0"
select select "6"
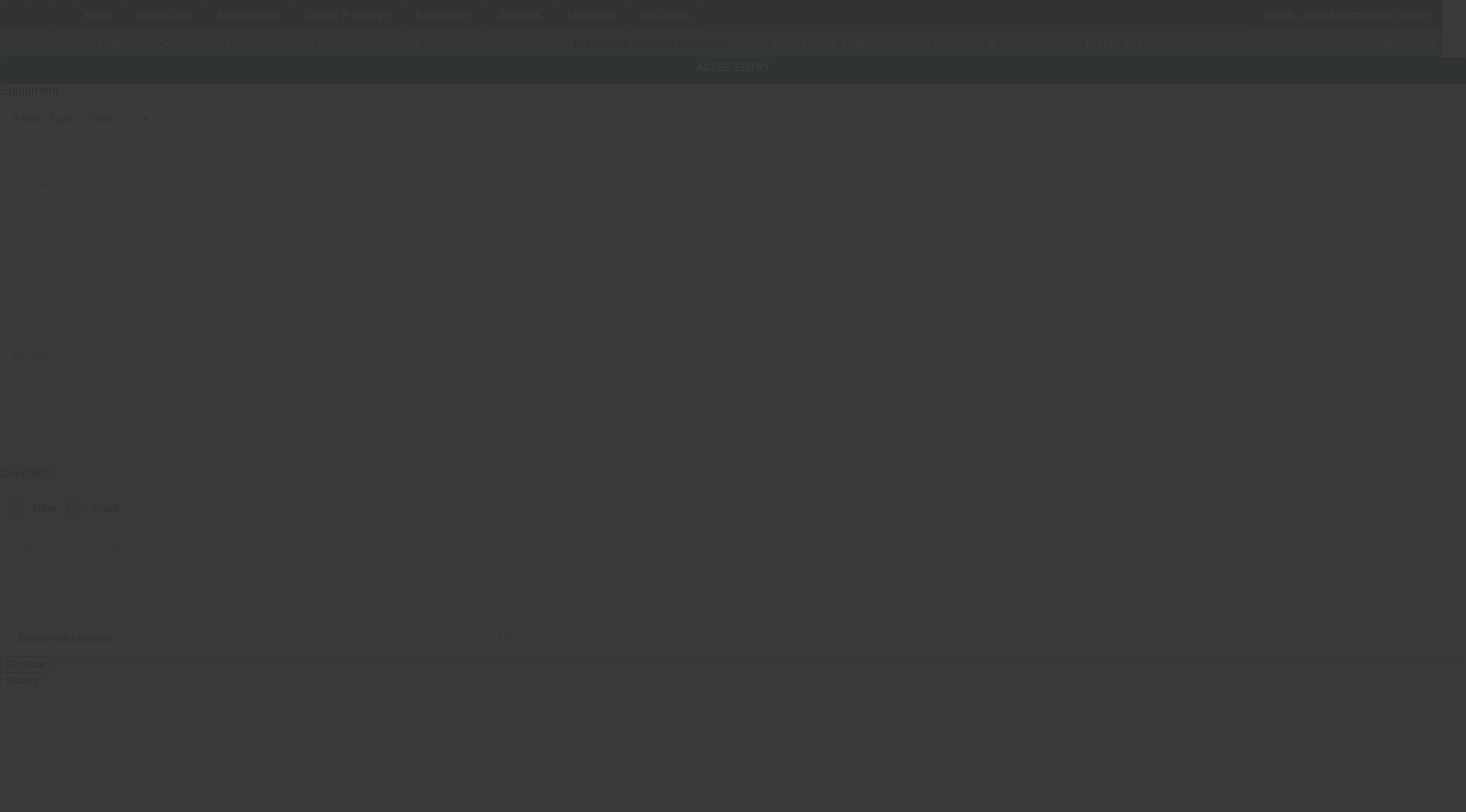
type input "Tajima"
type input "TMEZ-K1506C (450x360) S (Auto Tension) Picker Free"
radio input "true"
type textarea "6 head machine"
type input "[STREET_ADDRESS]"
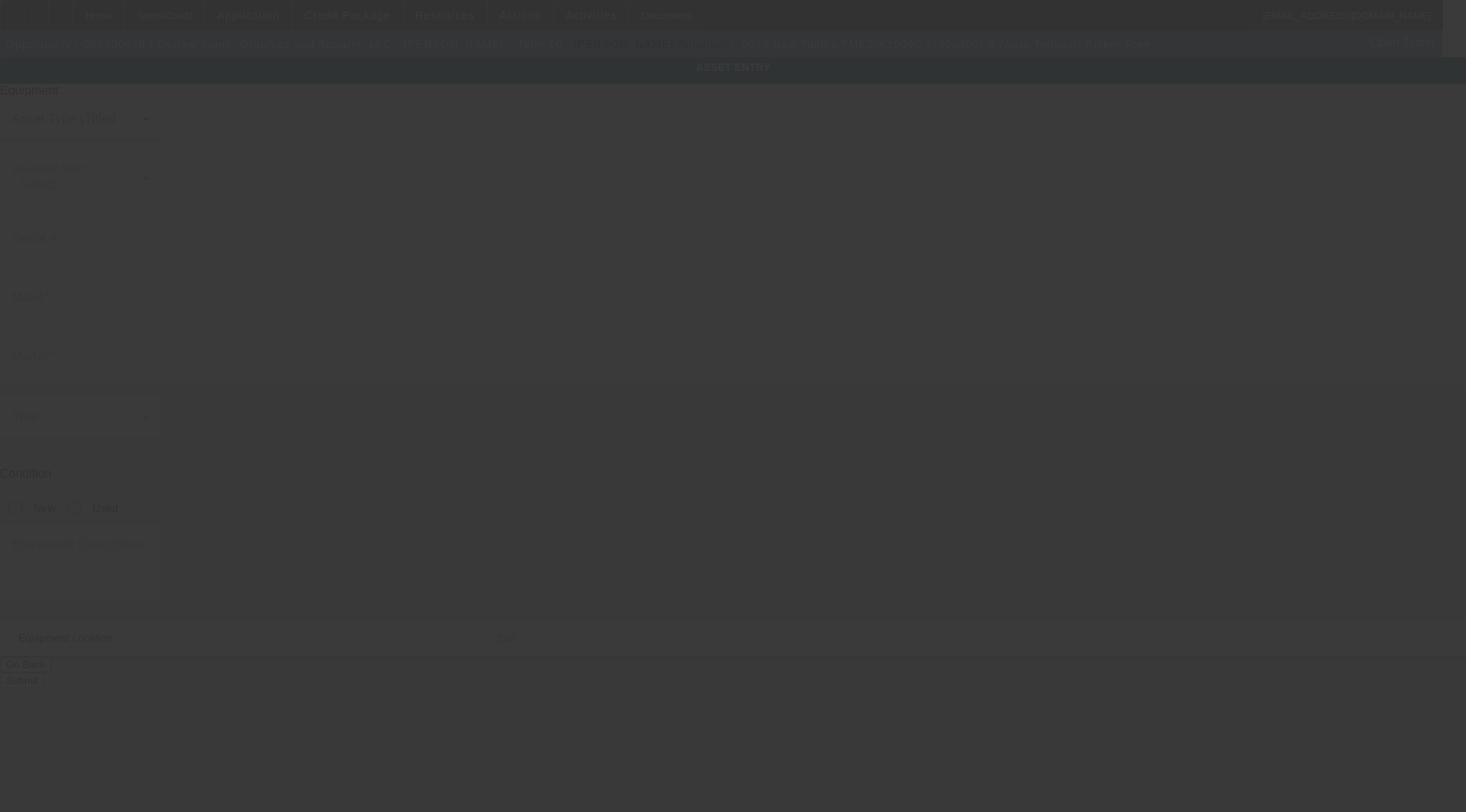
type input "[PERSON_NAME]"
type input "51401"
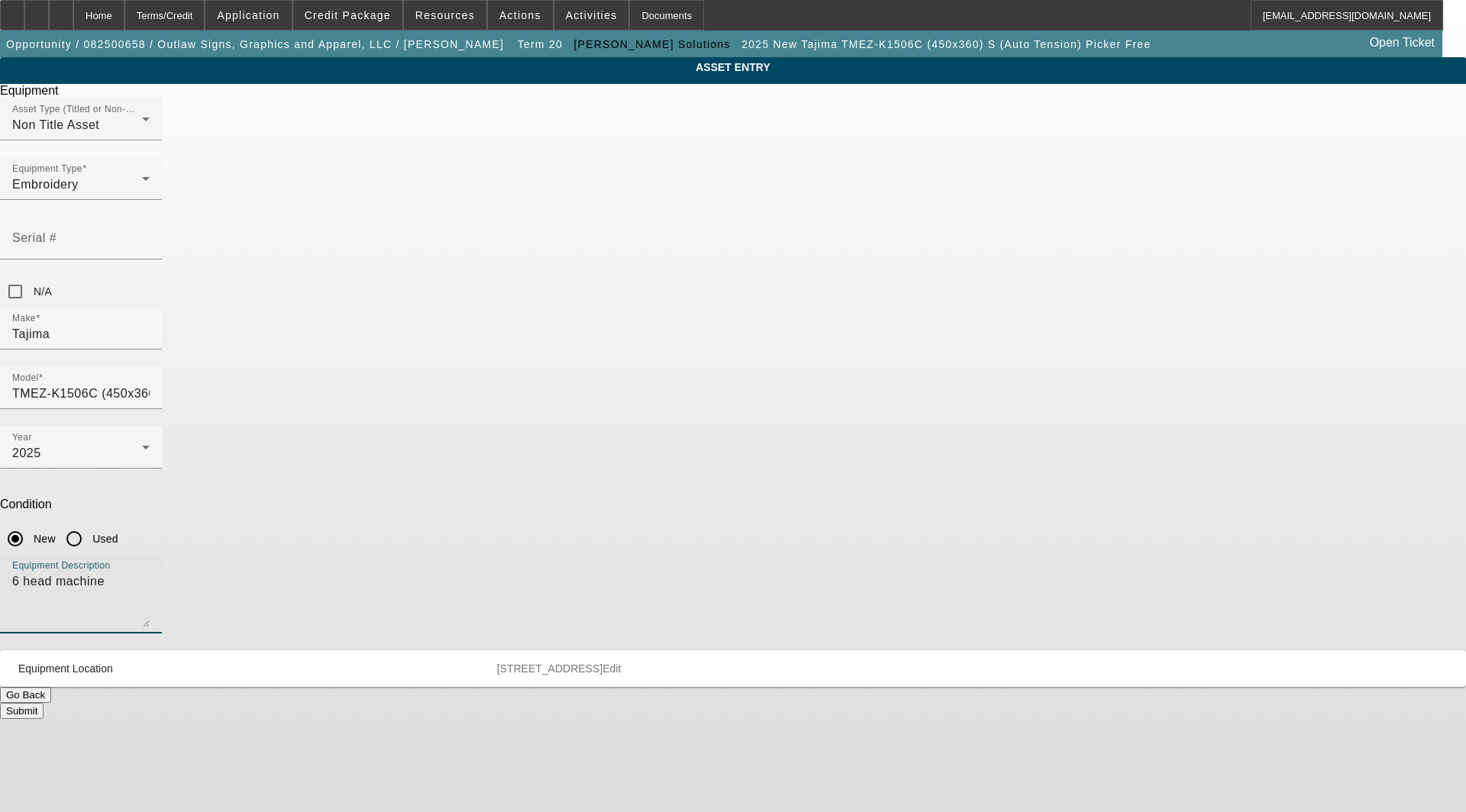
drag, startPoint x: 668, startPoint y: 395, endPoint x: 136, endPoint y: 346, distance: 534.3
click at [161, 348] on app-asset-collateral-manage "ASSET ENTRY Delete asset Equipment Asset Type (Titled or Non-Titled) Non Title …" at bounding box center [733, 388] width 1466 height 662
type textarea "15 needle 6 head Embroidery Machine includes: (12 each) 12cm, 15cm, 18cm, 338x3…"
click at [621, 663] on span "Edit" at bounding box center [612, 668] width 18 height 12
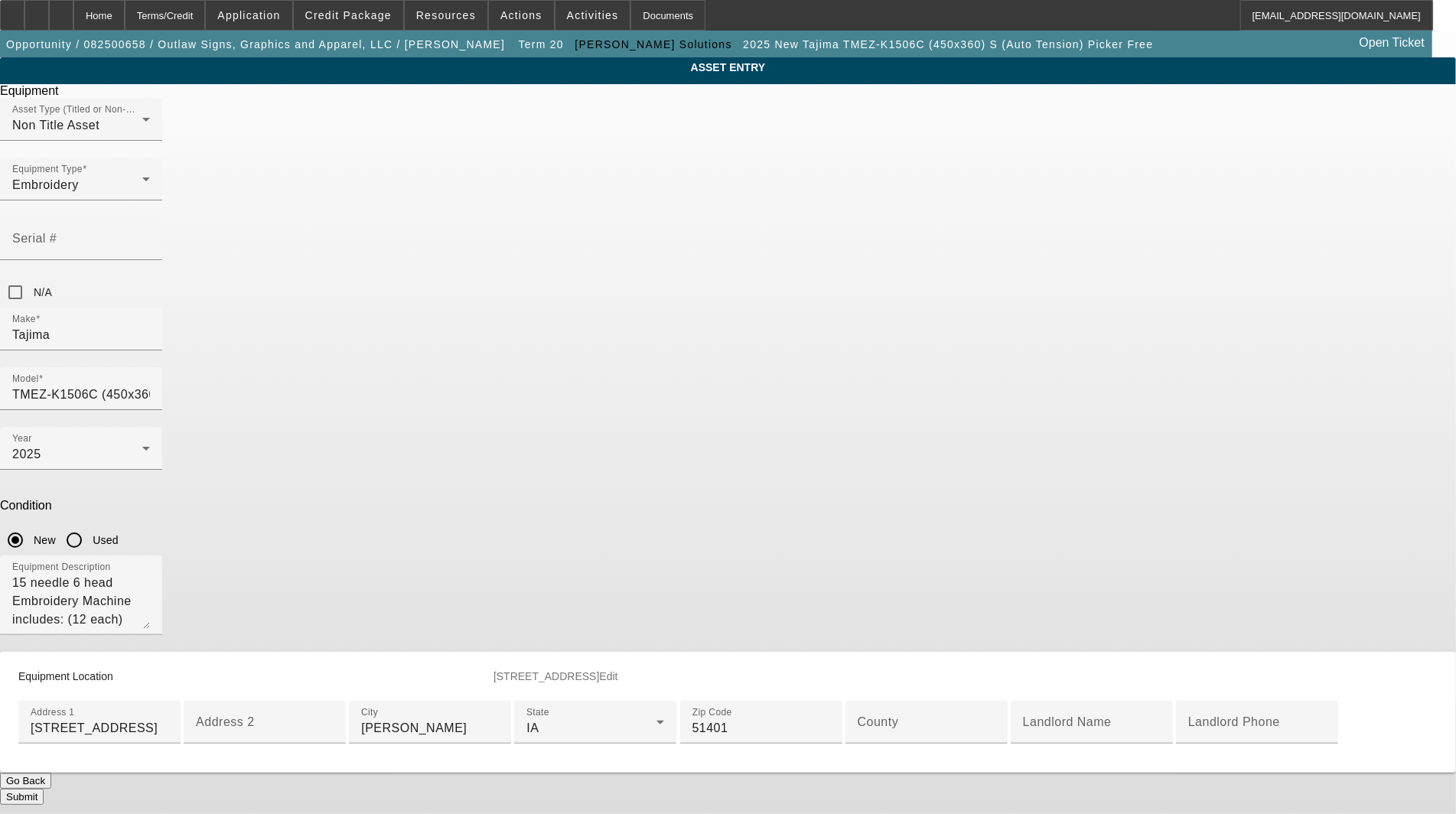
scroll to position [255, 0]
click at [858, 716] on mat-label "County" at bounding box center [879, 723] width 42 height 13
click at [858, 720] on input "County" at bounding box center [927, 729] width 138 height 18
type input "[PERSON_NAME]"
click at [43, 789] on button "Submit" at bounding box center [21, 796] width 43 height 16
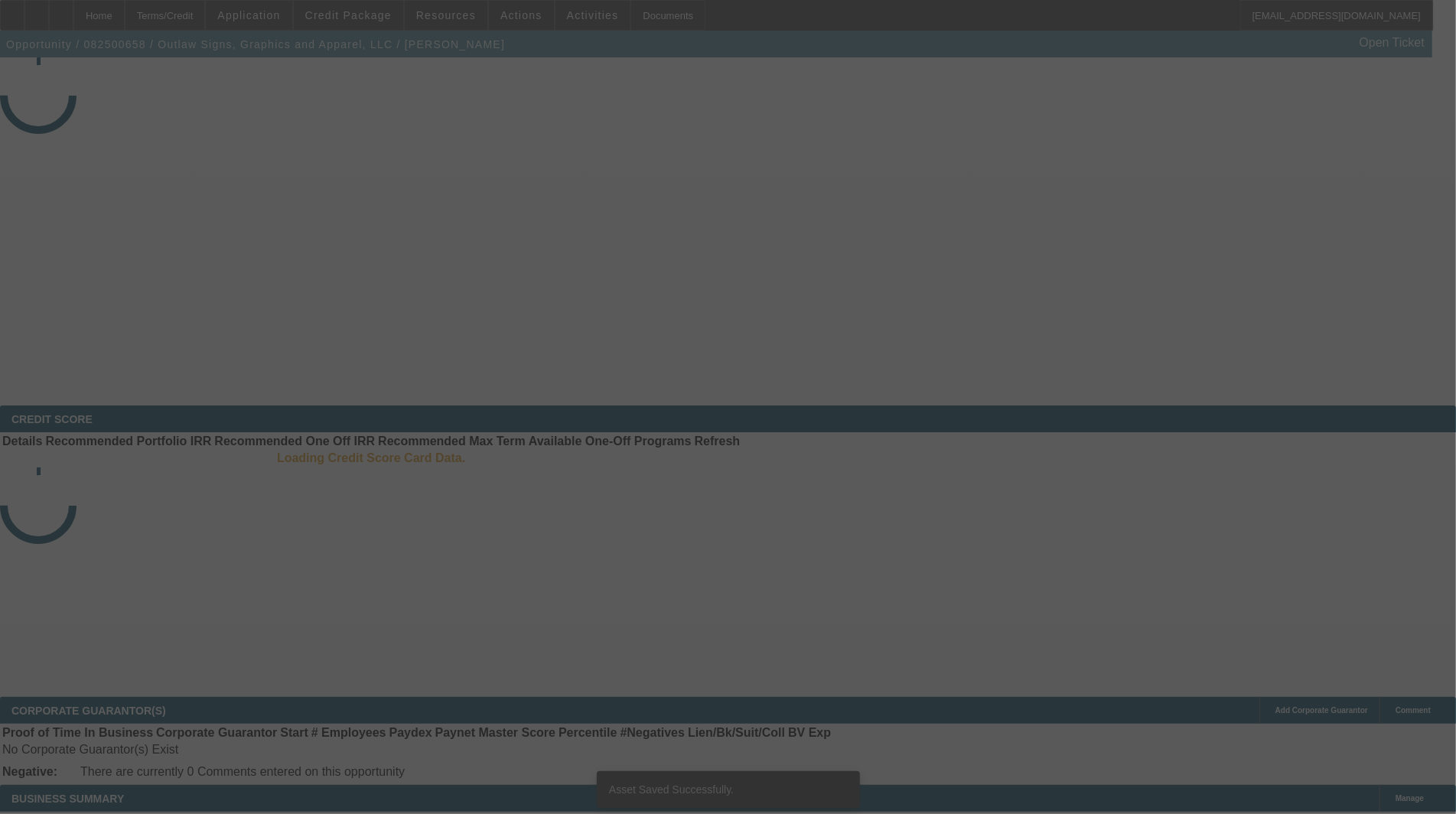
select select "3"
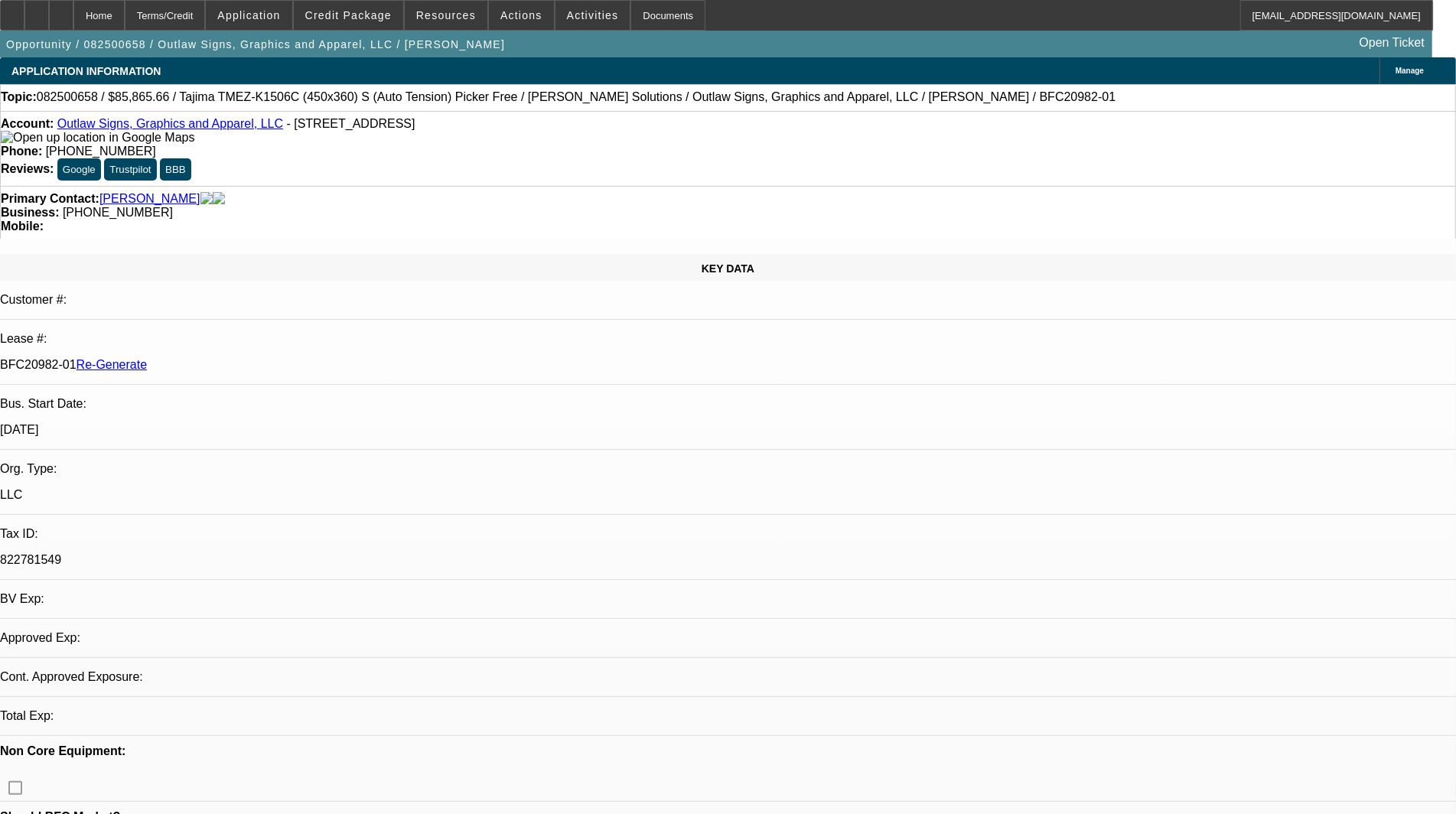
select select "0"
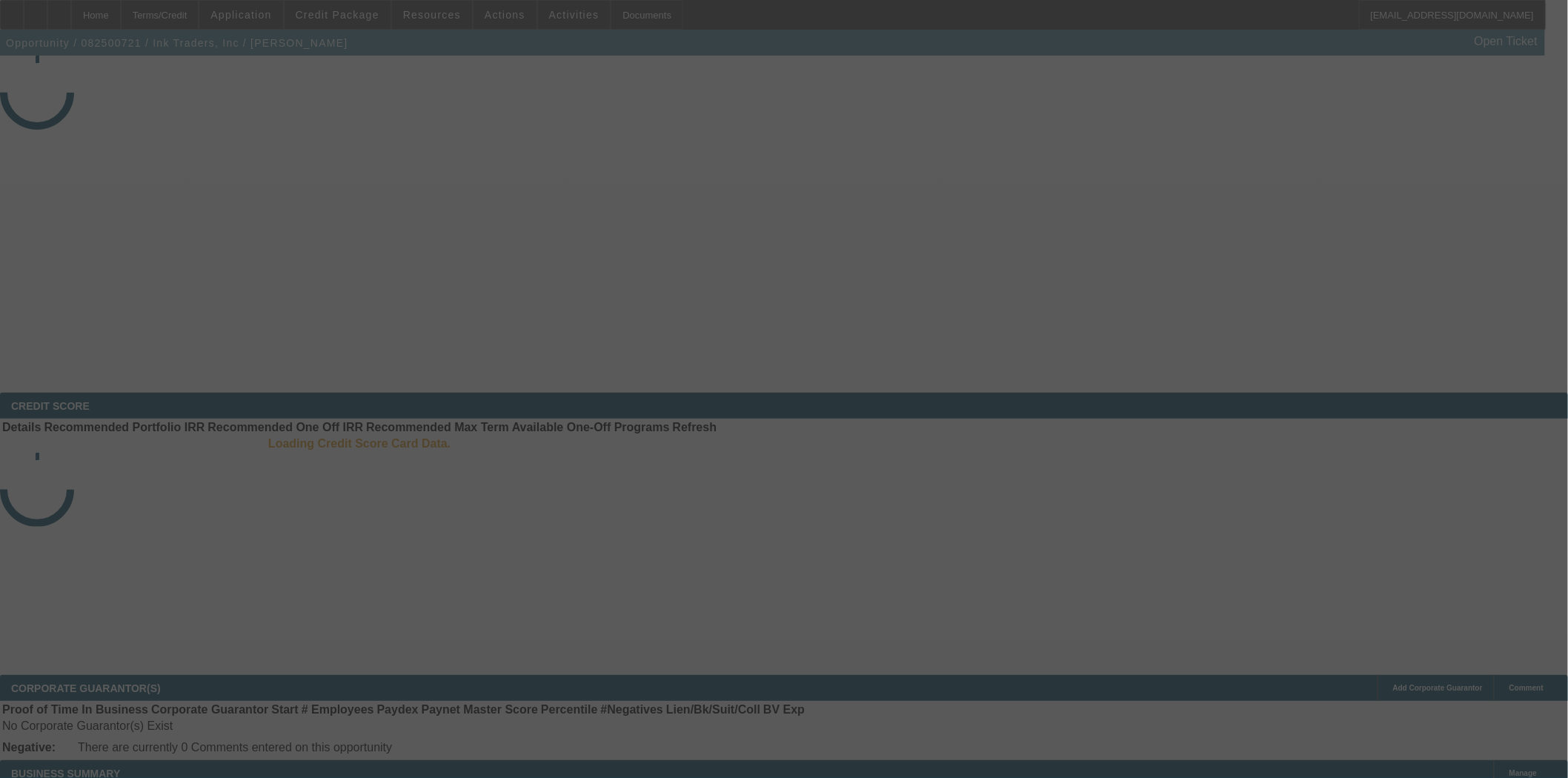
select select "3"
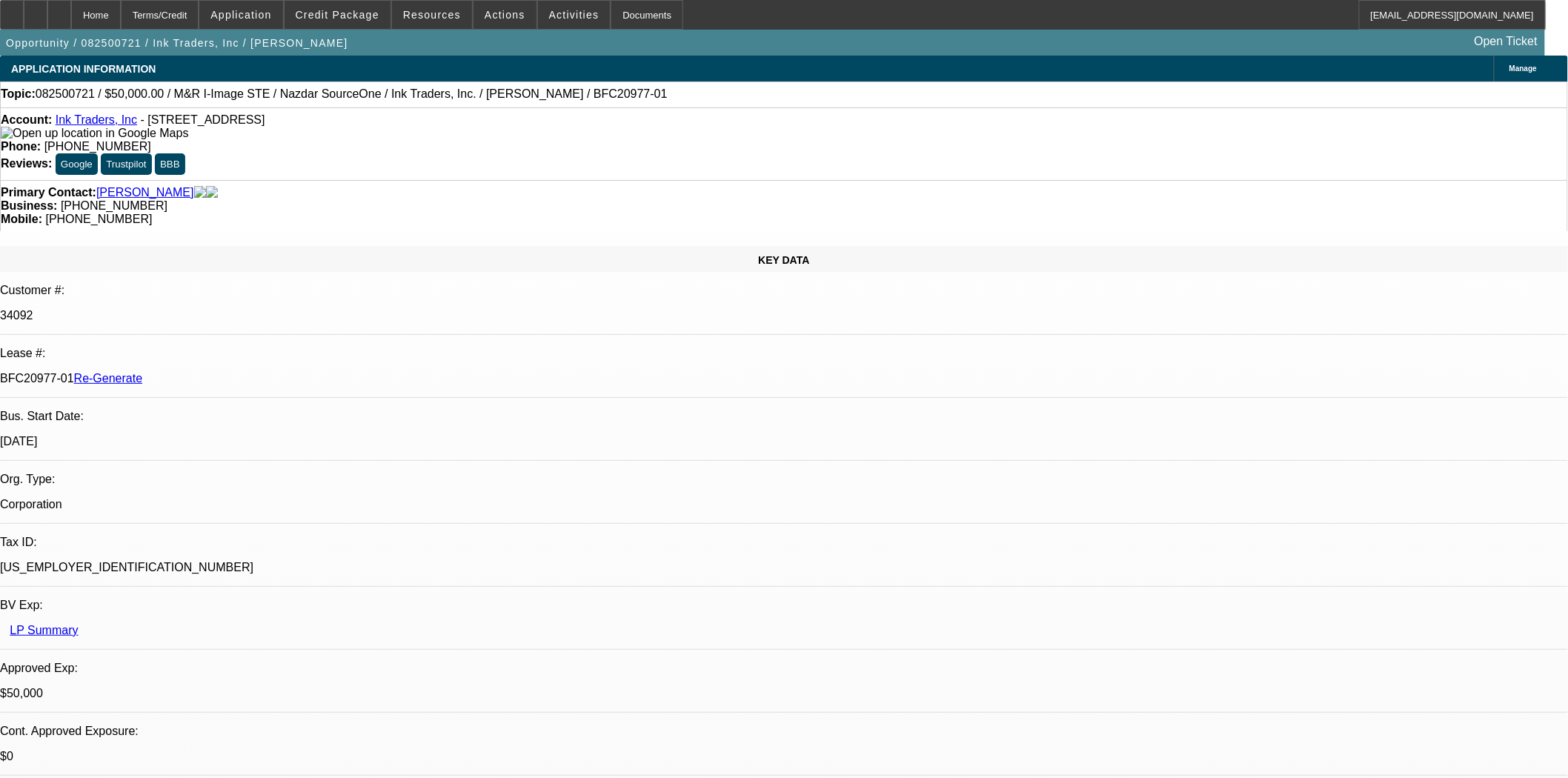
select select "0"
select select "2"
select select "0.1"
select select "4"
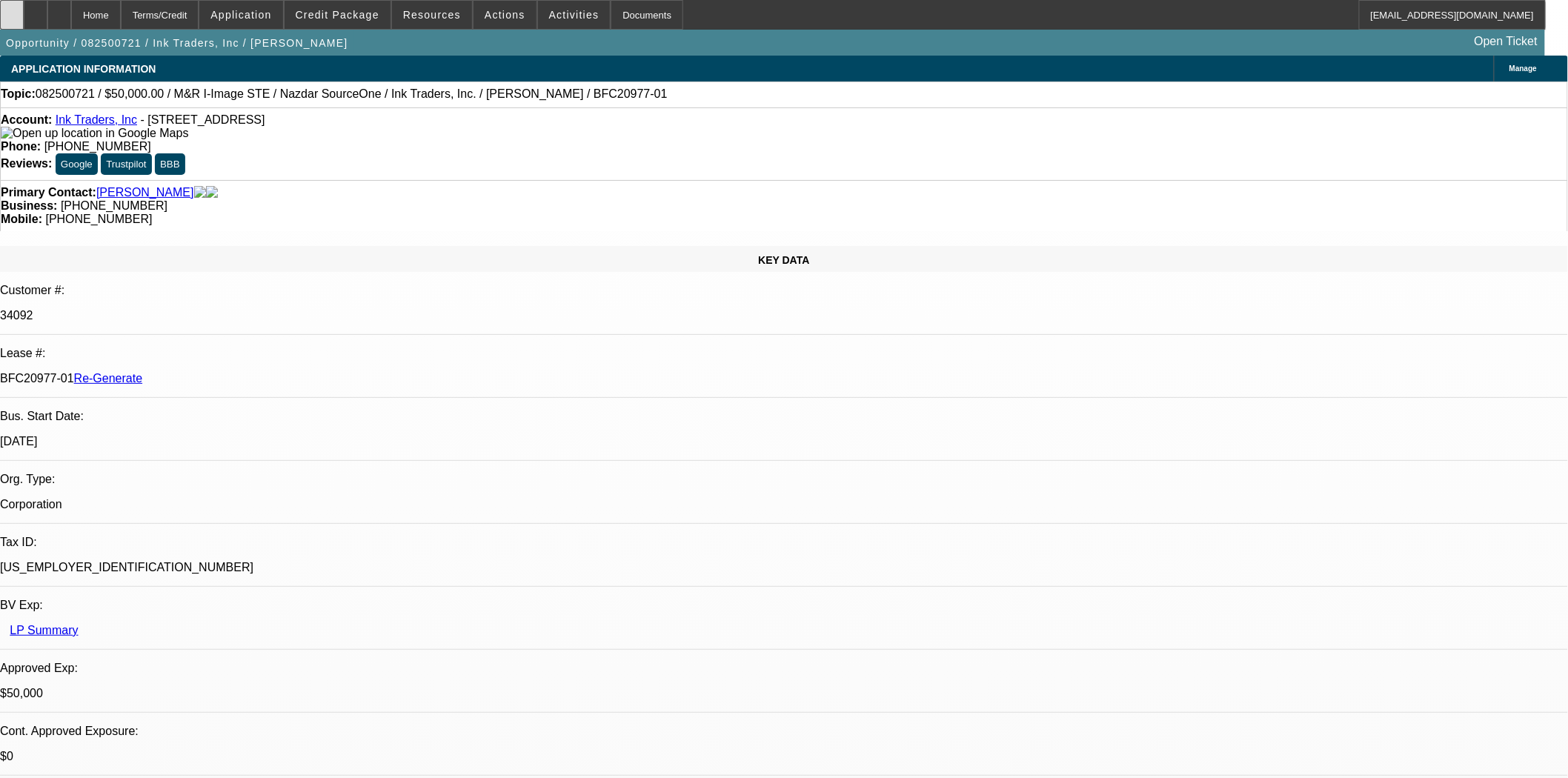
click at [12, 10] on icon at bounding box center [12, 10] width 0 height 0
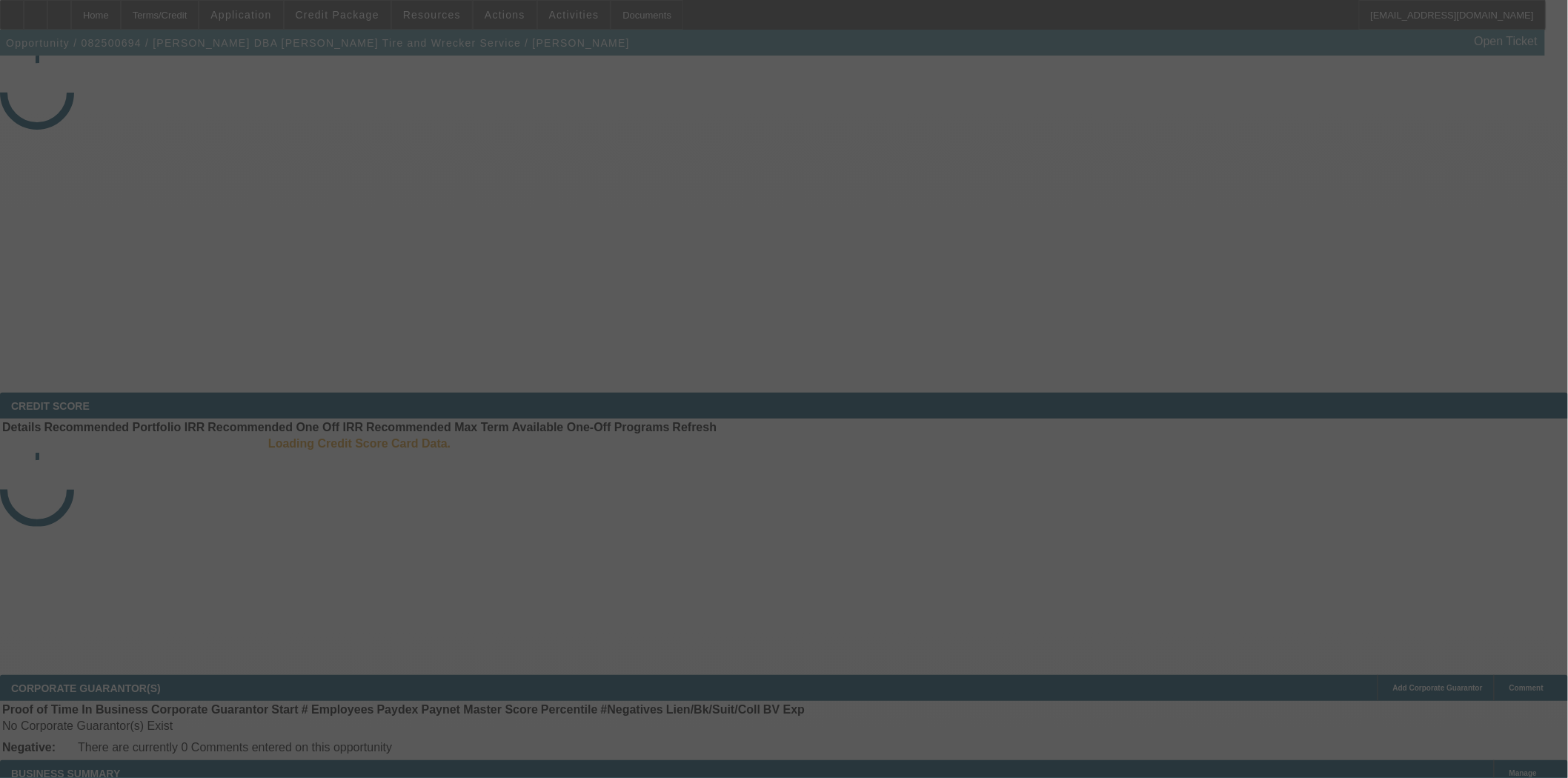
select select "3"
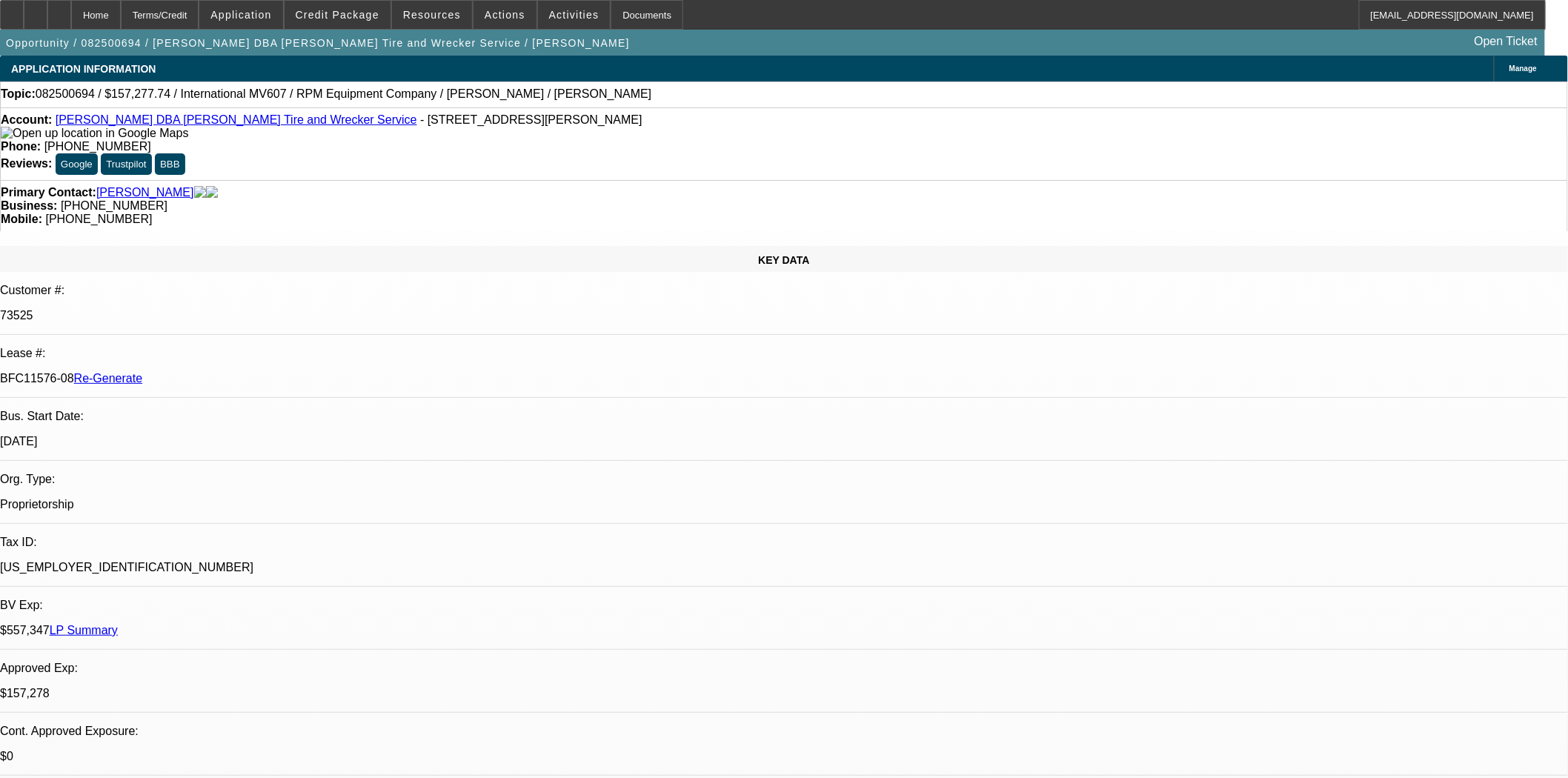
select select "0"
select select "2"
select select "0"
select select "6"
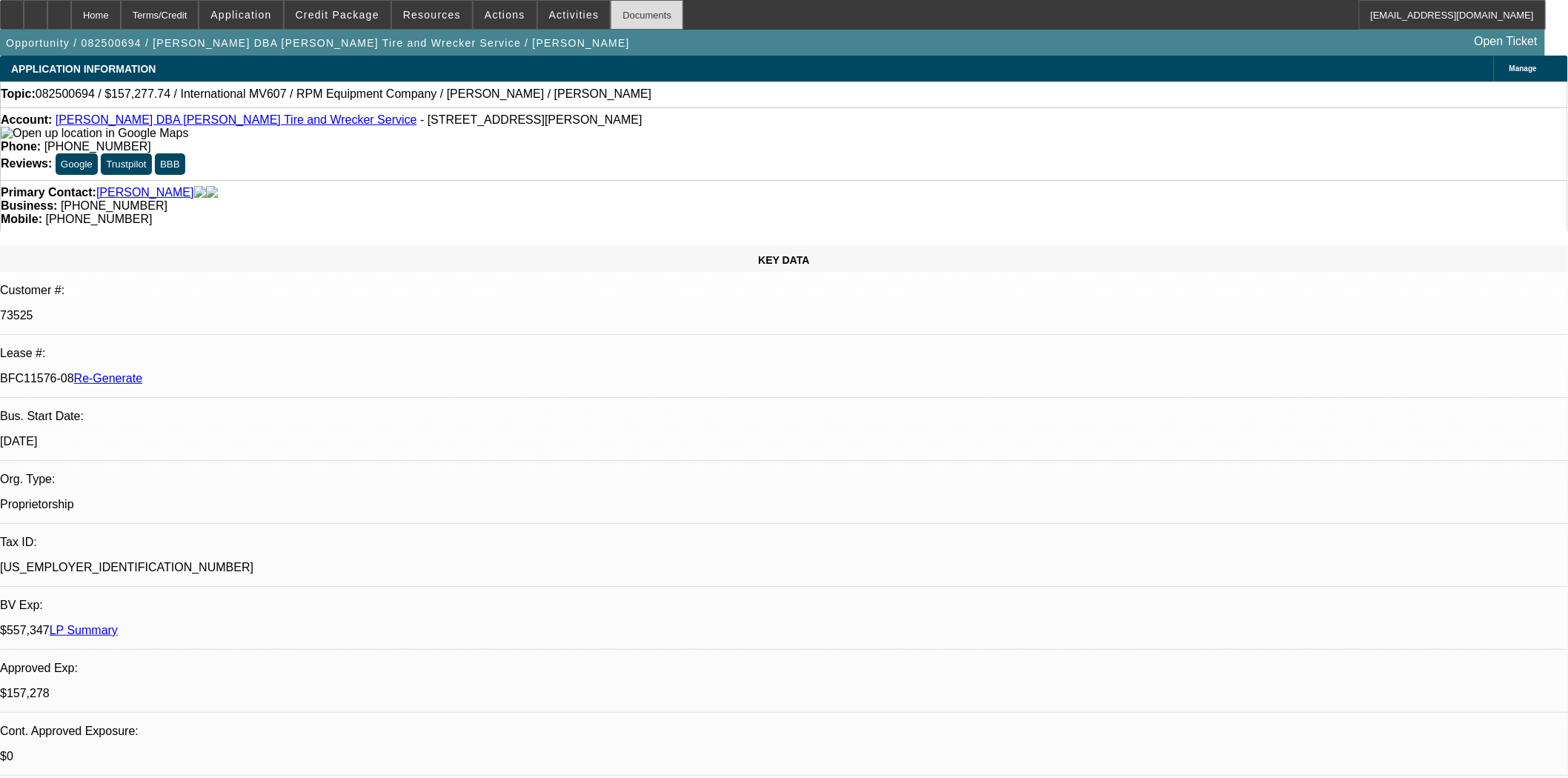
click at [611, 24] on div "Documents" at bounding box center [647, 14] width 72 height 30
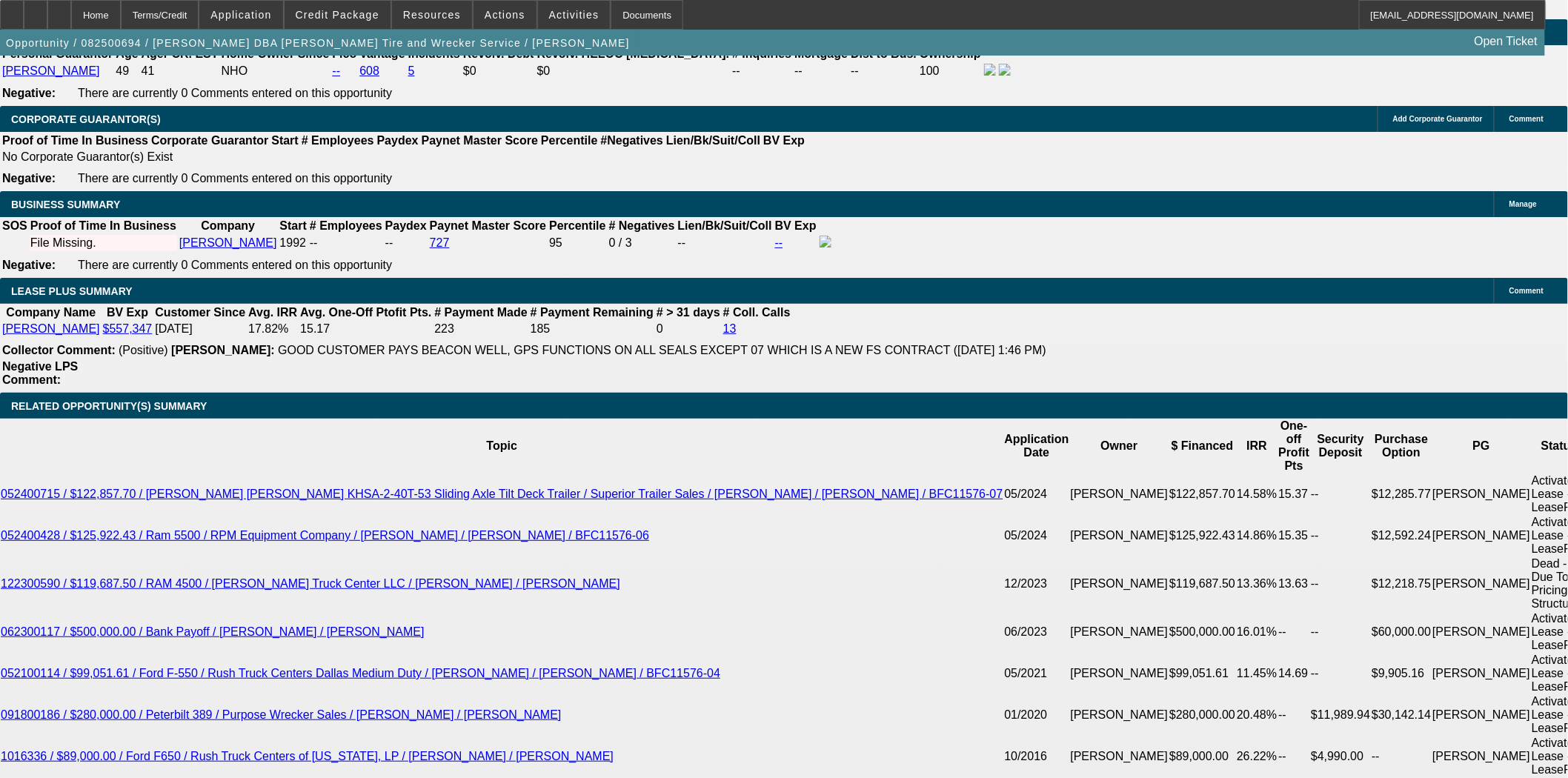
scroll to position [2387, 0]
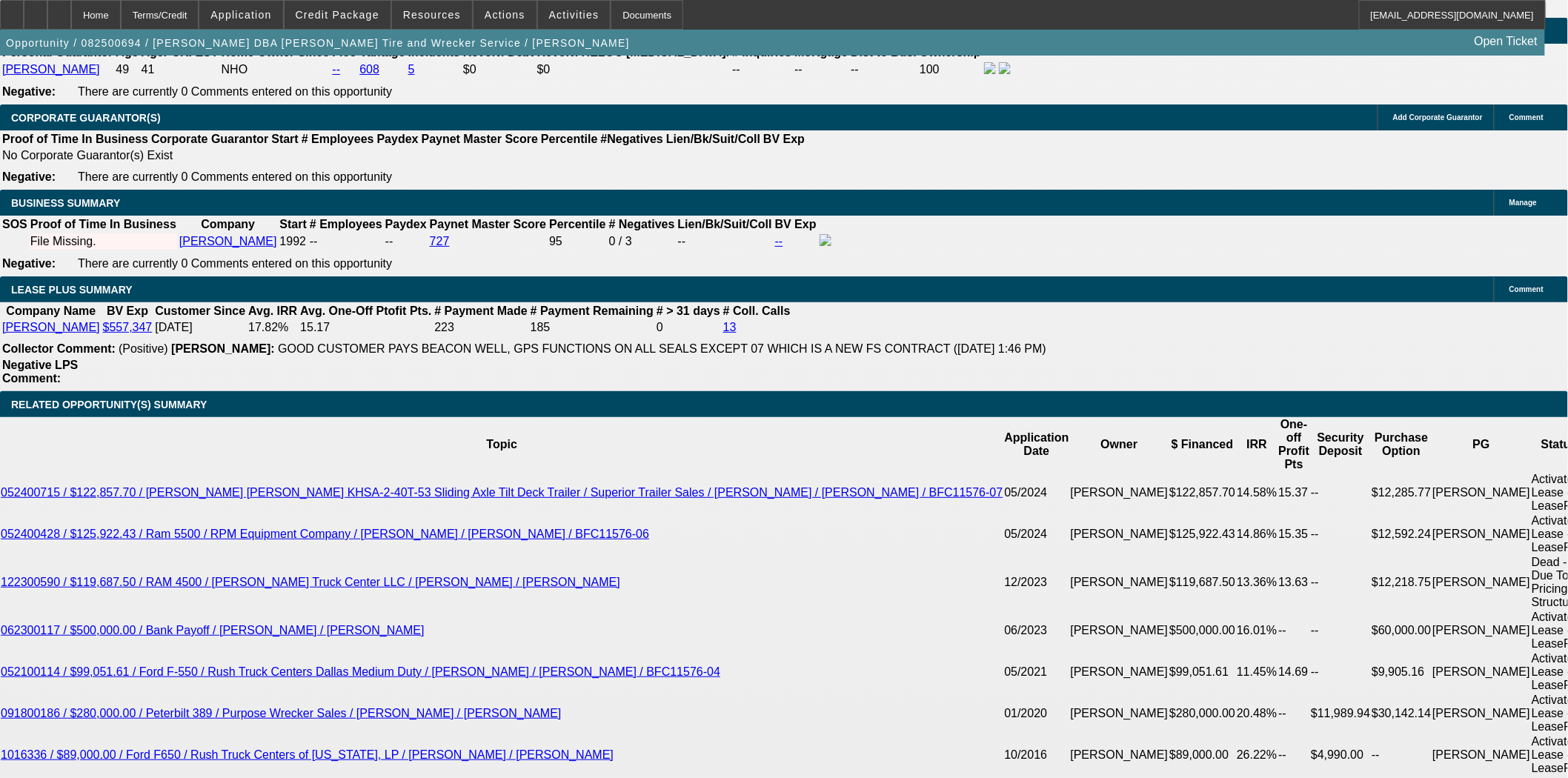
type input "15727.77"
type input "UNKNOWN"
type input "$15,727.78"
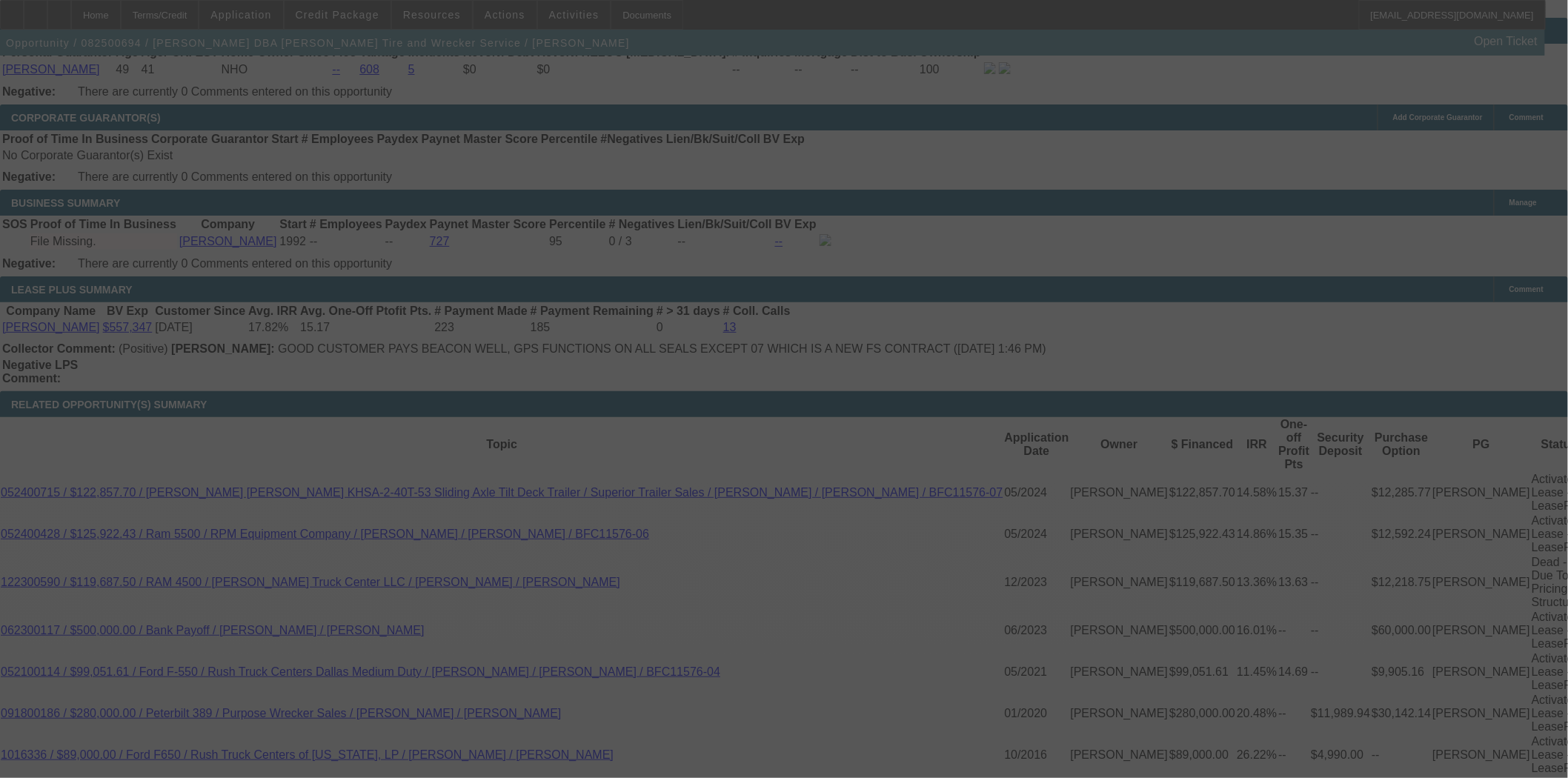
select select "0"
select select "2"
select select "0"
select select "6"
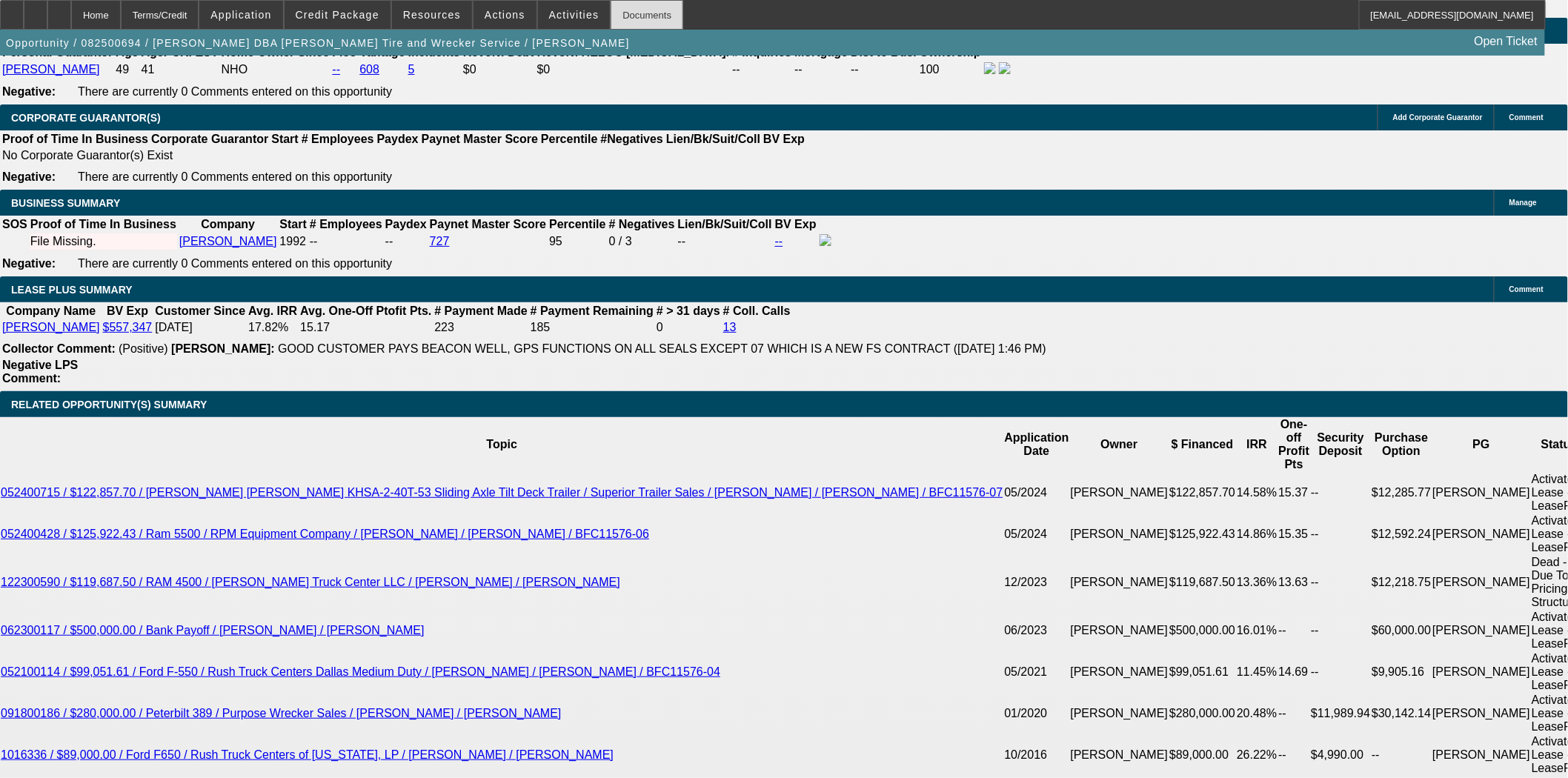
click at [623, 23] on div "Documents" at bounding box center [647, 14] width 72 height 30
type input "15727.78"
type input "UNKNOWN"
type input "$15,727.77"
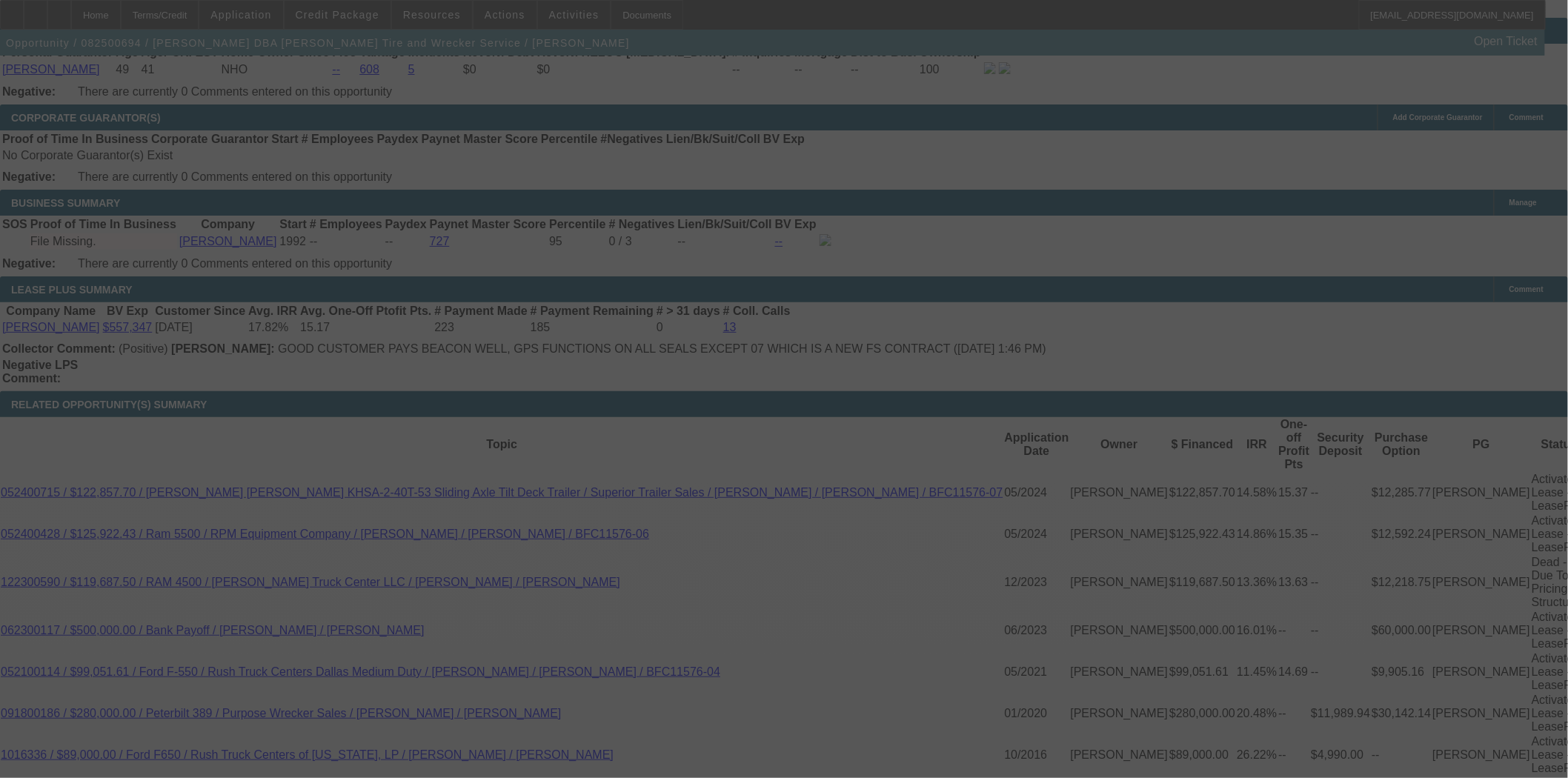
select select "0"
select select "2"
select select "0"
select select "6"
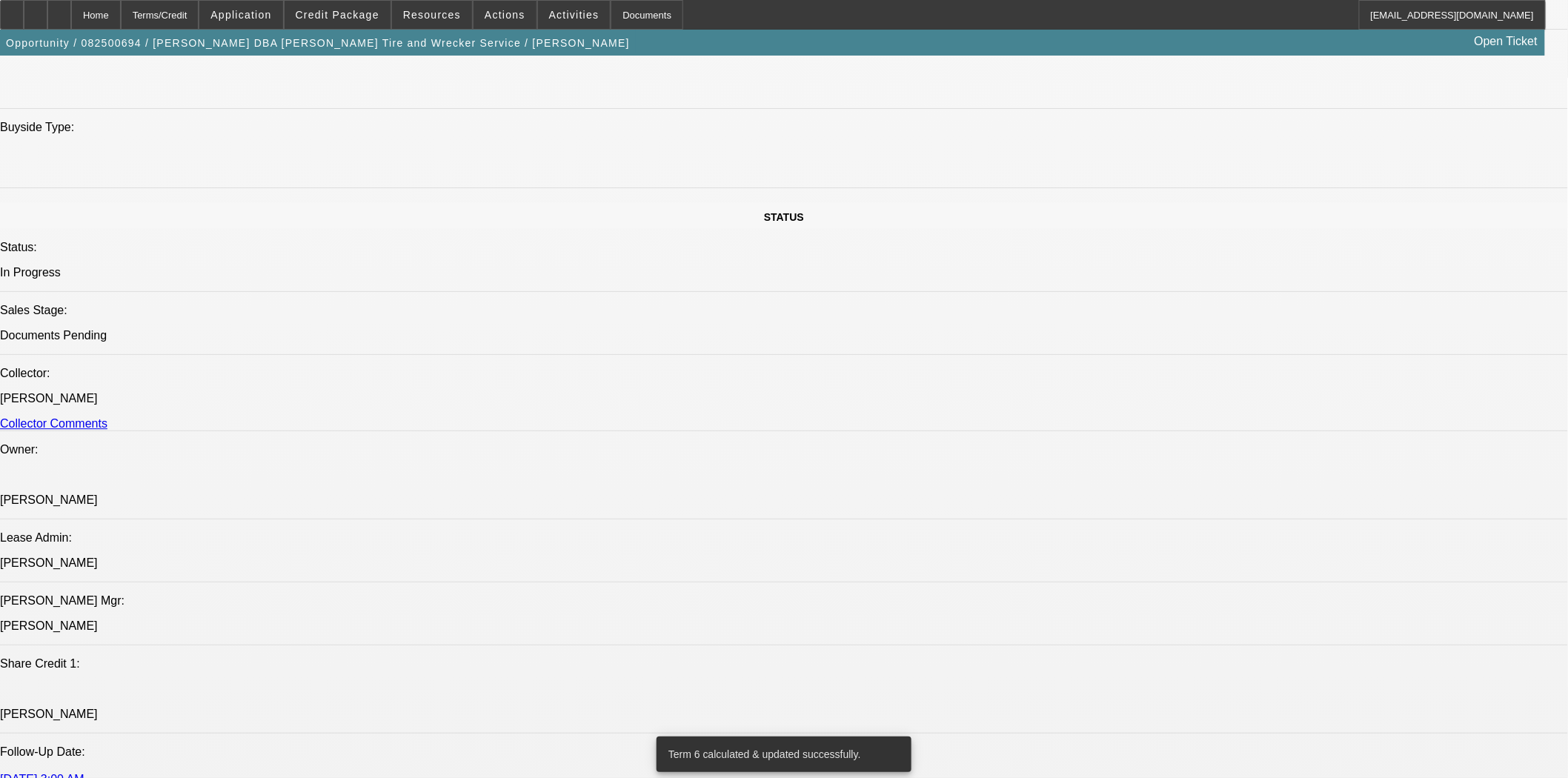
scroll to position [1399, 0]
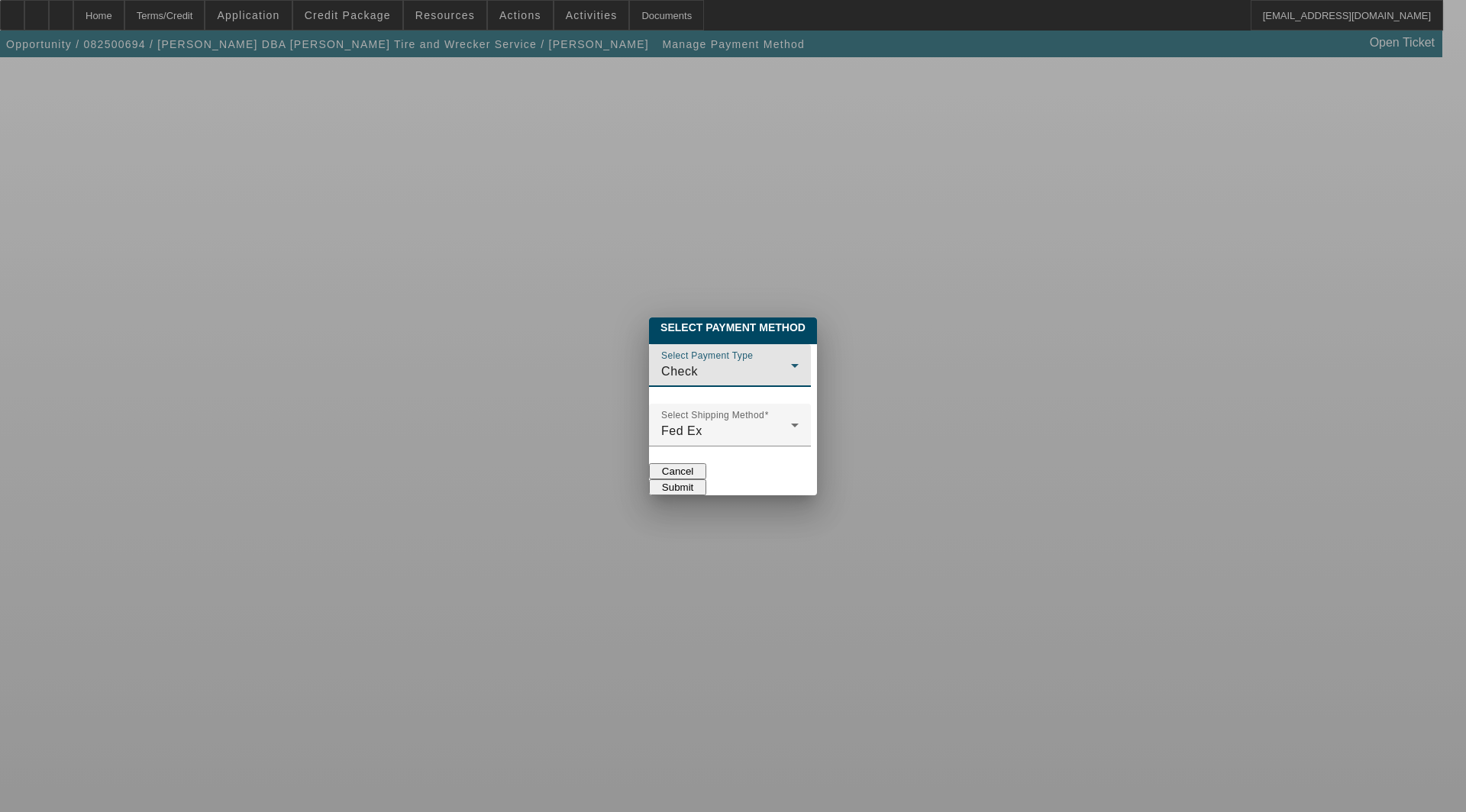
click at [661, 367] on div "Check" at bounding box center [726, 371] width 130 height 18
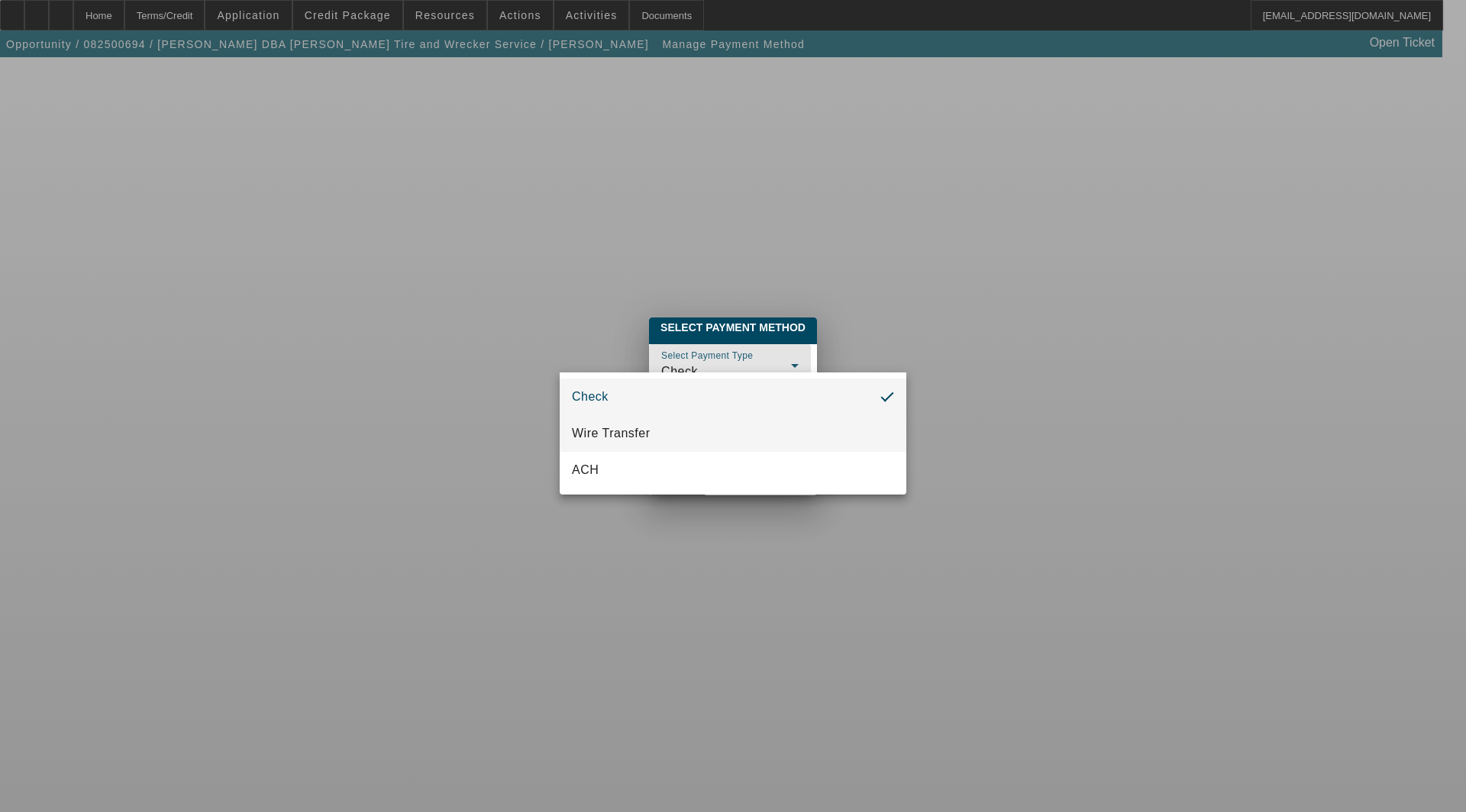
click at [624, 432] on span "Wire Transfer" at bounding box center [610, 434] width 78 height 18
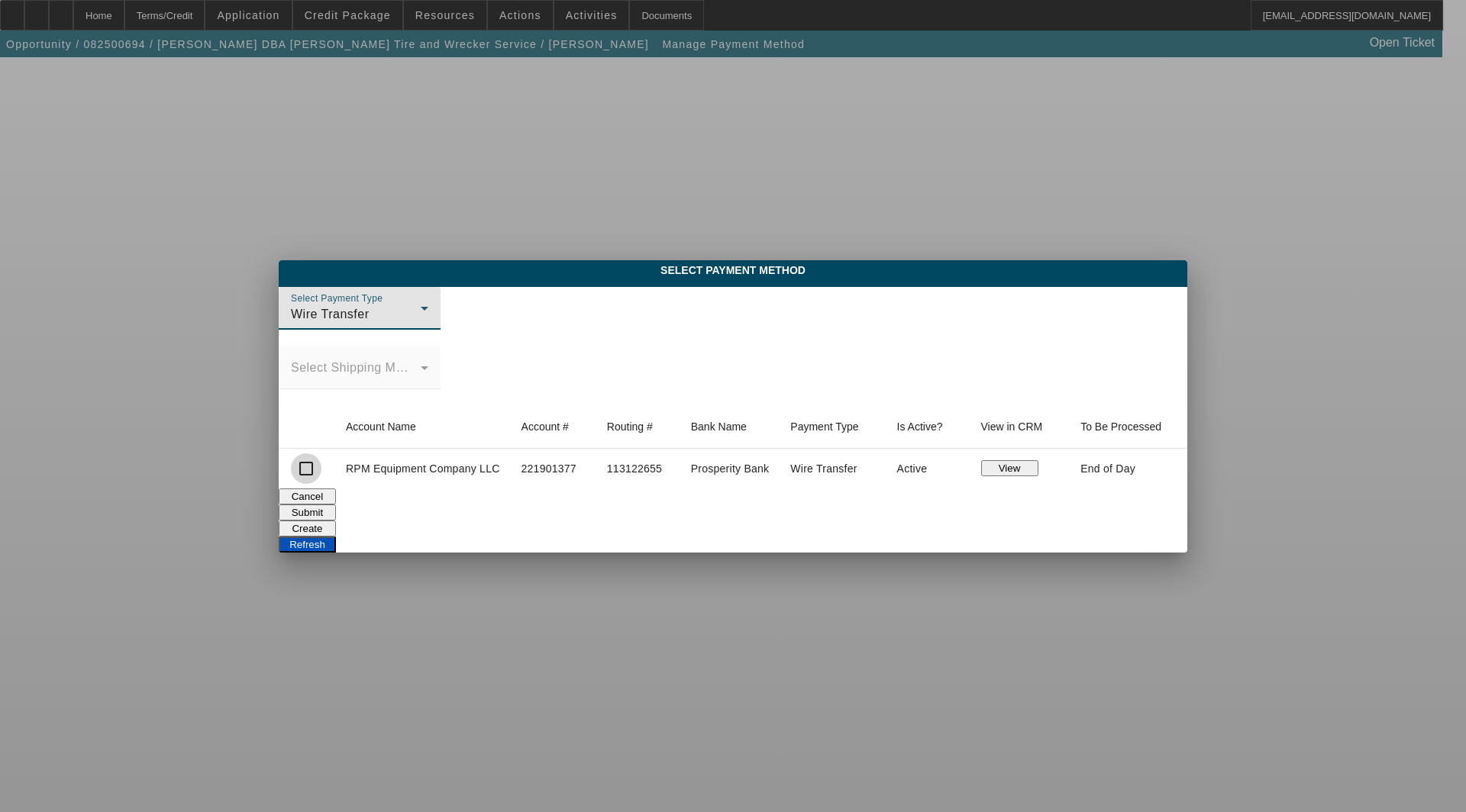
click at [291, 468] on input "checkbox" at bounding box center [306, 468] width 30 height 30
checkbox input "true"
click at [336, 505] on button "Submit" at bounding box center [307, 512] width 57 height 16
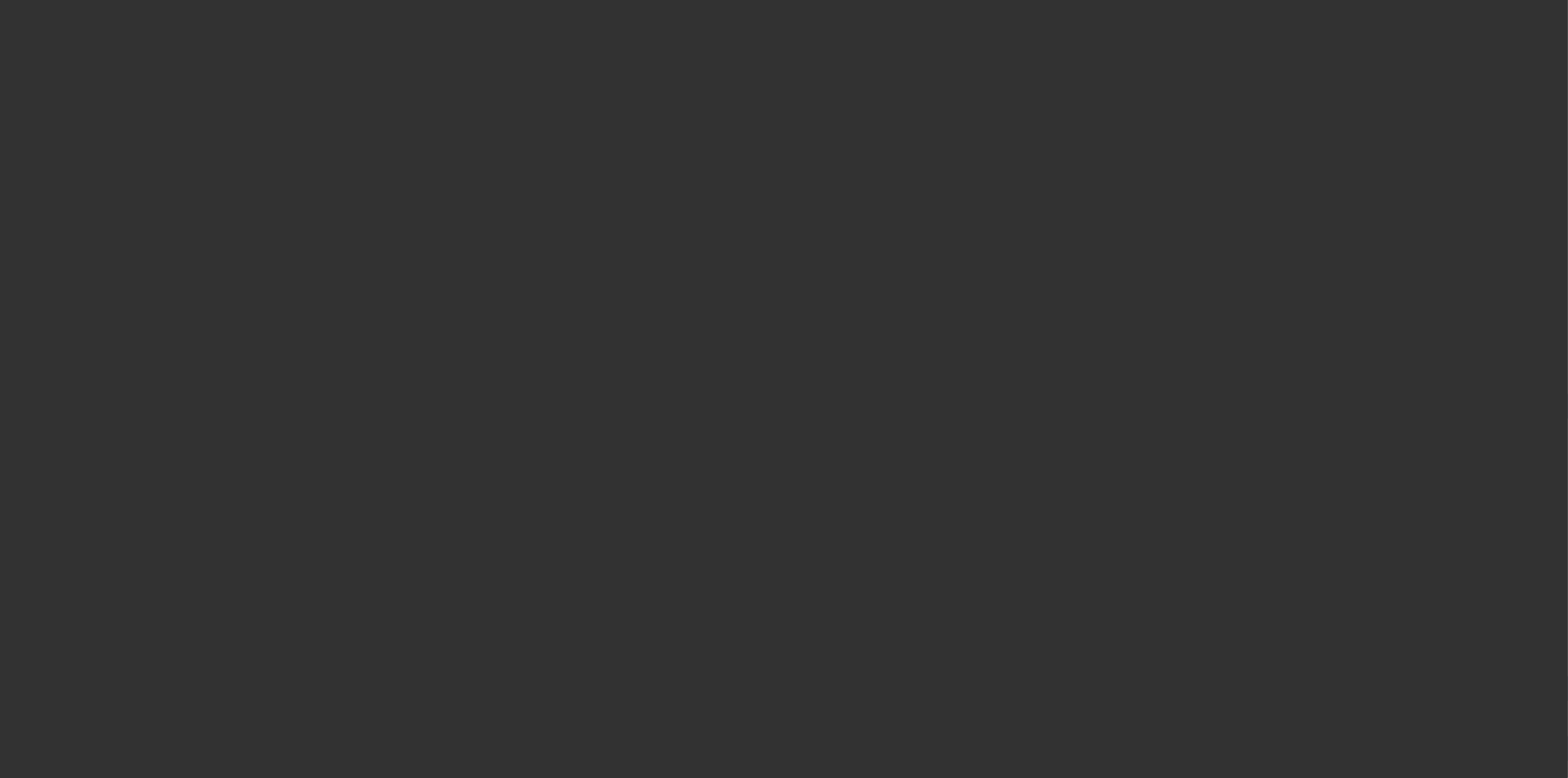
select select "3"
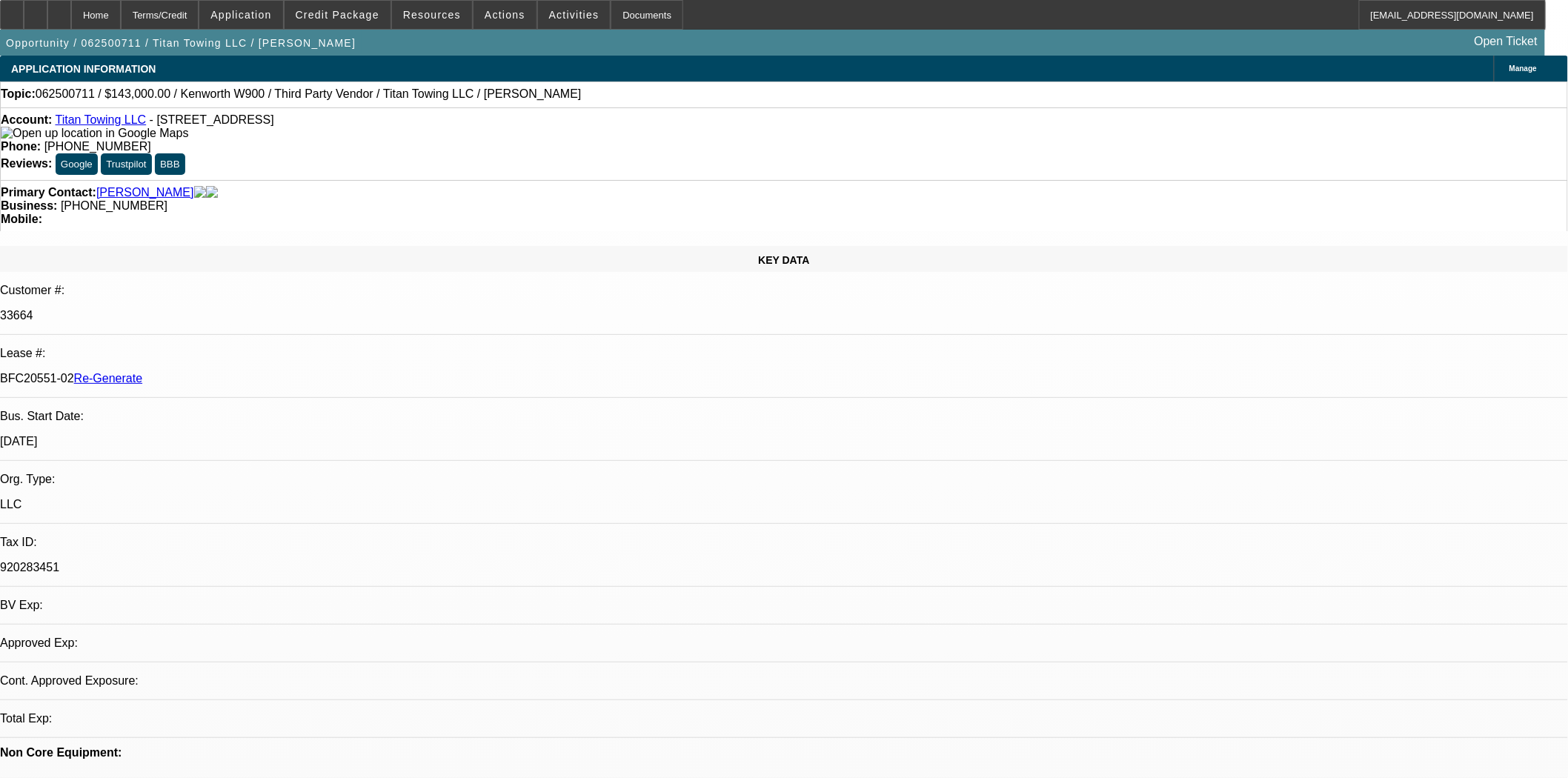
select select "0"
select select "2"
select select "0"
select select "6"
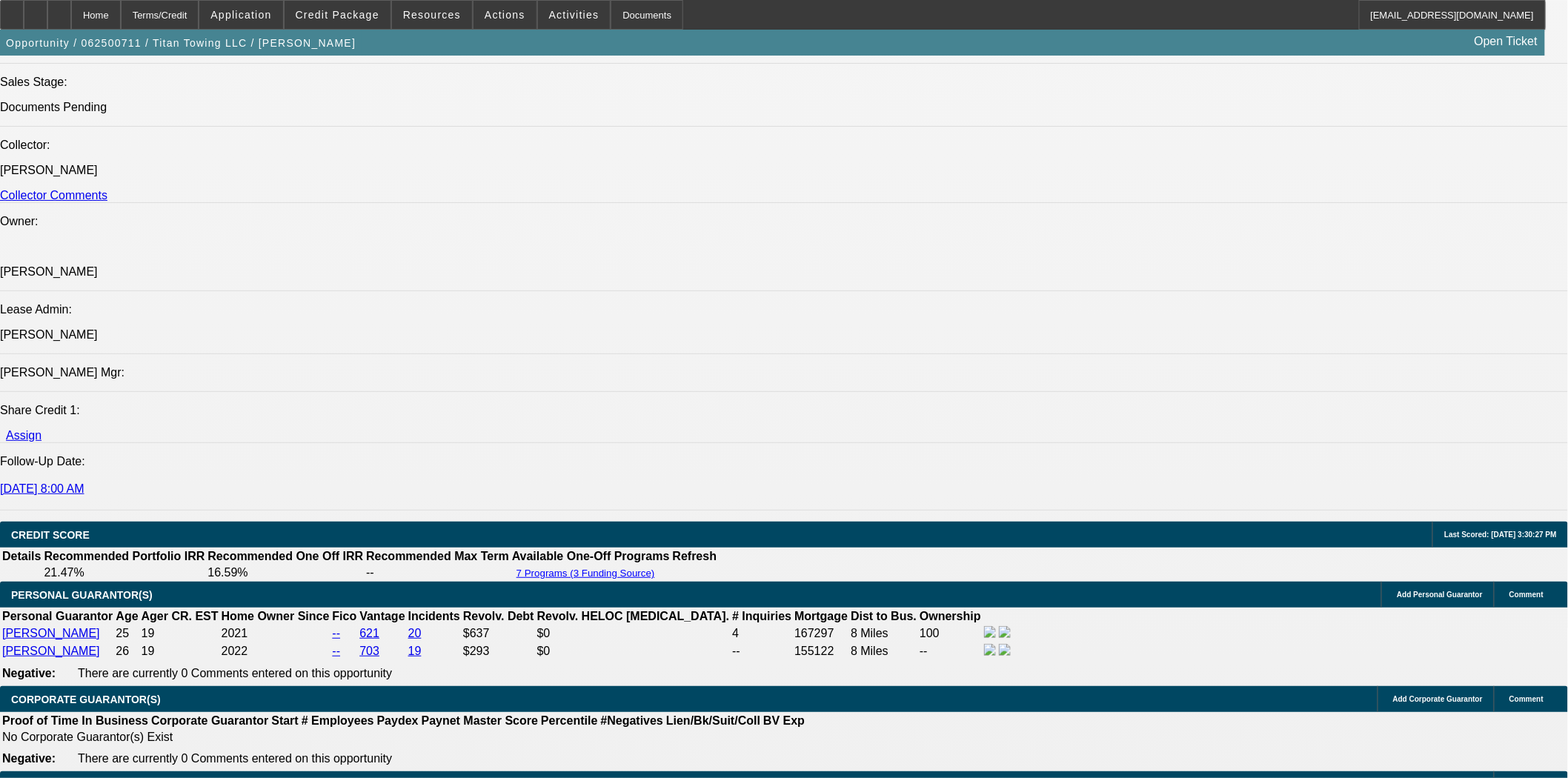
scroll to position [2057, 0]
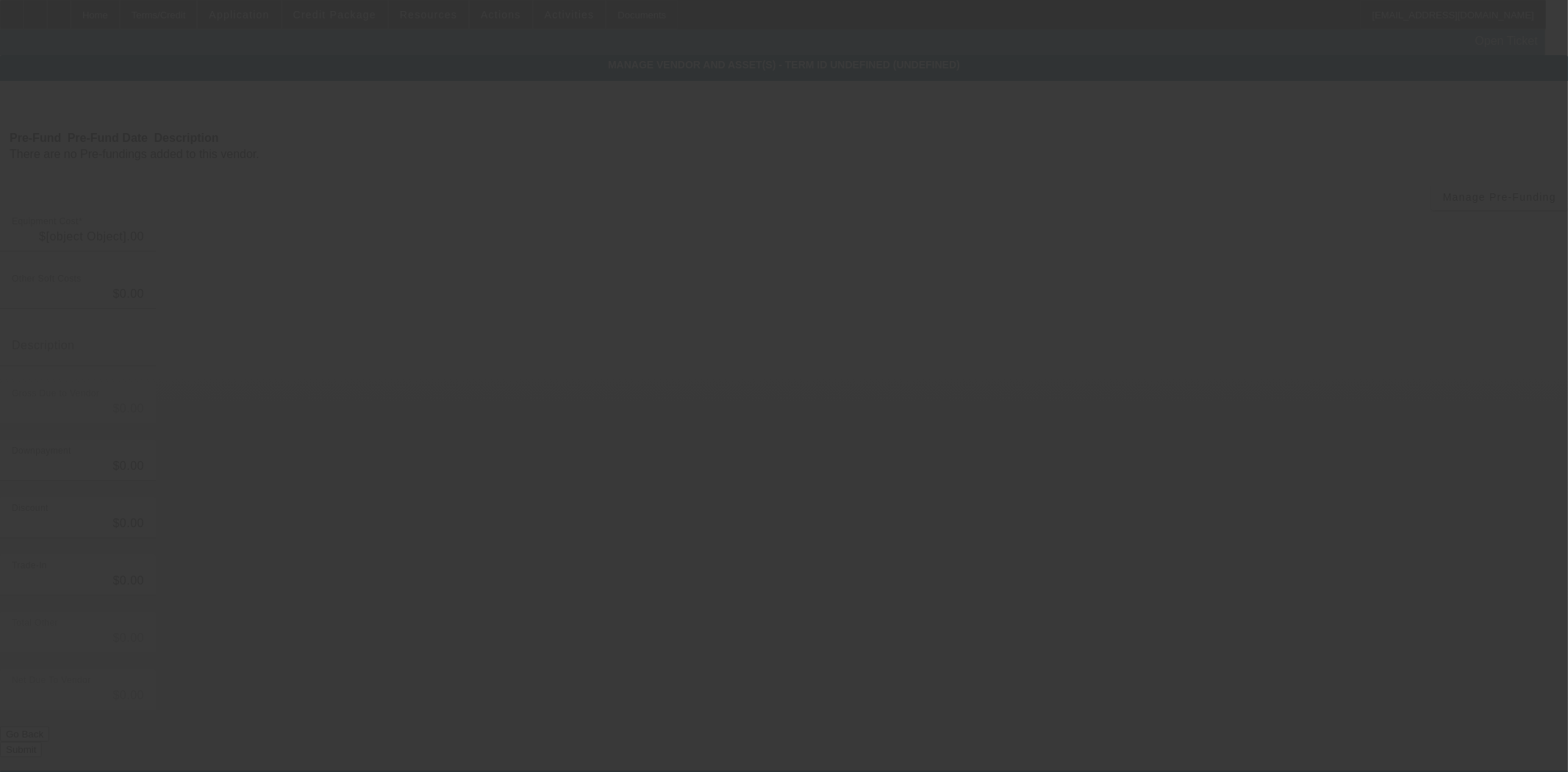
type input "$122,335.74"
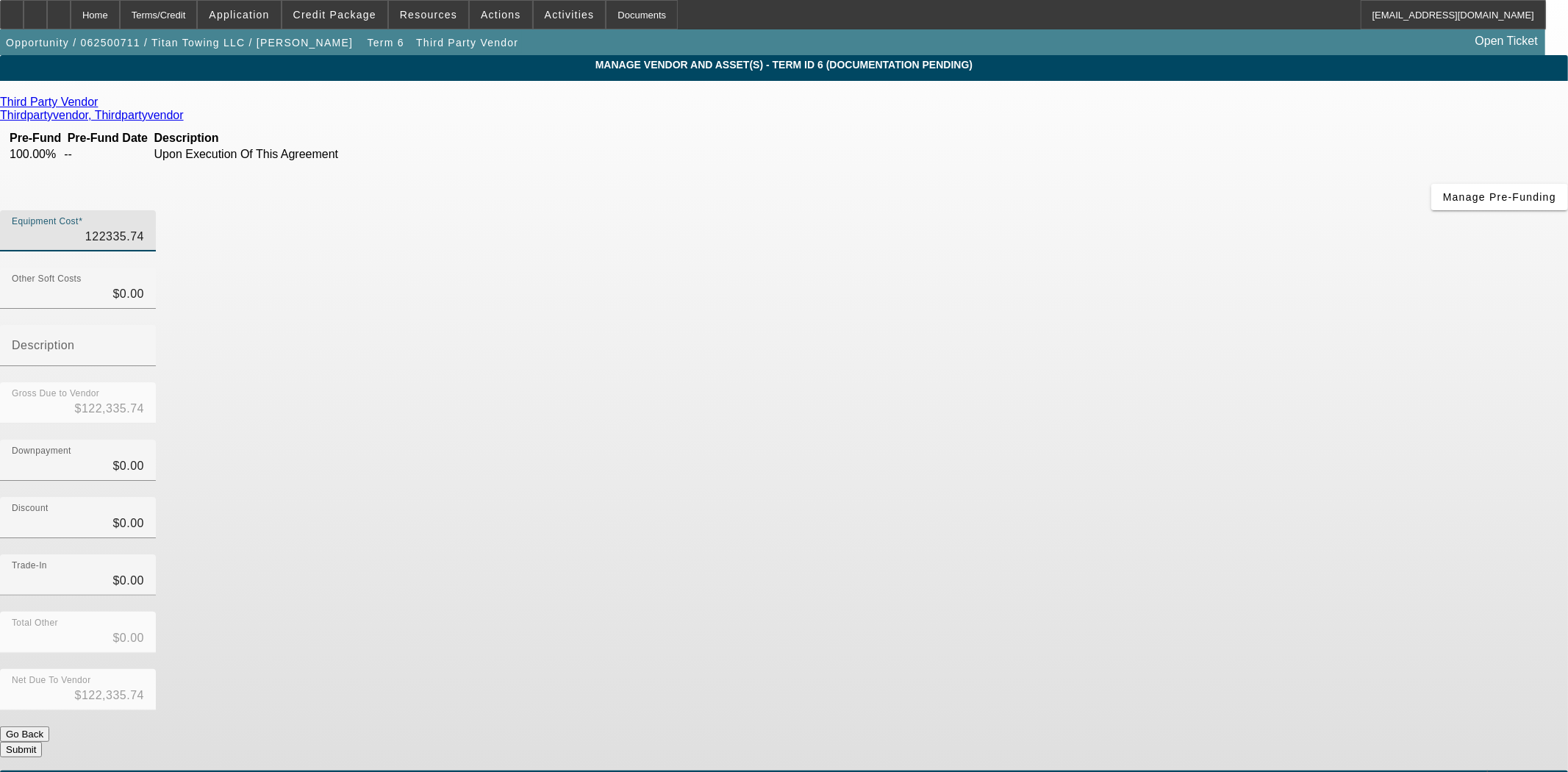
drag, startPoint x: 876, startPoint y: 116, endPoint x: 1083, endPoint y: 141, distance: 208.5
click at [1082, 210] on div "Equipment Cost 122335.74" at bounding box center [784, 239] width 1568 height 58
type input "1"
type input "$1.00"
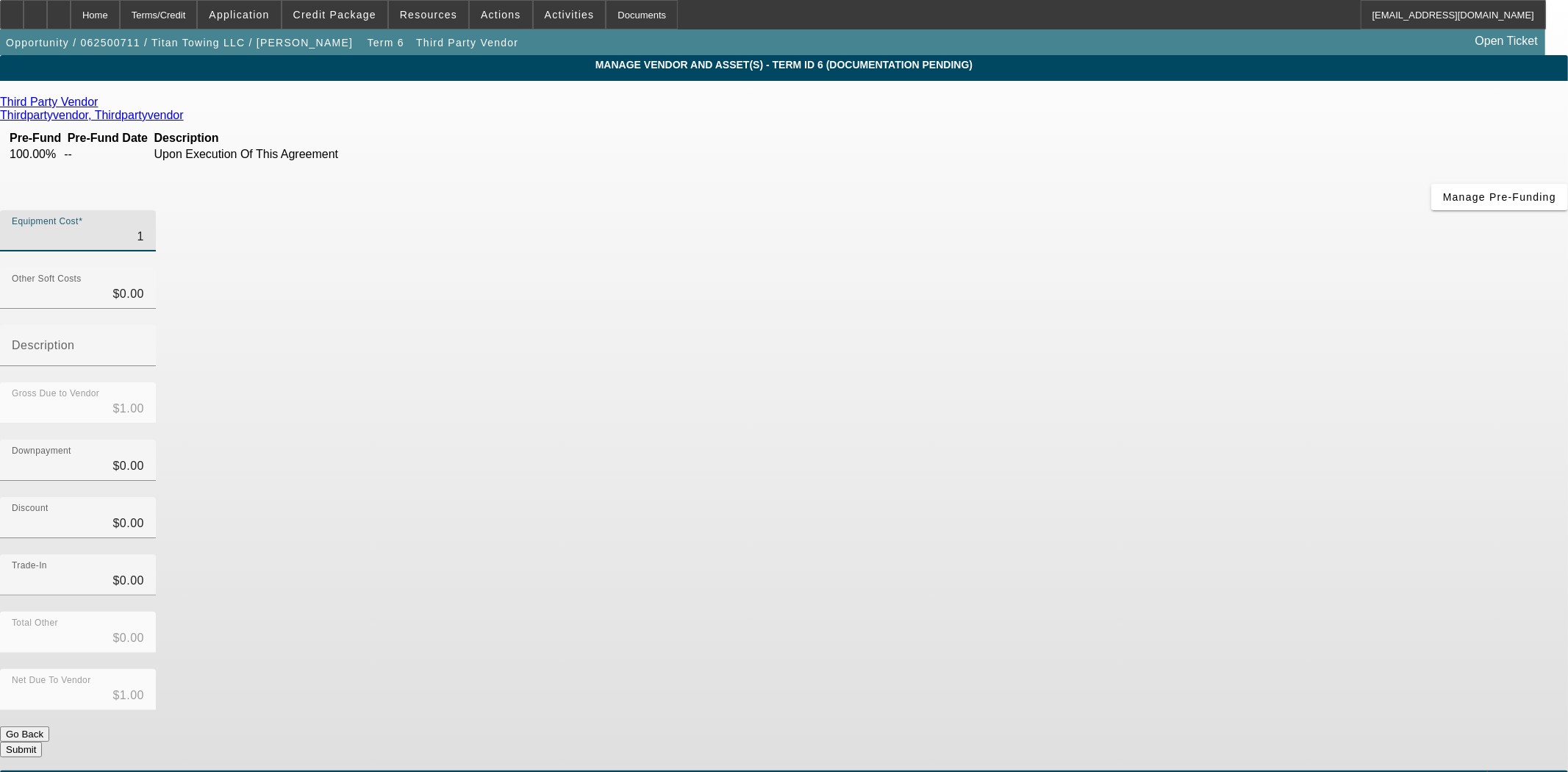
type input "12"
type input "$12.00"
type input "124"
type input "$124.00"
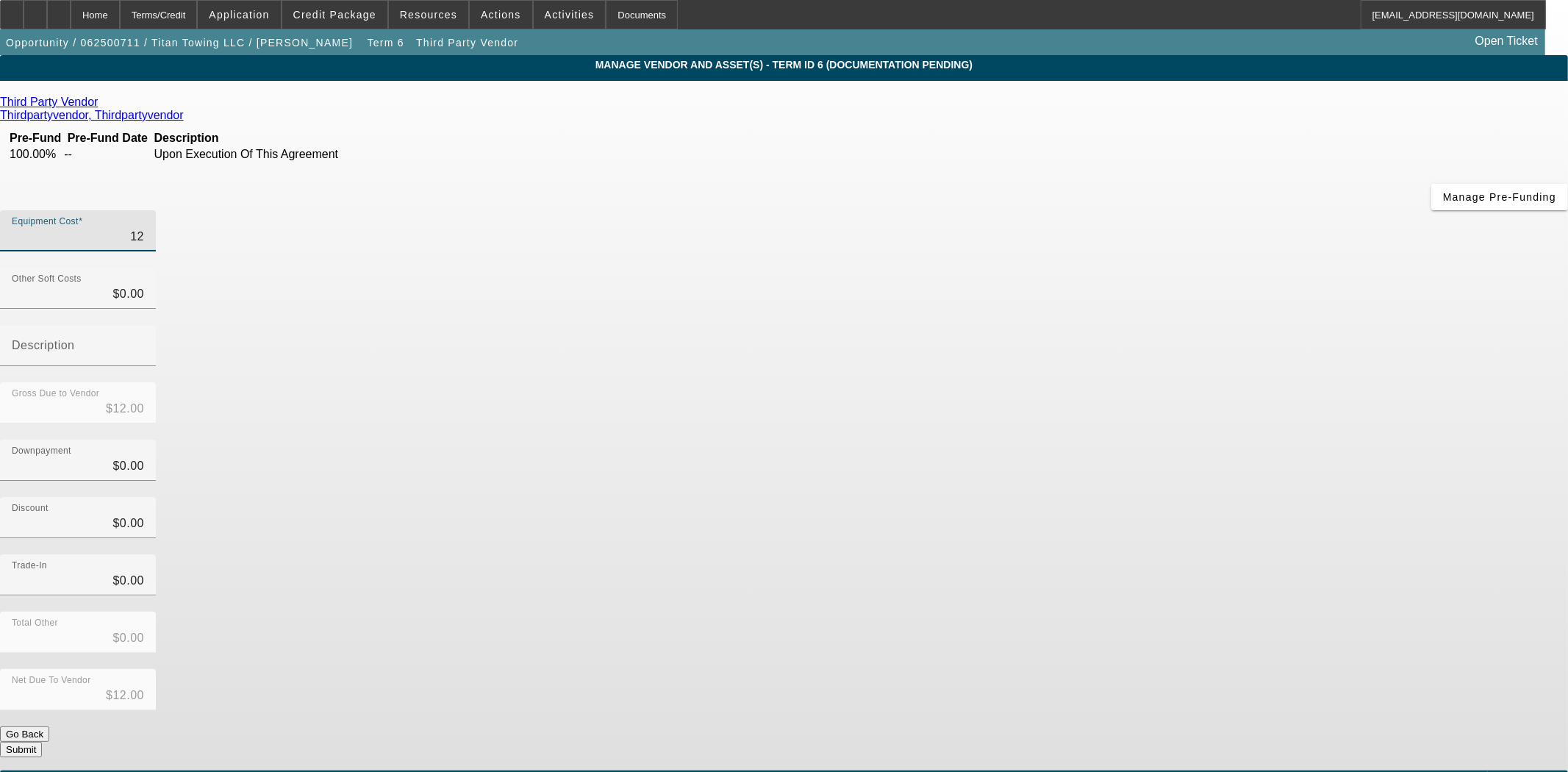
type input "$124.00"
type input "1242"
type input "$1,242.00"
type input "12426"
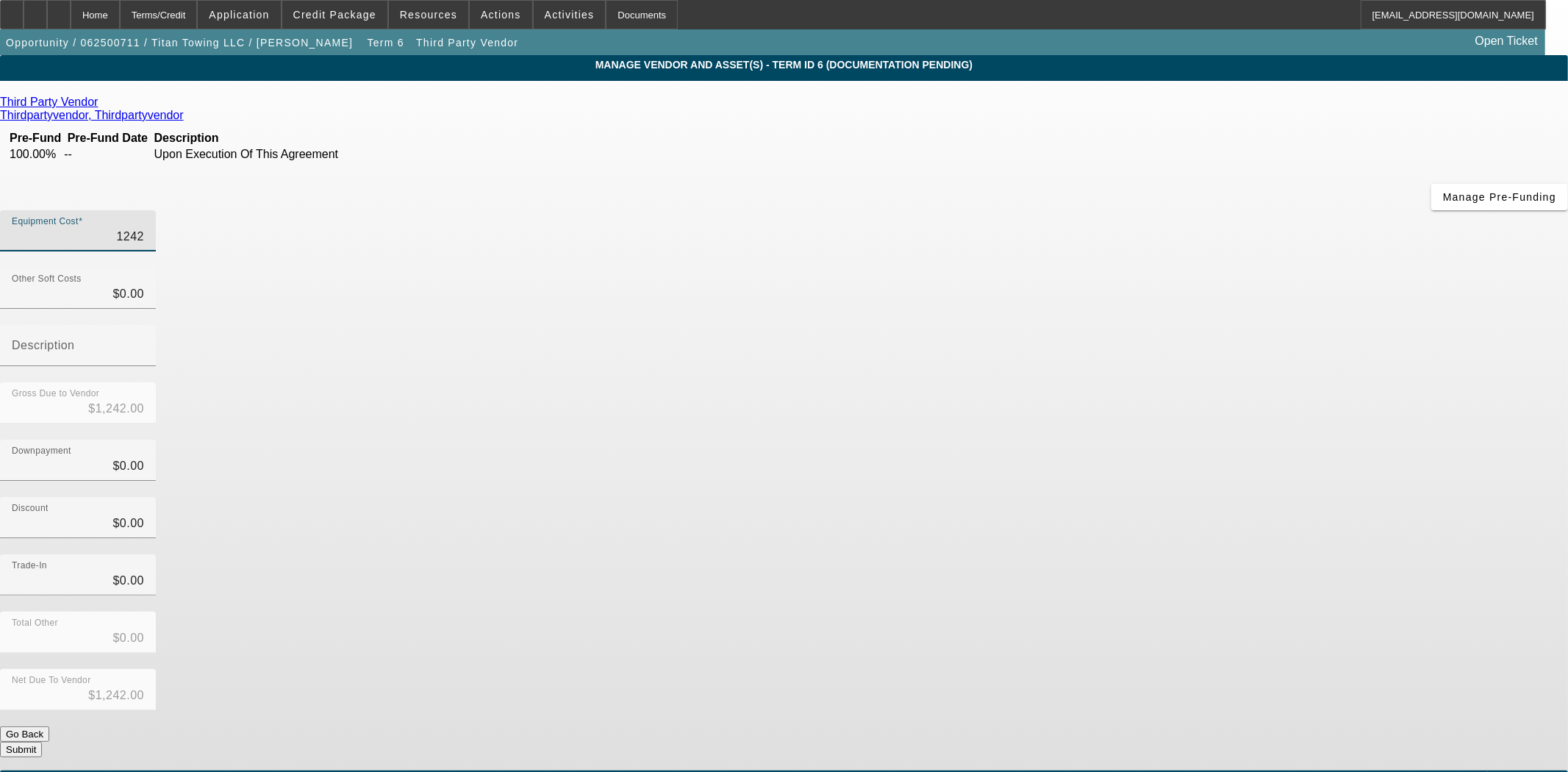
type input "$12,426.00"
type input "124265"
type input "$124,265.00"
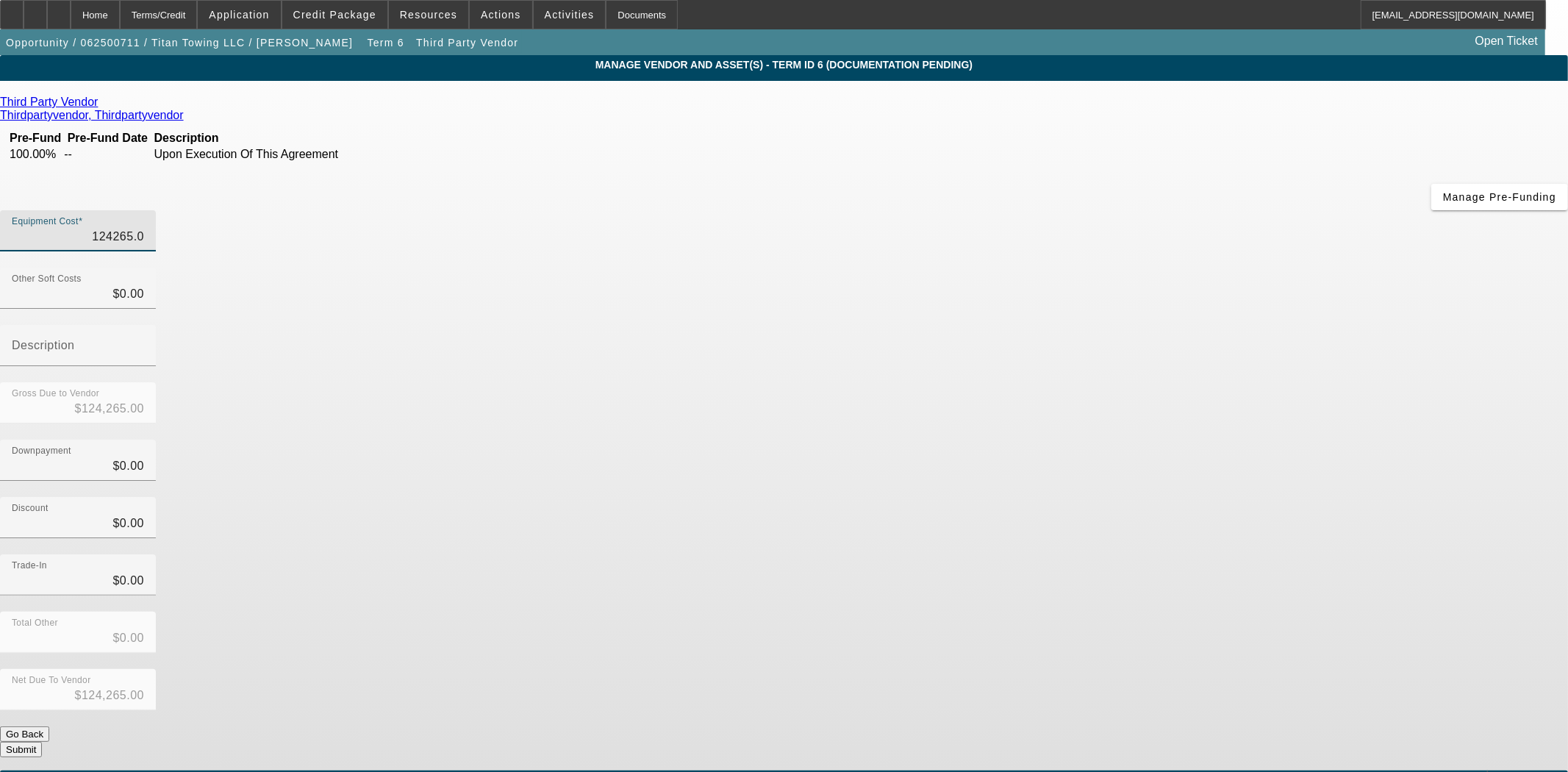
type input "124265.03"
type input "$124,265.03"
type input "$0.00"
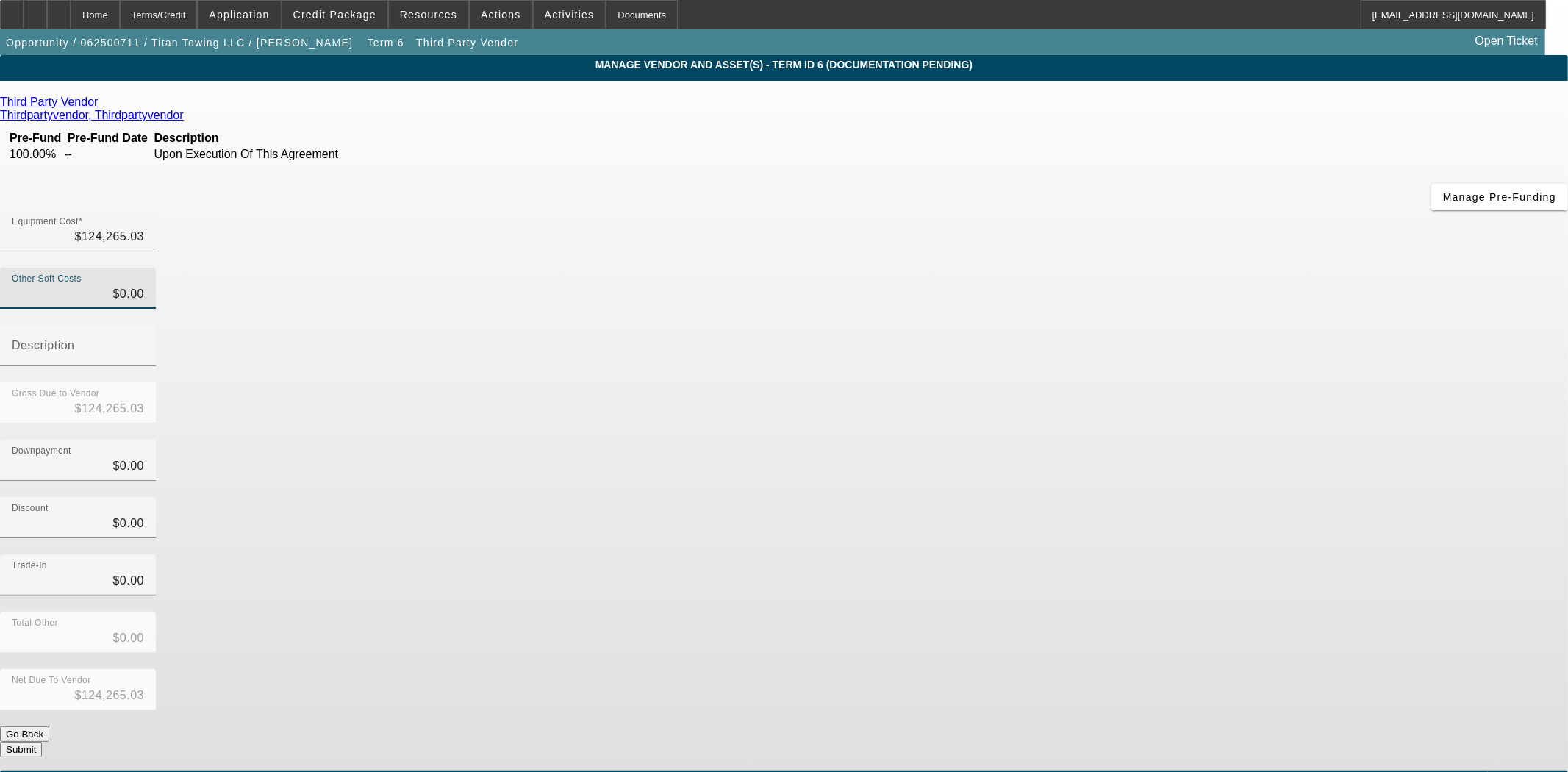
click at [42, 742] on button "Submit" at bounding box center [20, 749] width 42 height 15
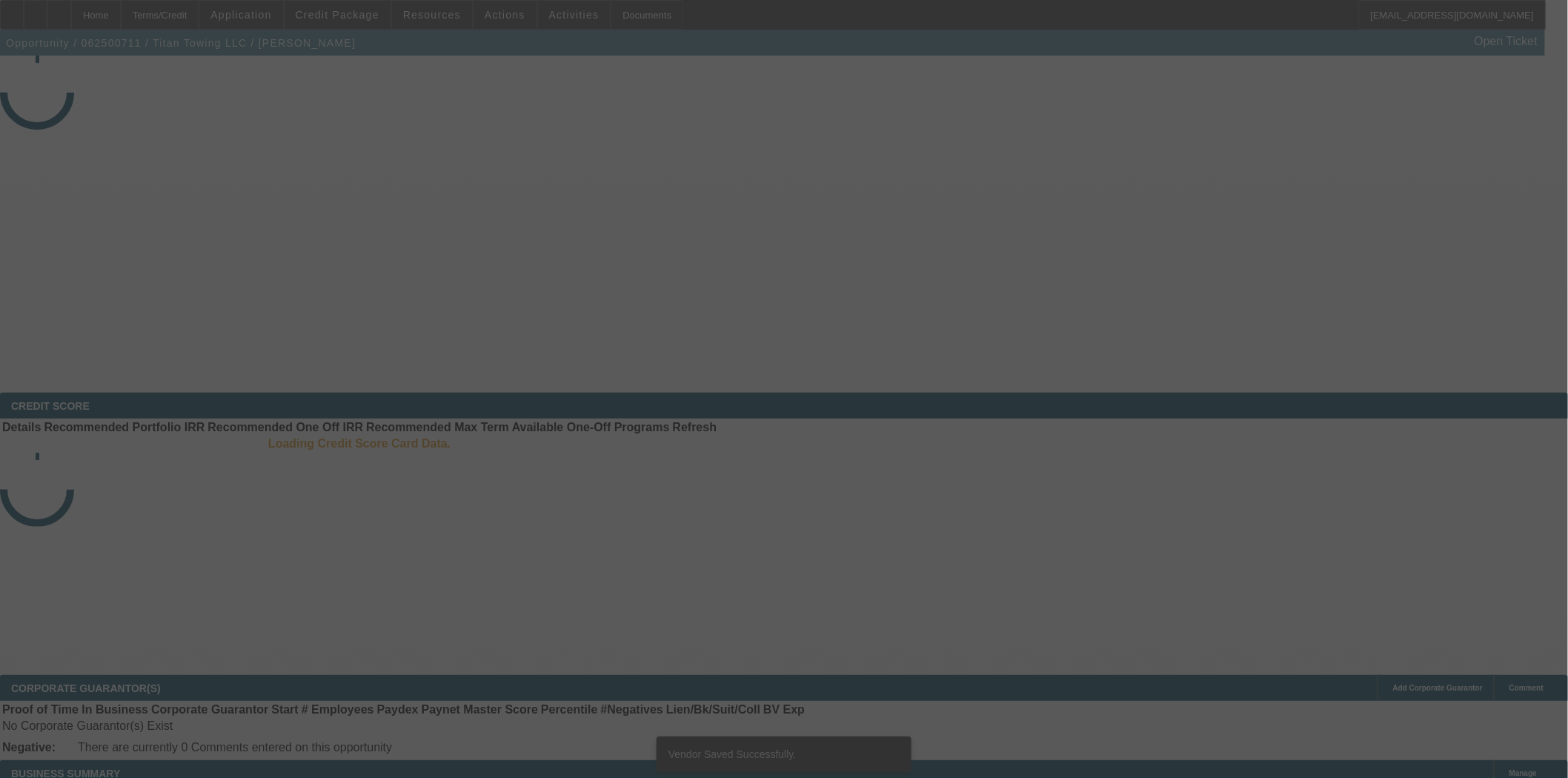
select select "3"
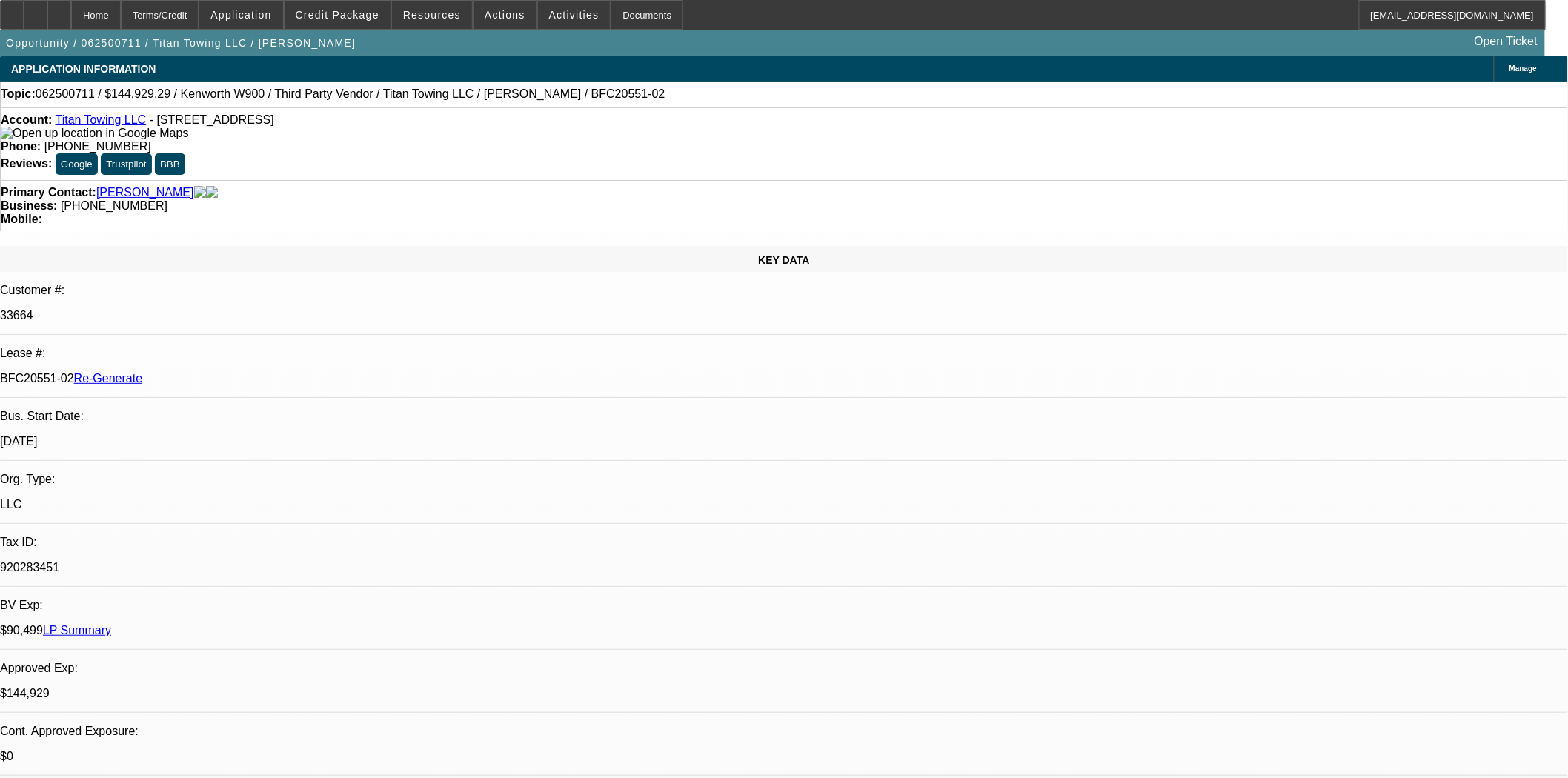
select select "0"
select select "2"
select select "0"
select select "6"
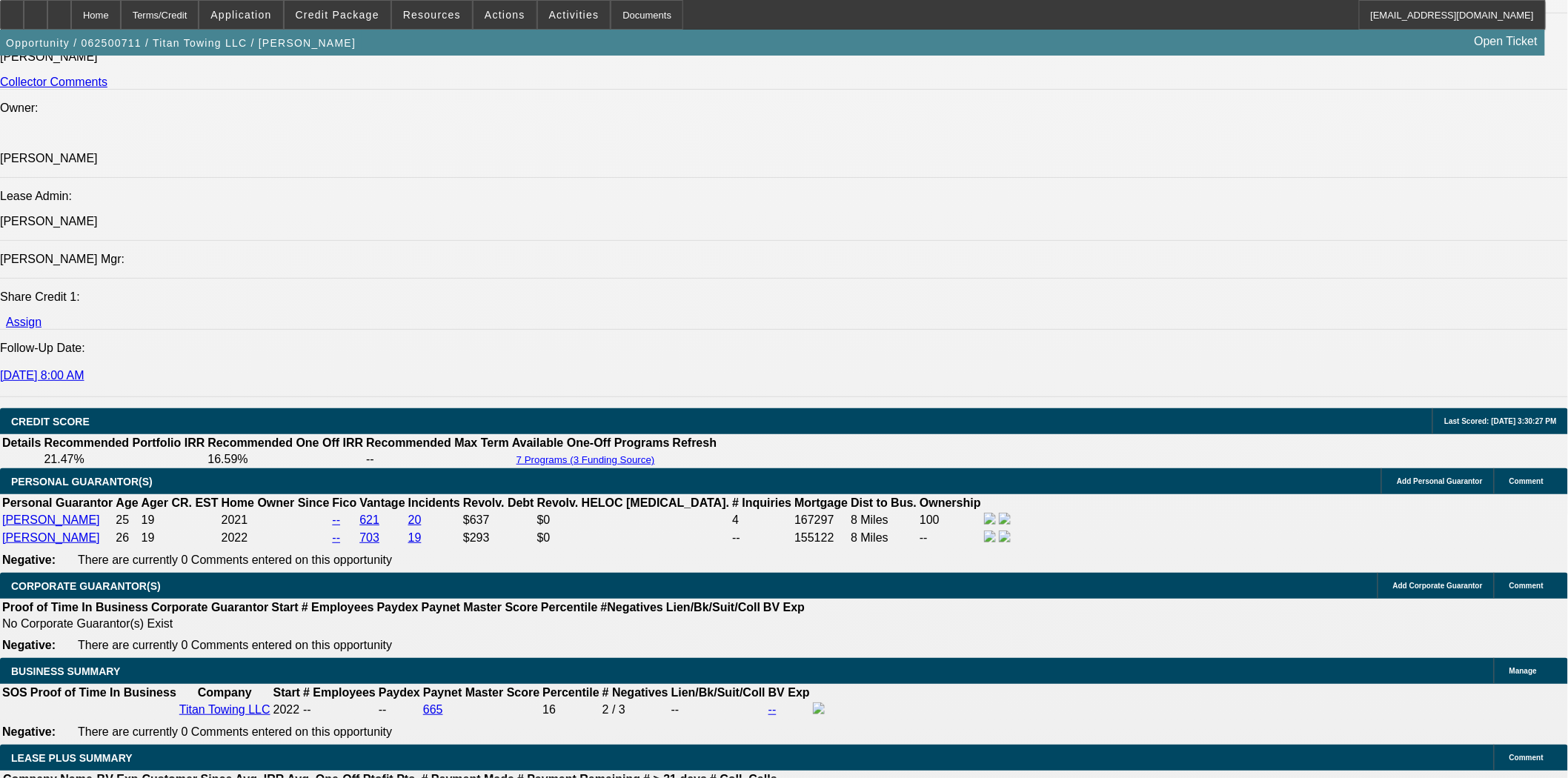
scroll to position [1975, 0]
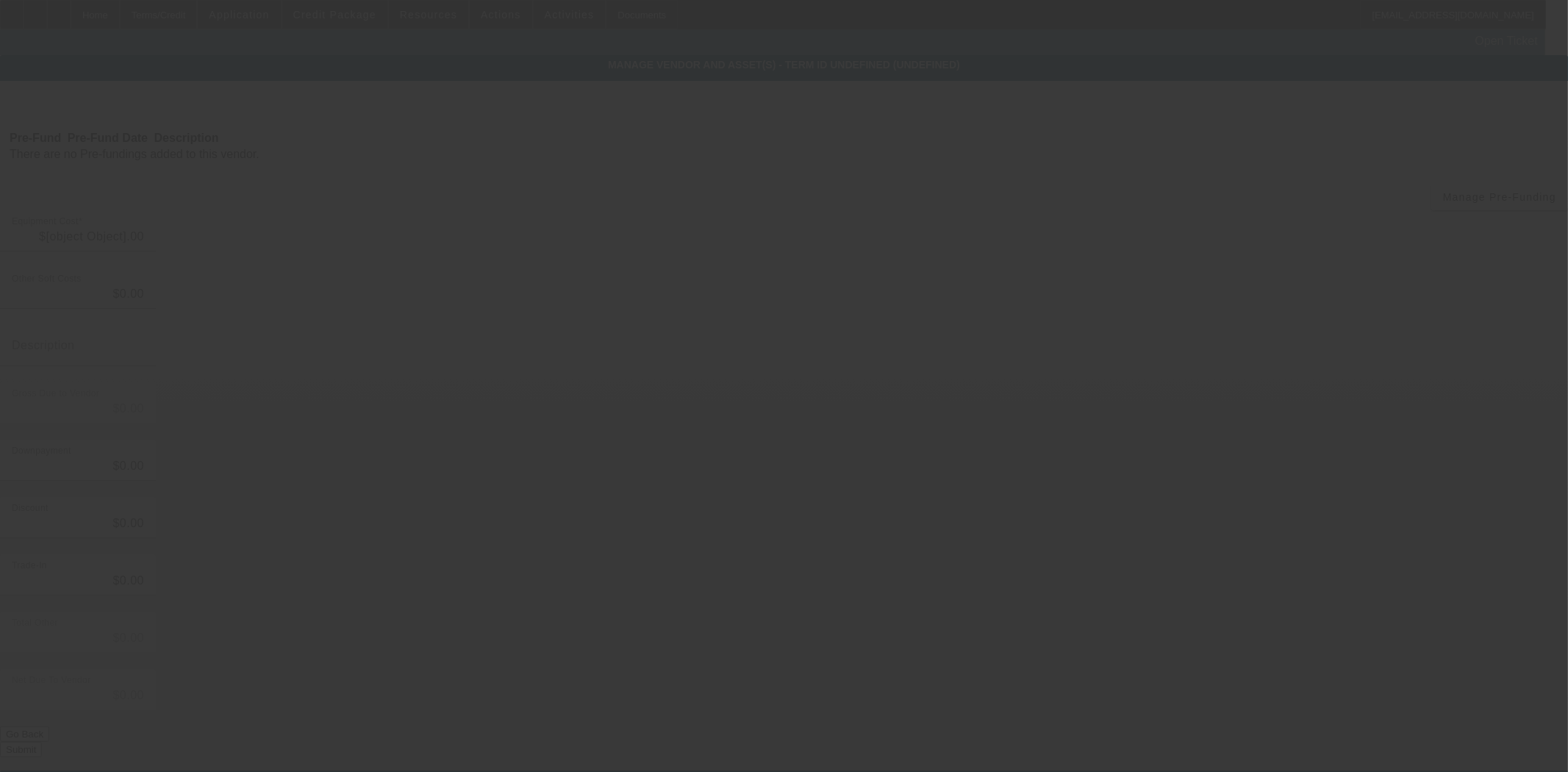
type input "$57,664.26"
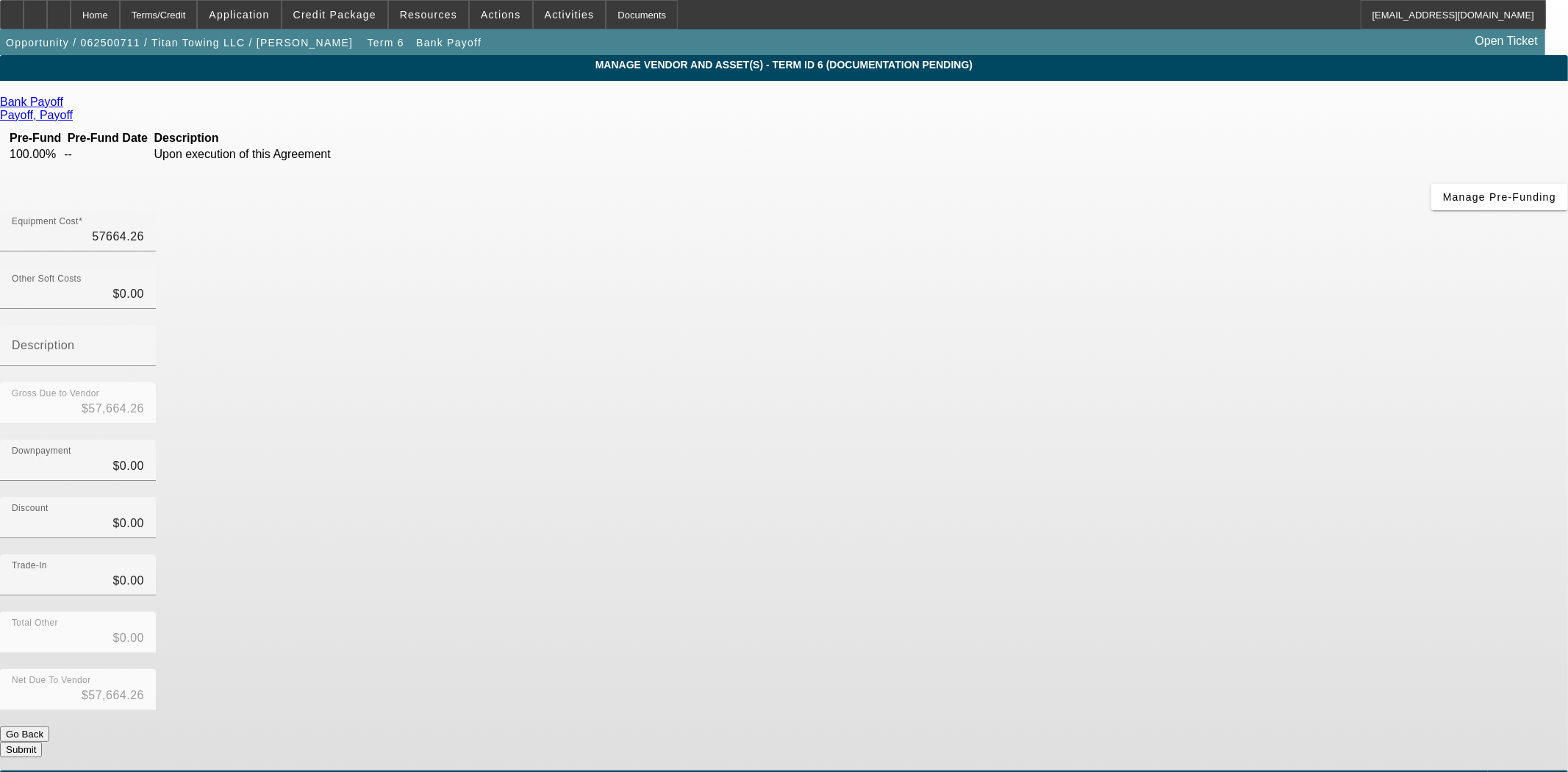
drag, startPoint x: 921, startPoint y: 122, endPoint x: 1124, endPoint y: 134, distance: 203.4
click at [1124, 210] on div "Equipment Cost 57664.26" at bounding box center [784, 239] width 1568 height 58
type input "5"
type input "$5.00"
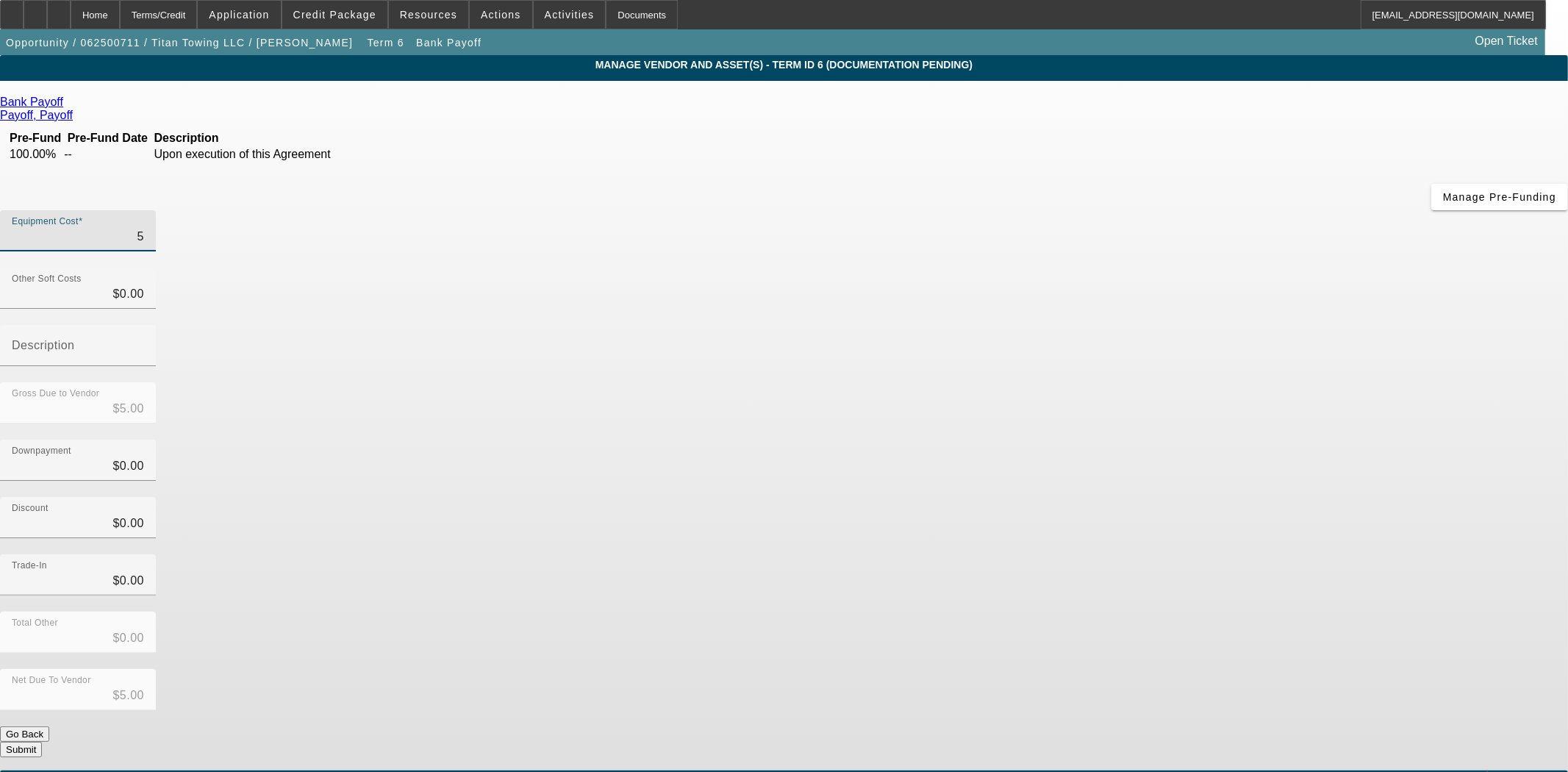
type input "55"
type input "$55.00"
type input "557"
type input "$557.00"
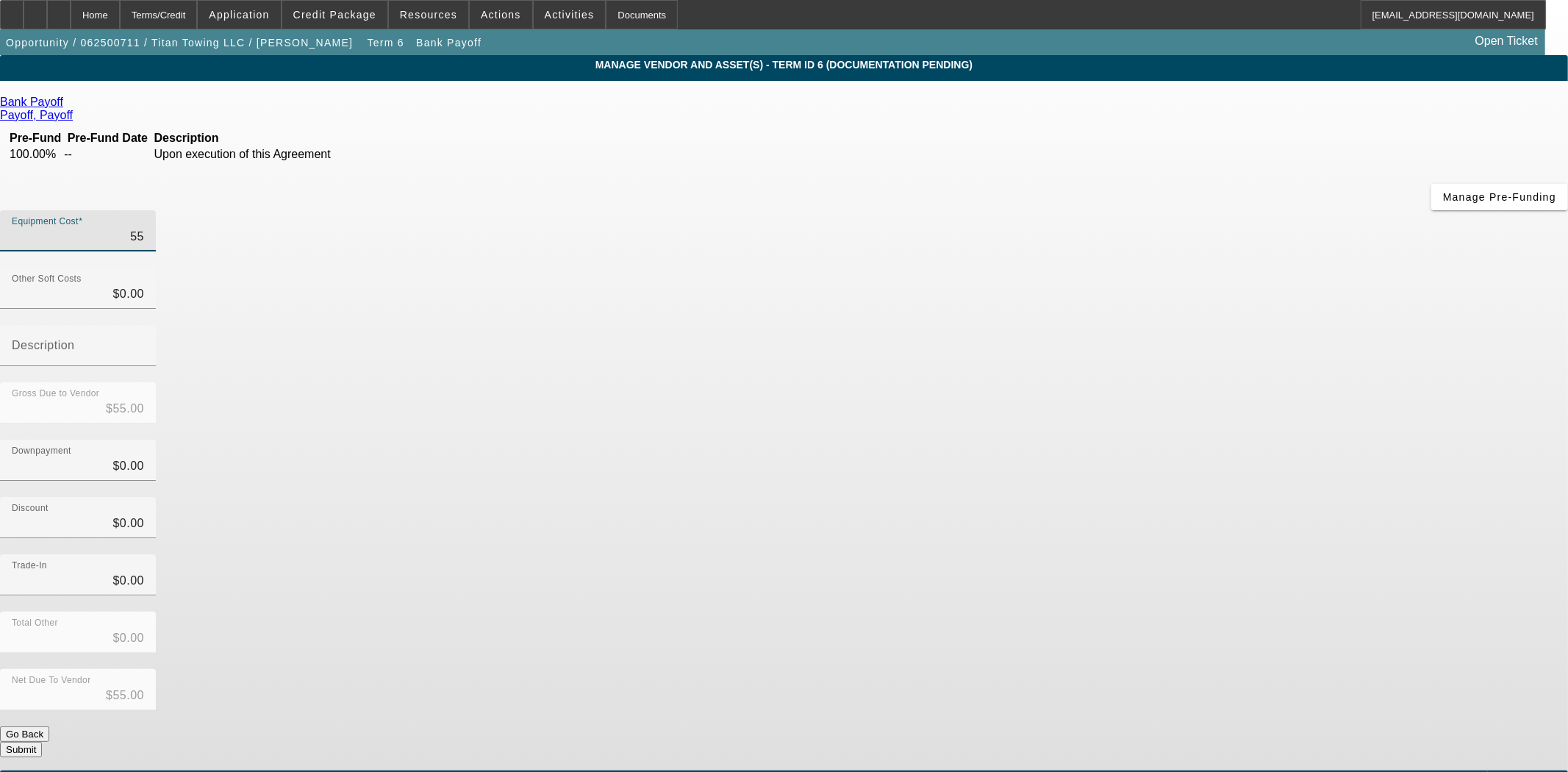
type input "$557.00"
type input "5573"
type input "$5,573.00"
type input "55734"
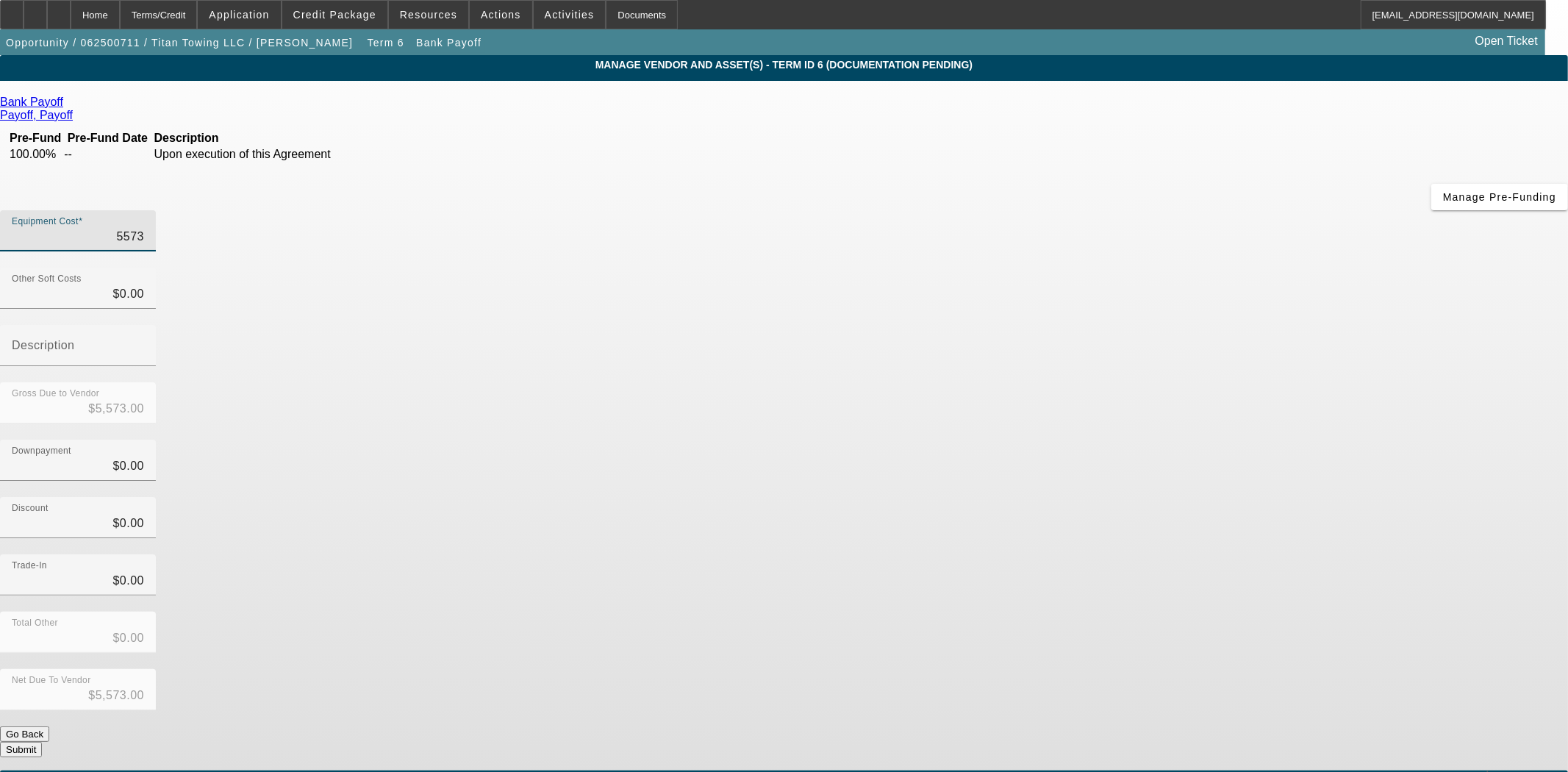
type input "$55,734.00"
type input "55734.9"
type input "$55,734.90"
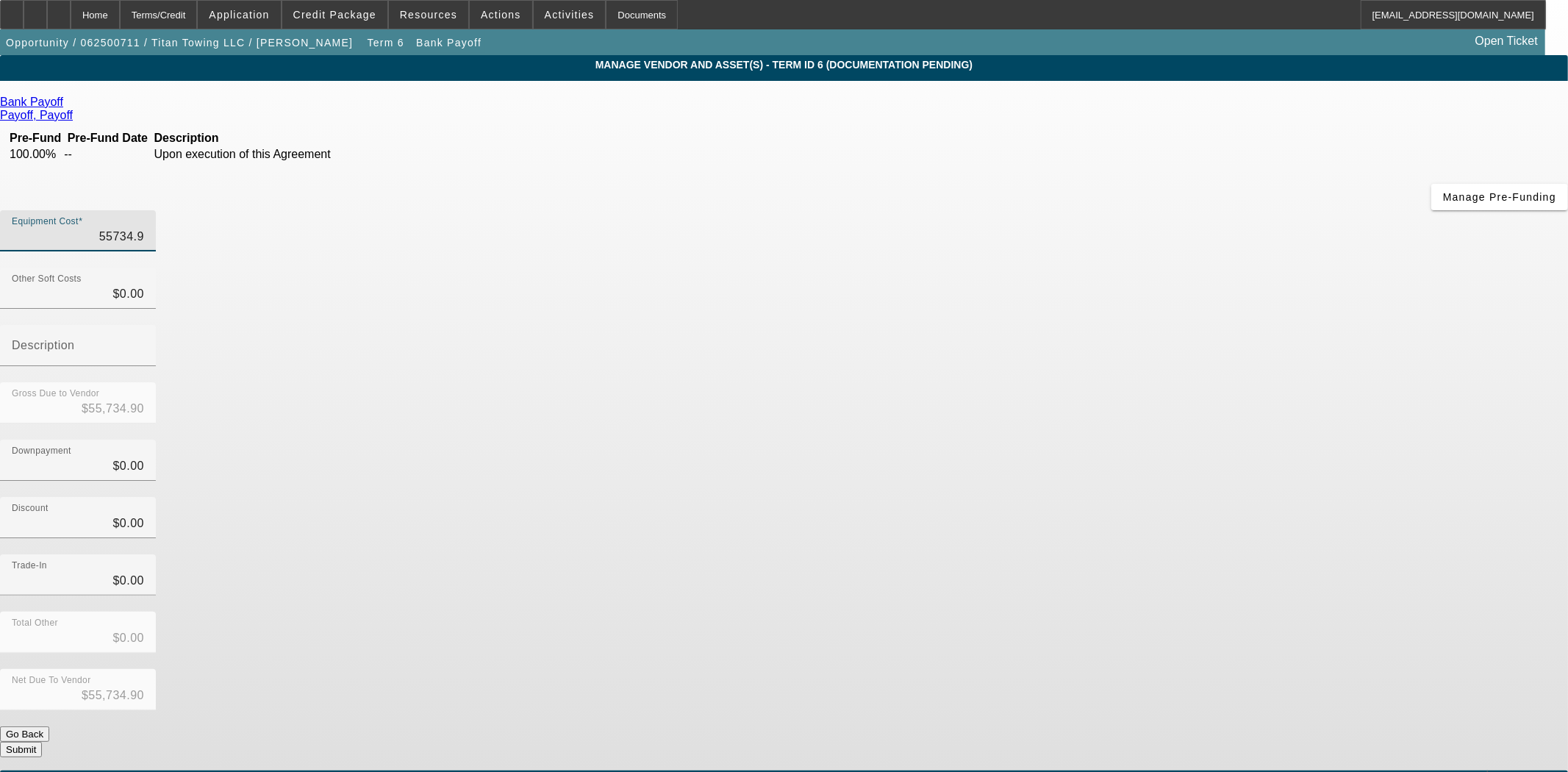
type input "55734.97"
type input "$55,734.97"
type input "$0.00"
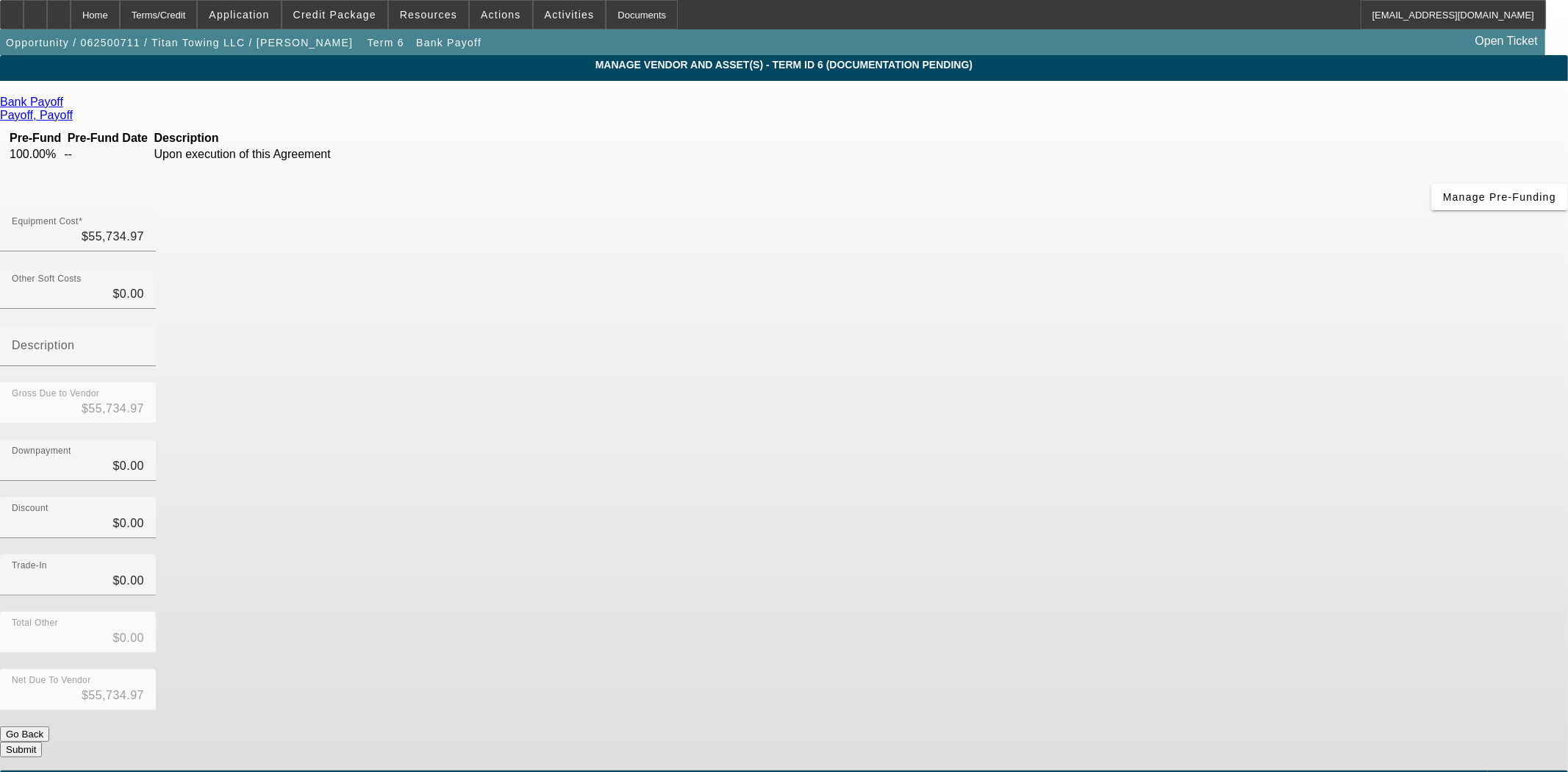
click at [42, 742] on button "Submit" at bounding box center [20, 749] width 42 height 15
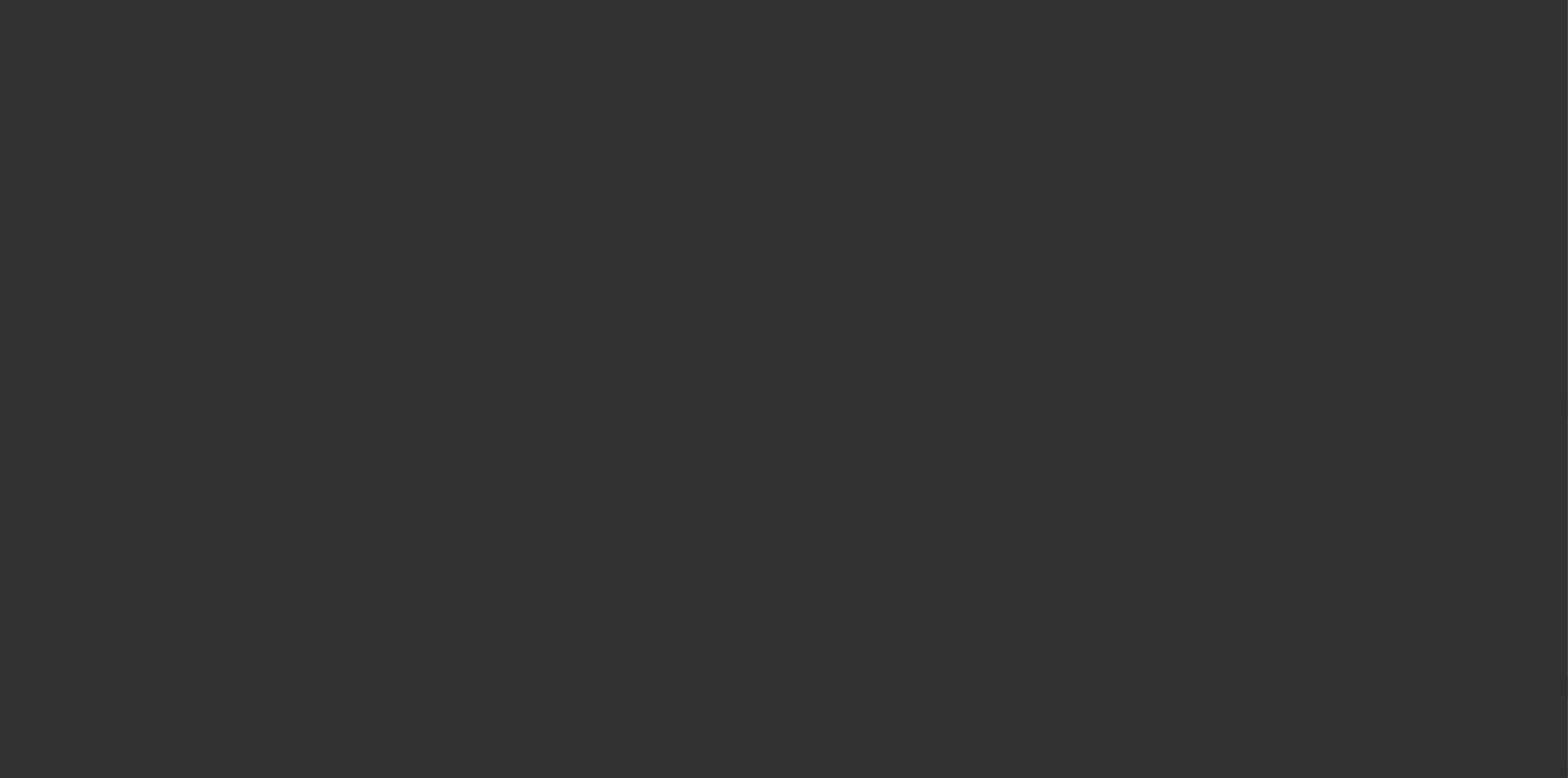
select select "3"
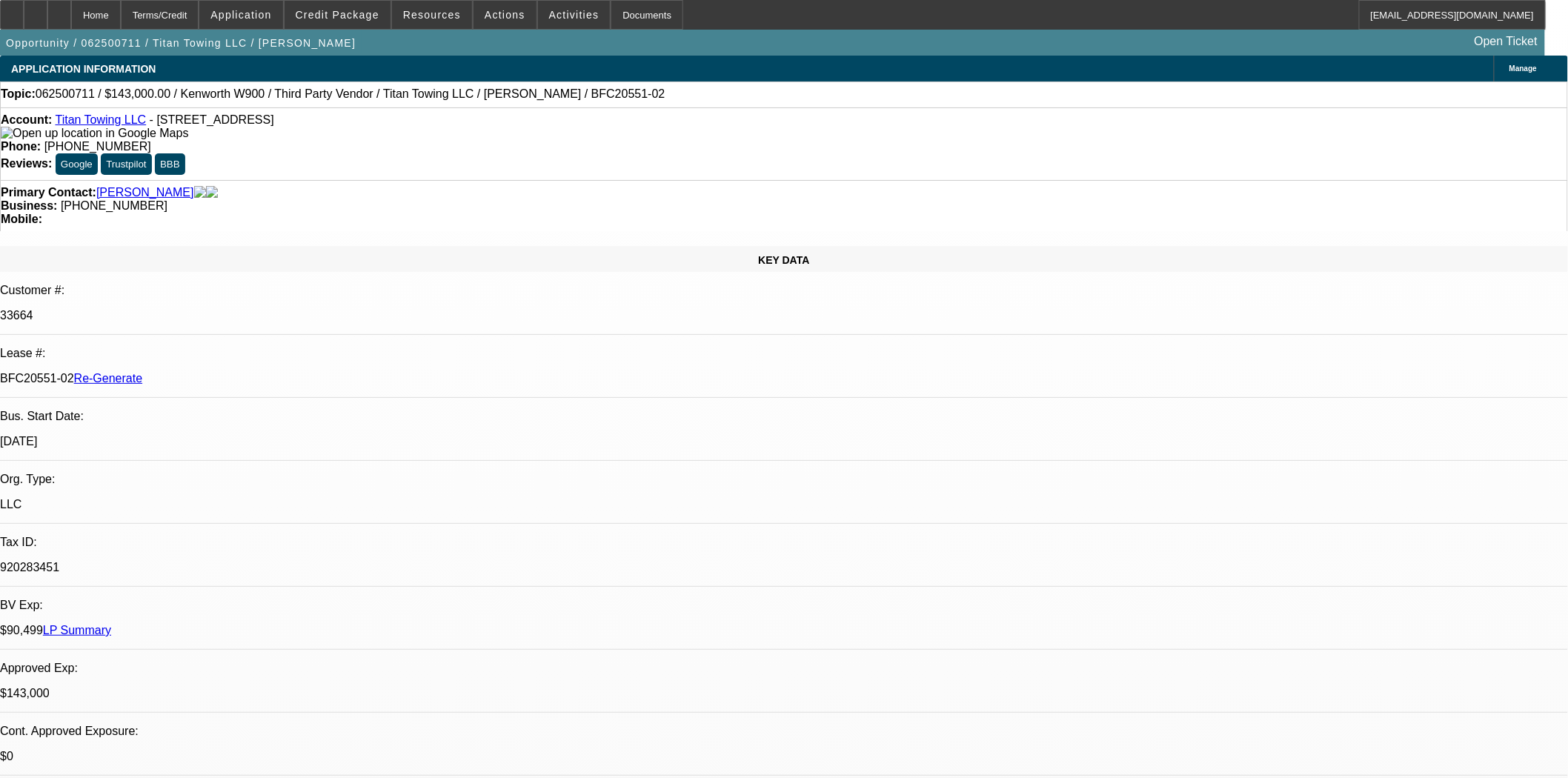
select select "0"
select select "2"
select select "0"
select select "6"
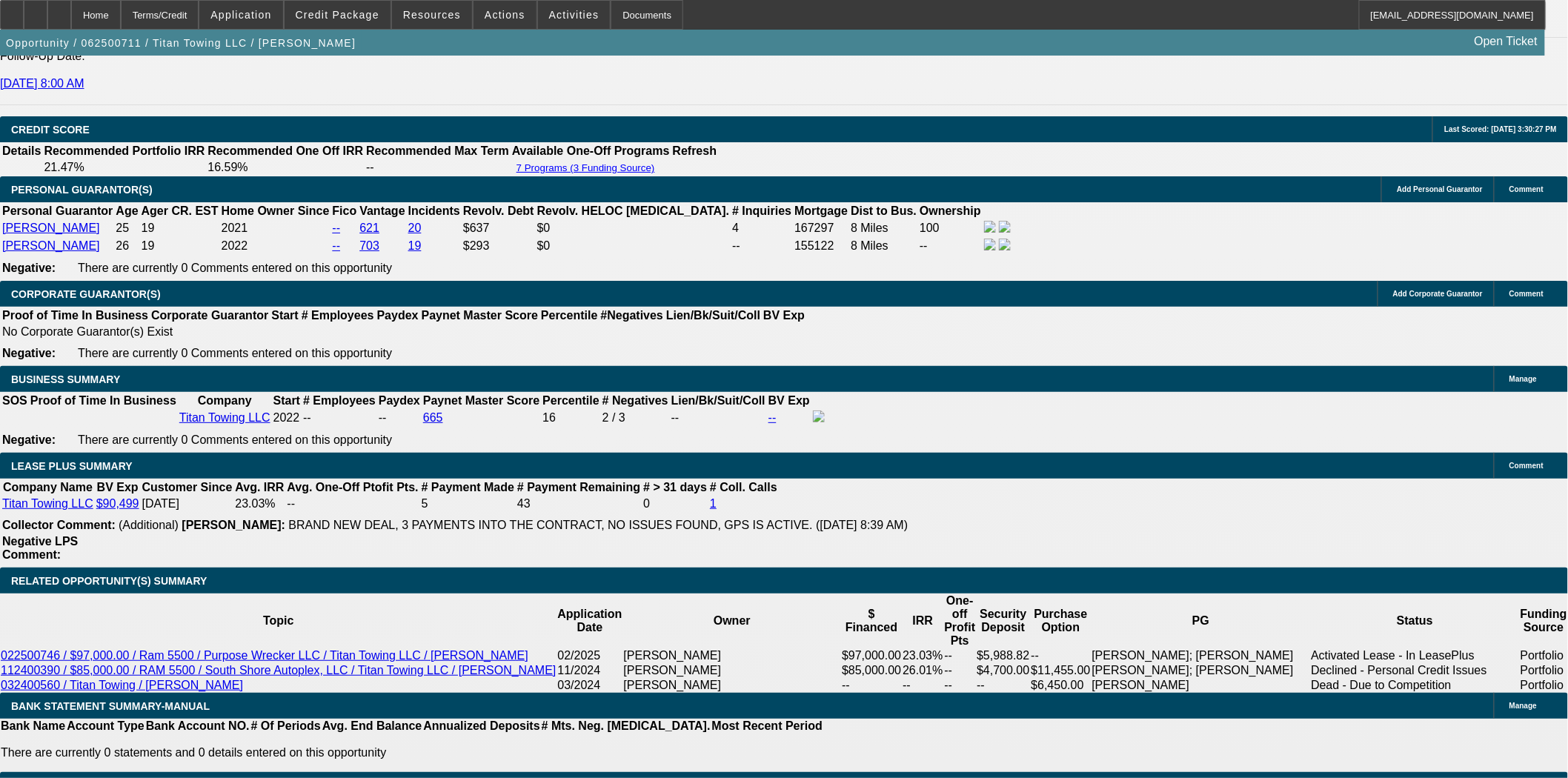
scroll to position [2139, 0]
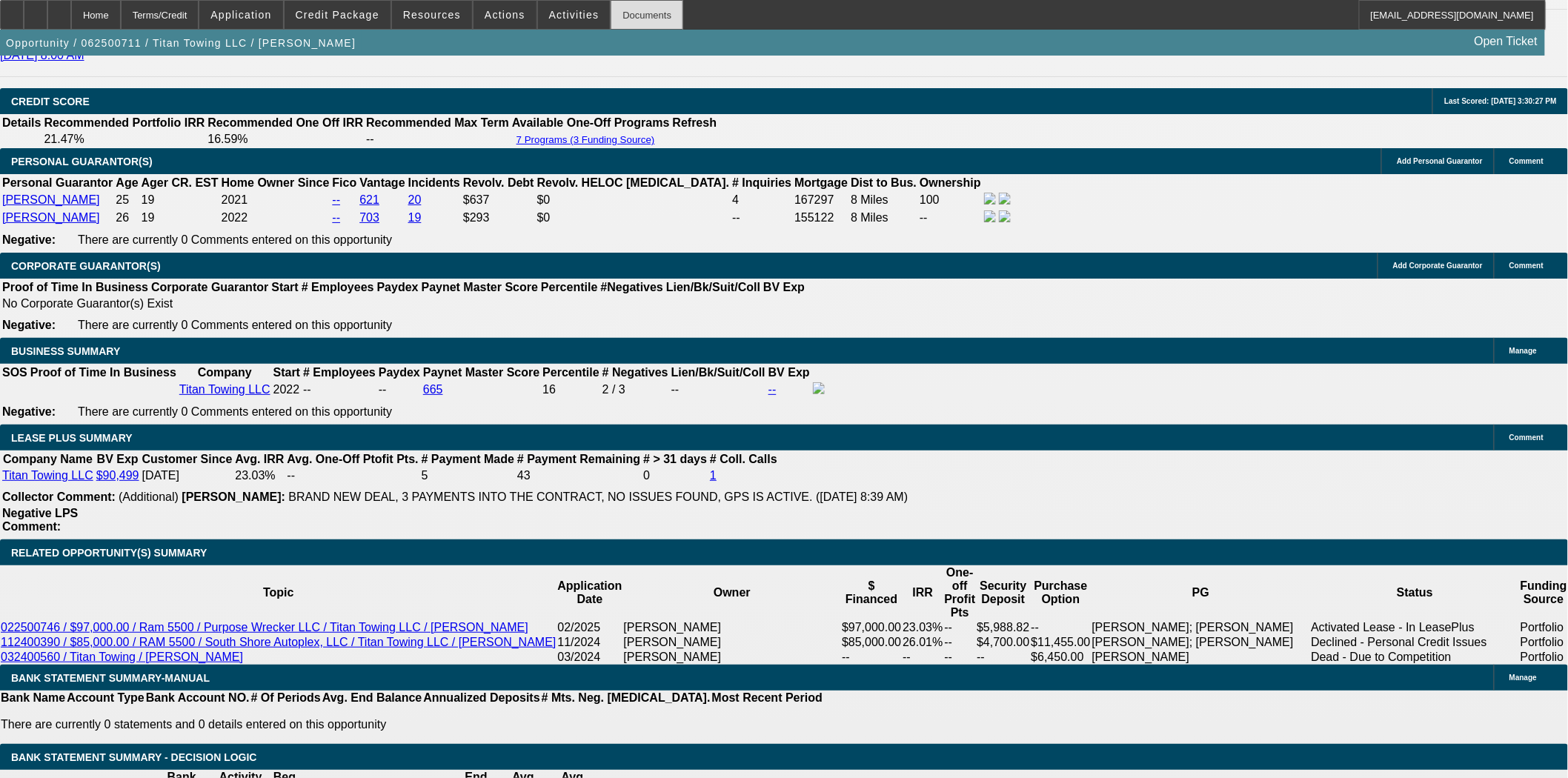
click at [611, 22] on div "Documents" at bounding box center [647, 14] width 72 height 30
click at [339, 20] on span "Credit Package" at bounding box center [338, 14] width 84 height 12
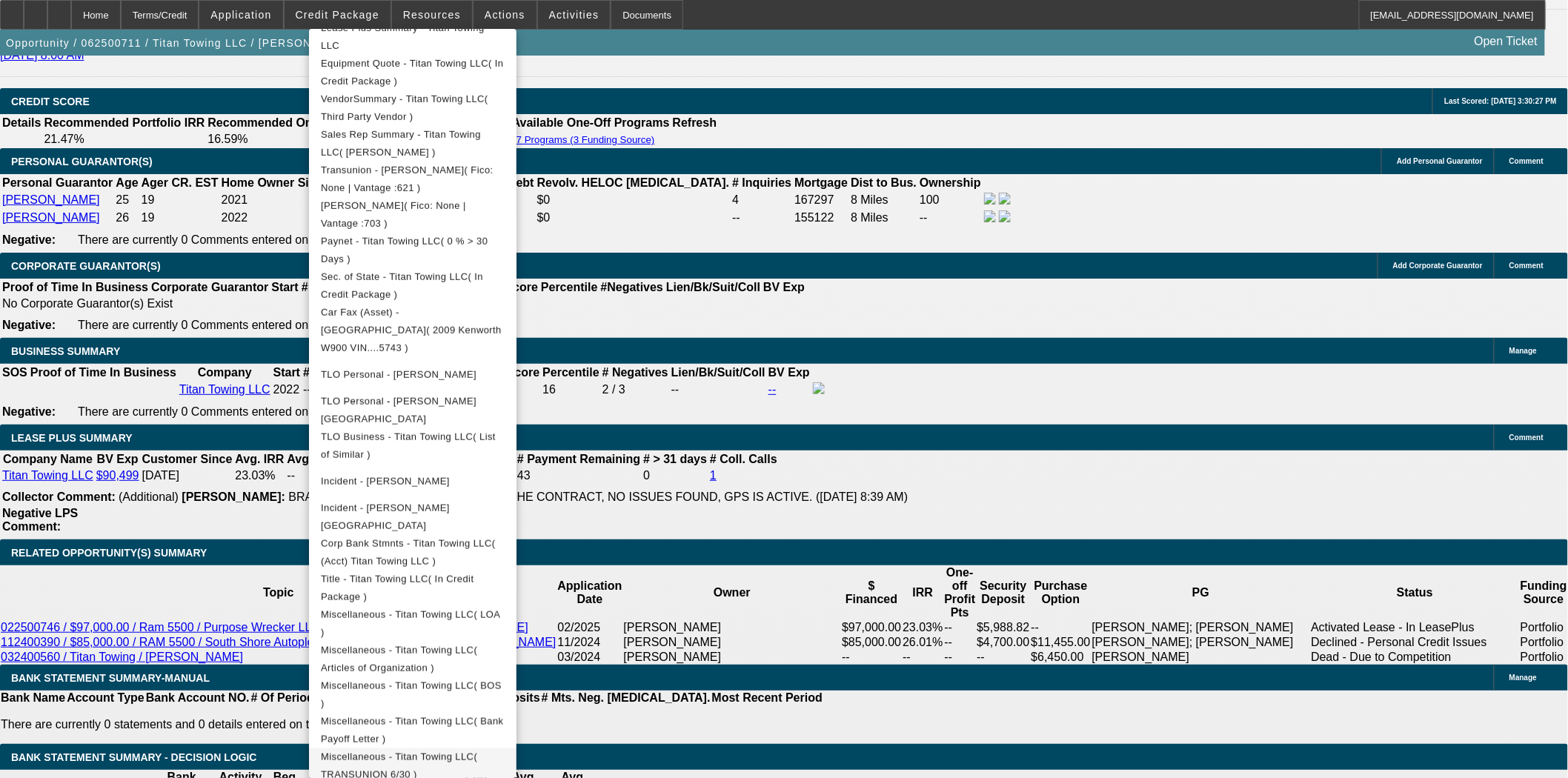
scroll to position [2222, 0]
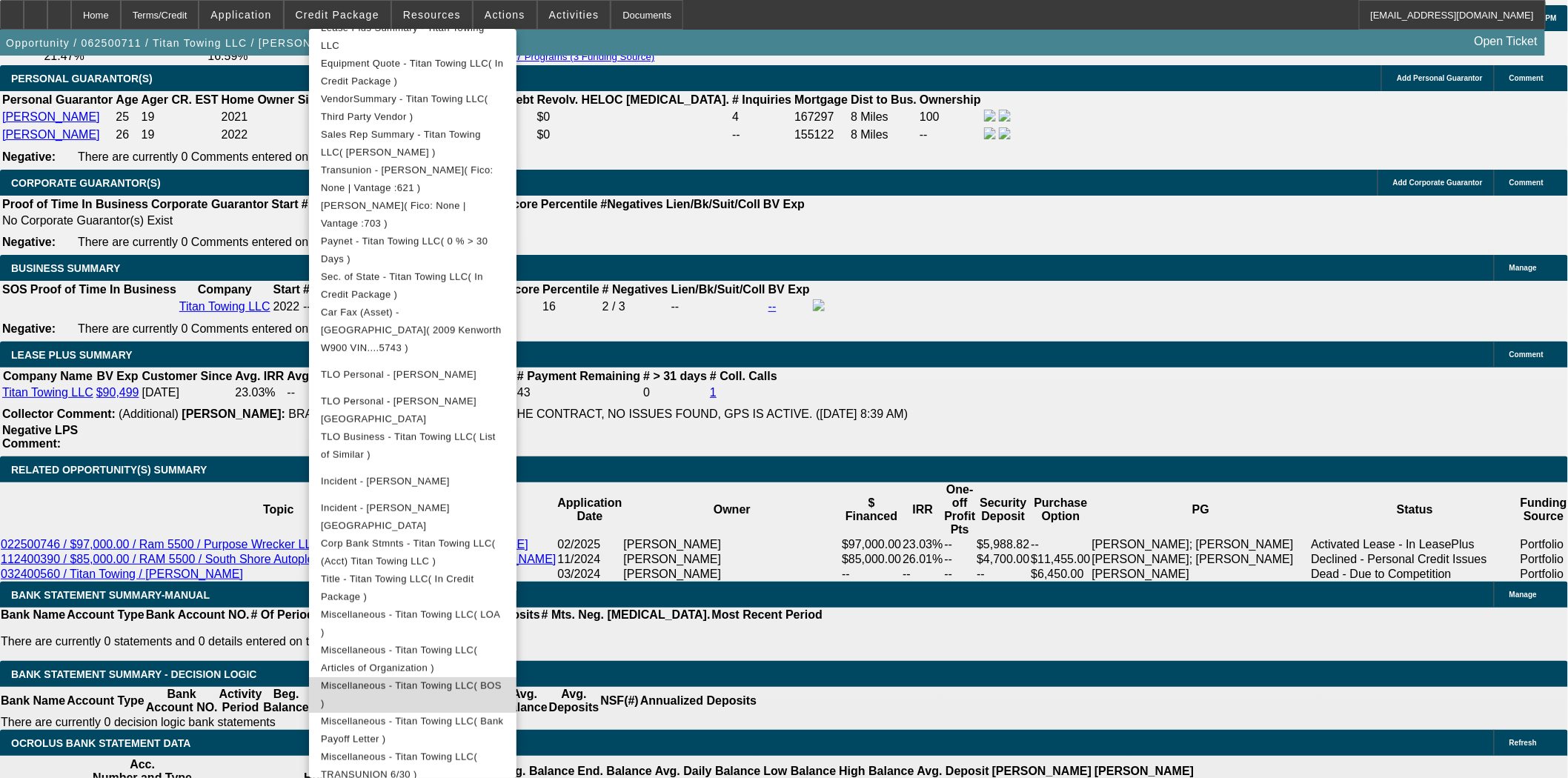
click at [438, 680] on span "Miscellaneous - Titan Towing LLC( BOS )" at bounding box center [411, 694] width 181 height 29
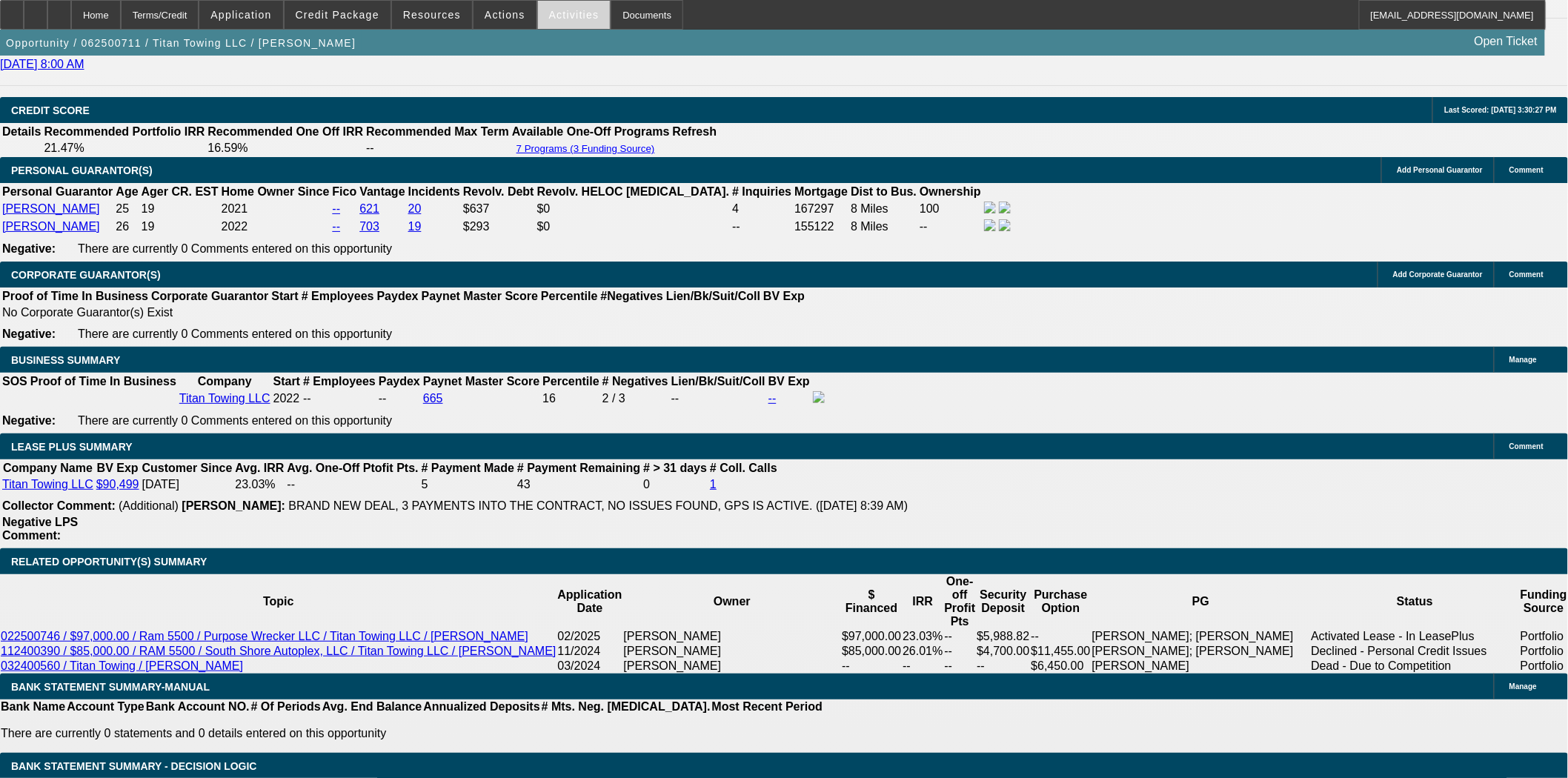
scroll to position [1893, 0]
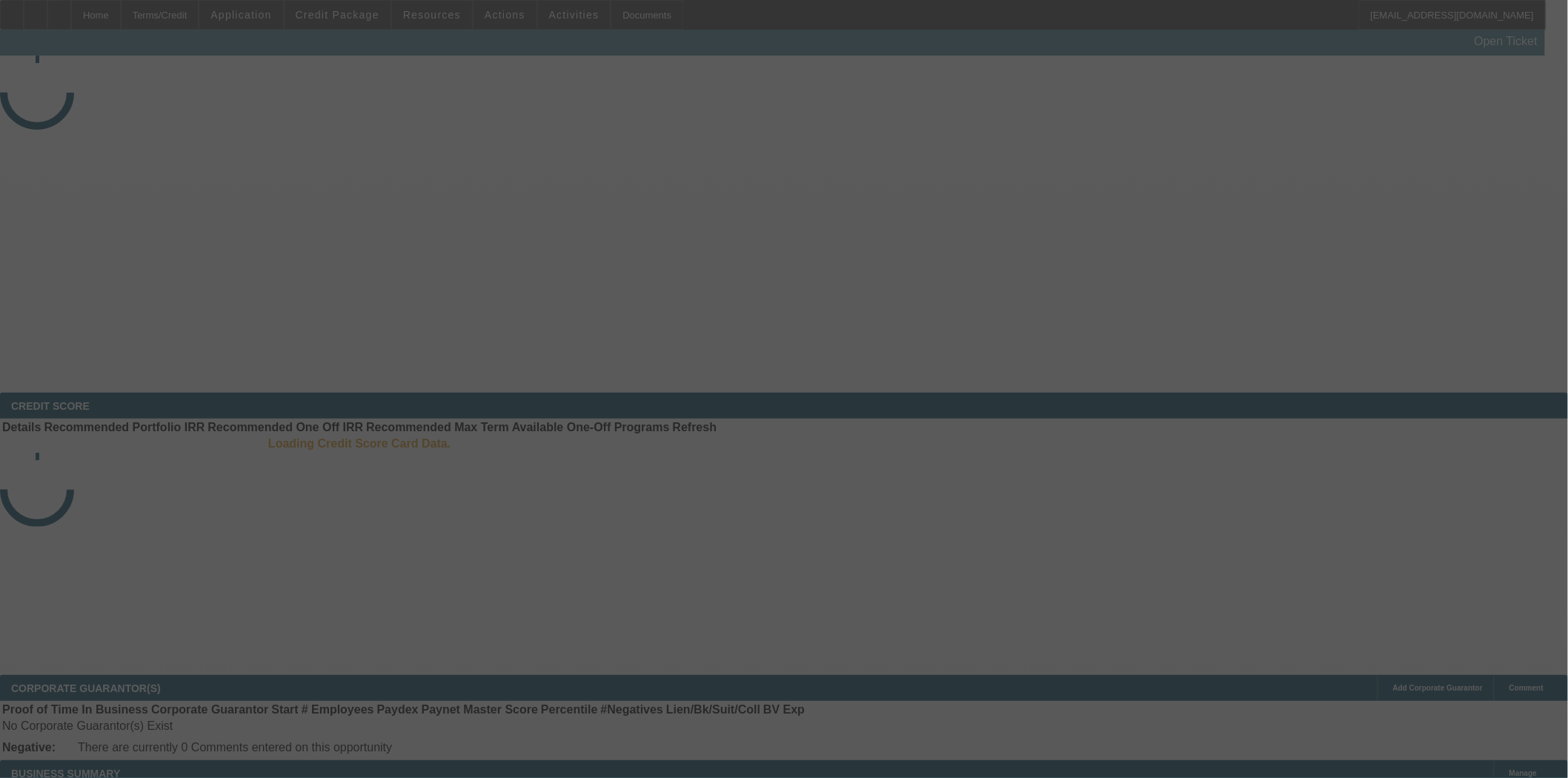
select select "3"
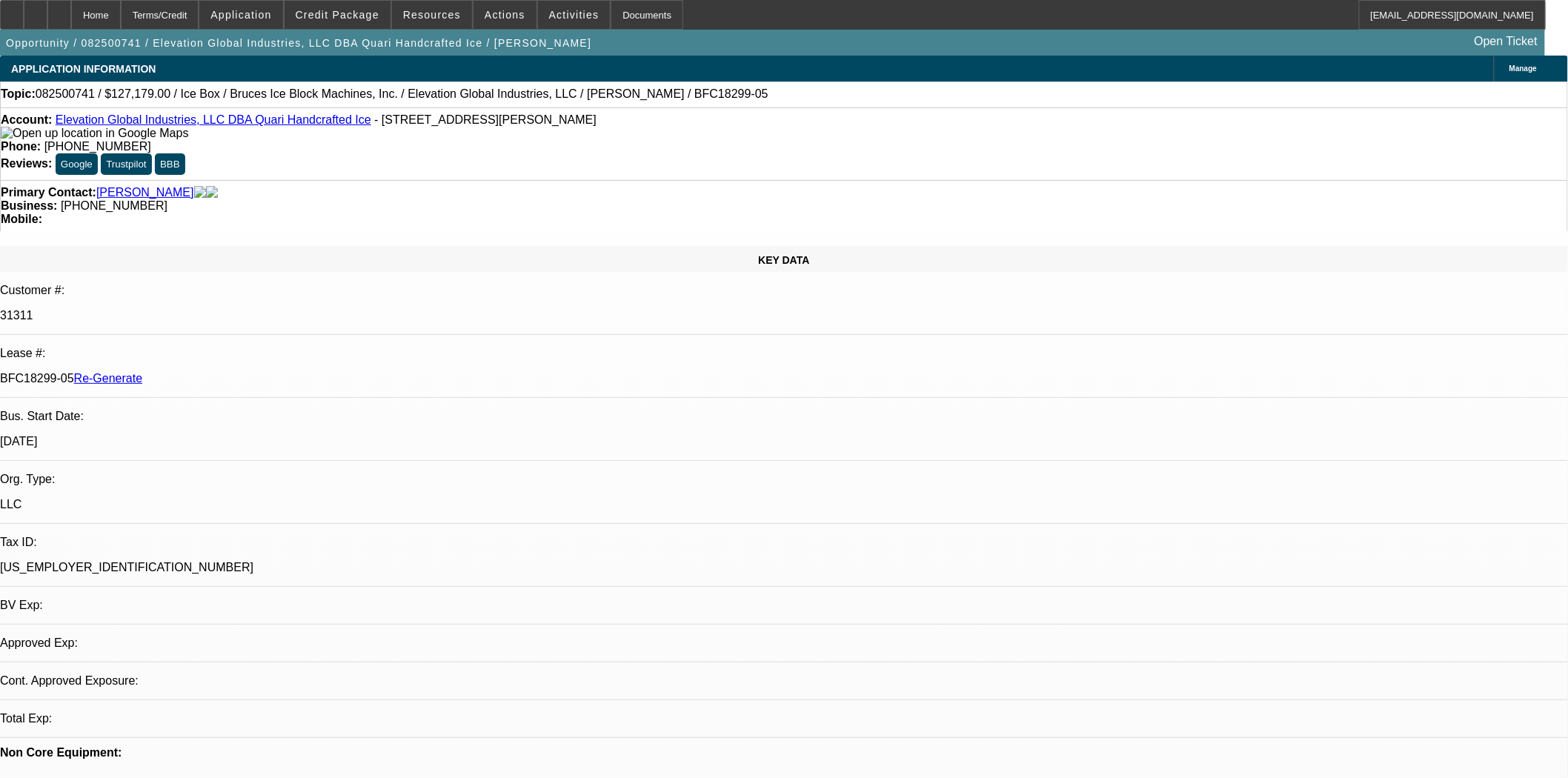
select select "0"
select select "6"
click at [131, 122] on link "Elevation Global Industries, LLC DBA Quari Handcrafted Ice" at bounding box center [213, 120] width 316 height 13
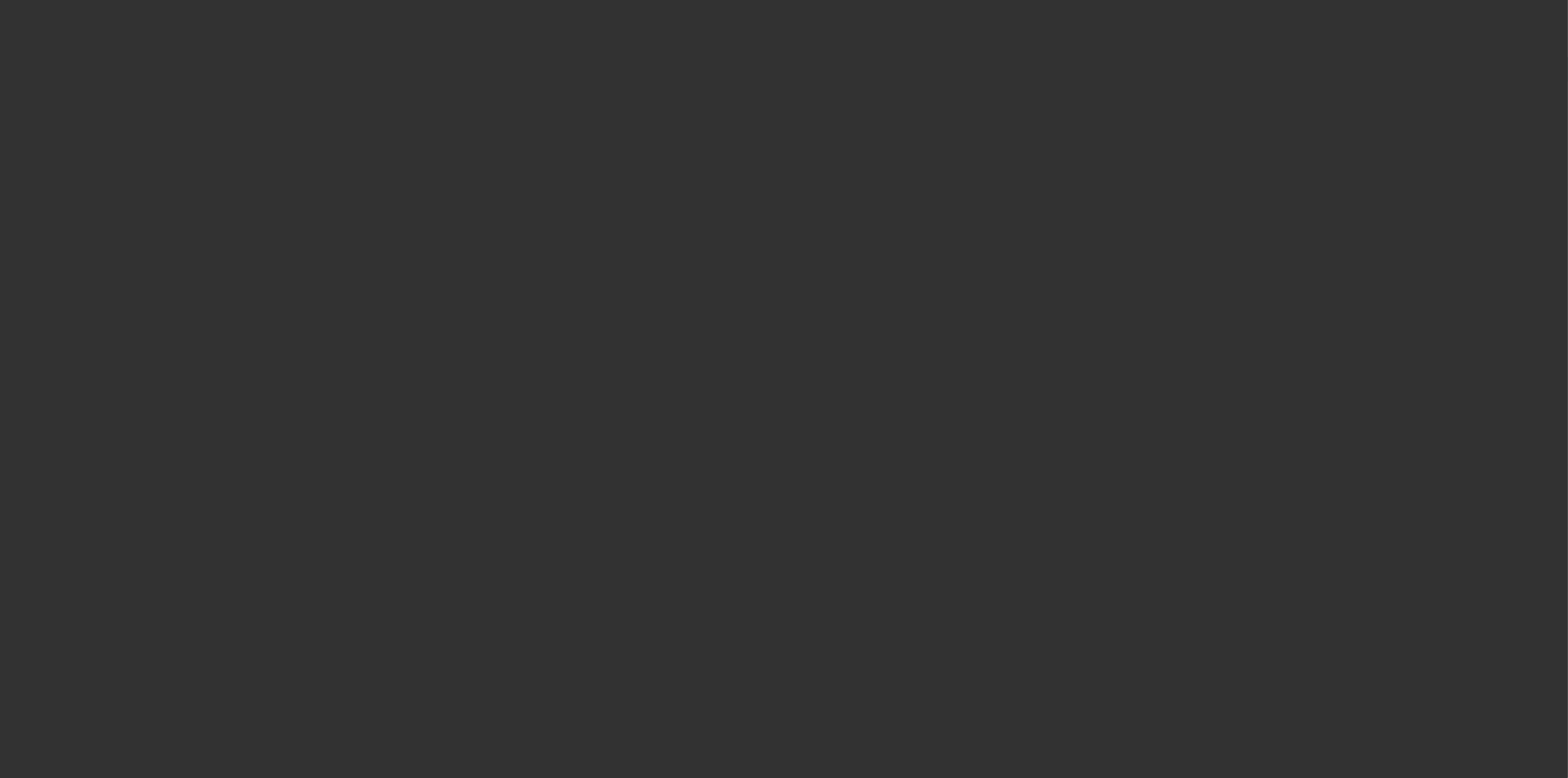
select select "3"
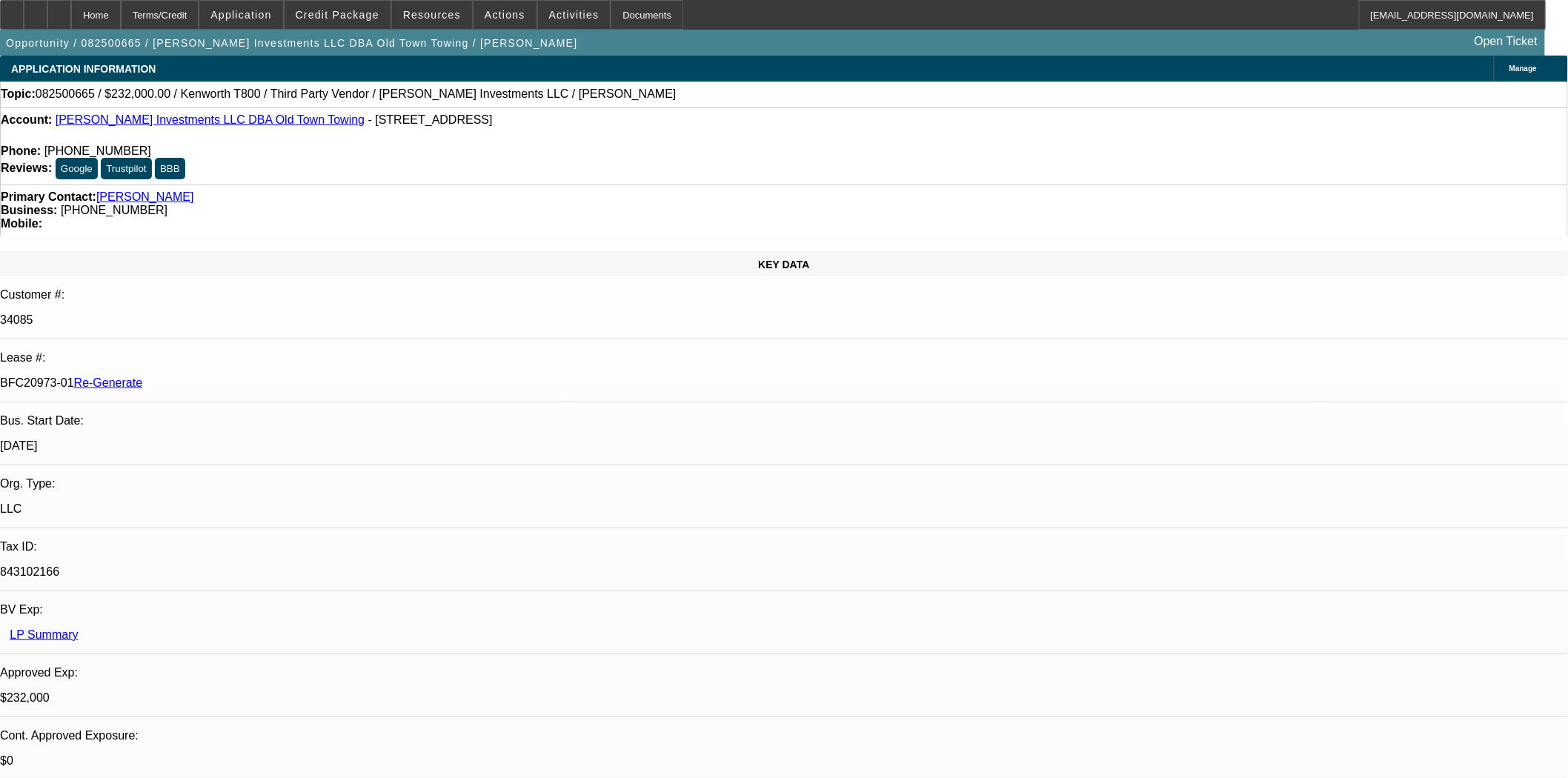
select select "0"
select select "2"
select select "0.1"
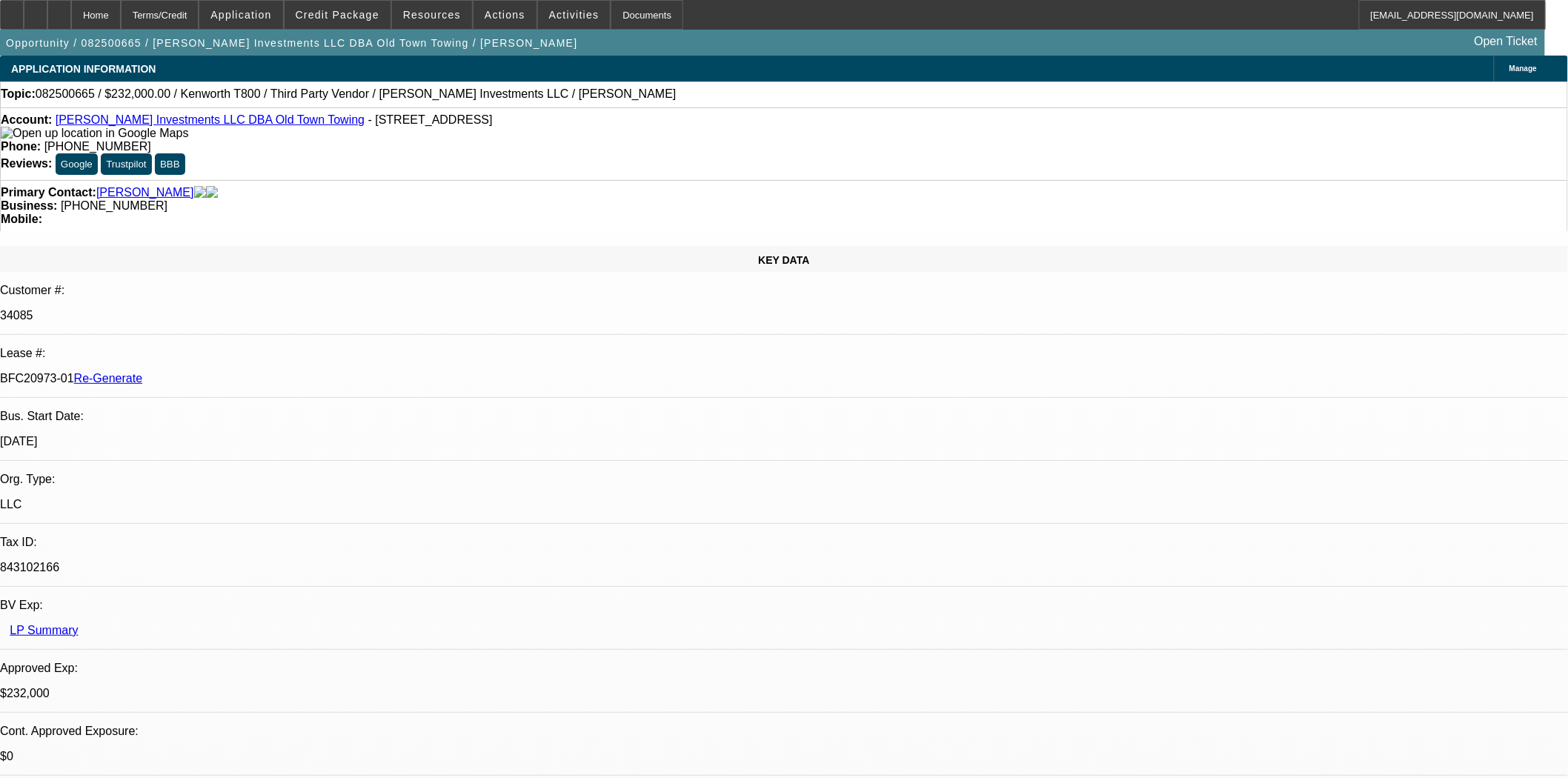
select select "4"
click at [88, 121] on link "[PERSON_NAME] Investments LLC DBA Old Town Towing" at bounding box center [209, 120] width 309 height 13
click at [330, 13] on span "Credit Package" at bounding box center [338, 14] width 84 height 12
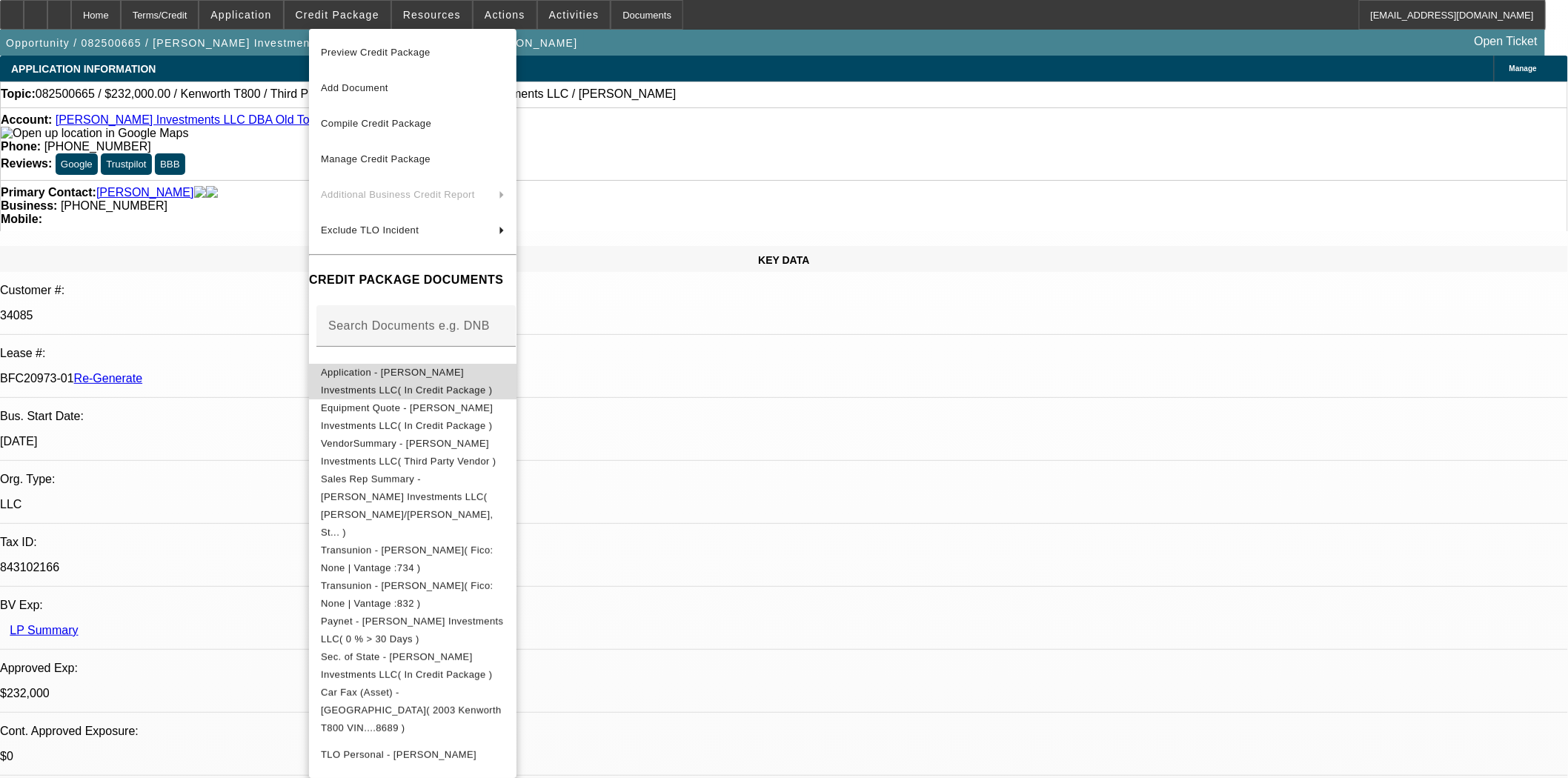
click at [412, 368] on span "Application - Harrison Stone Investments LLC( In Credit Package )" at bounding box center [412, 381] width 183 height 36
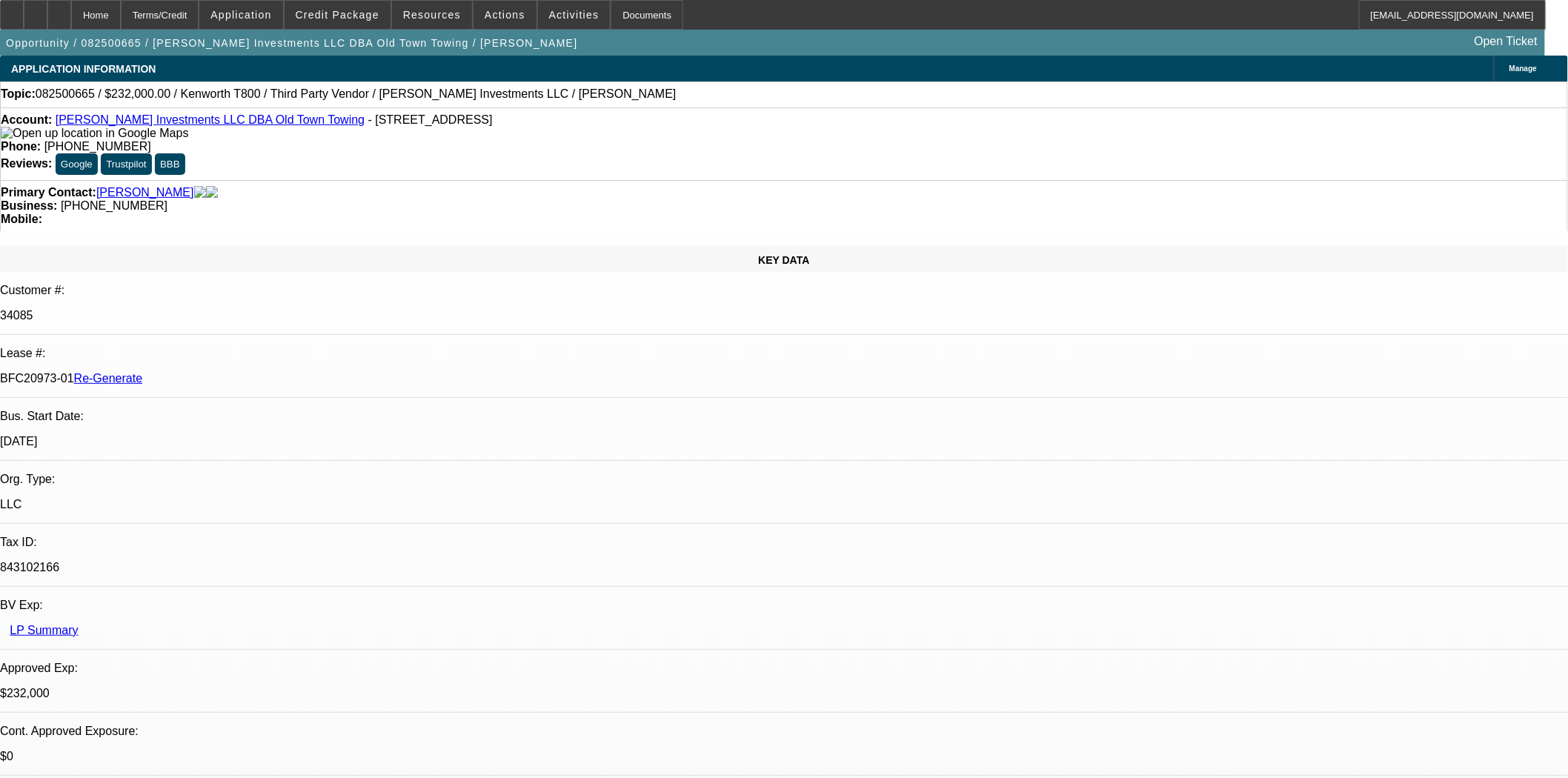
click at [148, 120] on link "Harrison Stone Investments LLC DBA Old Town Towing" at bounding box center [209, 120] width 309 height 13
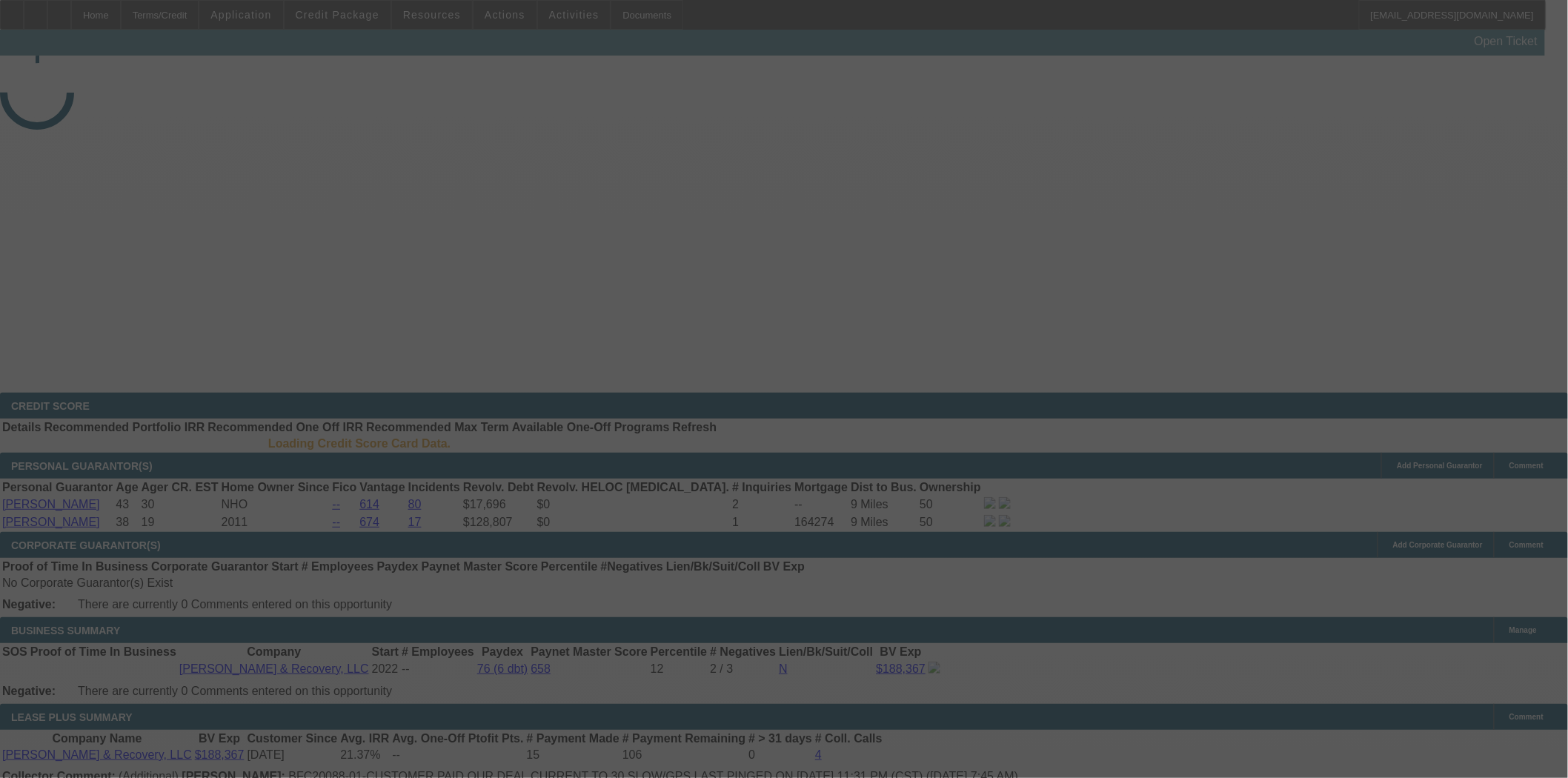
select select "4"
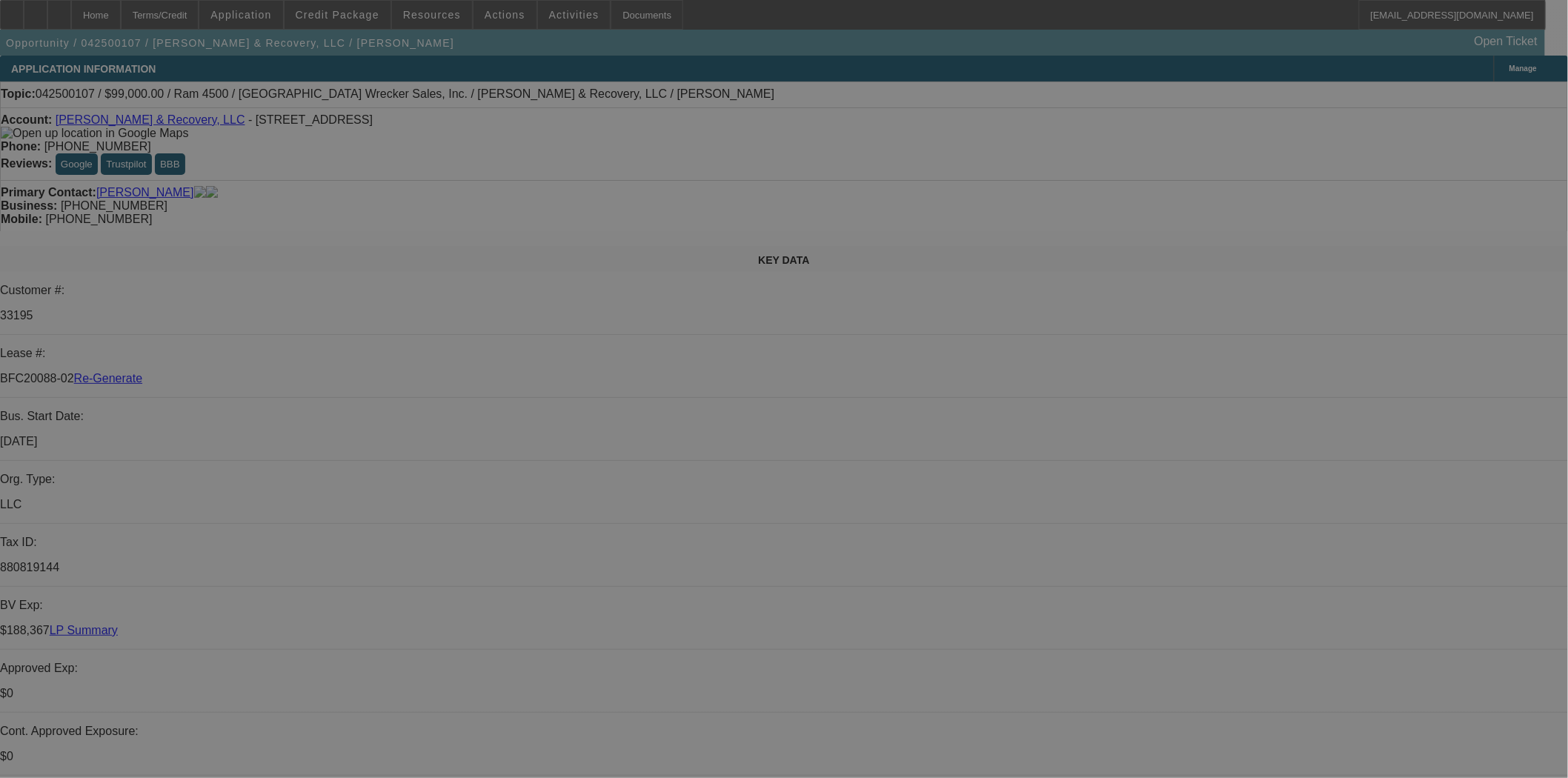
select select "0"
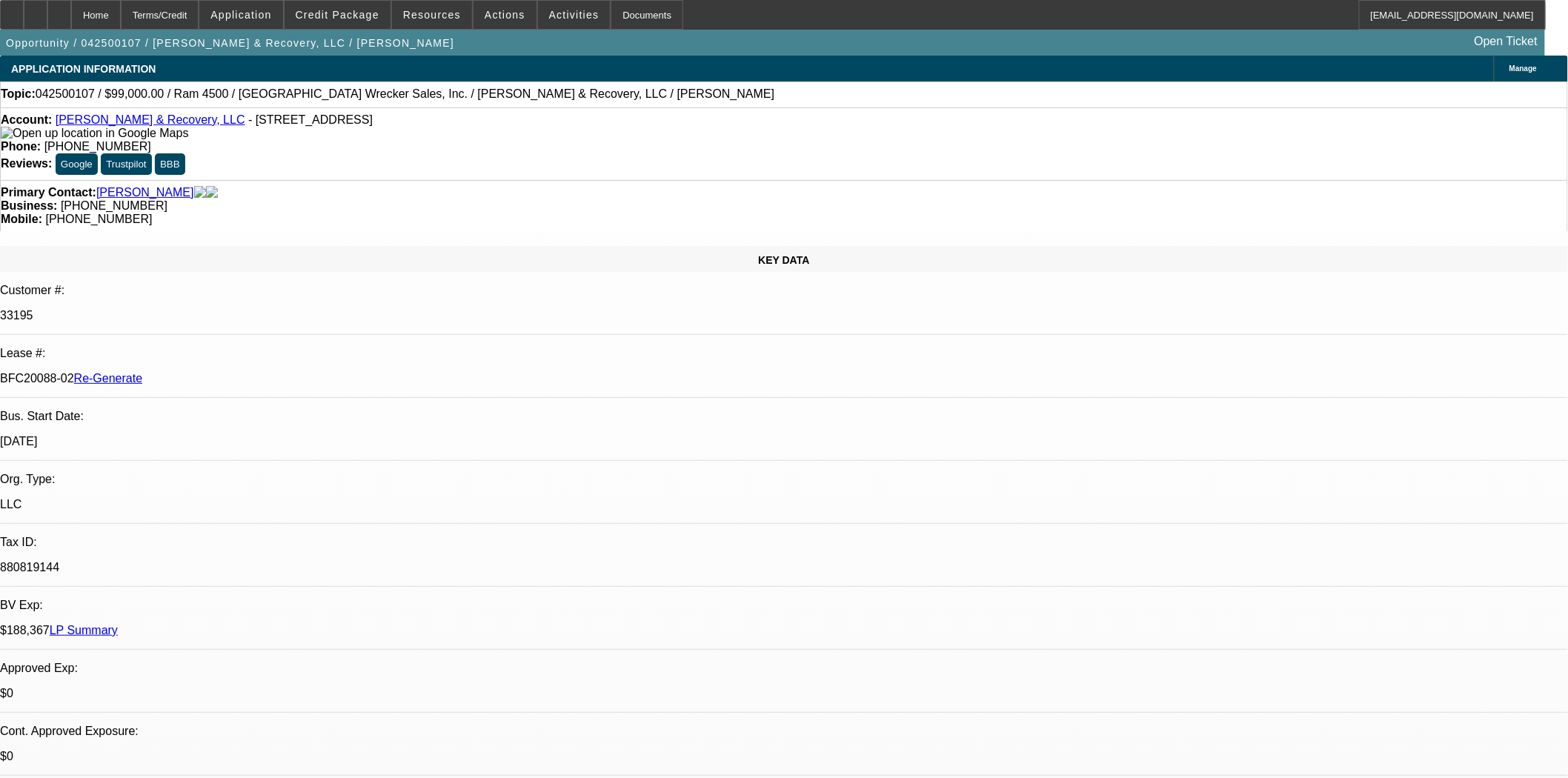
select select "2"
select select "0"
select select "6"
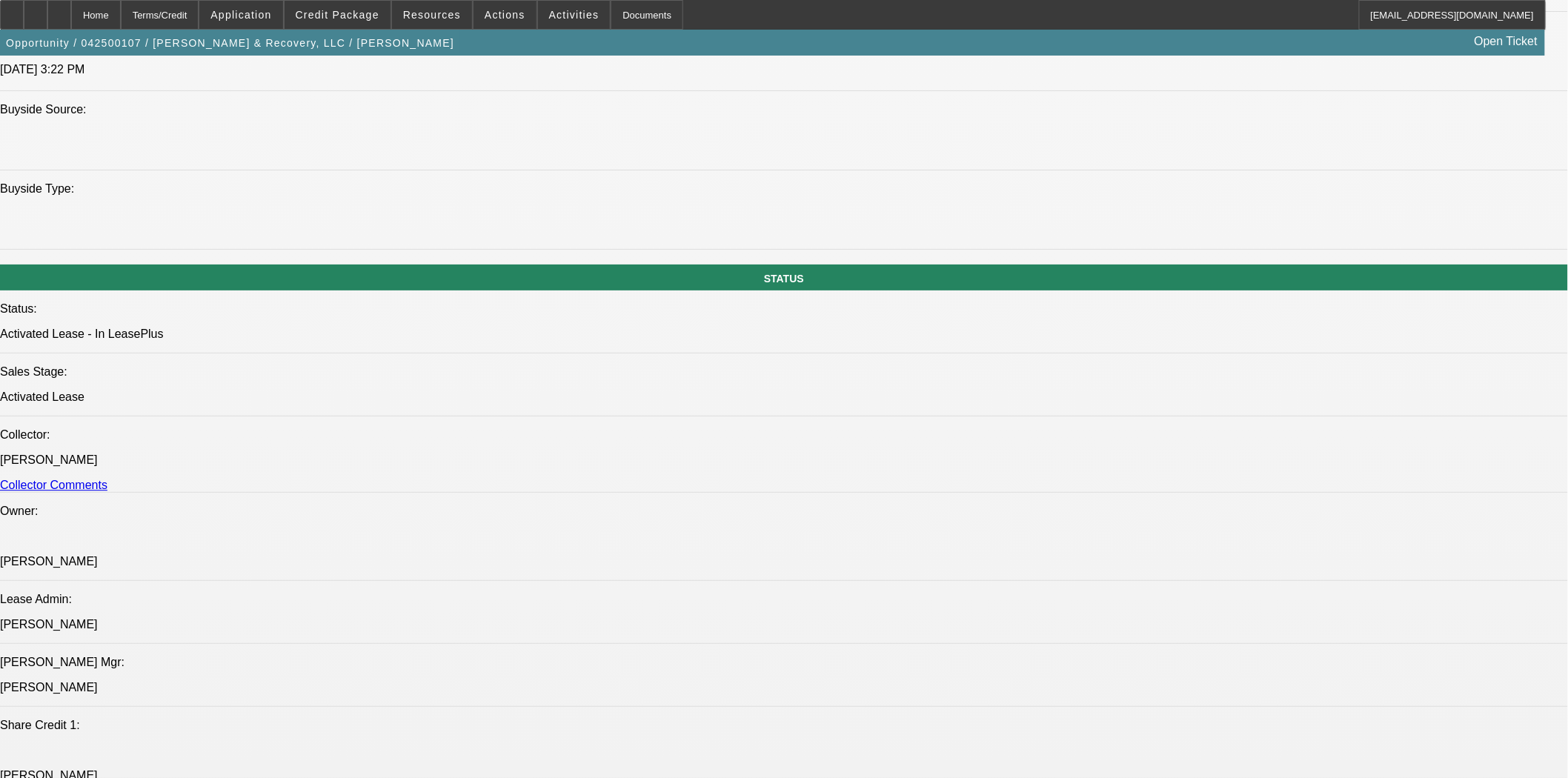
scroll to position [1729, 0]
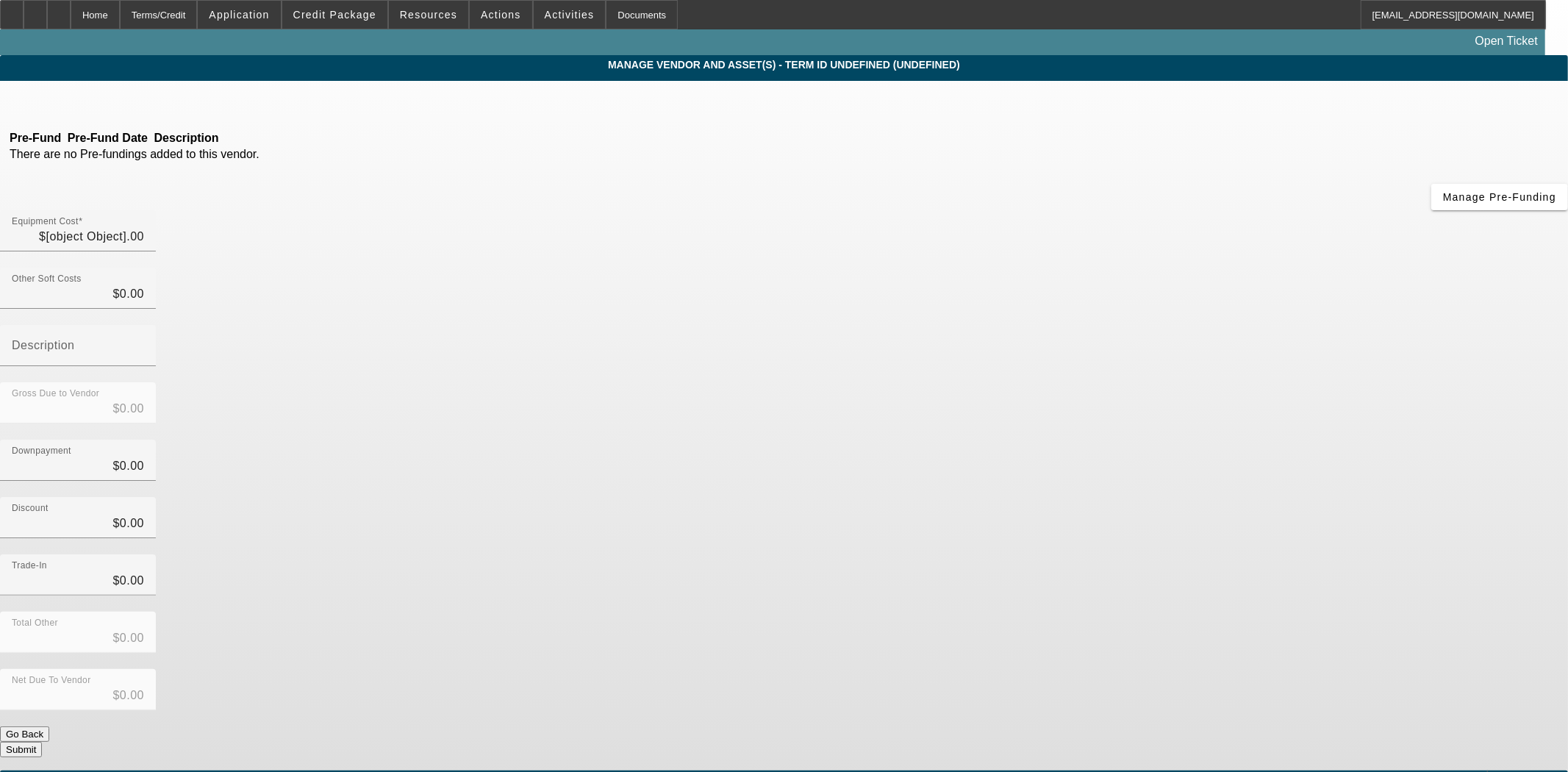
type input "$111,000.00"
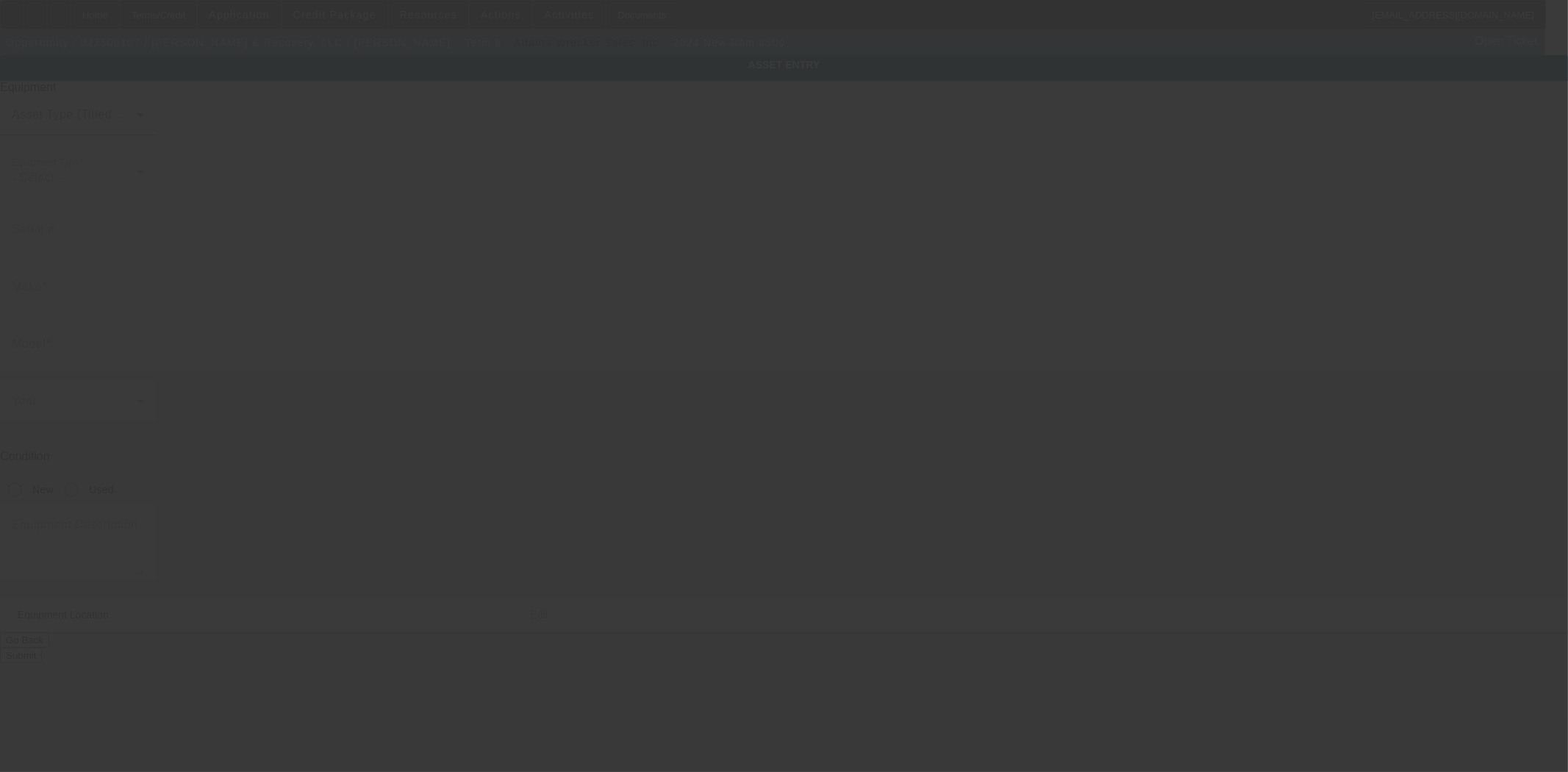
type input "3C7WRLAL8RG398306"
type input "ram"
type input "4500"
radio input "true"
type textarea "with:"
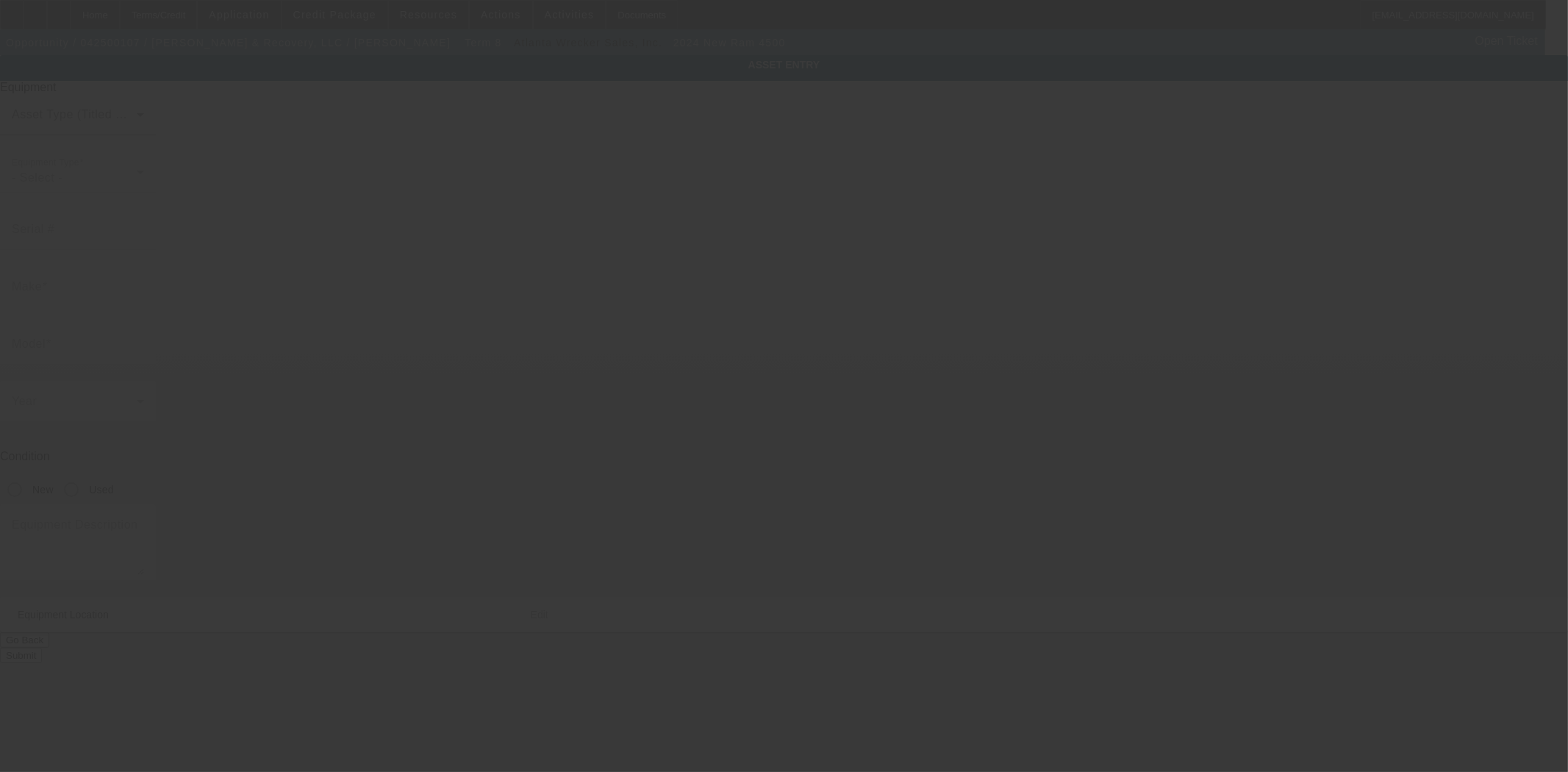
type input "3040 Rozzelles Ferry Road"
type input "Charlotte"
type input "28208"
type input "Mecklenburg"
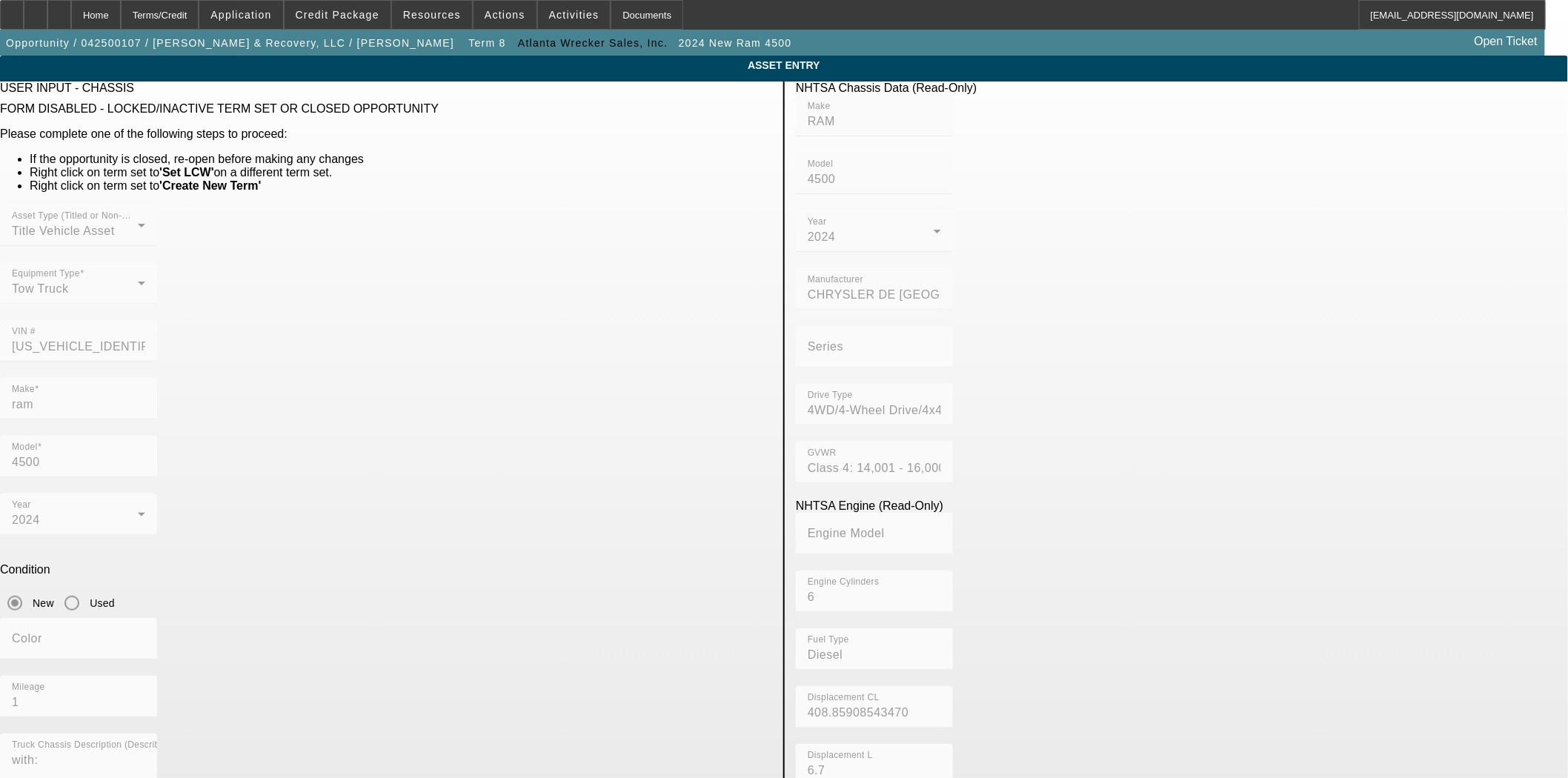
click at [490, 312] on div "Asset Type (Titled or Non-Titled) Title Vehicle Asset Equipment Type Tow Truck …" at bounding box center [386, 292] width 772 height 173
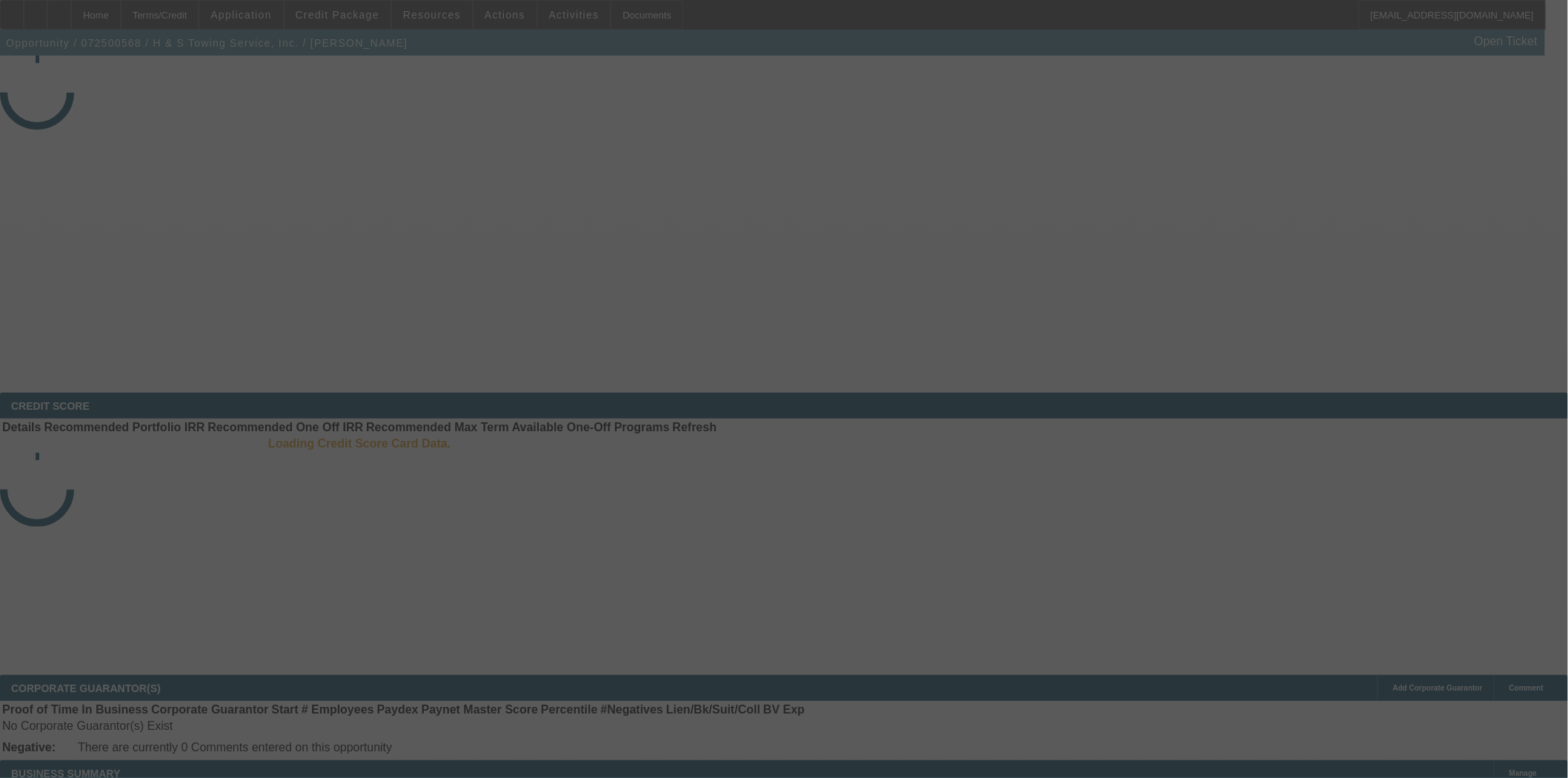
select select "4"
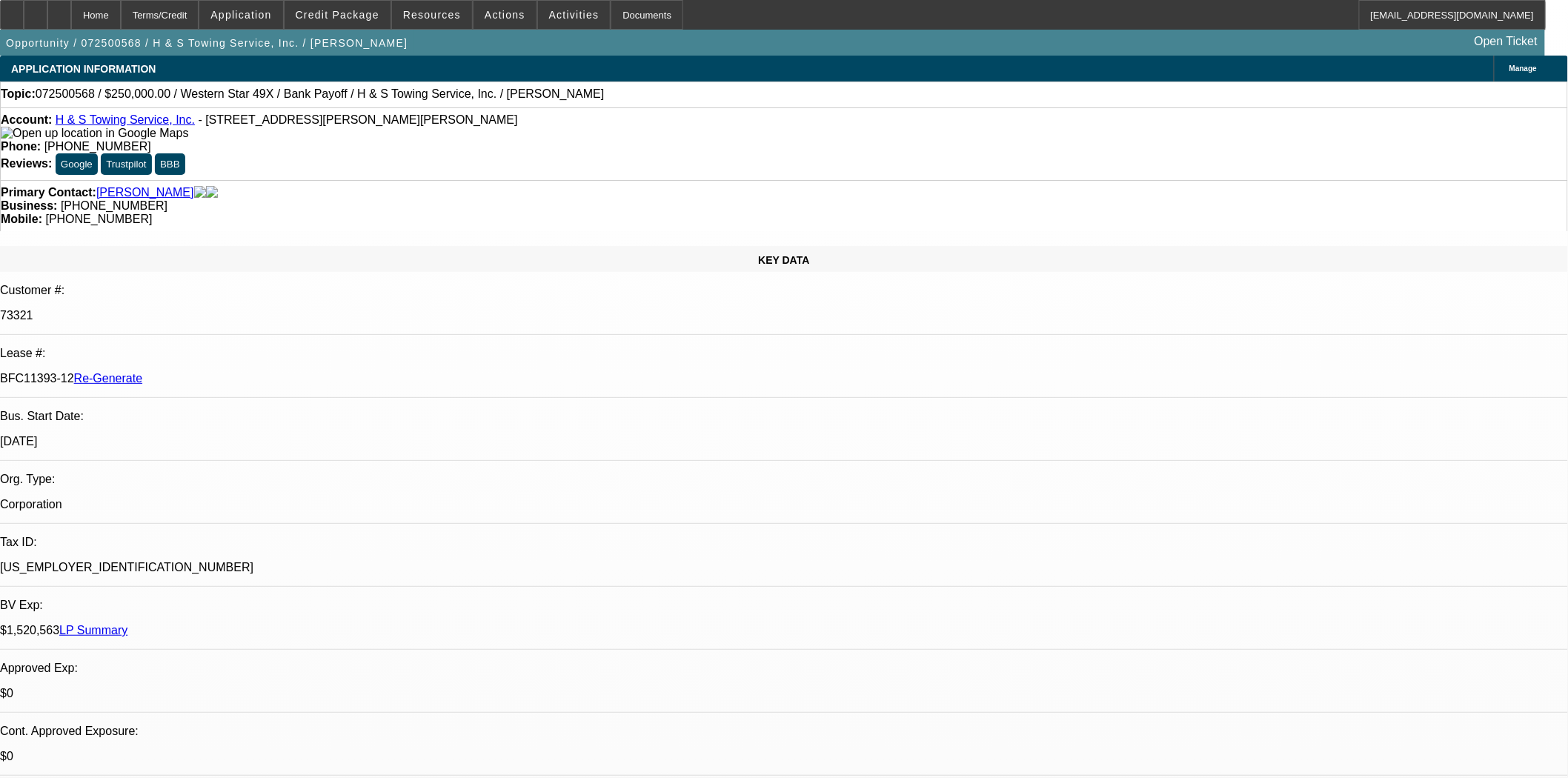
select select "0"
select select "2"
select select "0.1"
select select "4"
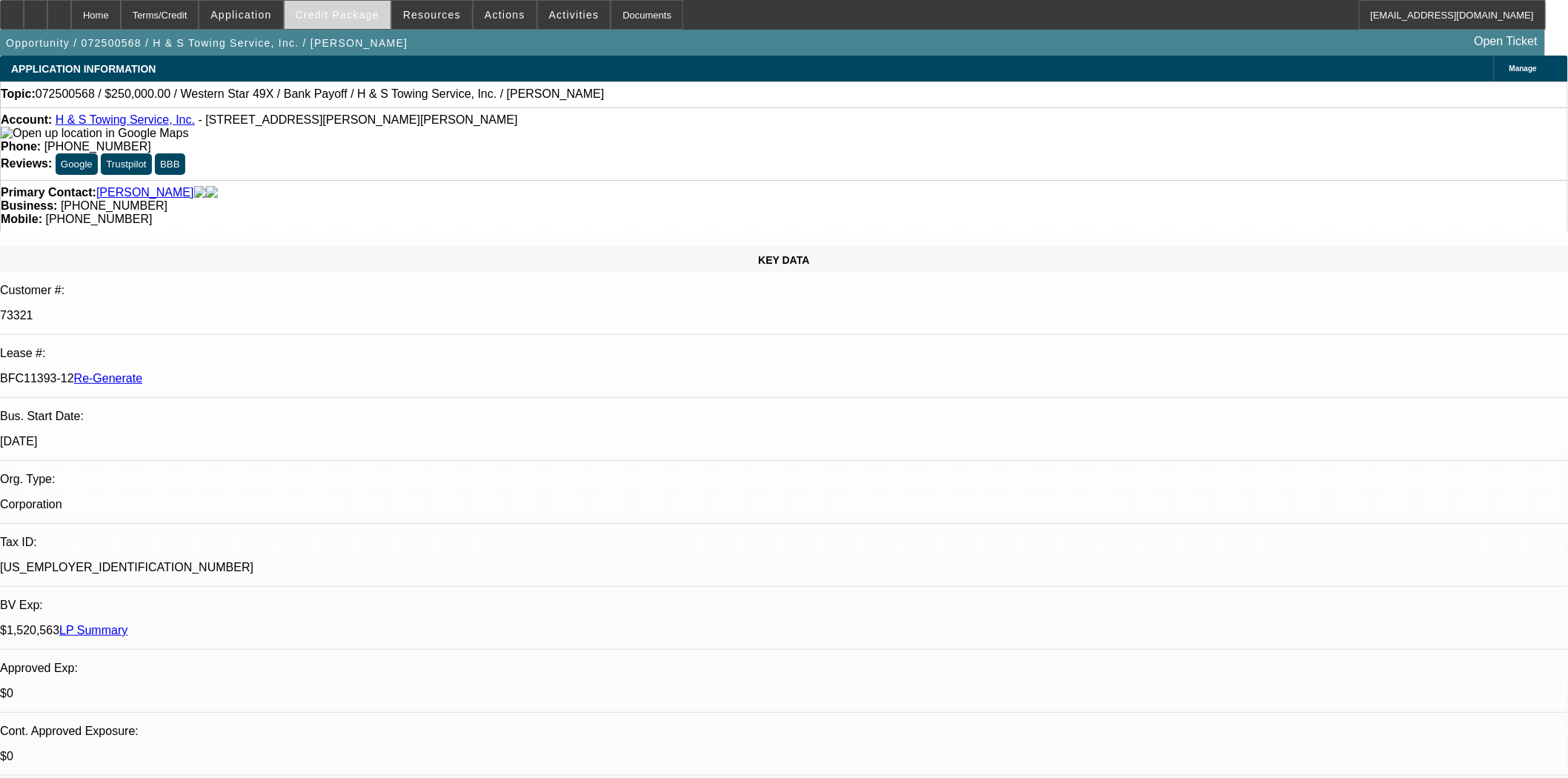
click at [371, 13] on span "Credit Package" at bounding box center [338, 14] width 84 height 12
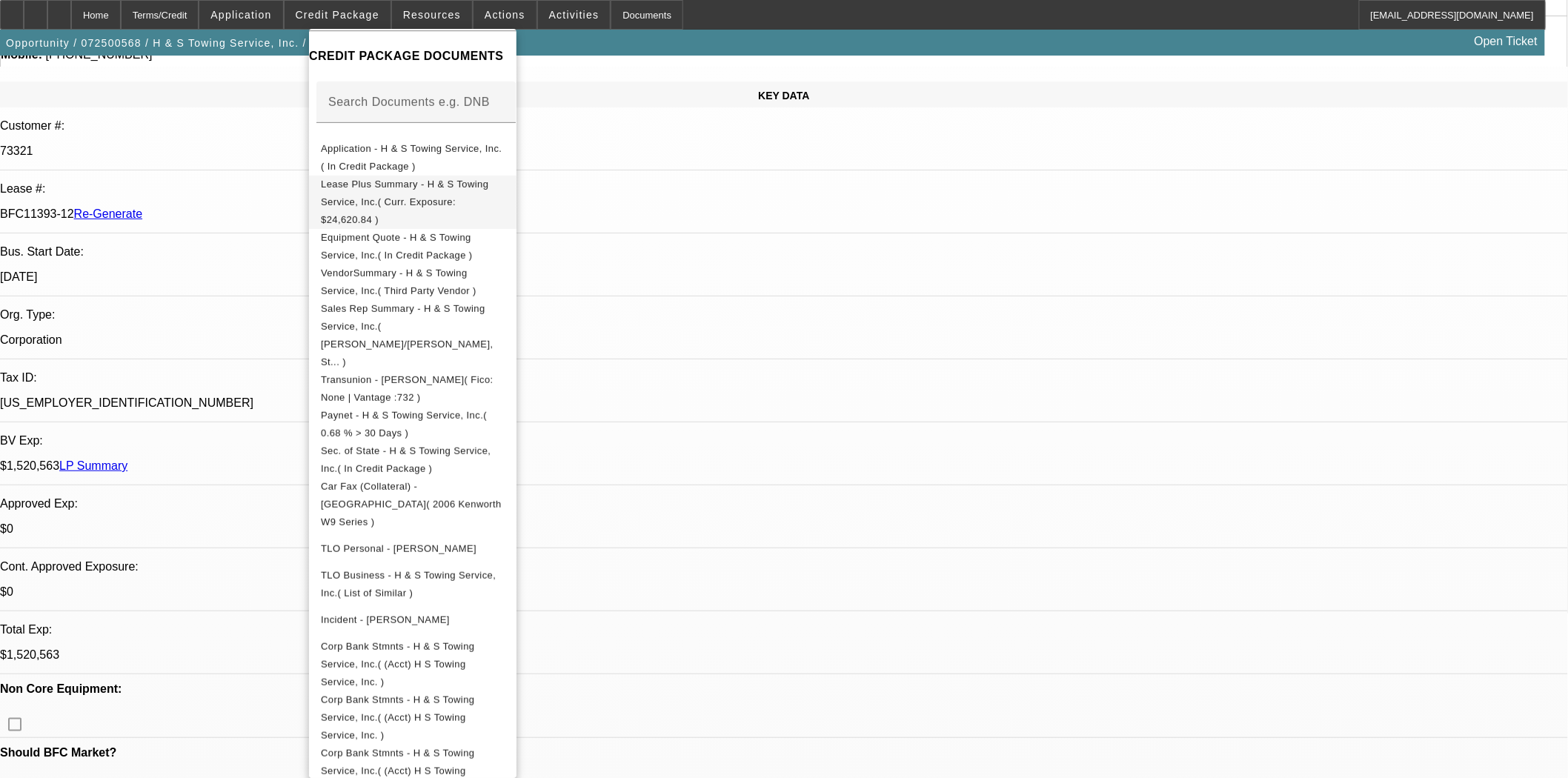
scroll to position [186, 0]
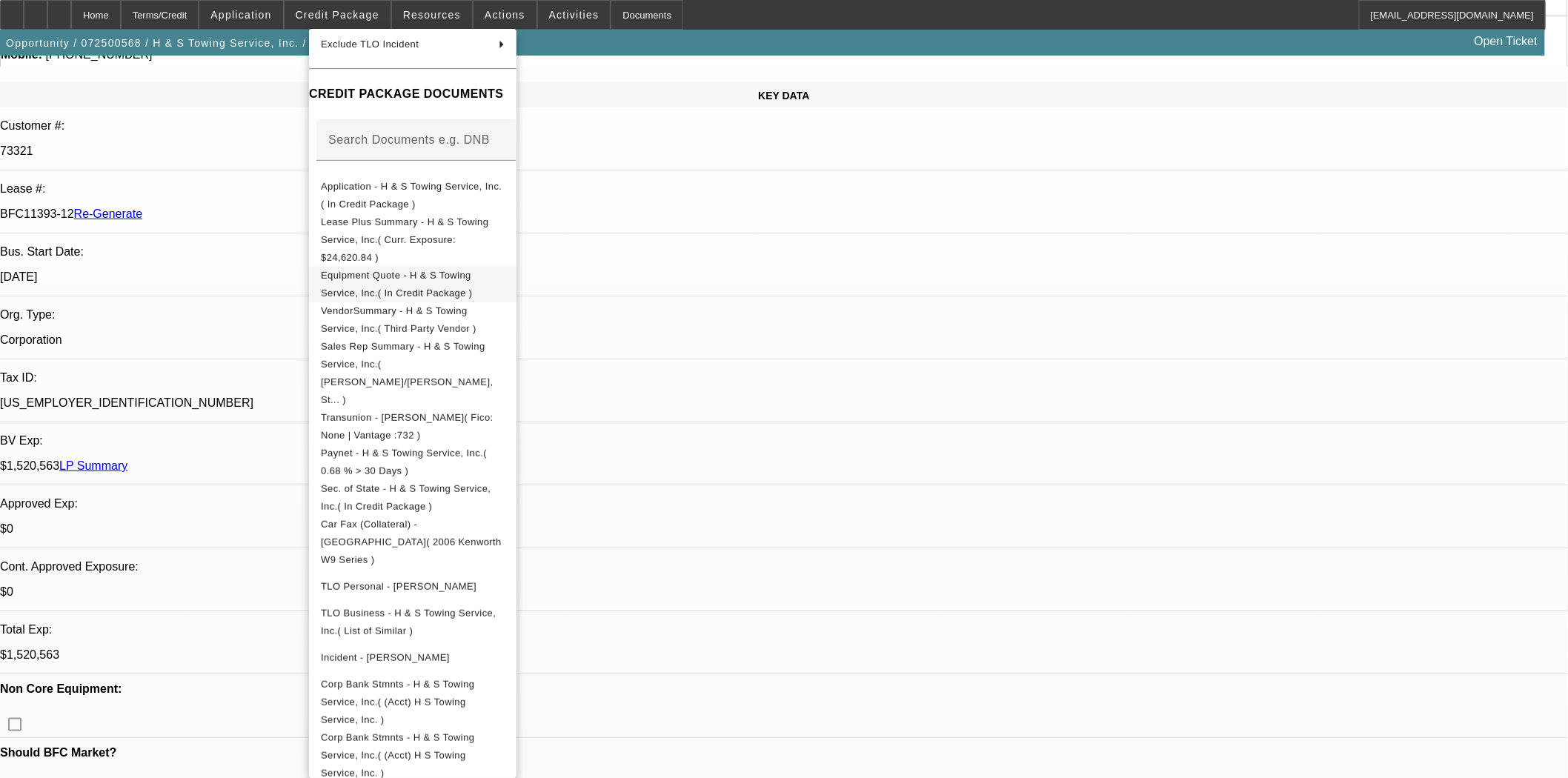
click at [393, 269] on span "Equipment Quote - H & S Towing Service, Inc.( In Credit Package )" at bounding box center [397, 283] width 152 height 29
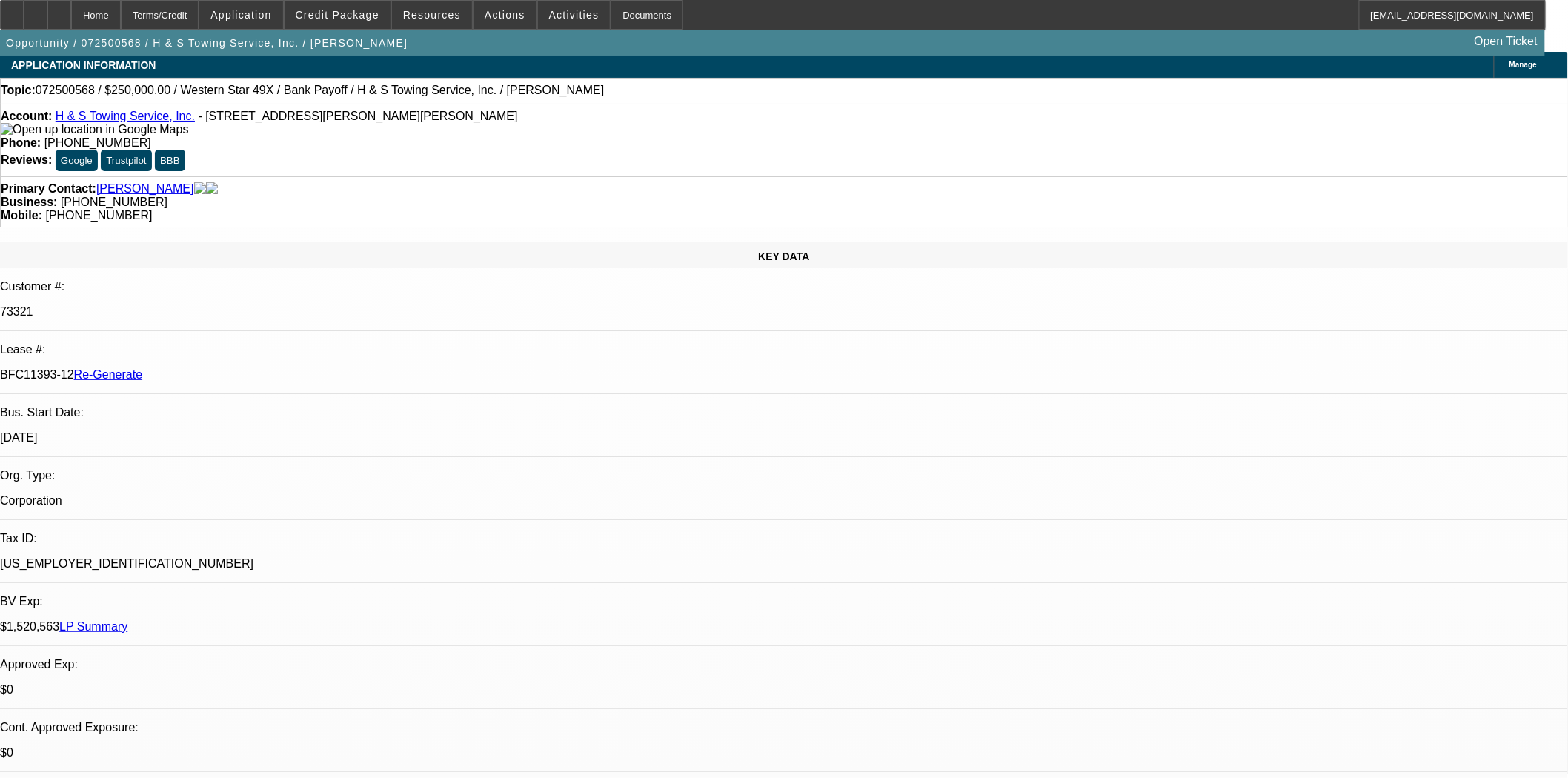
scroll to position [0, 0]
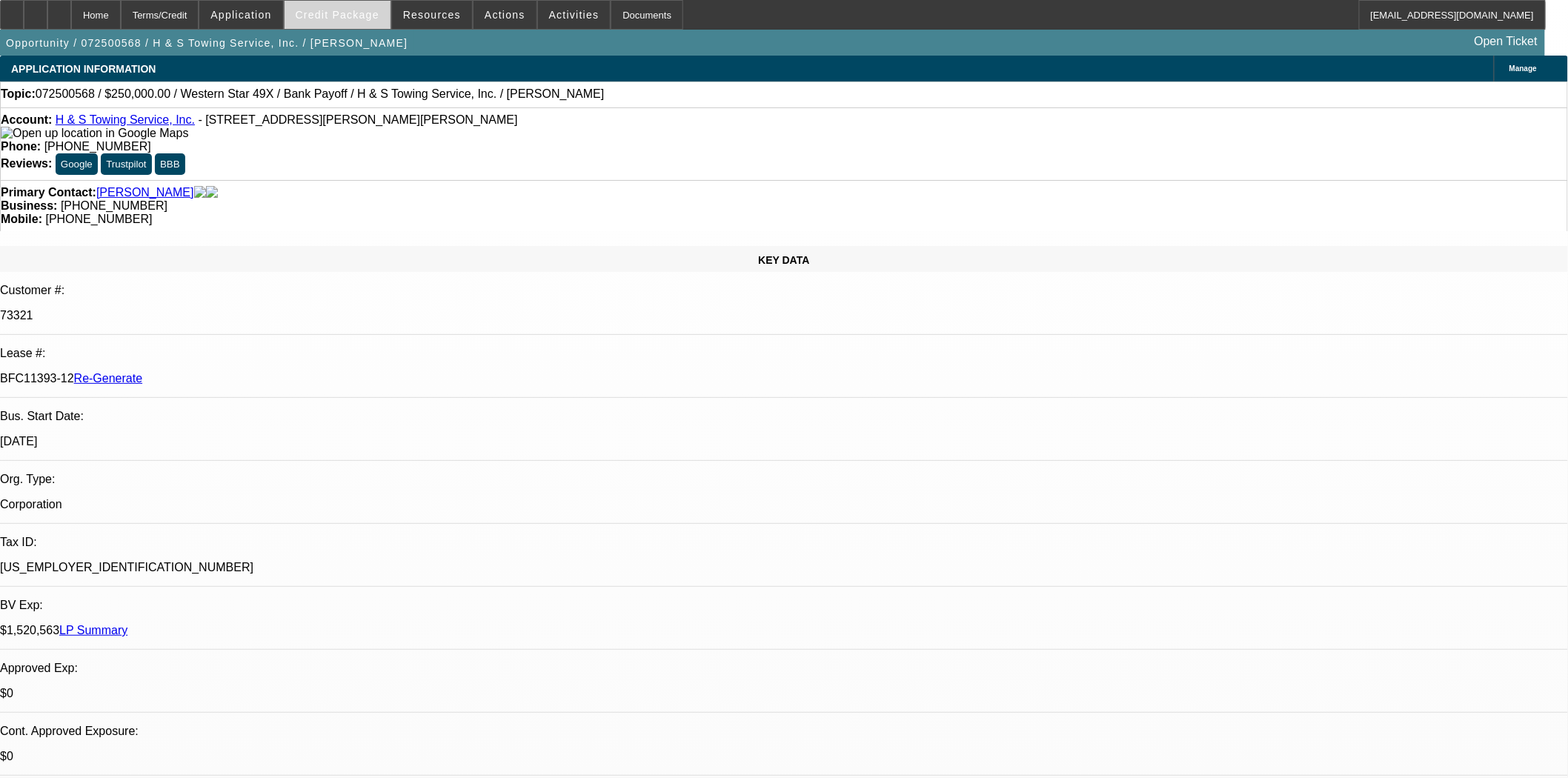
click at [322, 22] on span at bounding box center [337, 15] width 106 height 36
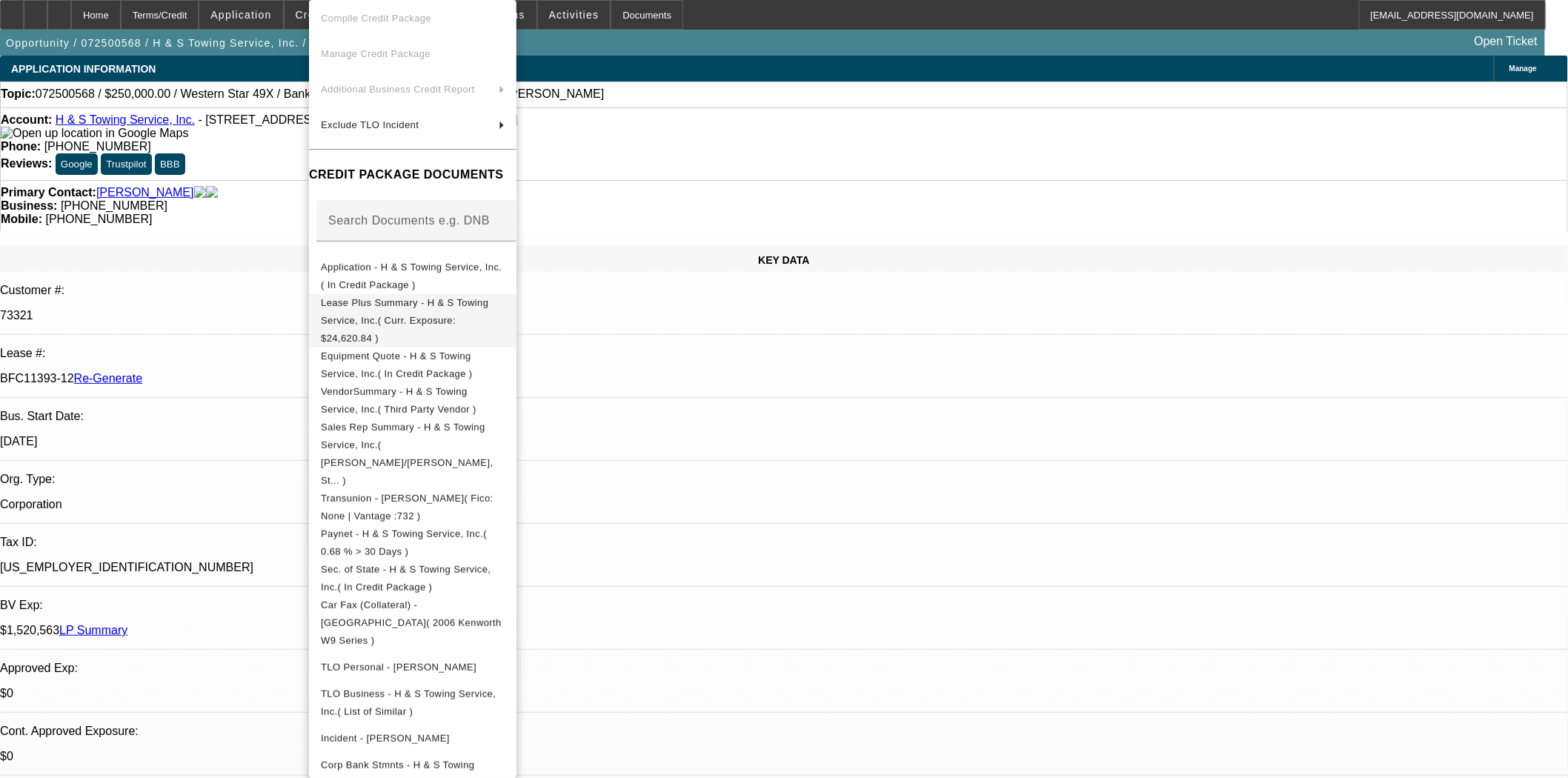
scroll to position [75, 0]
click at [428, 309] on span "Lease Plus Summary - H & S Towing Service, Inc.( Curr. Exposure: $24,620.84 )" at bounding box center [404, 322] width 167 height 47
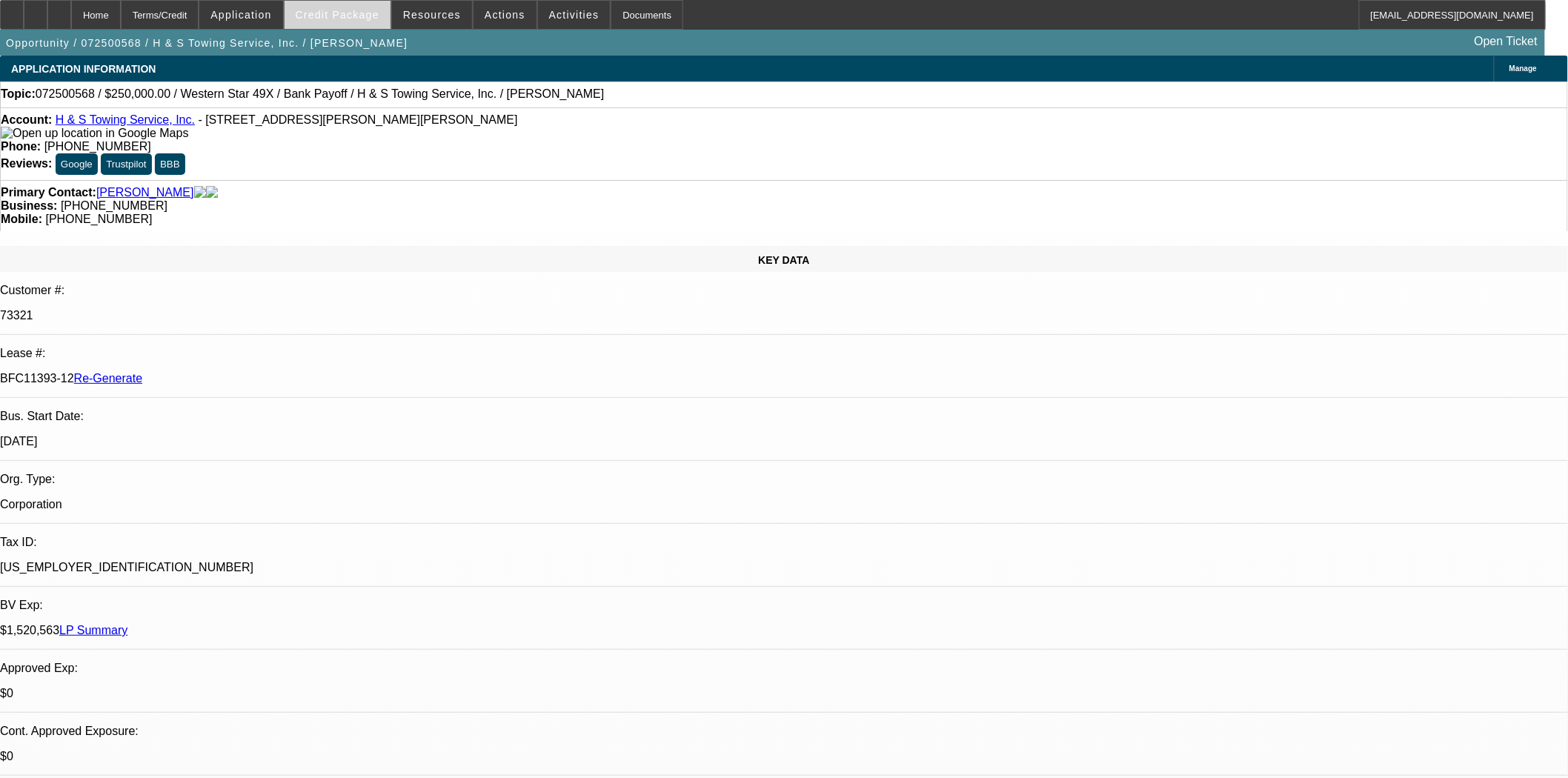
click at [365, 20] on span at bounding box center [337, 15] width 106 height 36
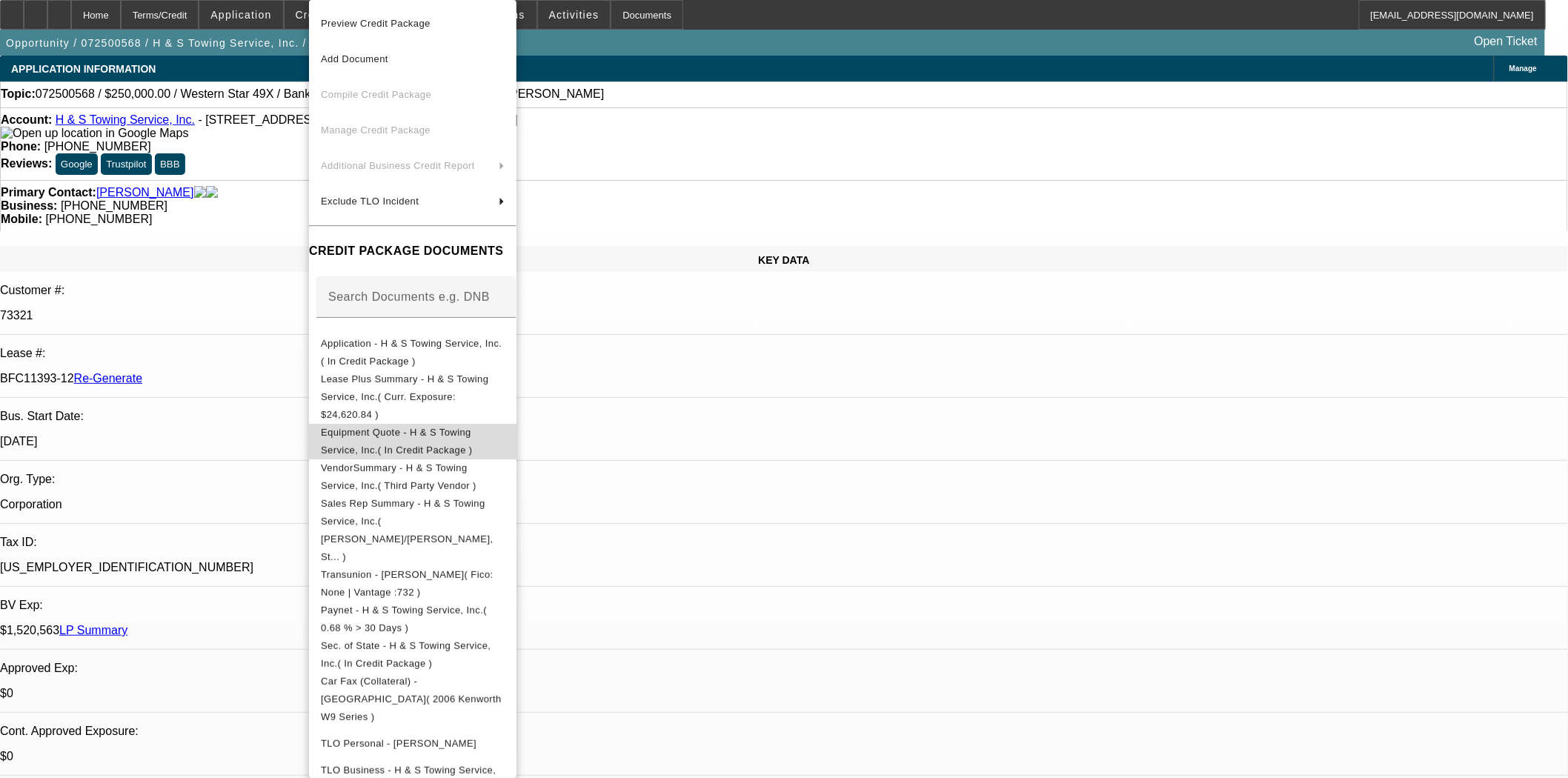
click at [482, 430] on button "Equipment Quote - H & S Towing Service, Inc.( In Credit Package )" at bounding box center [412, 442] width 208 height 36
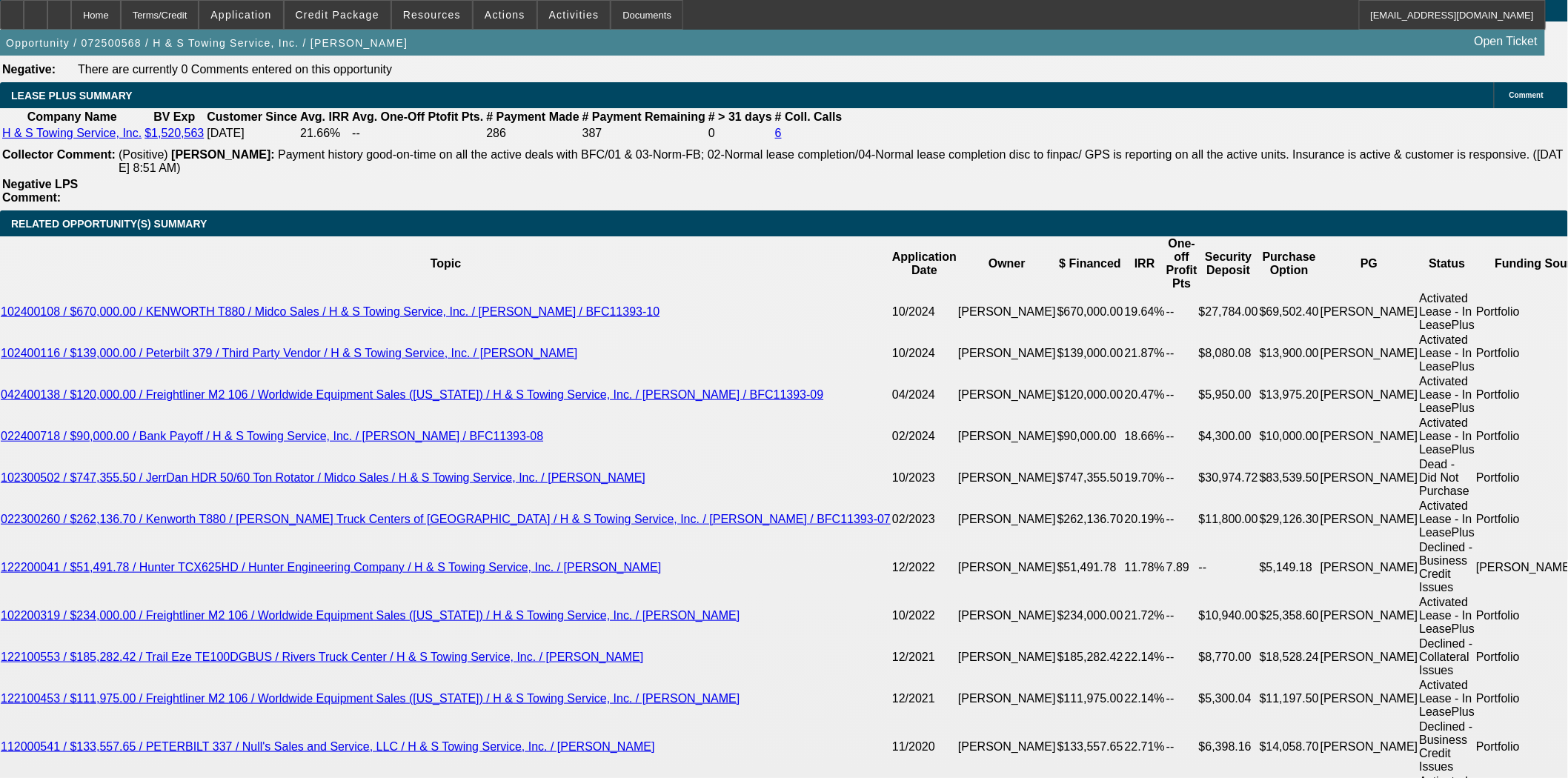
scroll to position [2634, 0]
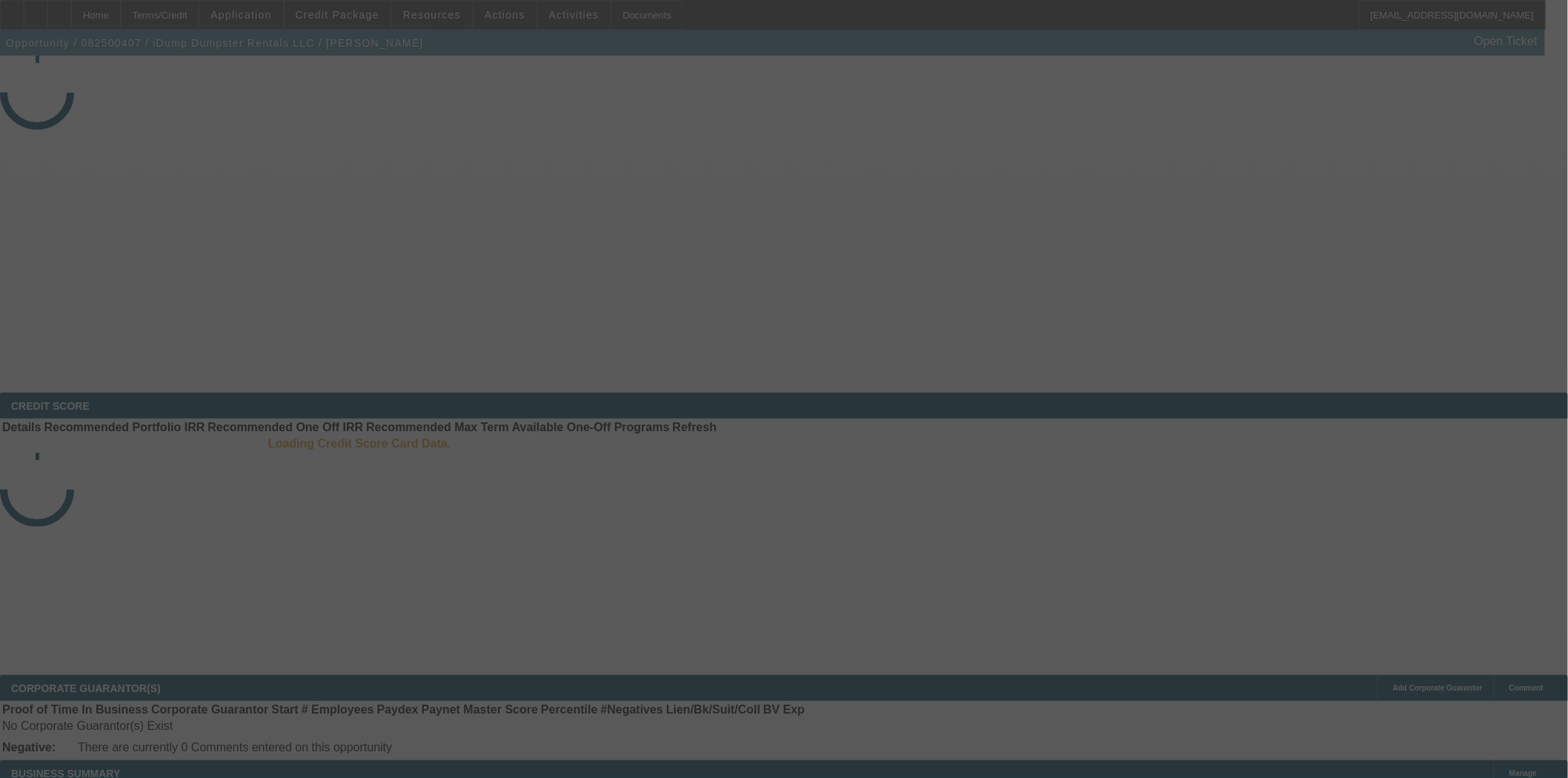
select select "3"
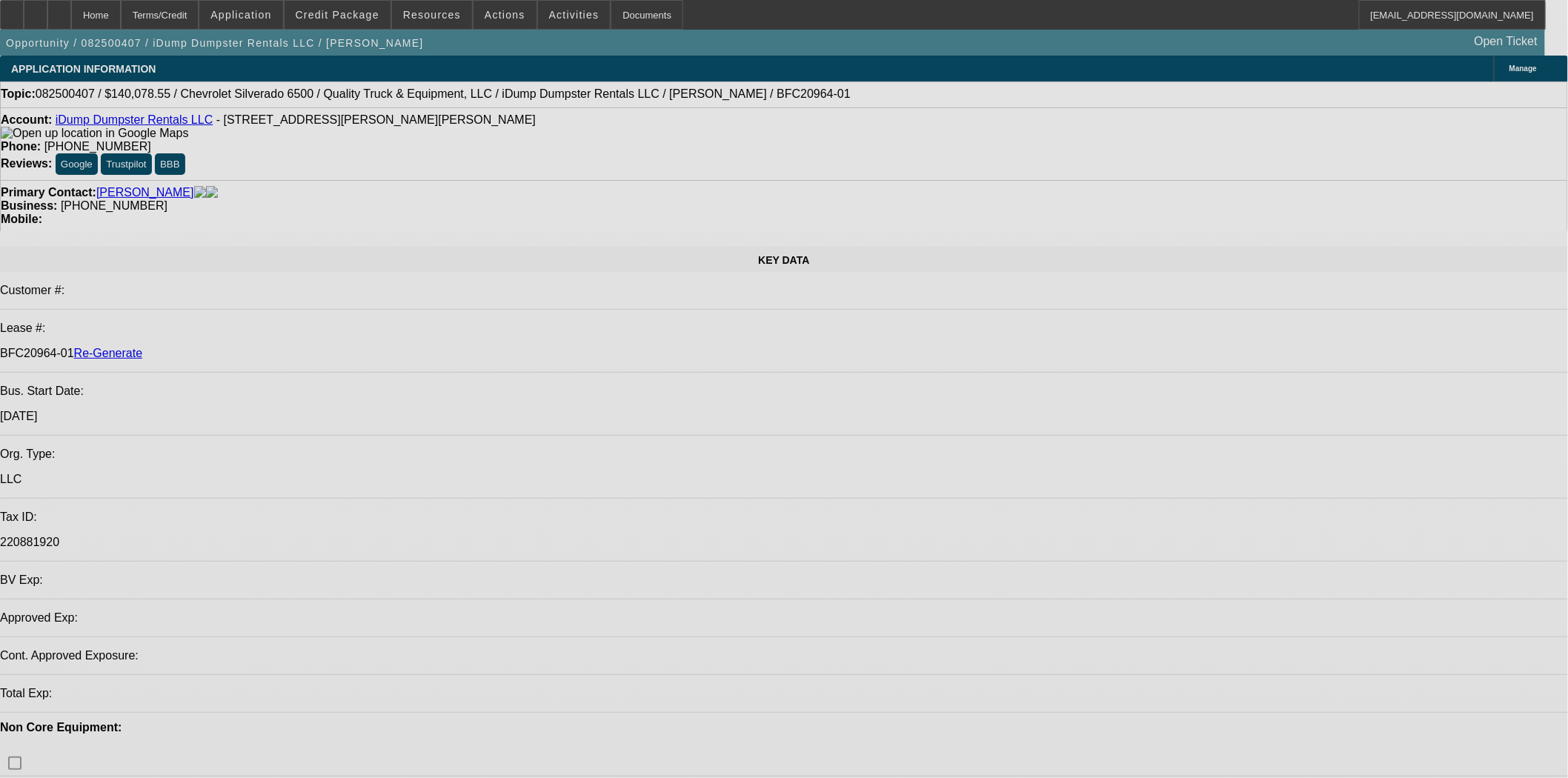
select select "0"
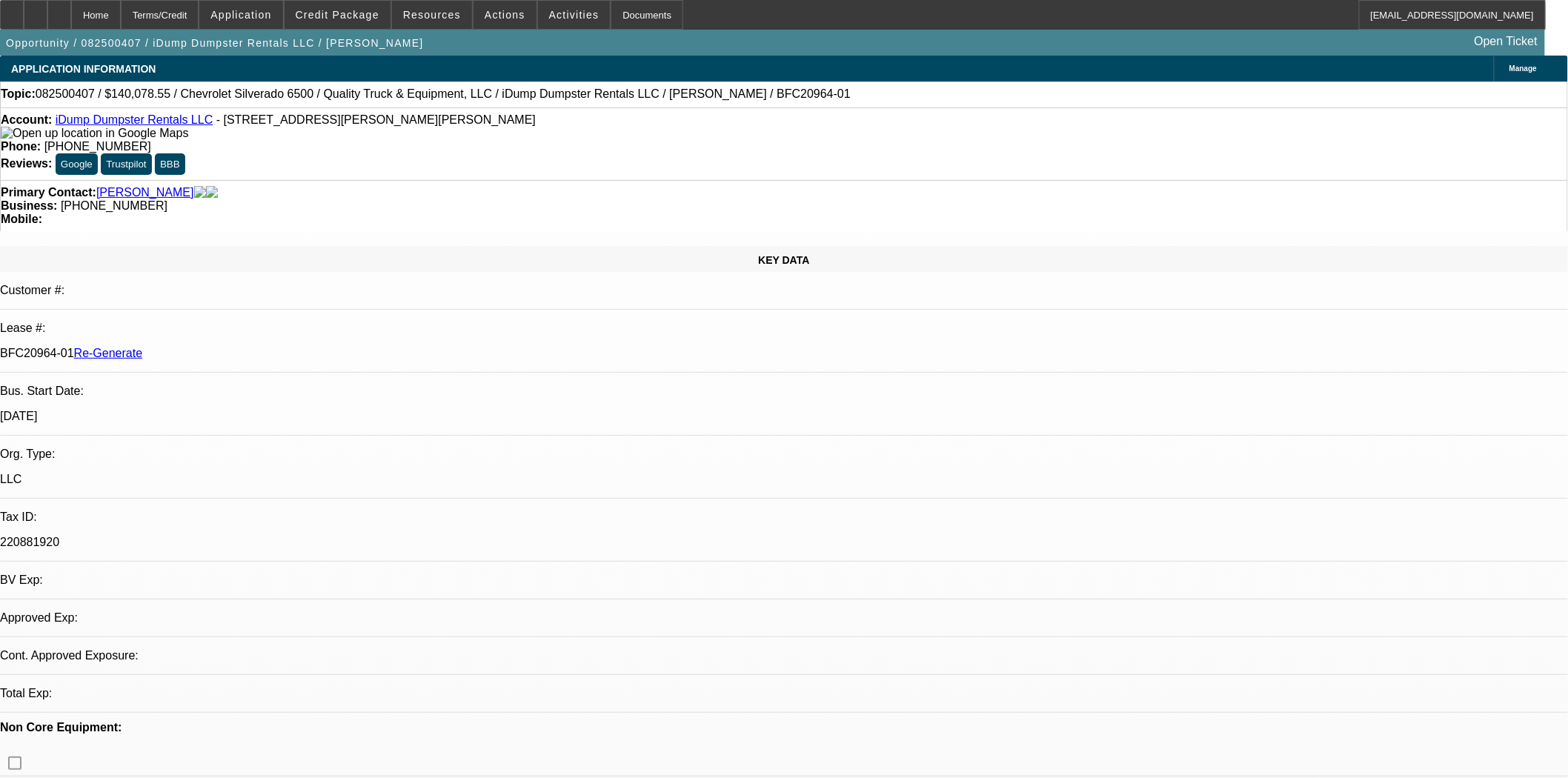
select select "0"
select select "6"
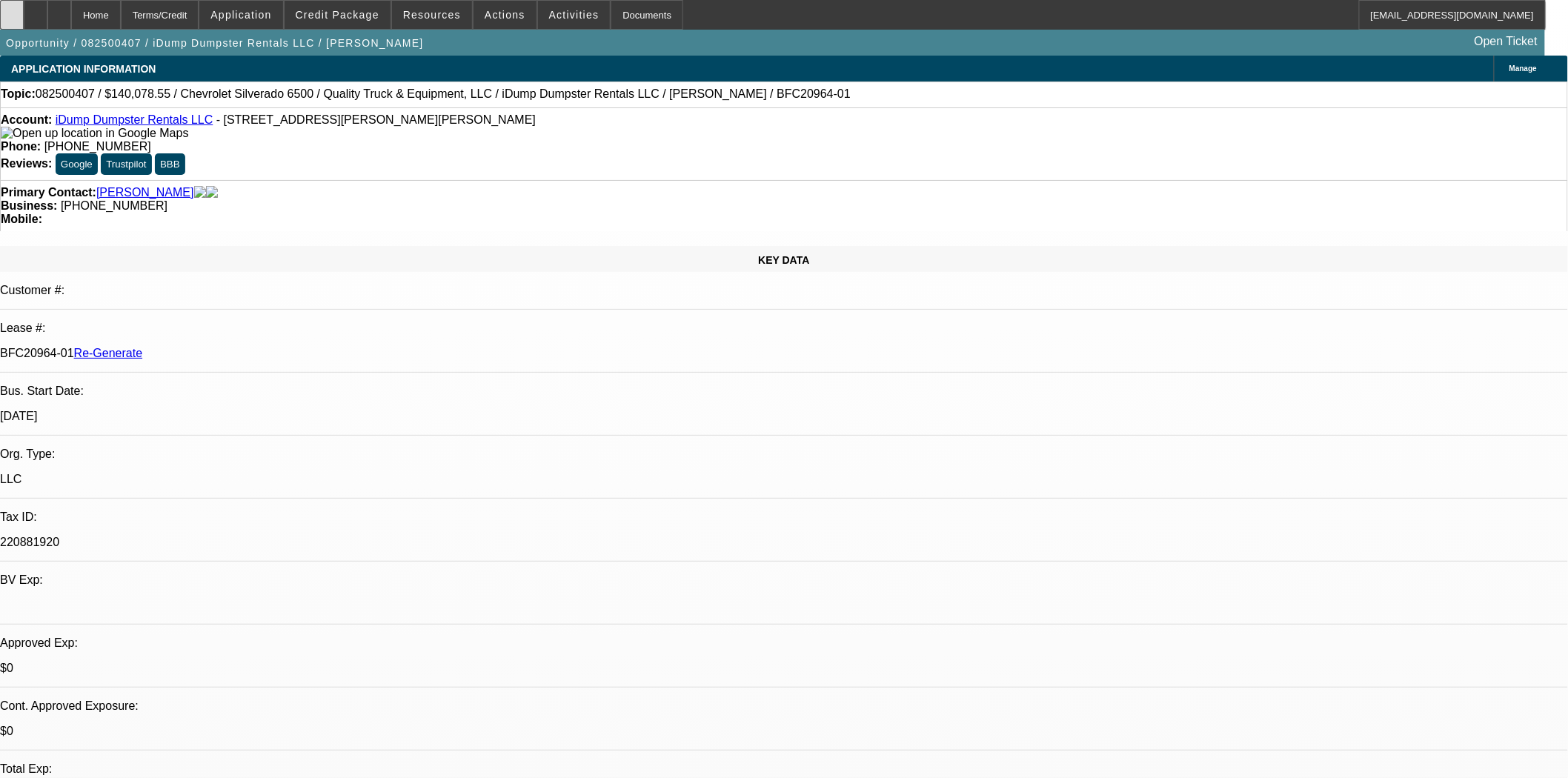
click at [12, 10] on icon at bounding box center [12, 10] width 0 height 0
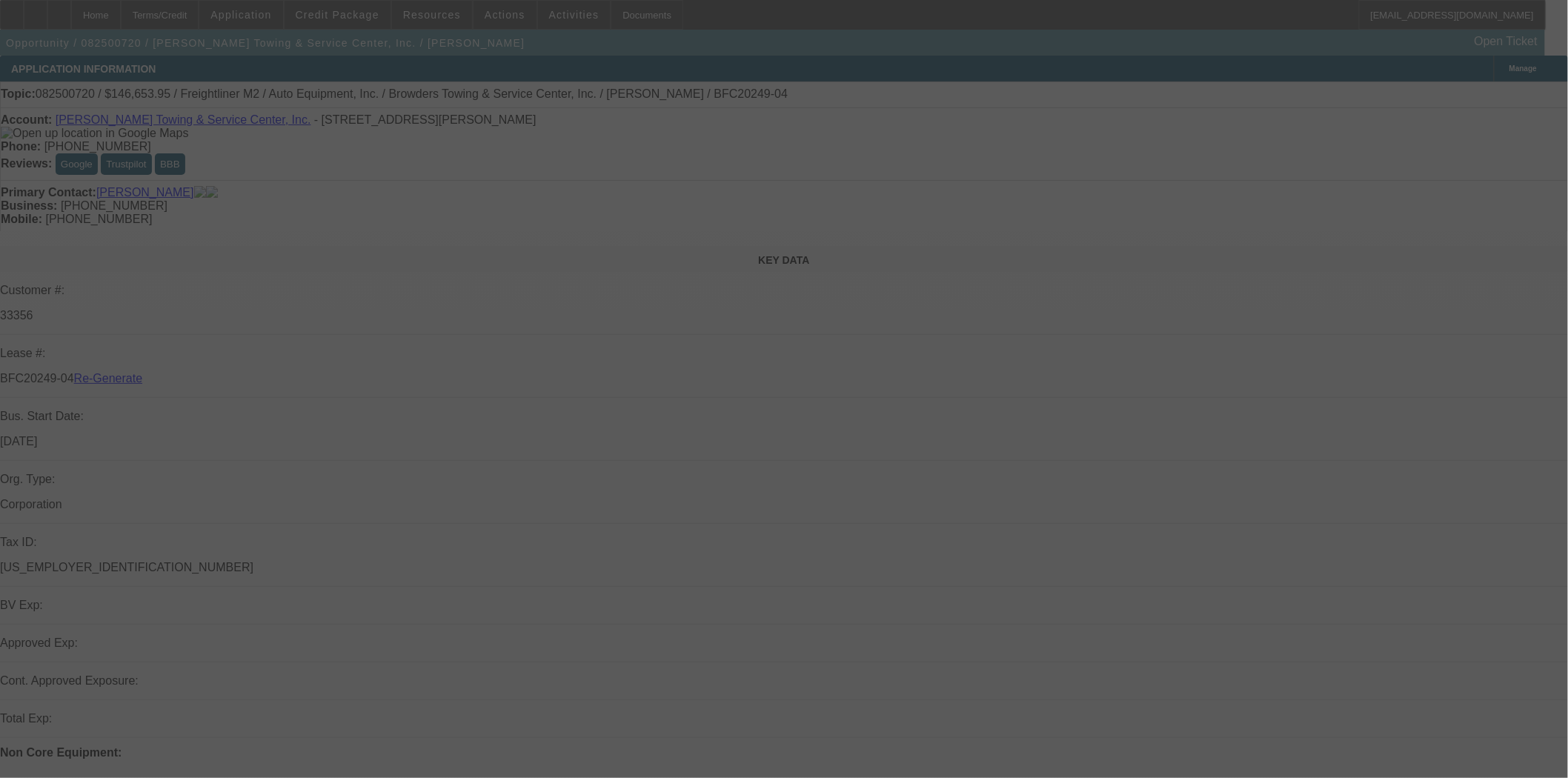
select select "4"
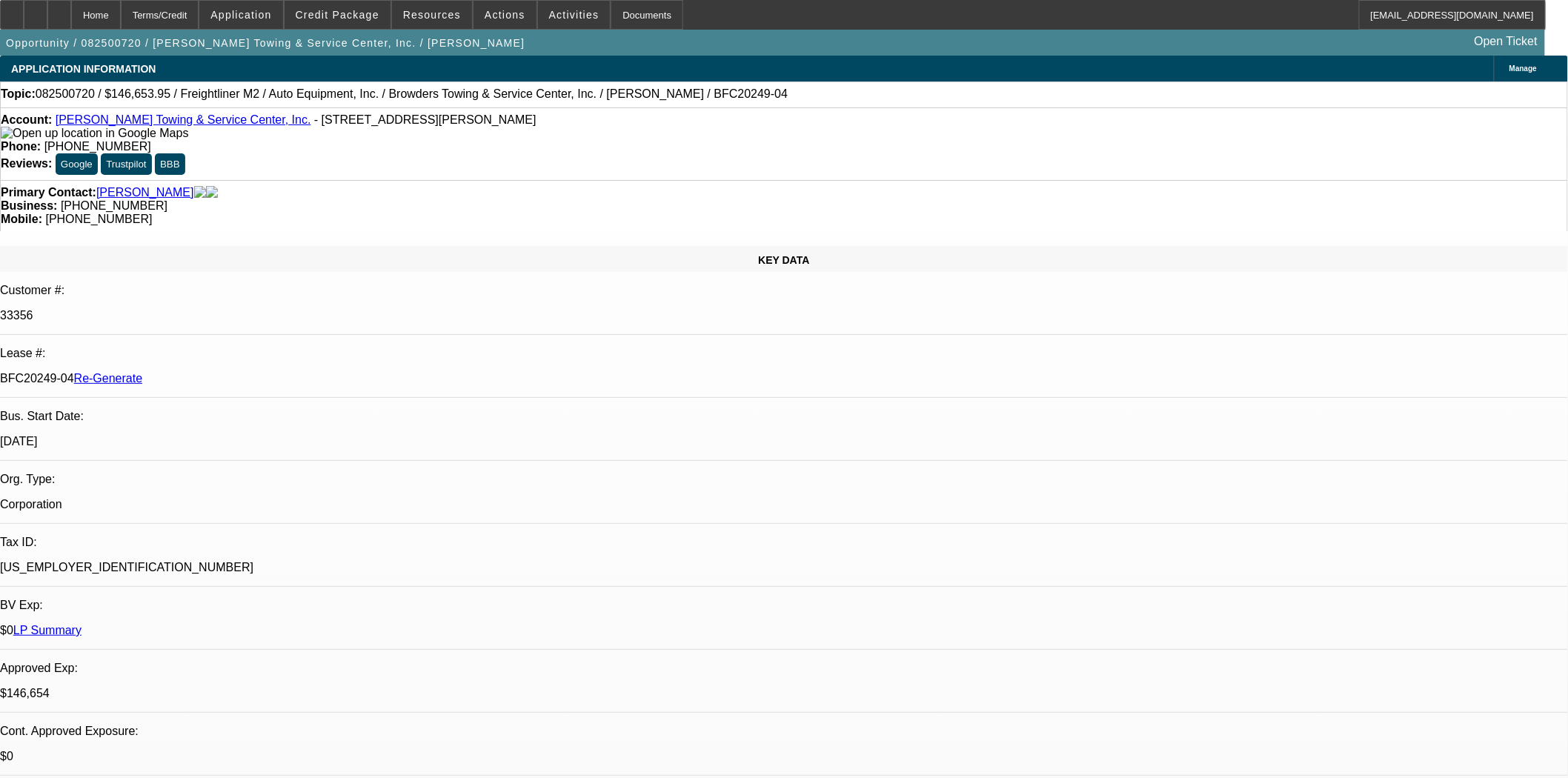
select select "0"
select select "2"
select select "0"
select select "6"
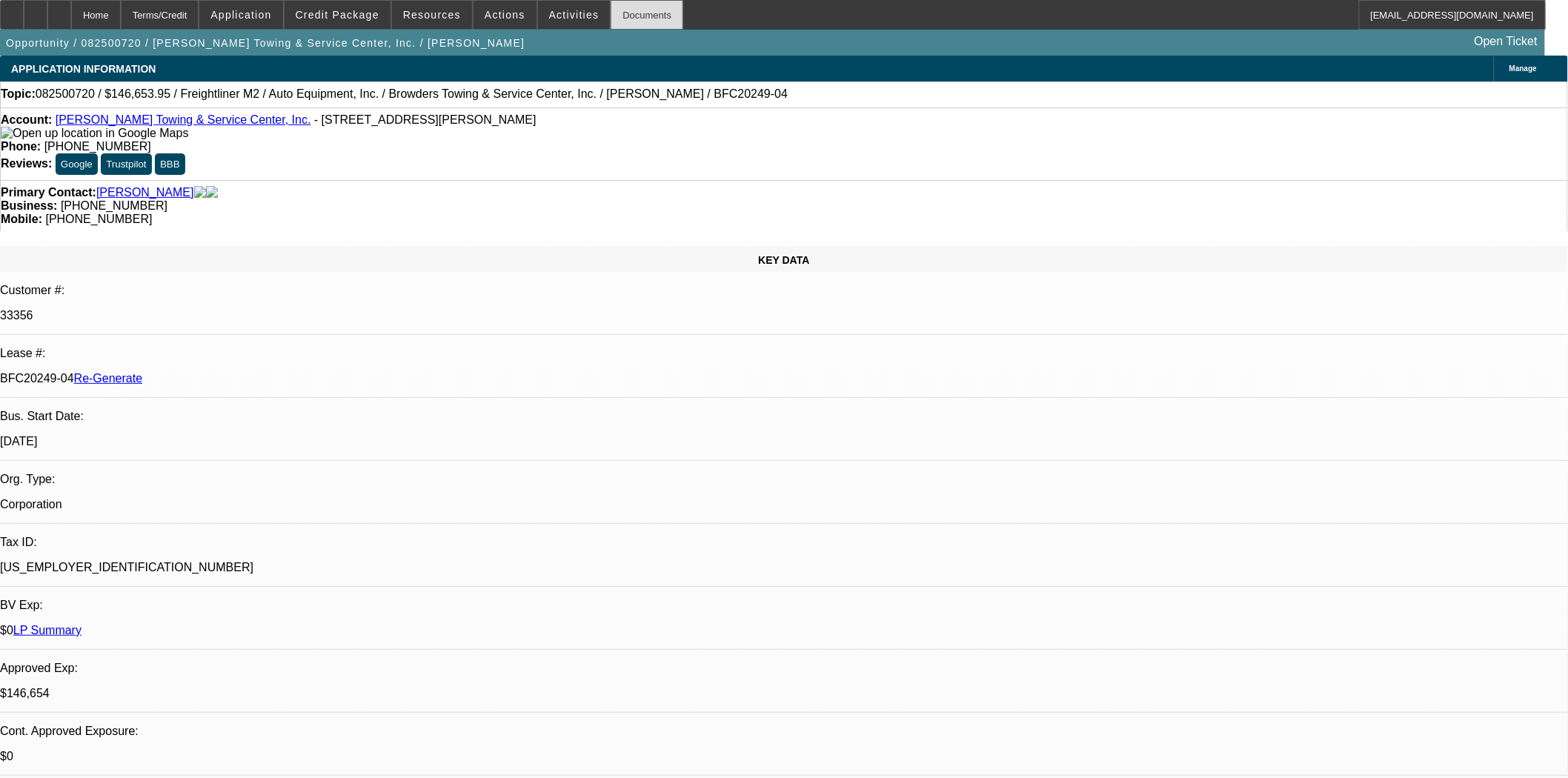
click at [630, 21] on div "Documents" at bounding box center [647, 14] width 72 height 30
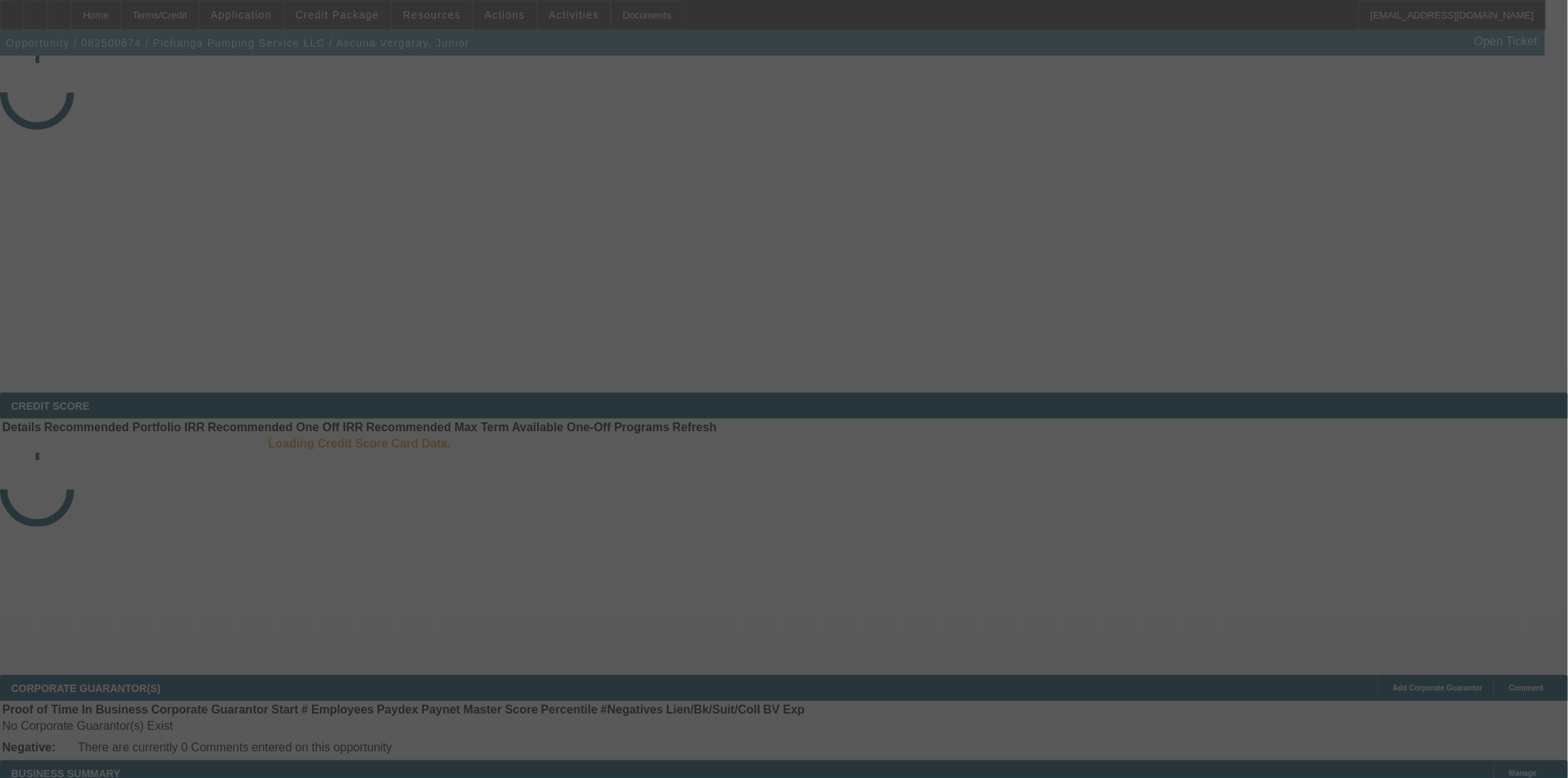
select select "3"
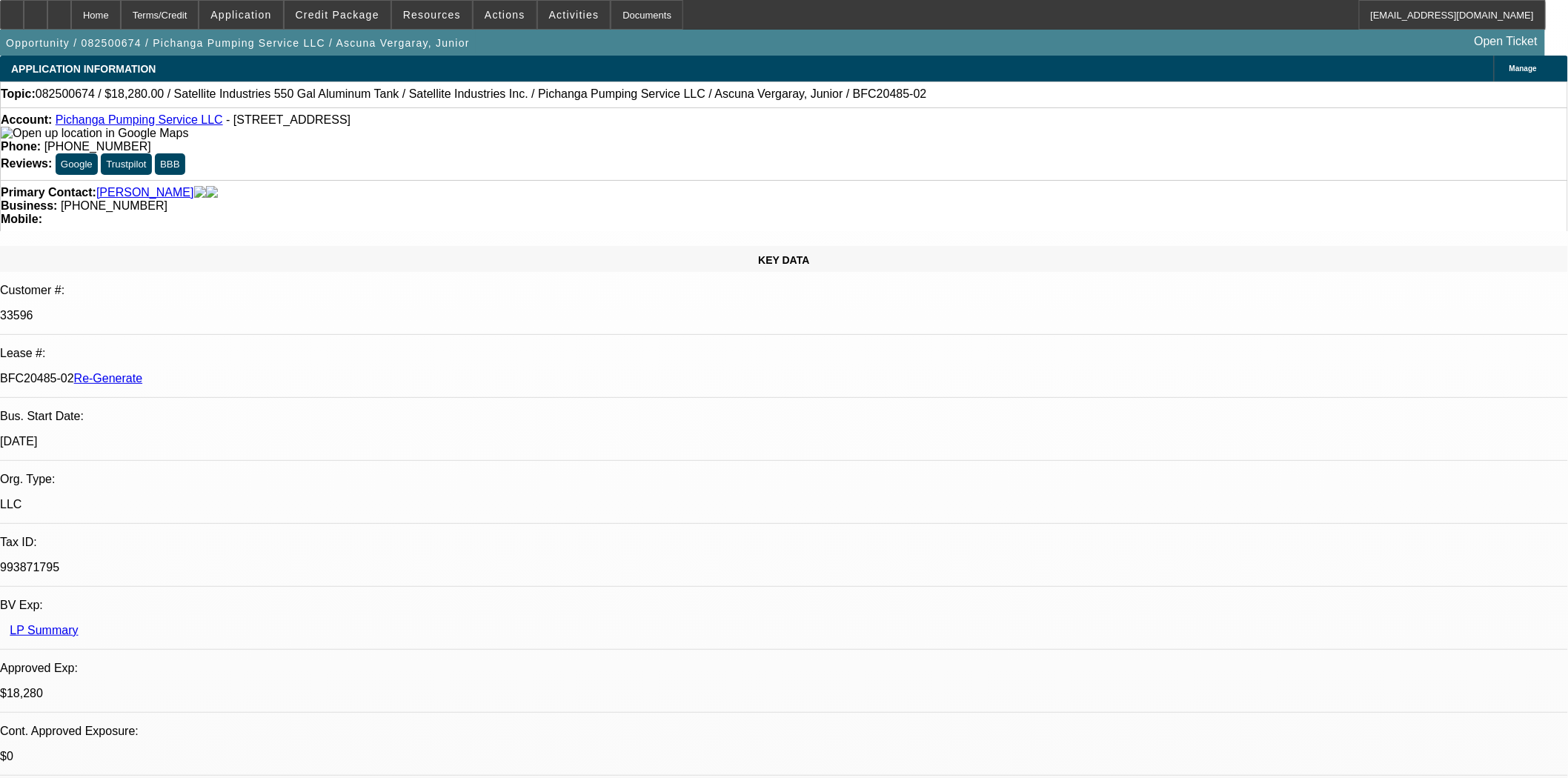
select select "0"
select select "2"
select select "0.1"
select select "4"
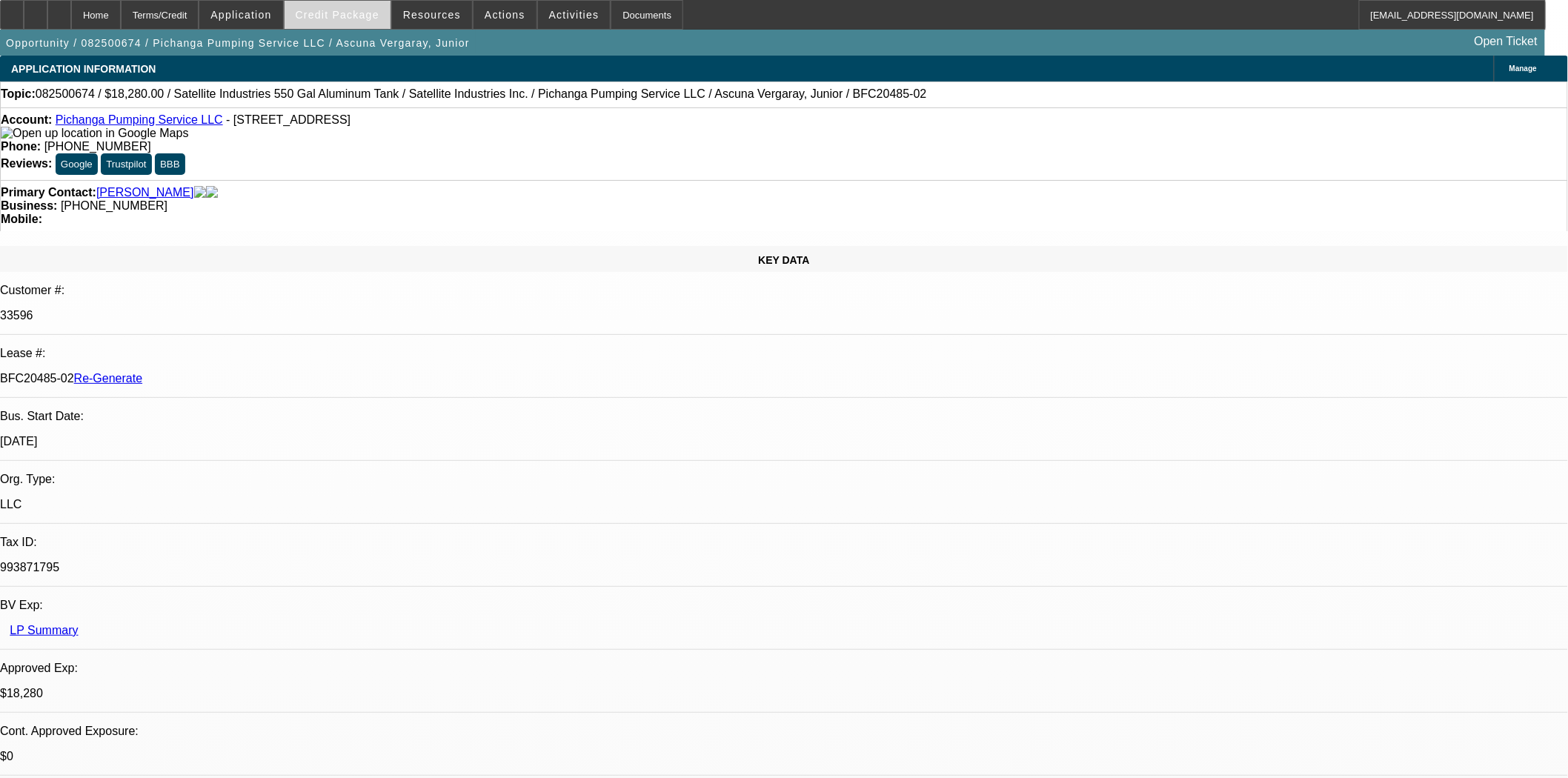
click at [361, 20] on span at bounding box center [337, 15] width 106 height 36
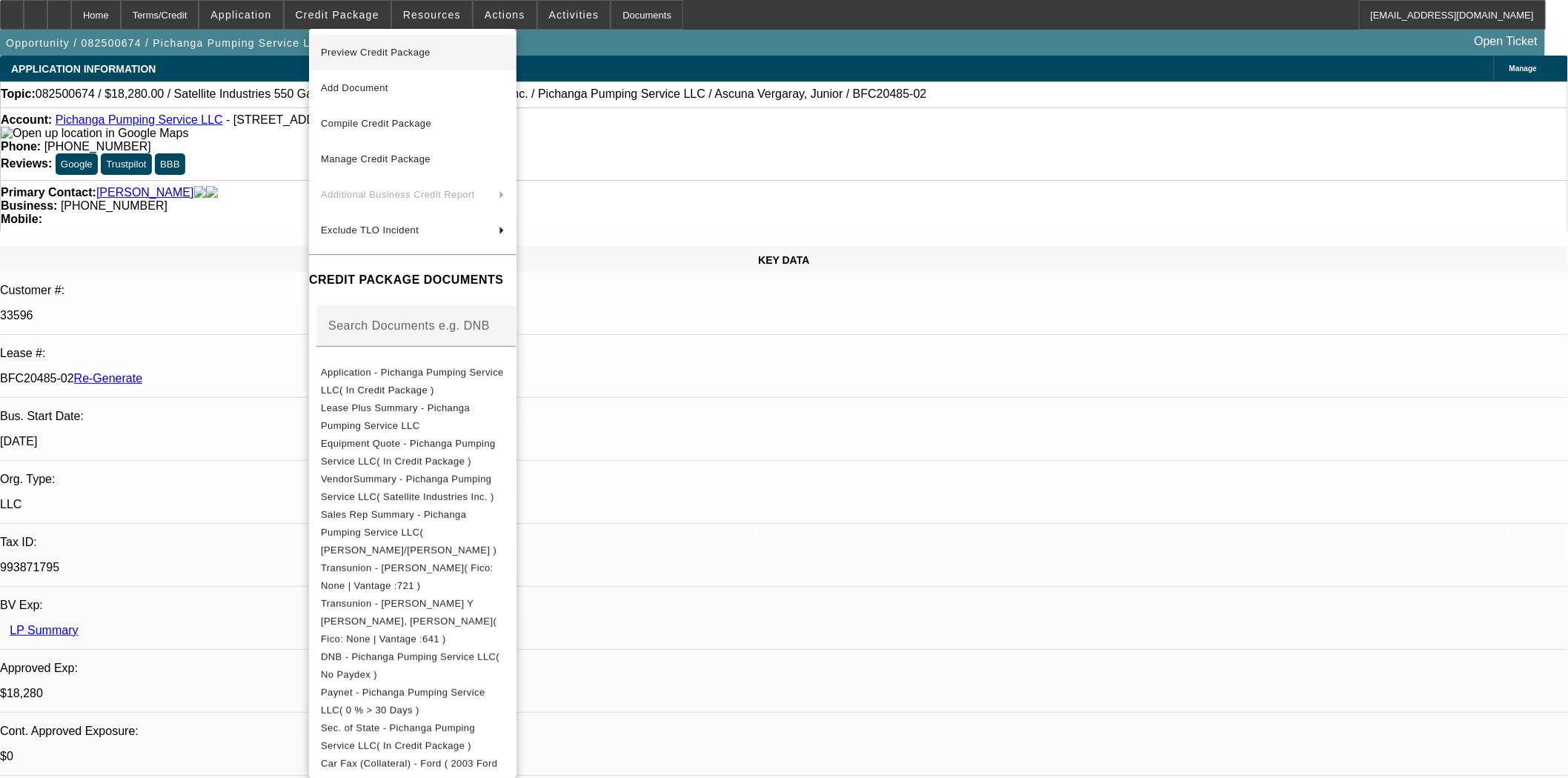
click at [370, 54] on span "Preview Credit Package" at bounding box center [376, 52] width 110 height 11
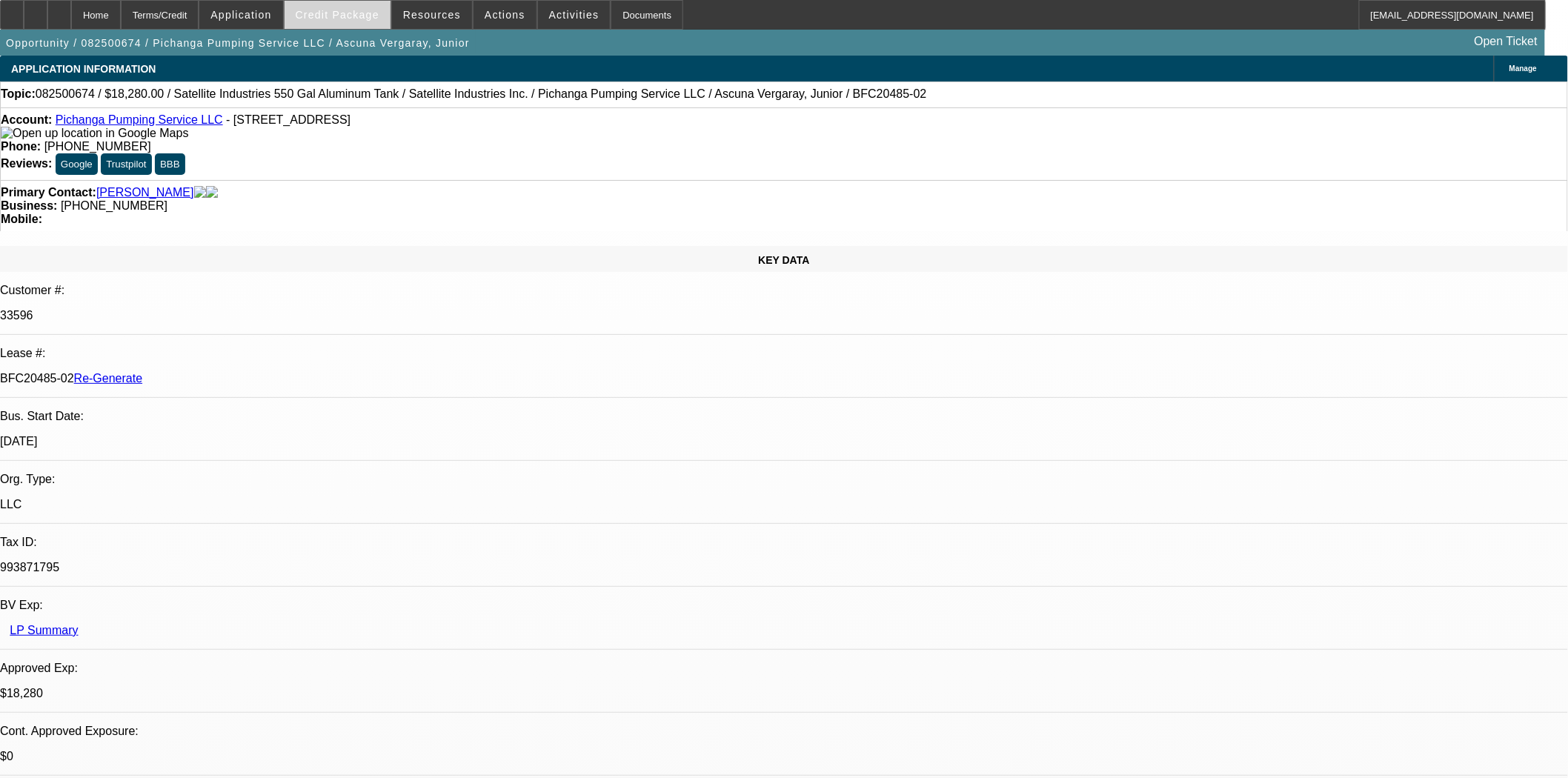
click at [360, 15] on span "Credit Package" at bounding box center [338, 14] width 84 height 12
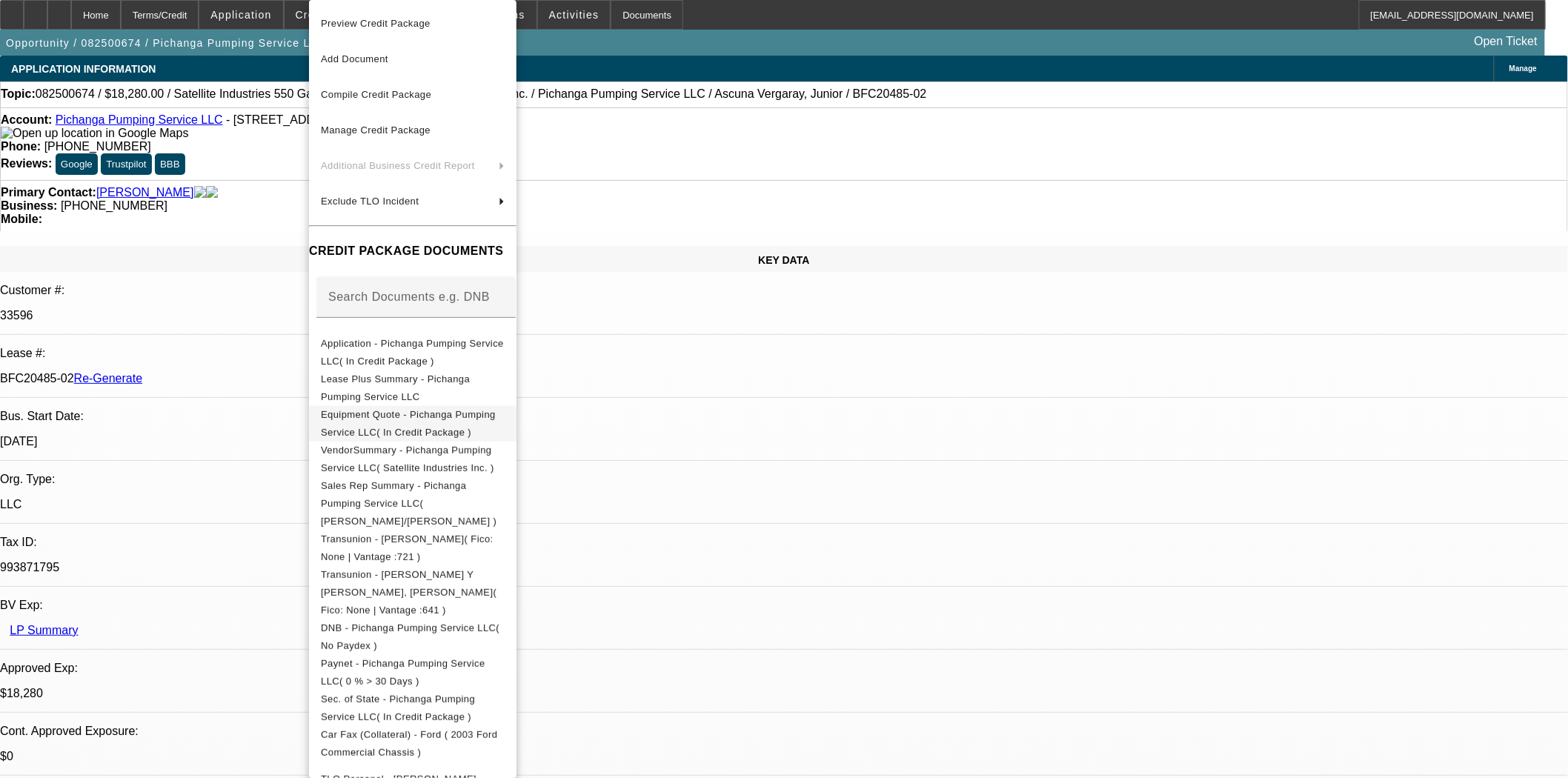
click at [443, 417] on span "Equipment Quote - Pichanga Pumping Service LLC( In Credit Package )" at bounding box center [408, 423] width 174 height 29
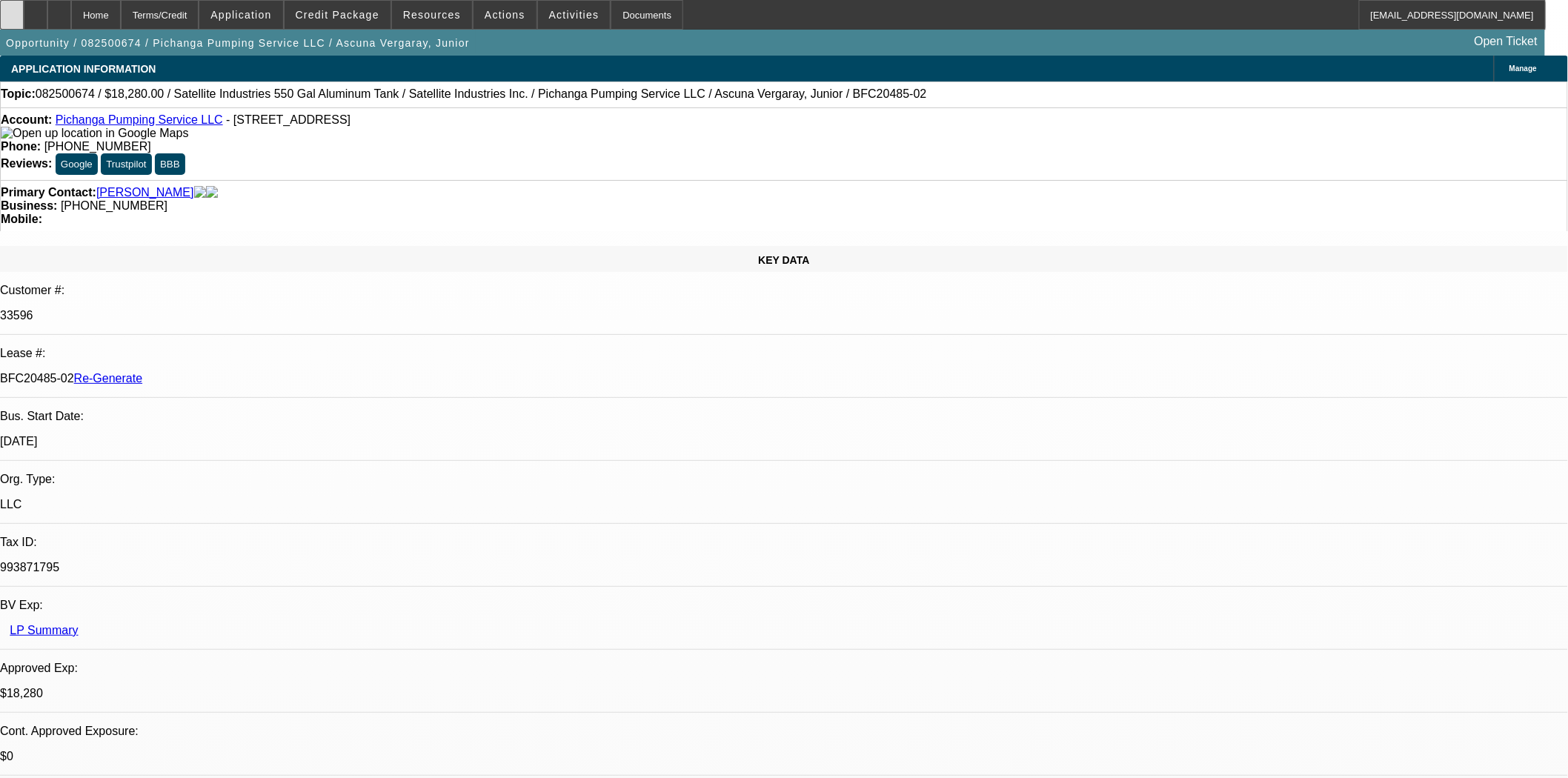
click at [24, 9] on div at bounding box center [12, 14] width 24 height 30
click at [315, 20] on span at bounding box center [337, 15] width 106 height 36
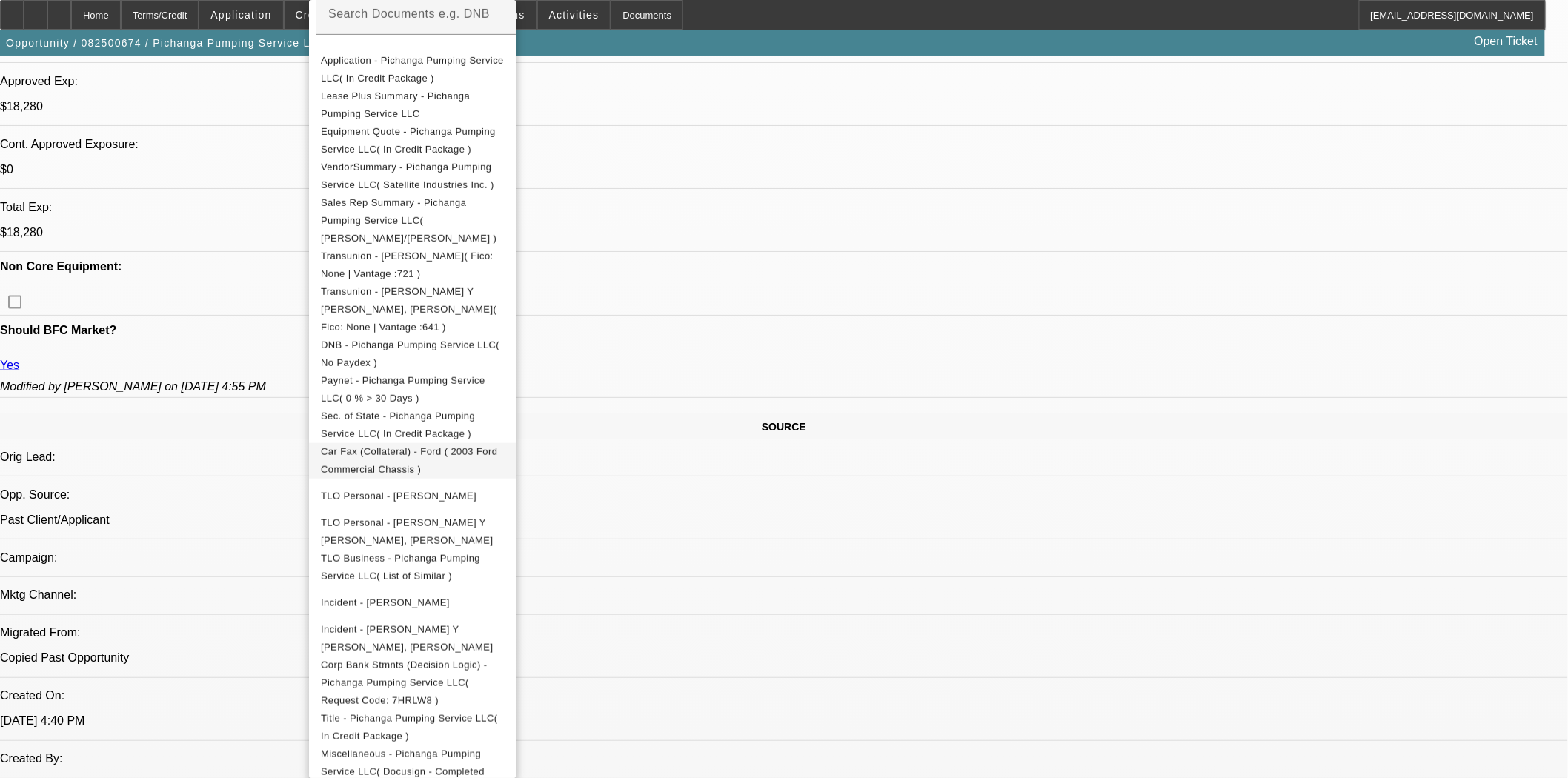
scroll to position [658, 0]
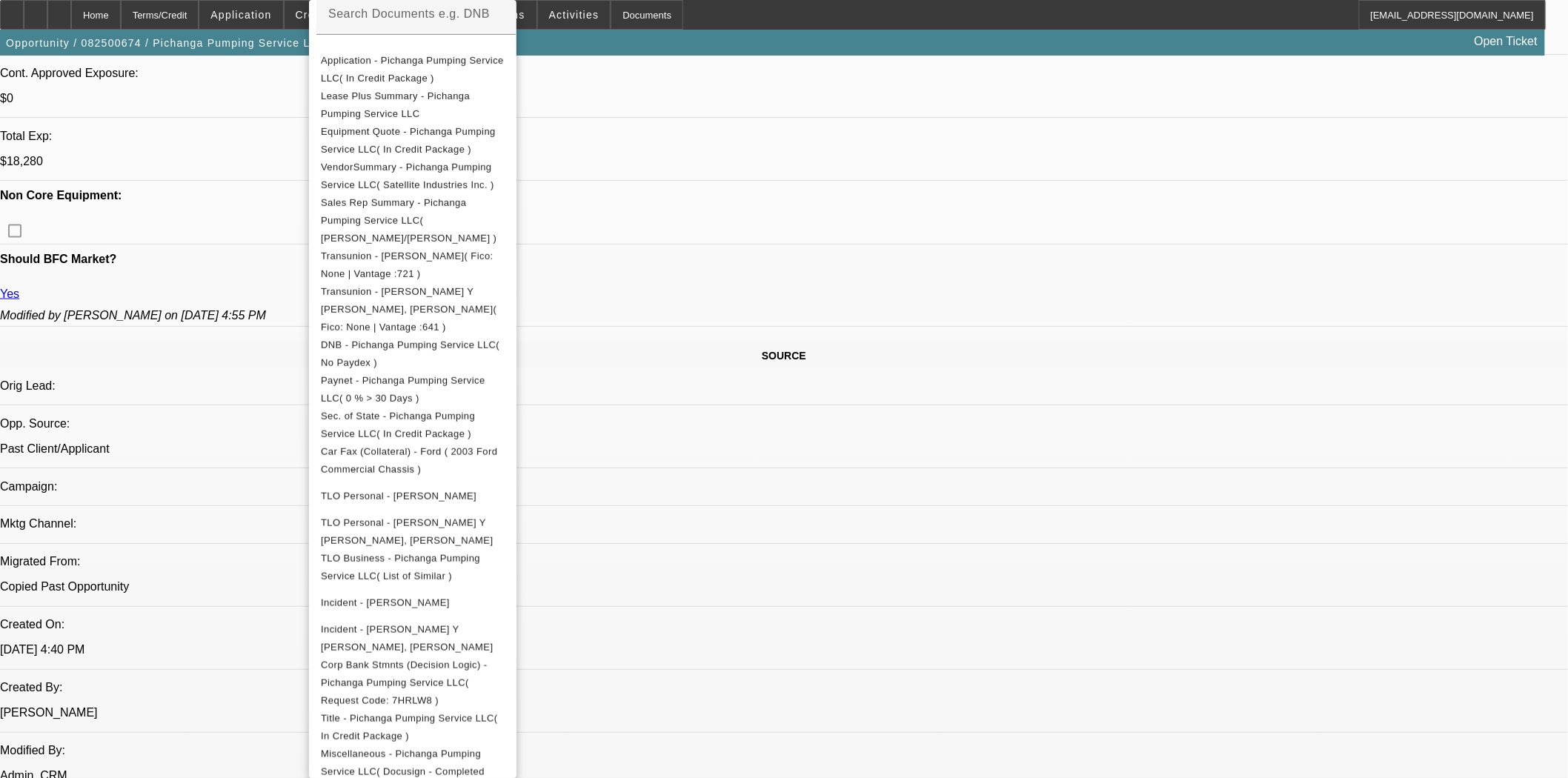
click at [898, 113] on div at bounding box center [784, 389] width 1568 height 778
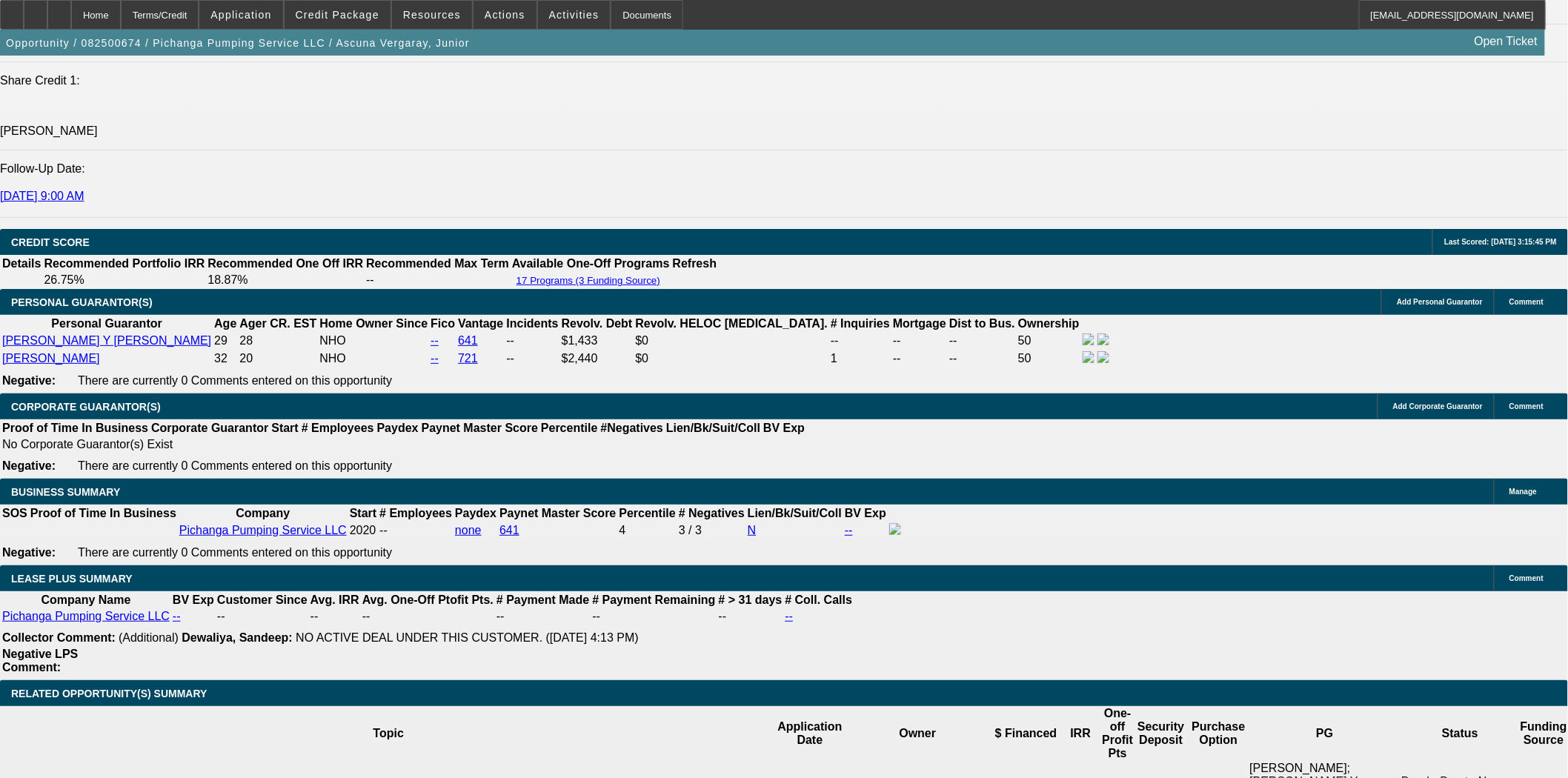
scroll to position [2057, 0]
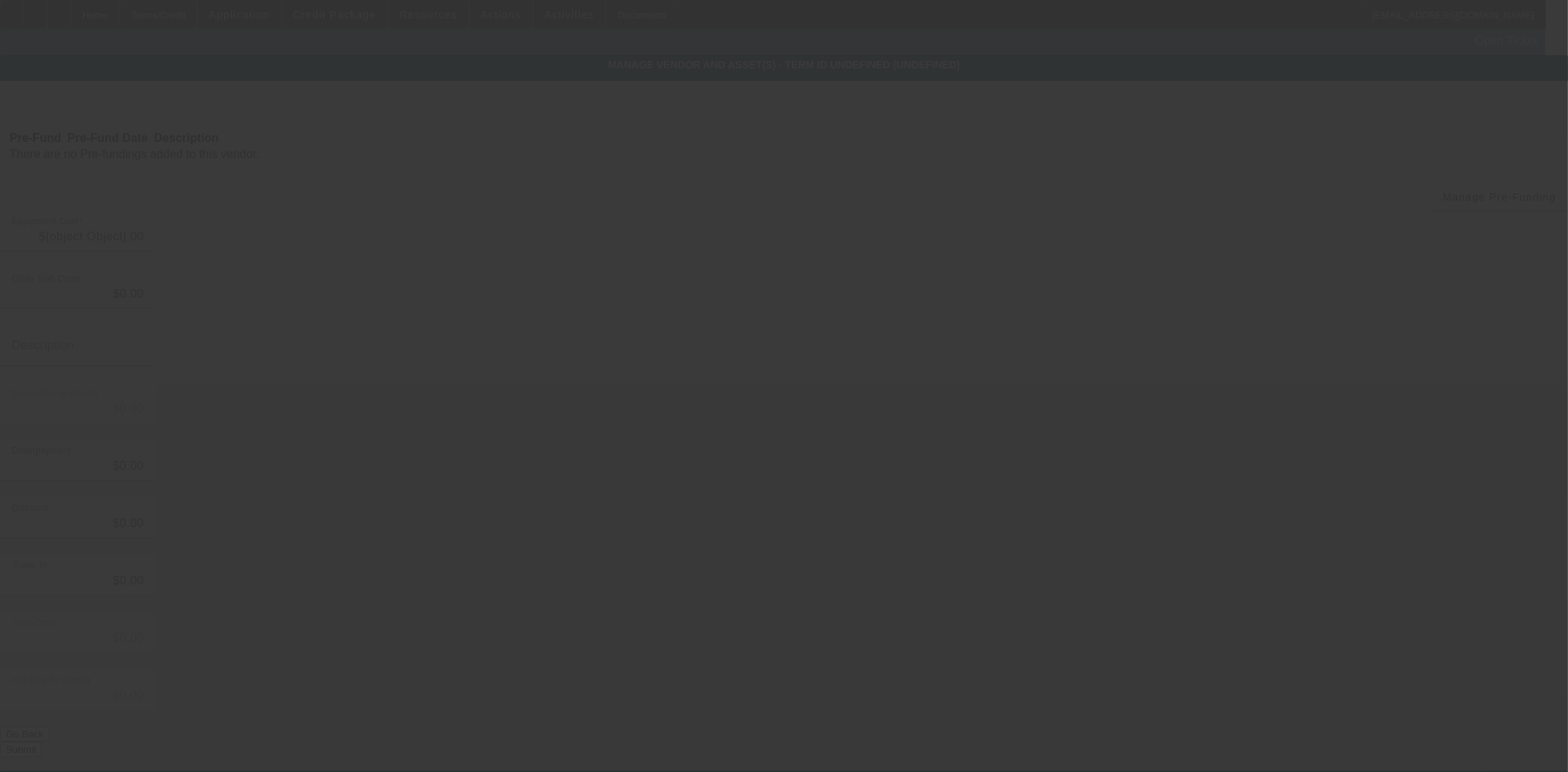
type input "$18,280.00"
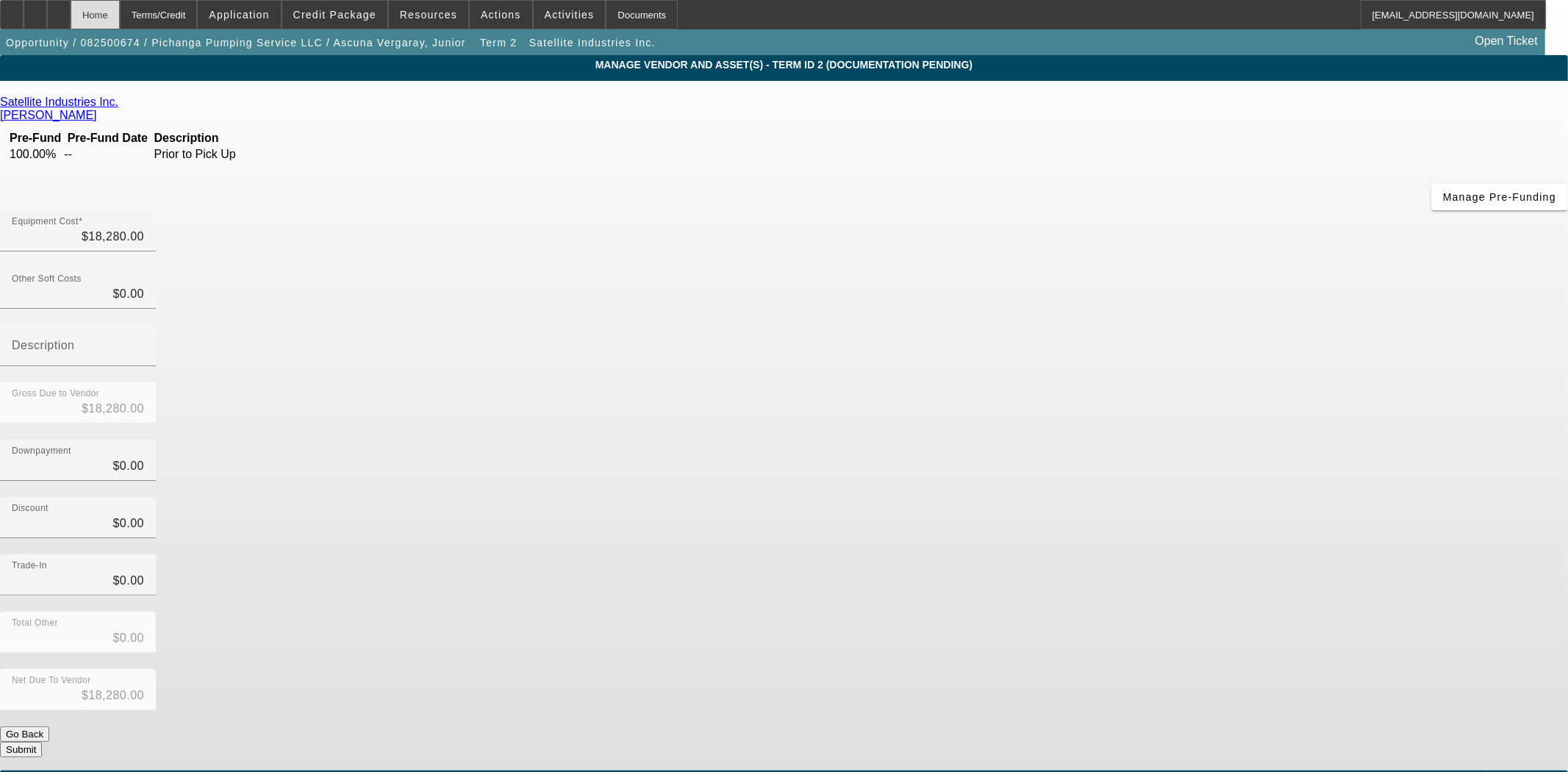
click at [120, 20] on div "Home" at bounding box center [96, 14] width 50 height 29
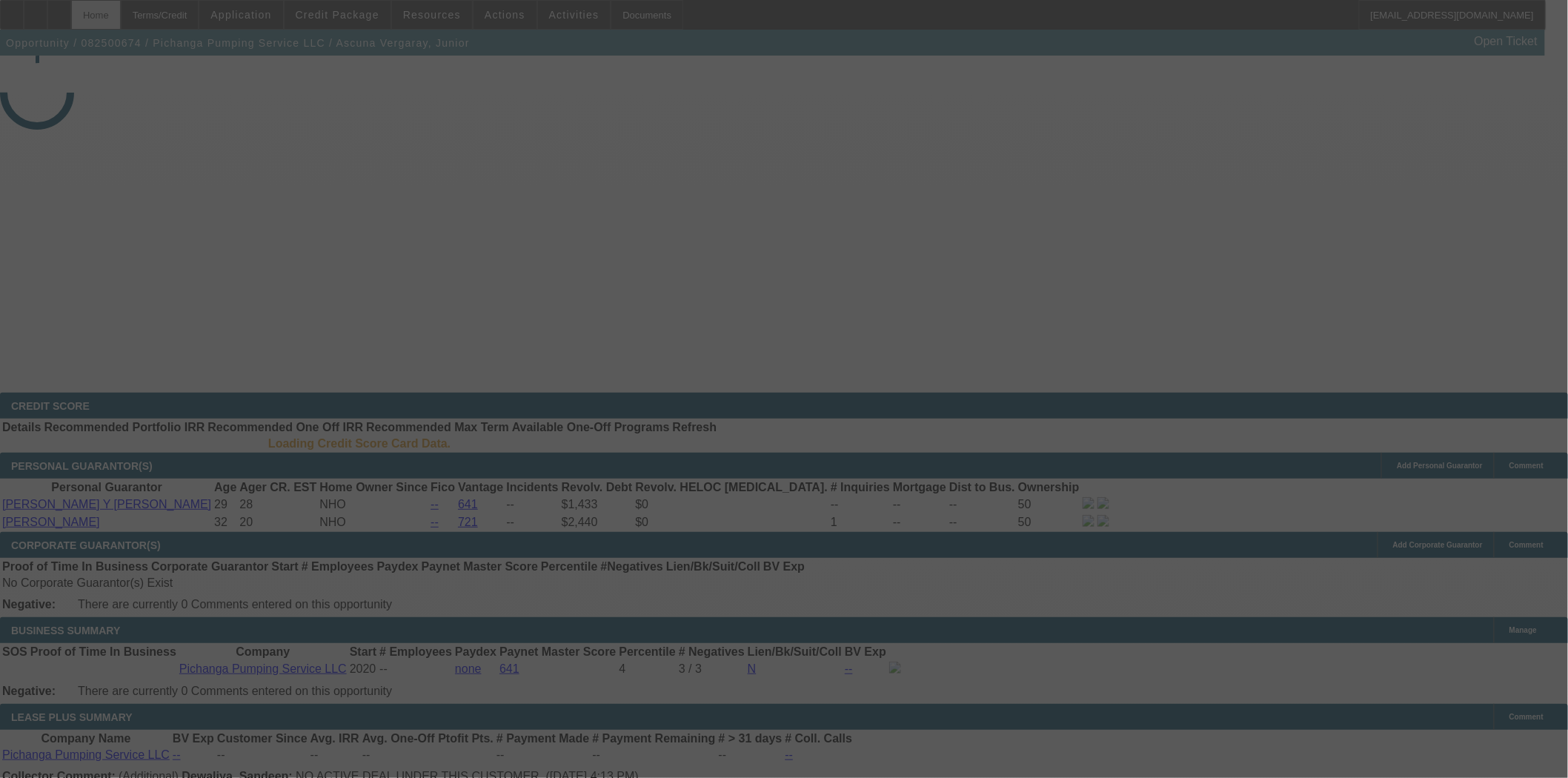
select select "3"
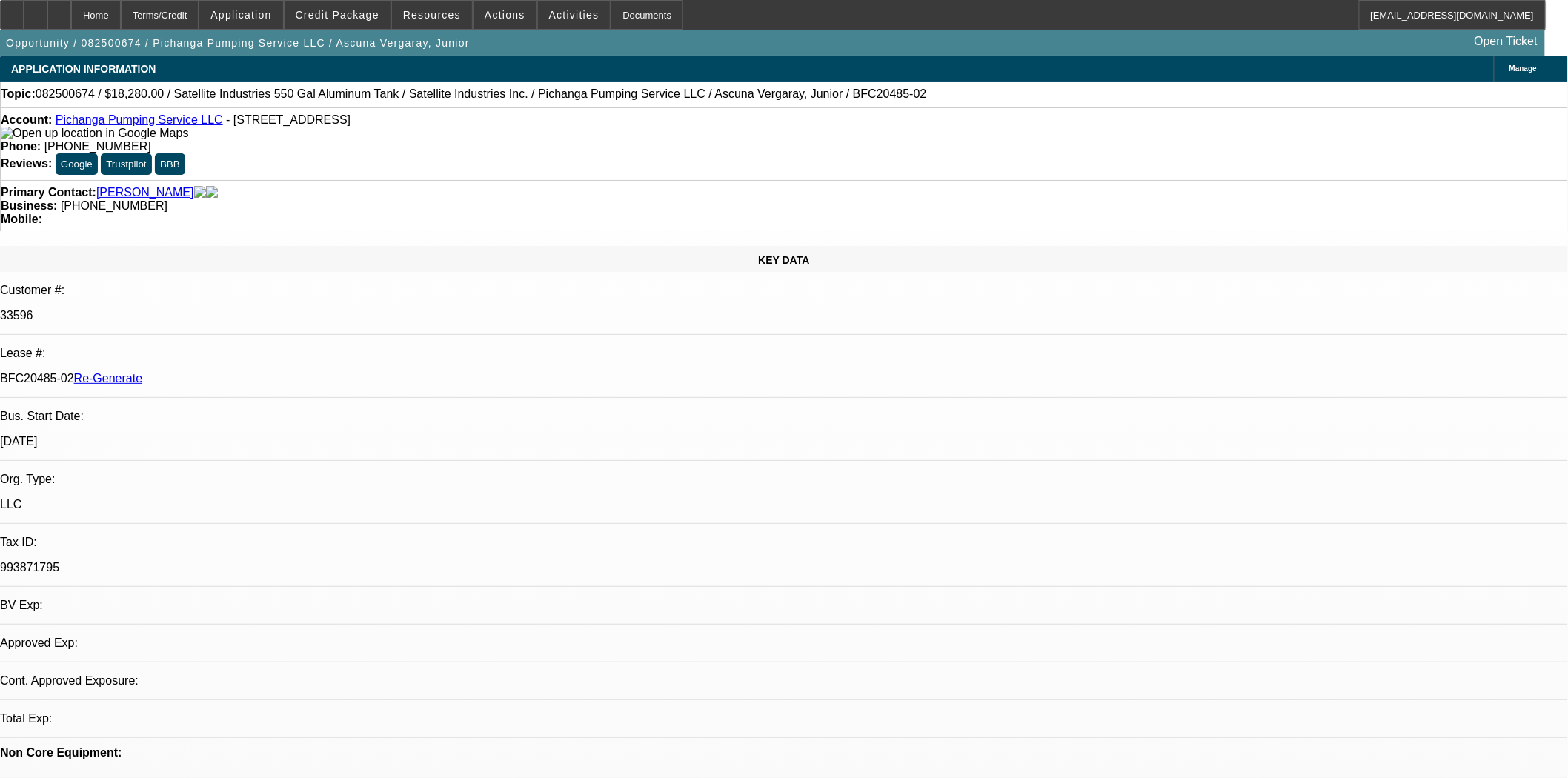
select select "0"
select select "2"
select select "0.1"
select select "4"
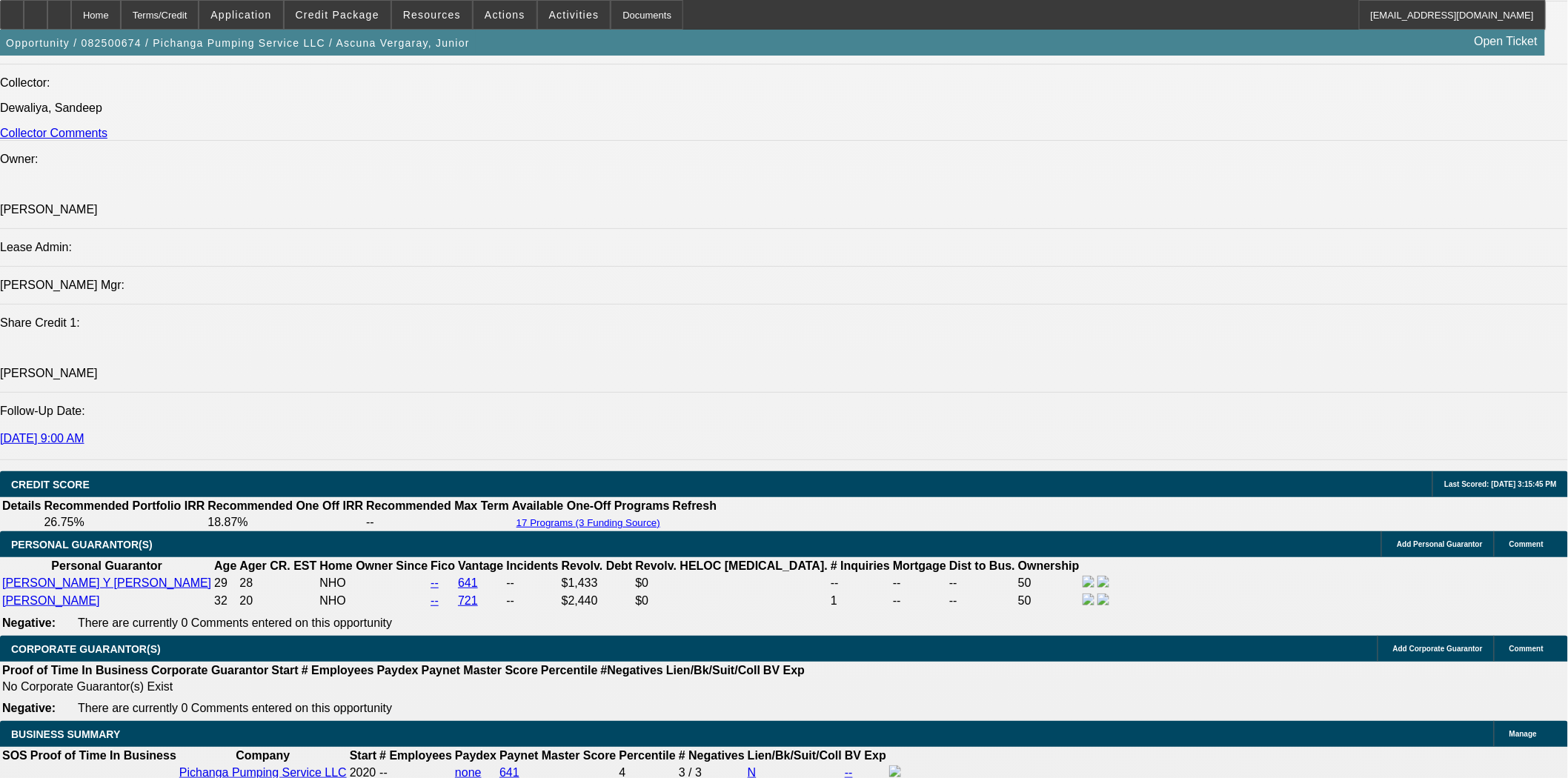
scroll to position [2057, 0]
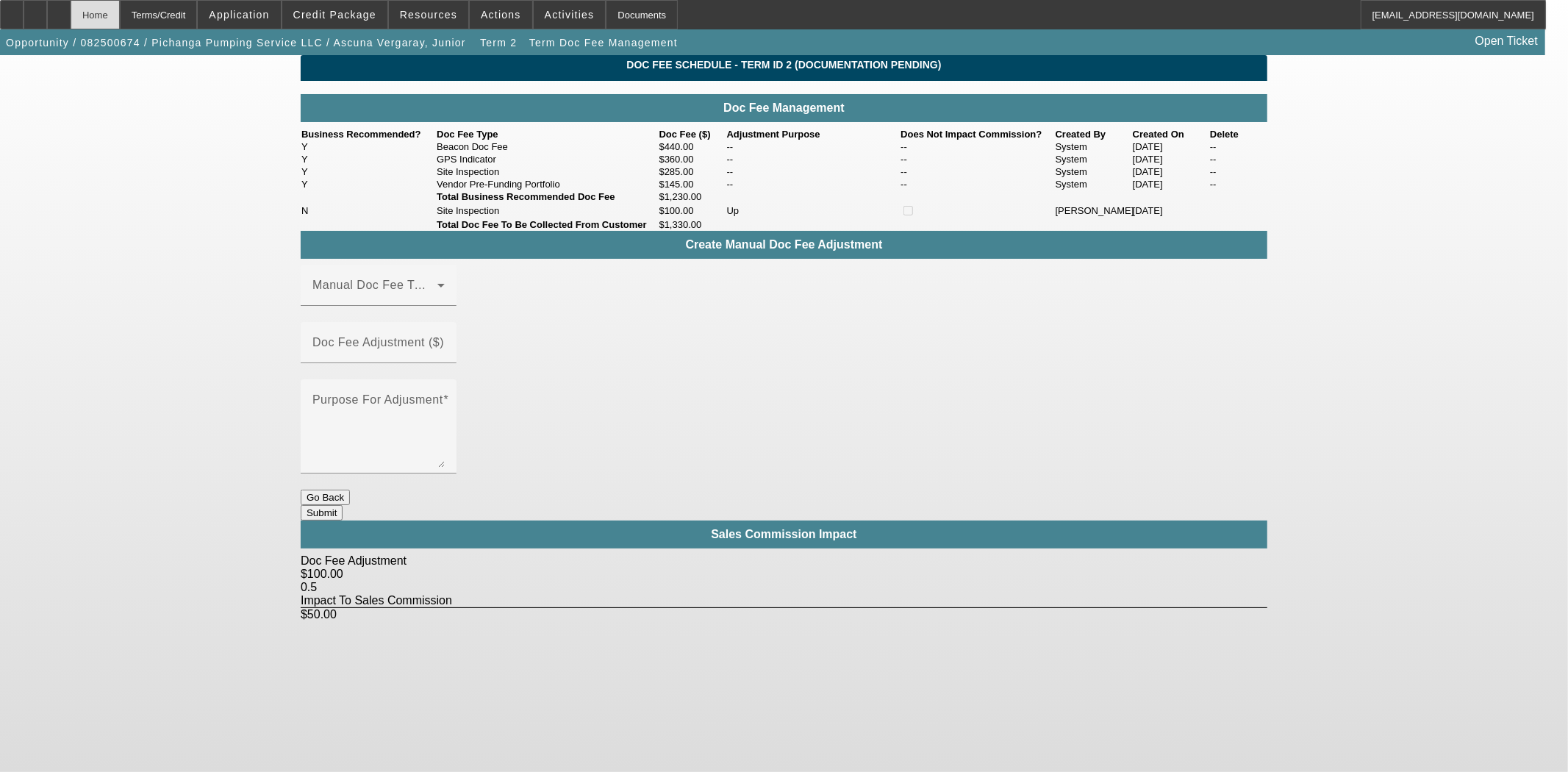
click at [120, 23] on div "Home" at bounding box center [96, 14] width 50 height 29
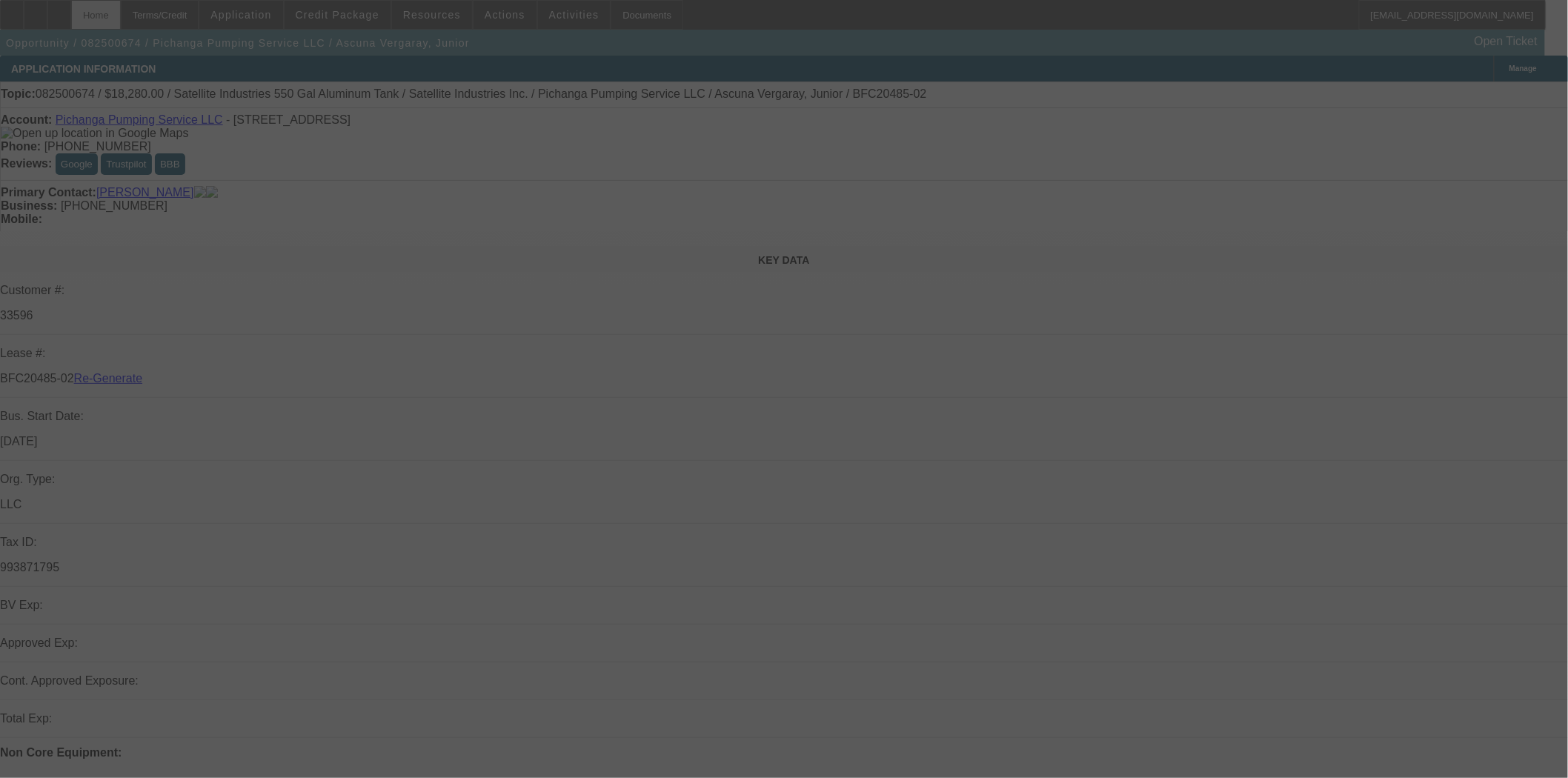
select select "3"
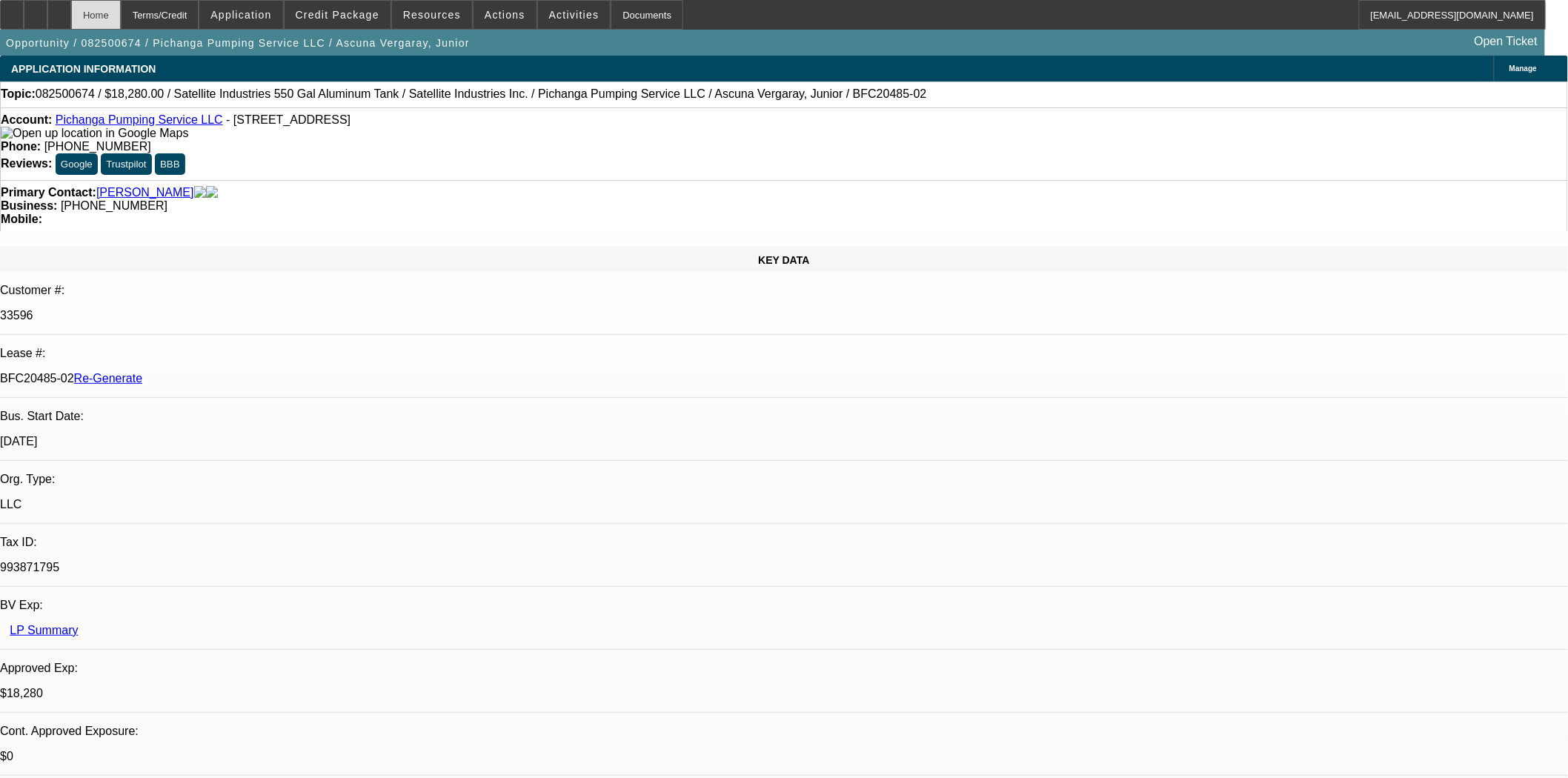
select select "0"
select select "2"
select select "0.1"
select select "4"
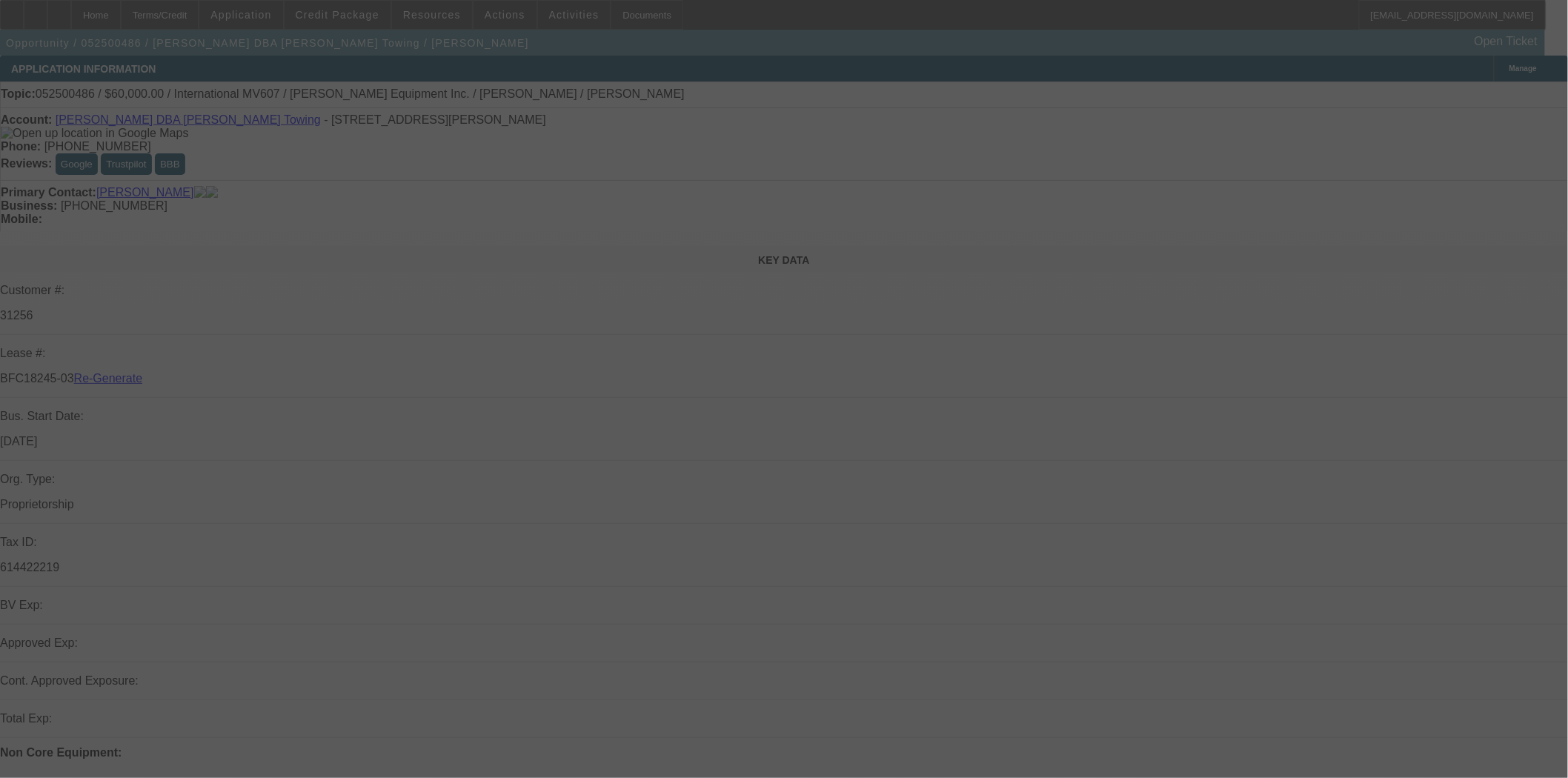
select select "4"
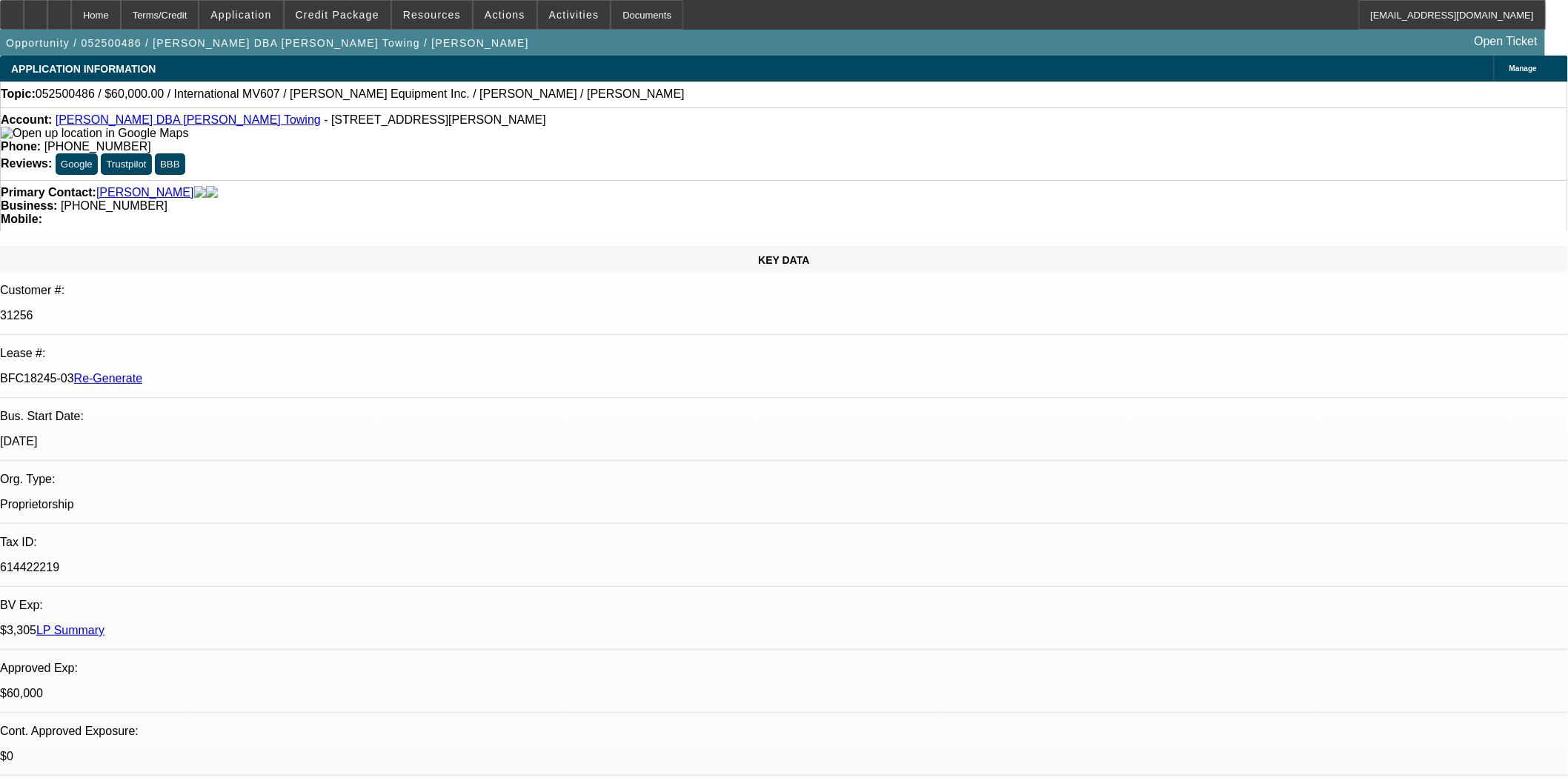
select select "0"
select select "2"
select select "0.1"
select select "4"
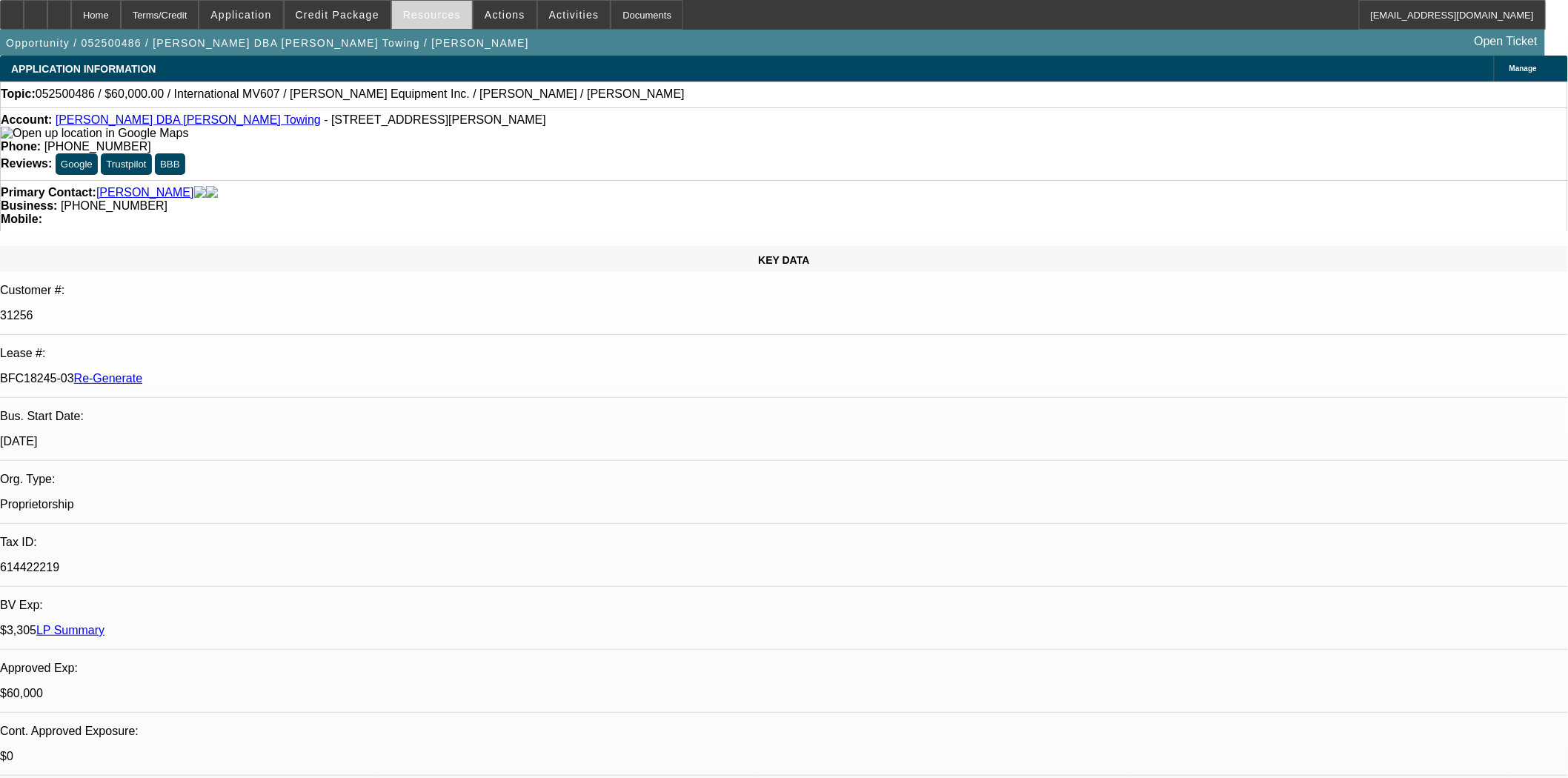
click at [445, 17] on span "Resources" at bounding box center [432, 14] width 58 height 12
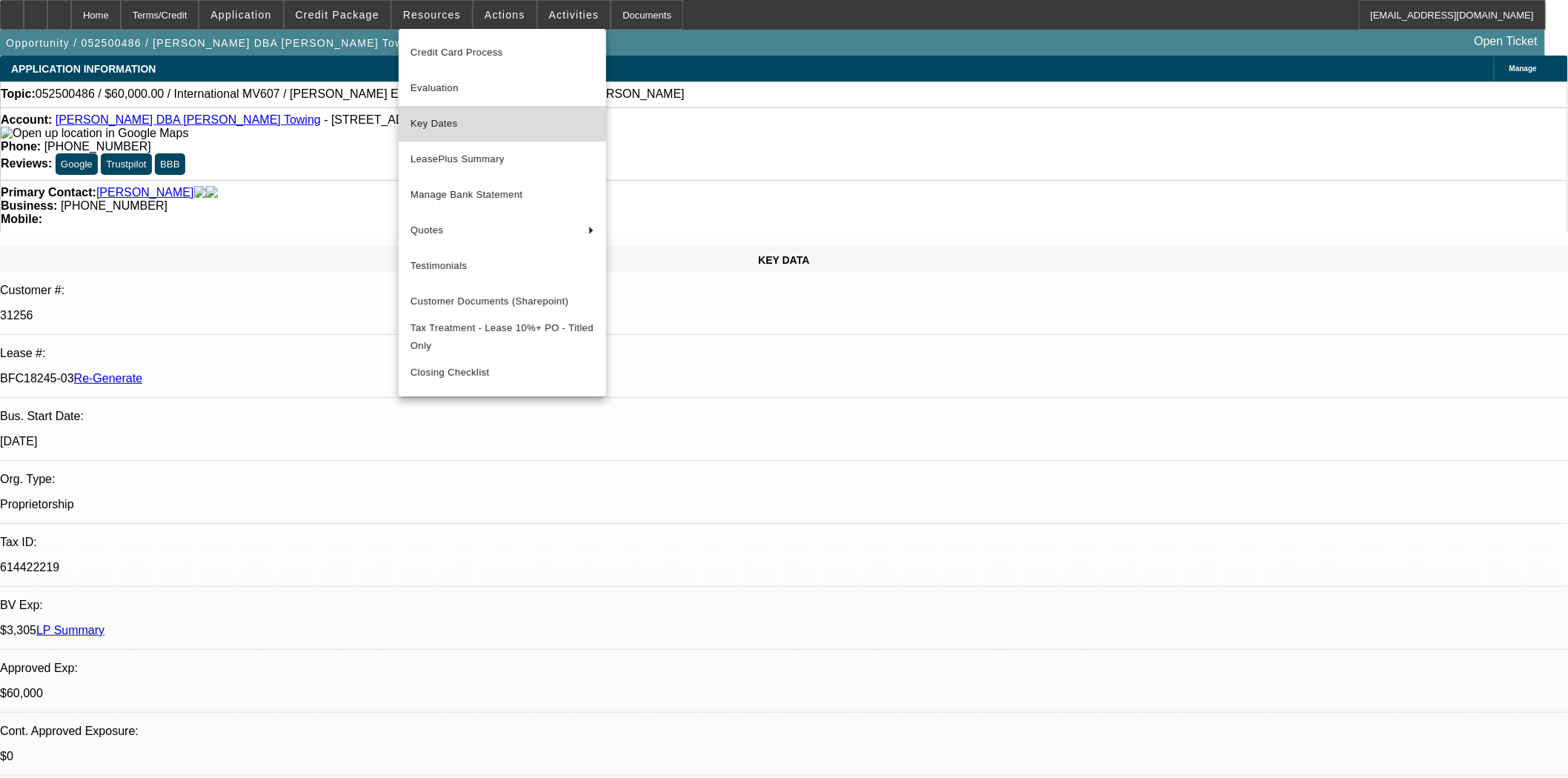
click at [438, 119] on span "Key Dates" at bounding box center [502, 123] width 183 height 18
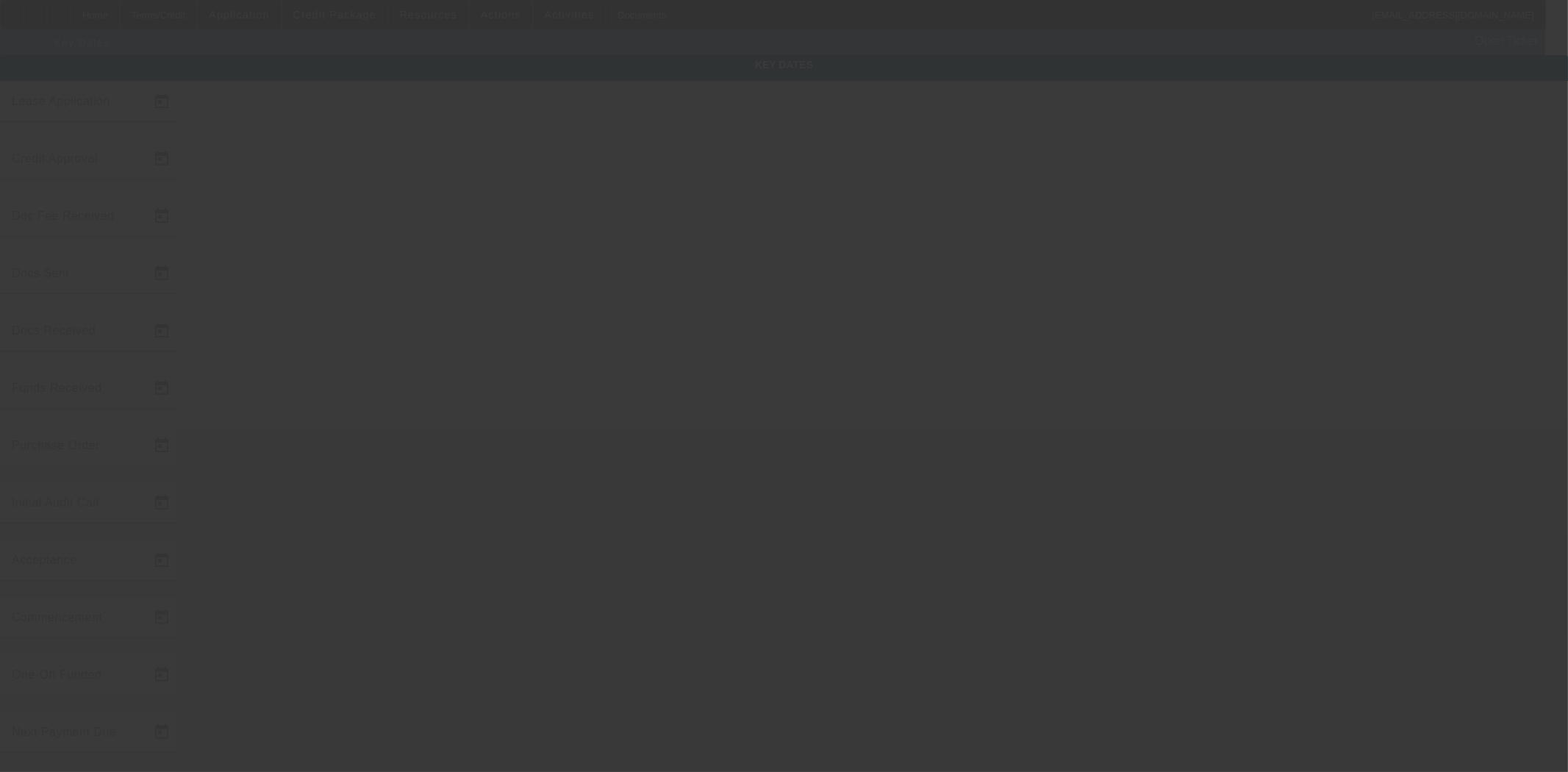
type input "[DATE]"
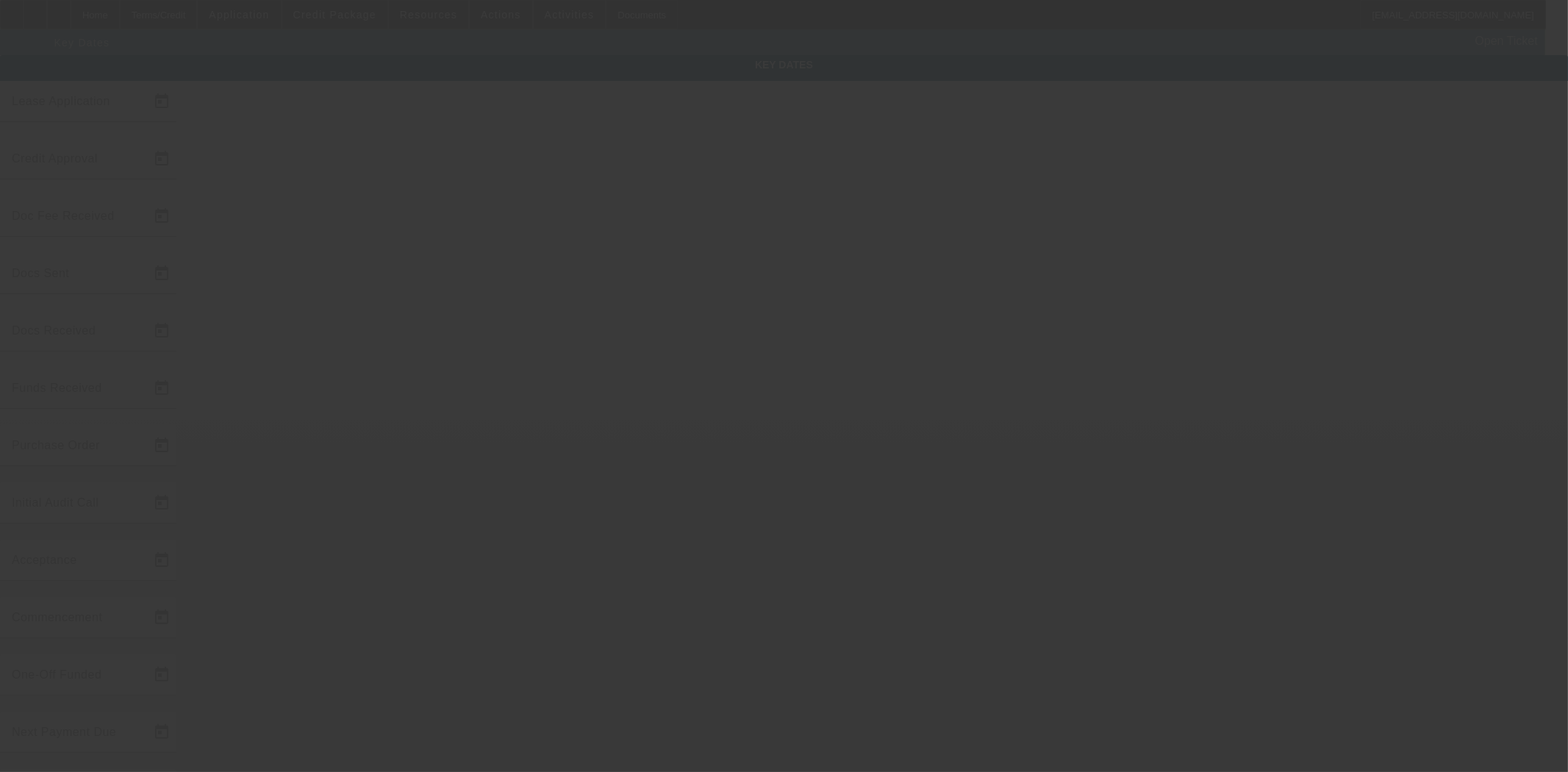
type input "[DATE]"
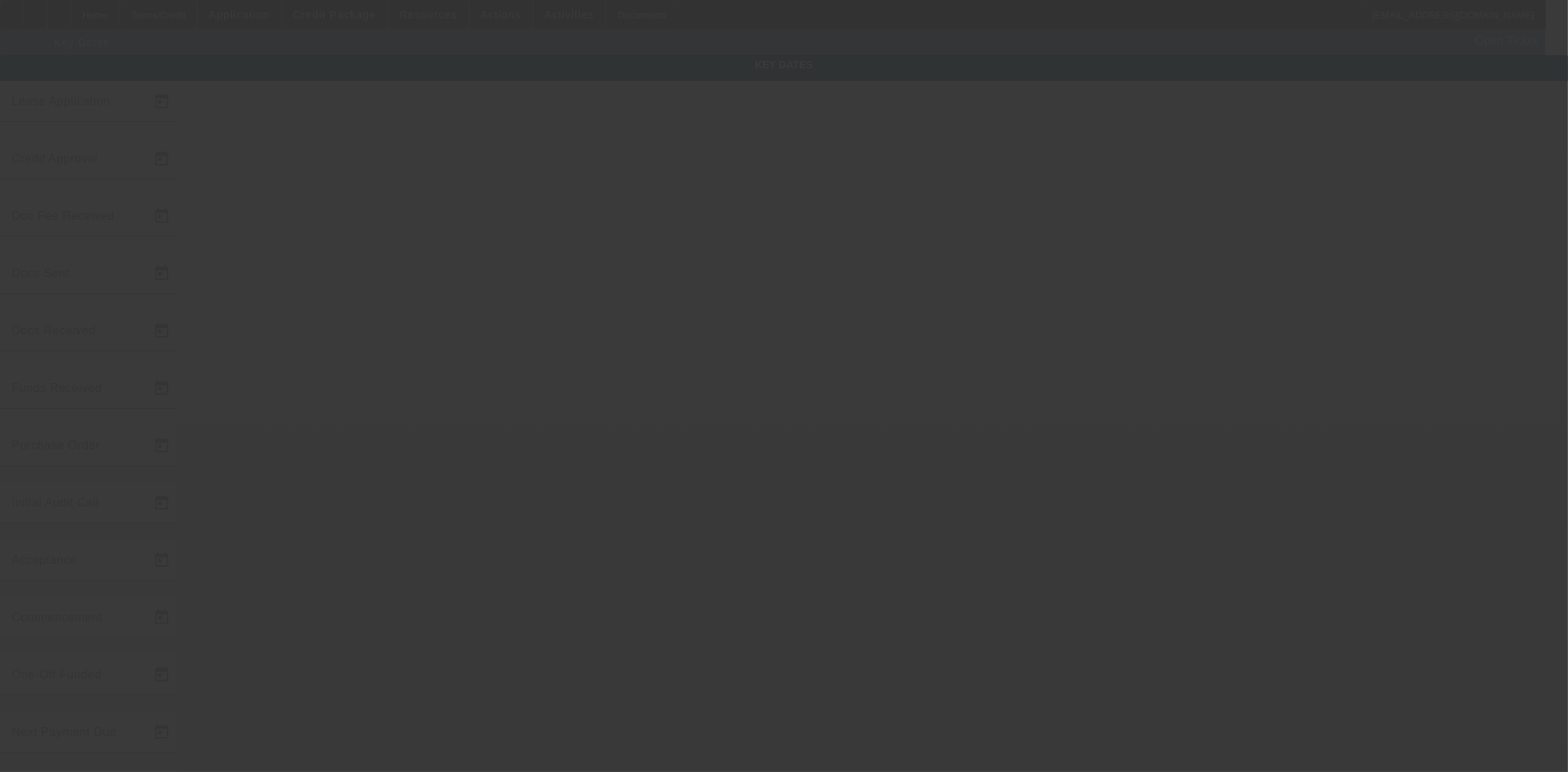
type input "[DATE]"
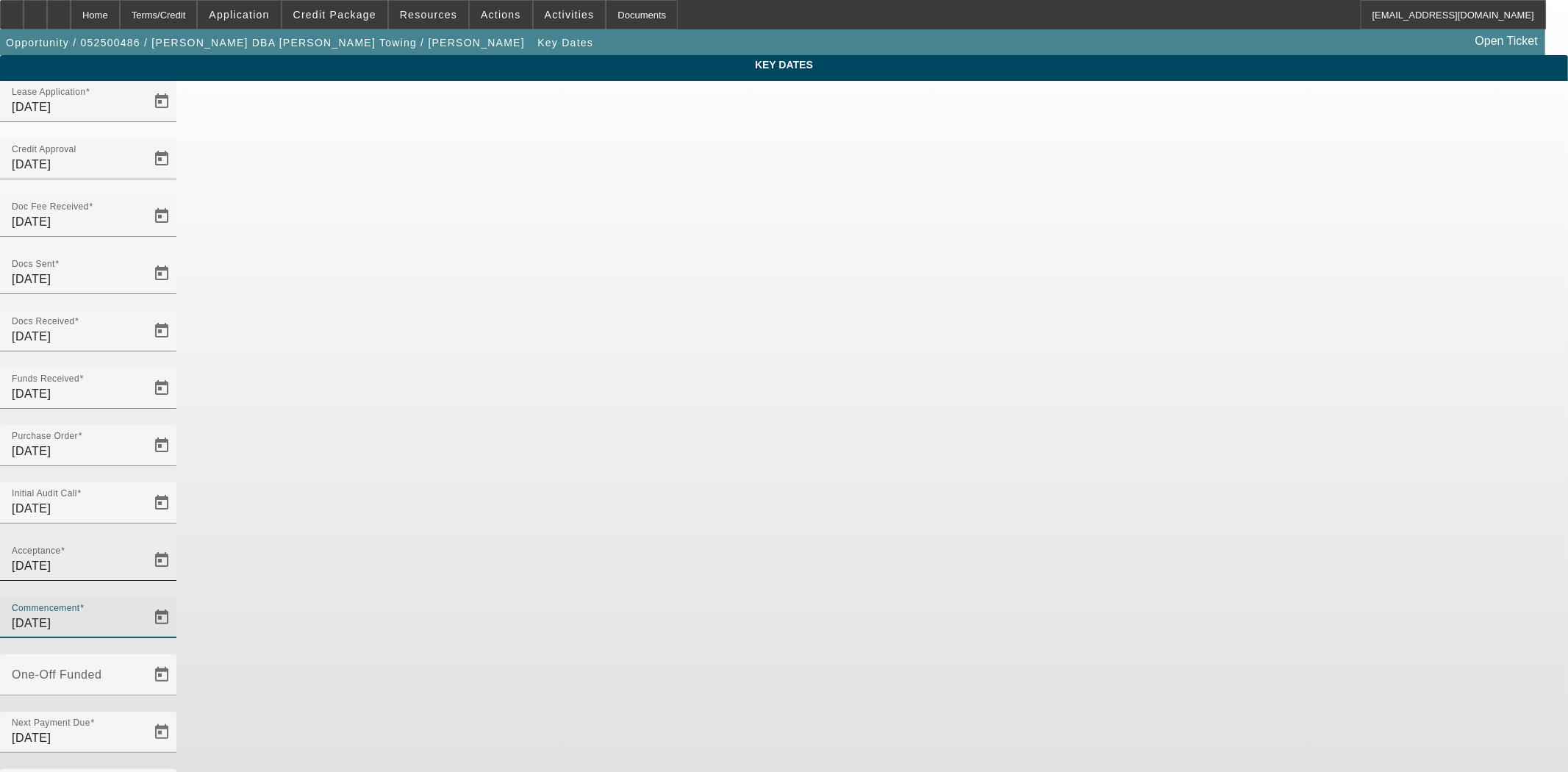
drag, startPoint x: 863, startPoint y: 348, endPoint x: 693, endPoint y: 348, distance: 170.0
click at [693, 540] on div "Acceptance [DATE] Commencement [DATE]" at bounding box center [784, 596] width 1568 height 114
type input "[DATE]"
type input "10/15/2025"
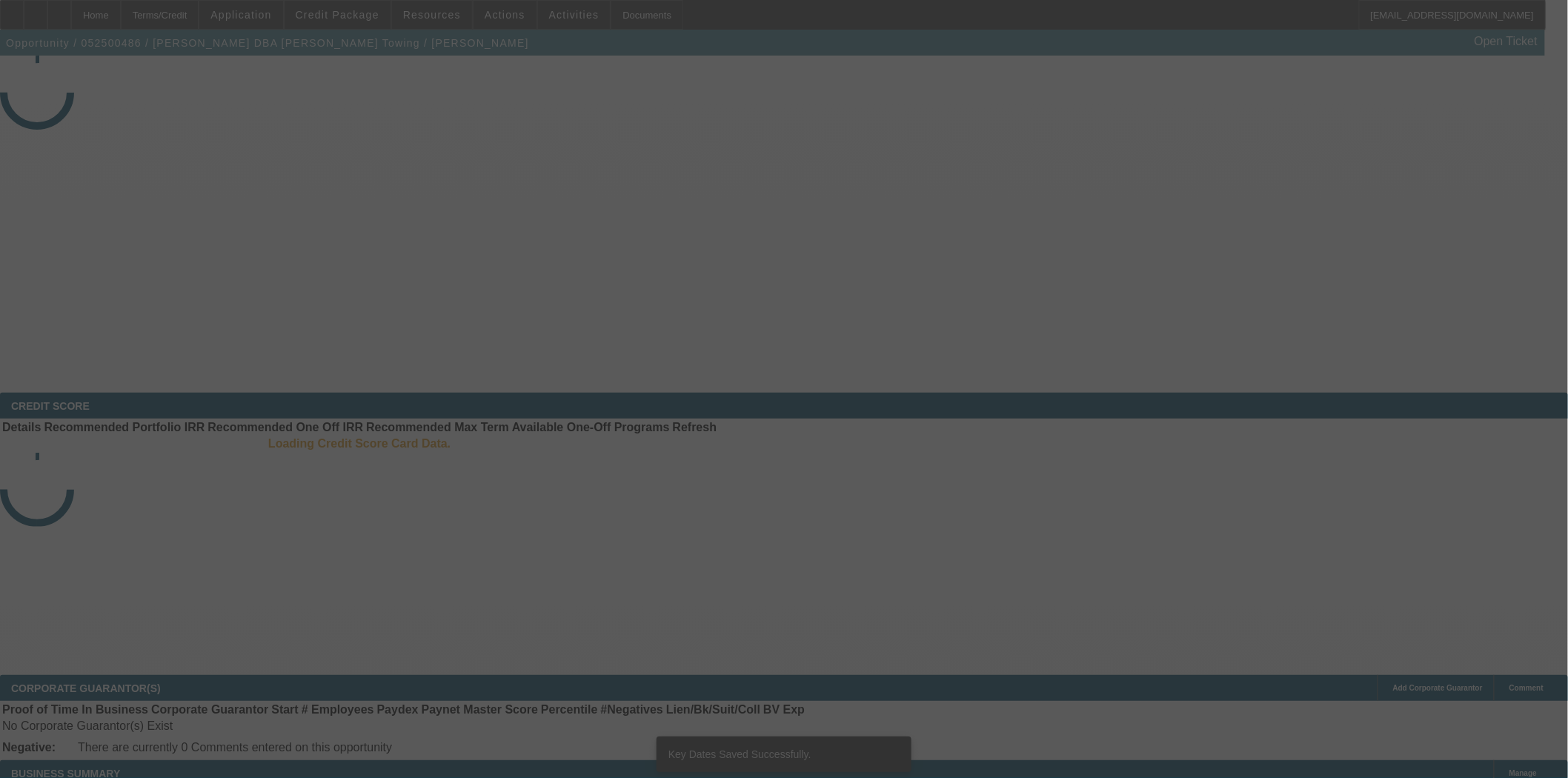
select select "4"
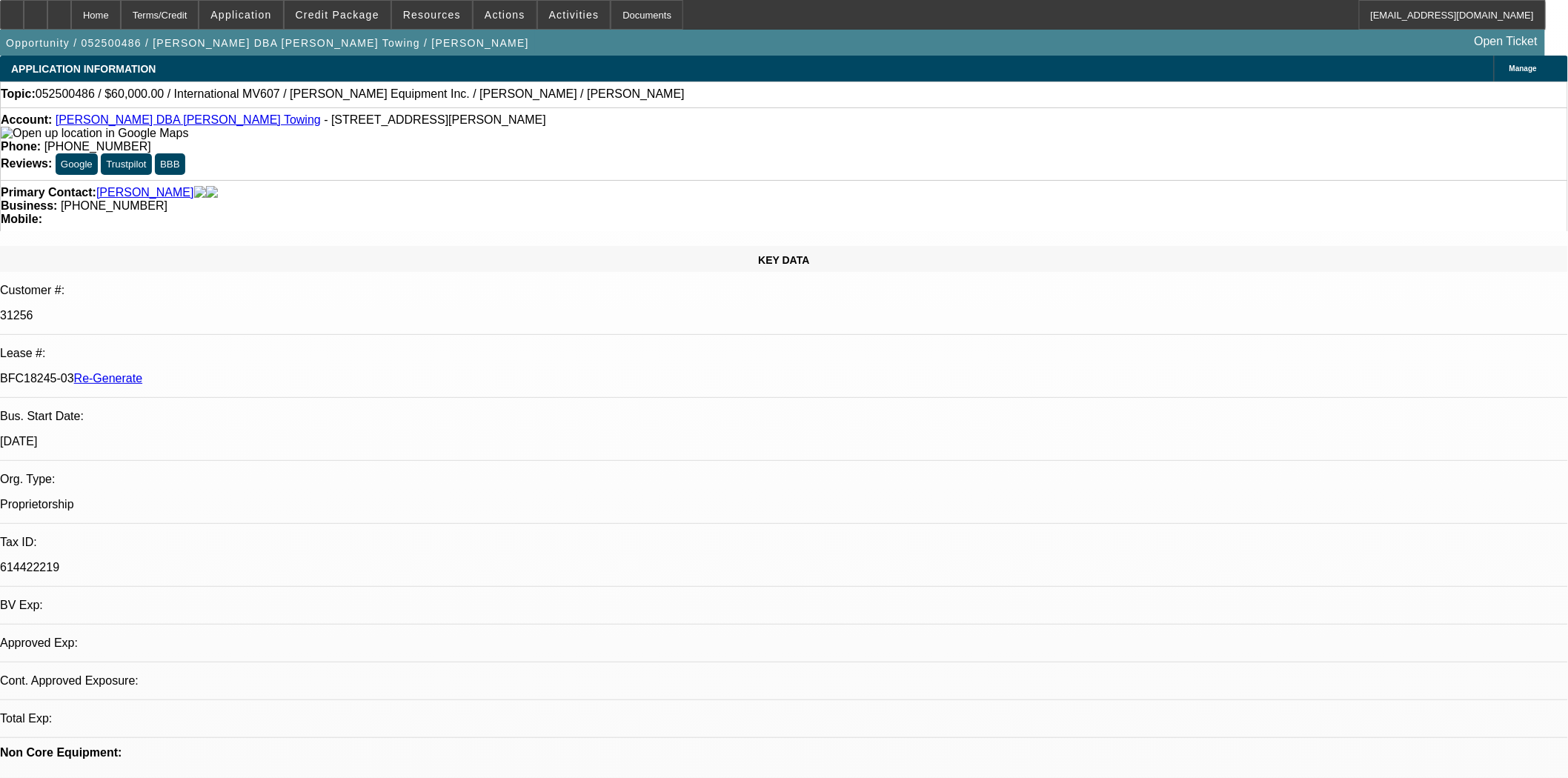
select select "0"
select select "2"
select select "0.1"
select select "4"
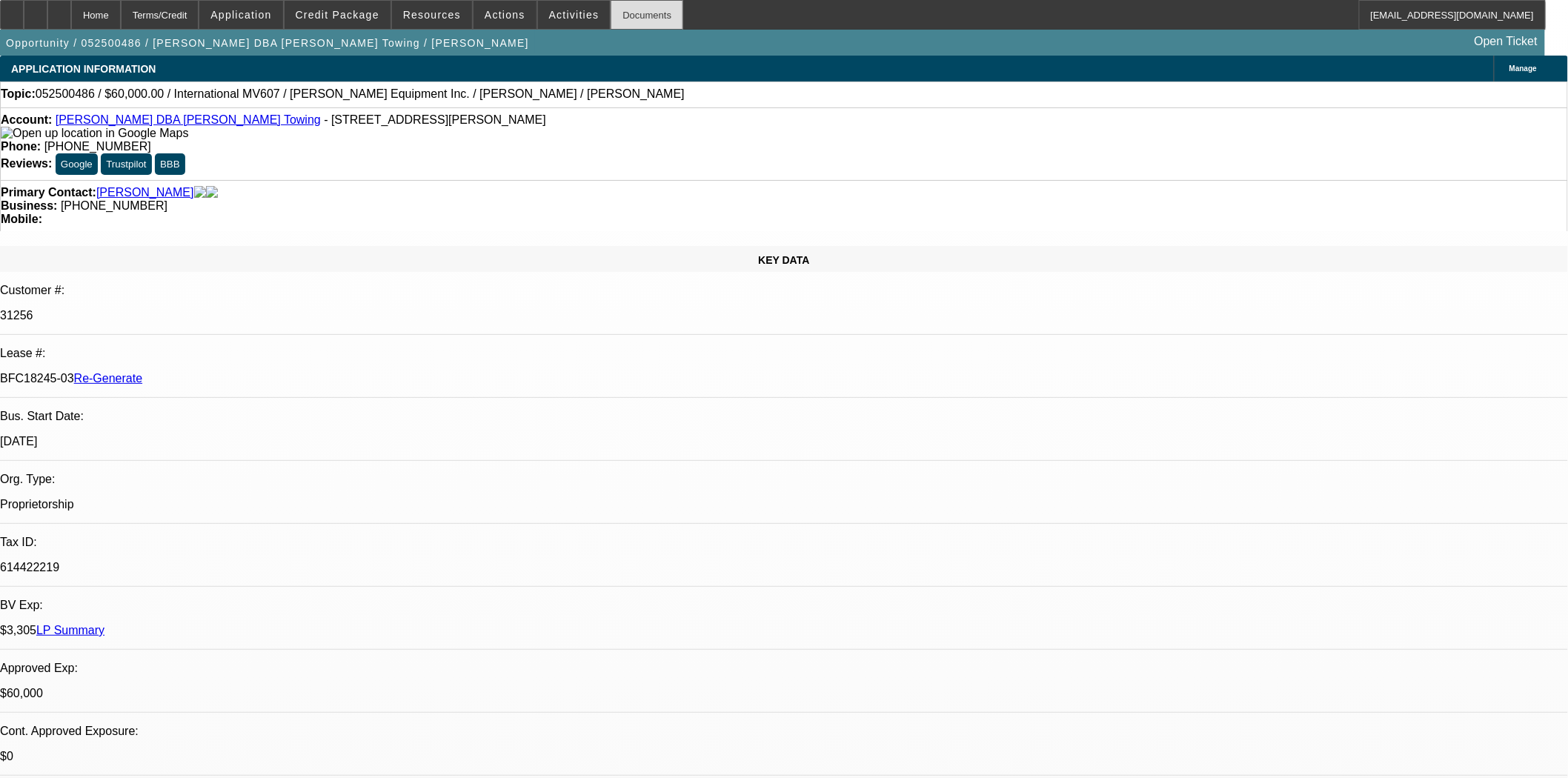
click at [621, 10] on div "Documents" at bounding box center [647, 14] width 72 height 30
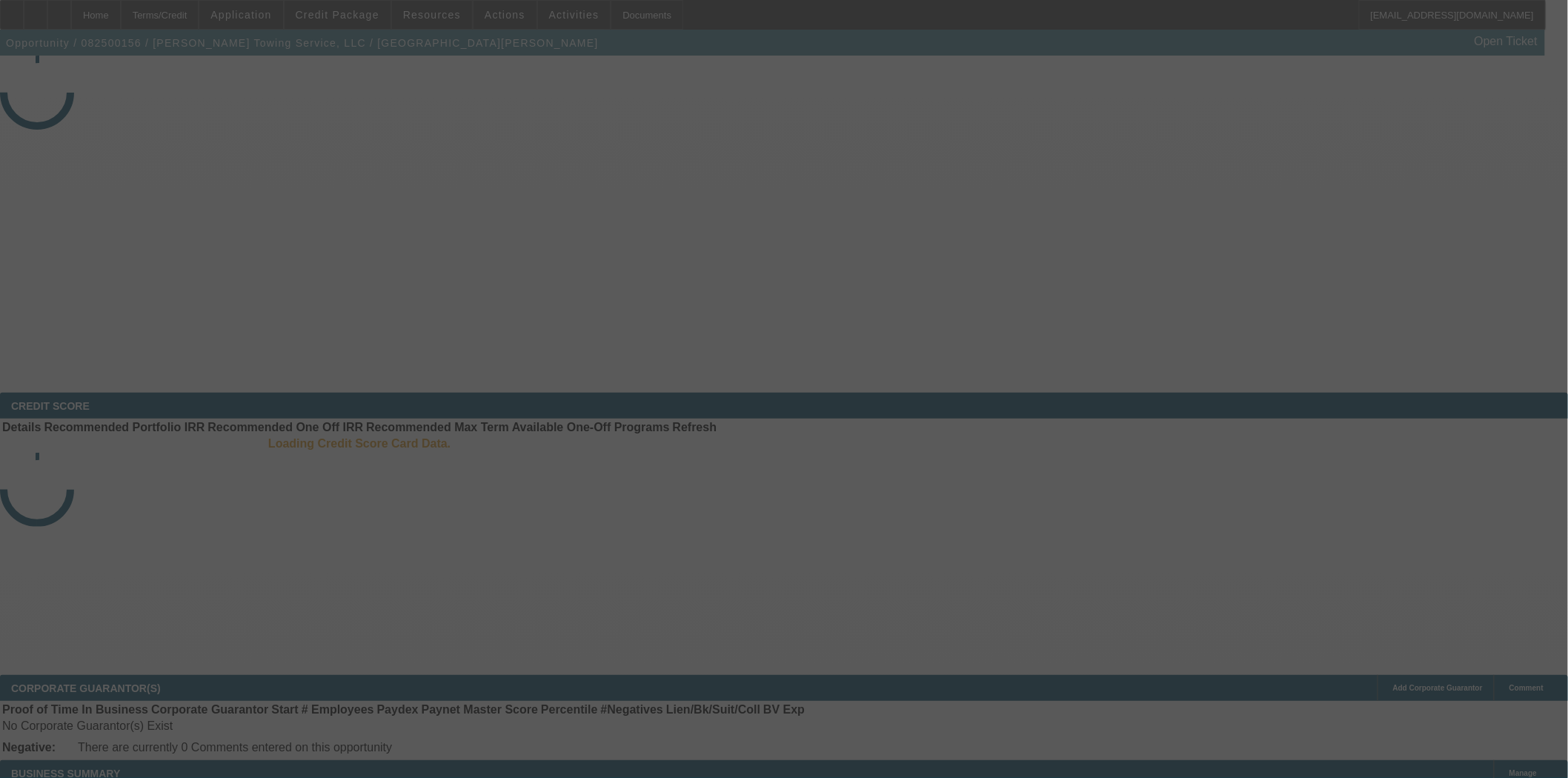
select select "3"
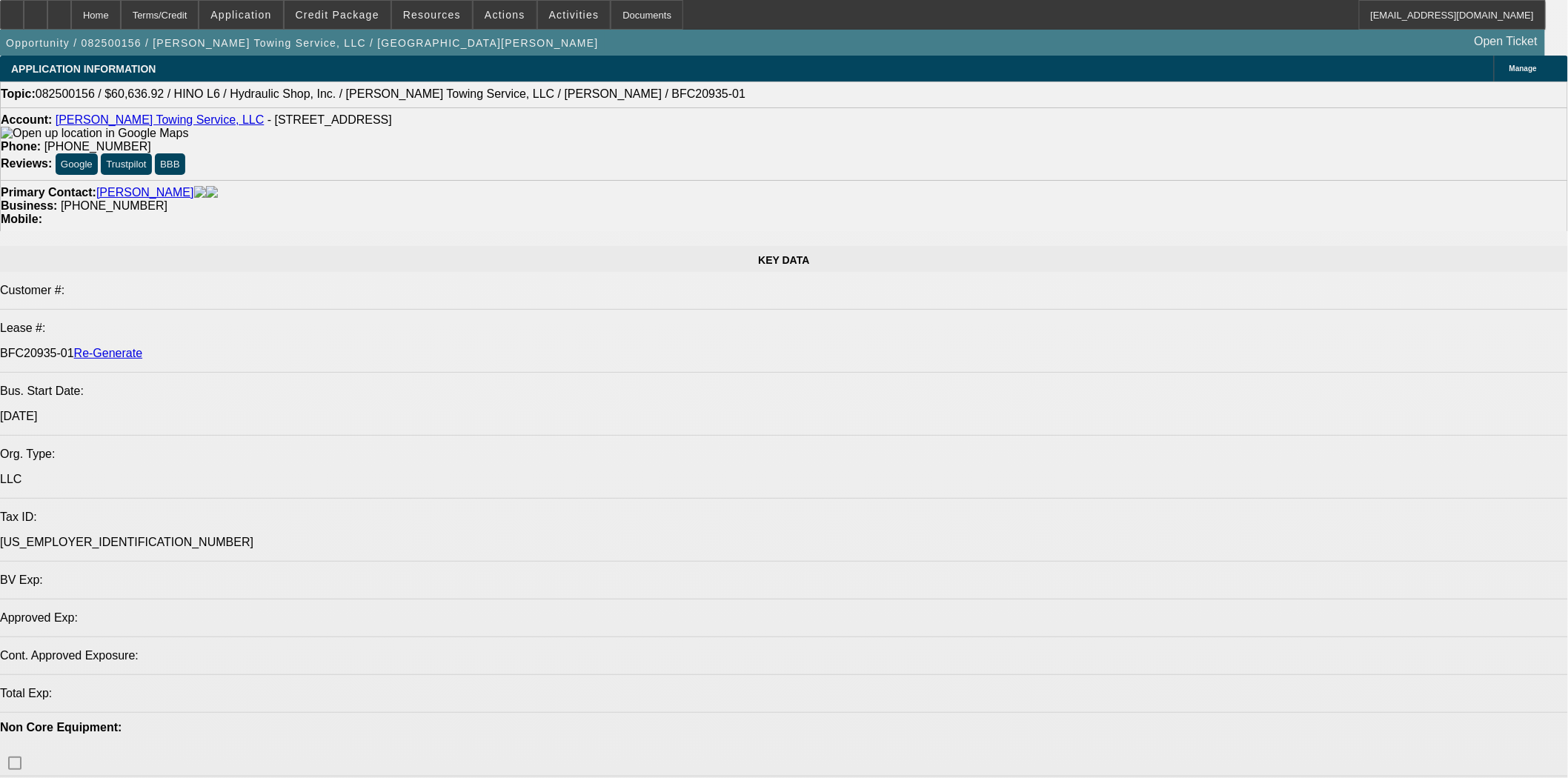
select select "0"
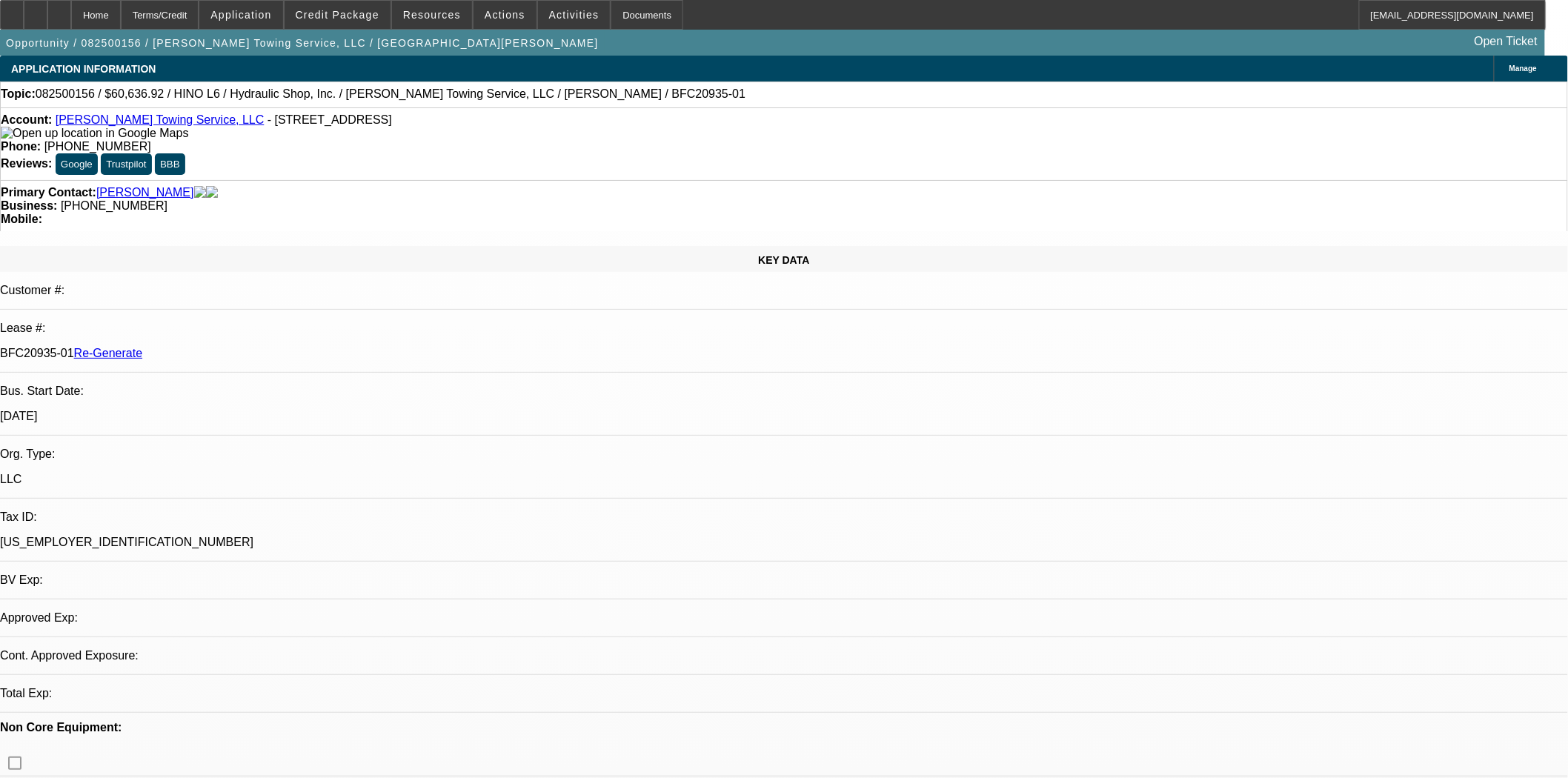
select select "0"
select select "1"
select select "6"
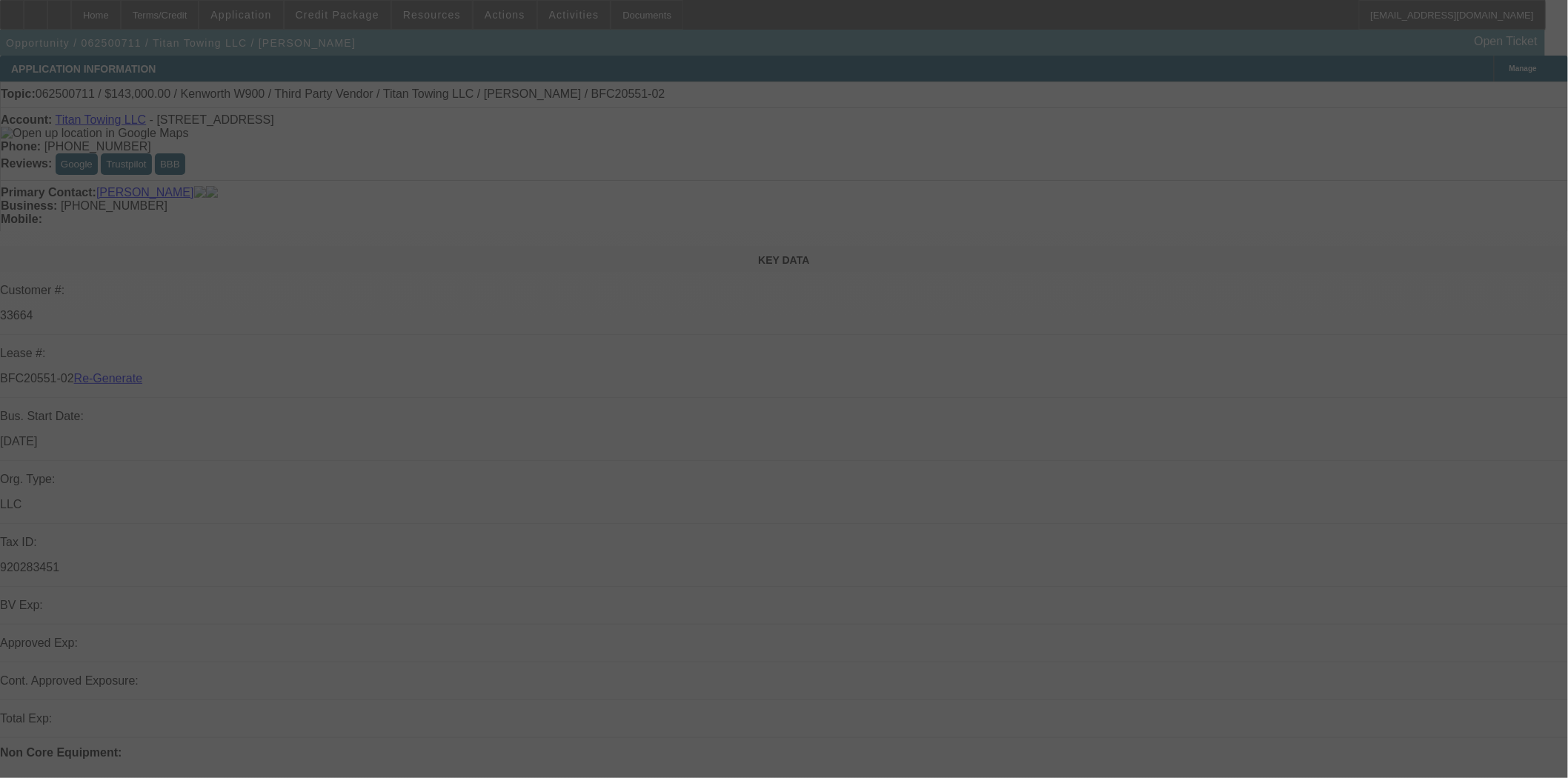
select select "3"
select select "0"
select select "2"
select select "0"
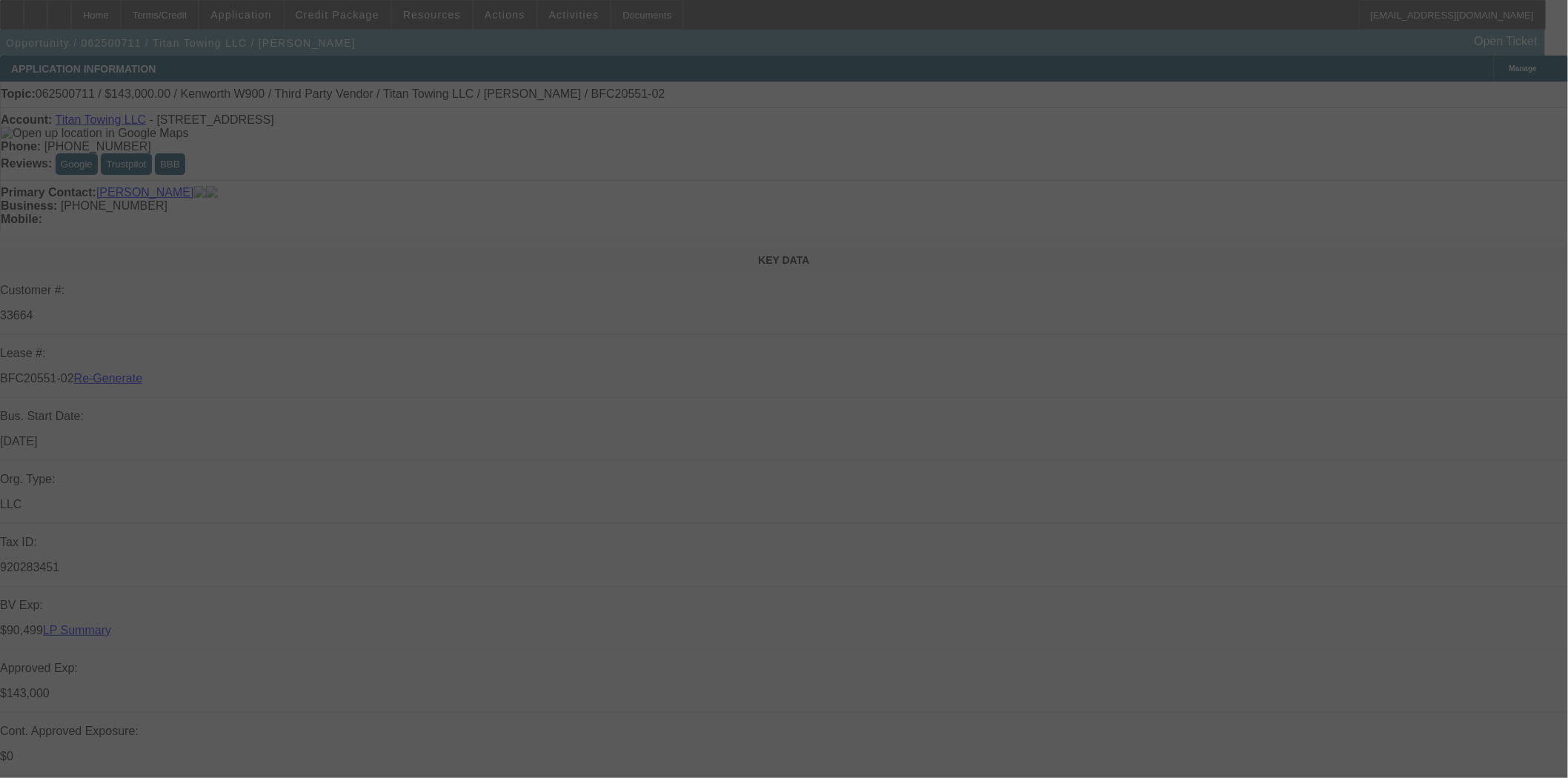
select select "6"
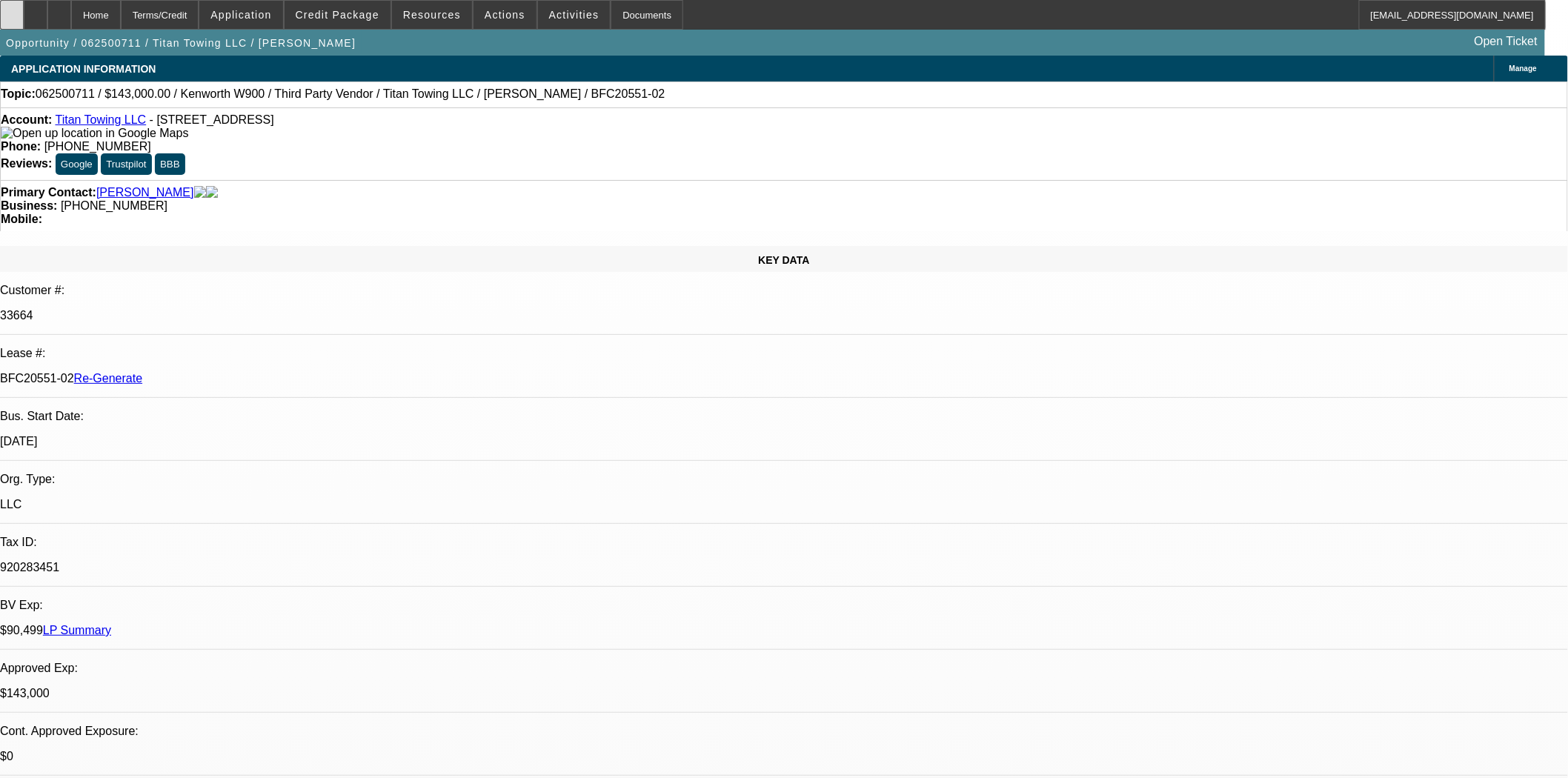
click at [24, 23] on div at bounding box center [12, 14] width 24 height 30
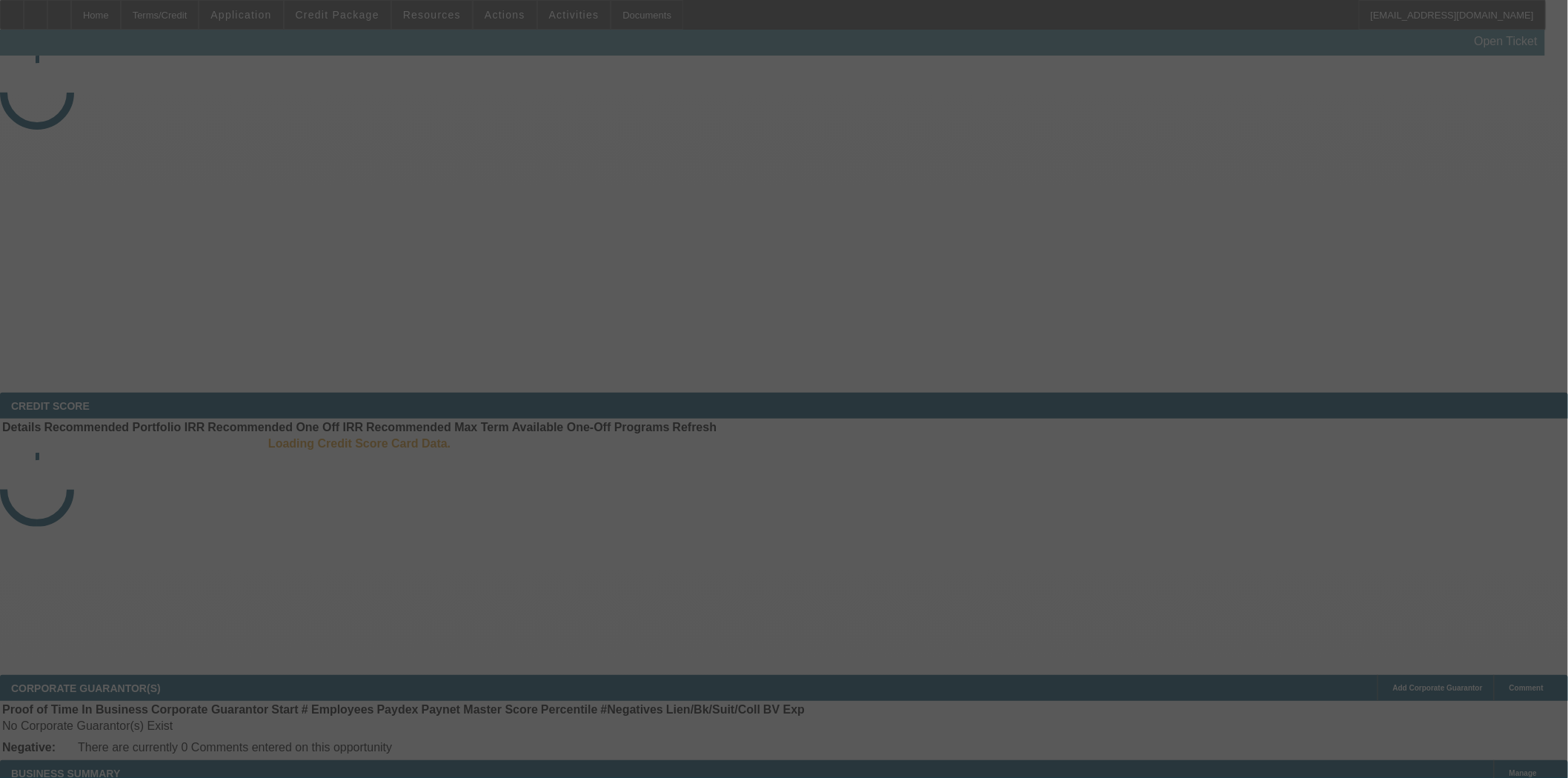
select select "3"
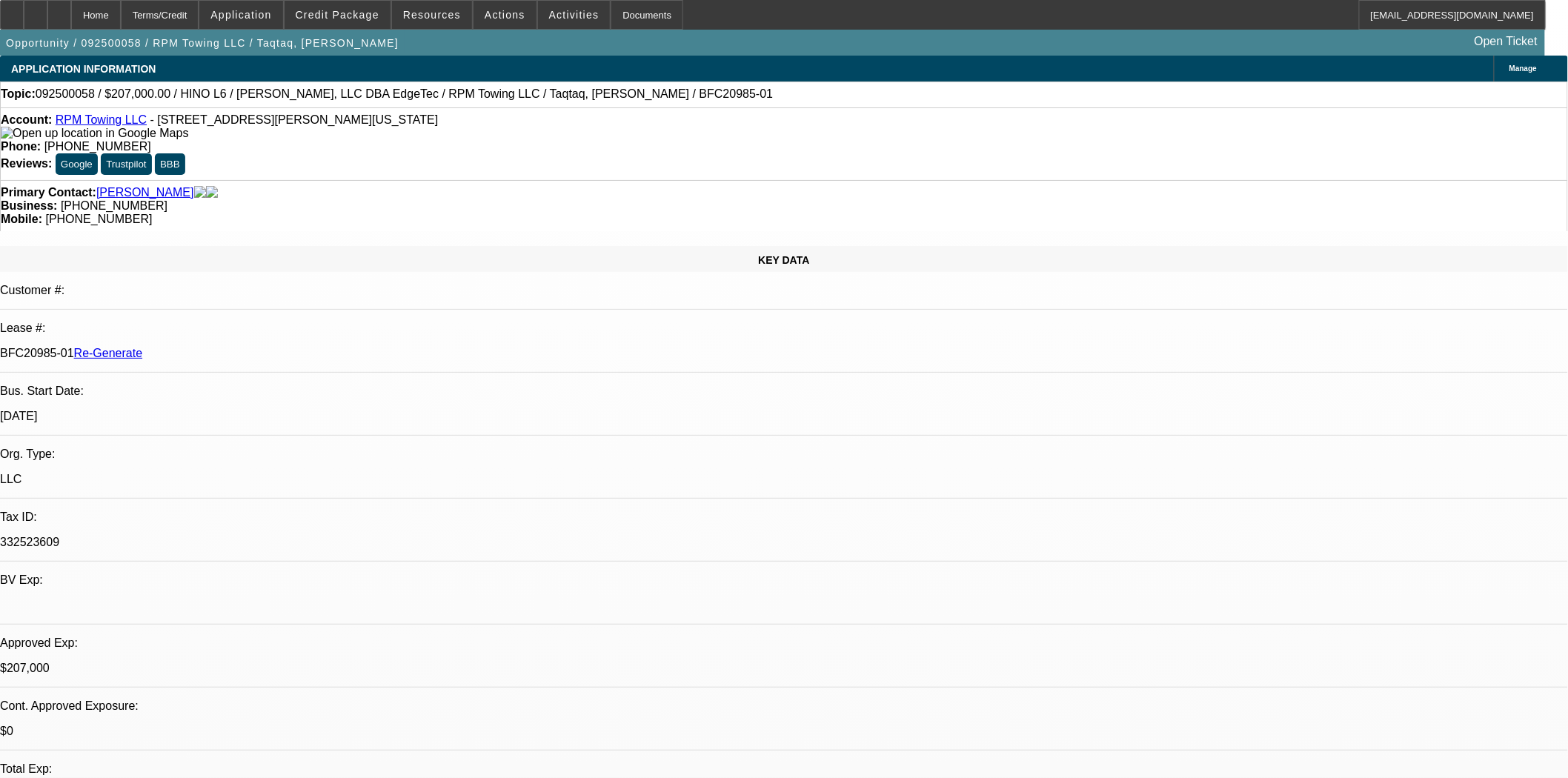
select select "0"
select select "2"
select select "0"
select select "1"
select select "2"
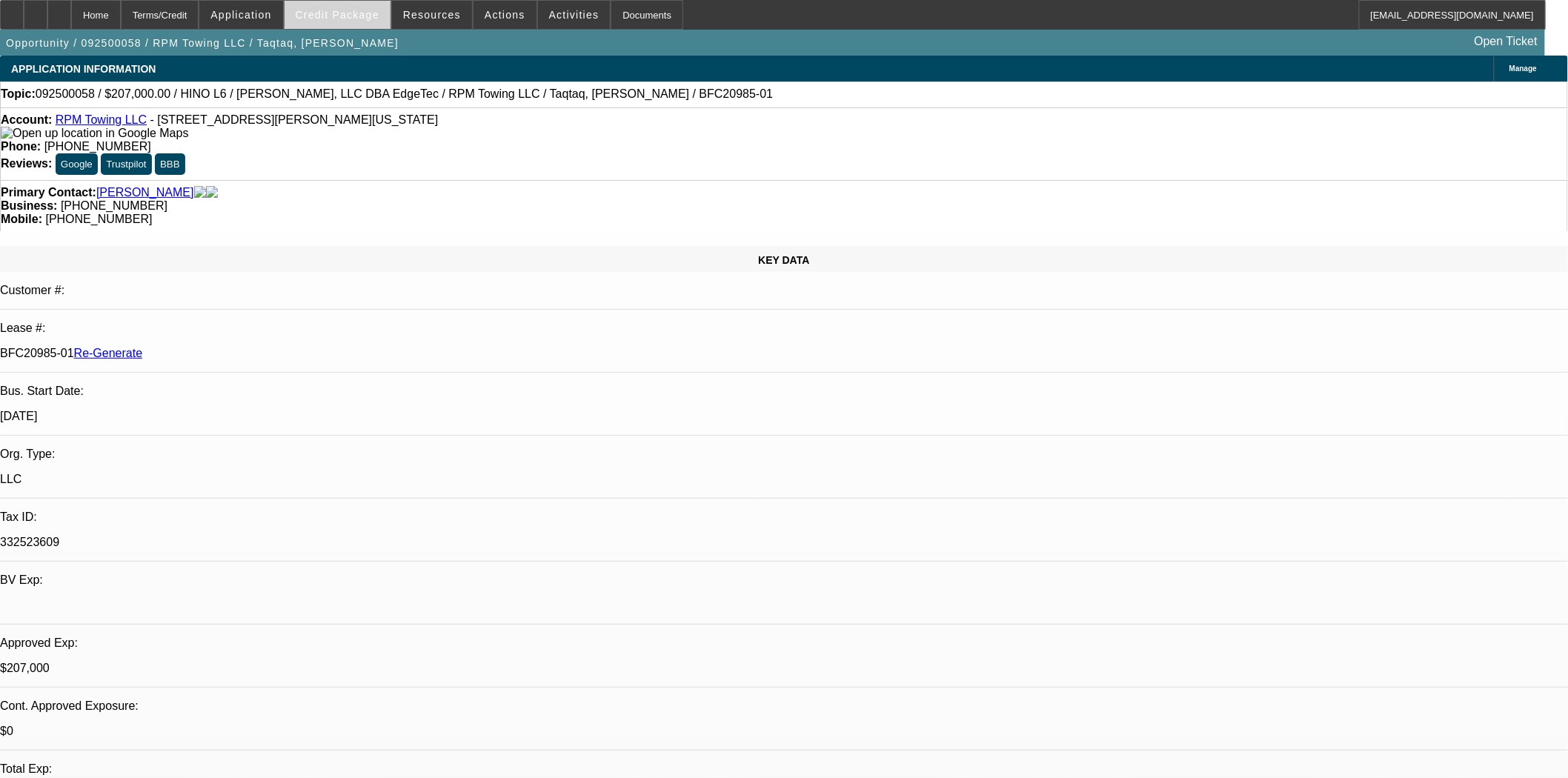
select select "6"
click at [386, 25] on span at bounding box center [337, 15] width 106 height 36
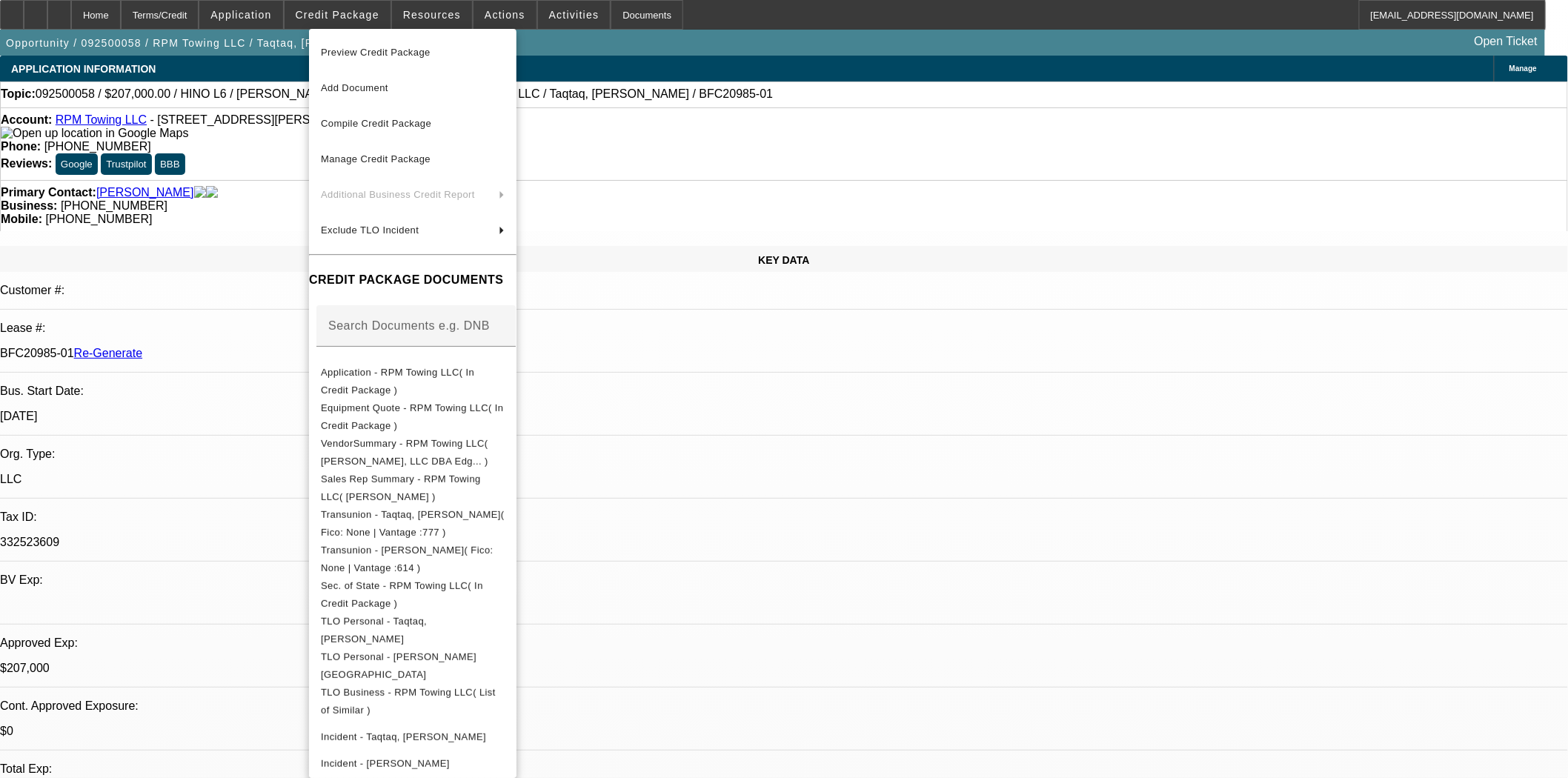
click at [377, 48] on span "Preview Credit Package" at bounding box center [376, 52] width 110 height 11
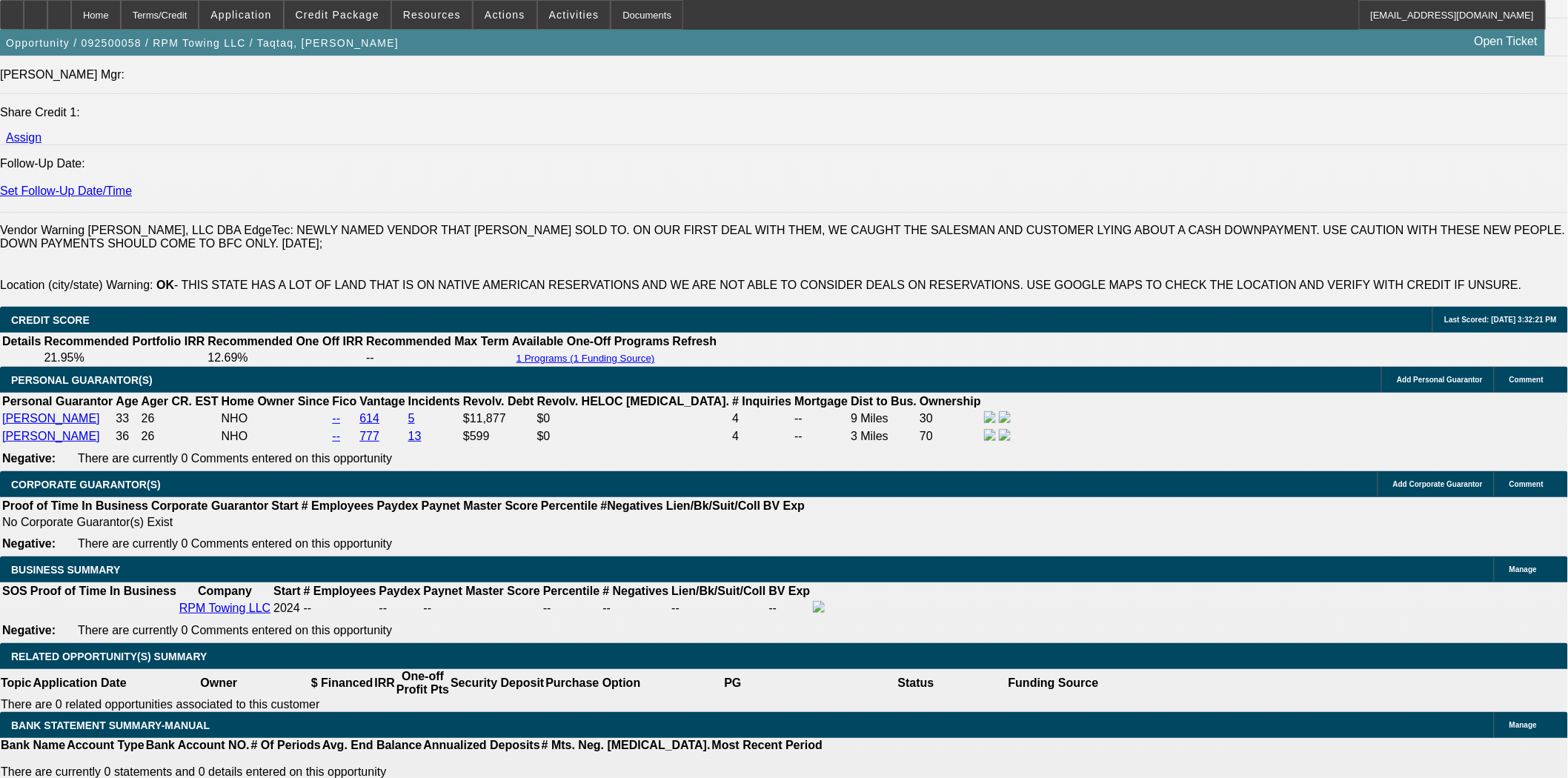
scroll to position [1893, 0]
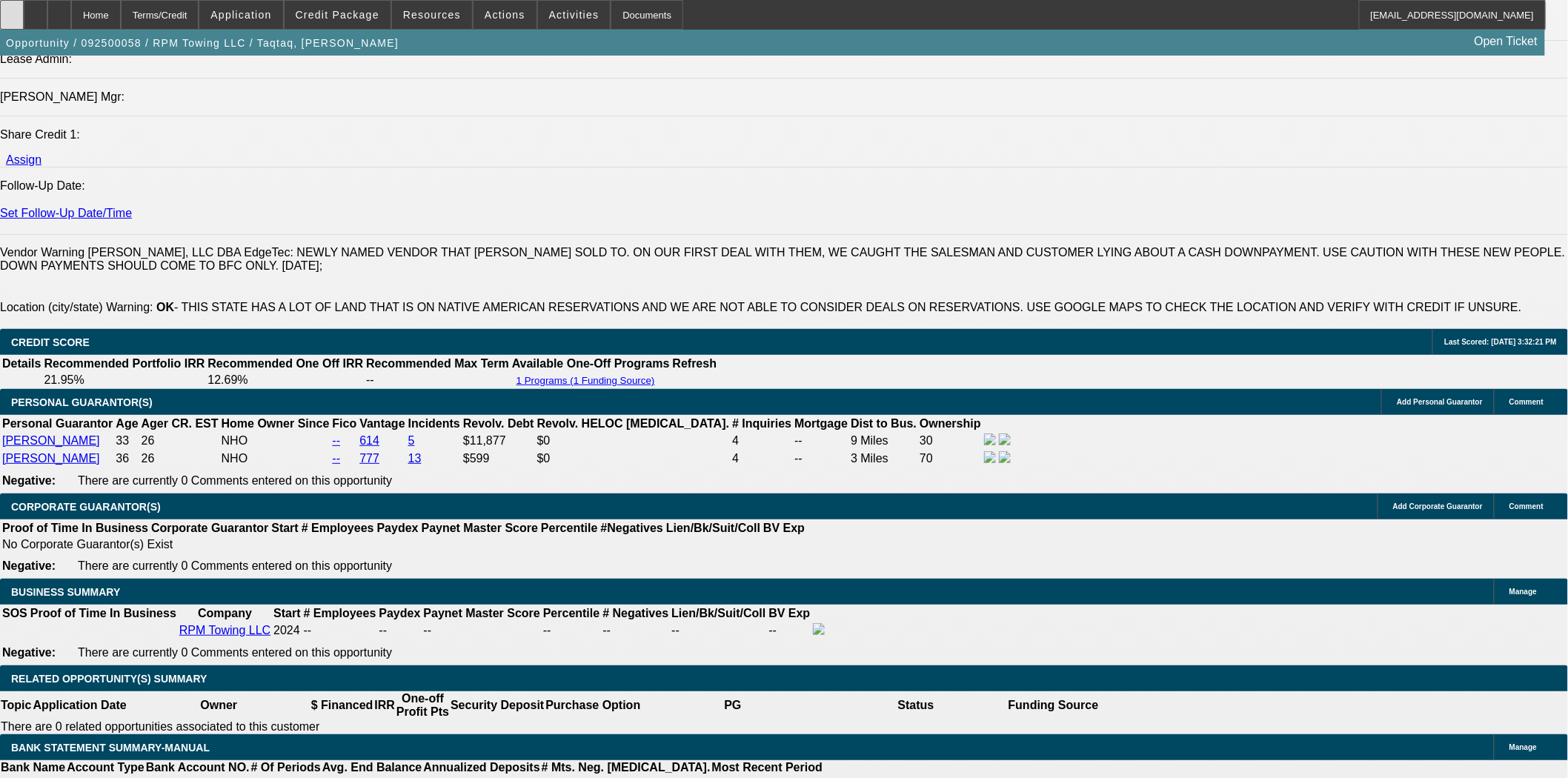
click at [12, 10] on icon at bounding box center [12, 10] width 0 height 0
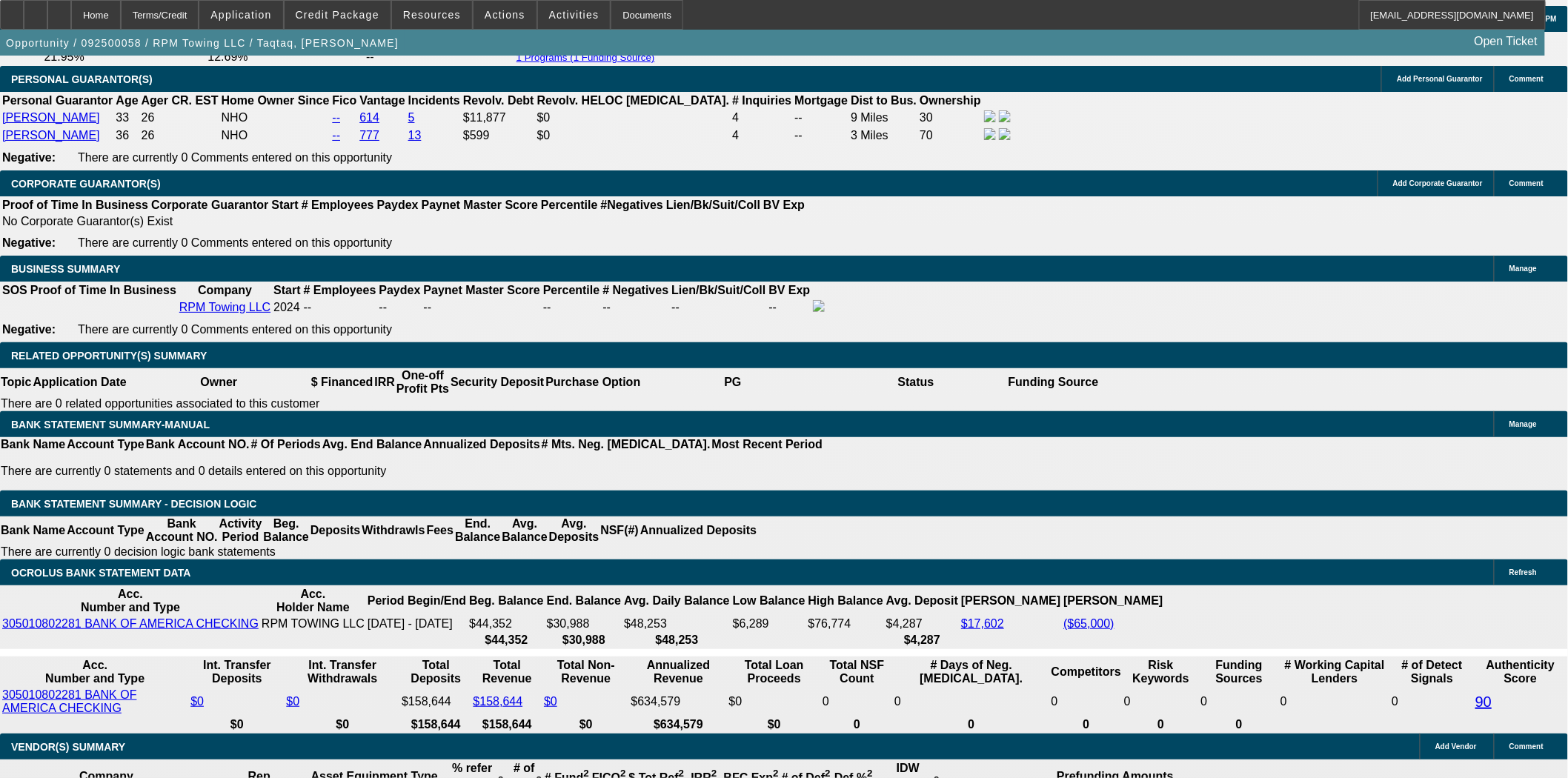
scroll to position [2222, 0]
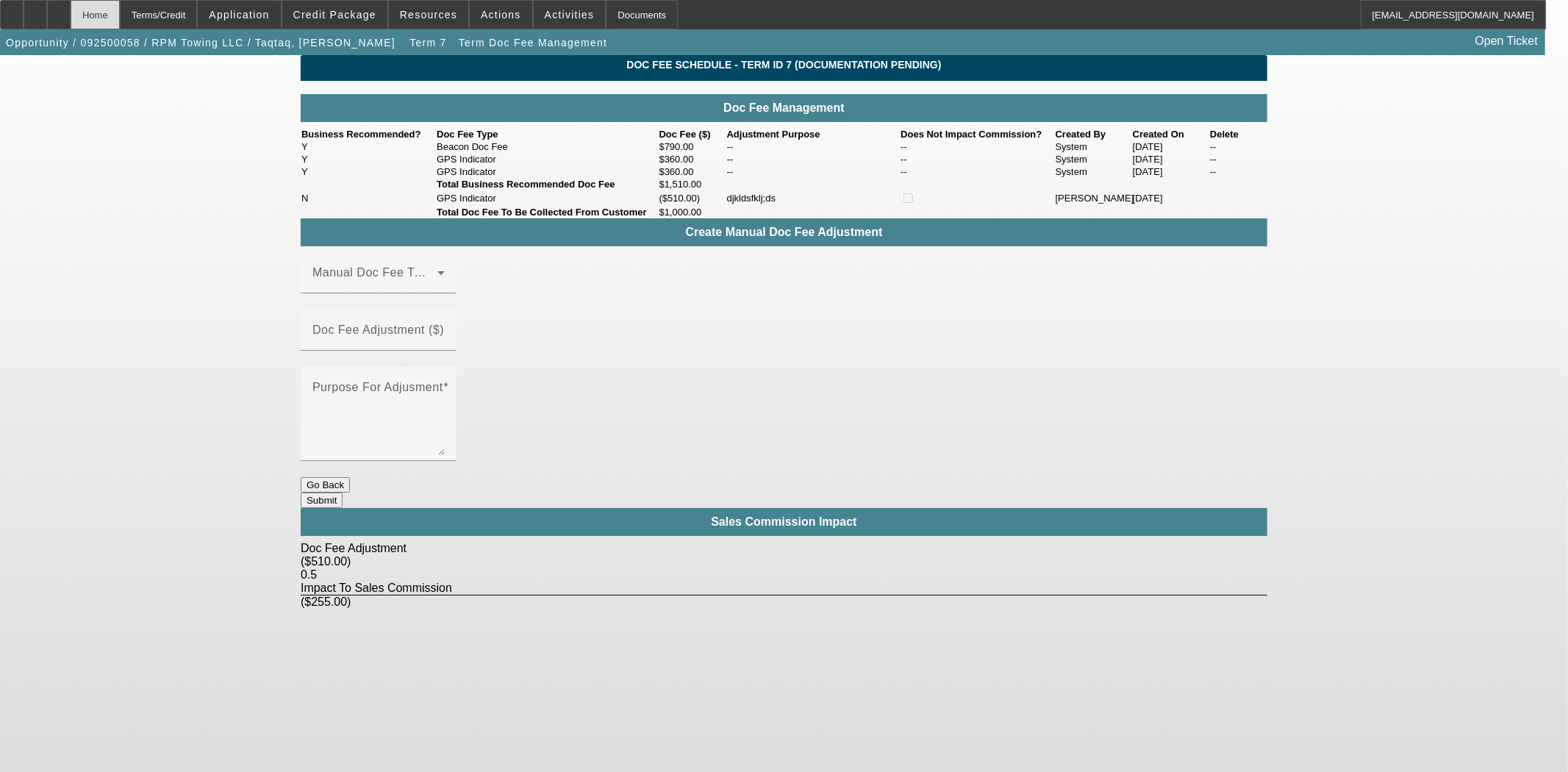
click at [120, 12] on div "Home" at bounding box center [96, 14] width 50 height 29
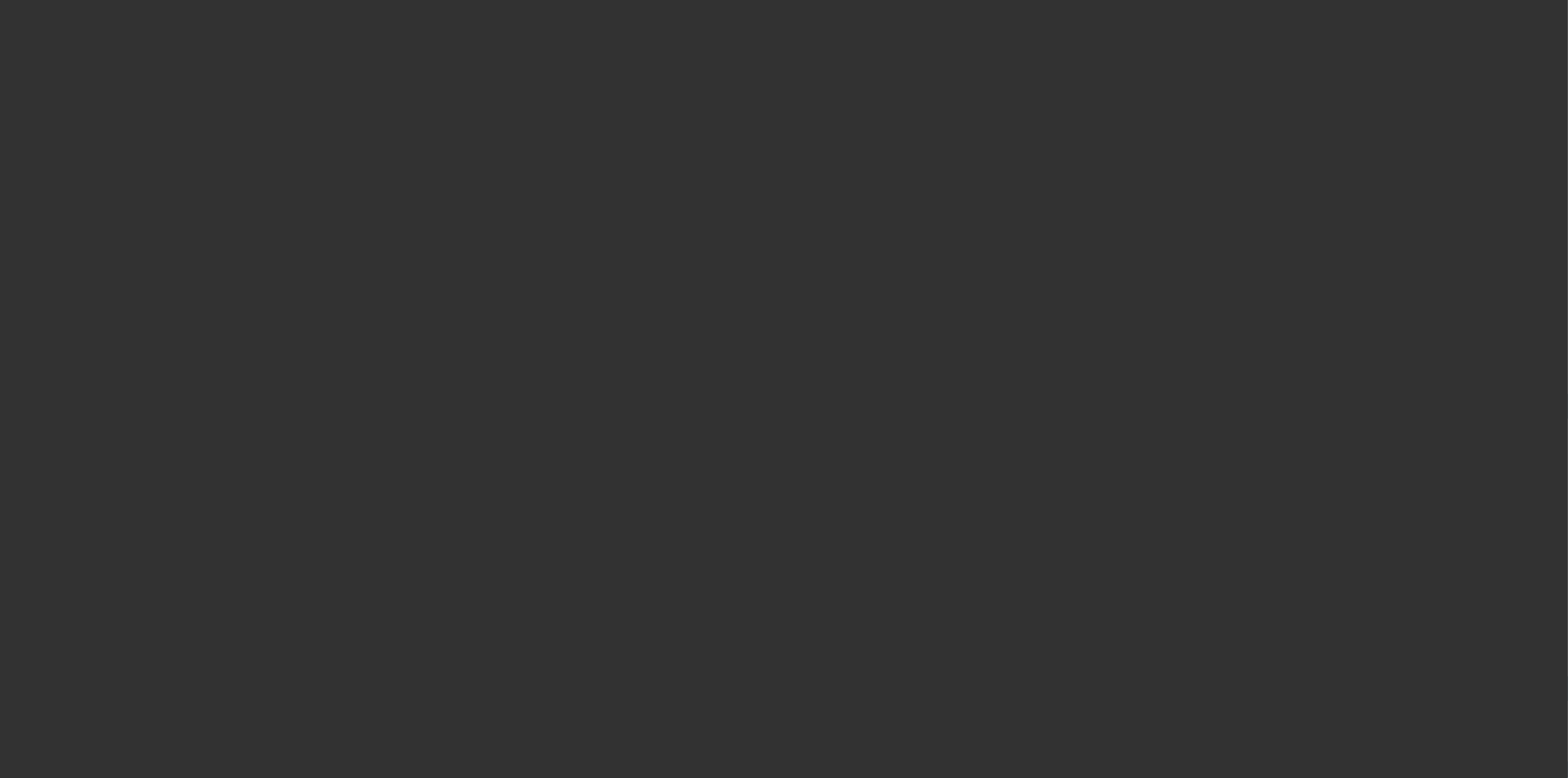
select select "3"
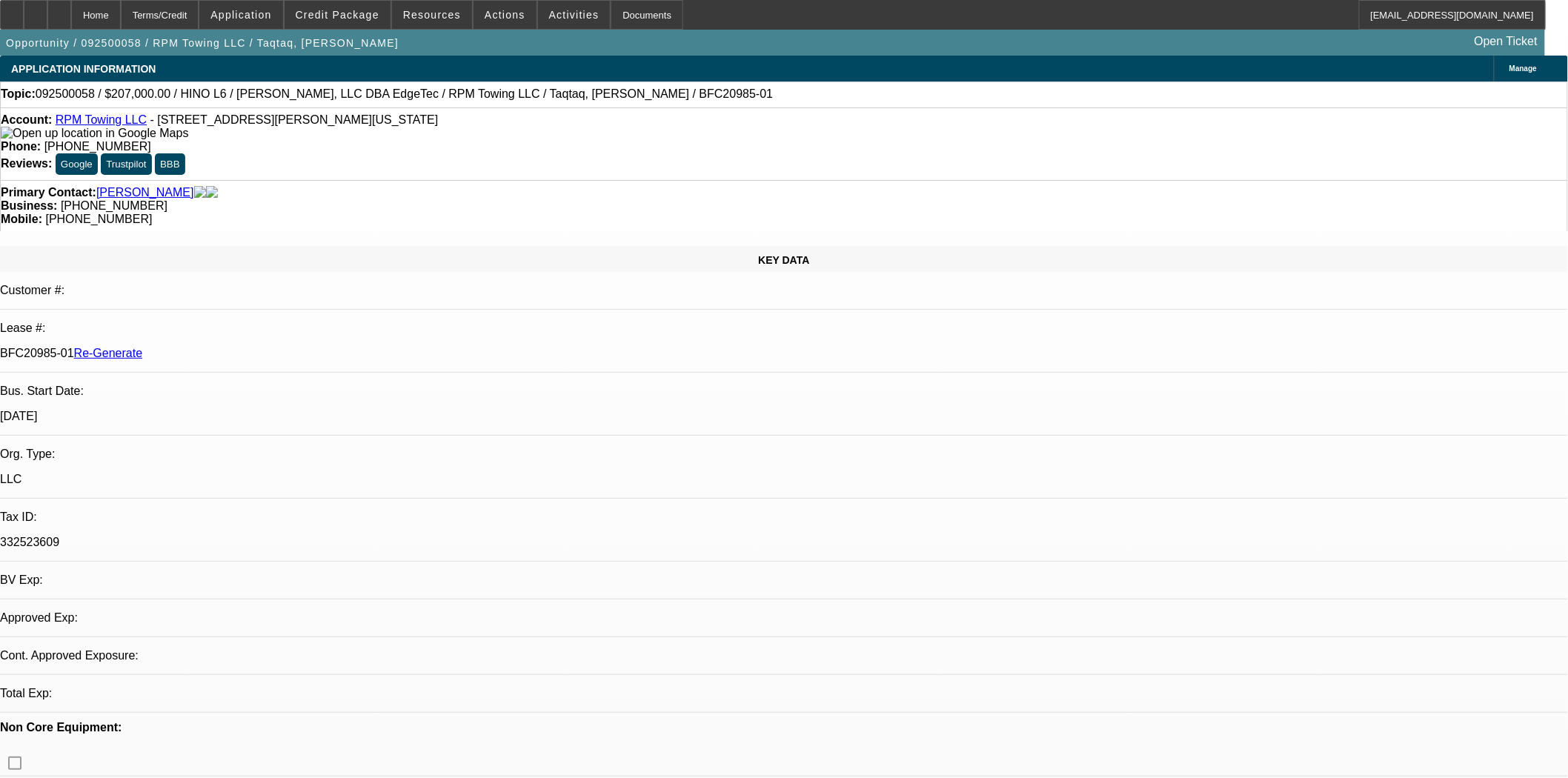
select select "0"
select select "2"
select select "0"
select select "6"
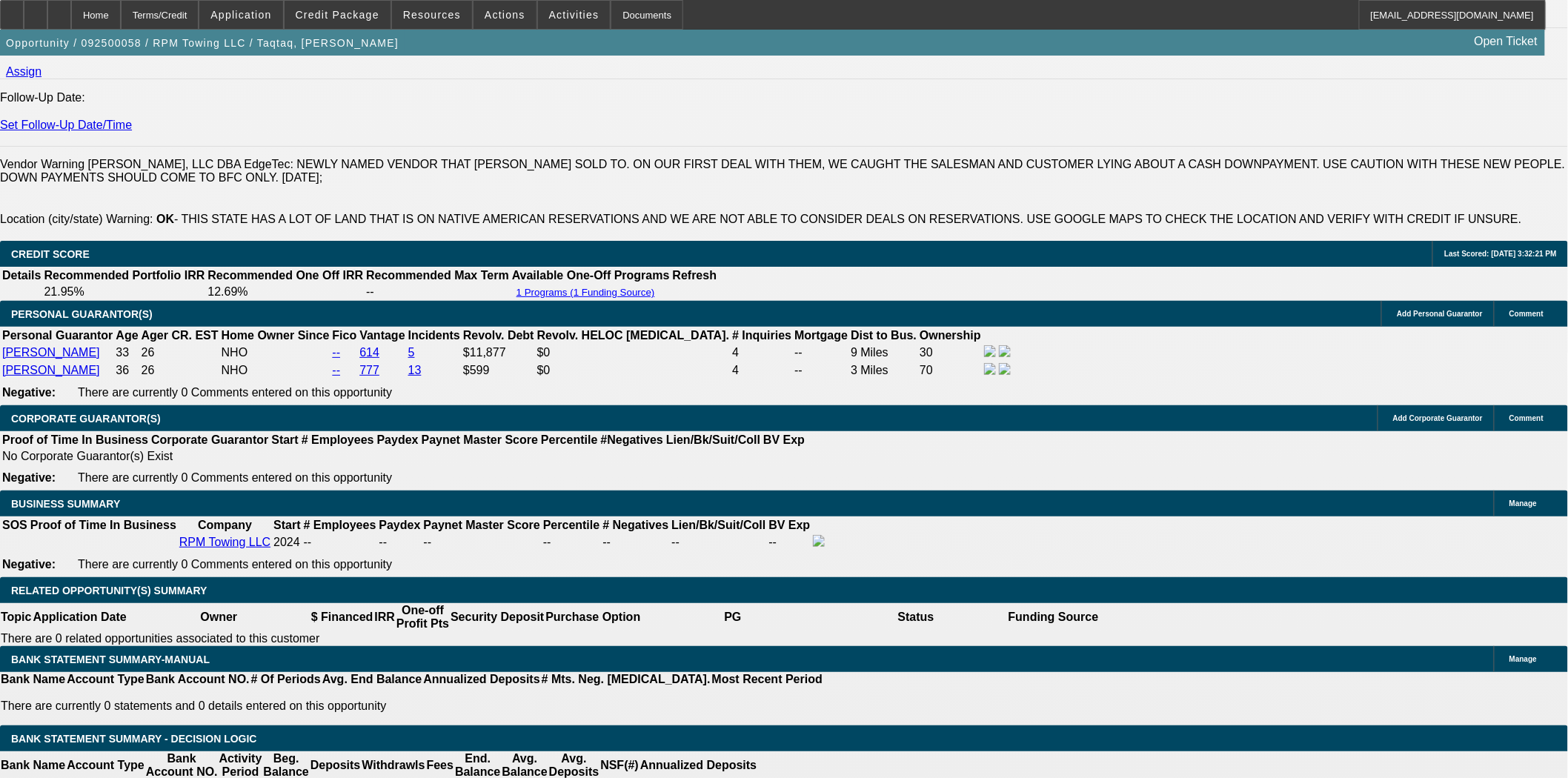
scroll to position [2222, 0]
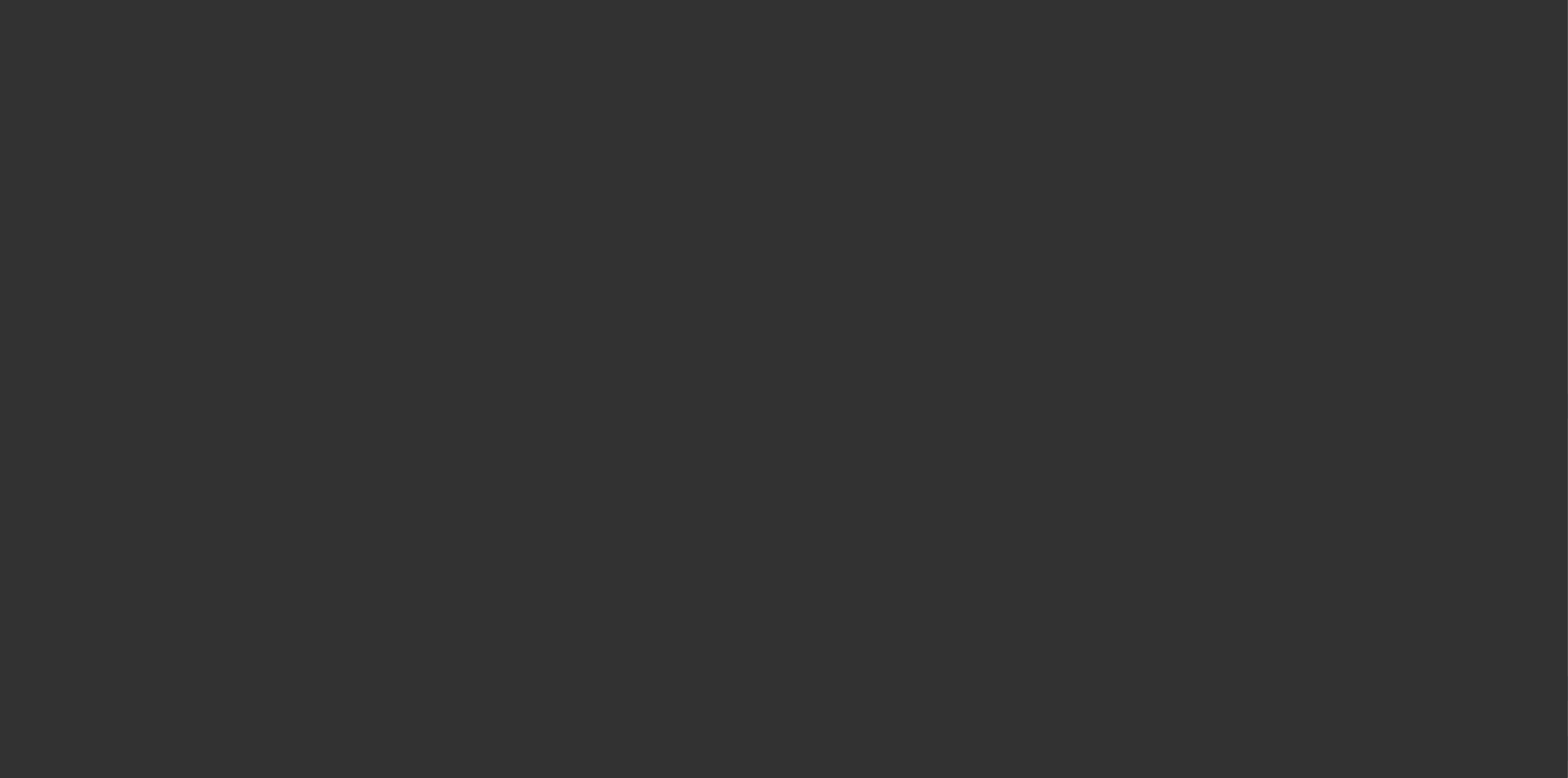
select select "3"
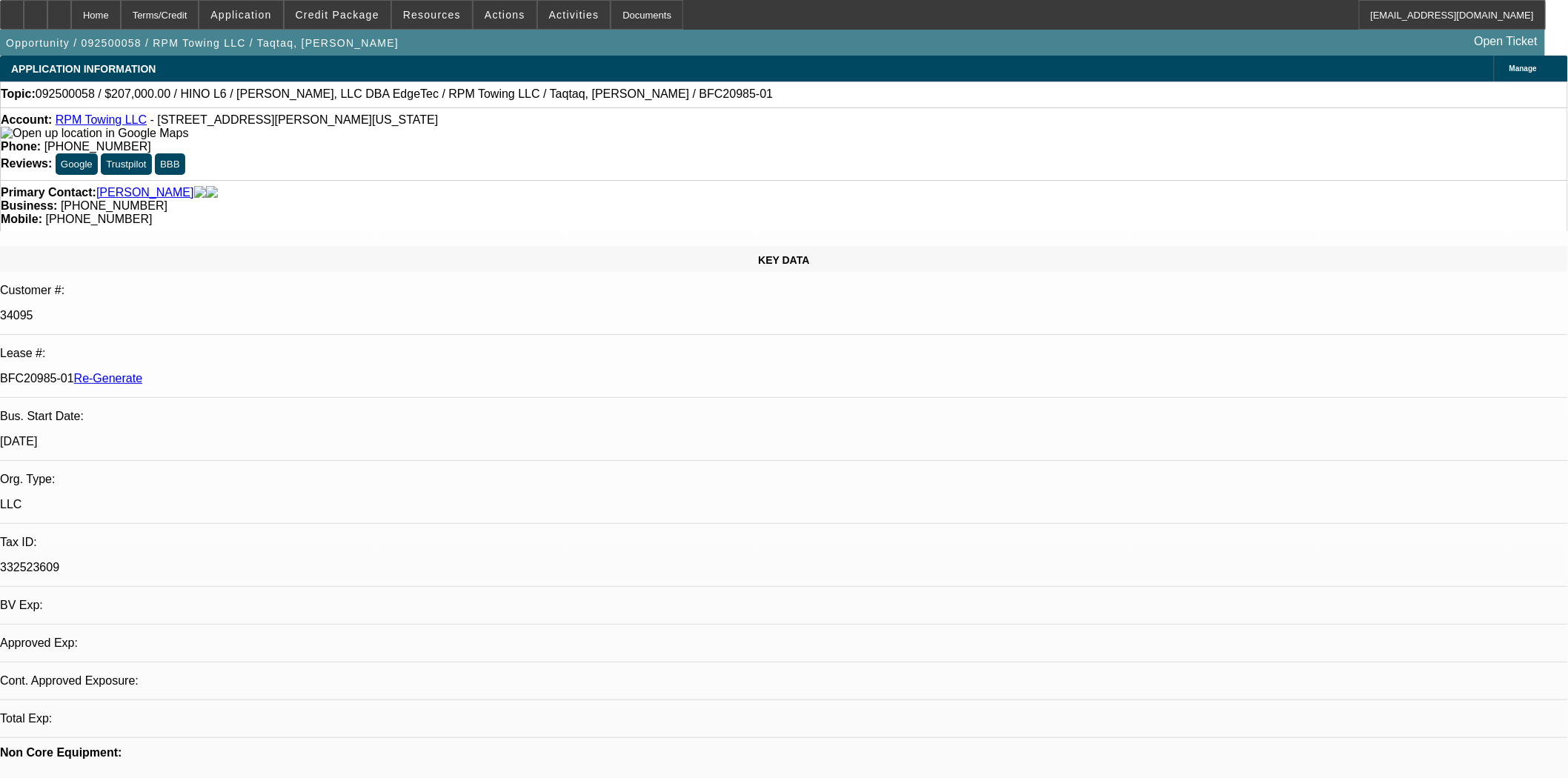
select select "0"
select select "2"
select select "0"
select select "6"
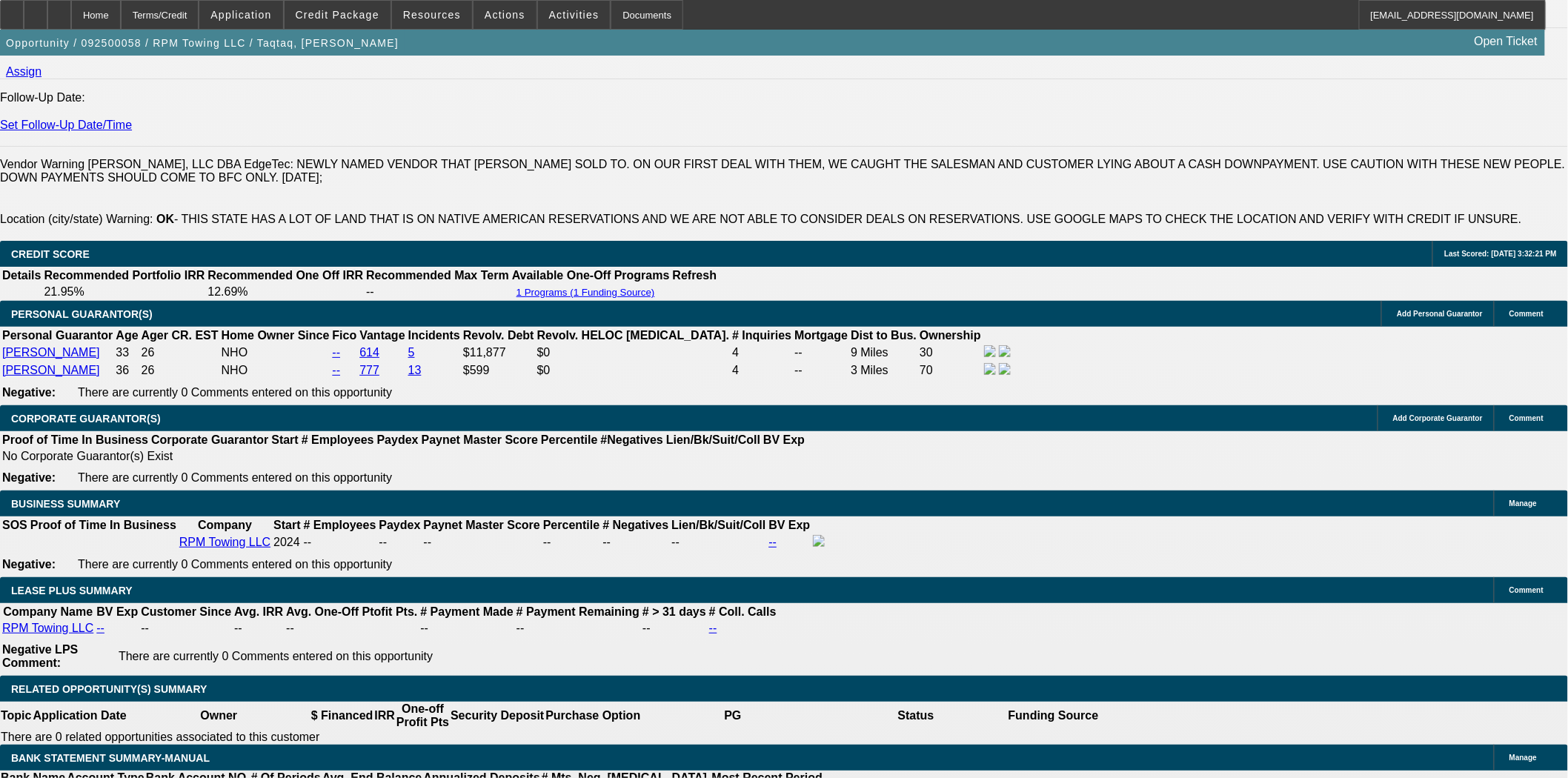
scroll to position [2057, 0]
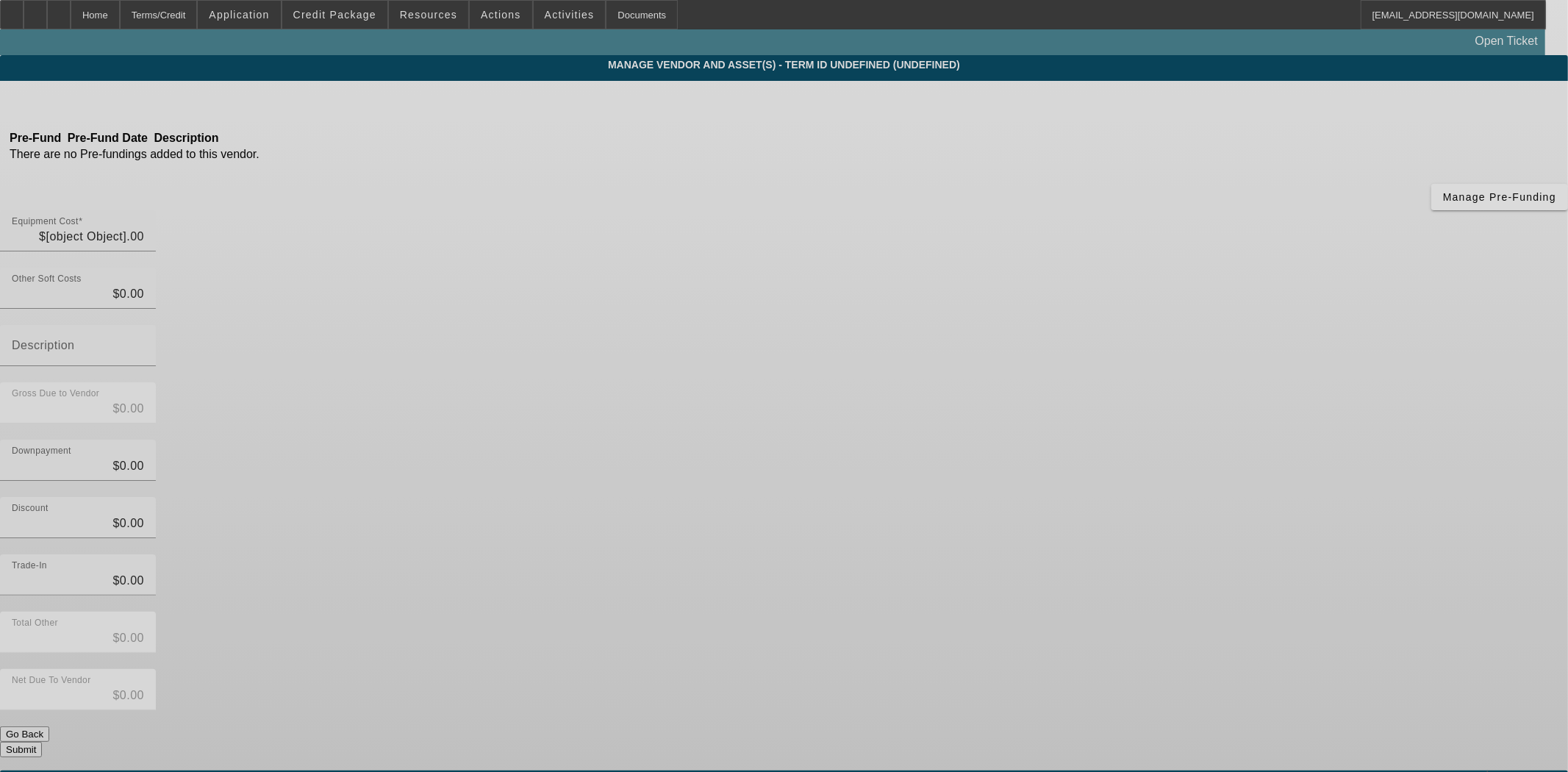
type input "$260,000.00"
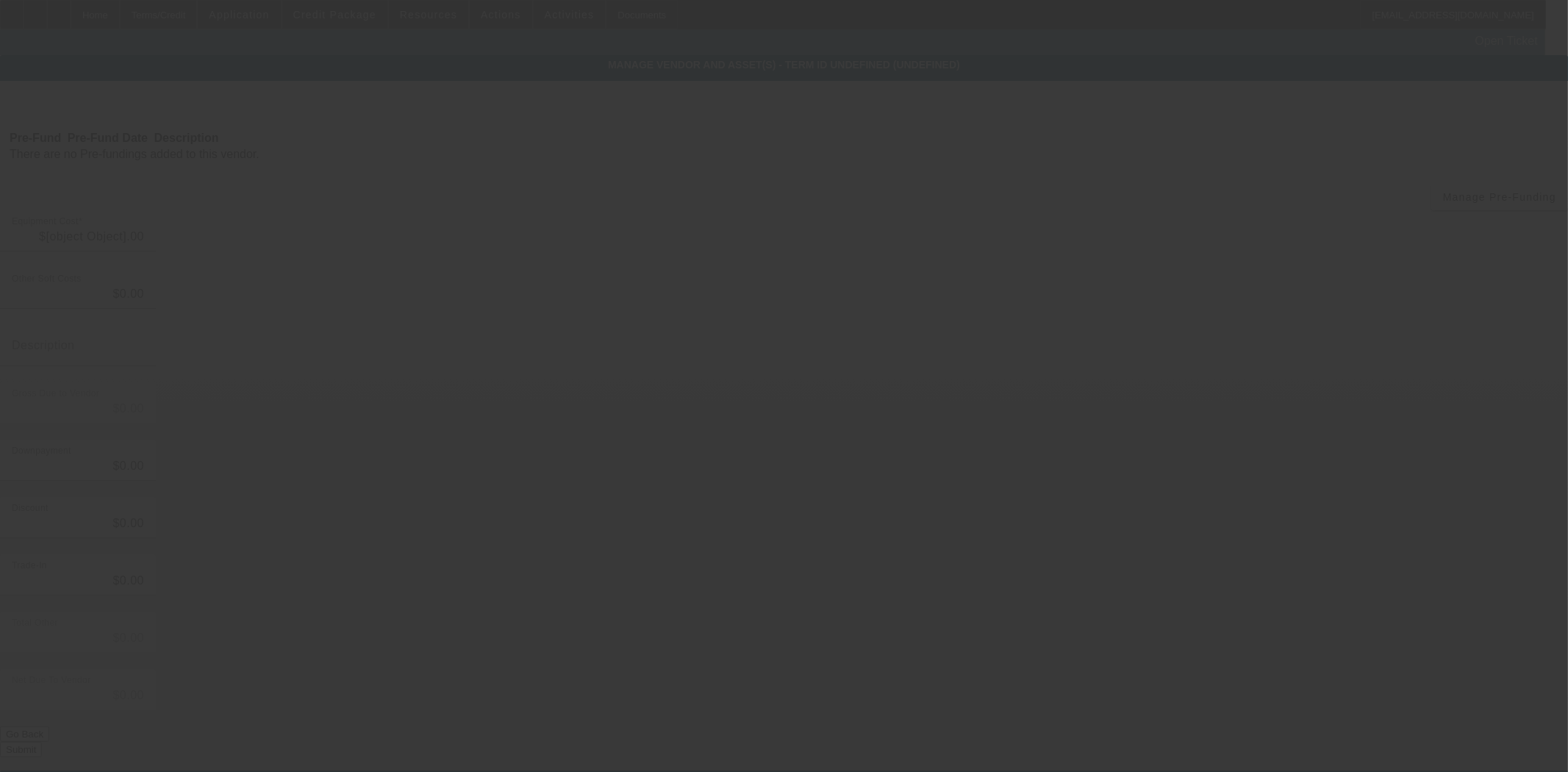
type input "$778.80"
type input "fee"
type input "$260,778.80"
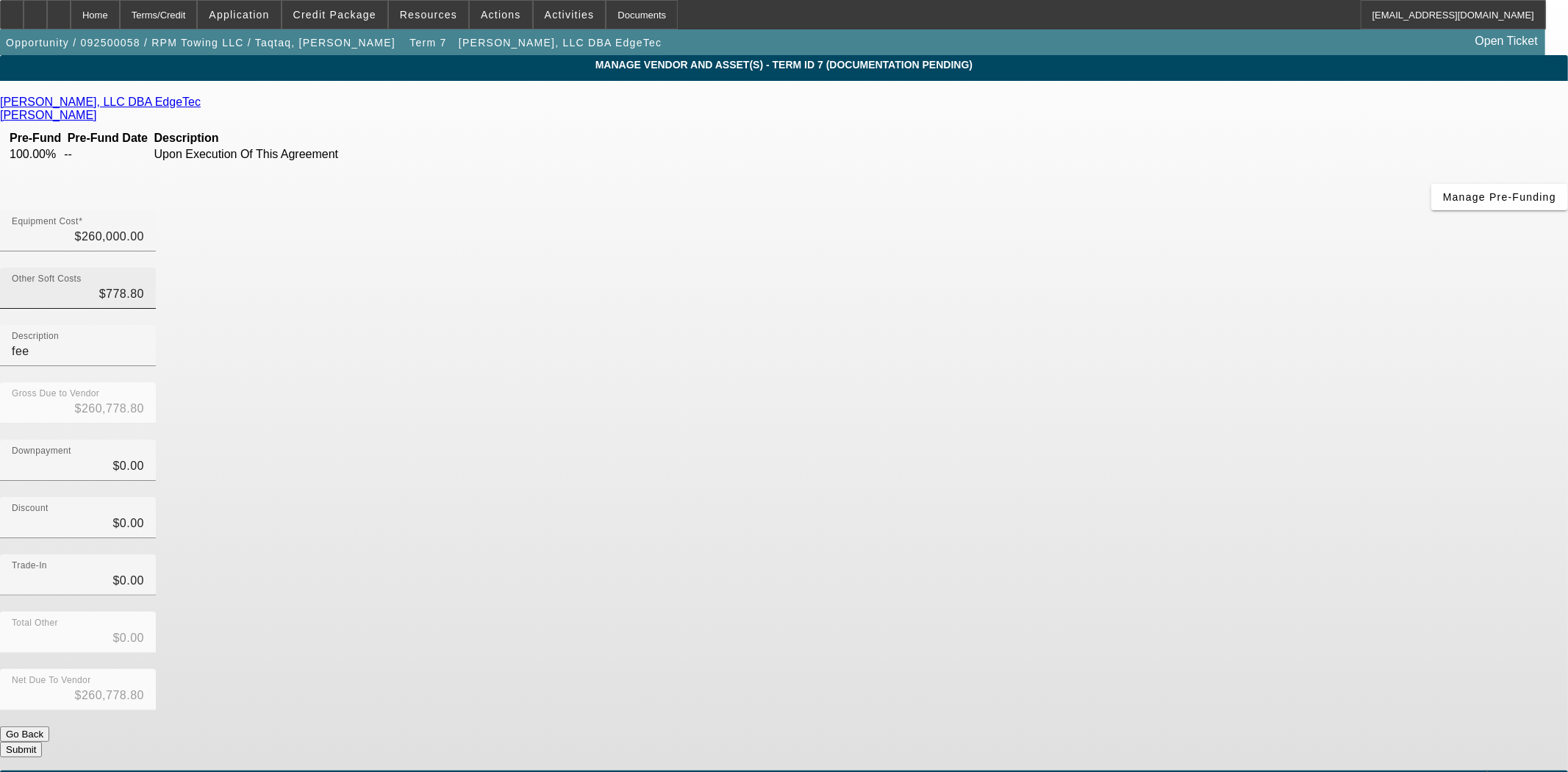
drag, startPoint x: 914, startPoint y: 167, endPoint x: 927, endPoint y: 185, distance: 22.2
click at [144, 268] on div "Other Soft Costs $778.80" at bounding box center [77, 288] width 132 height 41
type input "778.80"
drag, startPoint x: 932, startPoint y: 173, endPoint x: 1054, endPoint y: 177, distance: 122.1
click at [1054, 268] on div "Other Soft Costs 778.80 Description fee" at bounding box center [784, 325] width 1568 height 114
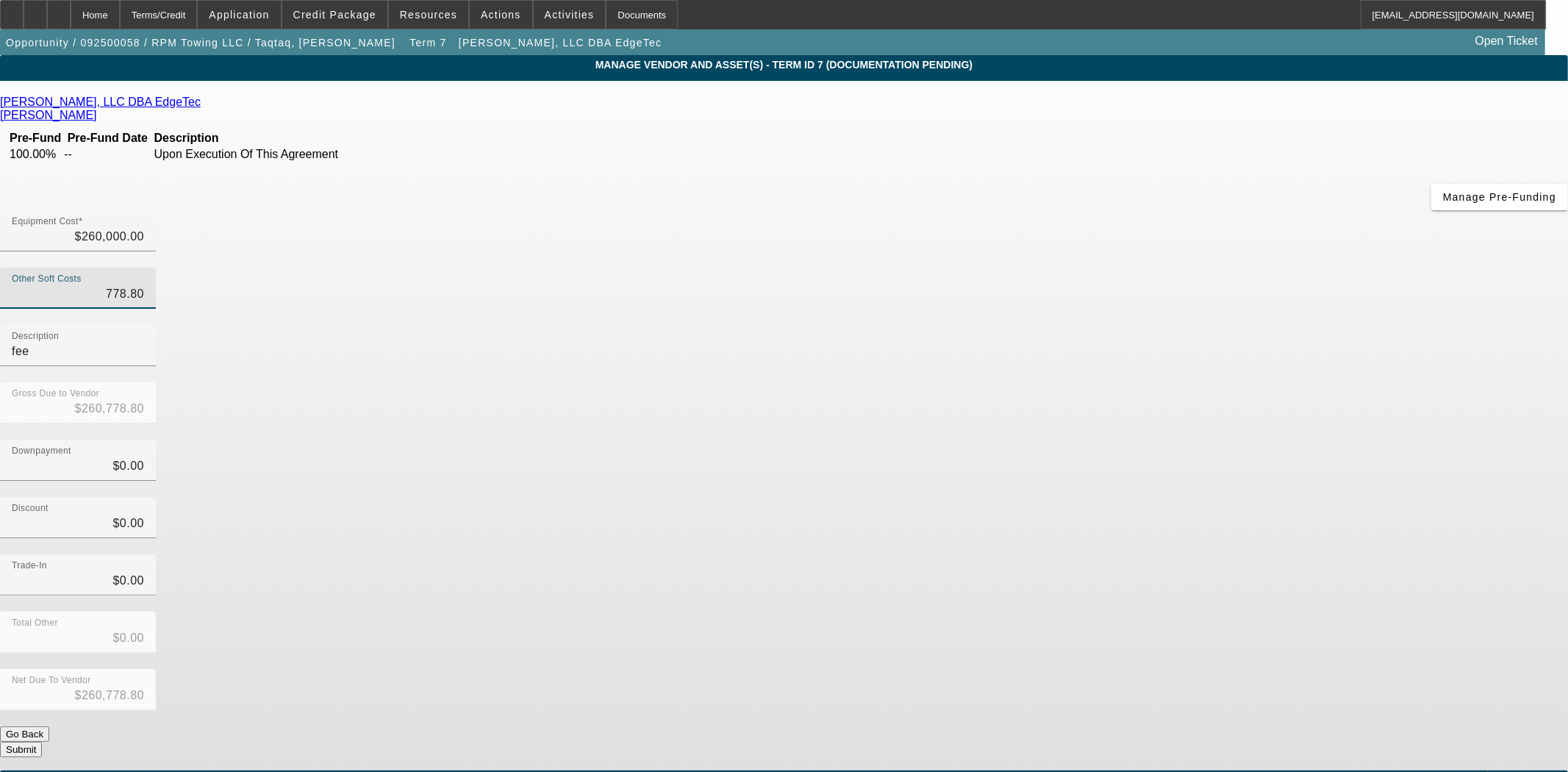
type input "$260,000.00"
type input "260000"
drag, startPoint x: 975, startPoint y: 129, endPoint x: 1118, endPoint y: 134, distance: 143.1
click at [1117, 210] on div "Equipment Cost 260000" at bounding box center [784, 239] width 1568 height 58
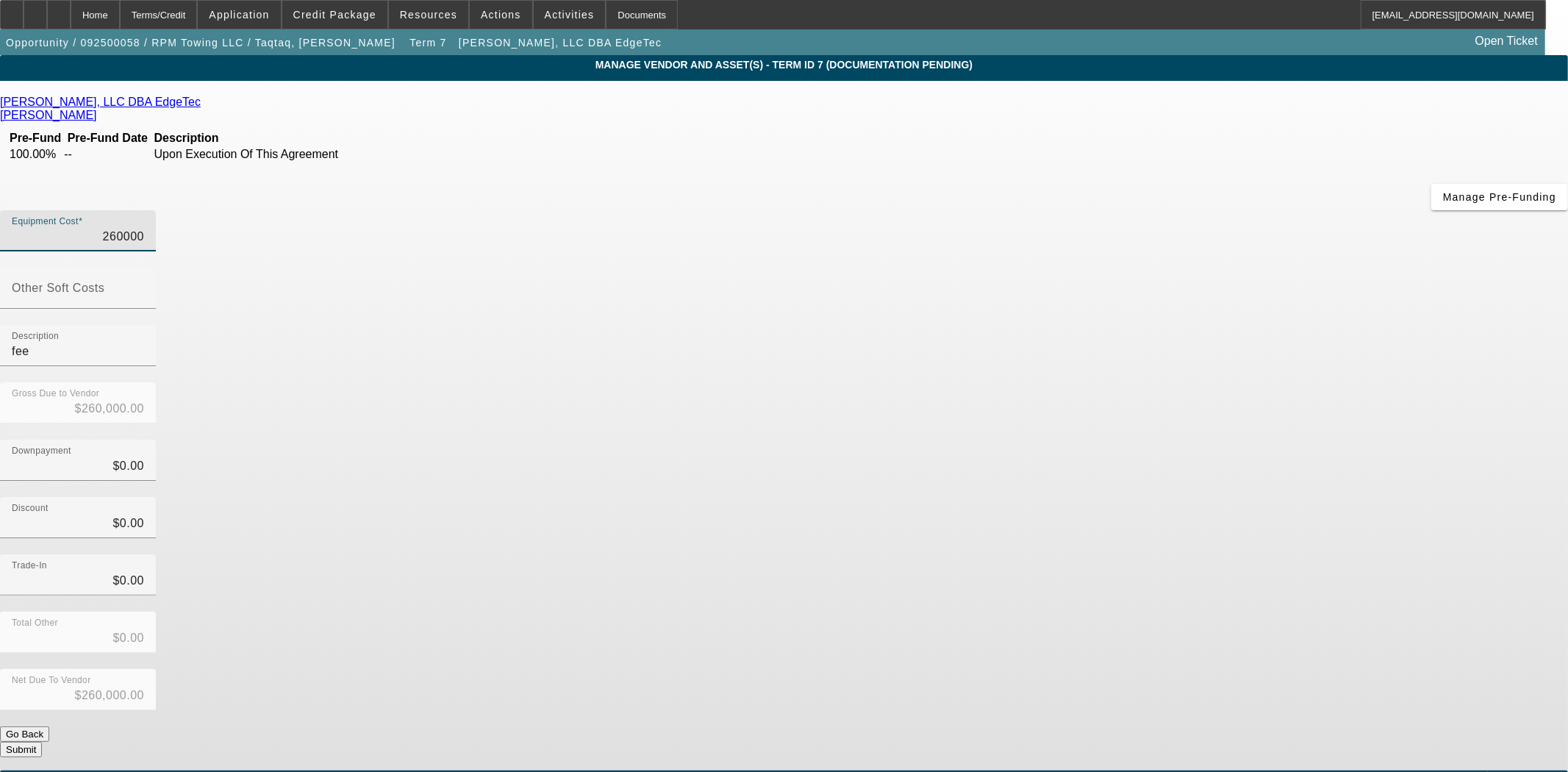
type input "2"
type input "$2.00"
type input "26"
type input "$26.00"
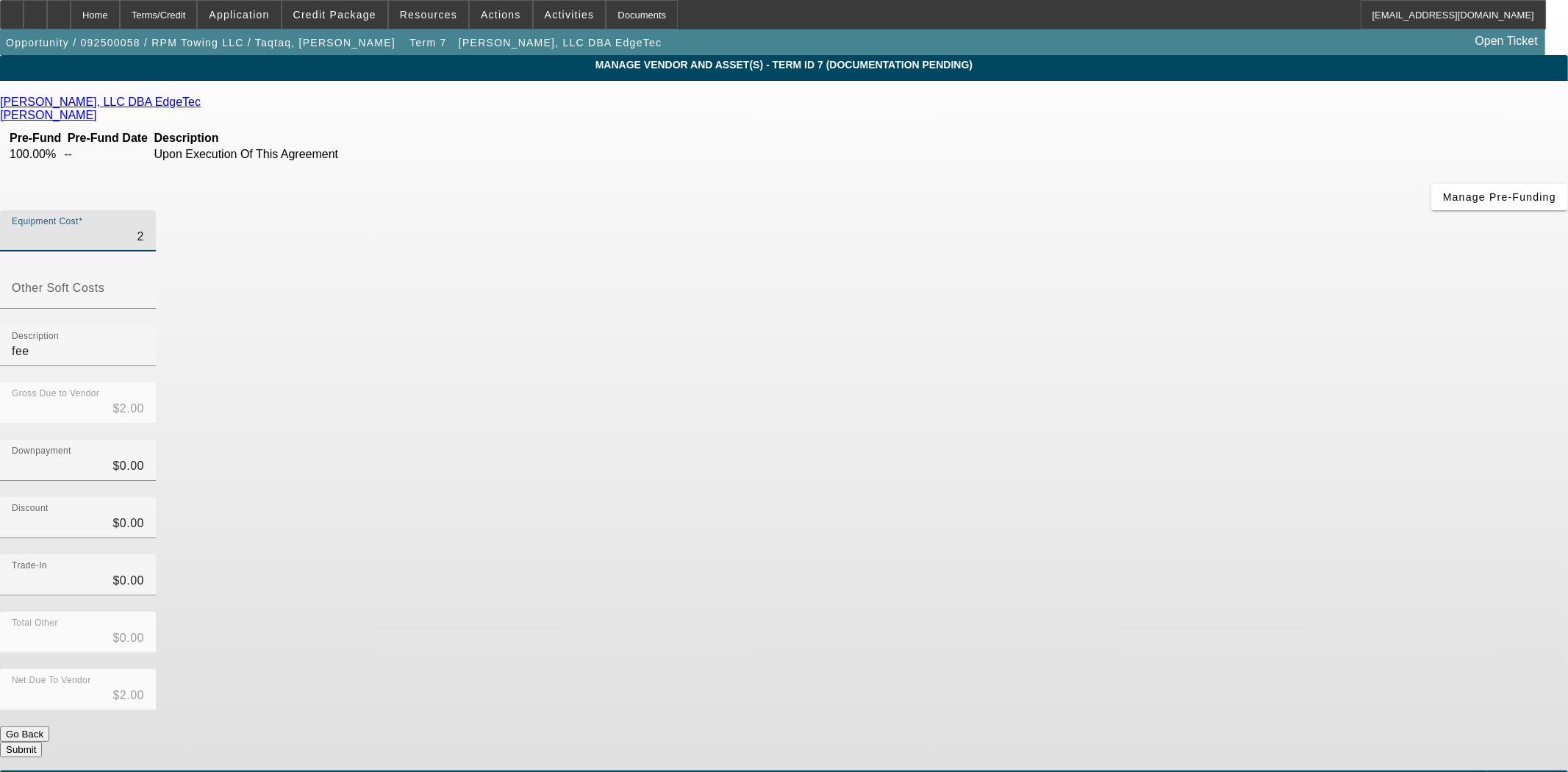
type input "$26.00"
type input "260"
type input "$260.00"
type input "2607"
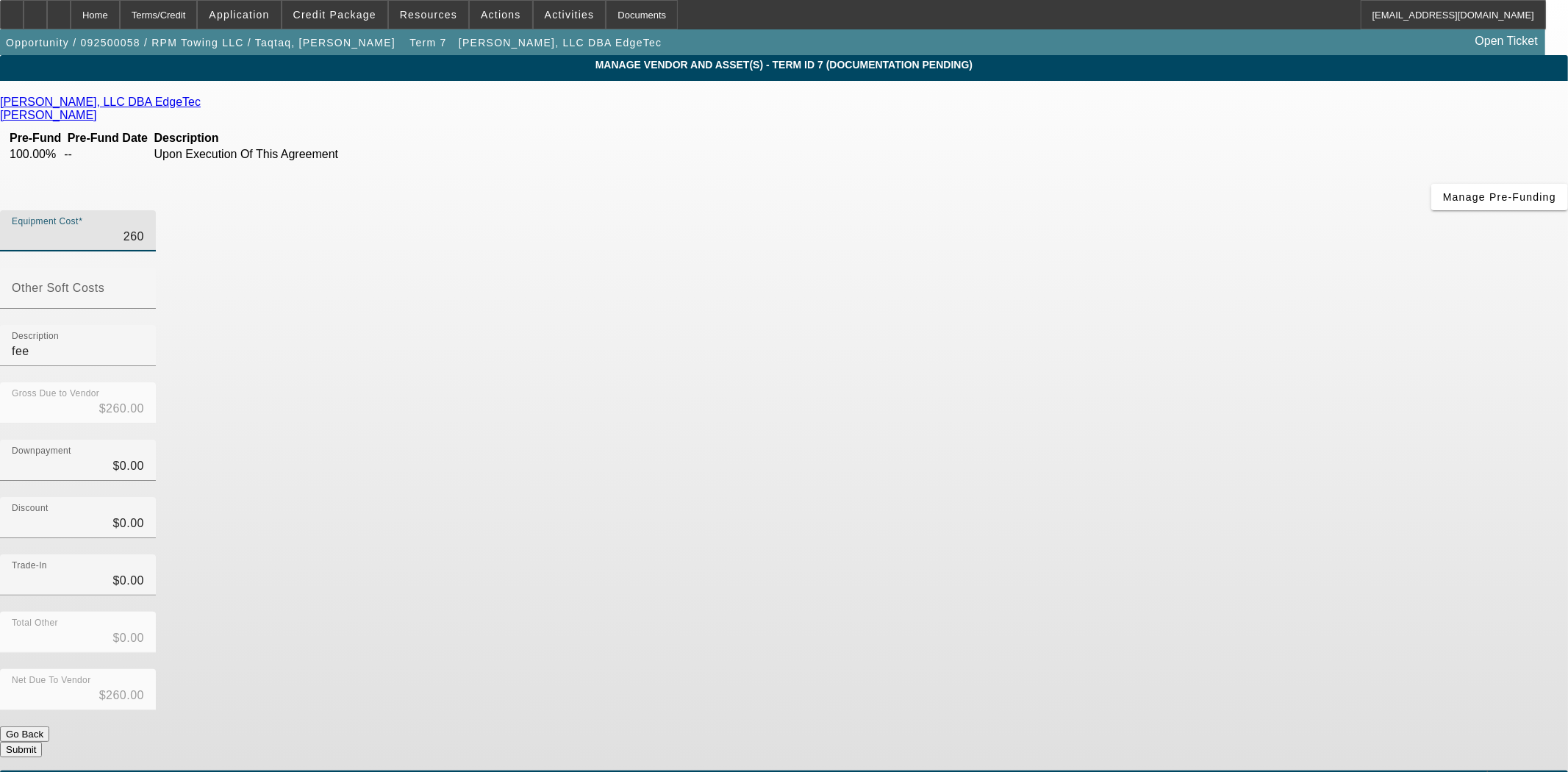
type input "$2,607.00"
type input "26074"
type input "$26,074.00"
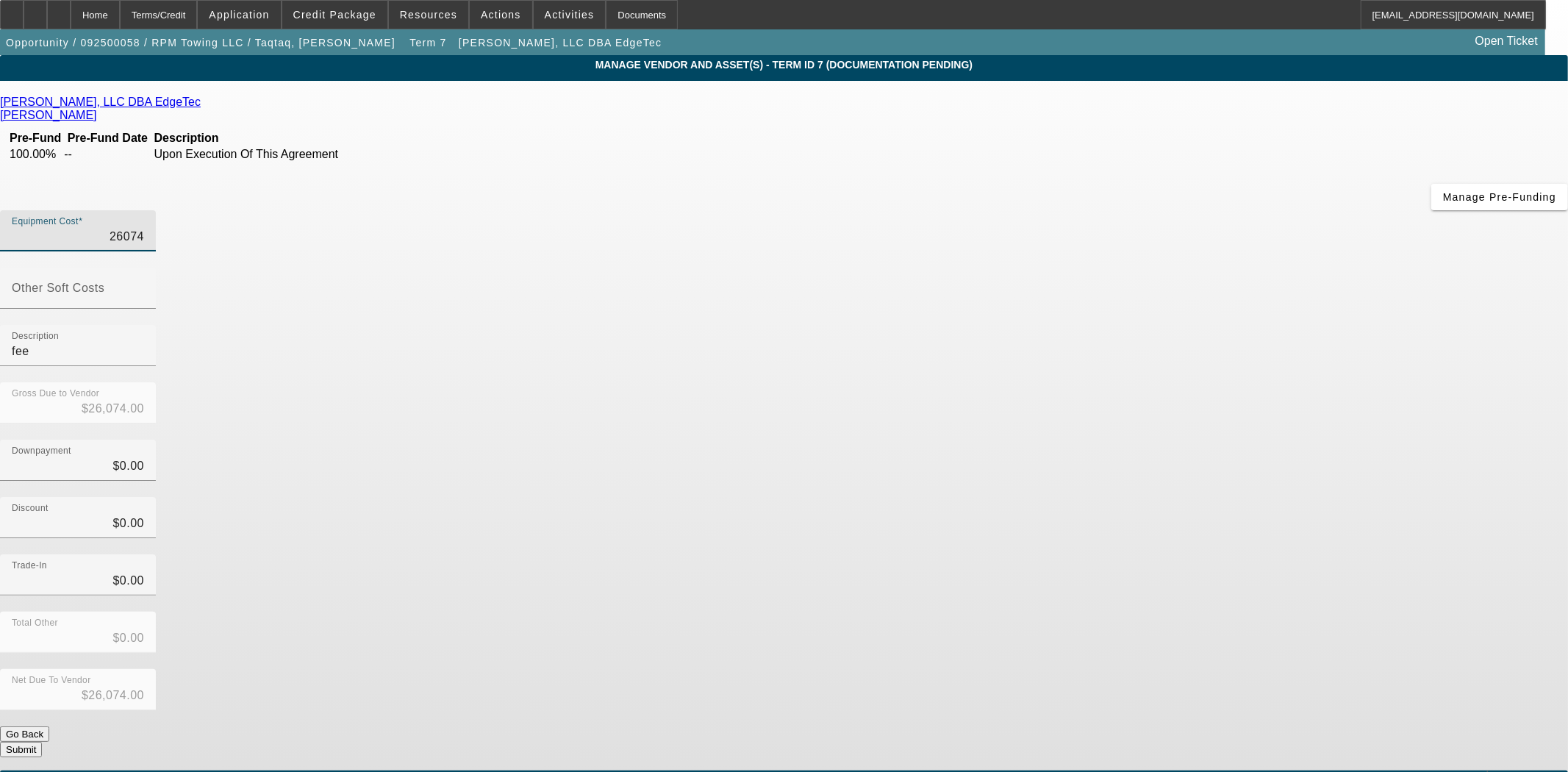
type input "2607"
type input "$2,607.00"
type input "26078"
type input "$26,078.00"
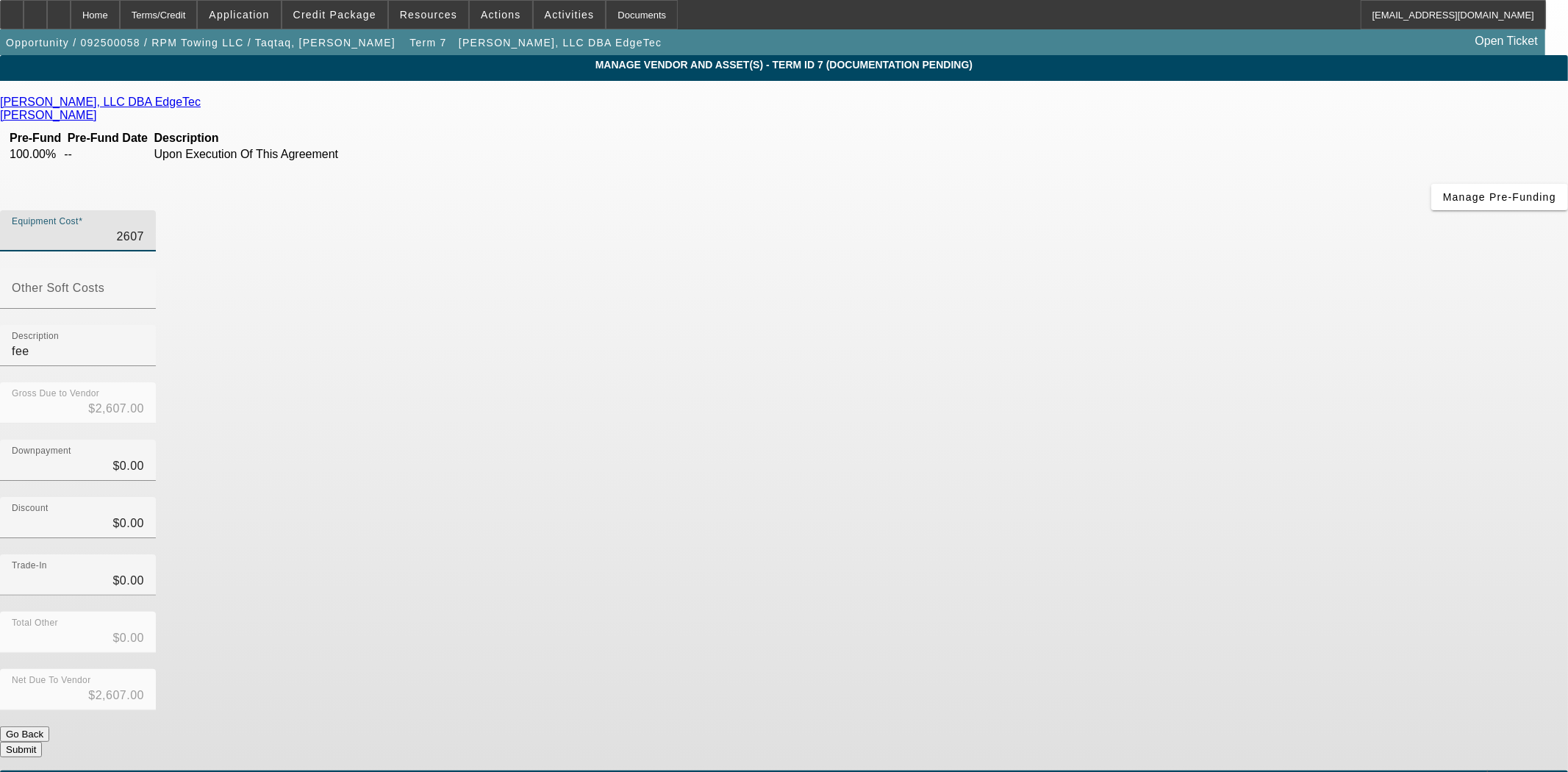
type input "$26,078.00"
type input "260784"
type input "$260,784.00"
type input "260784.3"
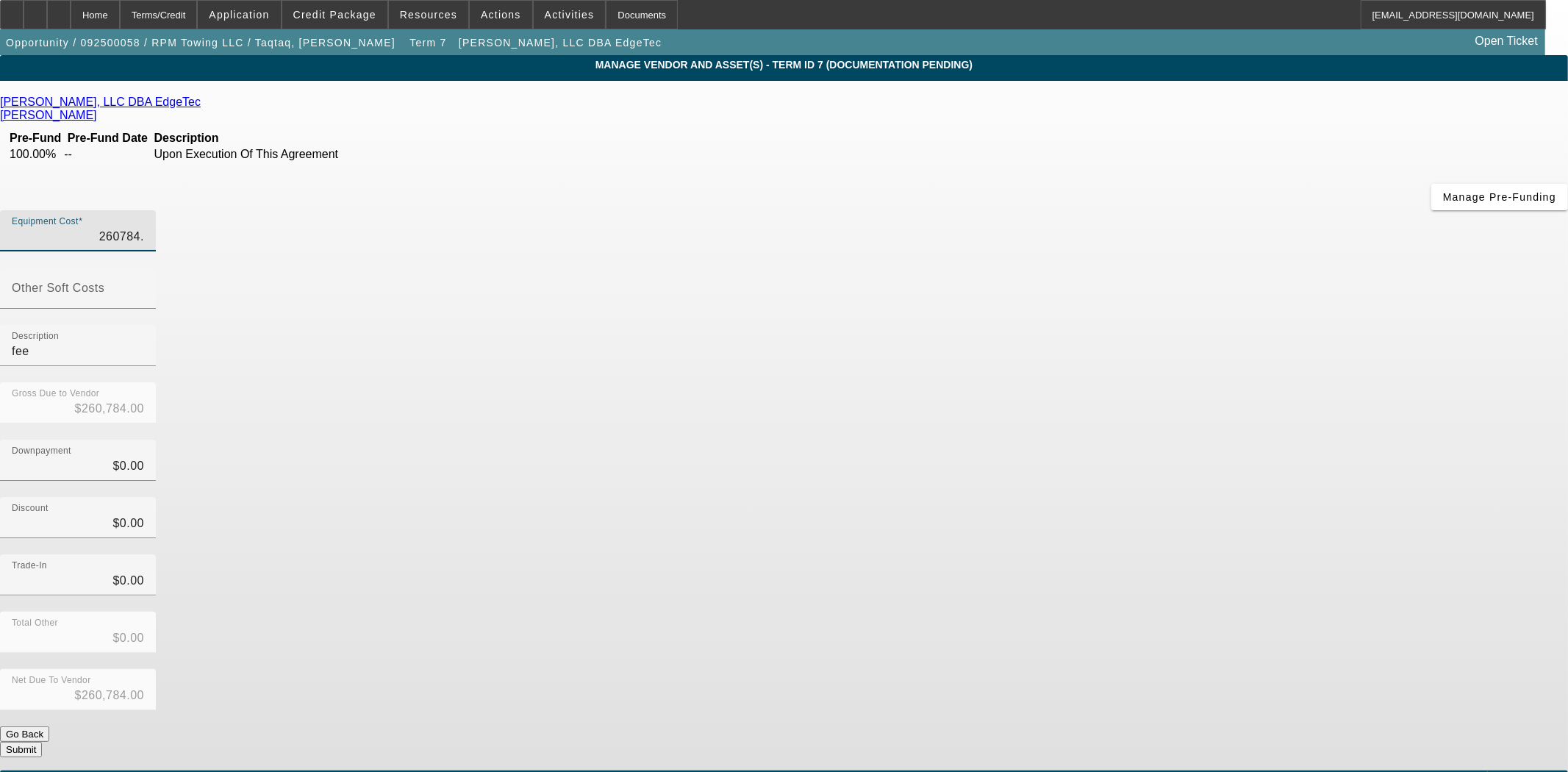
type input "$260,784.30"
type input "260784.38"
type input "$260,784.38"
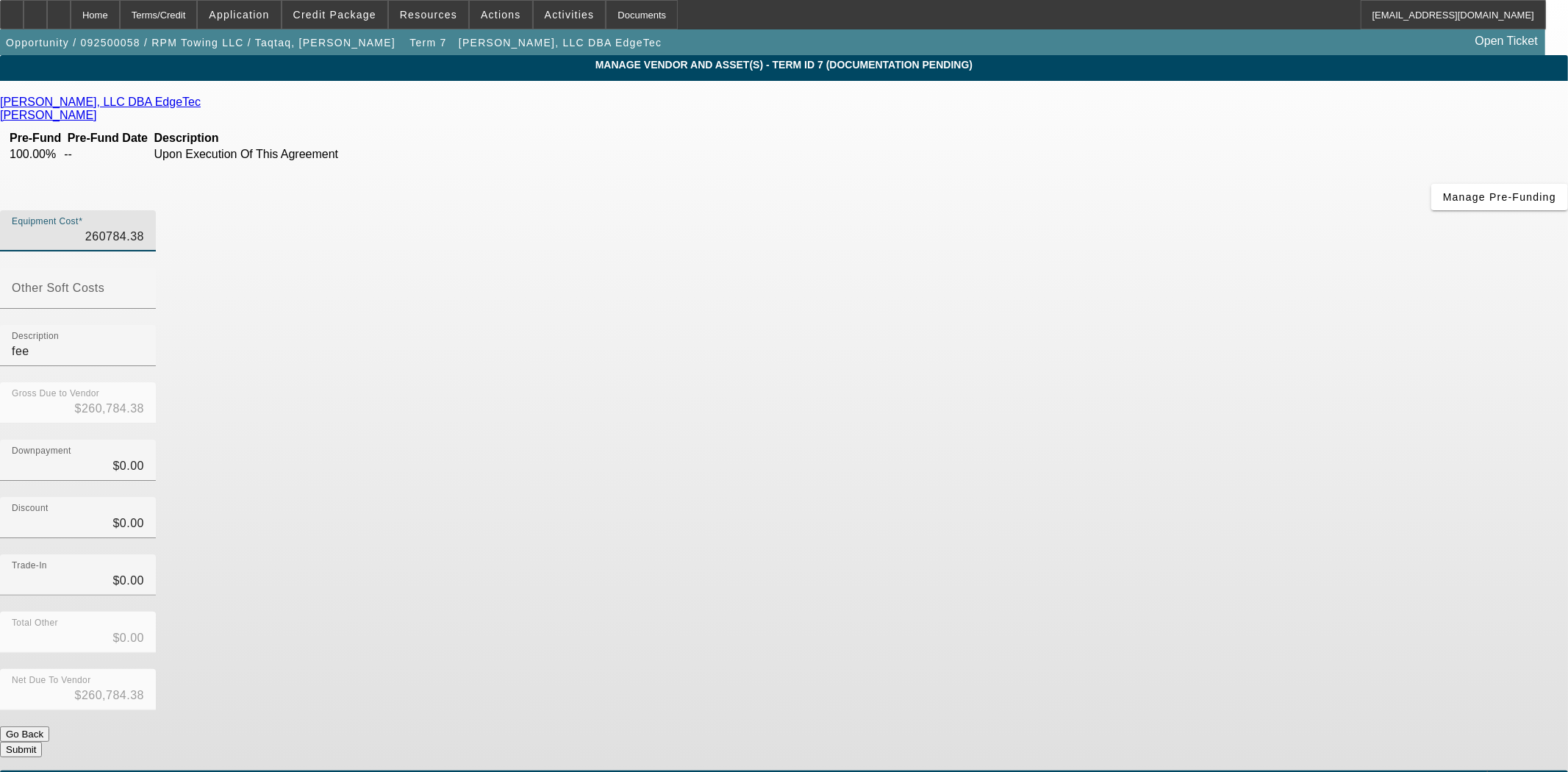
type input "$260,784.38"
click at [42, 742] on button "Submit" at bounding box center [20, 749] width 42 height 15
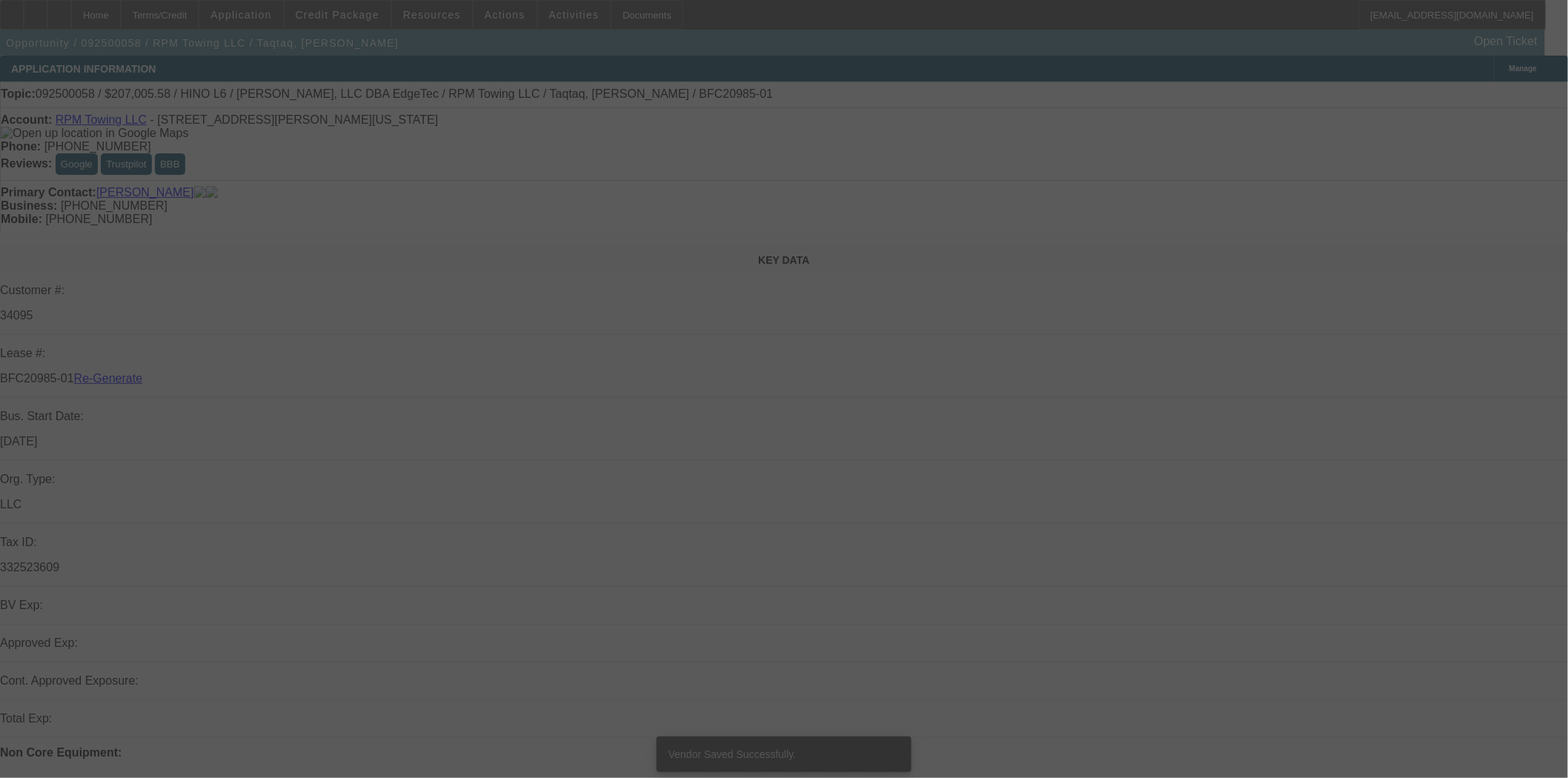
select select "3"
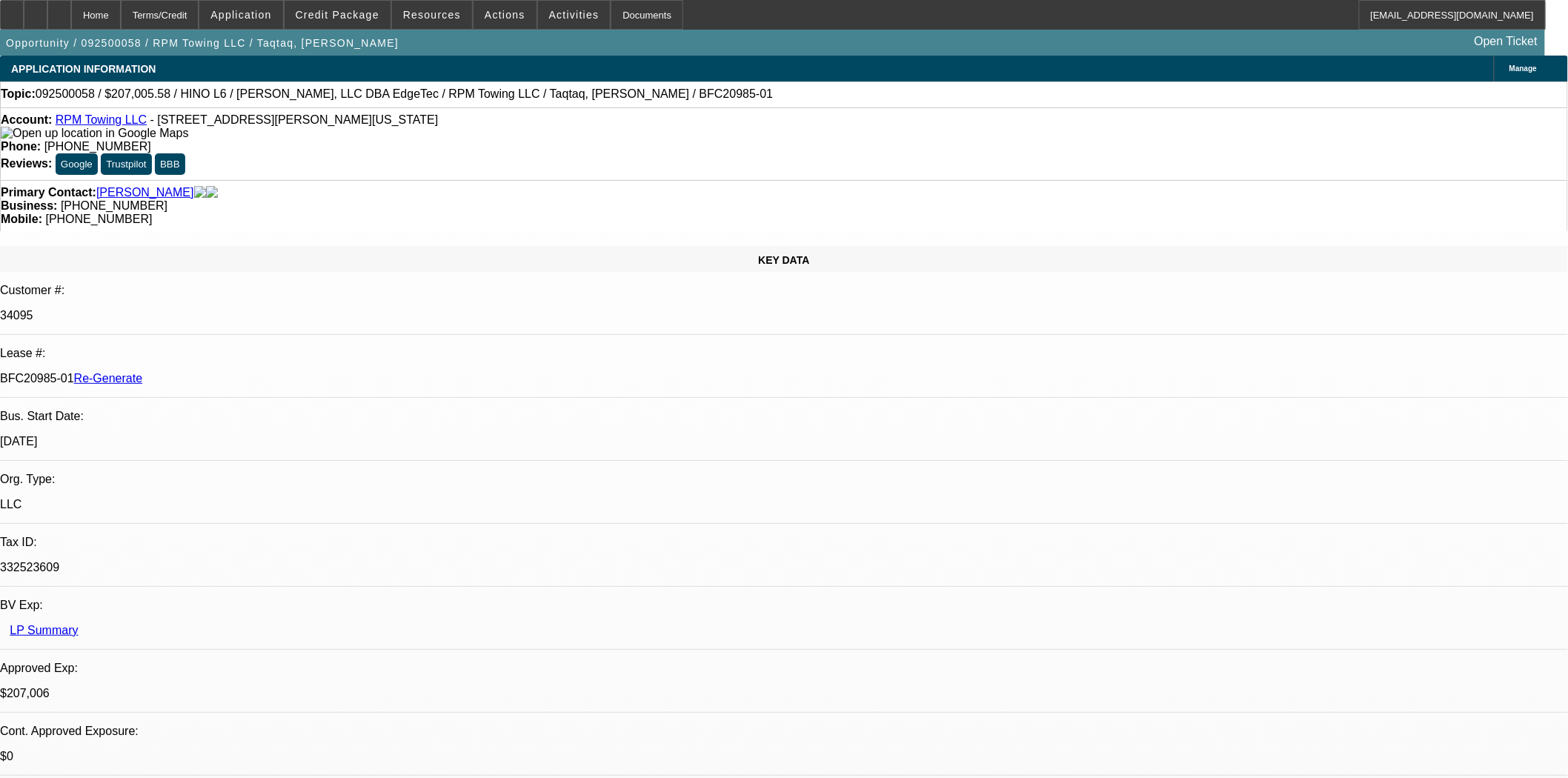
select select "0"
select select "2"
select select "0"
select select "6"
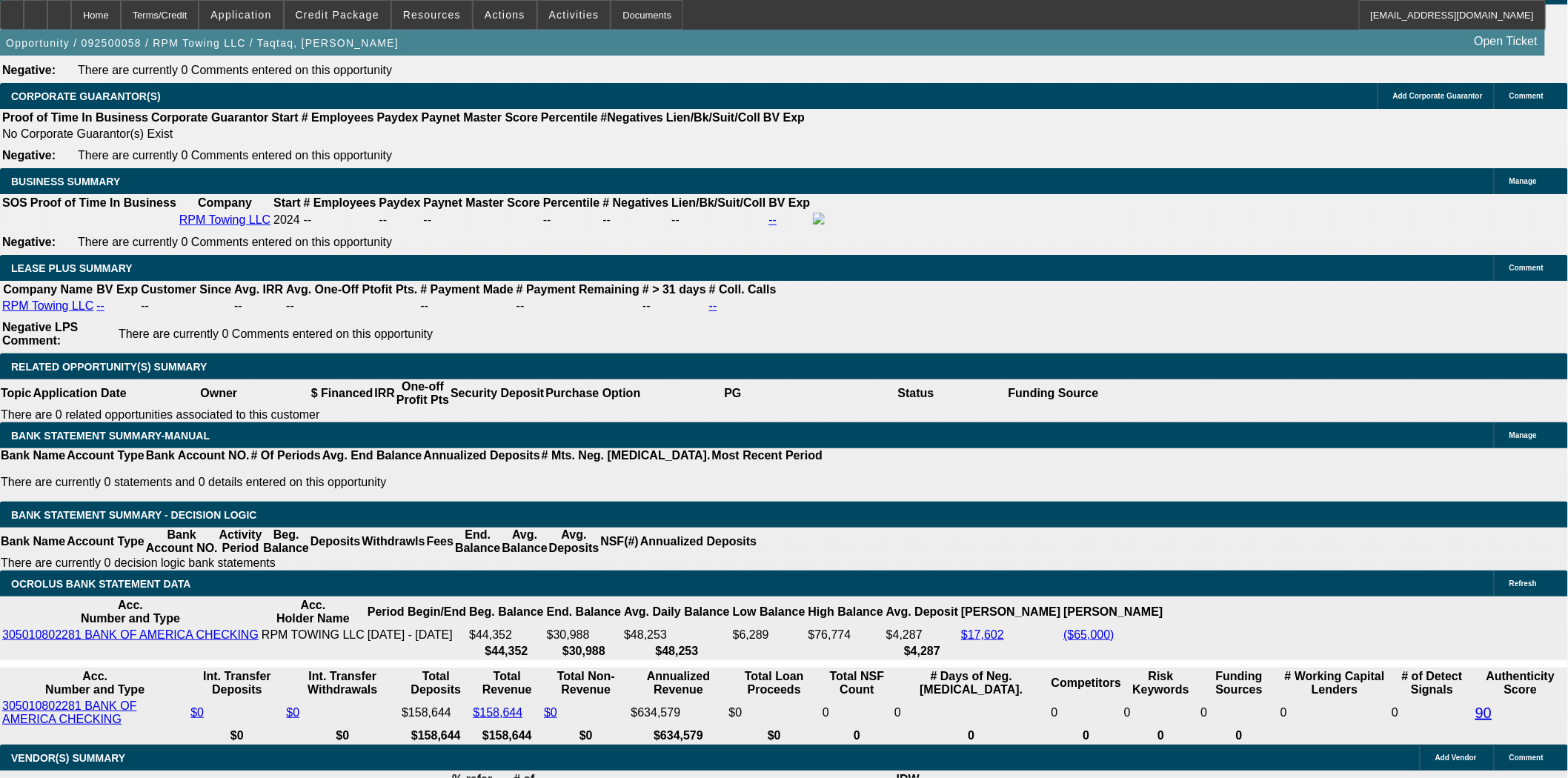
scroll to position [2387, 0]
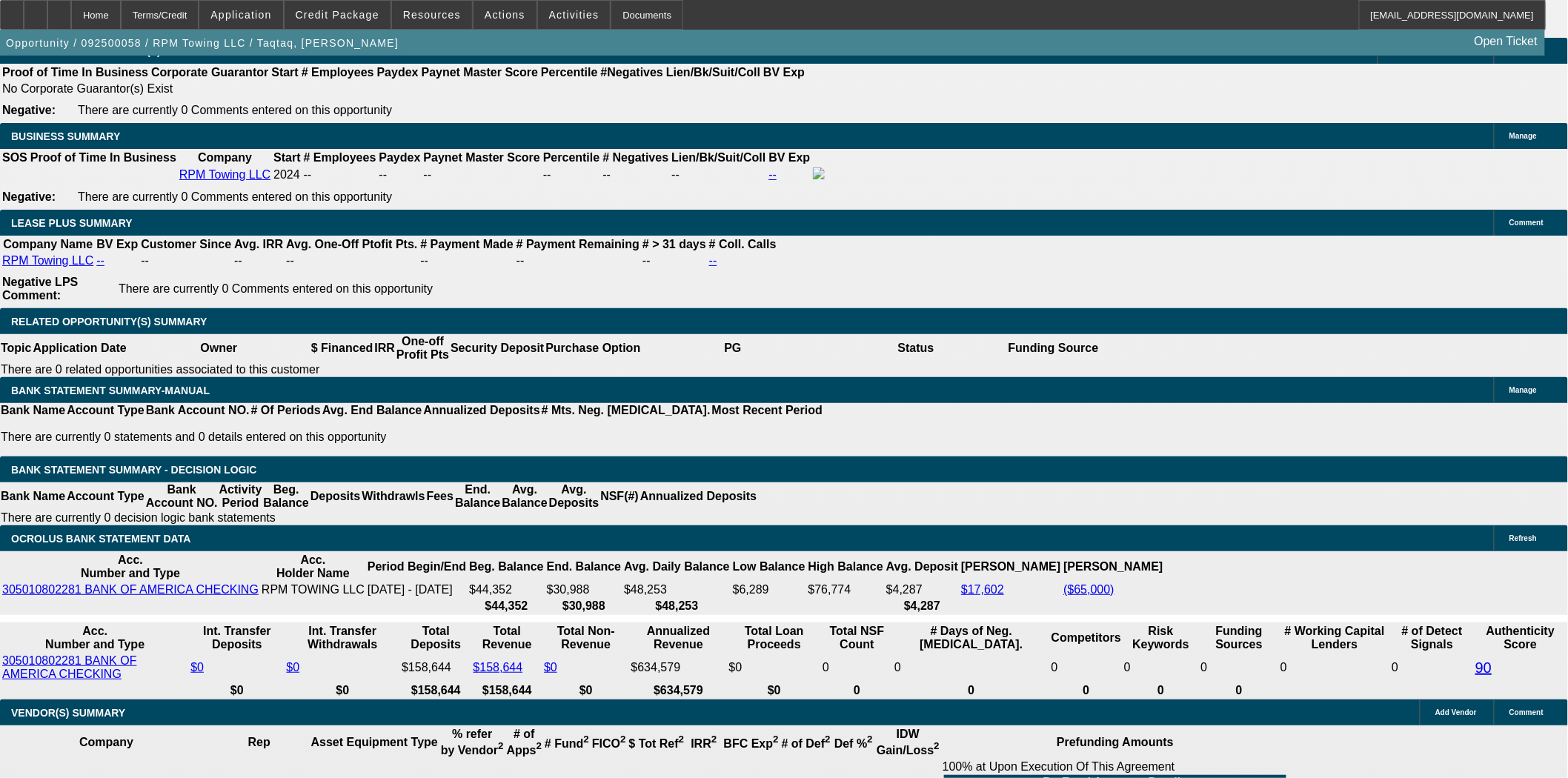
drag, startPoint x: 279, startPoint y: 348, endPoint x: 409, endPoint y: 351, distance: 130.0
type input "$65,484.38"
type input "UNKNOWN"
type input "$11,200.10"
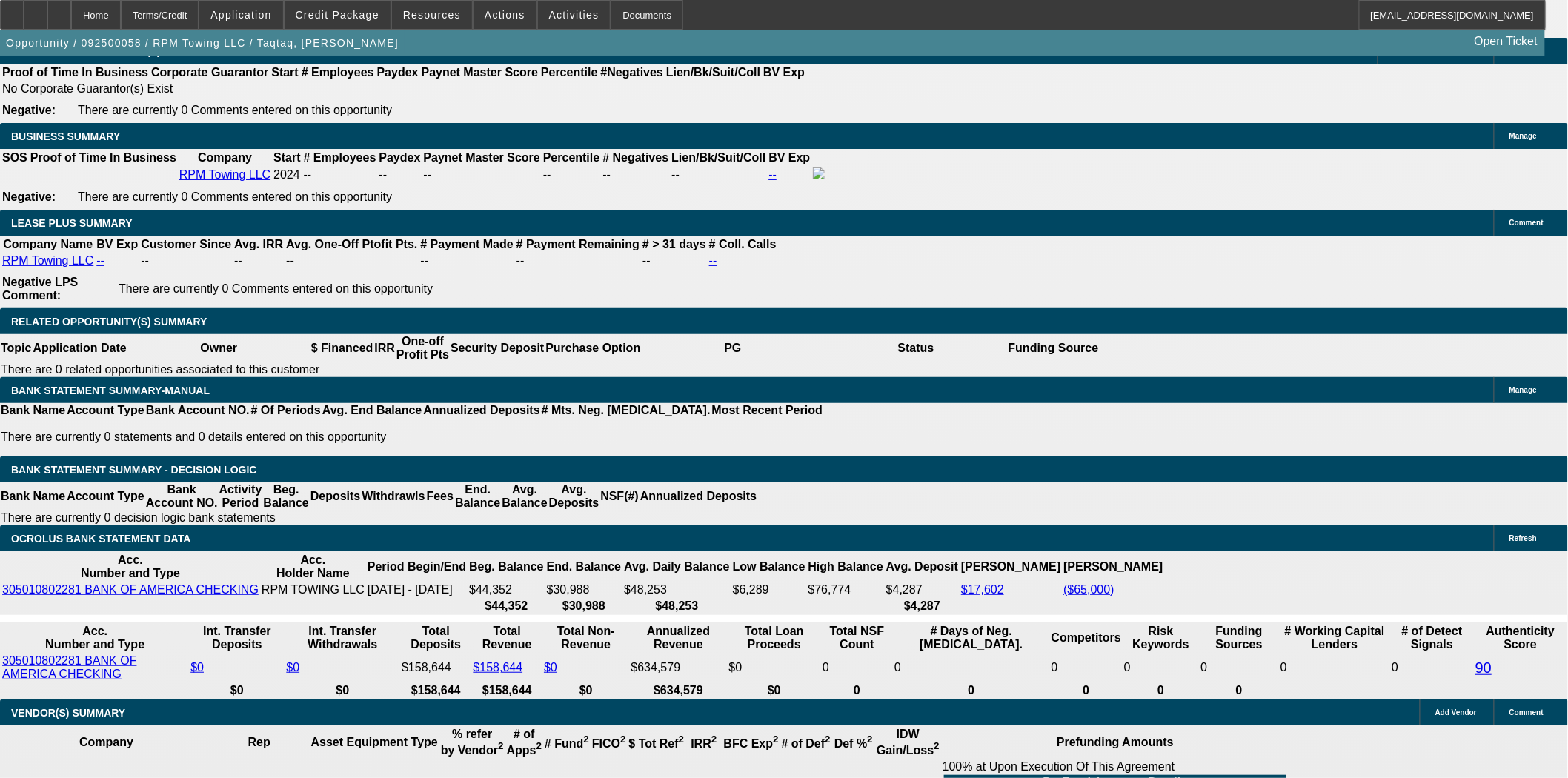
type input "5600.0"
type input "$11,200.00"
type input "$5,600.00"
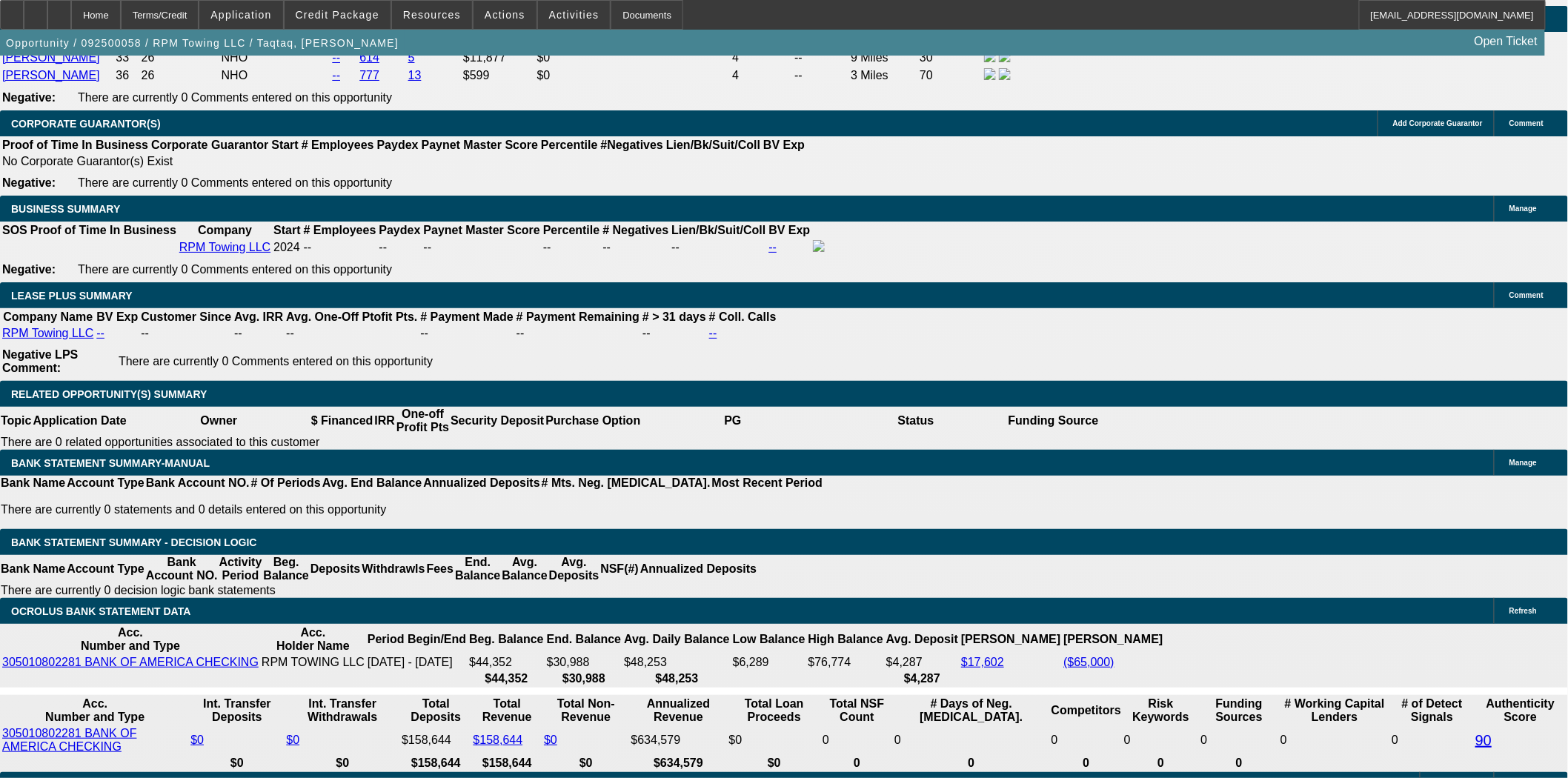
scroll to position [2222, 0]
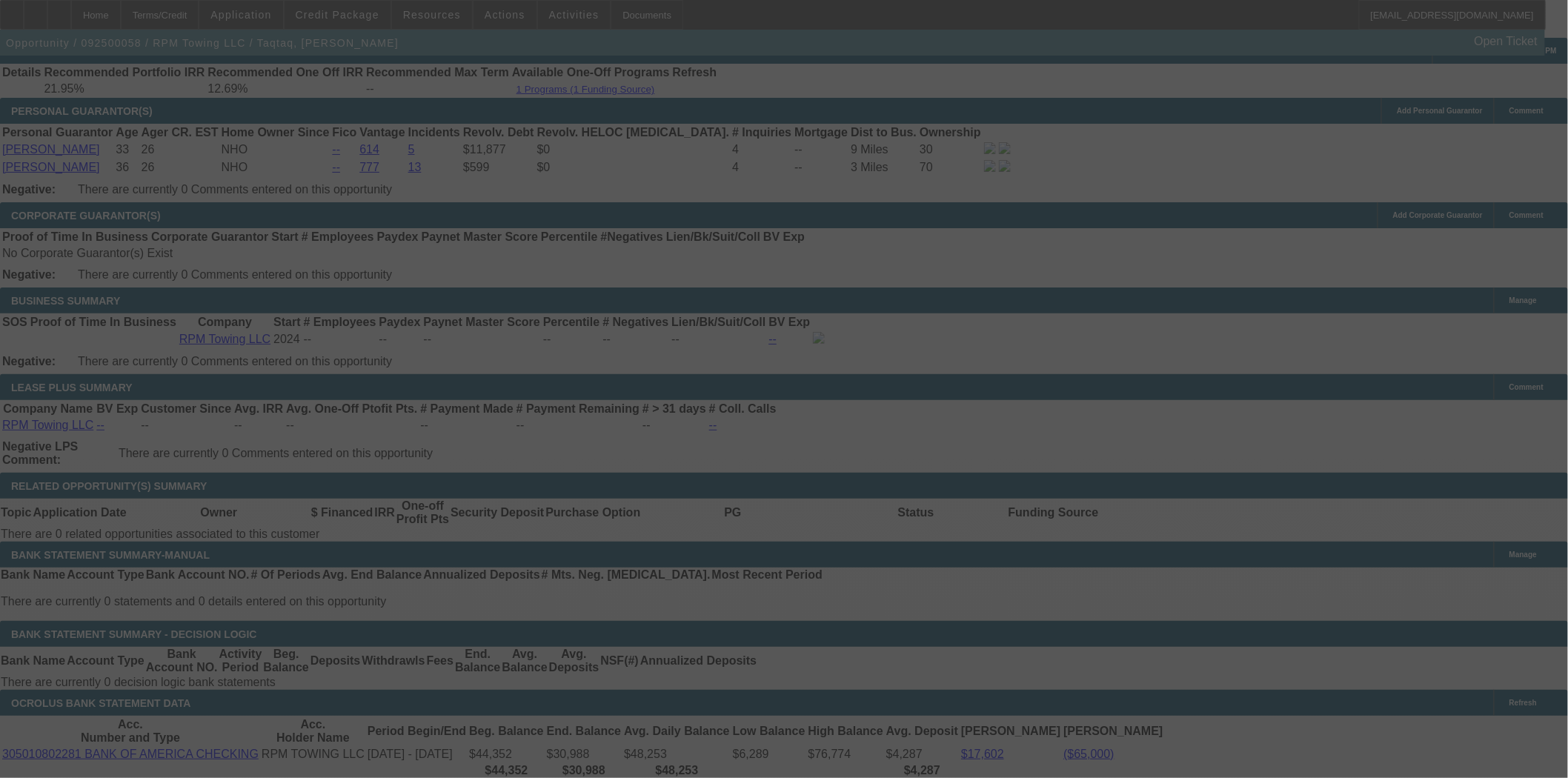
select select "0"
select select "2"
select select "0"
select select "6"
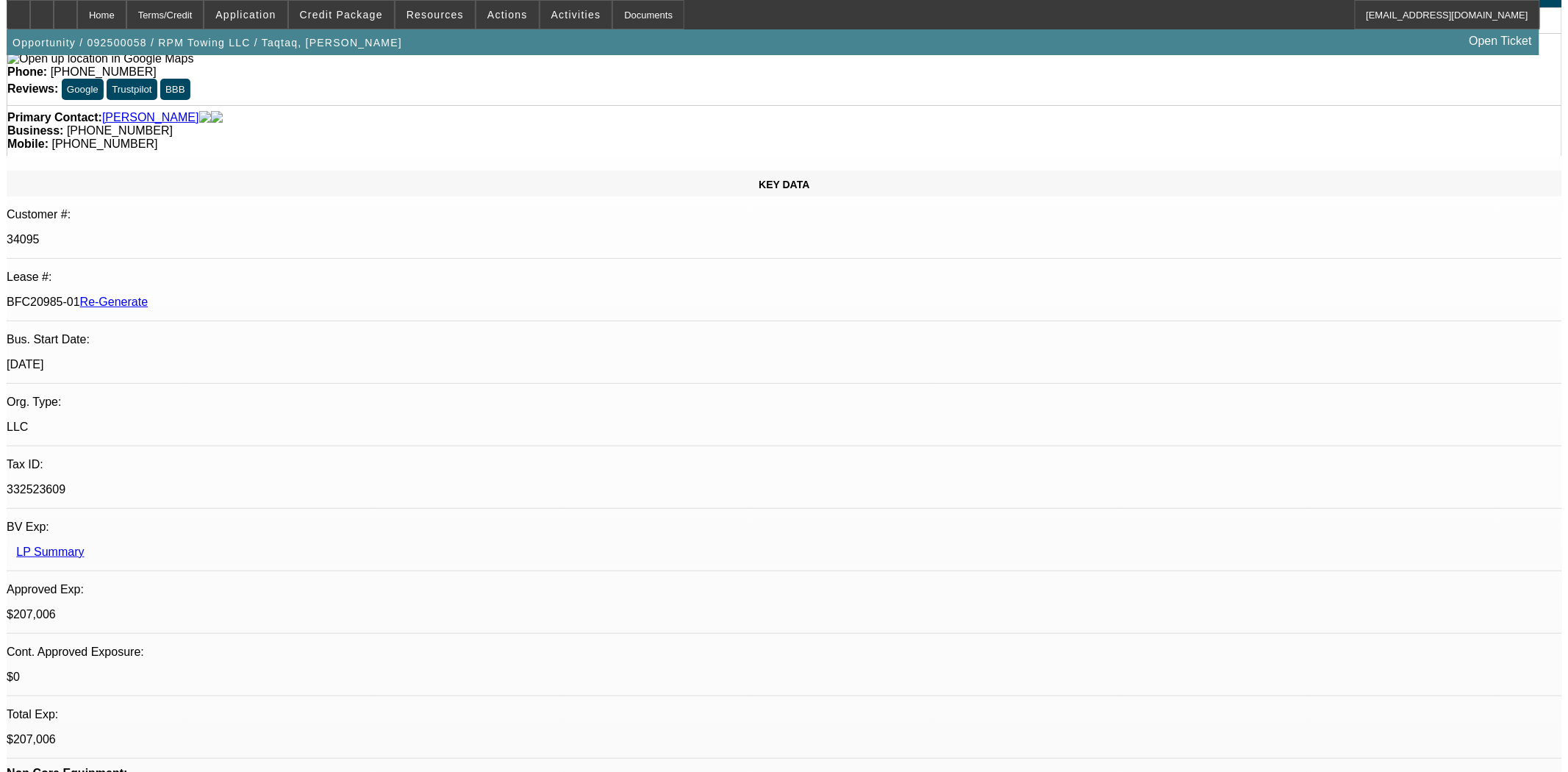
scroll to position [0, 0]
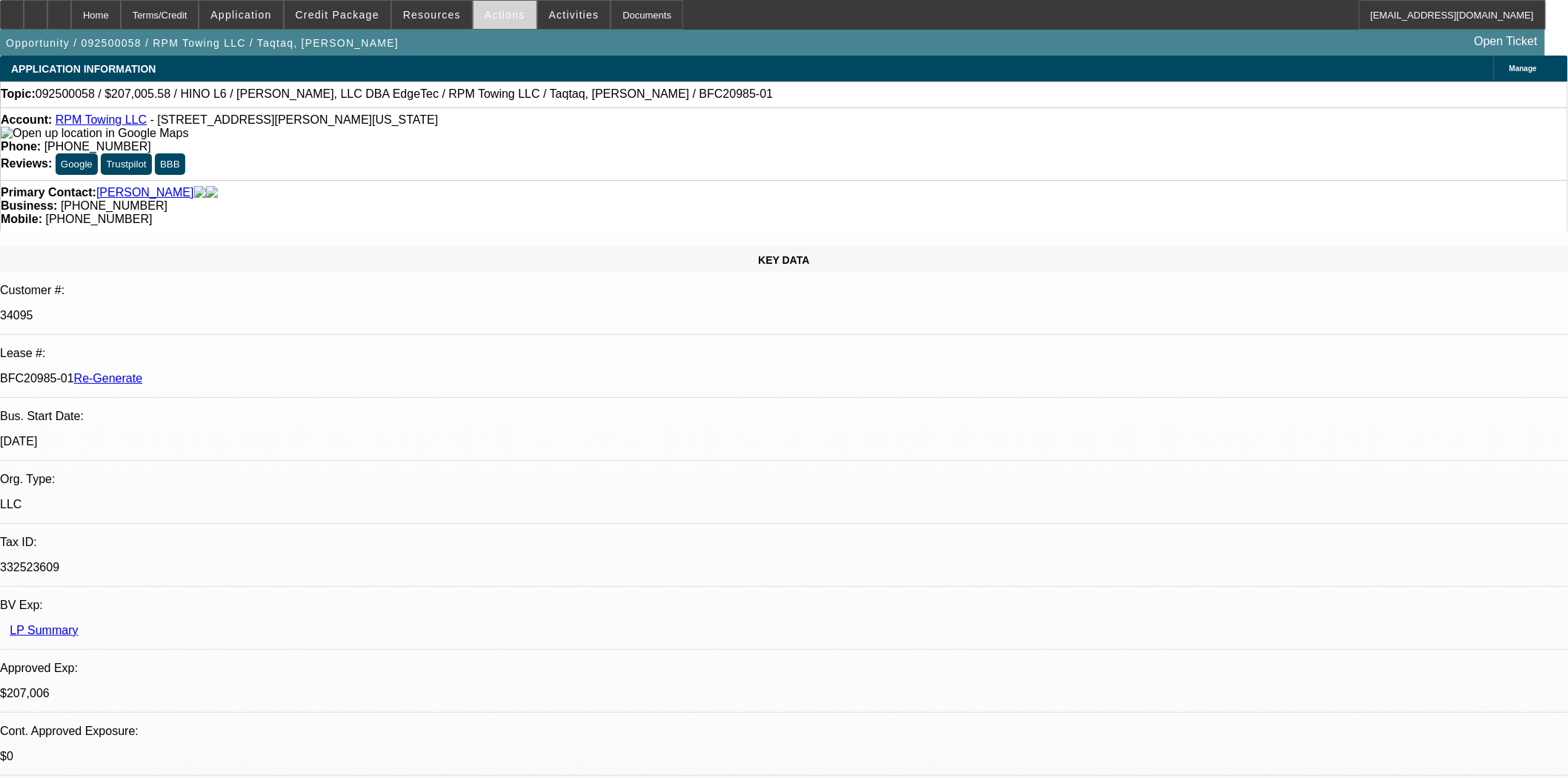
click at [491, 11] on span "Actions" at bounding box center [505, 14] width 41 height 12
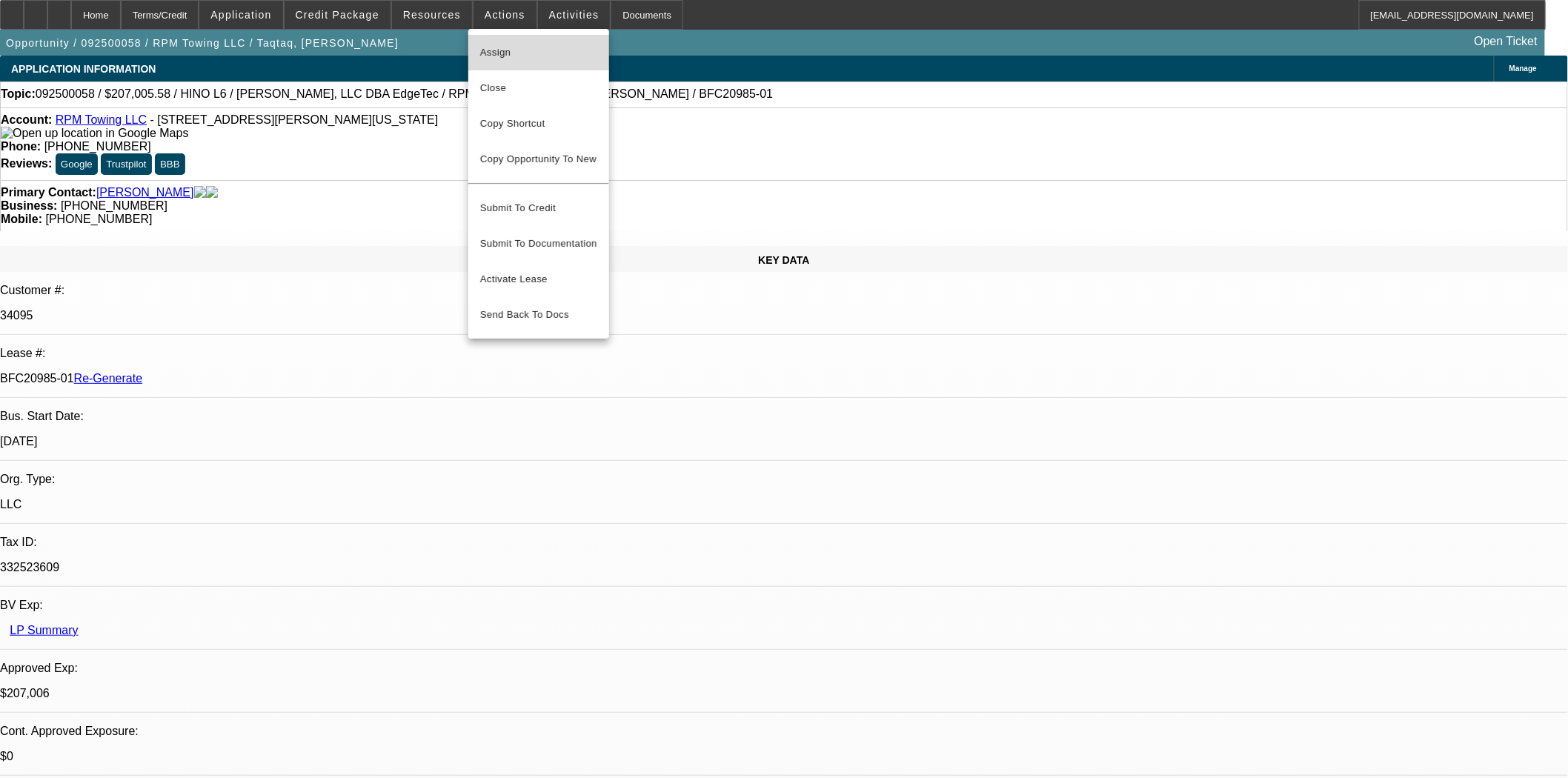
click at [490, 40] on button "Assign" at bounding box center [538, 53] width 140 height 36
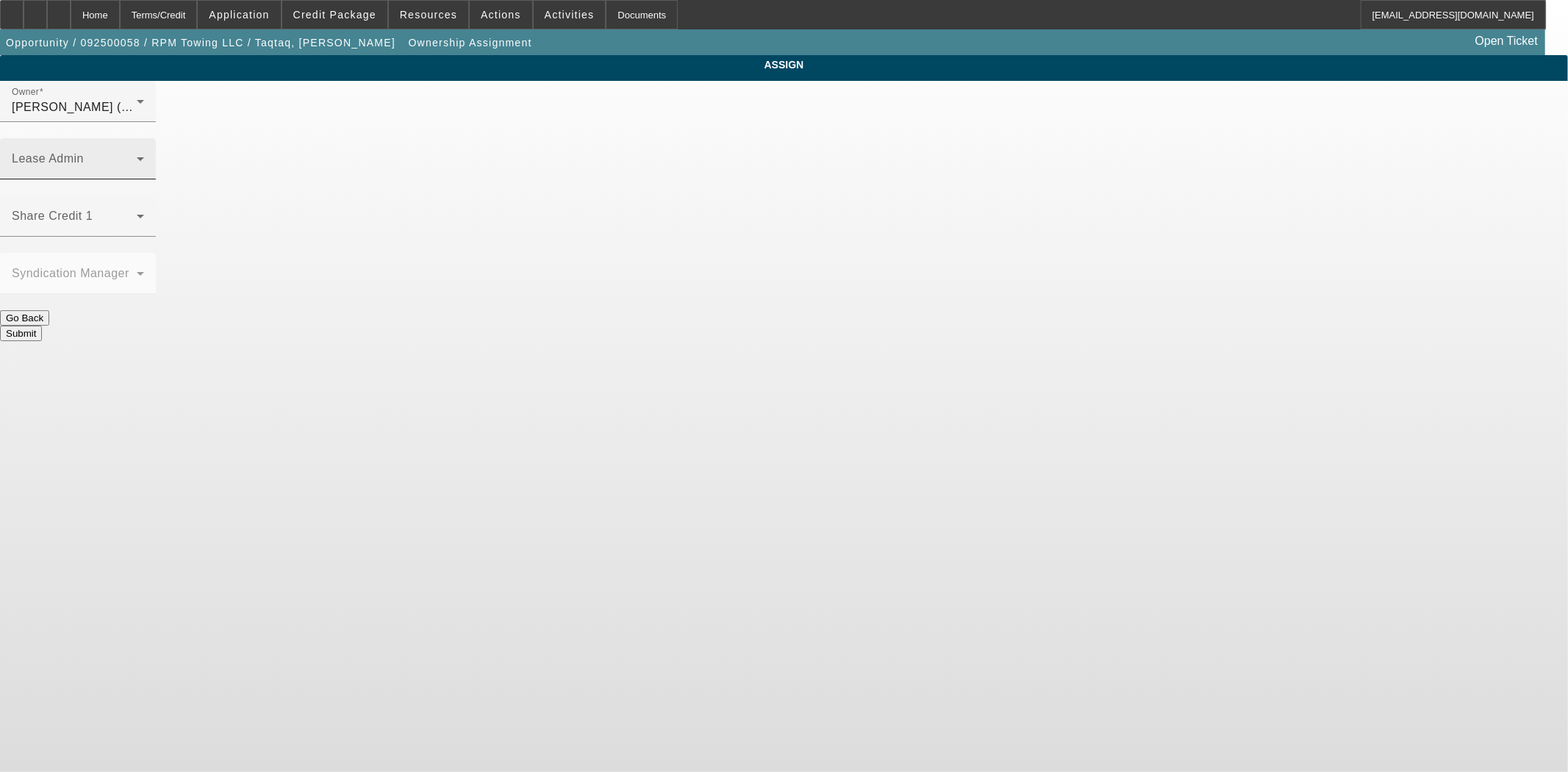
click at [144, 138] on div "Lease Admin" at bounding box center [77, 159] width 132 height 41
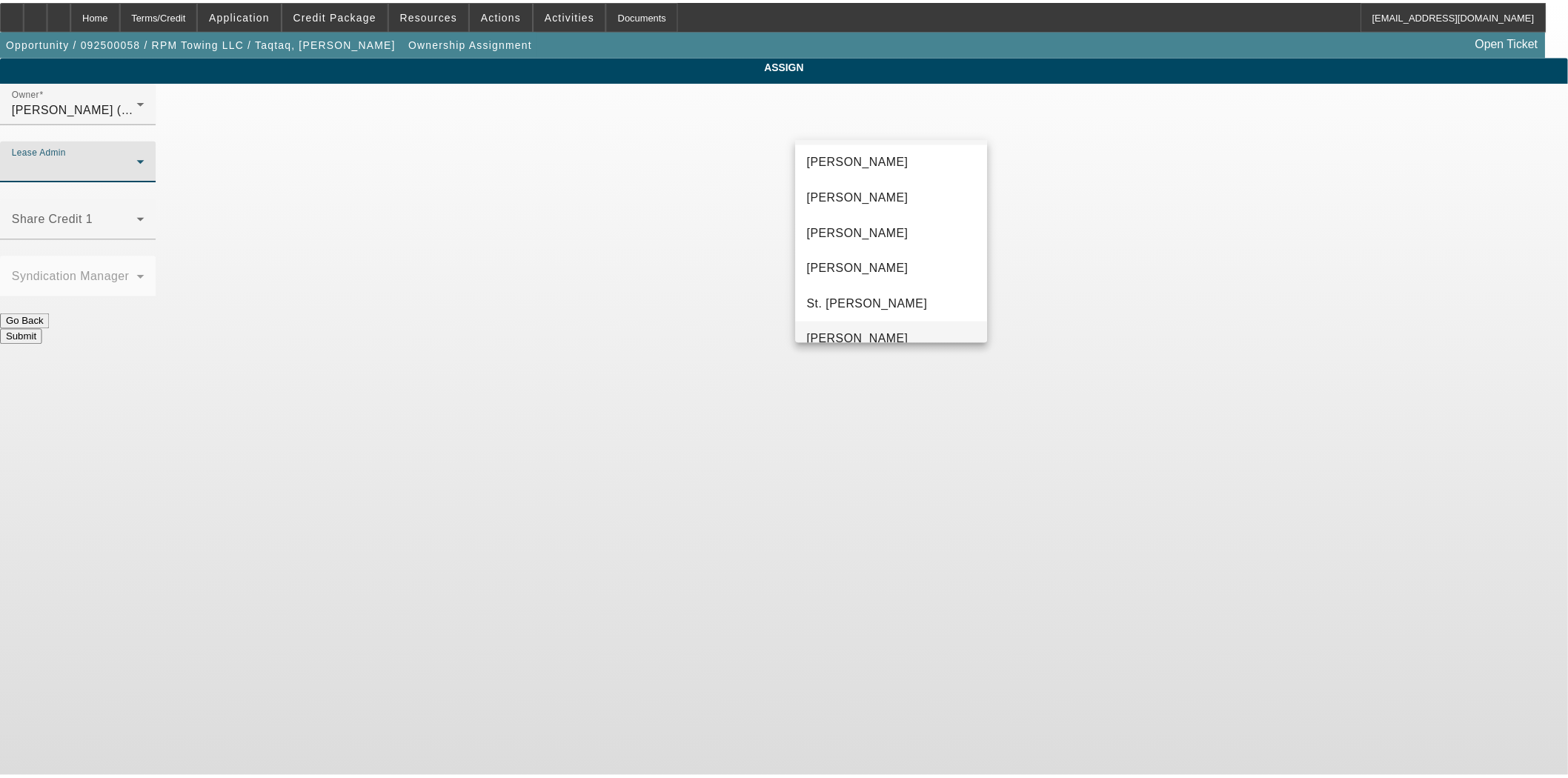
scroll to position [56, 0]
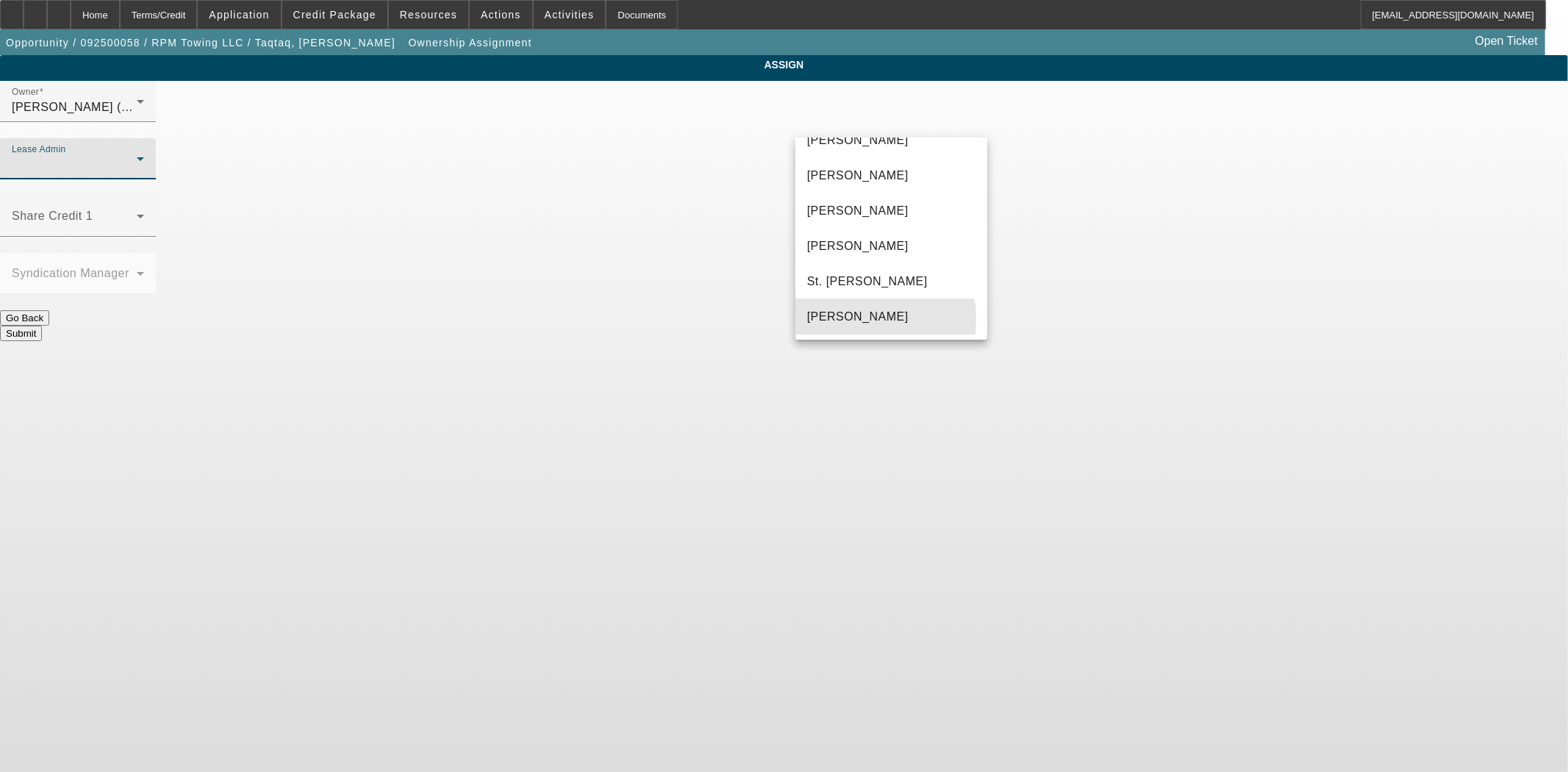
drag, startPoint x: 851, startPoint y: 319, endPoint x: 847, endPoint y: 267, distance: 52.2
click at [850, 319] on span "[PERSON_NAME]" at bounding box center [858, 317] width 101 height 18
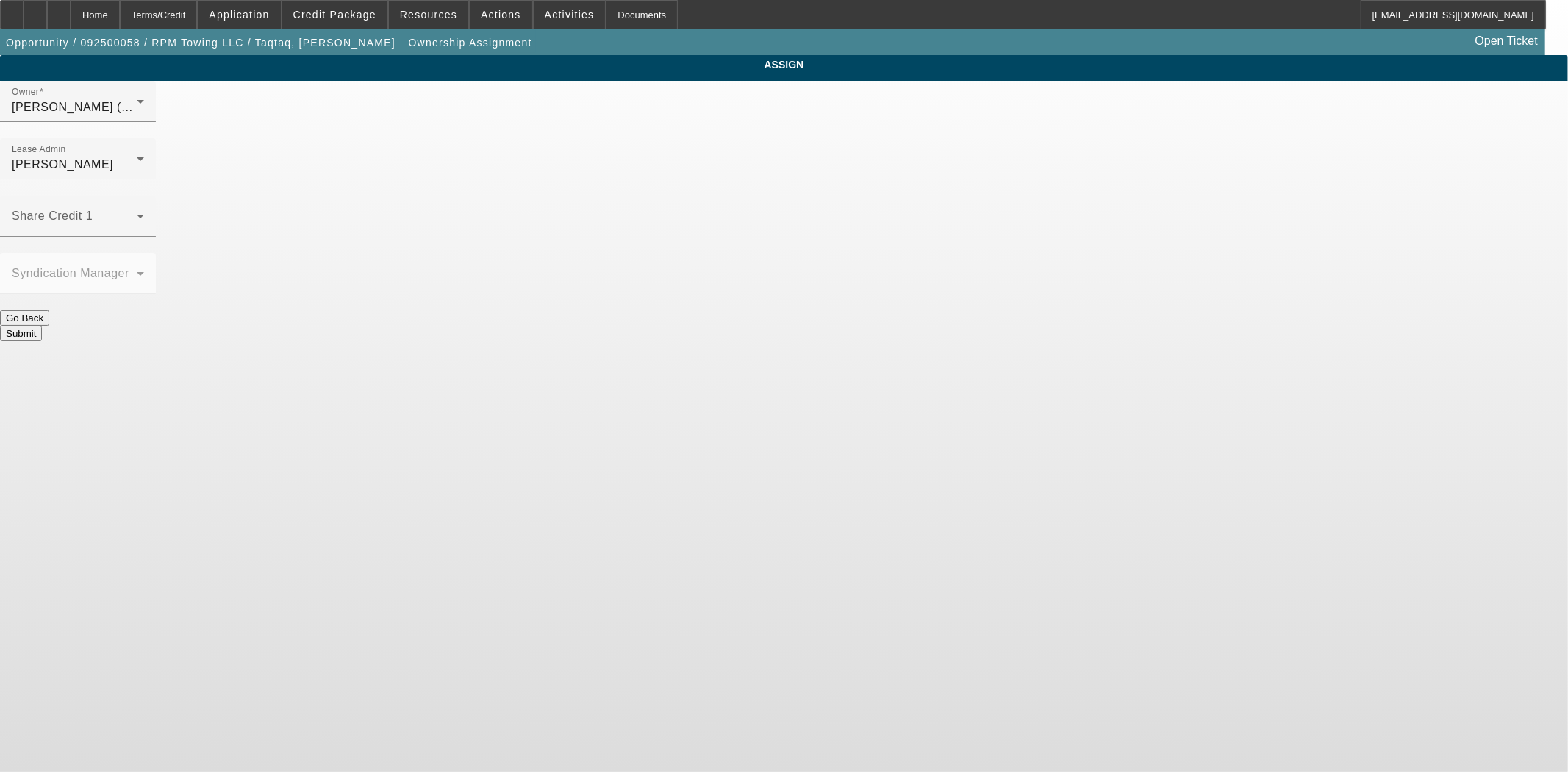
click at [42, 326] on button "Submit" at bounding box center [20, 333] width 42 height 15
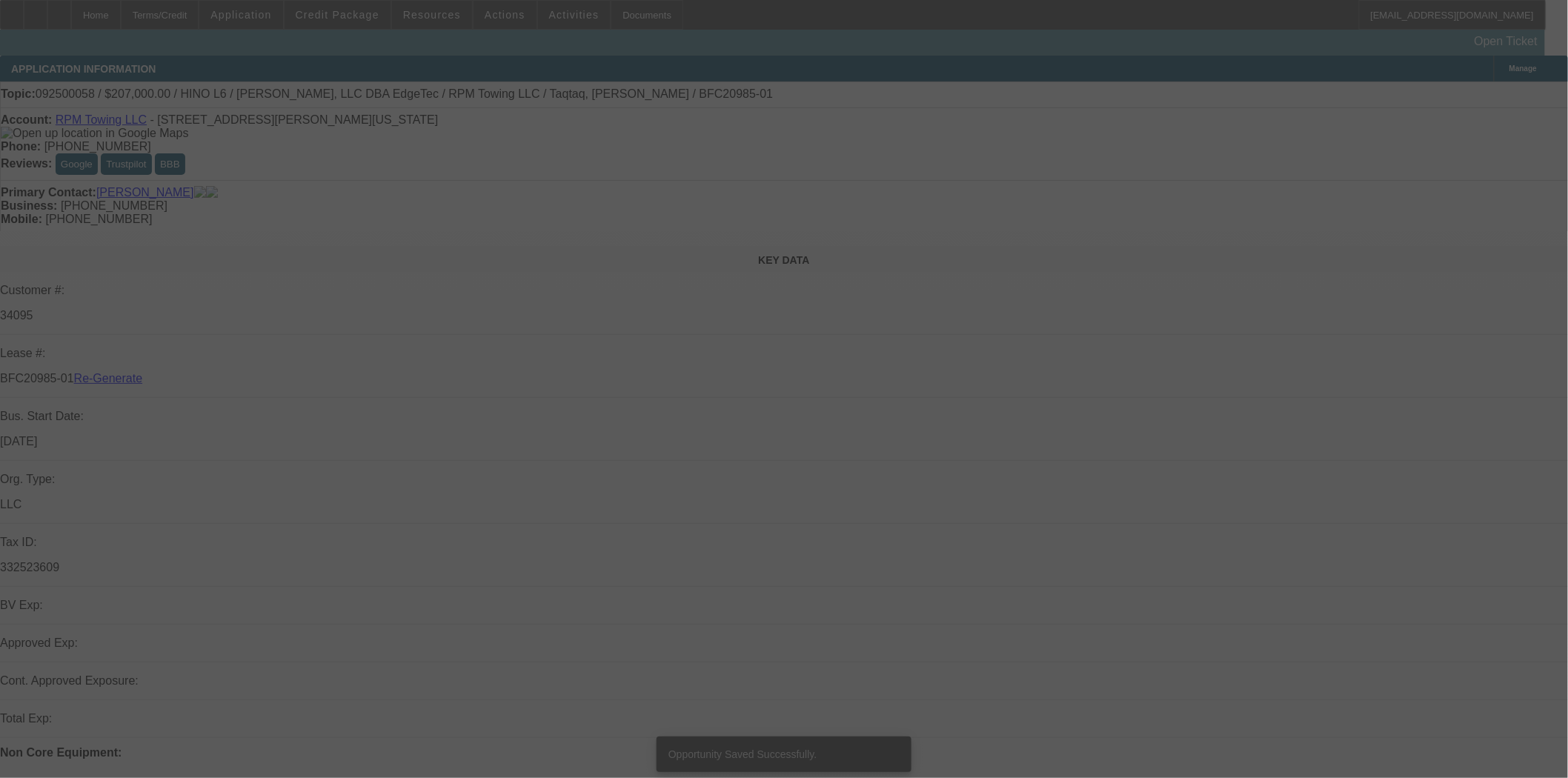
select select "3"
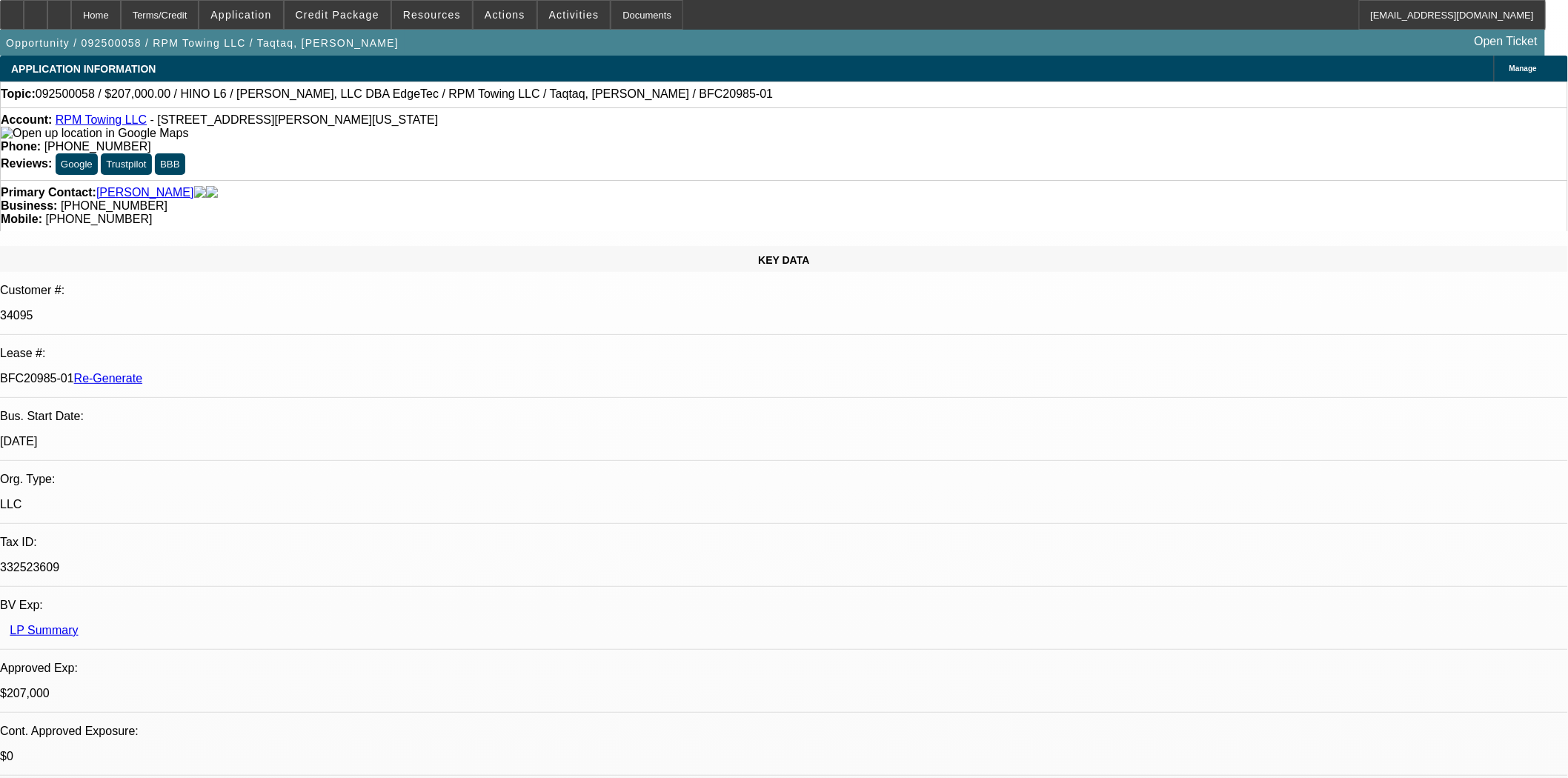
select select "0"
select select "2"
select select "0"
select select "6"
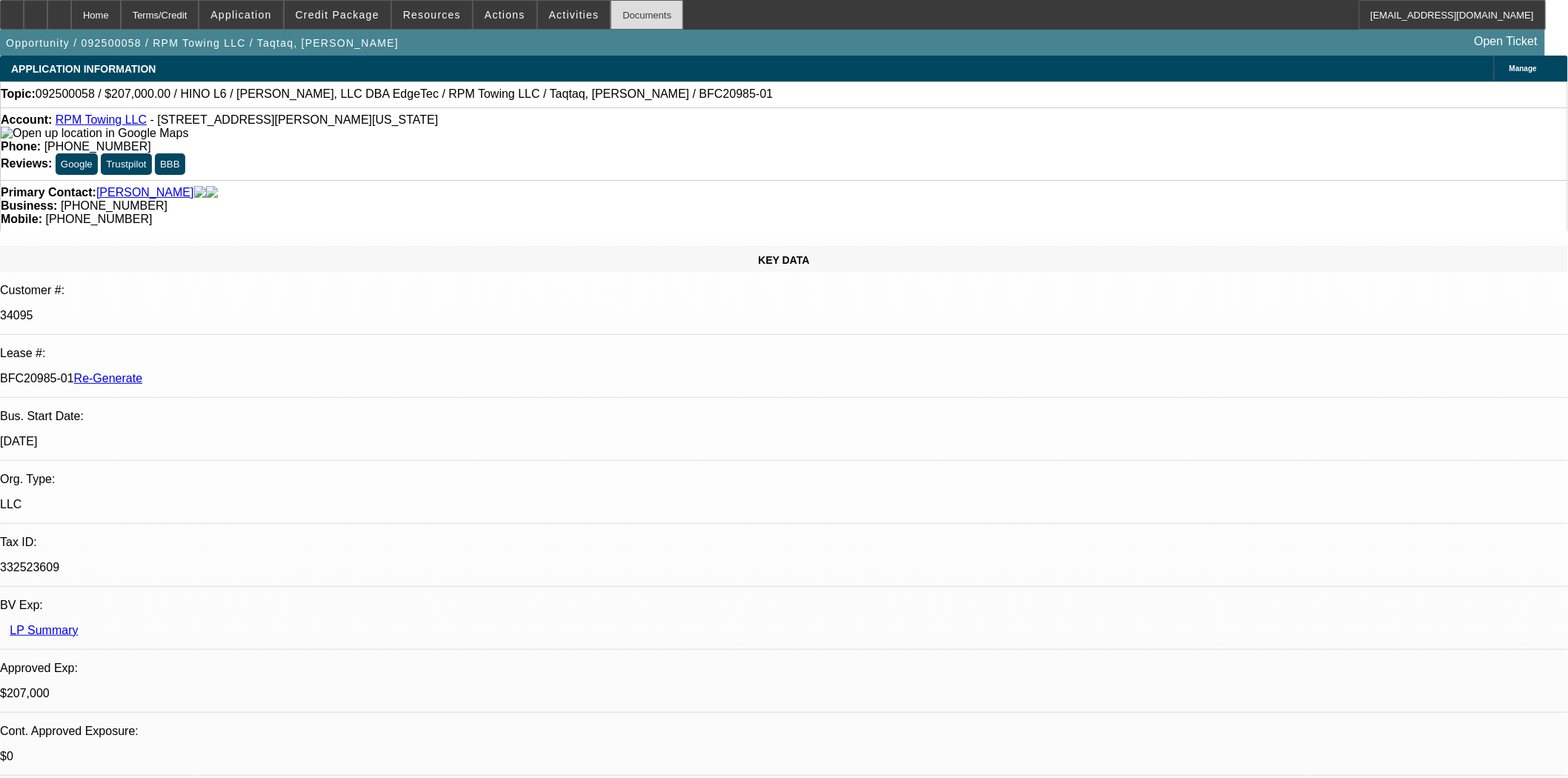
click at [623, 17] on div "Documents" at bounding box center [647, 14] width 72 height 30
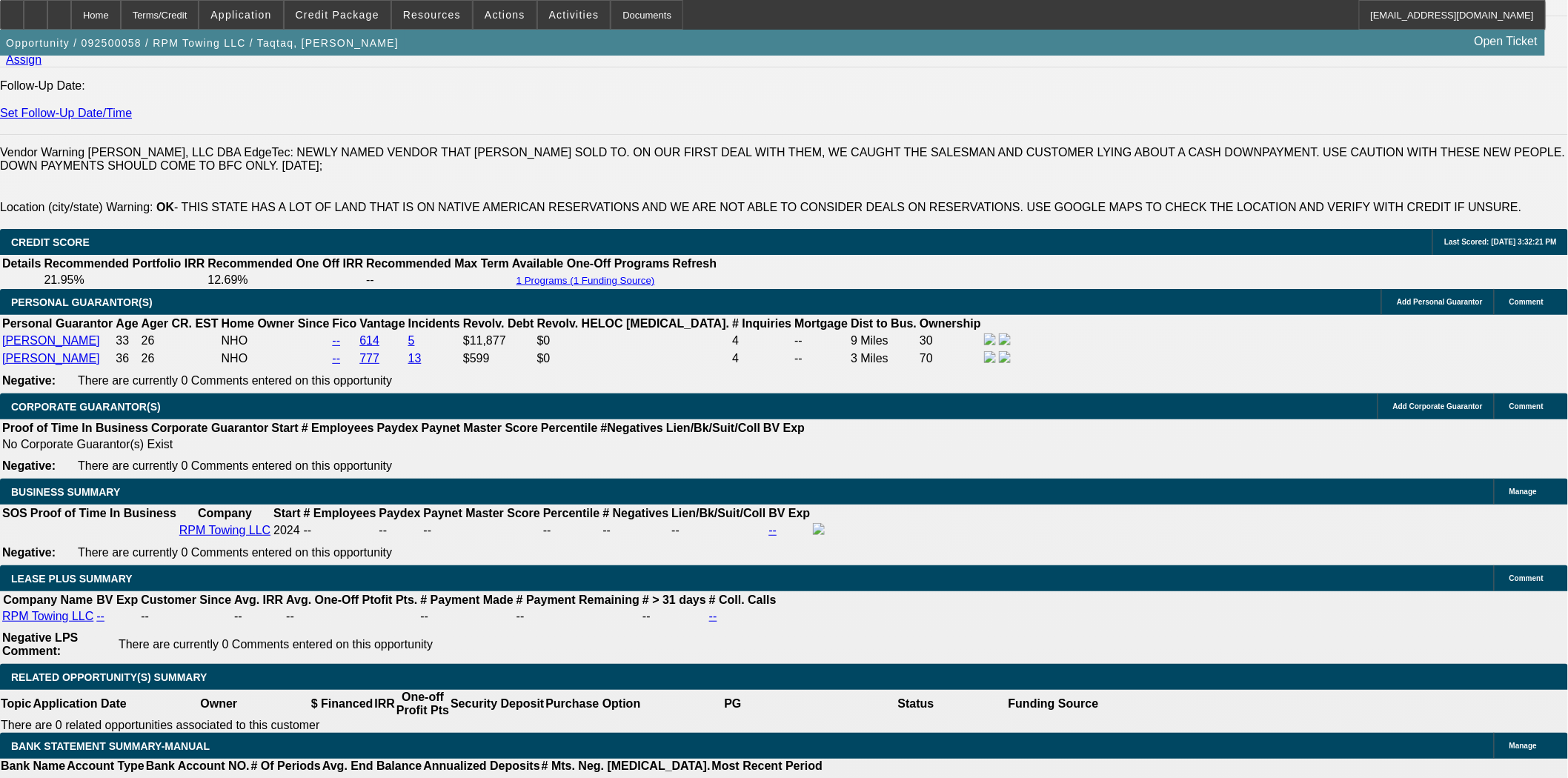
scroll to position [2304, 0]
